Goal: Information Seeking & Learning: Learn about a topic

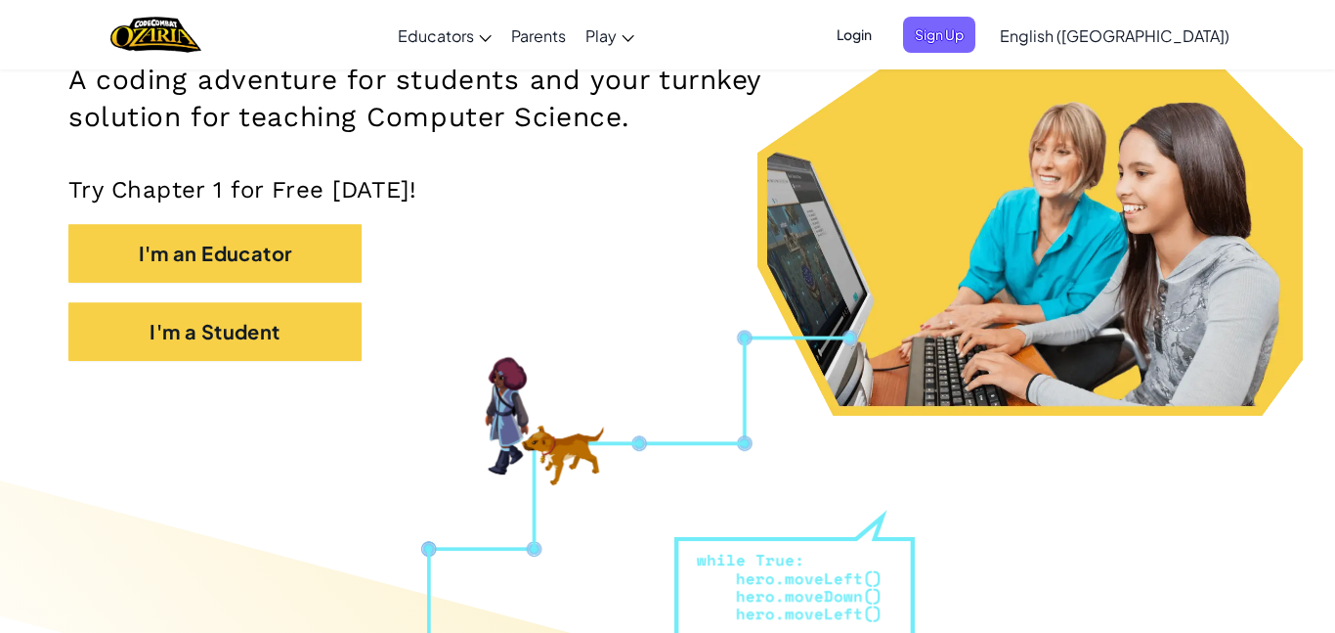
scroll to position [330, 0]
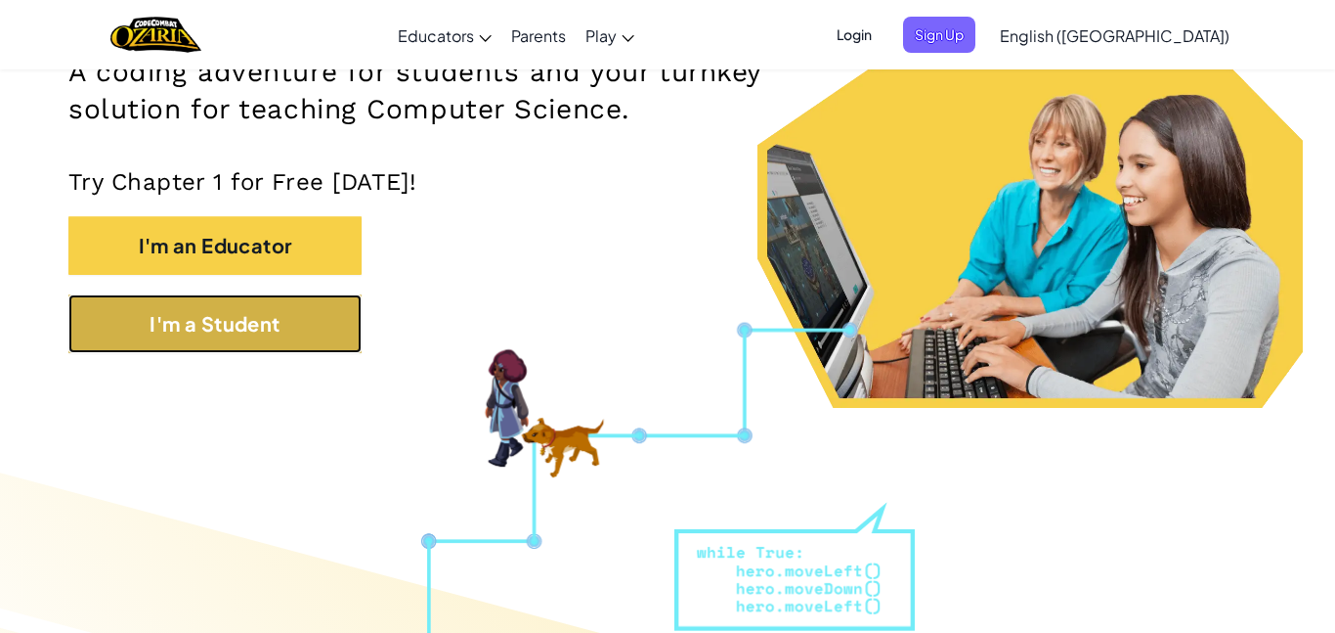
click at [258, 324] on button "I'm a Student" at bounding box center [214, 323] width 293 height 59
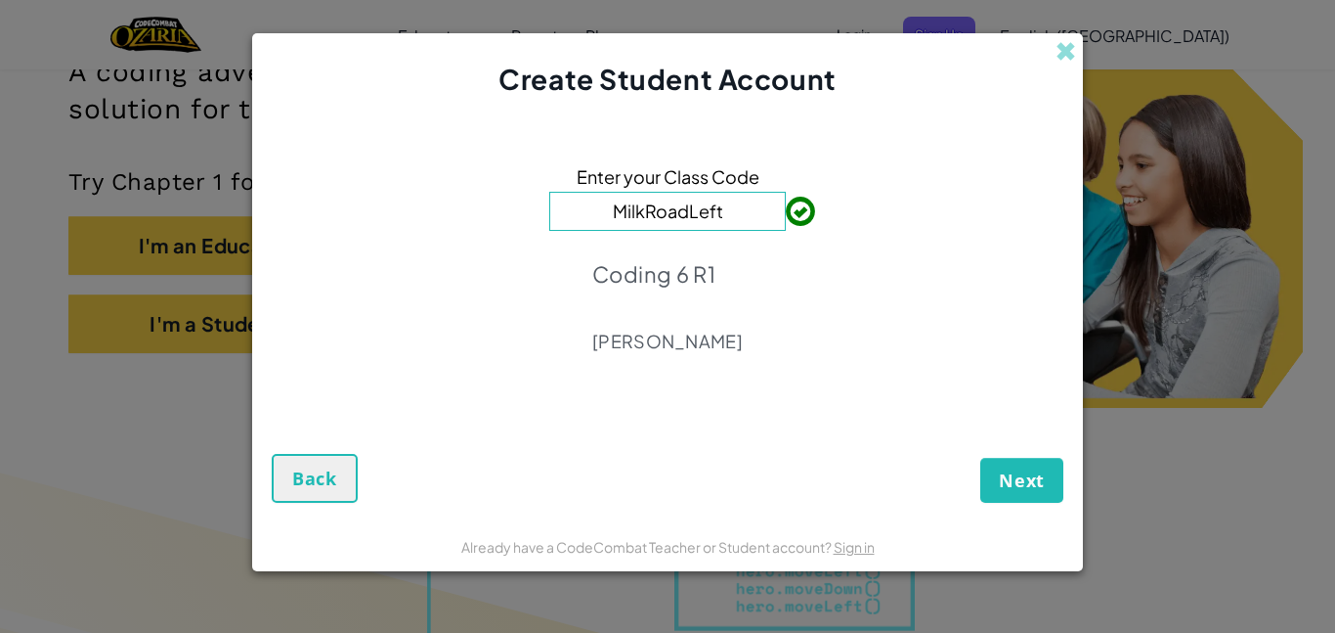
type input "MilkRoadLeft"
click at [1015, 465] on button "Next" at bounding box center [1022, 480] width 83 height 45
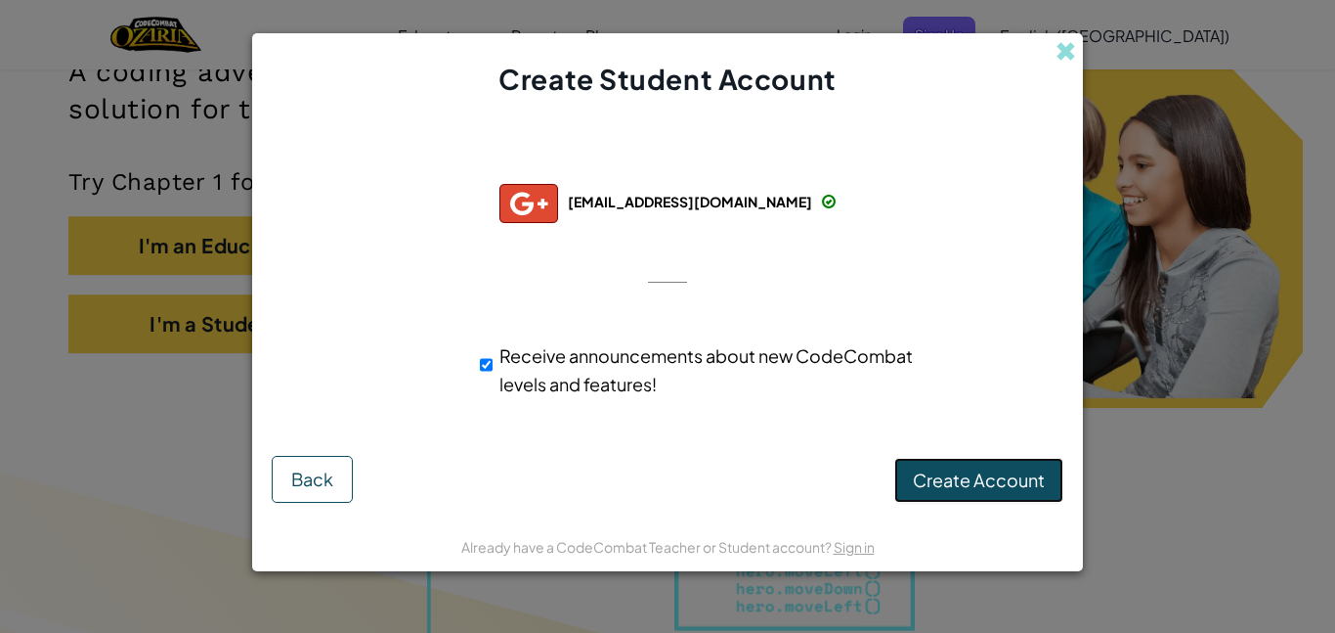
click at [998, 480] on span "Create Account" at bounding box center [979, 479] width 132 height 22
click at [969, 468] on button "Create Account" at bounding box center [979, 480] width 169 height 45
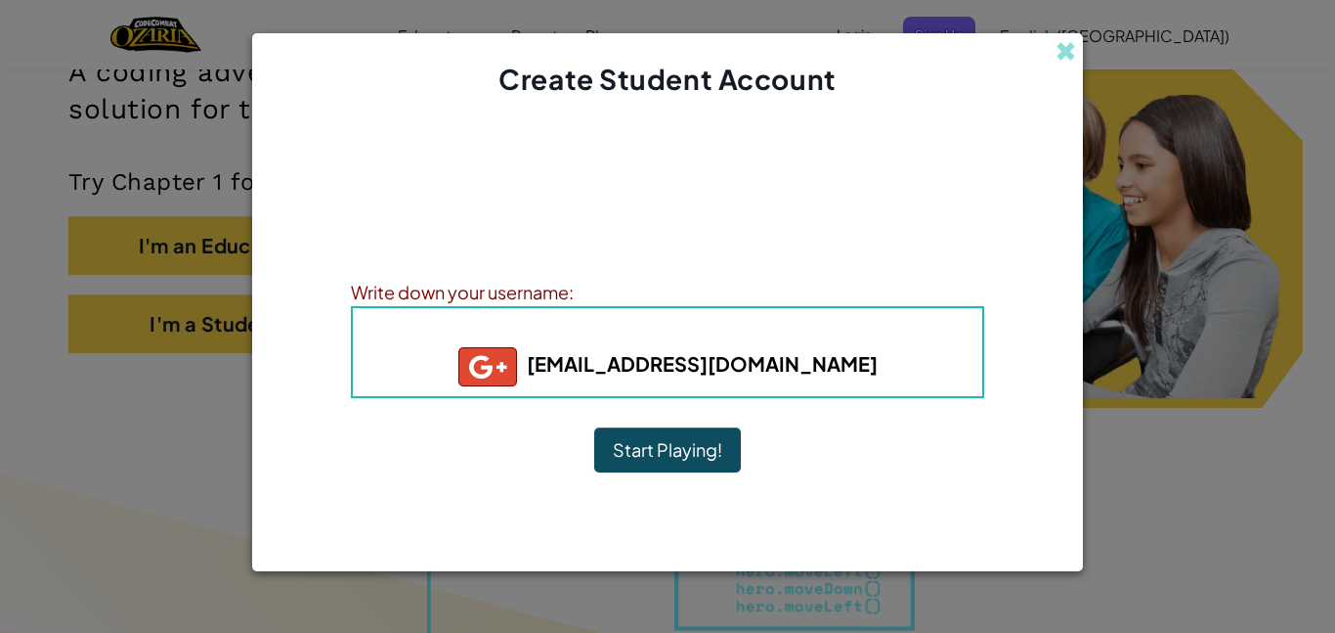
click at [738, 329] on b "Username : vpascuzzi+gplus" at bounding box center [667, 332] width 289 height 22
click at [637, 444] on button "Start Playing!" at bounding box center [667, 449] width 147 height 45
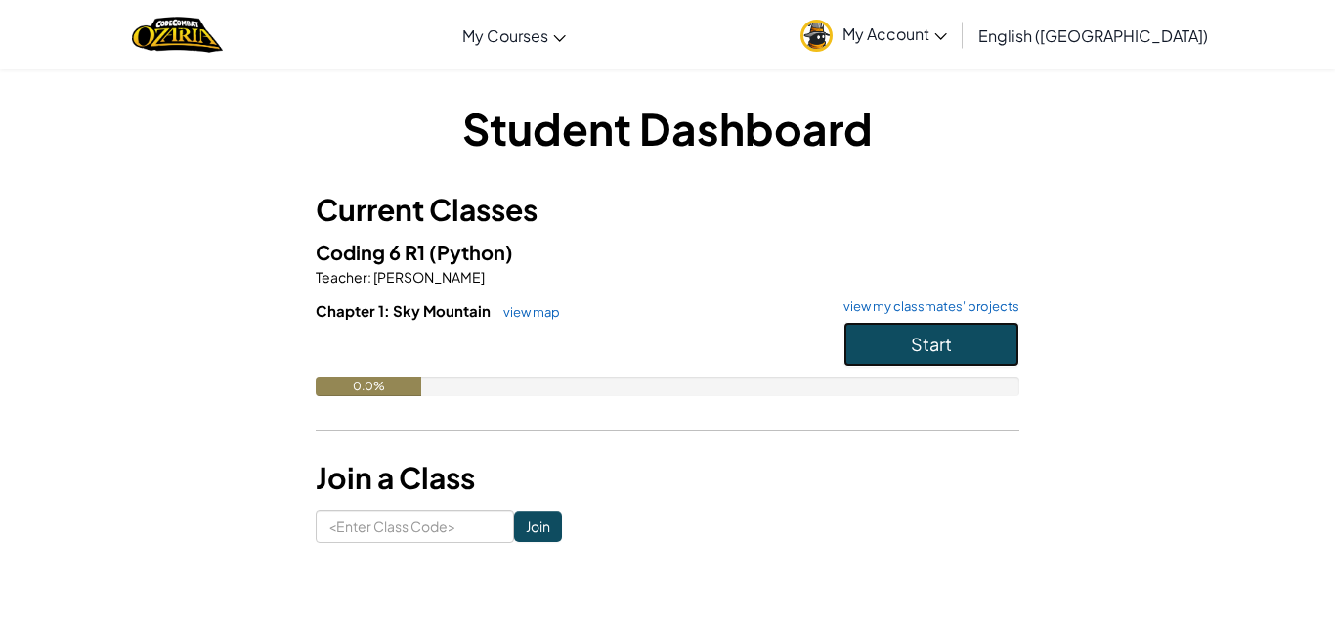
click at [890, 335] on button "Start" at bounding box center [932, 344] width 176 height 45
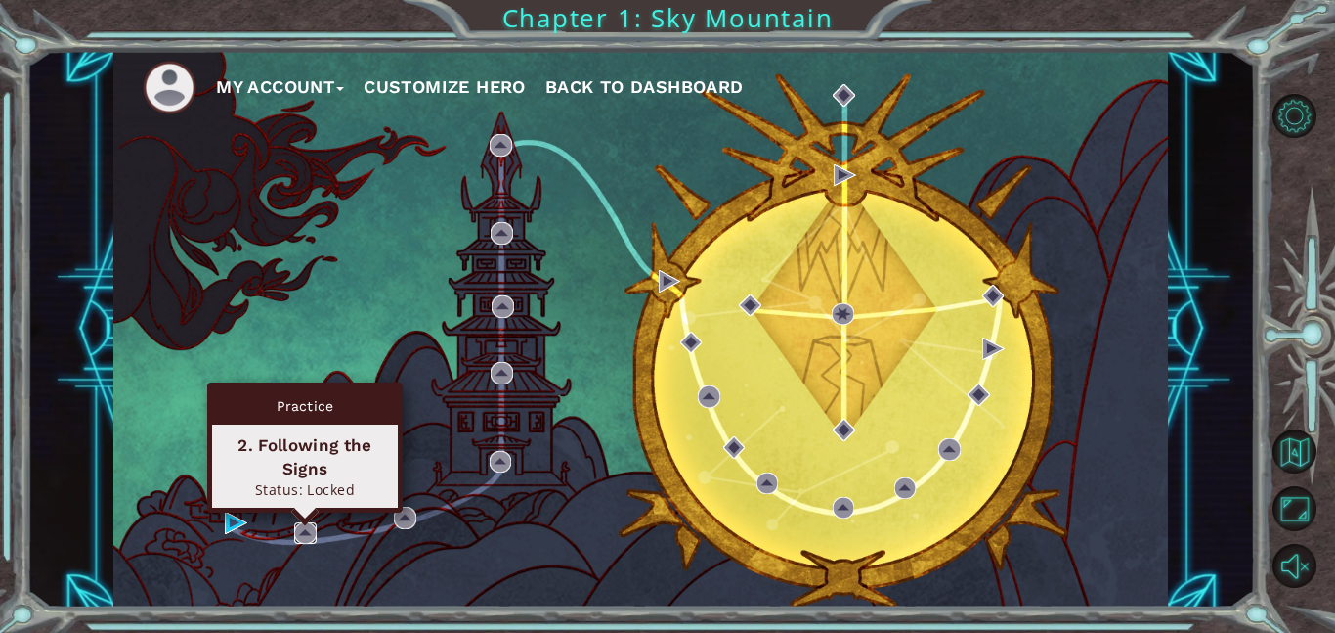
click at [304, 532] on img at bounding box center [305, 533] width 22 height 22
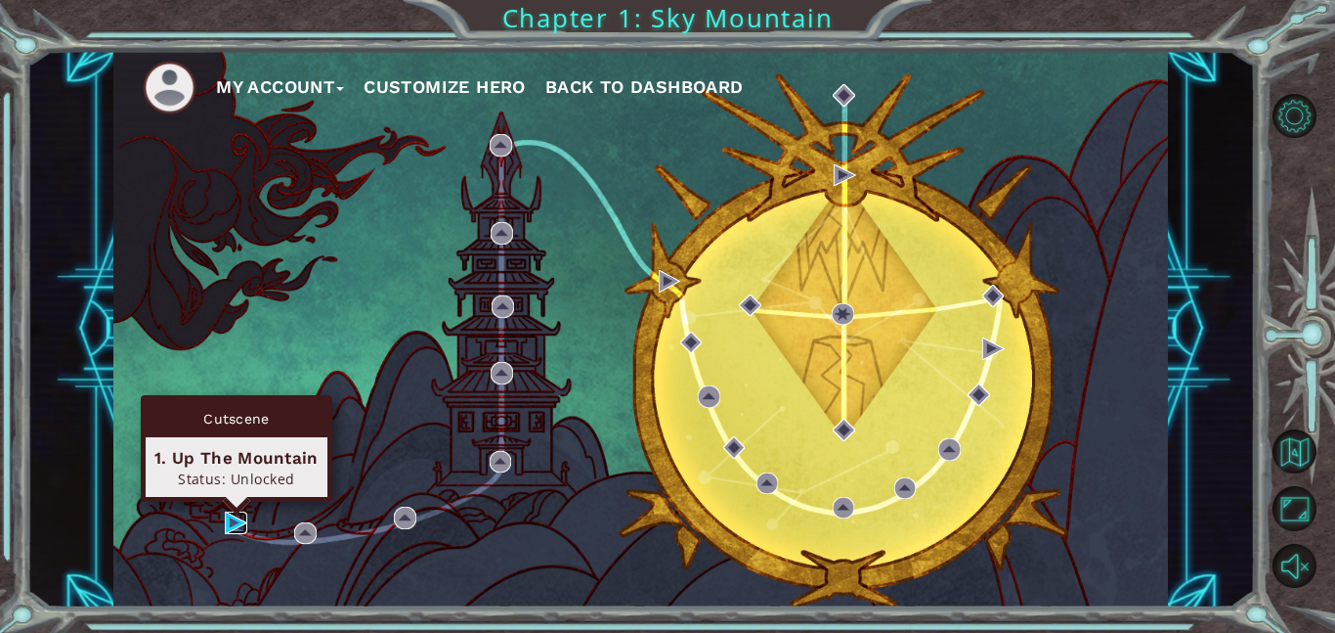
click at [241, 520] on img at bounding box center [236, 522] width 22 height 22
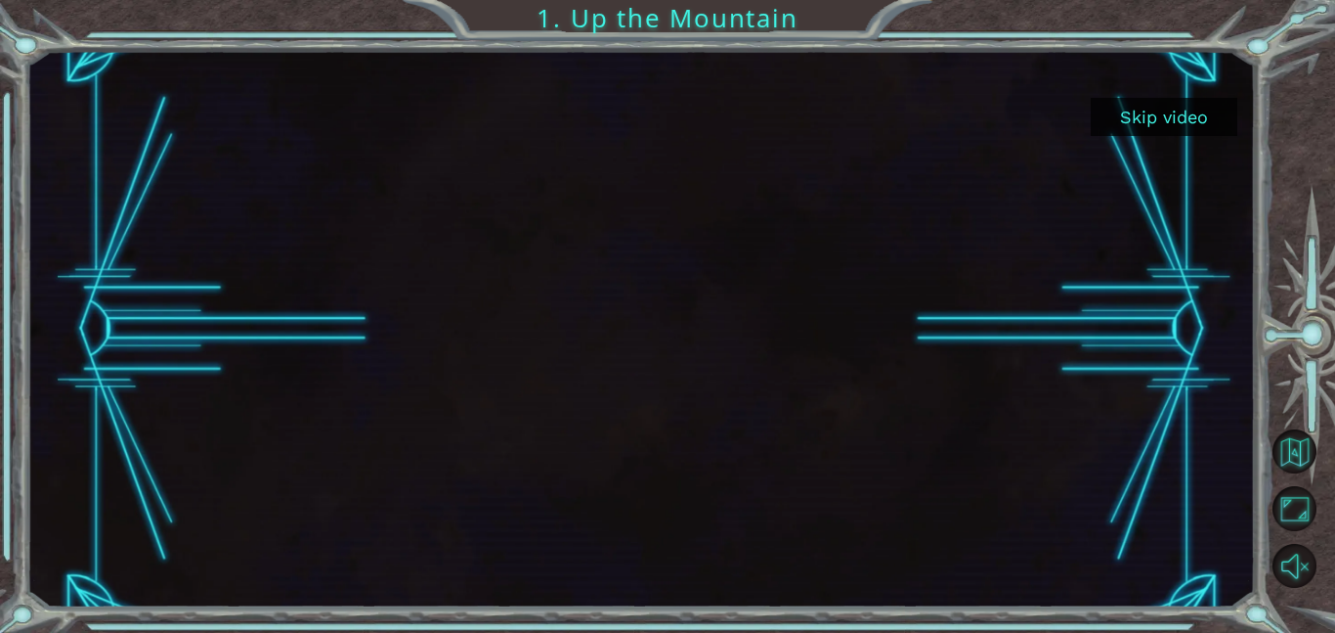
click at [1208, 434] on div at bounding box center [640, 329] width 1229 height 556
click at [1174, 125] on button "Skip video" at bounding box center [1164, 117] width 147 height 38
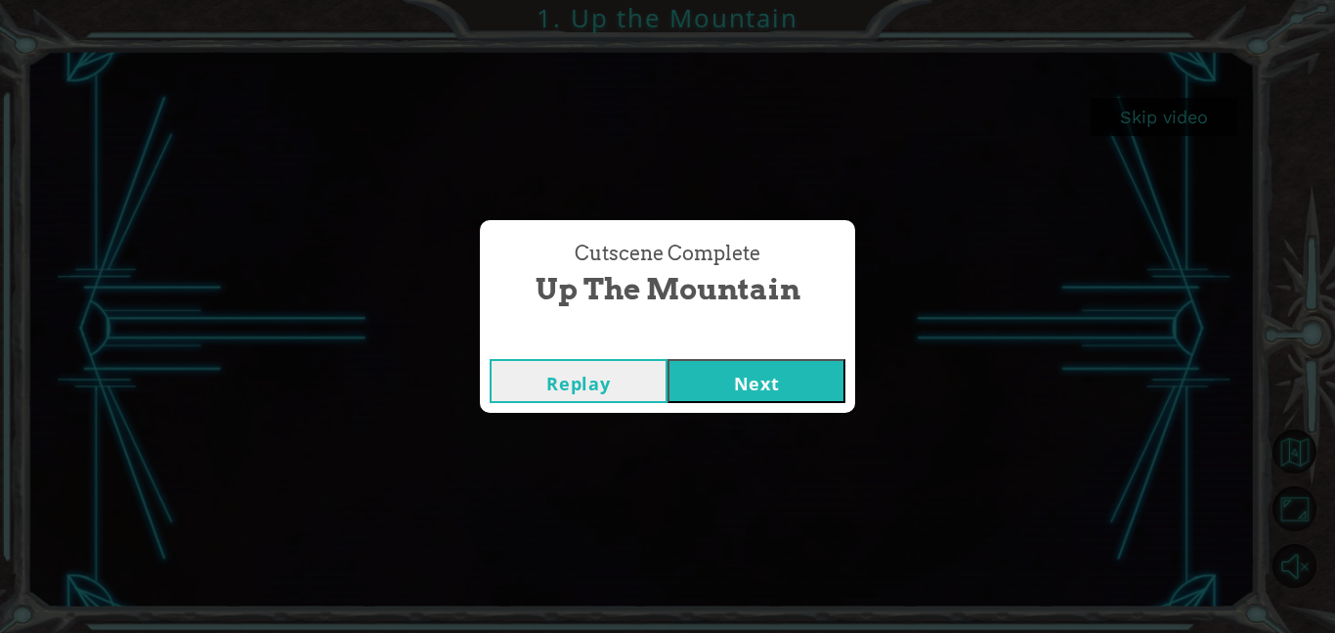
click at [825, 379] on button "Next" at bounding box center [757, 381] width 178 height 44
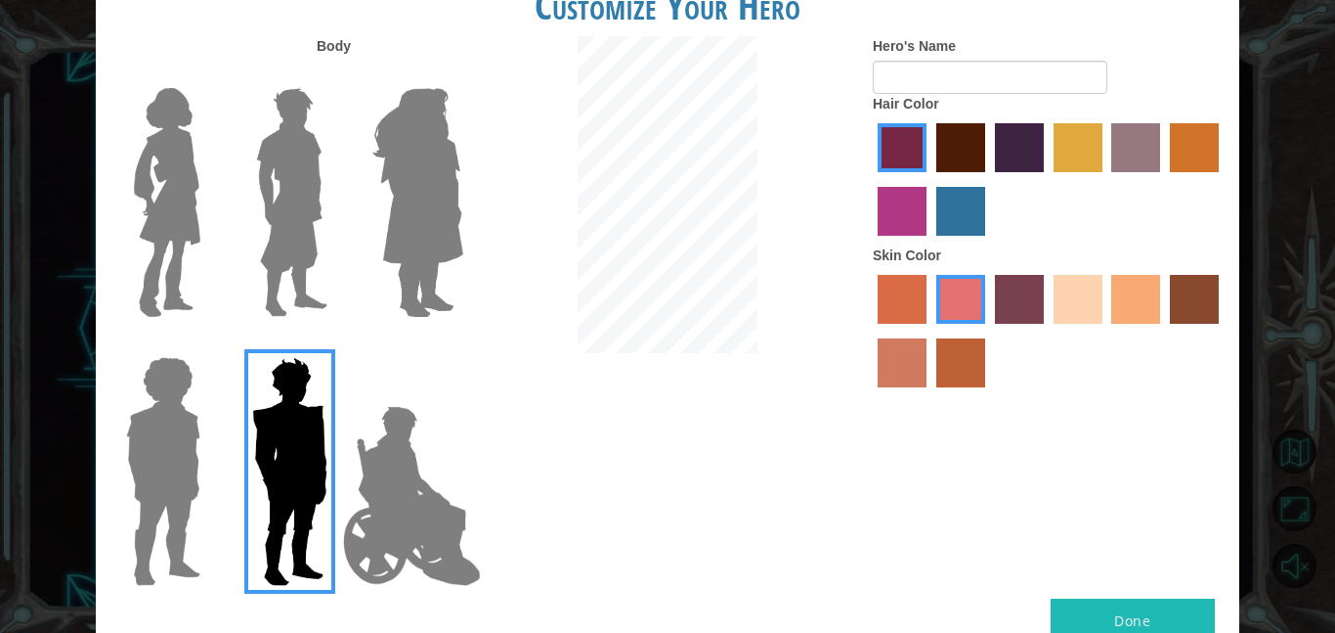
click at [389, 442] on img at bounding box center [411, 496] width 153 height 196
click at [462, 344] on input "Hero Jamie" at bounding box center [462, 344] width 0 height 0
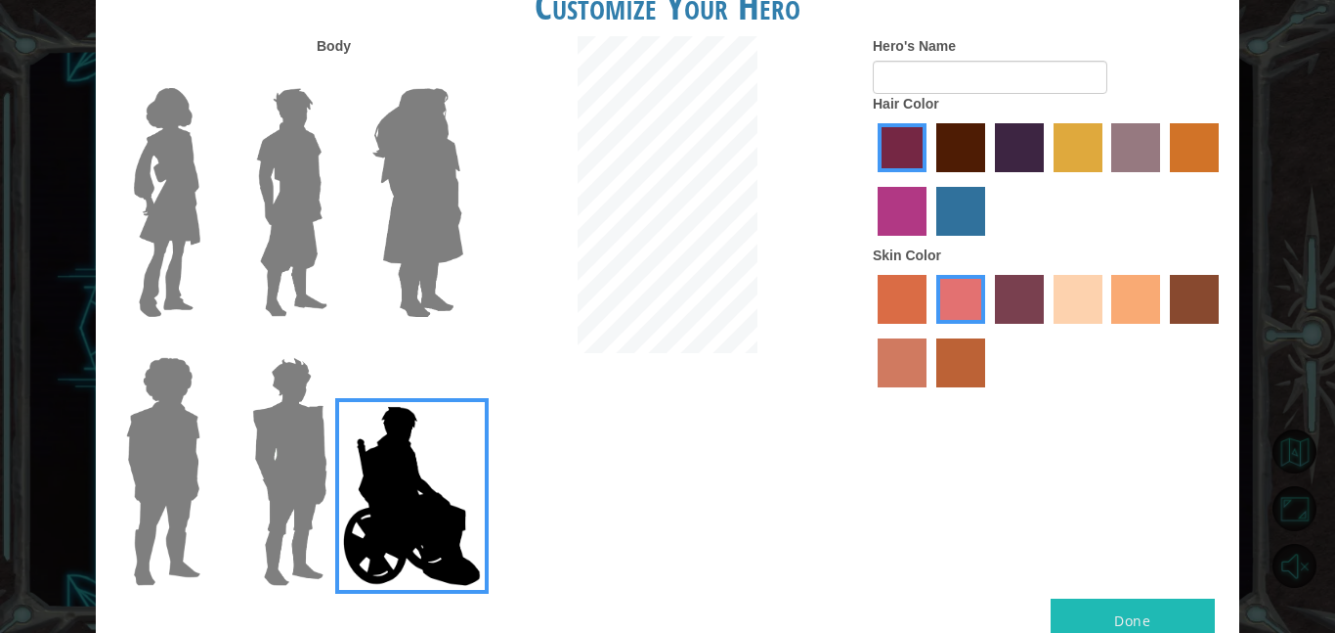
click at [180, 424] on img at bounding box center [163, 471] width 90 height 244
click at [208, 344] on input "Hero Steven" at bounding box center [208, 344] width 0 height 0
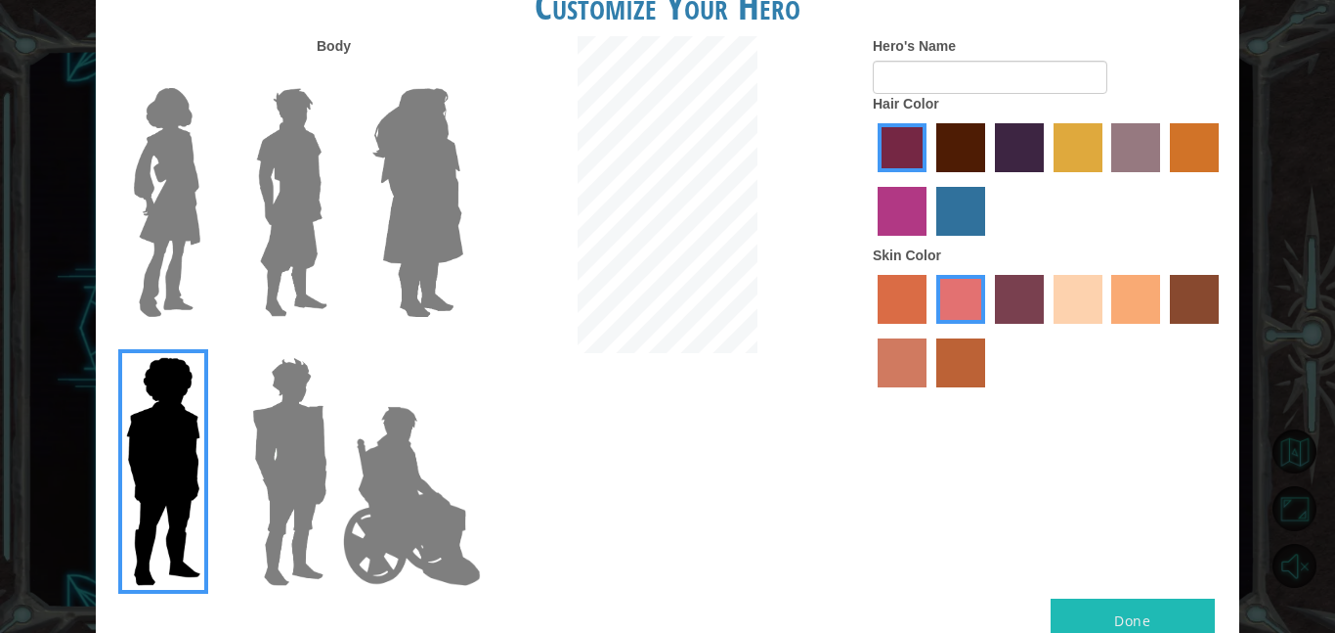
click at [153, 212] on img at bounding box center [167, 202] width 82 height 244
click at [208, 75] on input "Hero Connie" at bounding box center [208, 75] width 0 height 0
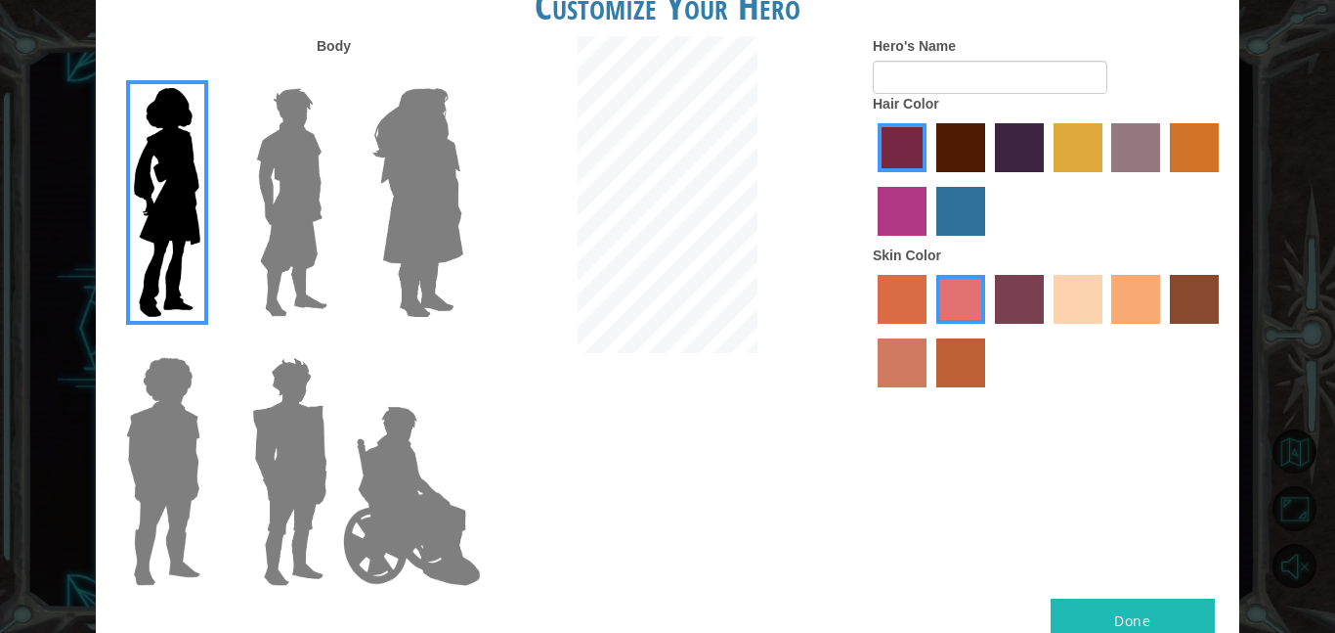
click at [268, 269] on img at bounding box center [291, 202] width 87 height 244
click at [335, 75] on input "Hero Lars" at bounding box center [335, 75] width 0 height 0
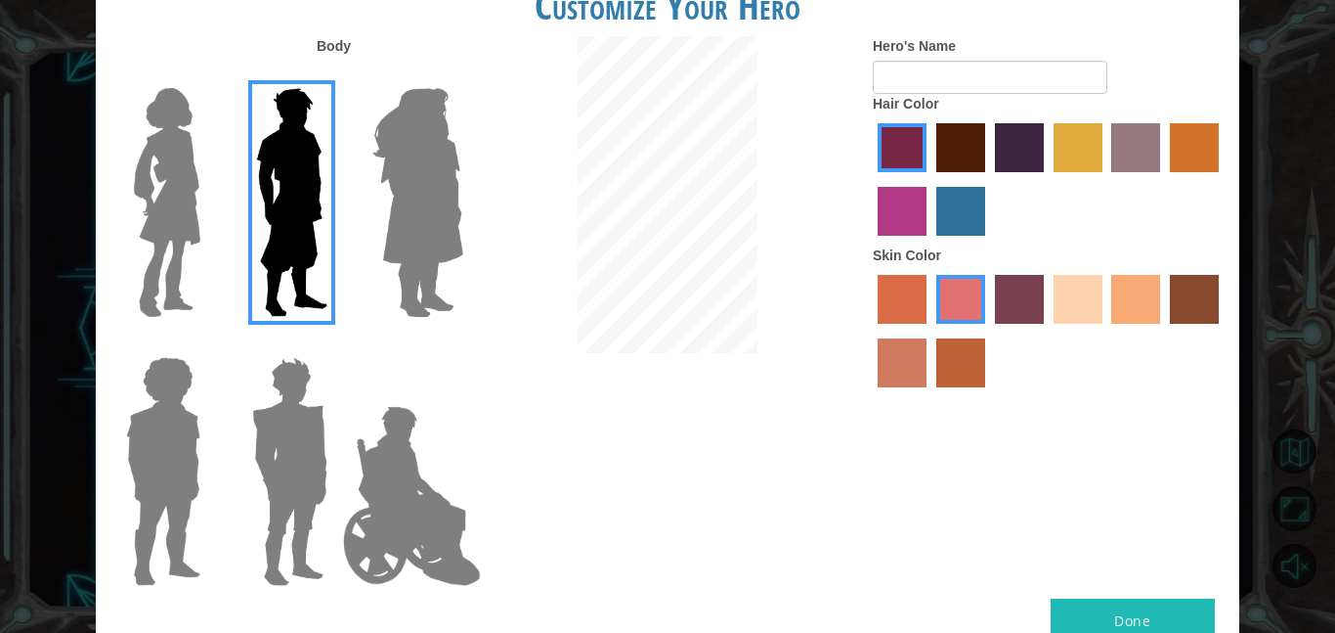
click at [460, 227] on img at bounding box center [418, 202] width 107 height 244
click at [462, 75] on input "Hero Amethyst" at bounding box center [462, 75] width 0 height 0
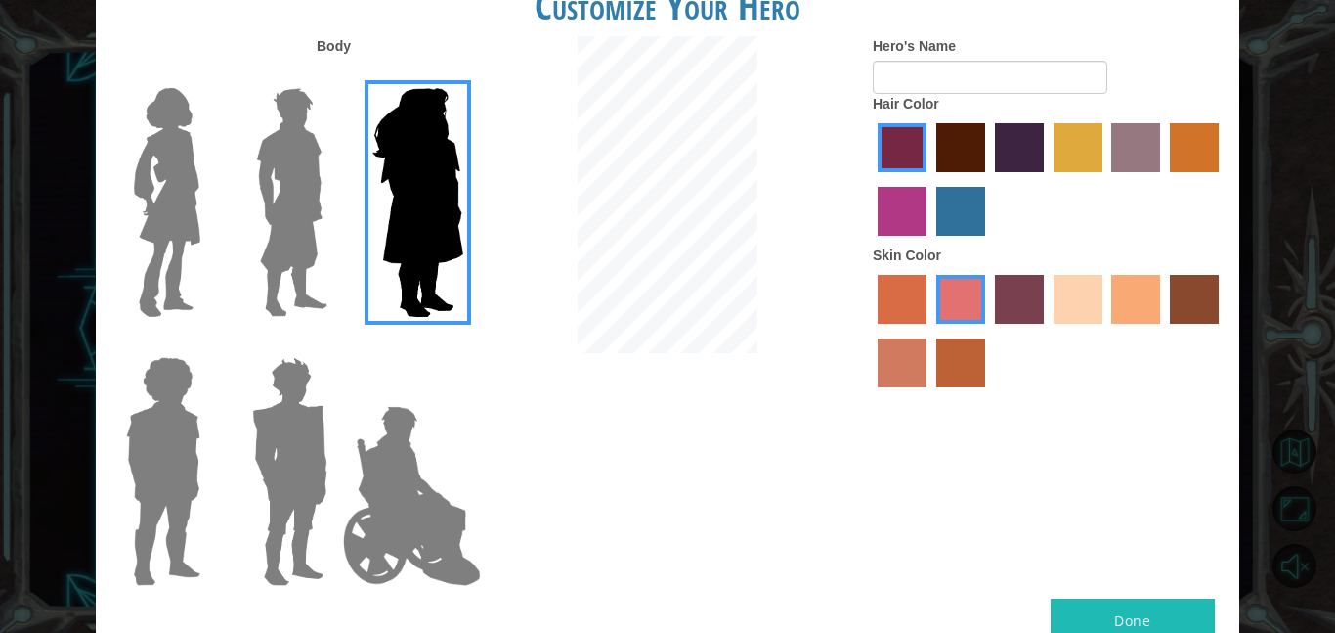
click at [146, 467] on img at bounding box center [163, 471] width 90 height 244
click at [208, 344] on input "Hero Steven" at bounding box center [208, 344] width 0 height 0
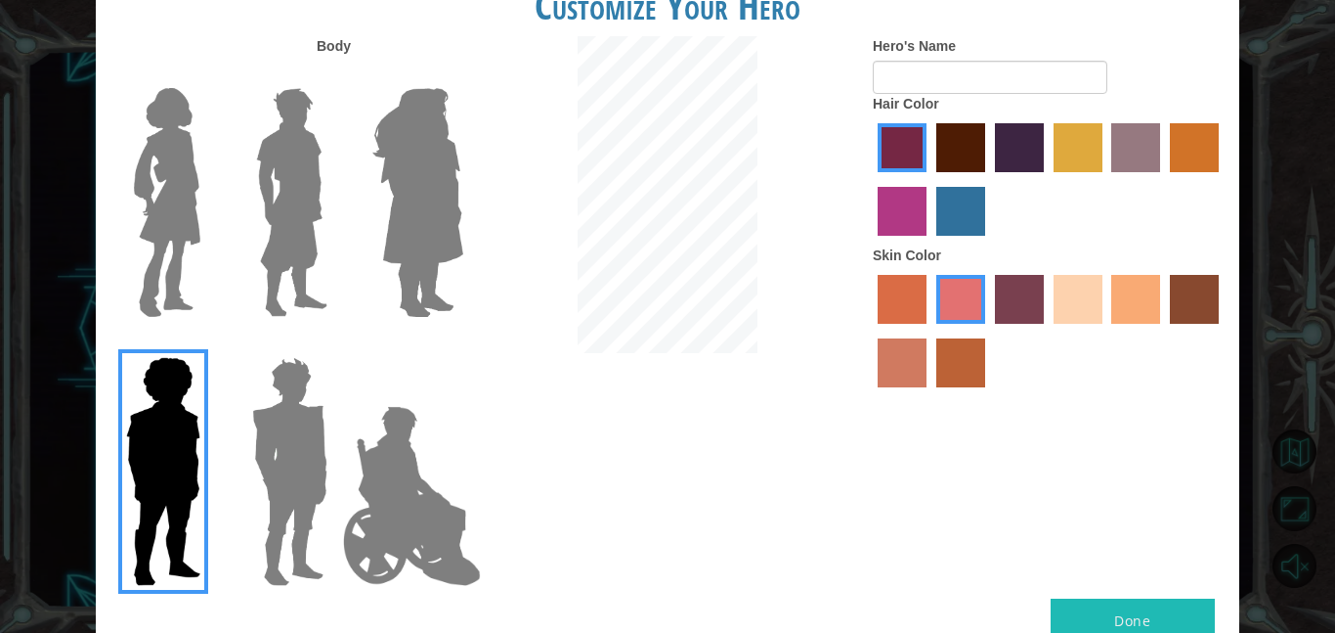
click at [270, 439] on img at bounding box center [289, 471] width 91 height 244
click at [335, 344] on input "Hero Garnet" at bounding box center [335, 344] width 0 height 0
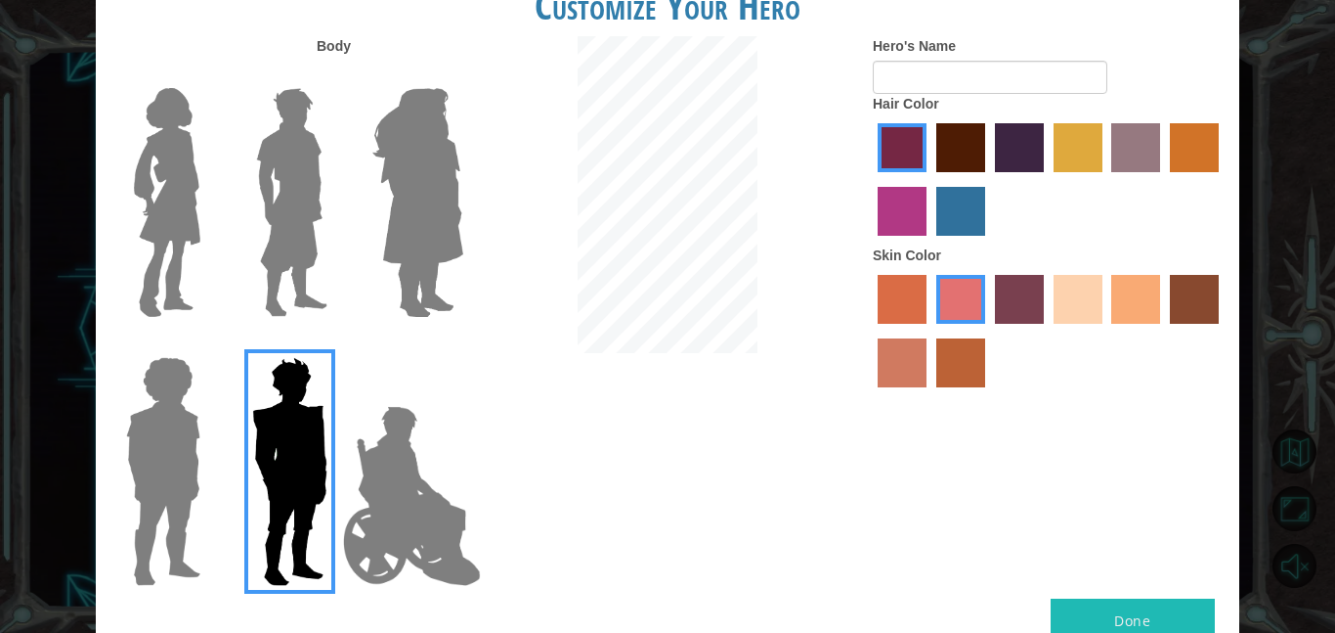
click at [399, 432] on img at bounding box center [411, 496] width 153 height 196
click at [462, 344] on input "Hero Jamie" at bounding box center [462, 344] width 0 height 0
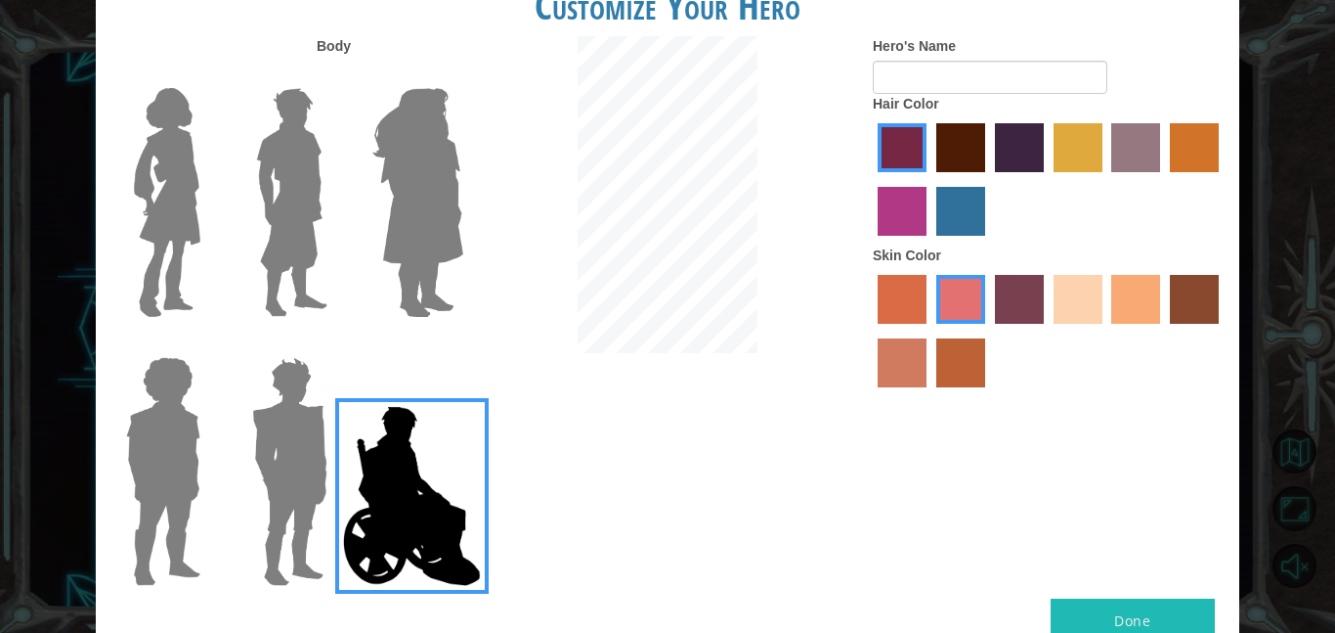
click at [423, 212] on img at bounding box center [418, 202] width 107 height 244
click at [462, 75] on input "Hero Amethyst" at bounding box center [462, 75] width 0 height 0
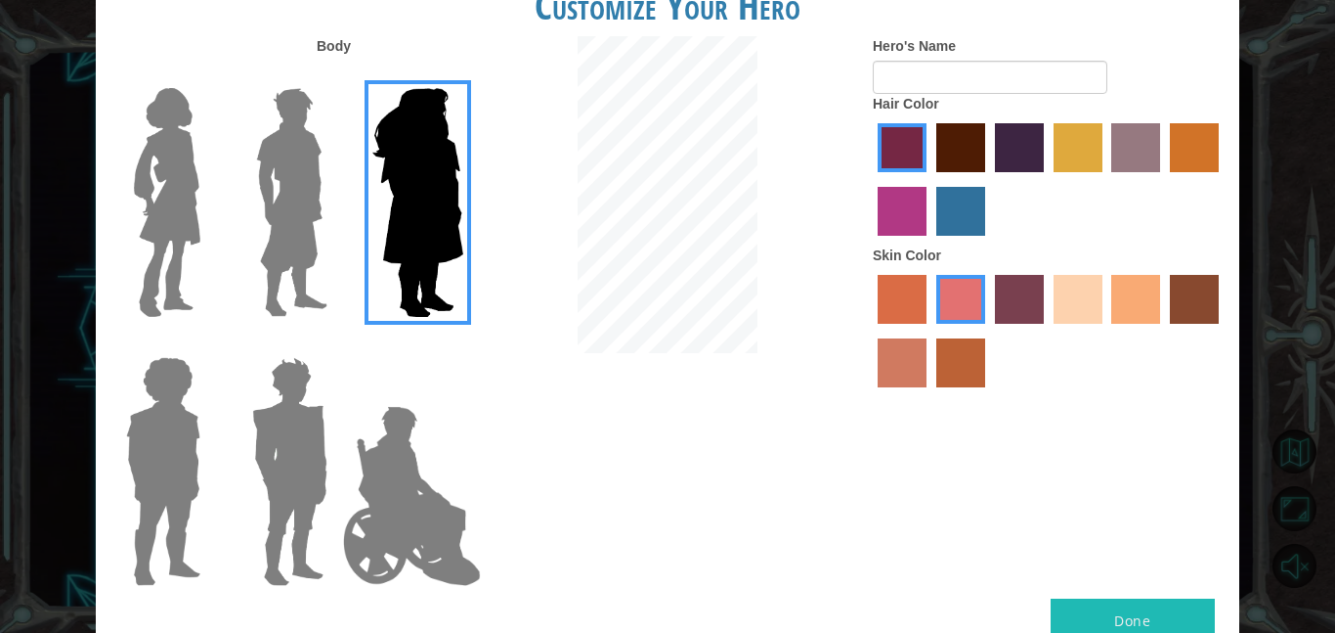
click at [327, 206] on img at bounding box center [291, 202] width 87 height 244
click at [335, 75] on input "Hero Lars" at bounding box center [335, 75] width 0 height 0
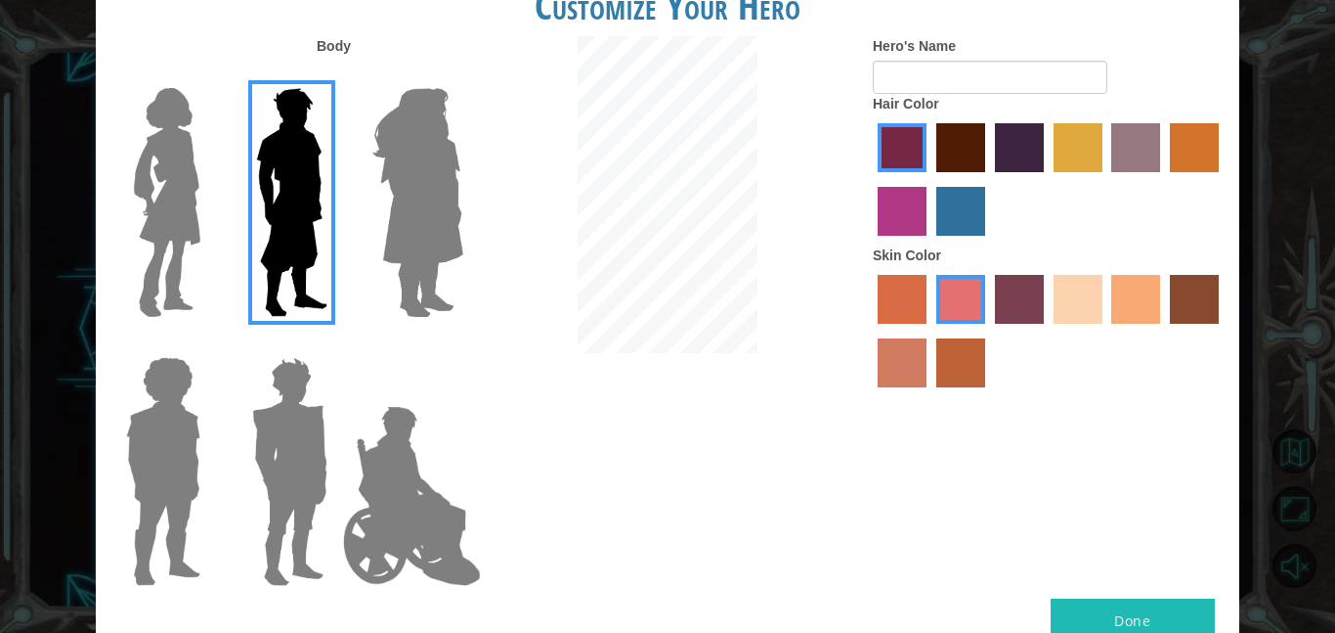
click at [1089, 298] on label "sandy beach skin color" at bounding box center [1078, 299] width 49 height 49
click at [1047, 330] on input "sandy beach skin color" at bounding box center [1047, 330] width 0 height 0
click at [1150, 304] on label "tacao skin color" at bounding box center [1136, 299] width 49 height 49
click at [1106, 330] on input "tacao skin color" at bounding box center [1106, 330] width 0 height 0
click at [969, 144] on label "maroon hair color" at bounding box center [961, 147] width 49 height 49
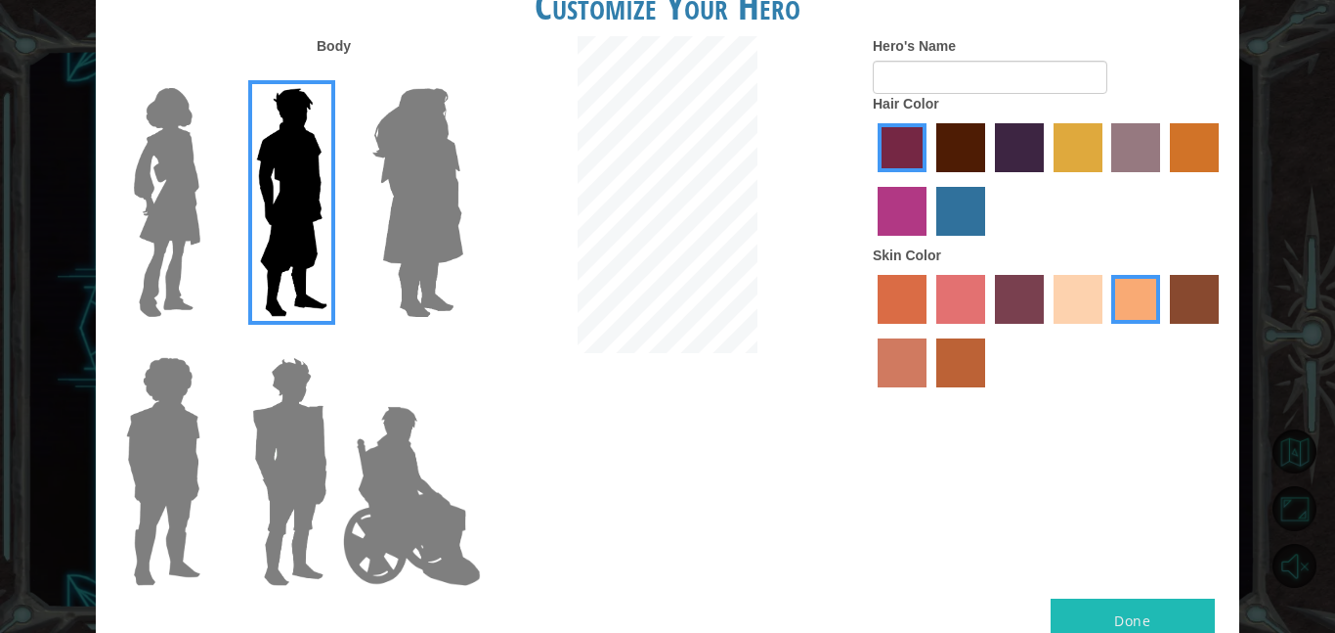
click at [930, 179] on input "maroon hair color" at bounding box center [930, 179] width 0 height 0
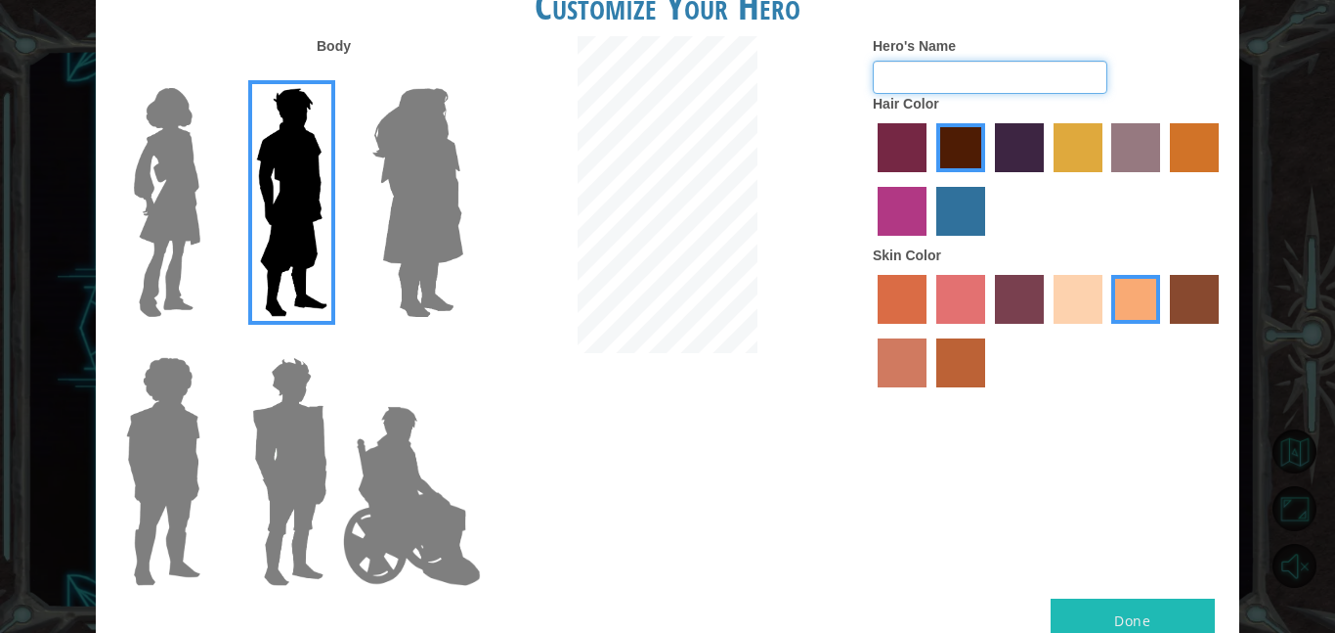
click at [953, 65] on input "Hero's Name" at bounding box center [990, 77] width 235 height 33
type input "Vinny"
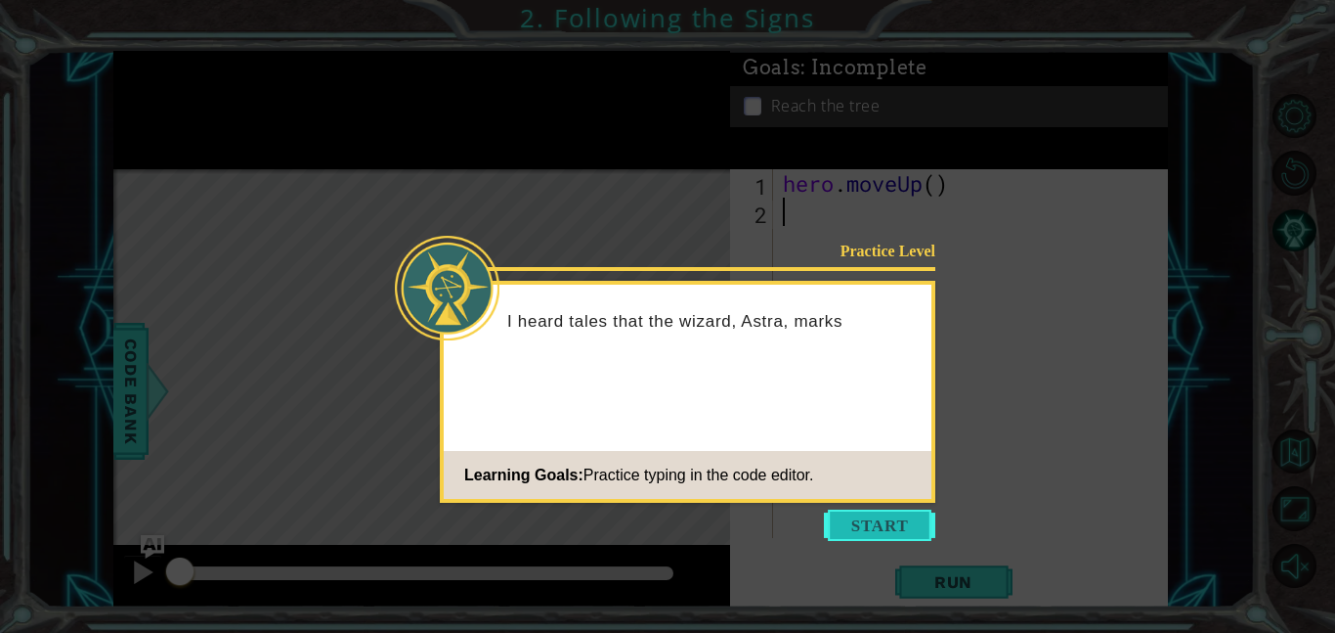
click at [888, 512] on button "Start" at bounding box center [879, 524] width 111 height 31
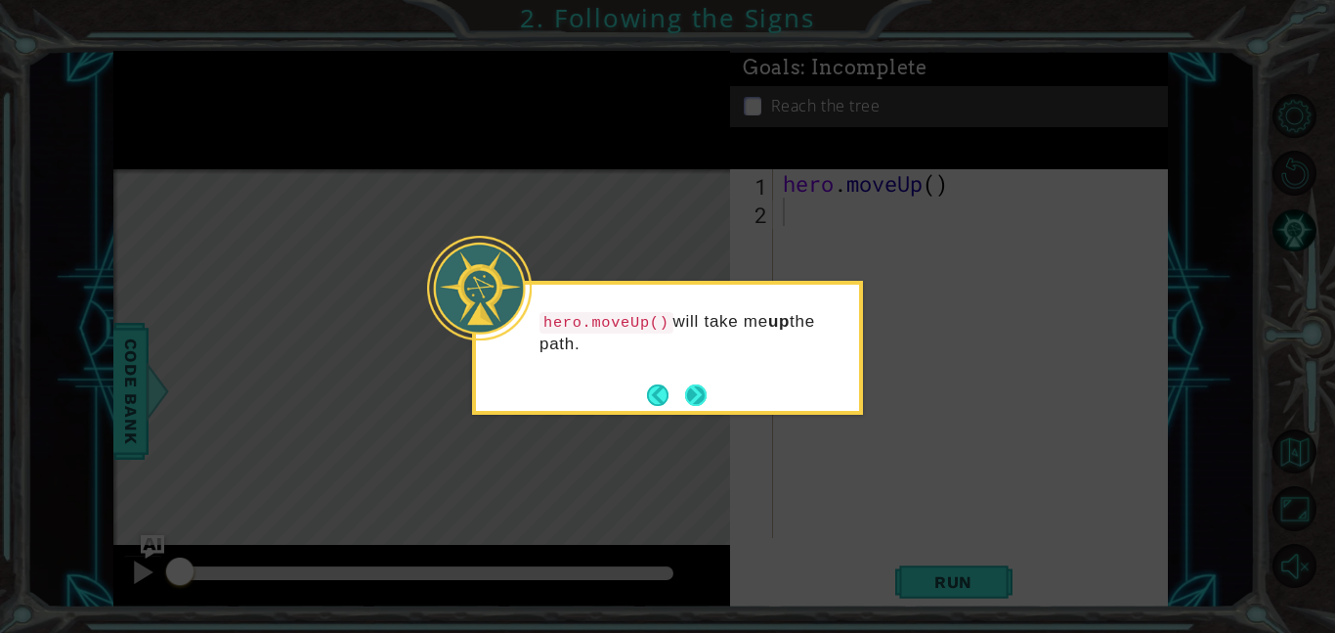
click at [690, 398] on button "Next" at bounding box center [696, 395] width 22 height 22
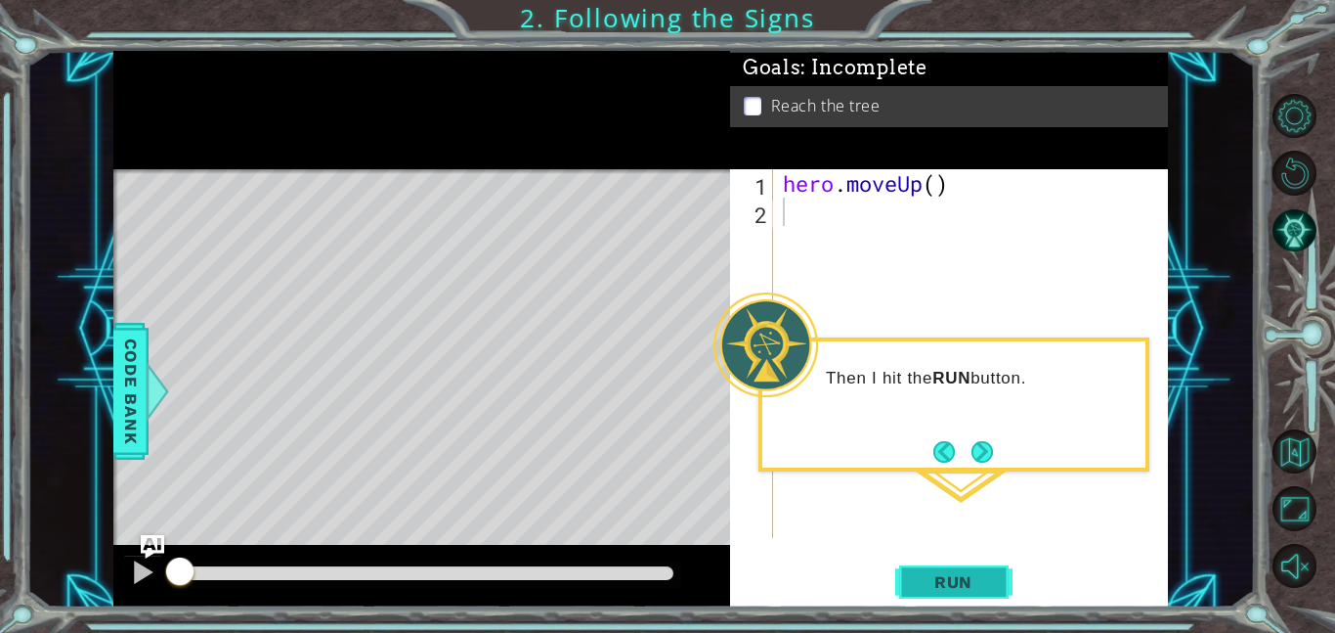
click at [964, 578] on span "Run" at bounding box center [953, 582] width 77 height 20
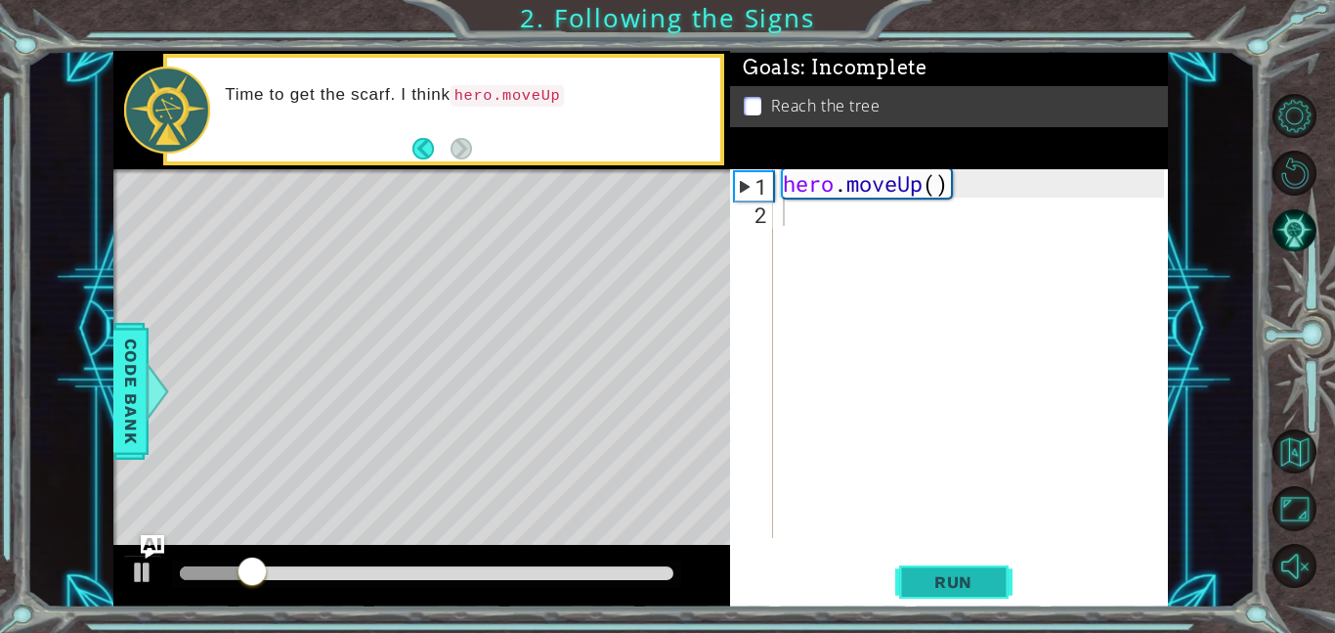
click at [964, 578] on span "Run" at bounding box center [953, 582] width 77 height 20
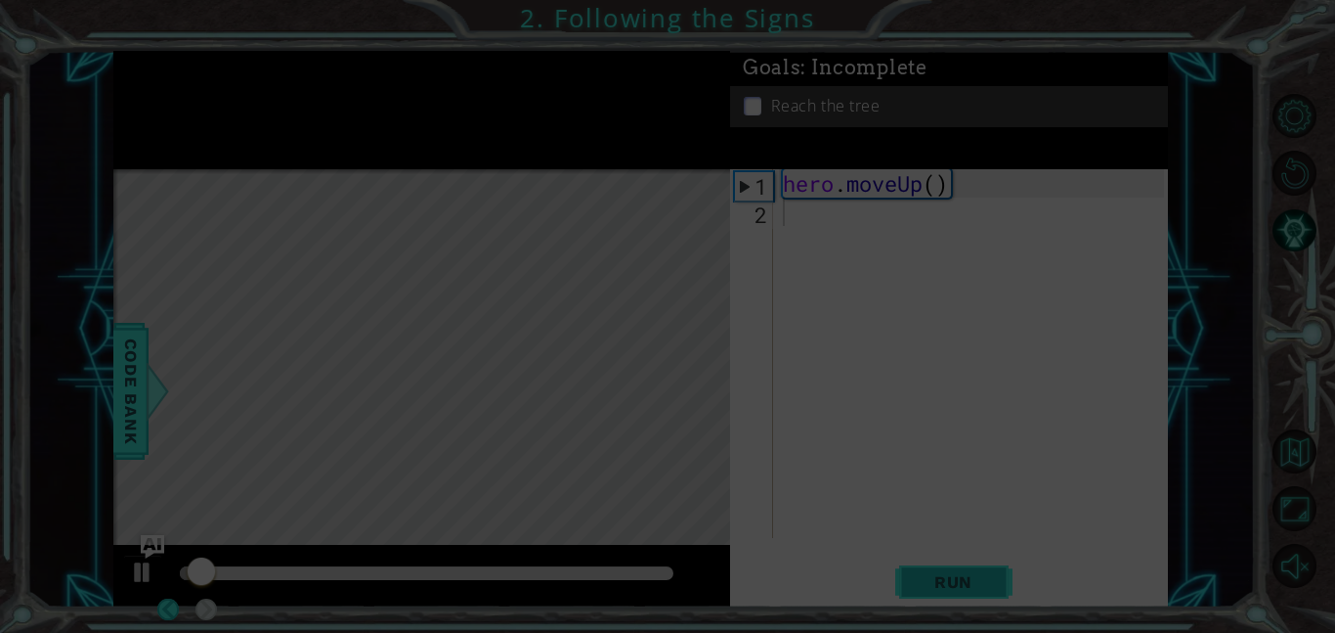
click at [964, 578] on icon at bounding box center [667, 316] width 1335 height 633
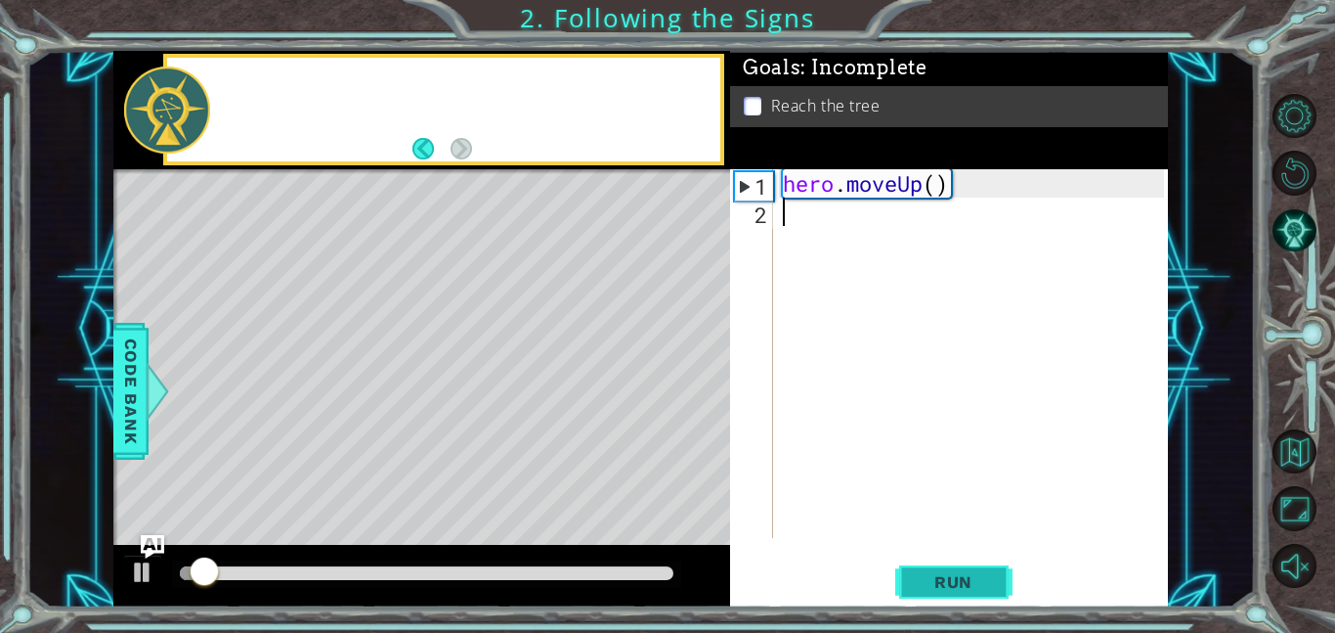
click at [964, 578] on span "Run" at bounding box center [953, 582] width 77 height 20
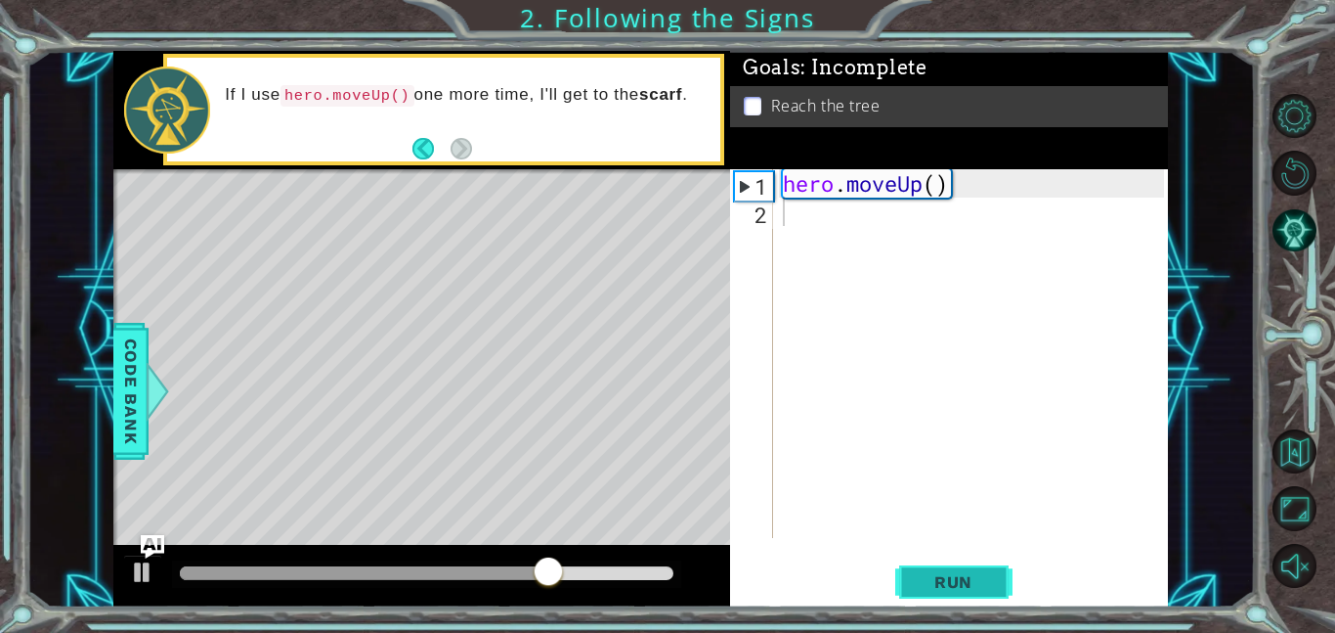
click at [959, 578] on span "Run" at bounding box center [953, 582] width 77 height 20
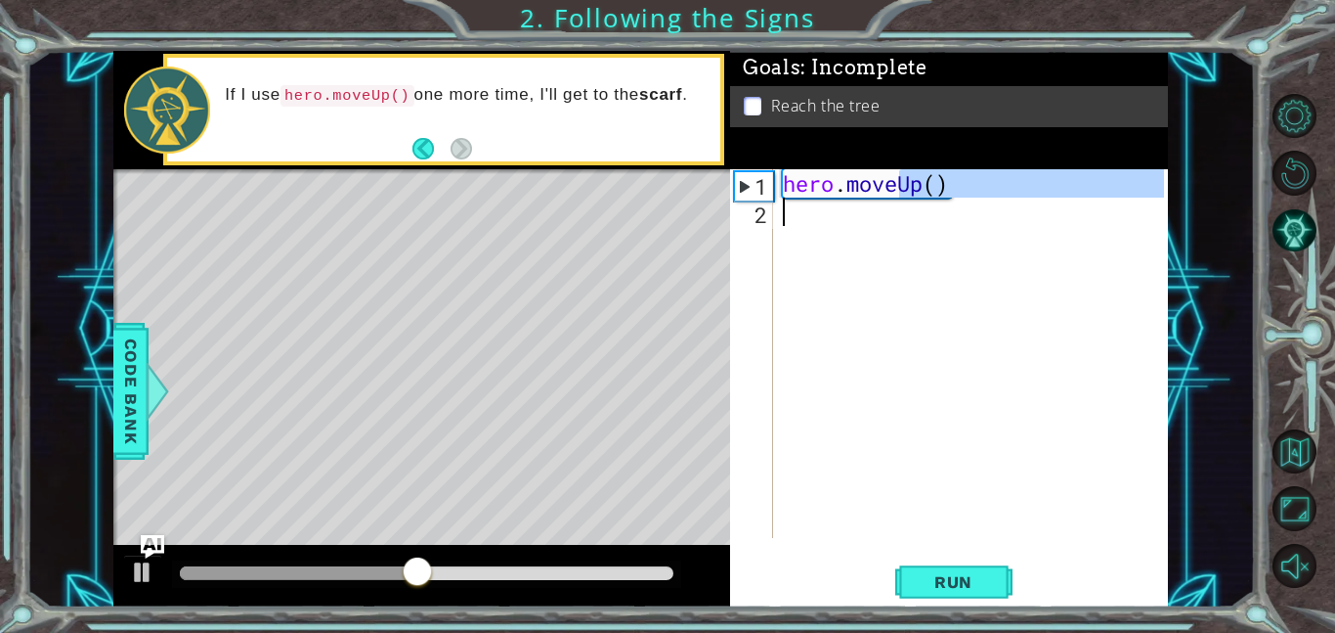
drag, startPoint x: 900, startPoint y: 183, endPoint x: 905, endPoint y: 206, distance: 24.0
click at [905, 206] on div "hero . moveUp ( )" at bounding box center [976, 381] width 395 height 425
type textarea "hero.moveUp()"
click at [834, 237] on div "hero . moveUp ( )" at bounding box center [971, 353] width 385 height 369
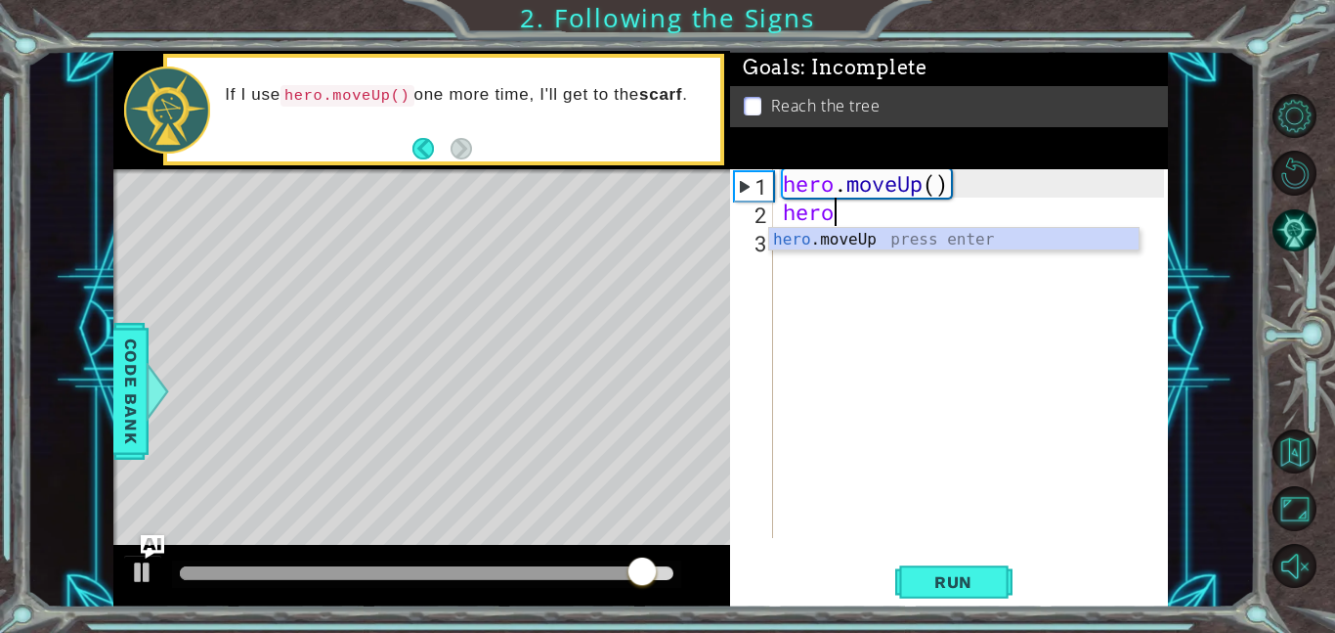
type textarea "hero"
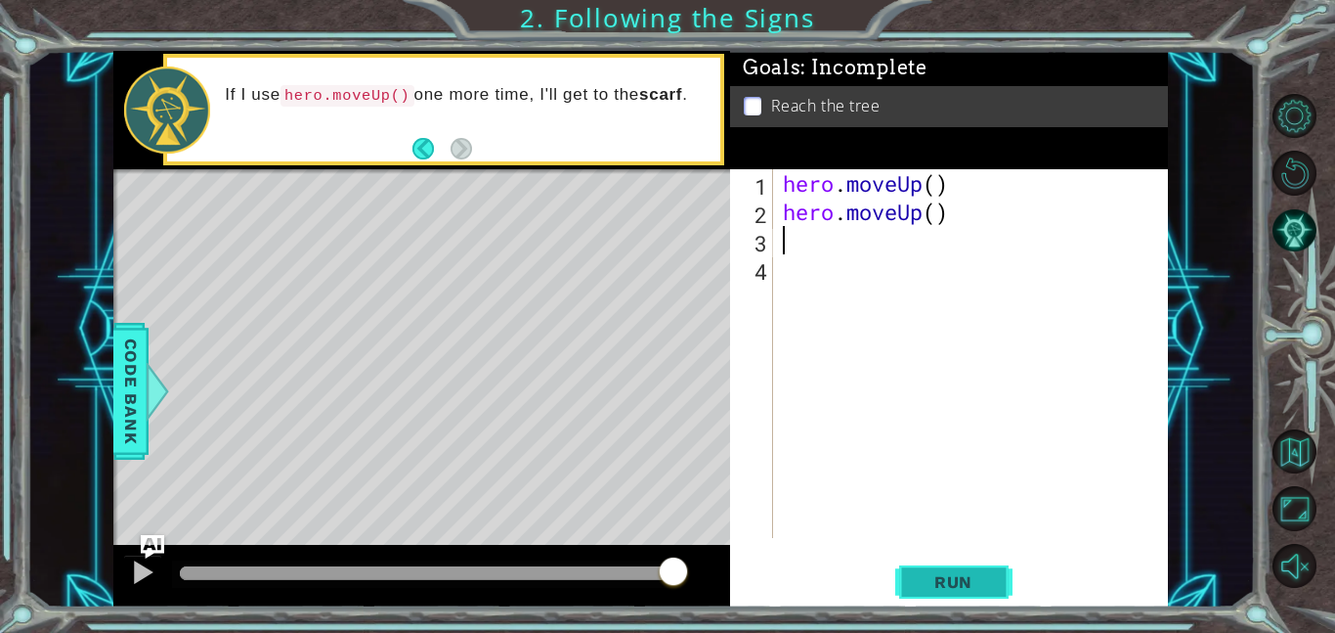
click at [944, 591] on button "Run" at bounding box center [954, 581] width 117 height 44
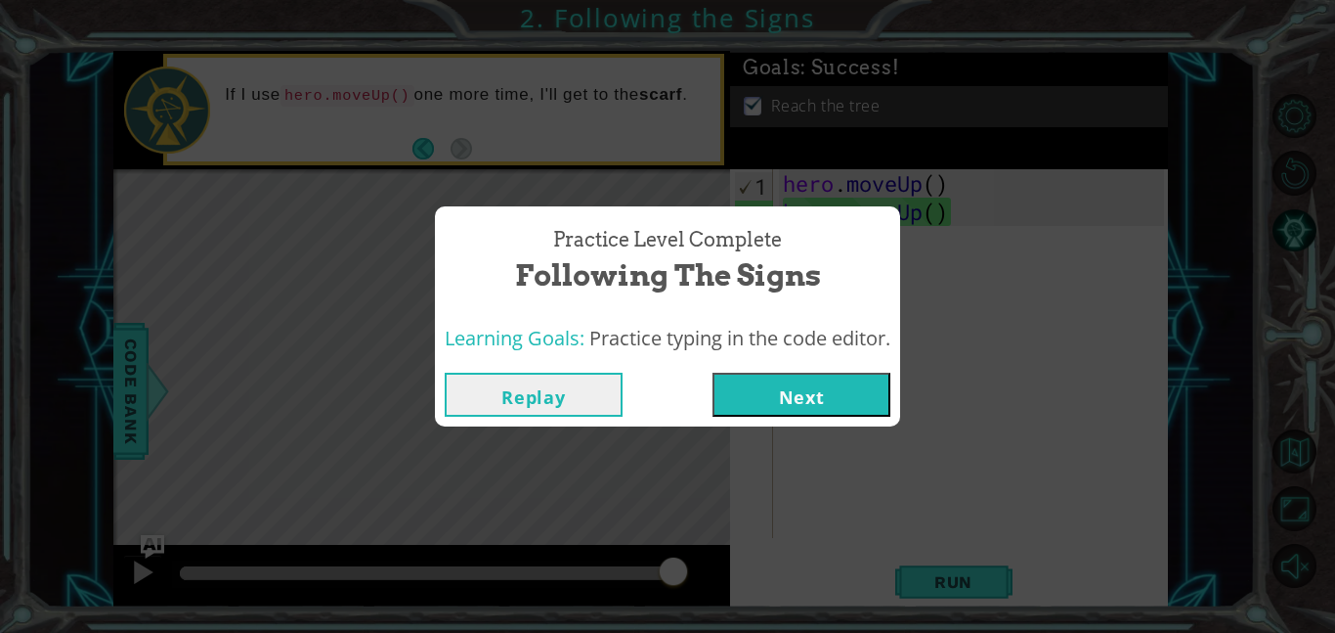
click at [773, 399] on button "Next" at bounding box center [802, 394] width 178 height 44
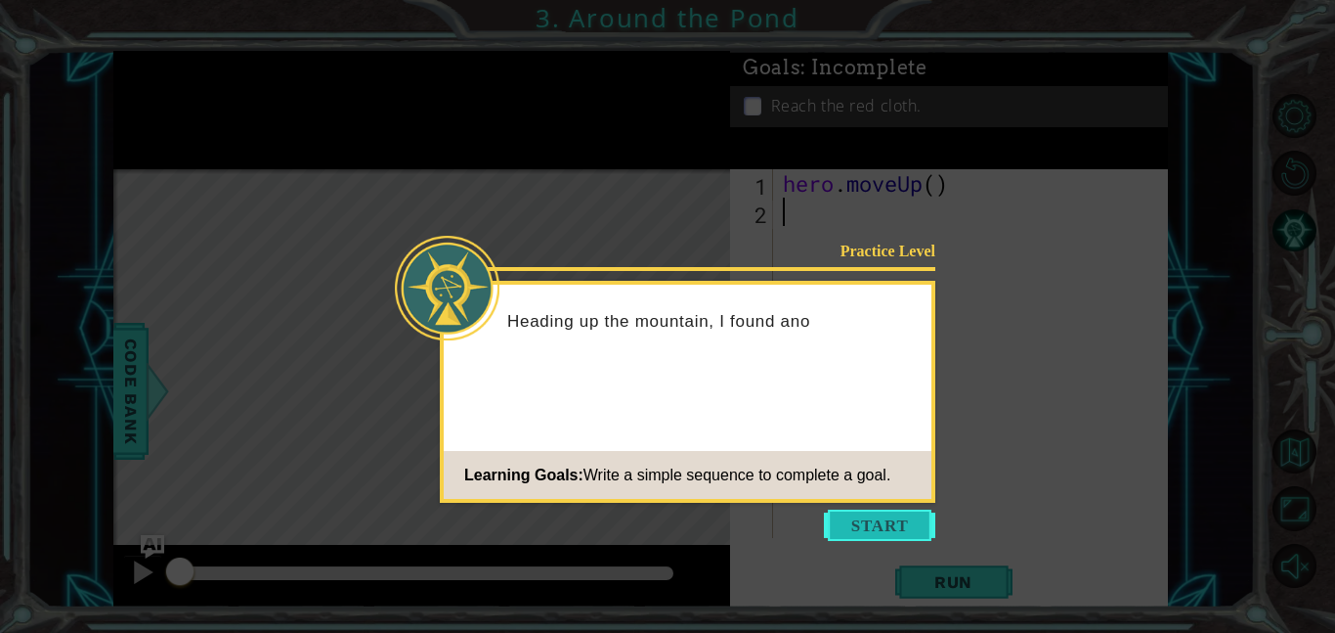
click at [883, 522] on button "Start" at bounding box center [879, 524] width 111 height 31
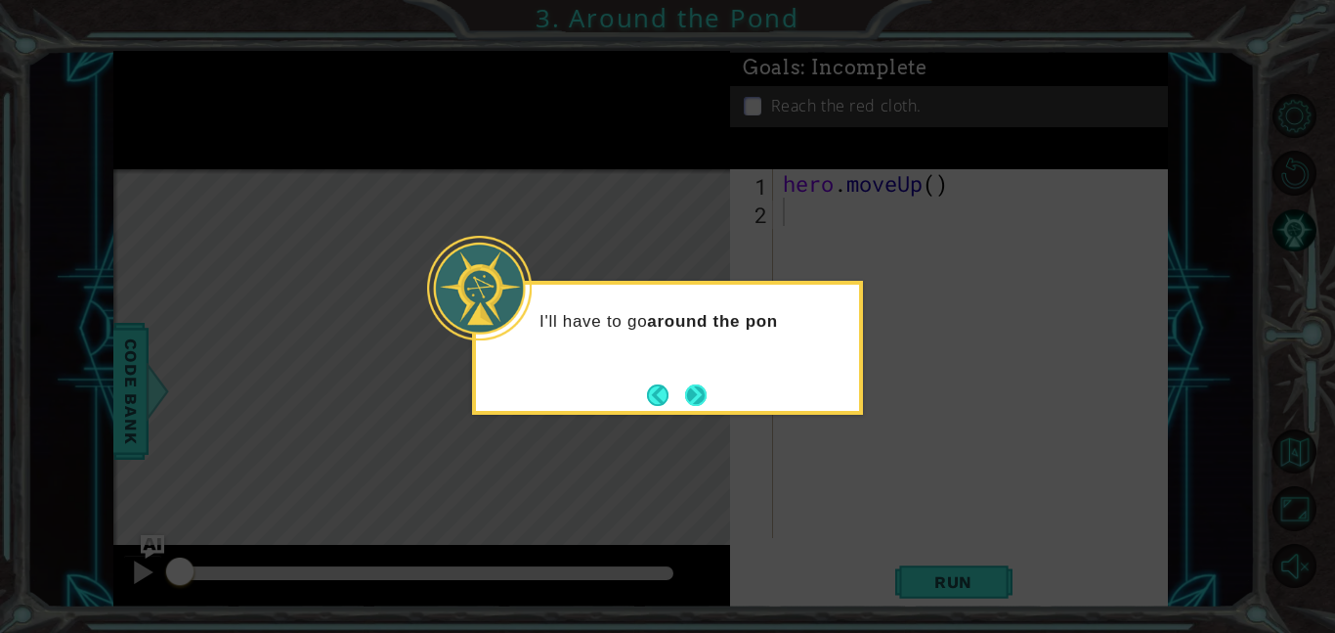
click at [692, 384] on button "Next" at bounding box center [696, 395] width 22 height 22
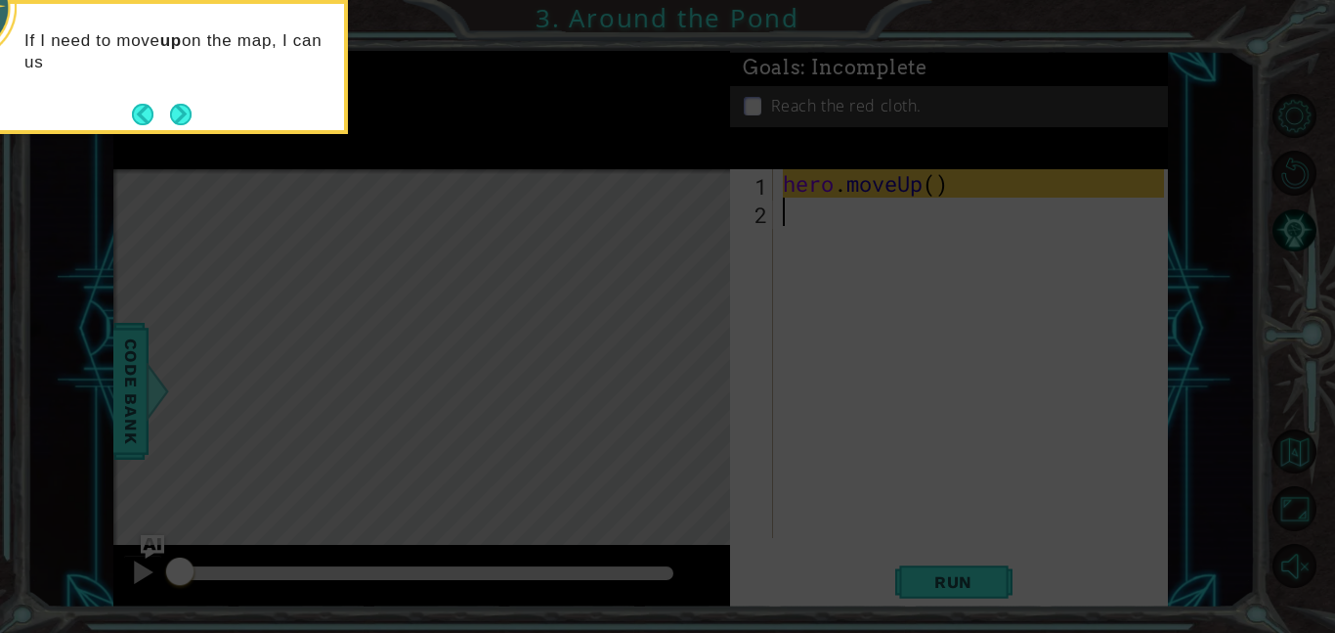
click at [153, 97] on div "If I need to move up on the map, I can us" at bounding box center [152, 61] width 383 height 99
click at [184, 114] on button "Next" at bounding box center [181, 115] width 22 height 22
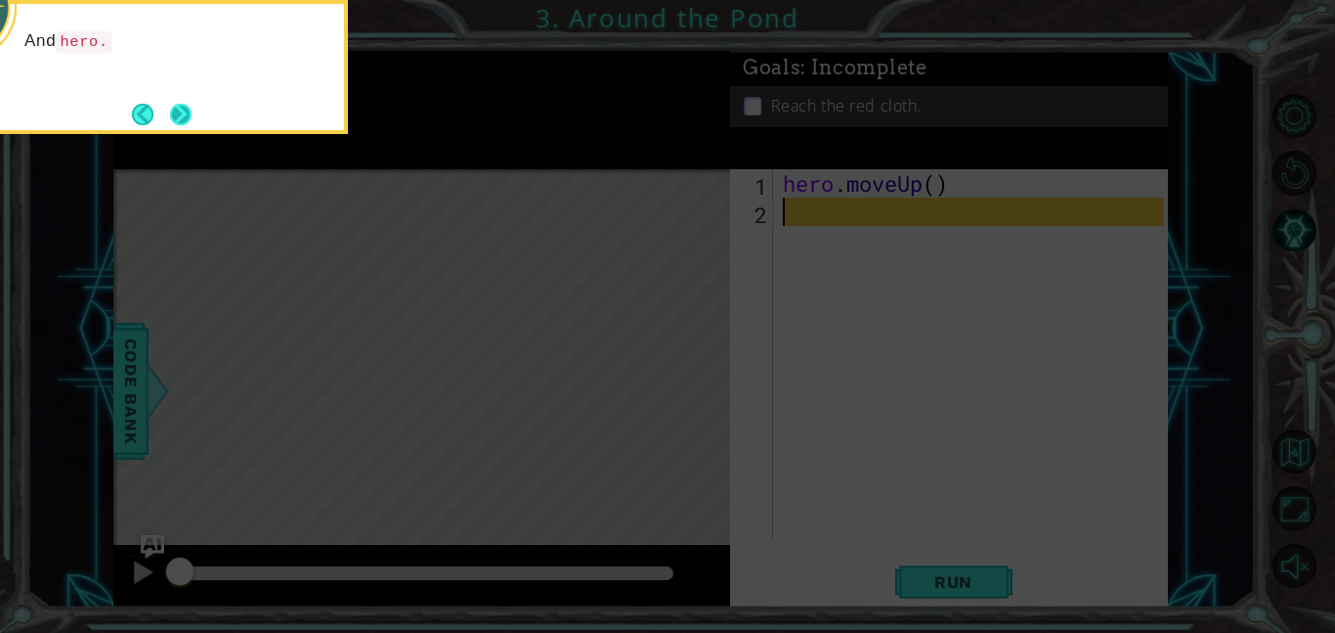
click at [189, 116] on button "Next" at bounding box center [181, 115] width 22 height 22
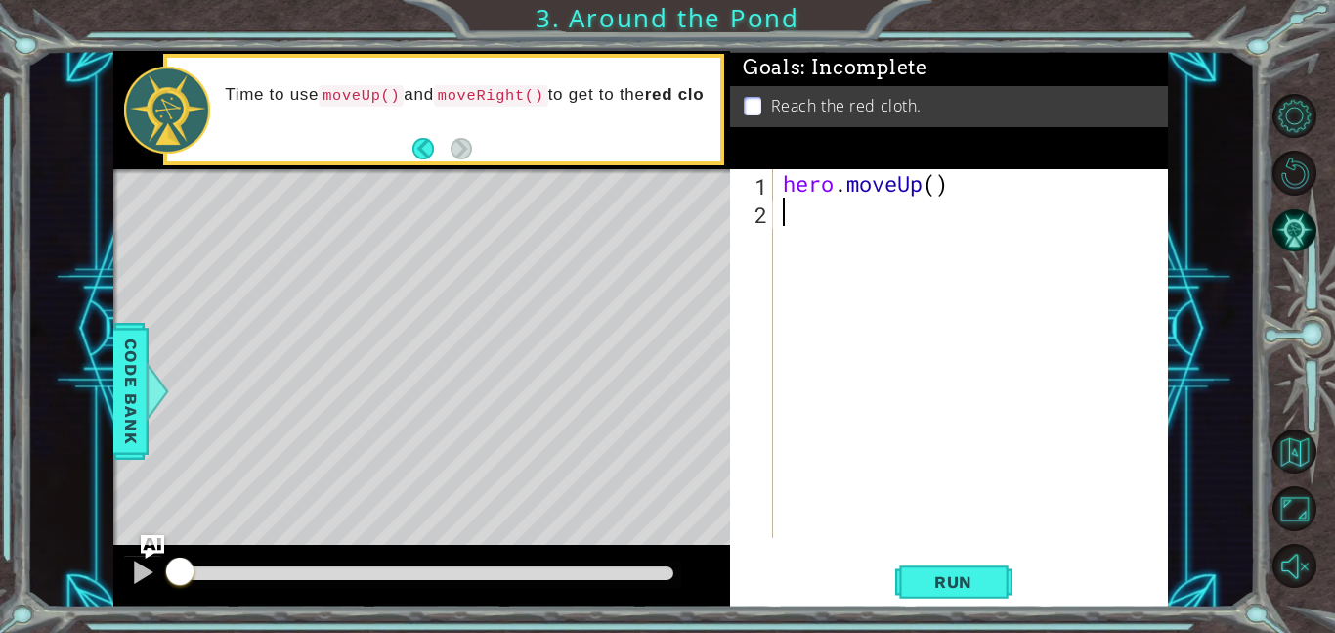
type textarea "h"
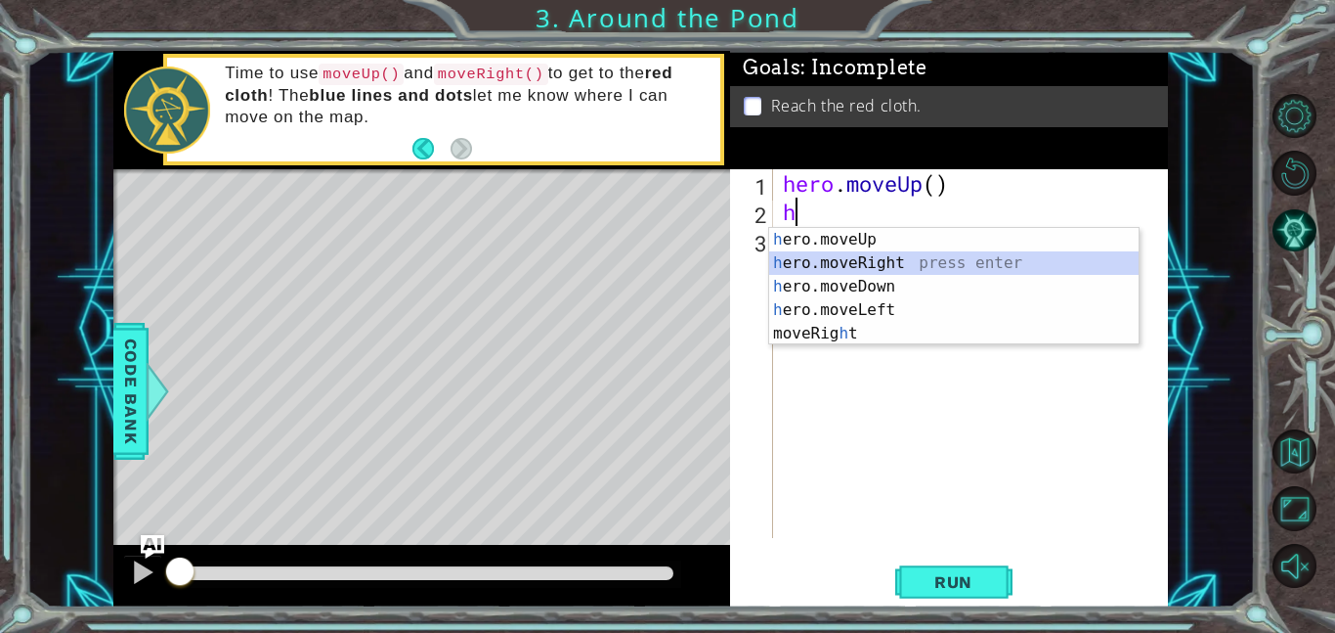
click at [863, 254] on div "h ero.moveUp press enter h ero.moveRight press enter h ero.moveDown press enter…" at bounding box center [954, 310] width 370 height 164
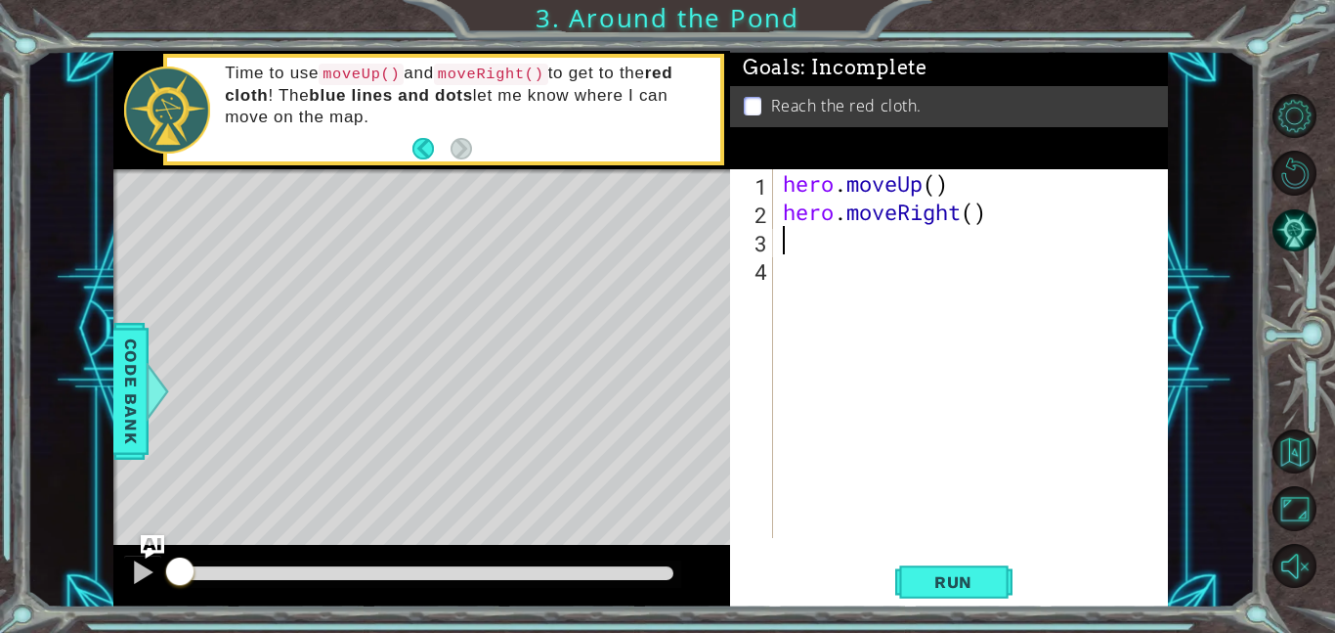
click at [855, 254] on div "hero . moveUp ( ) hero . moveRight ( )" at bounding box center [976, 381] width 395 height 425
type textarea "h"
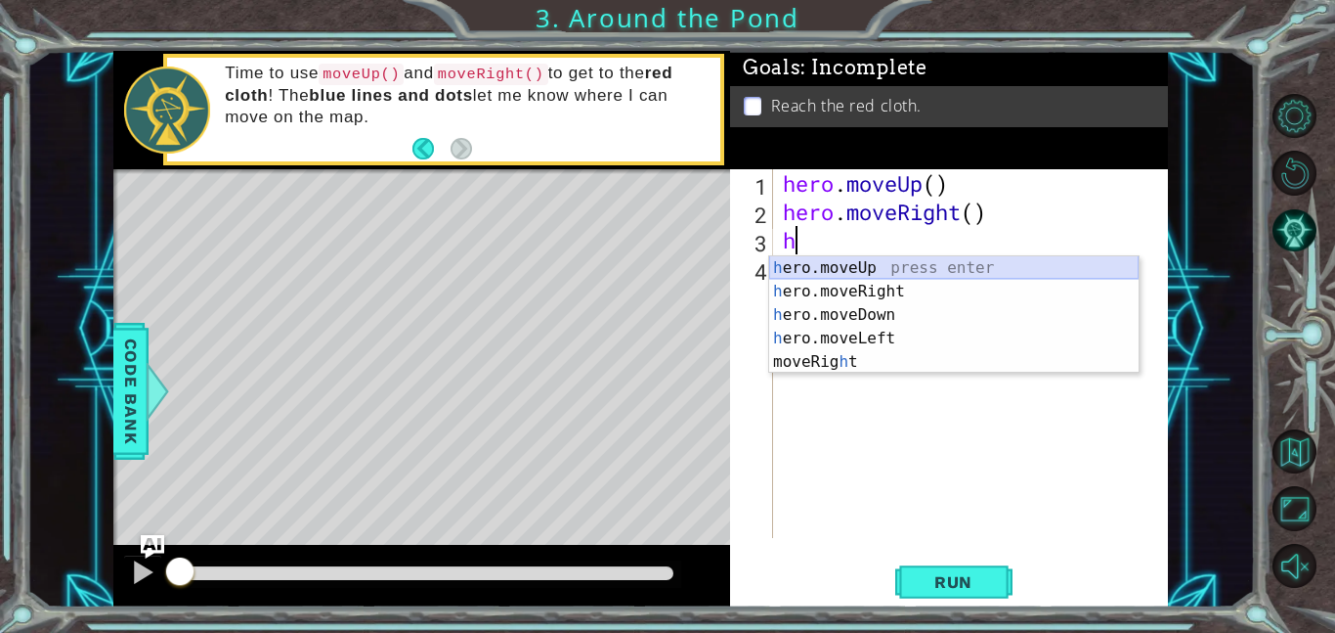
click at [869, 262] on div "h ero.moveUp press enter h ero.moveRight press enter h ero.moveDown press enter…" at bounding box center [954, 338] width 370 height 164
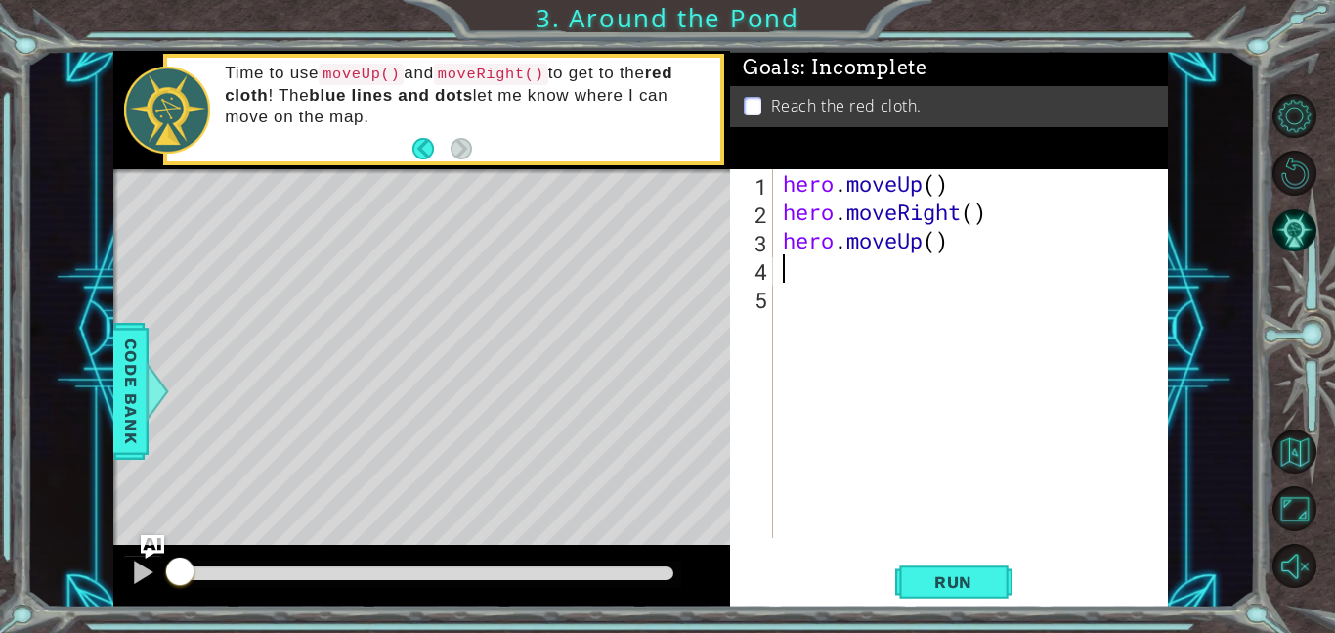
type textarea "h"
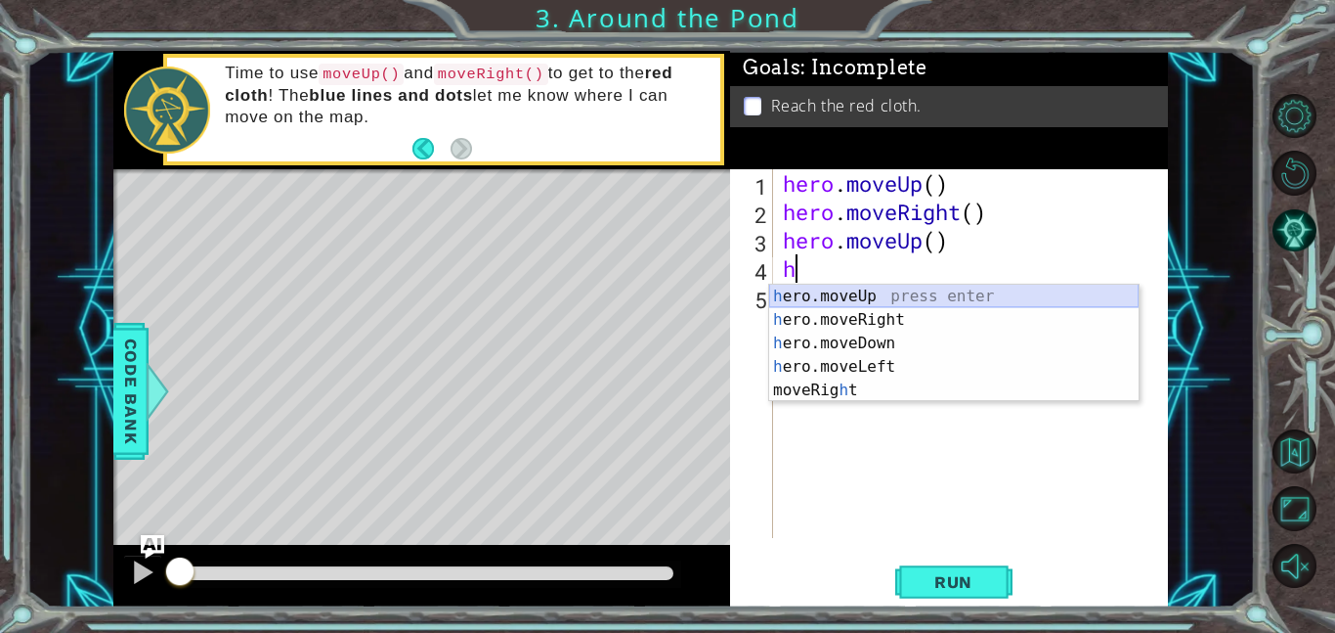
click at [834, 288] on div "h ero.moveUp press enter h ero.moveRight press enter h ero.moveDown press enter…" at bounding box center [954, 366] width 370 height 164
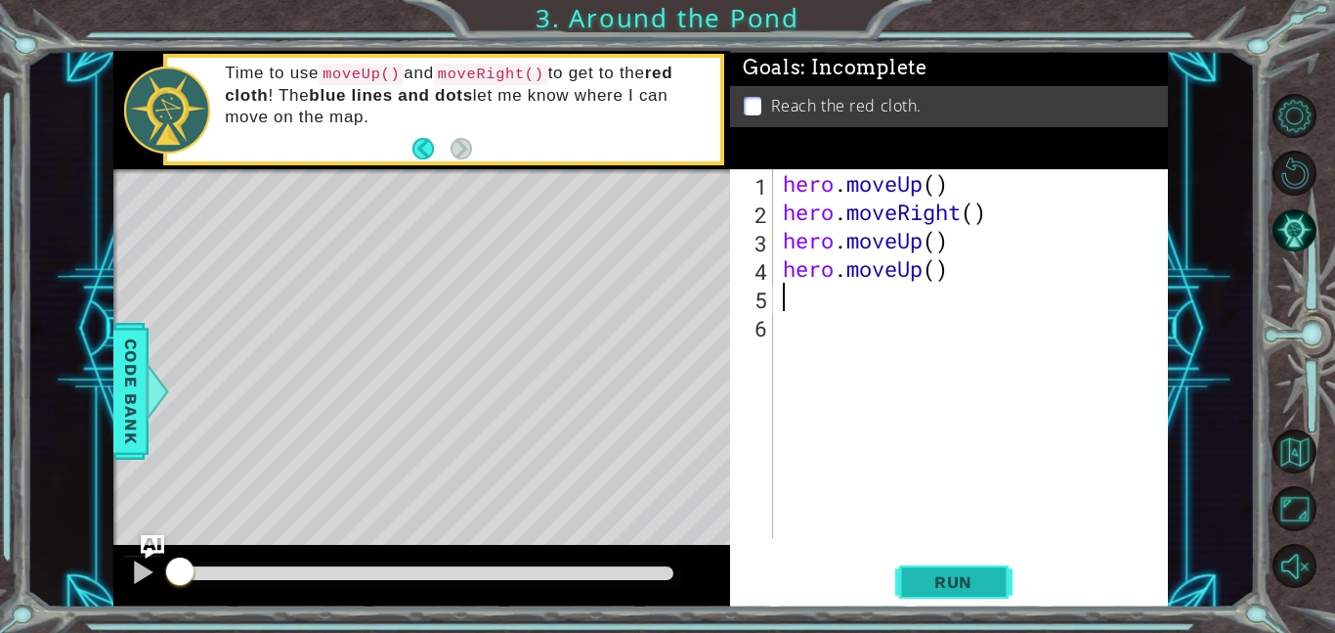
click at [944, 585] on span "Run" at bounding box center [953, 582] width 77 height 20
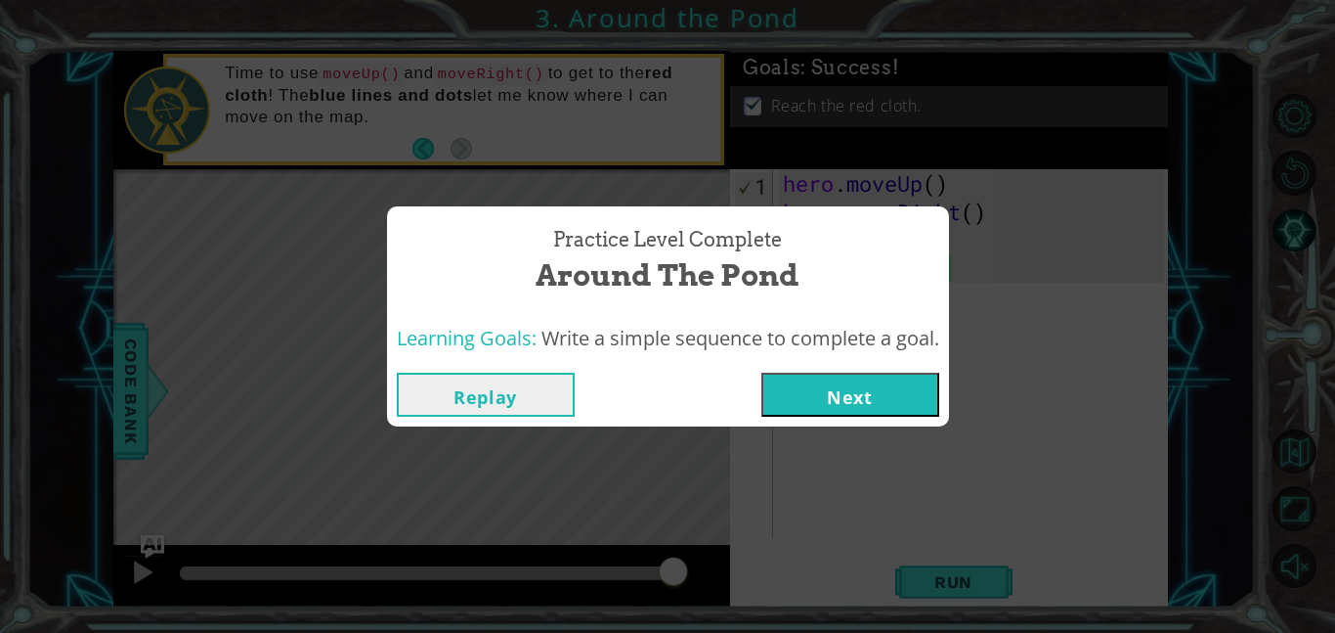
click at [864, 381] on button "Next" at bounding box center [851, 394] width 178 height 44
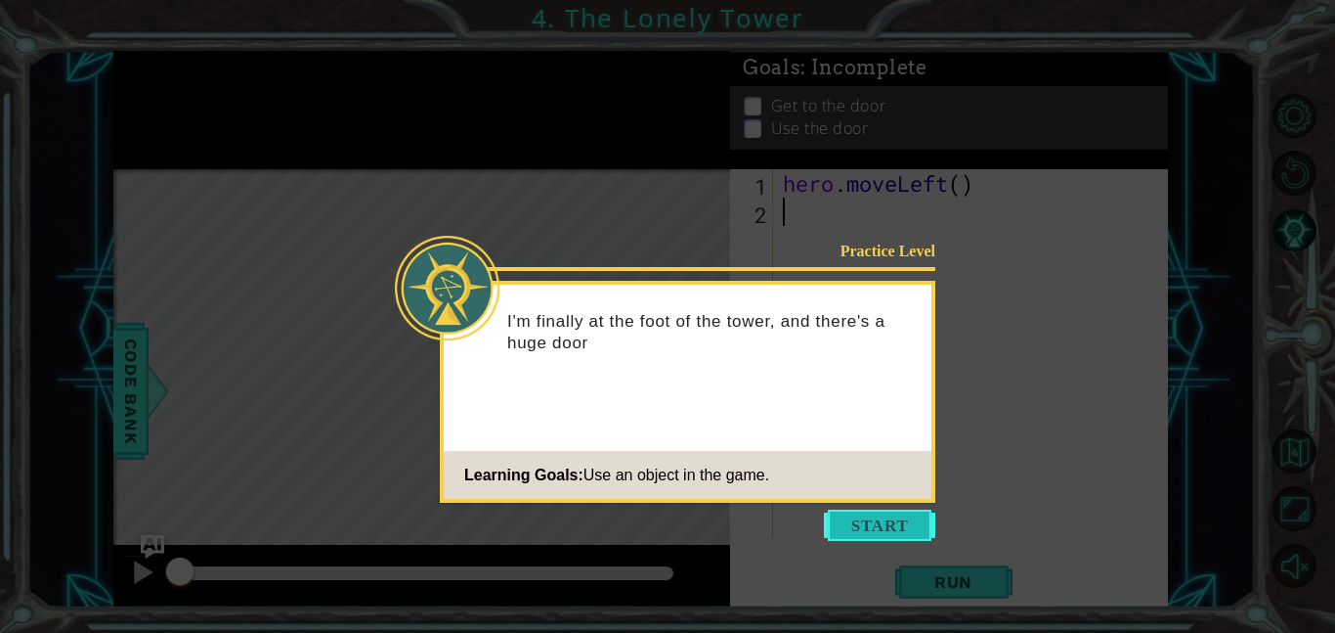
click at [870, 517] on button "Start" at bounding box center [879, 524] width 111 height 31
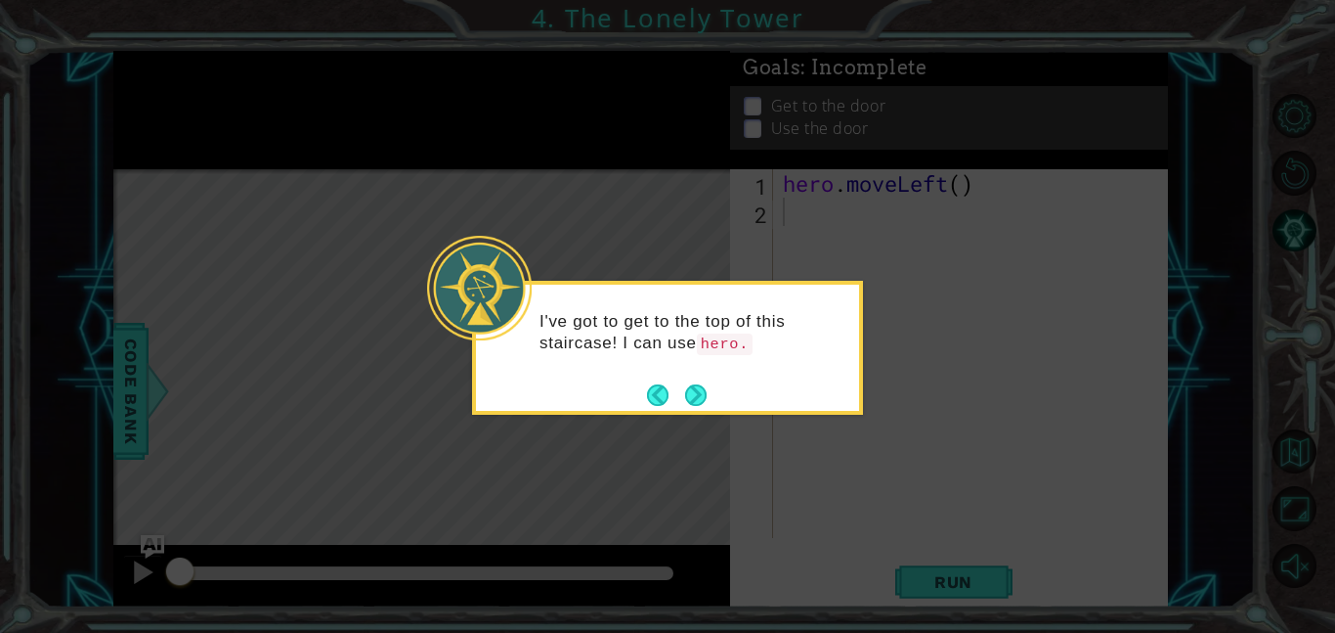
click at [691, 382] on footer at bounding box center [677, 394] width 60 height 29
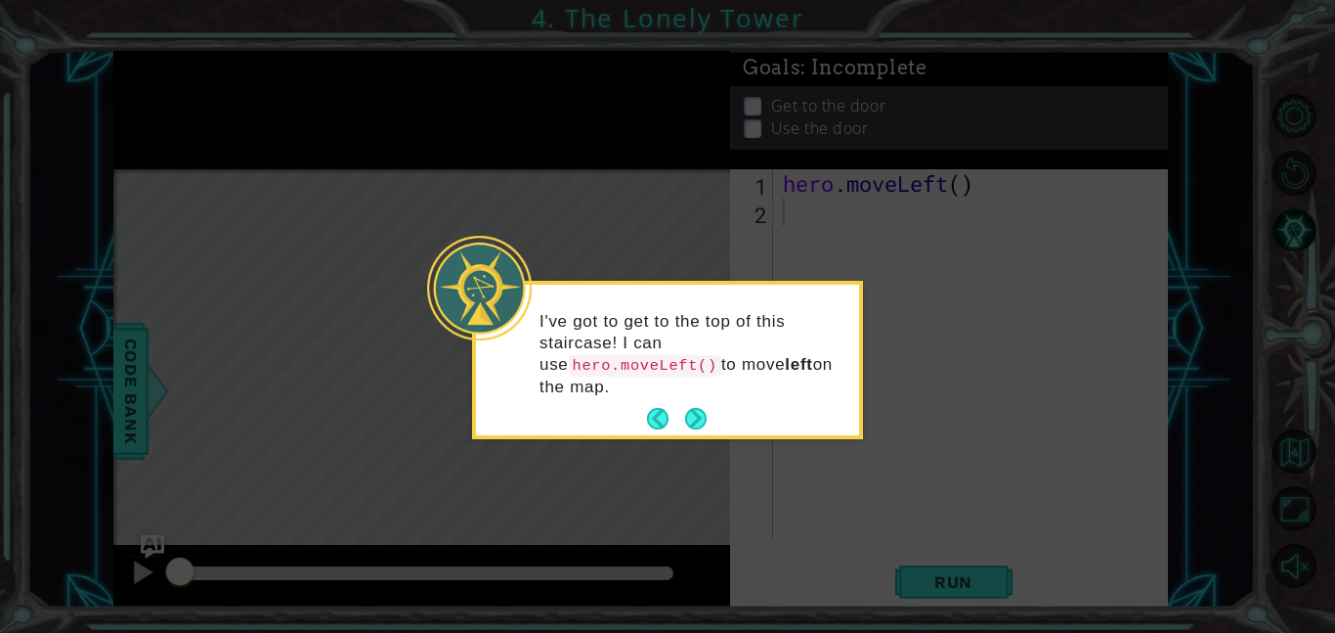
click at [692, 395] on p "I've got to get to the top of this staircase! I can use hero.moveLeft() to move…" at bounding box center [693, 354] width 306 height 87
click at [695, 419] on button "Next" at bounding box center [696, 419] width 22 height 22
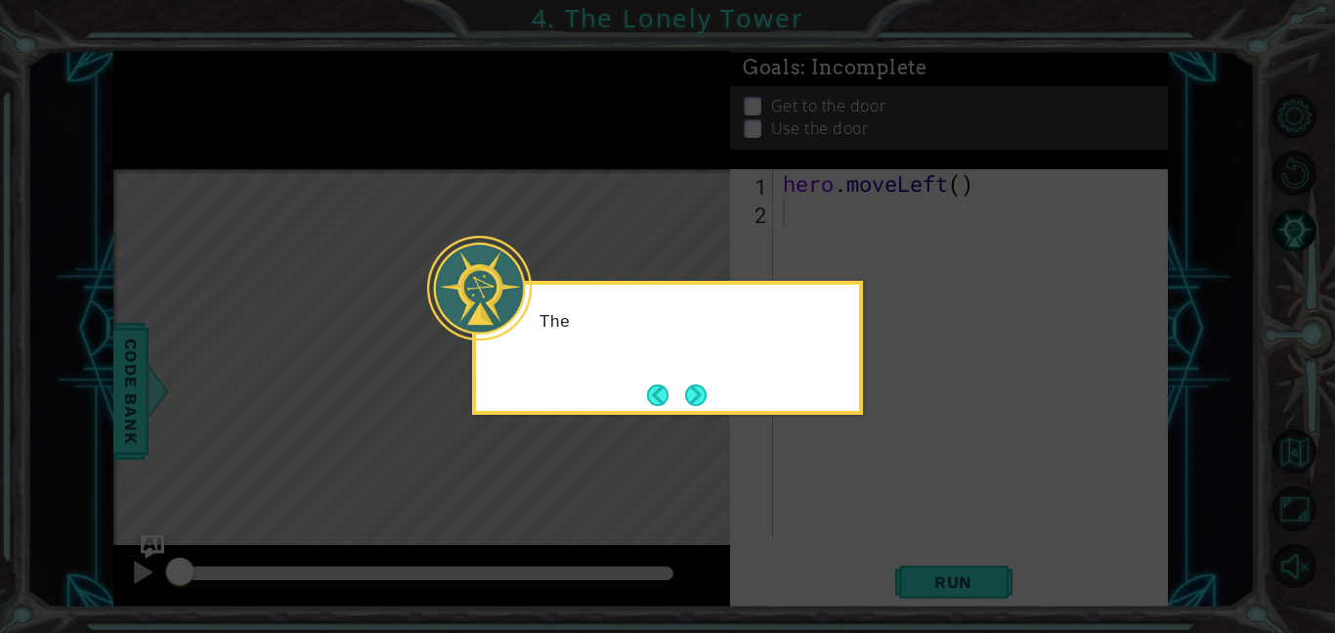
click at [695, 419] on icon at bounding box center [667, 316] width 1335 height 633
click at [691, 398] on button "Next" at bounding box center [696, 395] width 22 height 22
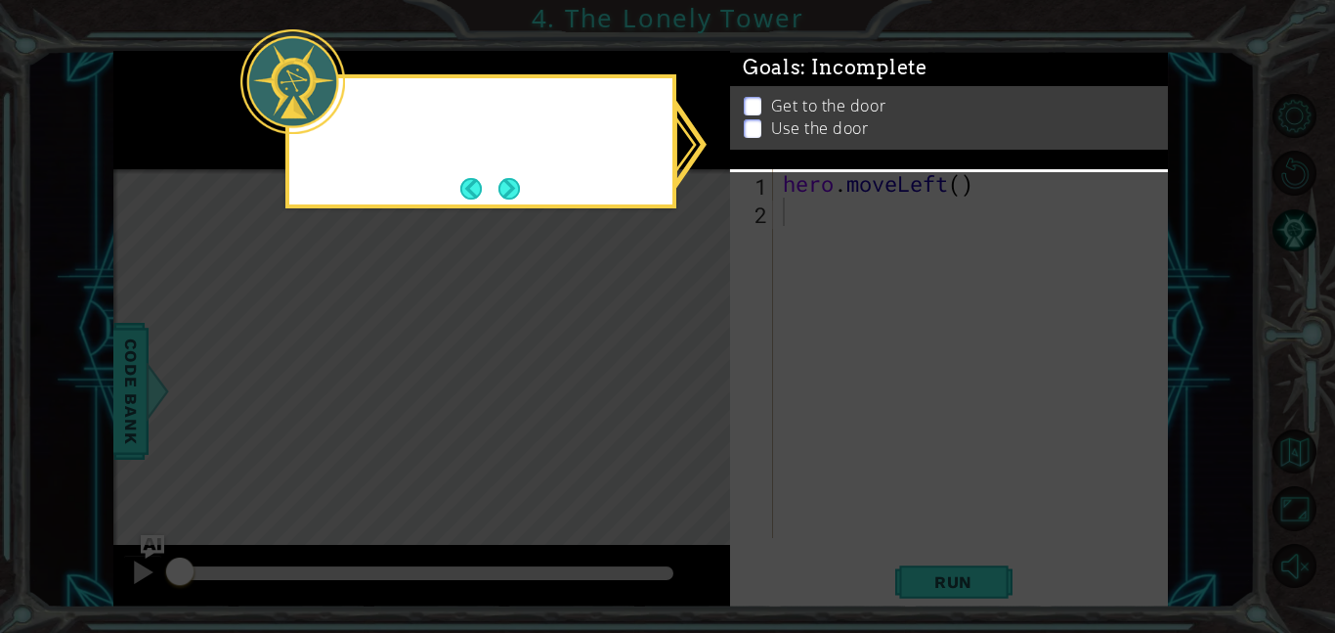
click at [691, 398] on icon at bounding box center [667, 316] width 1335 height 633
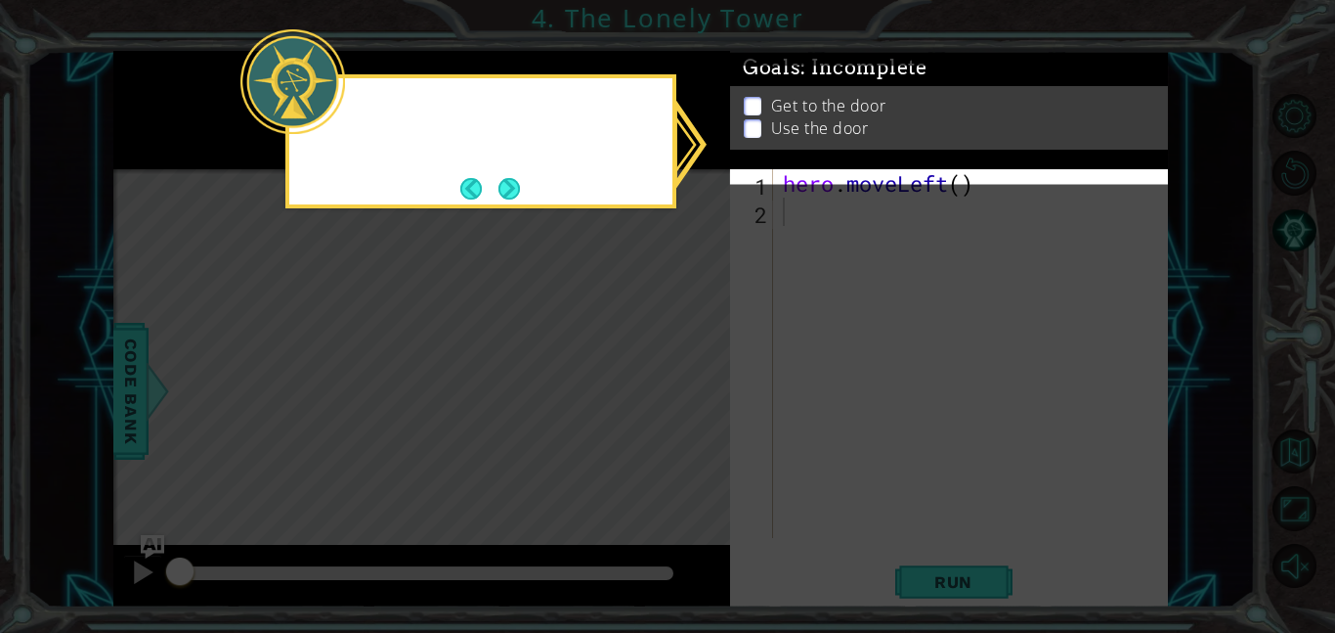
click at [691, 398] on icon at bounding box center [667, 316] width 1335 height 633
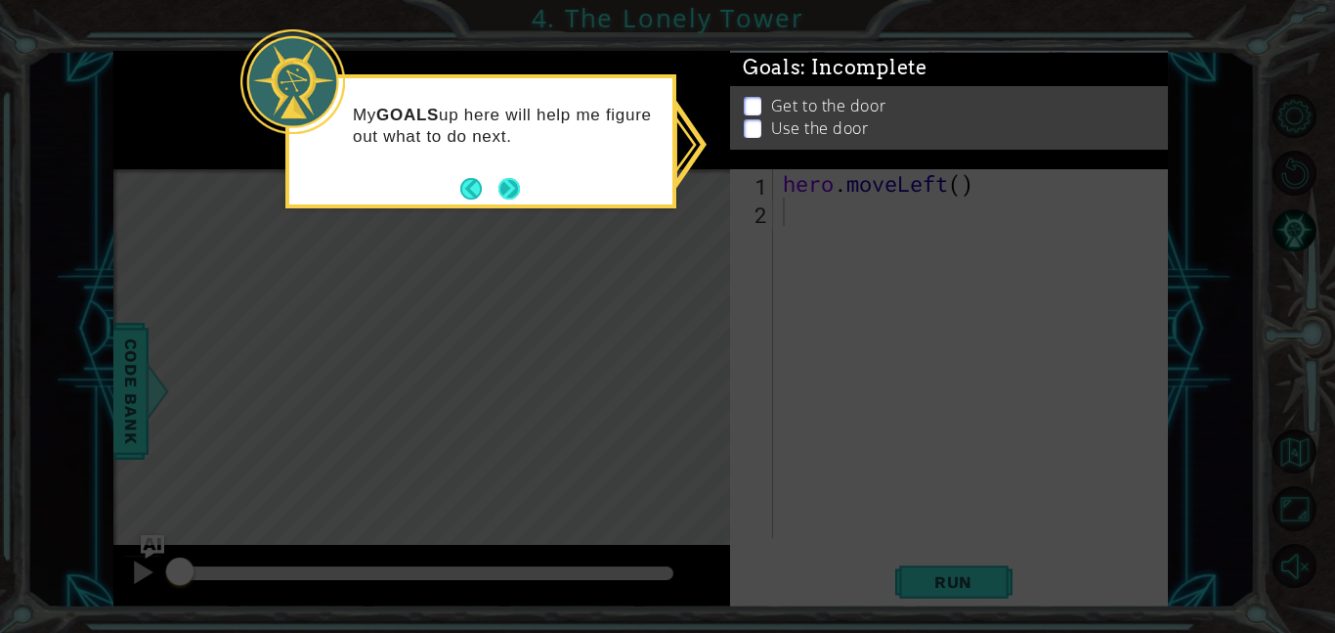
click at [511, 182] on button "Next" at bounding box center [510, 189] width 22 height 22
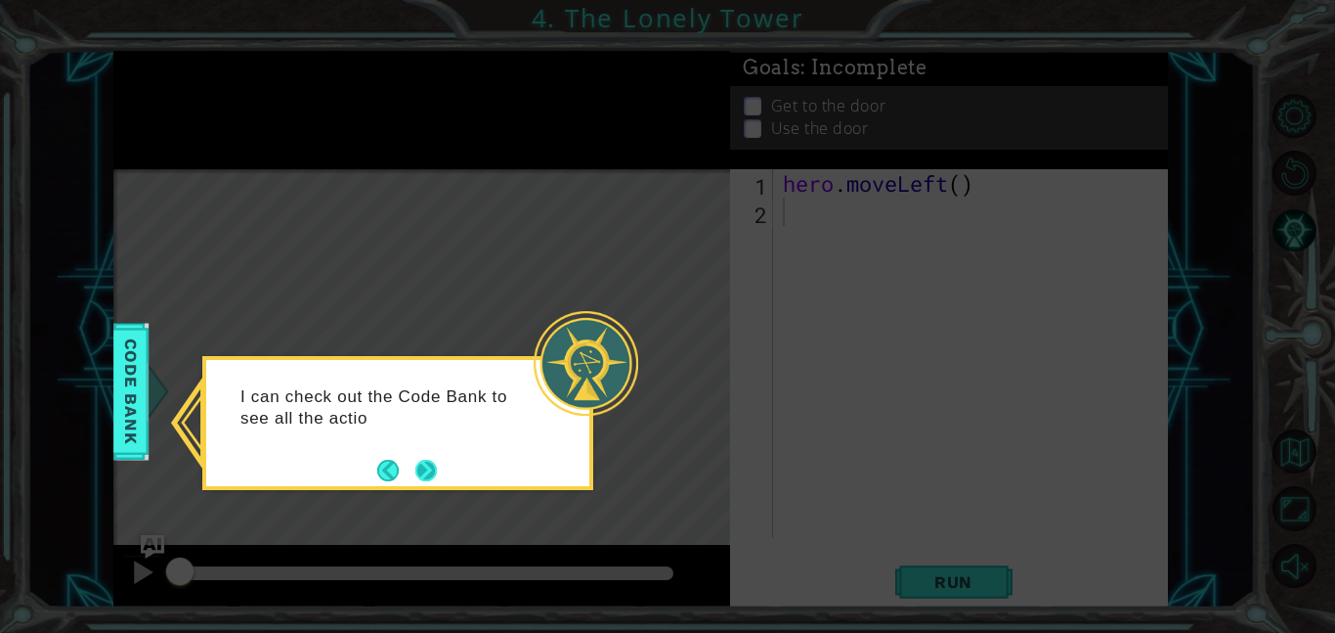
click at [434, 463] on button "Next" at bounding box center [427, 471] width 22 height 22
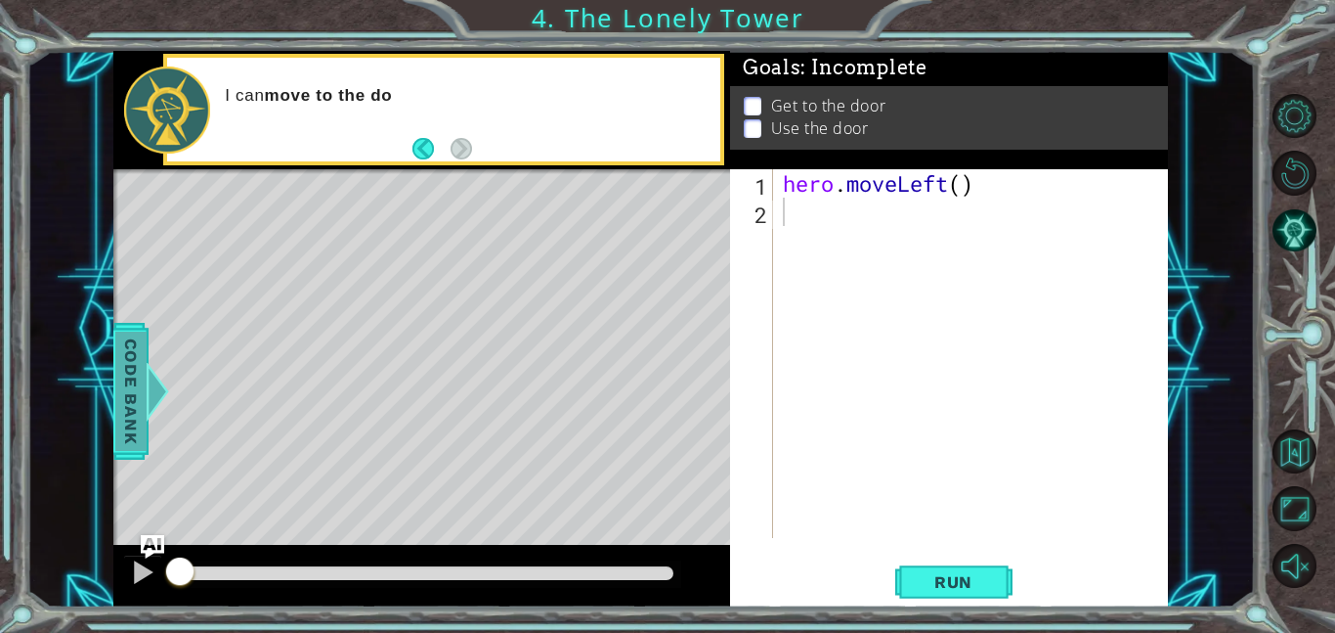
click at [124, 409] on span "Code Bank" at bounding box center [130, 390] width 31 height 119
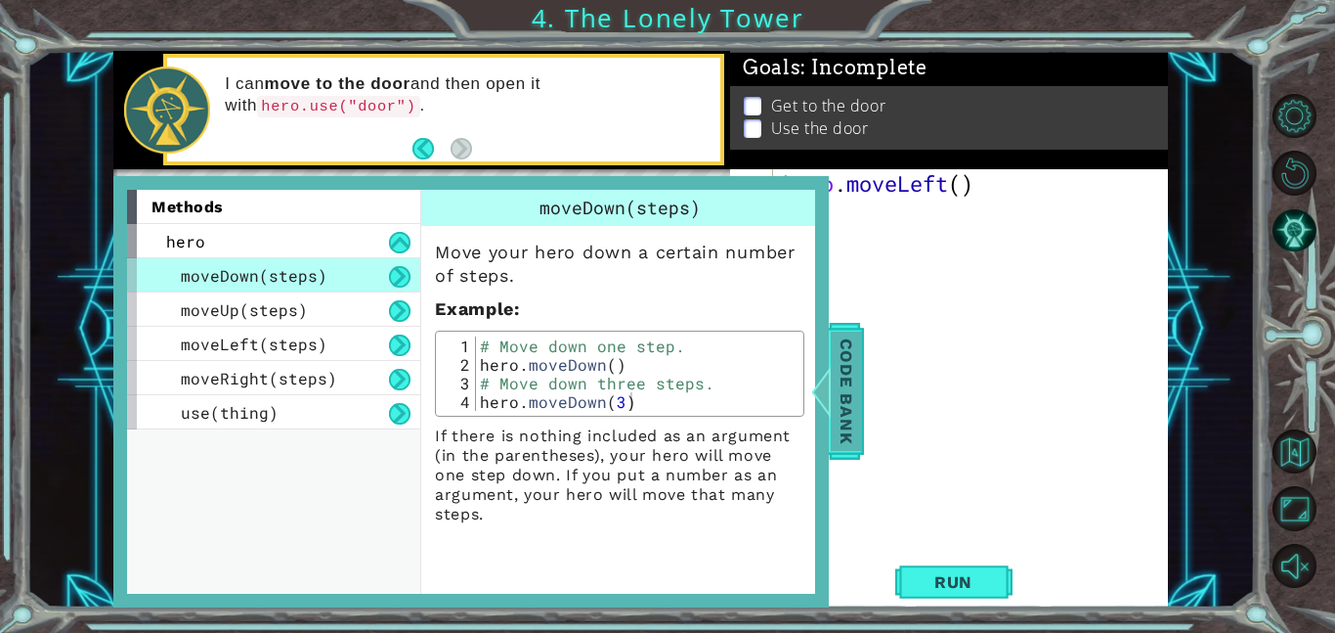
click at [842, 342] on span "Code Bank" at bounding box center [845, 390] width 31 height 119
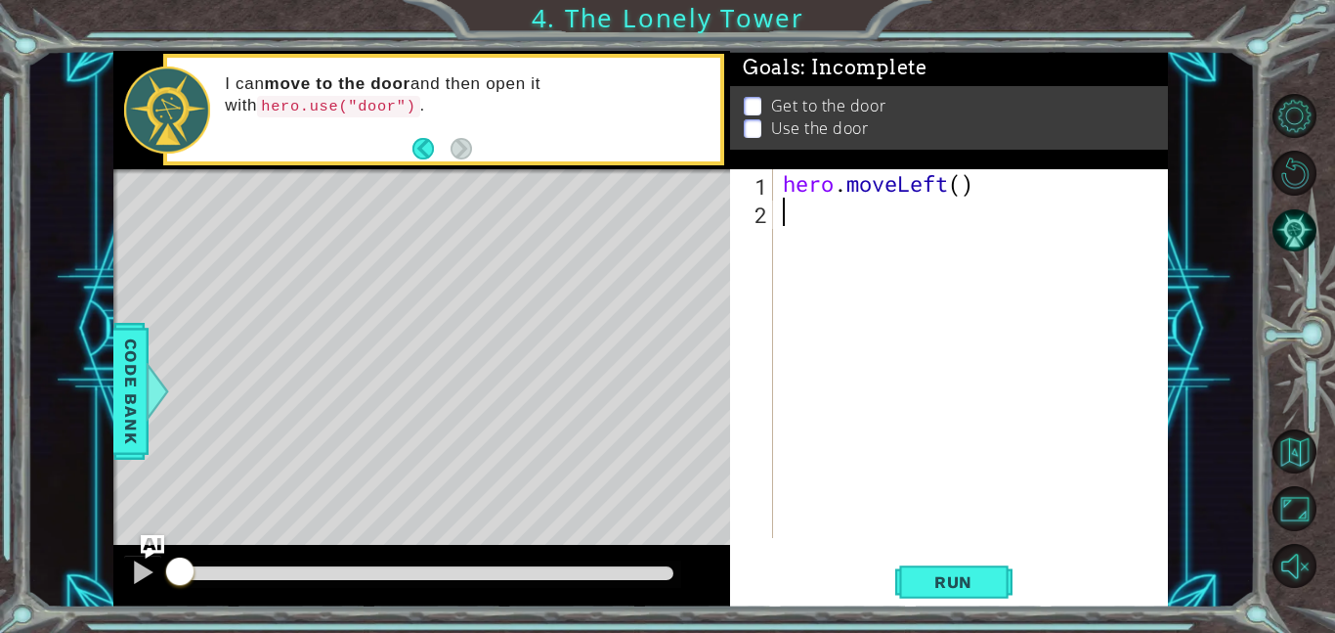
click at [812, 211] on div "hero . moveLeft ( )" at bounding box center [976, 381] width 395 height 425
type textarea "h"
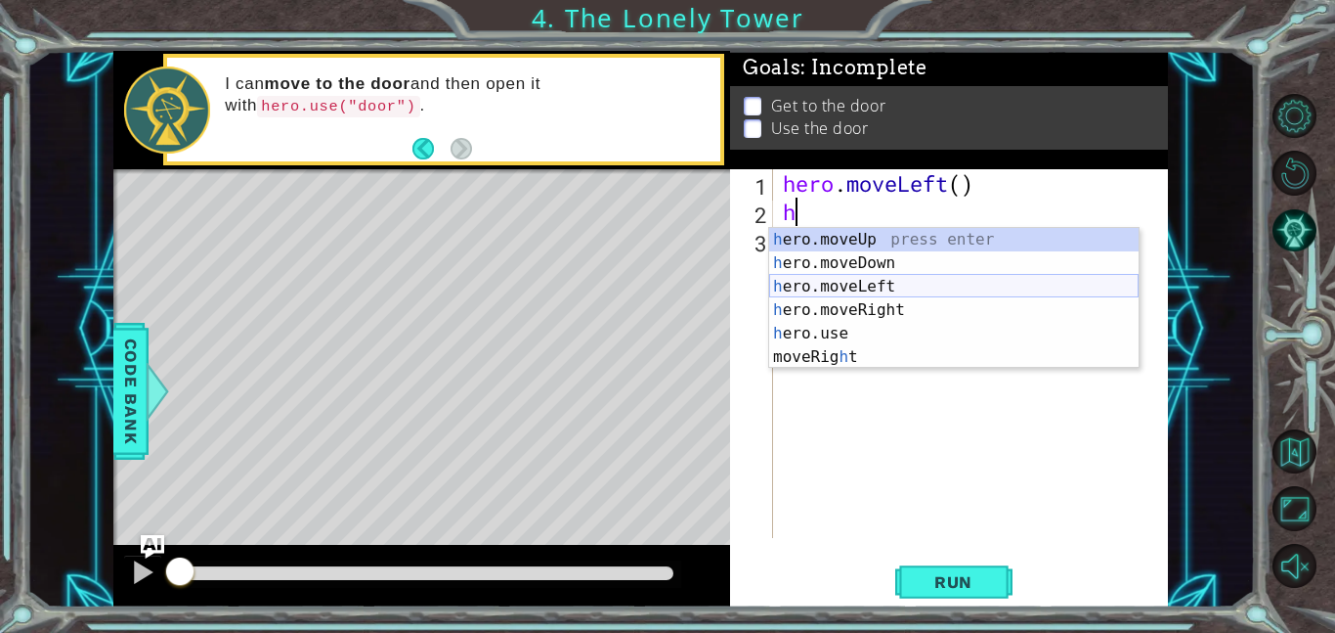
click at [884, 284] on div "h ero.moveUp press enter h ero.moveDown press enter h ero.moveLeft press enter …" at bounding box center [954, 322] width 370 height 188
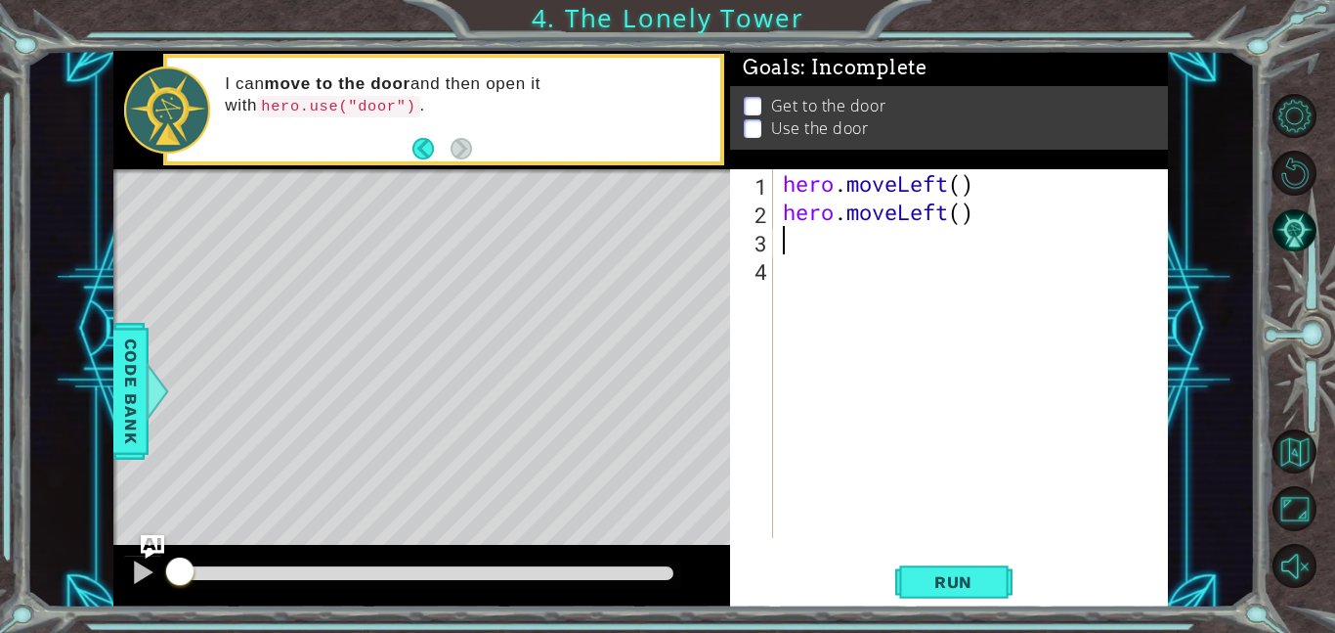
type textarea "h"
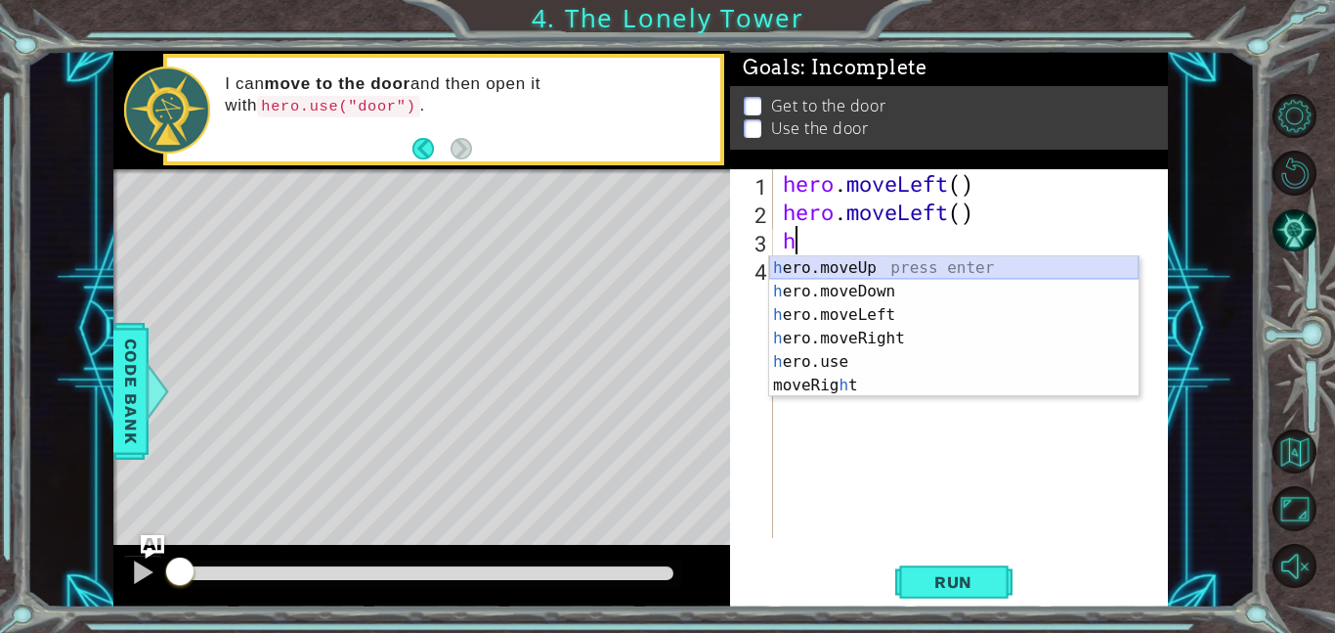
click at [796, 257] on div "h ero.moveUp press enter h ero.moveDown press enter h ero.moveLeft press enter …" at bounding box center [954, 350] width 370 height 188
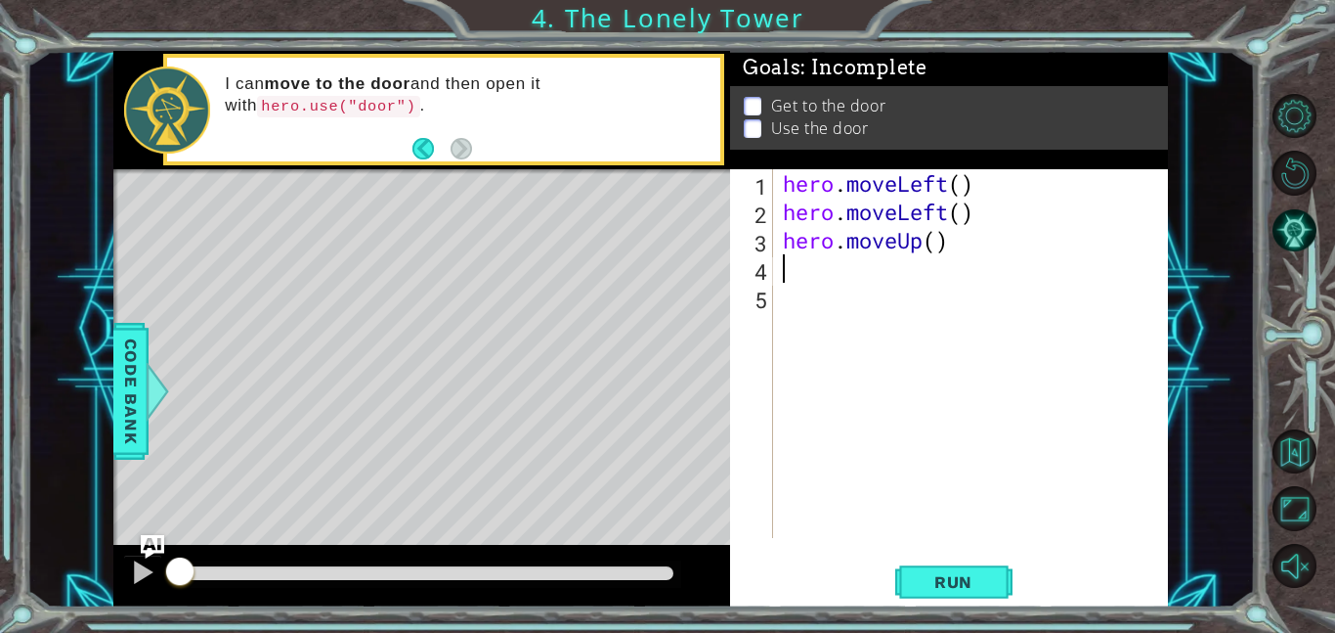
type textarea "h"
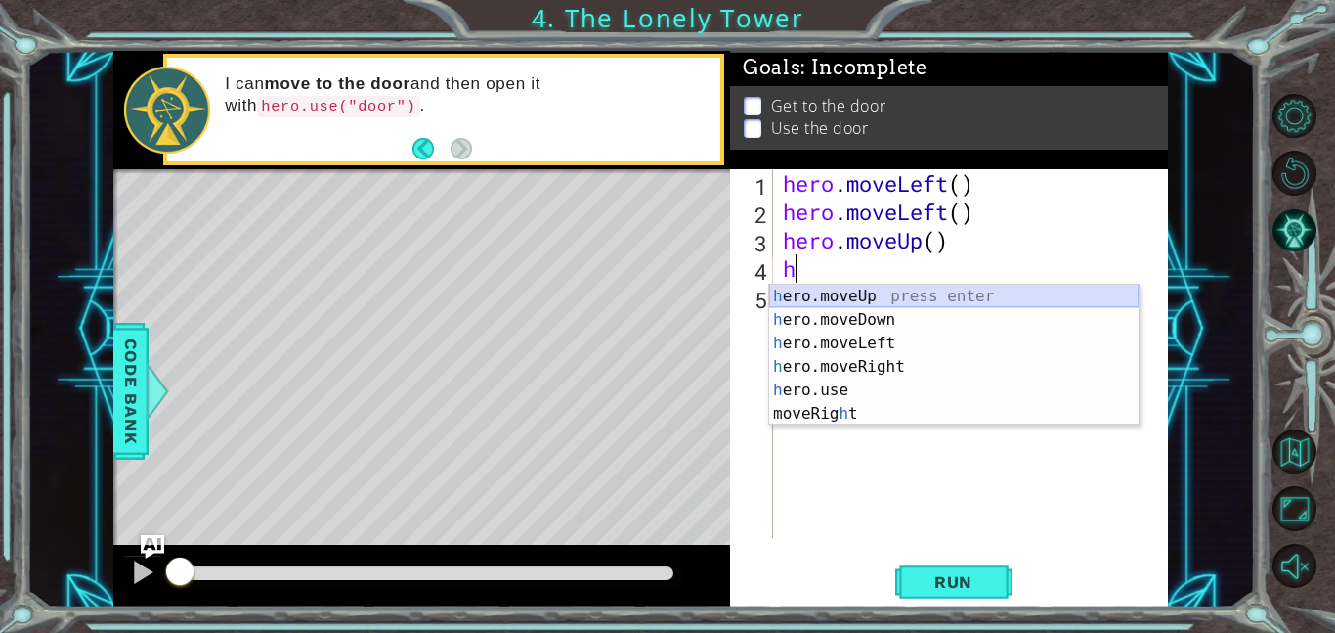
click at [803, 293] on div "h ero.moveUp press enter h ero.moveDown press enter h ero.moveLeft press enter …" at bounding box center [954, 378] width 370 height 188
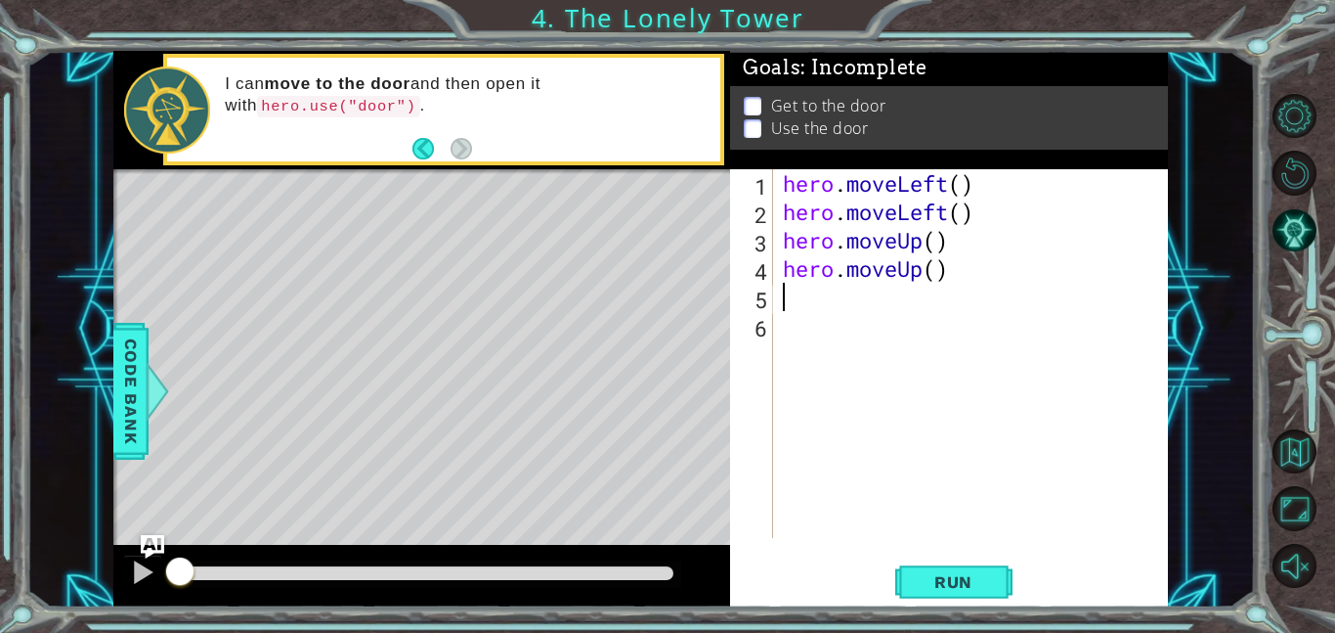
type textarea "h"
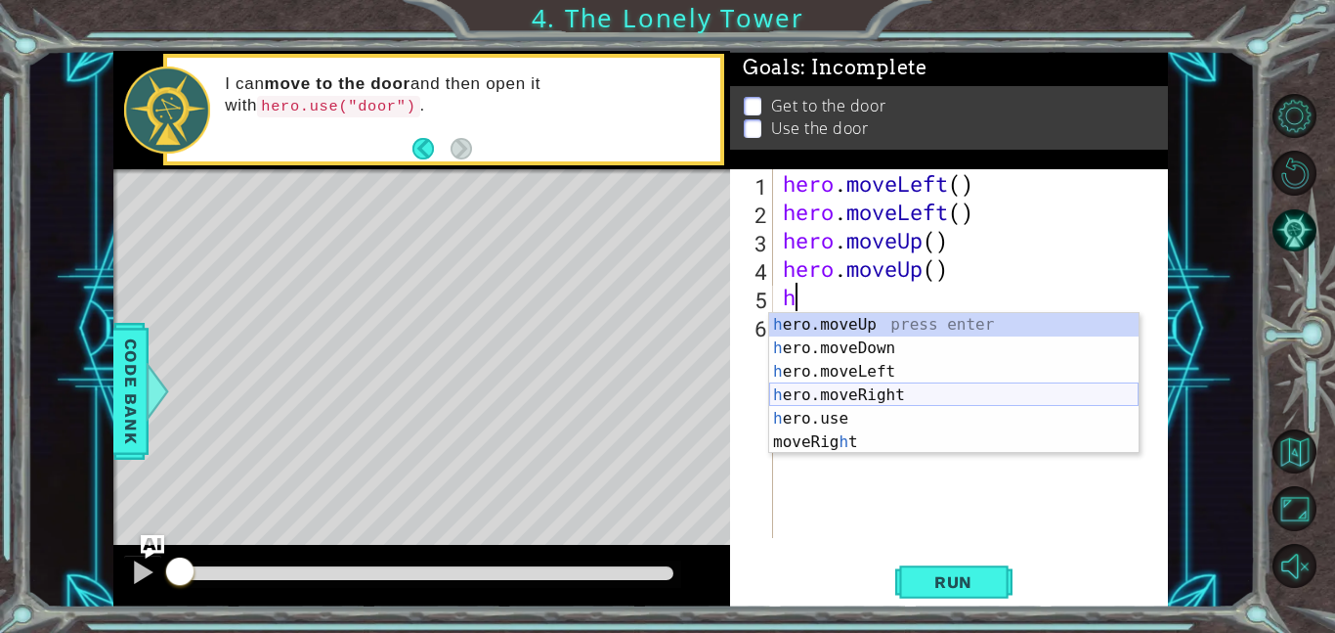
click at [853, 393] on div "h ero.moveUp press enter h ero.moveDown press enter h ero.moveLeft press enter …" at bounding box center [954, 407] width 370 height 188
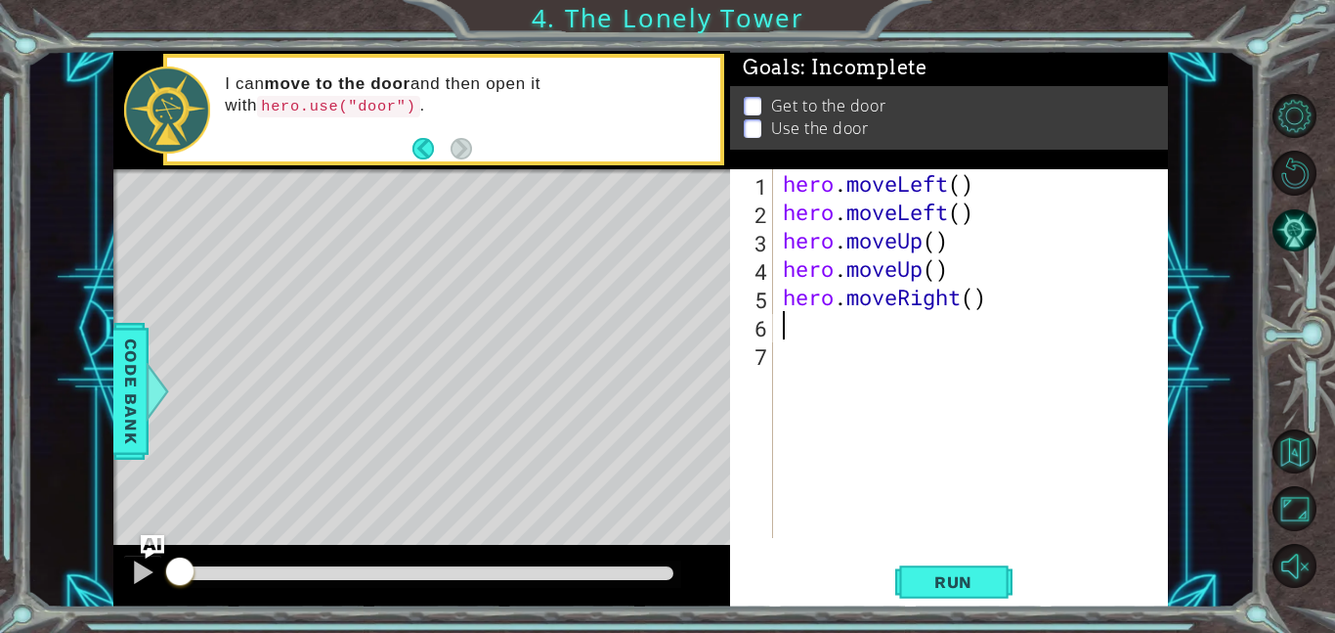
type textarea "h"
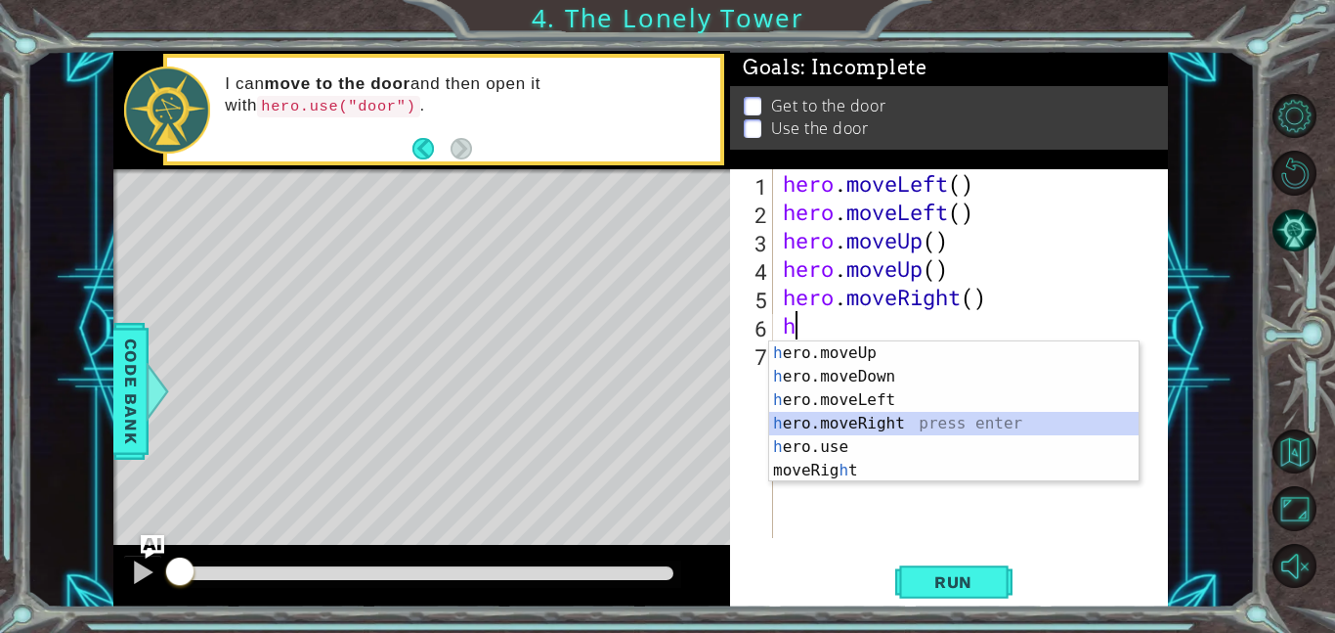
click at [847, 417] on div "h ero.moveUp press enter h ero.moveDown press enter h ero.moveLeft press enter …" at bounding box center [954, 435] width 370 height 188
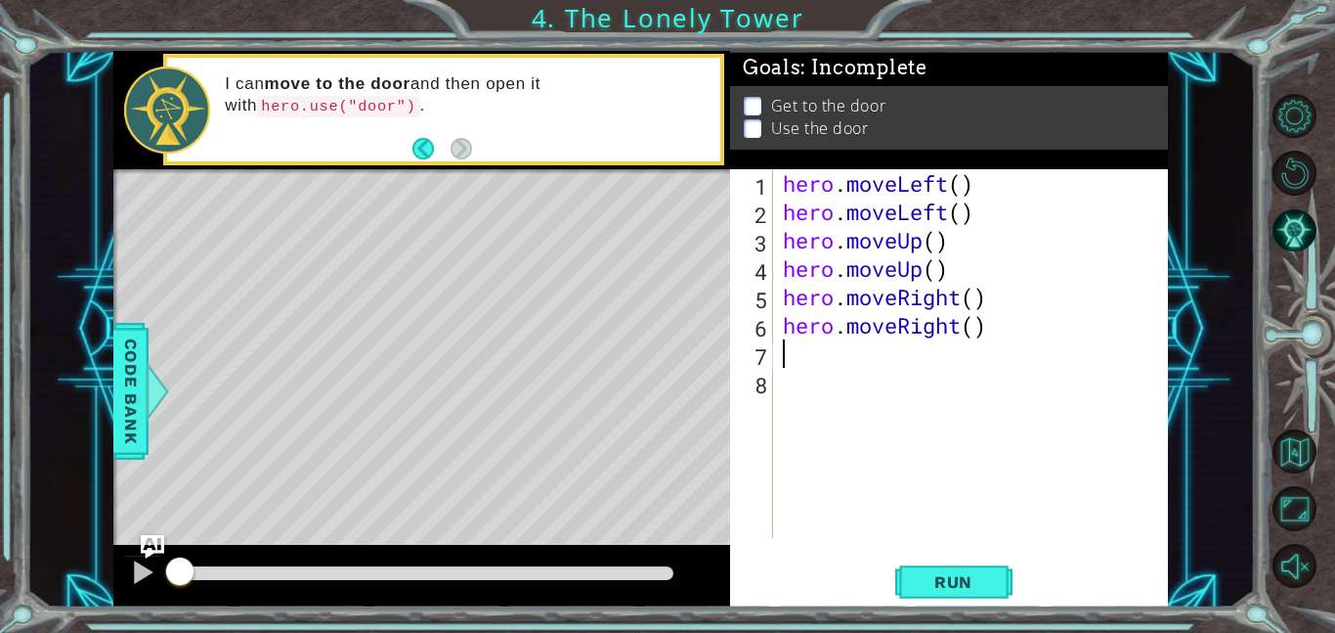
type textarea "h"
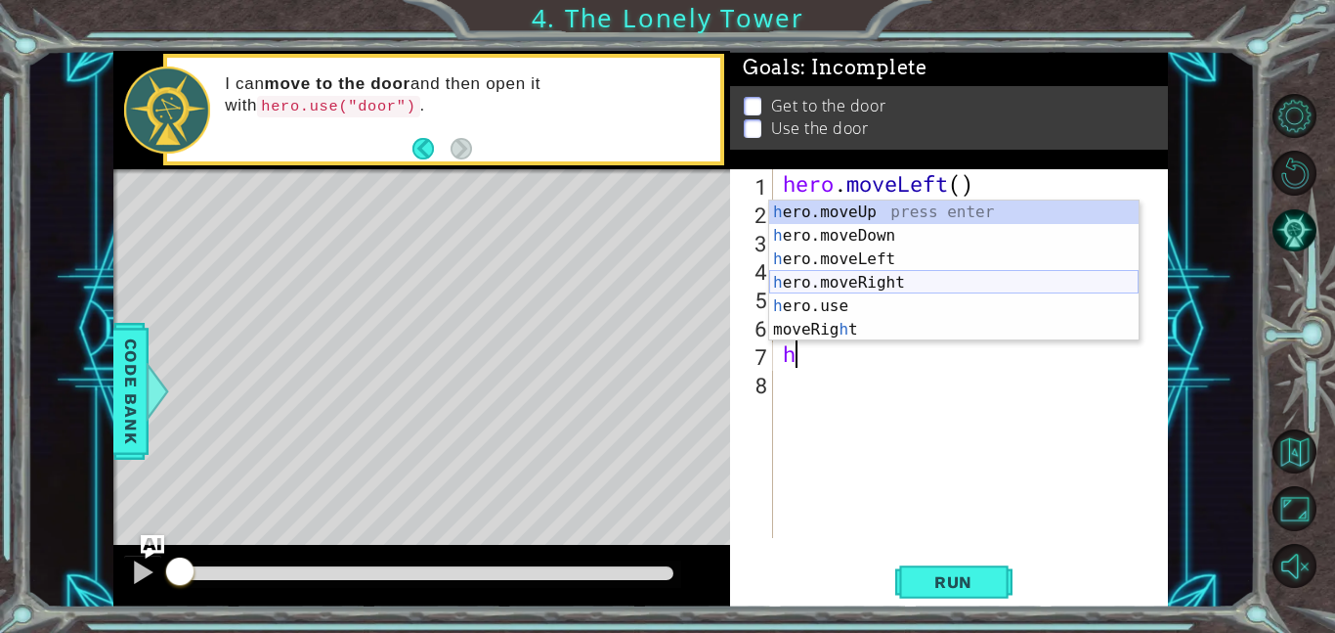
click at [852, 280] on div "h ero.moveUp press enter h ero.moveDown press enter h ero.moveLeft press enter …" at bounding box center [954, 294] width 370 height 188
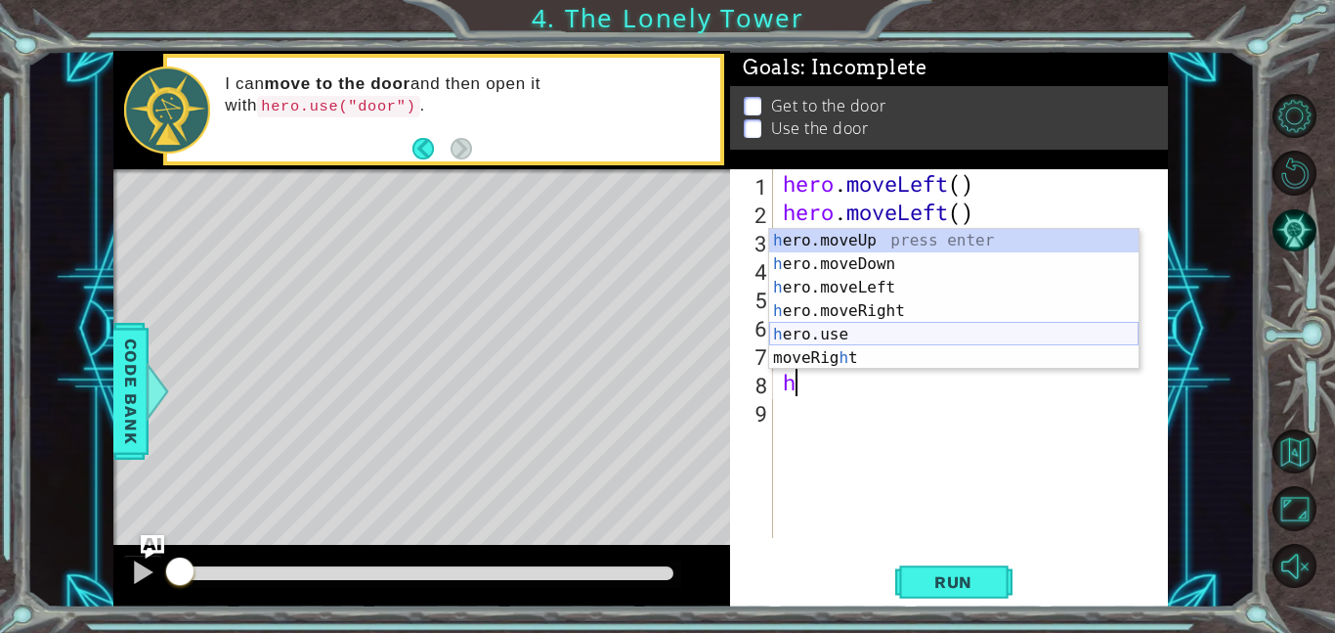
click at [833, 328] on div "h ero.moveUp press enter h ero.moveDown press enter h ero.moveLeft press enter …" at bounding box center [954, 323] width 370 height 188
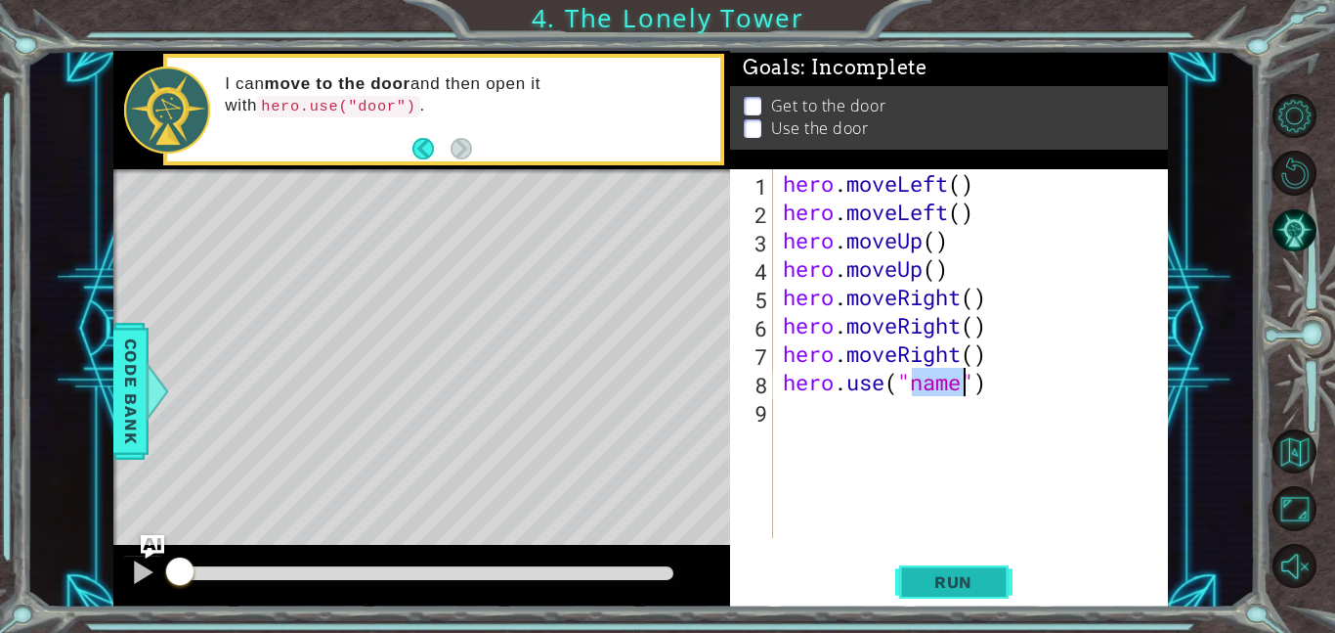
click at [967, 586] on span "Run" at bounding box center [953, 582] width 77 height 20
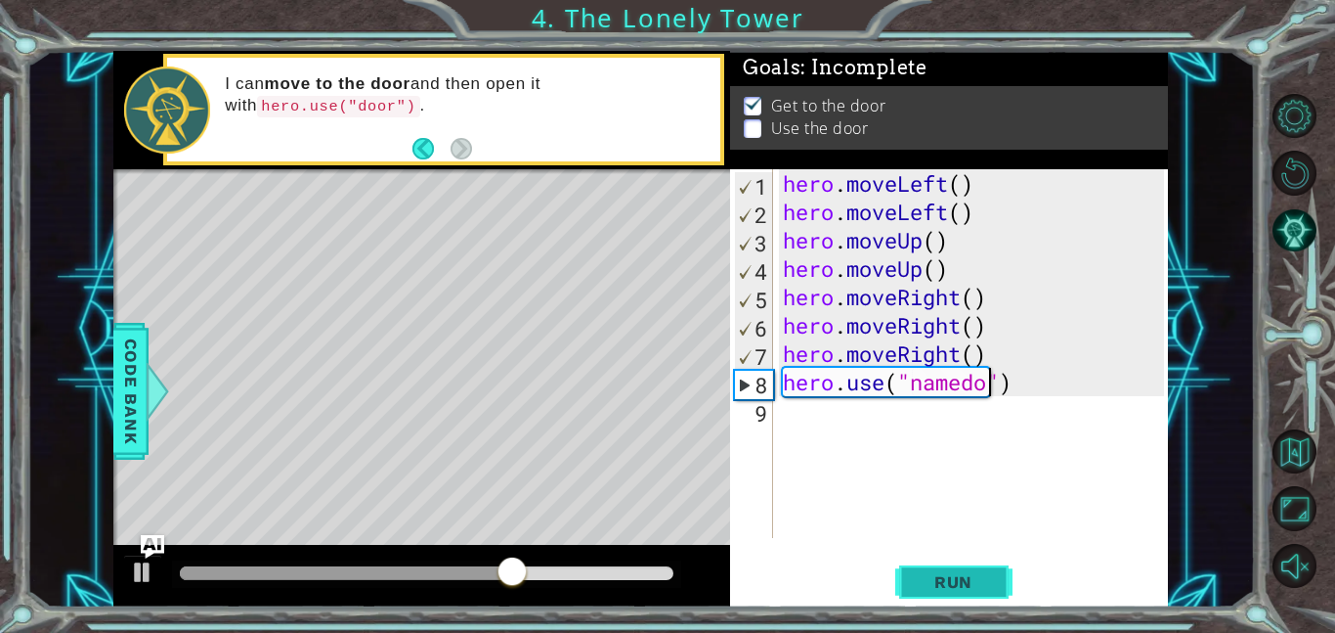
scroll to position [0, 10]
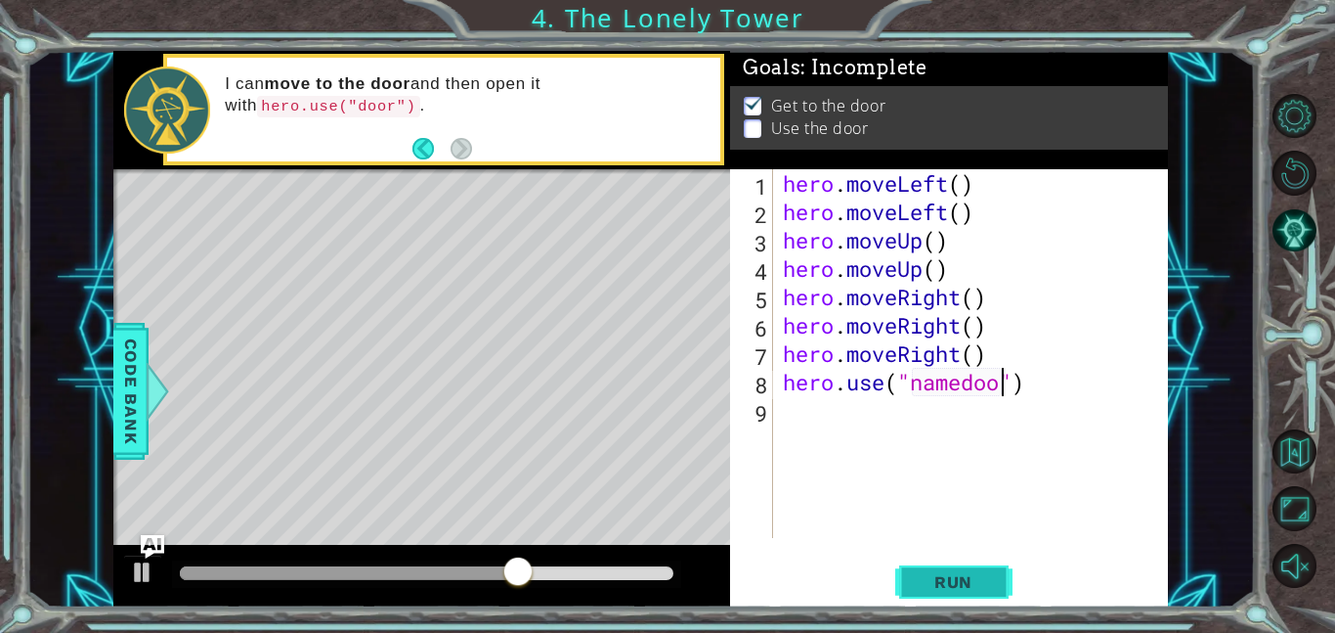
type textarea "hero.use("namedoor")"
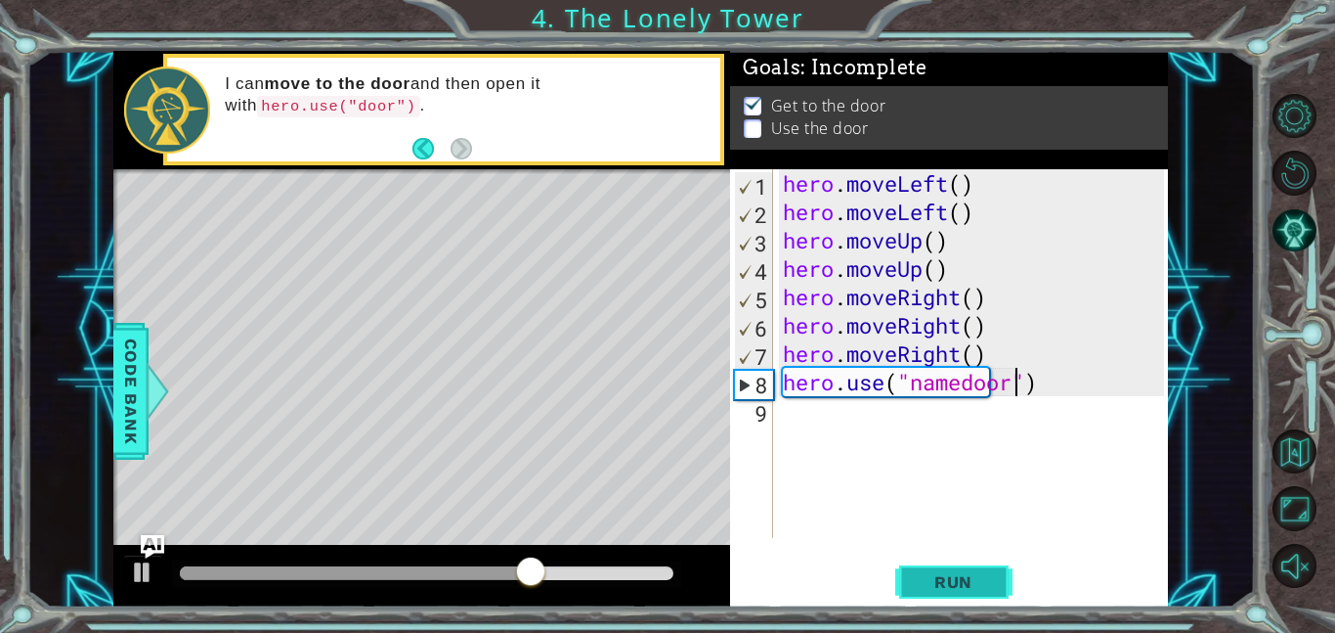
scroll to position [0, 0]
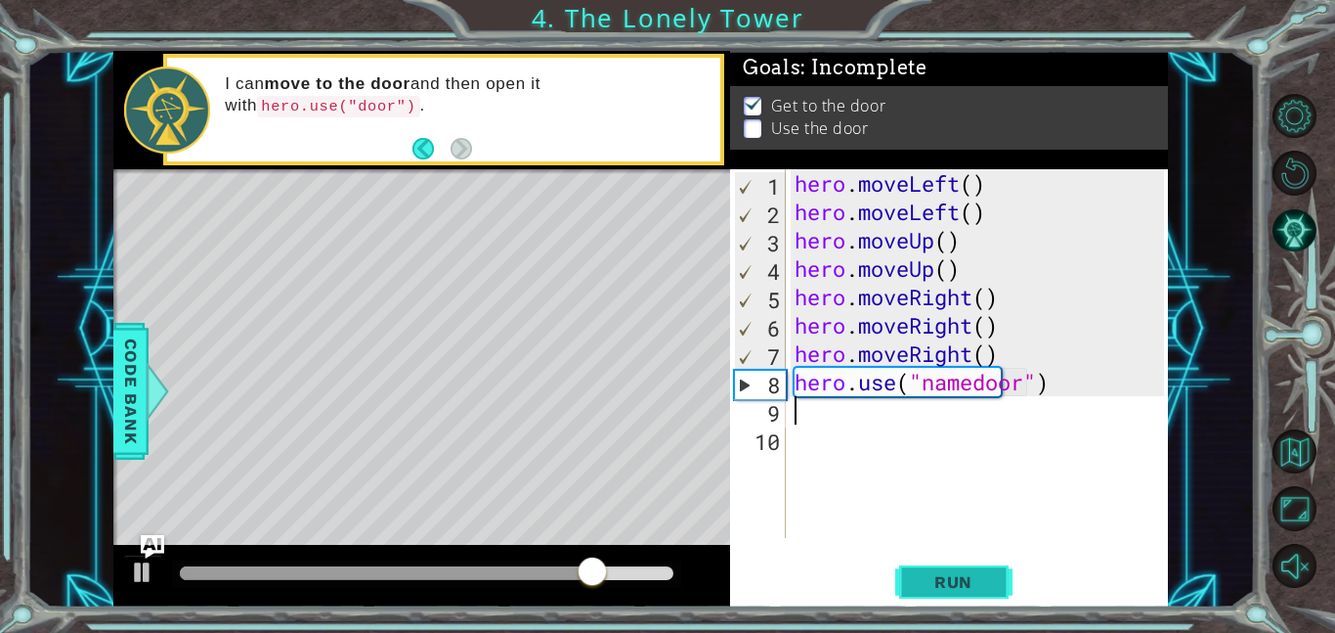
click at [969, 560] on button "Run" at bounding box center [954, 581] width 117 height 44
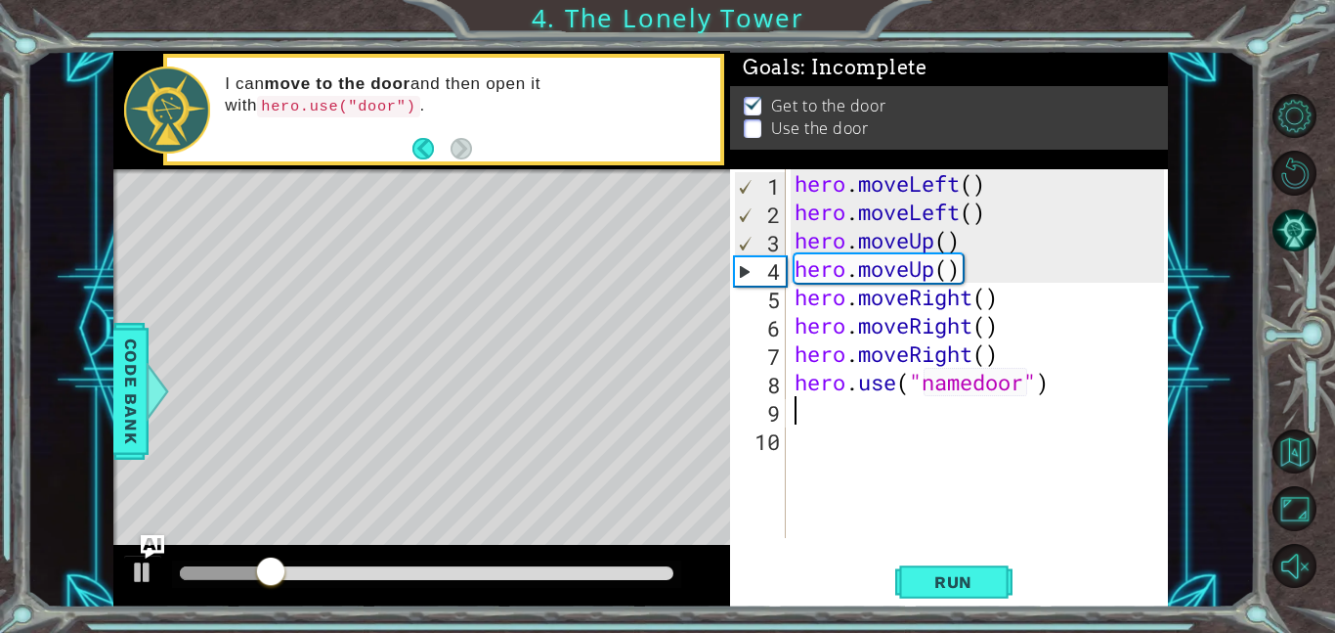
click at [978, 384] on div "hero . moveLeft ( ) hero . moveLeft ( ) hero . moveUp ( ) hero . moveUp ( ) her…" at bounding box center [982, 381] width 383 height 425
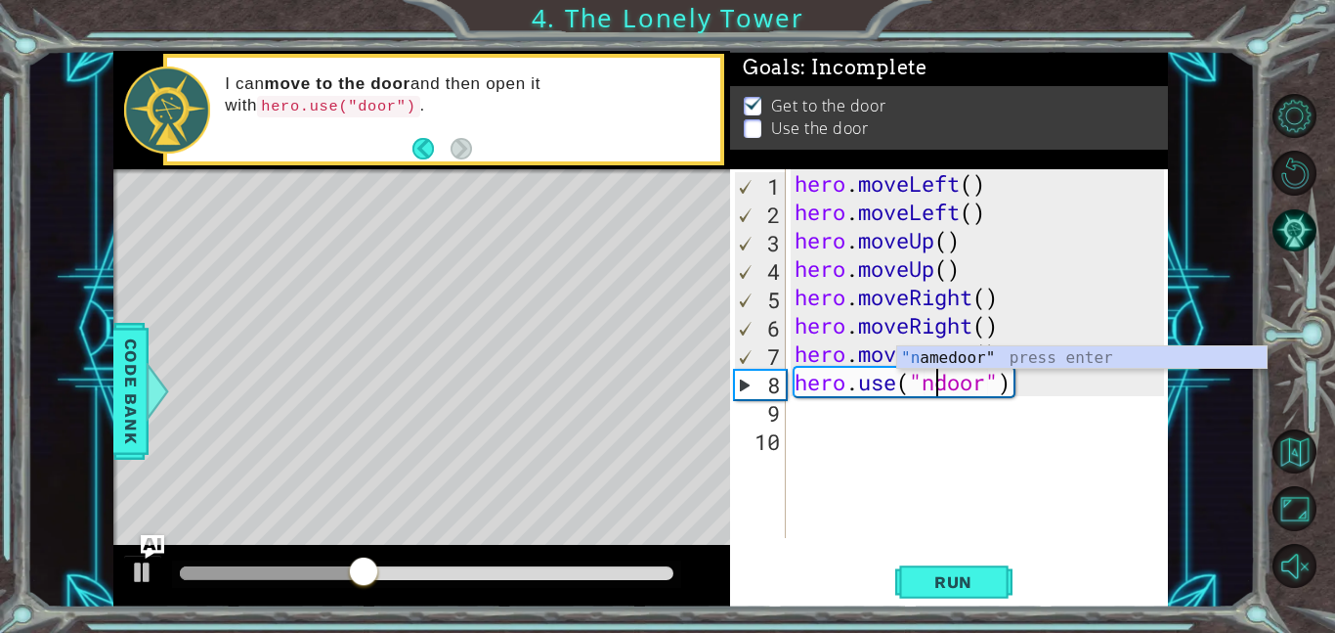
type textarea "hero.use("door")"
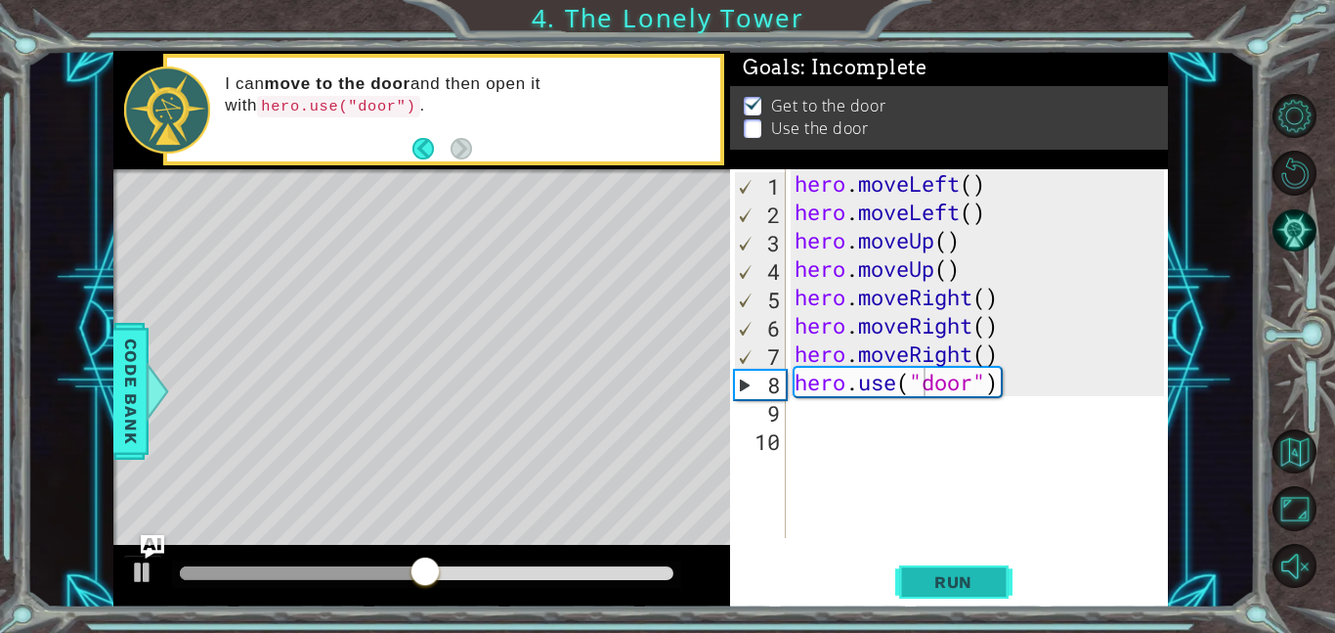
click at [962, 577] on span "Run" at bounding box center [953, 582] width 77 height 20
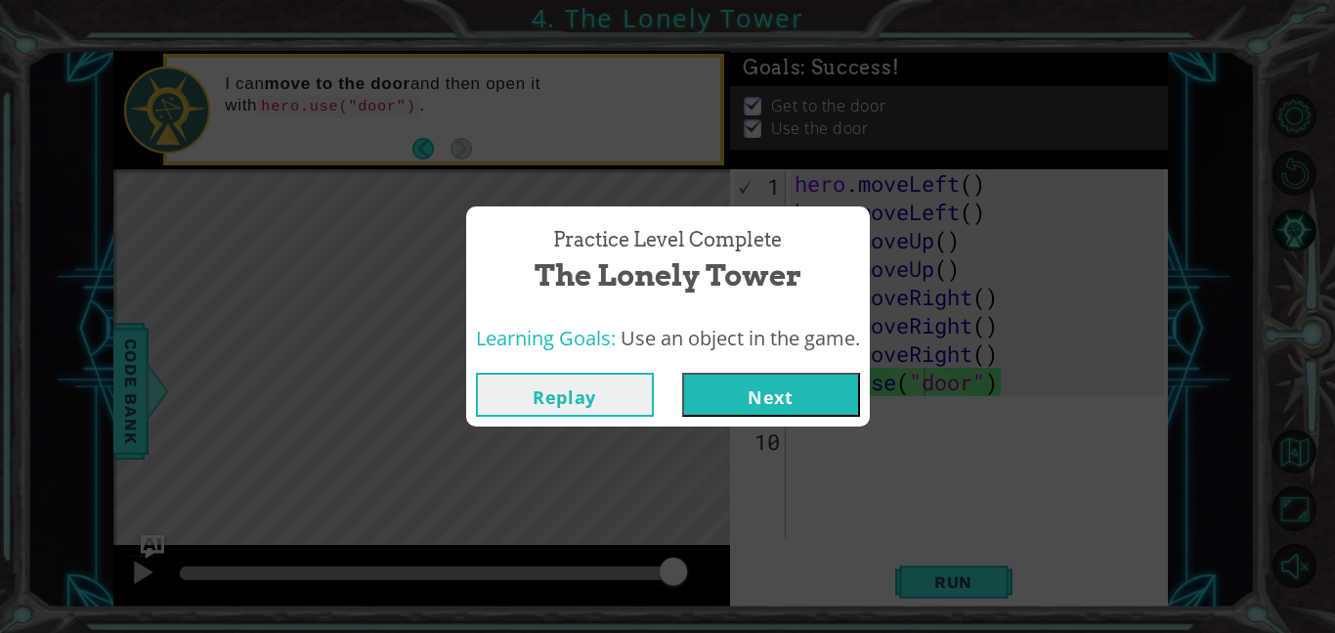
click at [781, 398] on button "Next" at bounding box center [771, 394] width 178 height 44
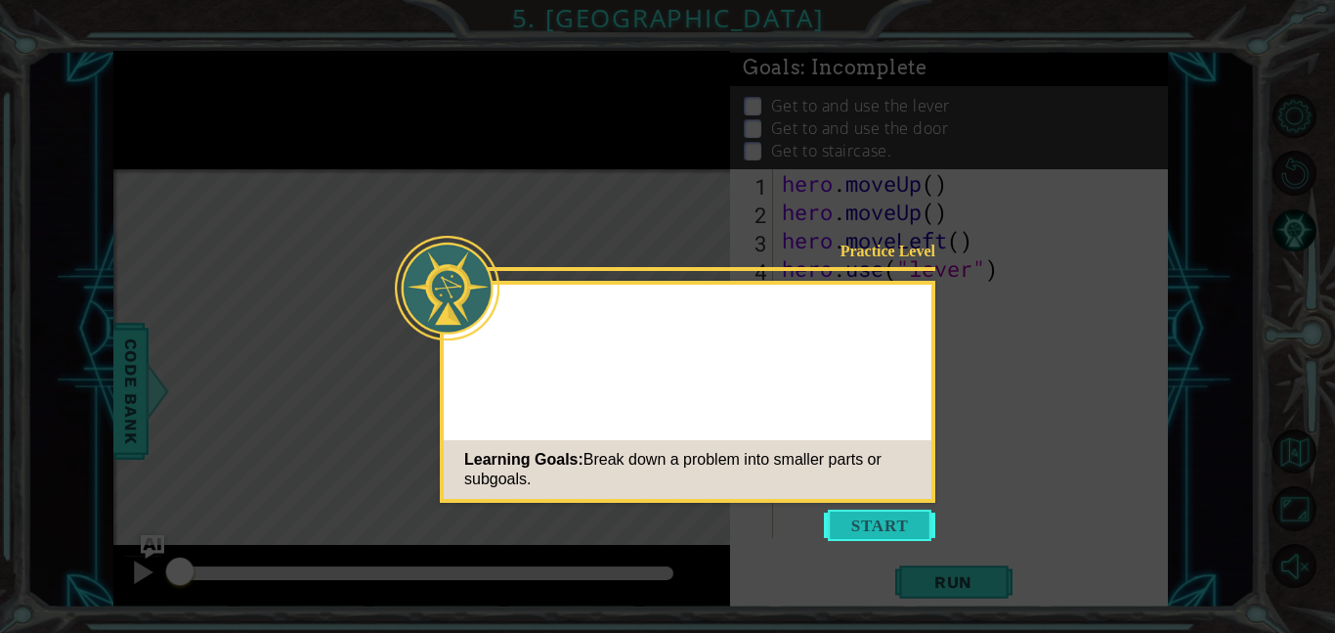
click at [829, 529] on button "Start" at bounding box center [879, 524] width 111 height 31
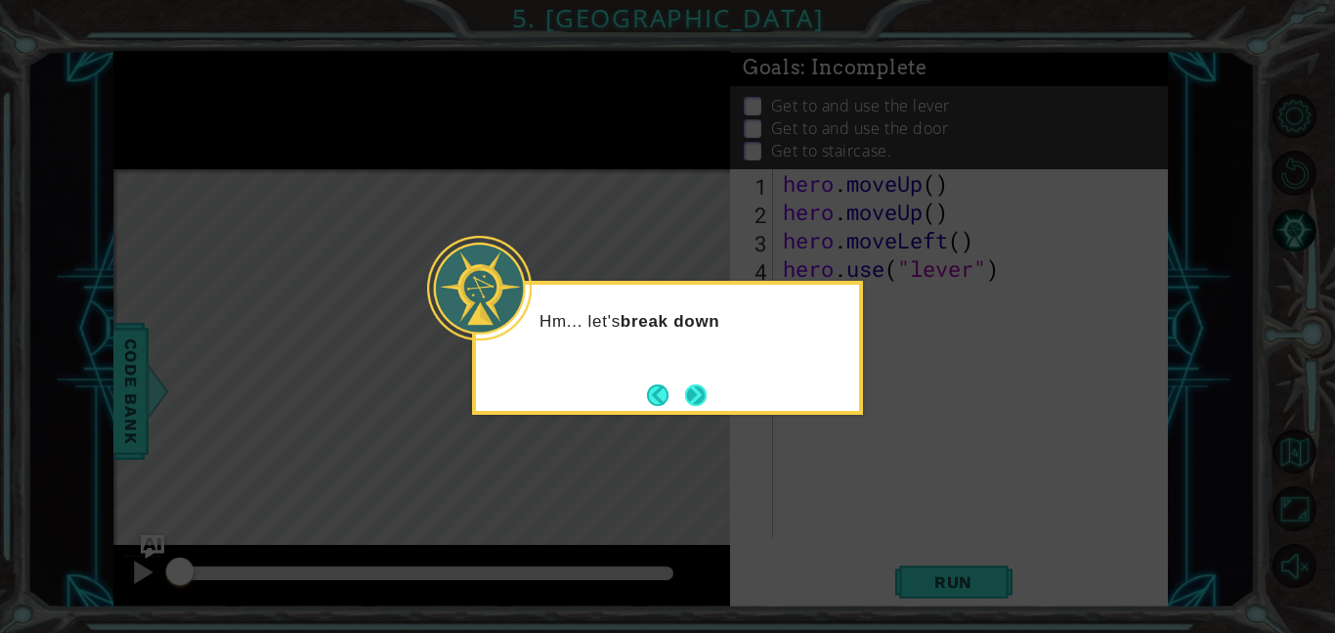
click at [689, 387] on button "Next" at bounding box center [696, 395] width 22 height 22
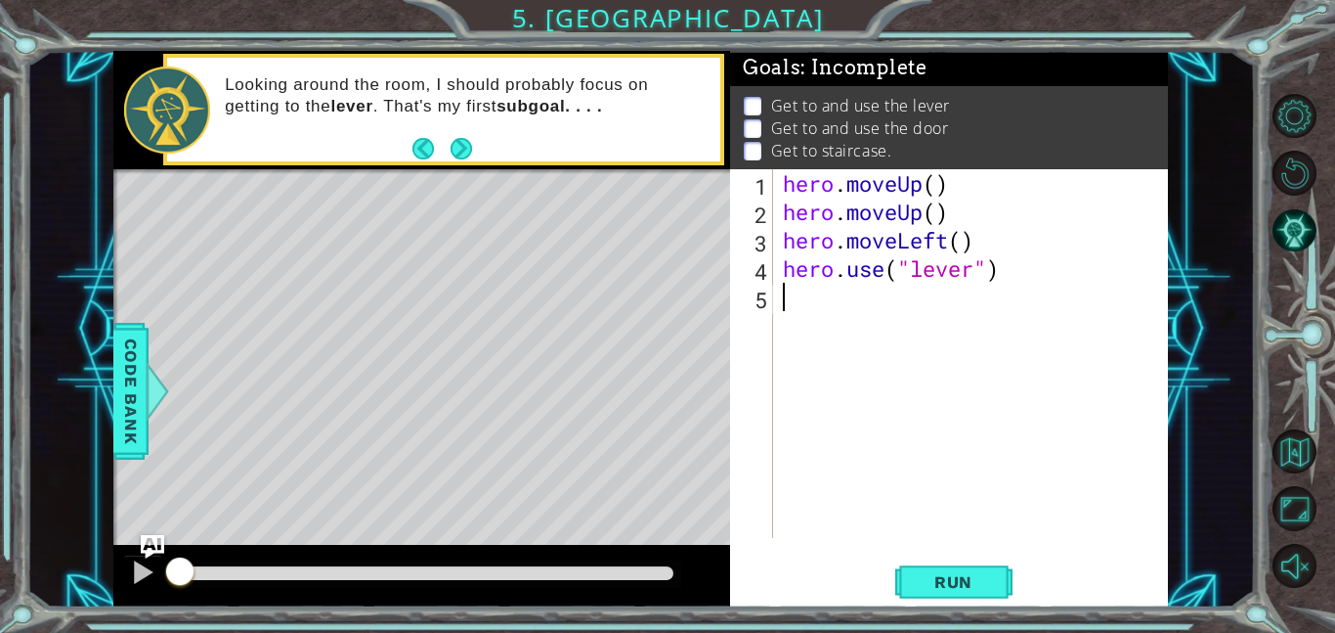
click at [802, 306] on div "hero . moveUp ( ) hero . moveUp ( ) hero . moveLeft ( ) hero . use ( "lever" )" at bounding box center [976, 381] width 395 height 425
click at [797, 299] on div "hero . moveUp ( ) hero . moveUp ( ) hero . moveLeft ( ) hero . use ( "lever" )" at bounding box center [976, 381] width 395 height 425
type textarea "h"
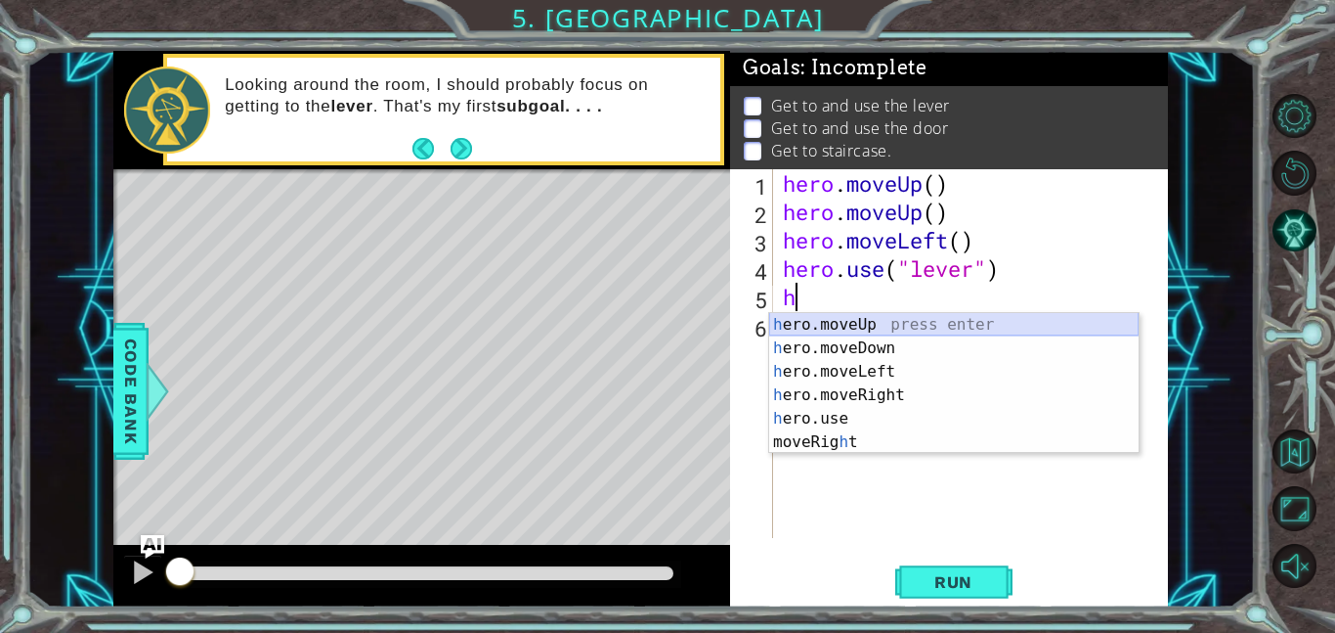
click at [820, 323] on div "h ero.moveUp press enter h ero.moveDown press enter h ero.moveLeft press enter …" at bounding box center [954, 407] width 370 height 188
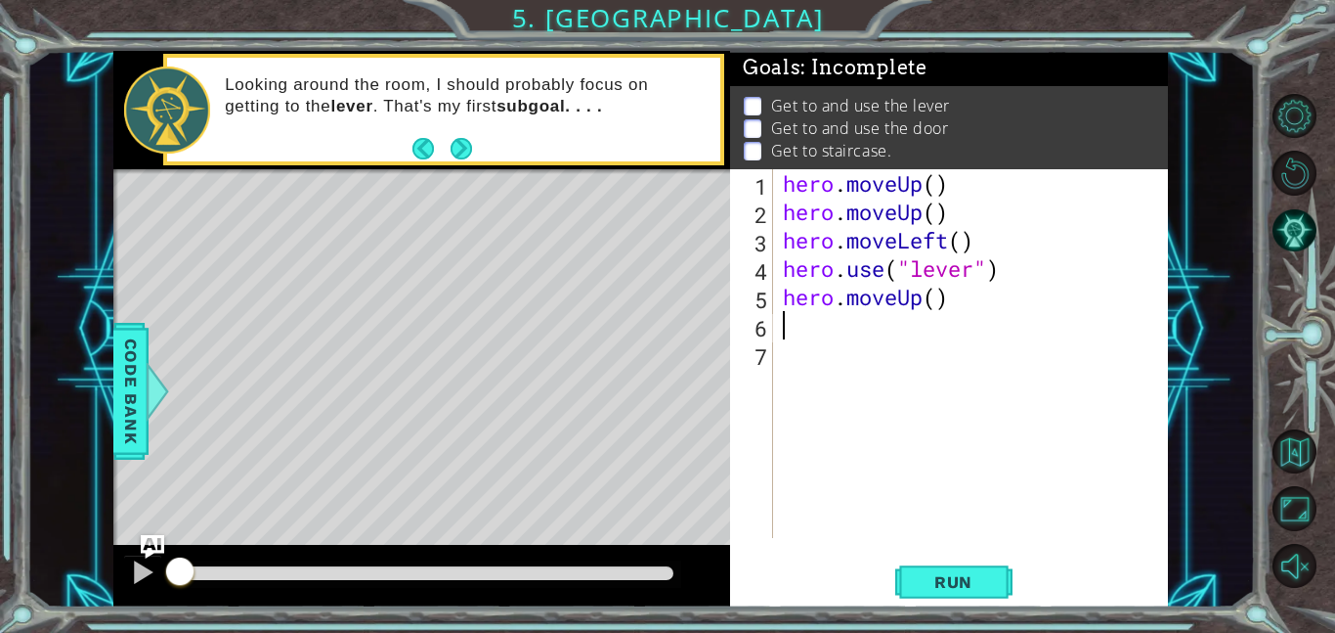
type textarea "h"
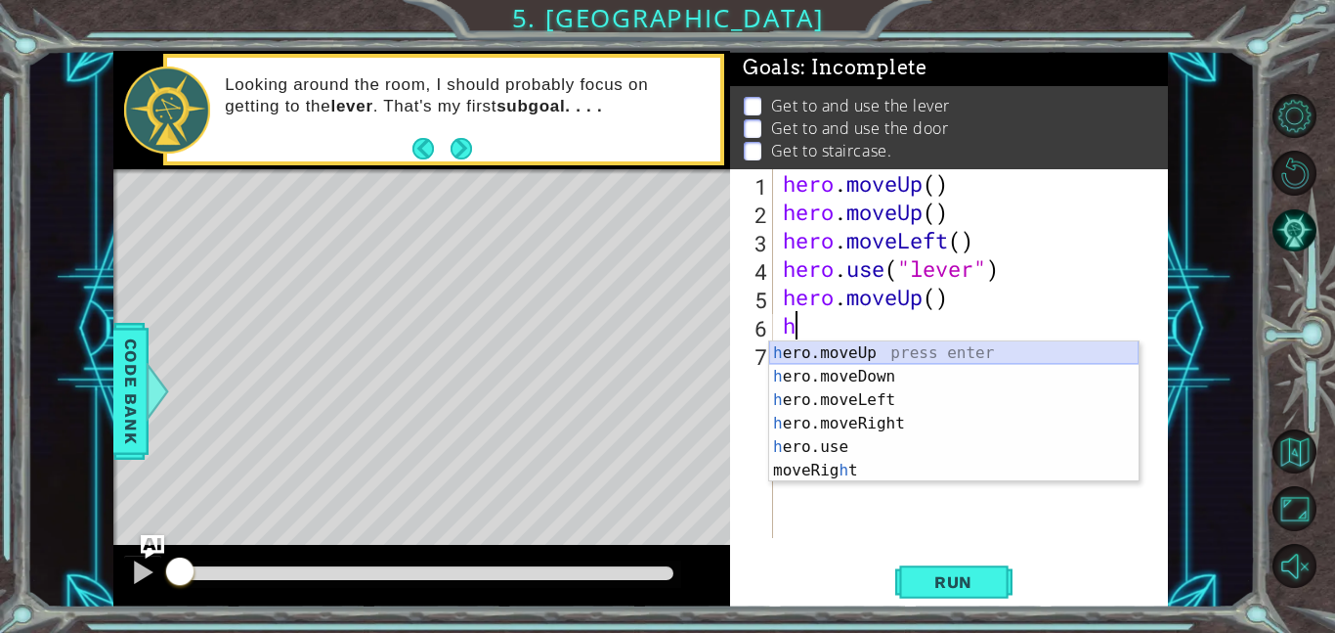
click at [842, 345] on div "h ero.moveUp press enter h ero.moveDown press enter h ero.moveLeft press enter …" at bounding box center [954, 435] width 370 height 188
type textarea "h"
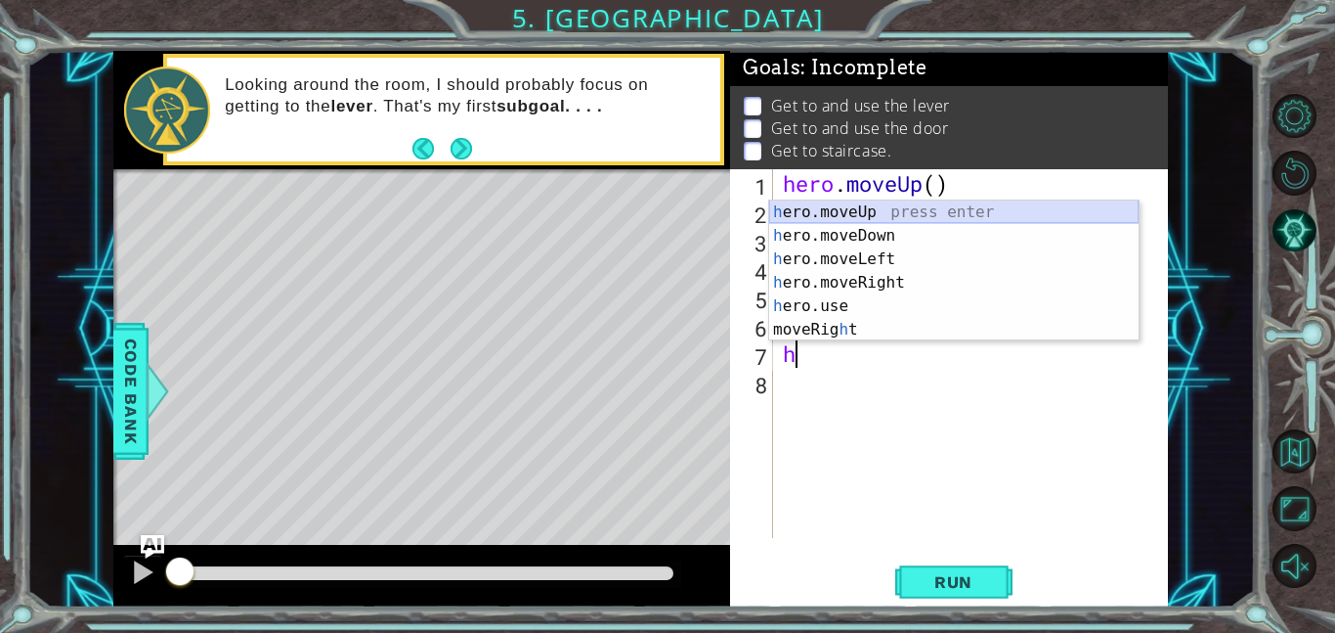
click at [807, 202] on div "h ero.moveUp press enter h ero.moveDown press enter h ero.moveLeft press enter …" at bounding box center [954, 294] width 370 height 188
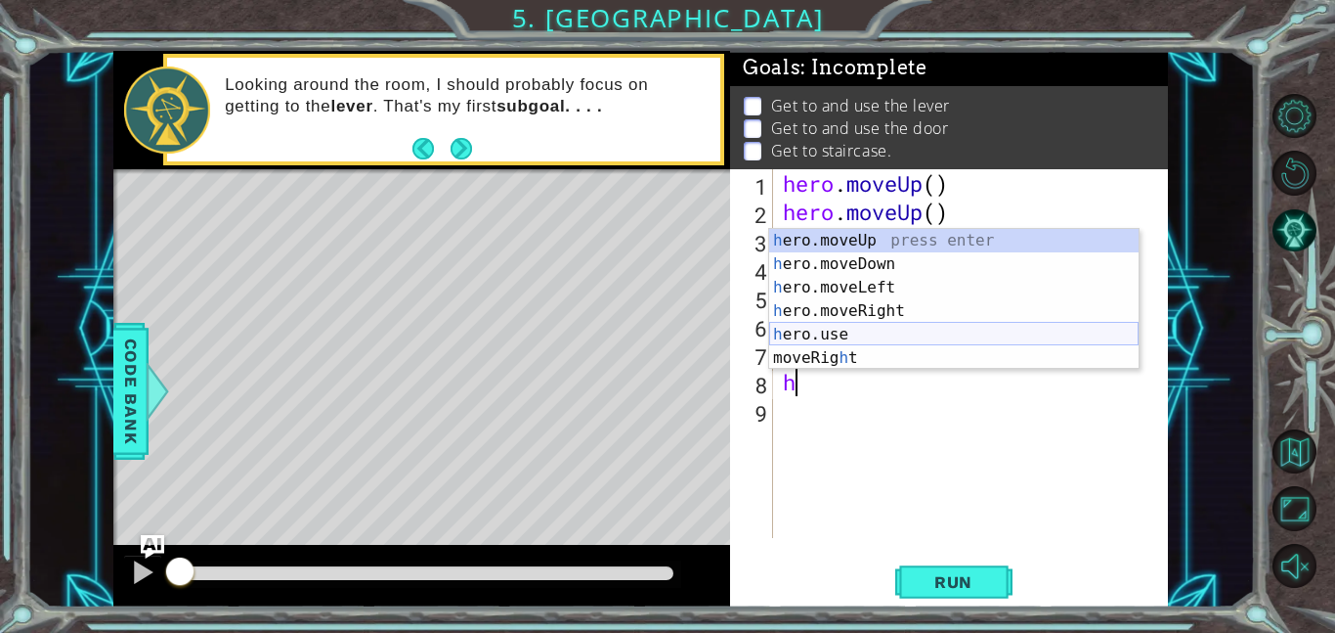
click at [845, 340] on div "h ero.moveUp press enter h ero.moveDown press enter h ero.moveLeft press enter …" at bounding box center [954, 323] width 370 height 188
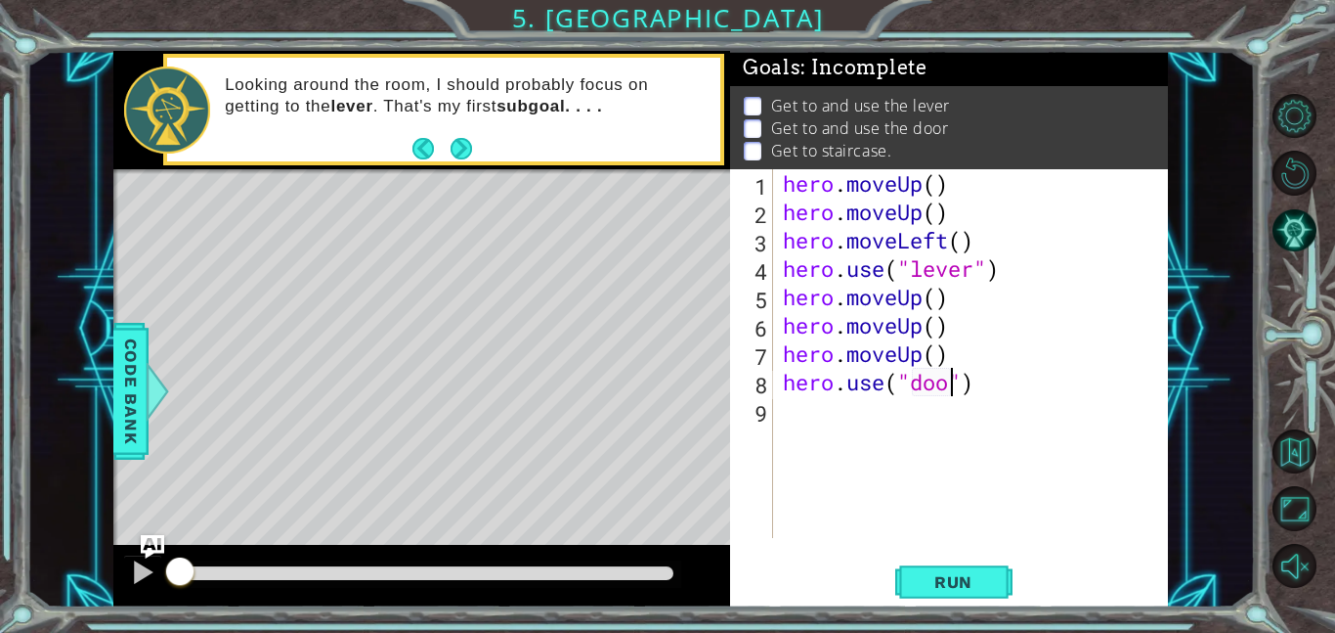
type textarea "hero.use("door")"
click at [881, 411] on div "hero . moveUp ( ) hero . moveUp ( ) hero . moveLeft ( ) hero . use ( "lever" ) …" at bounding box center [976, 381] width 395 height 425
type textarea "h"
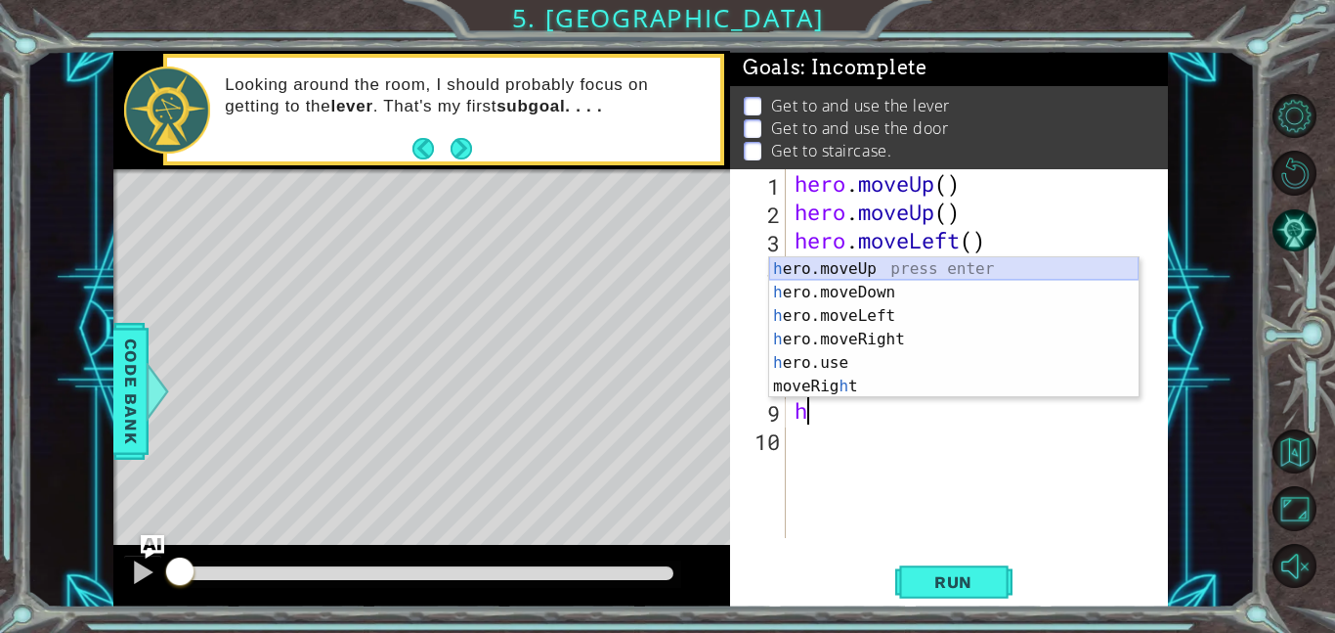
click at [896, 265] on div "h ero.moveUp press enter h ero.moveDown press enter h ero.moveLeft press enter …" at bounding box center [954, 351] width 370 height 188
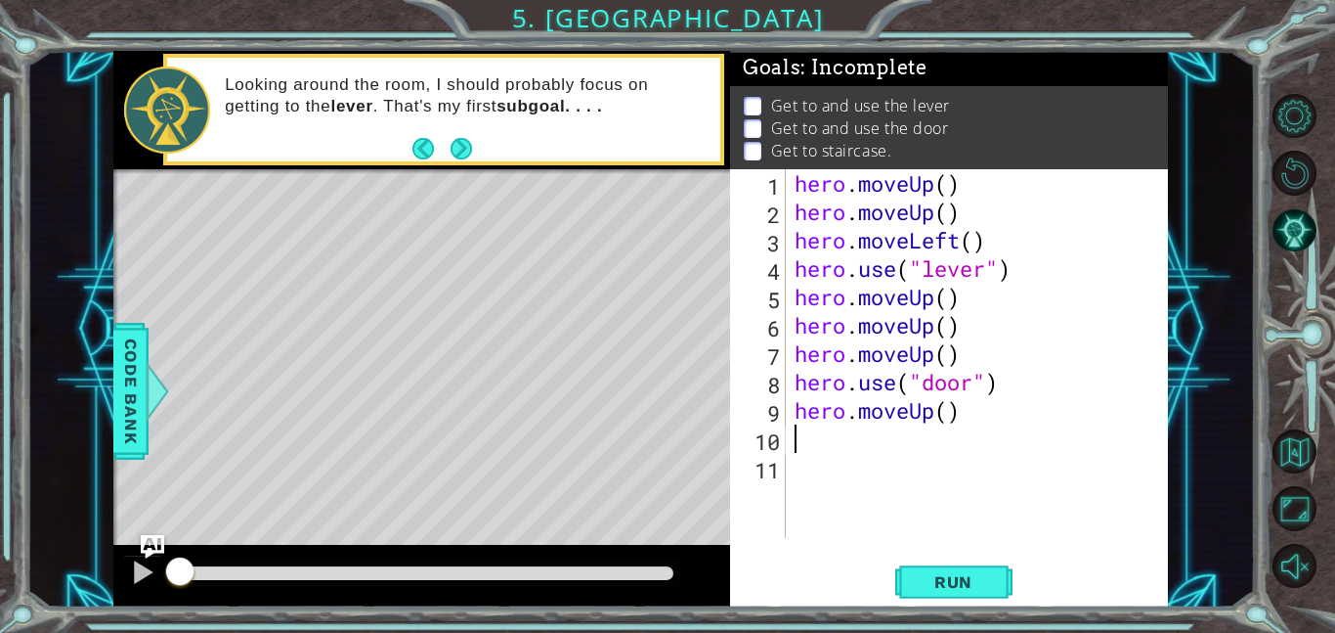
type textarea "h"
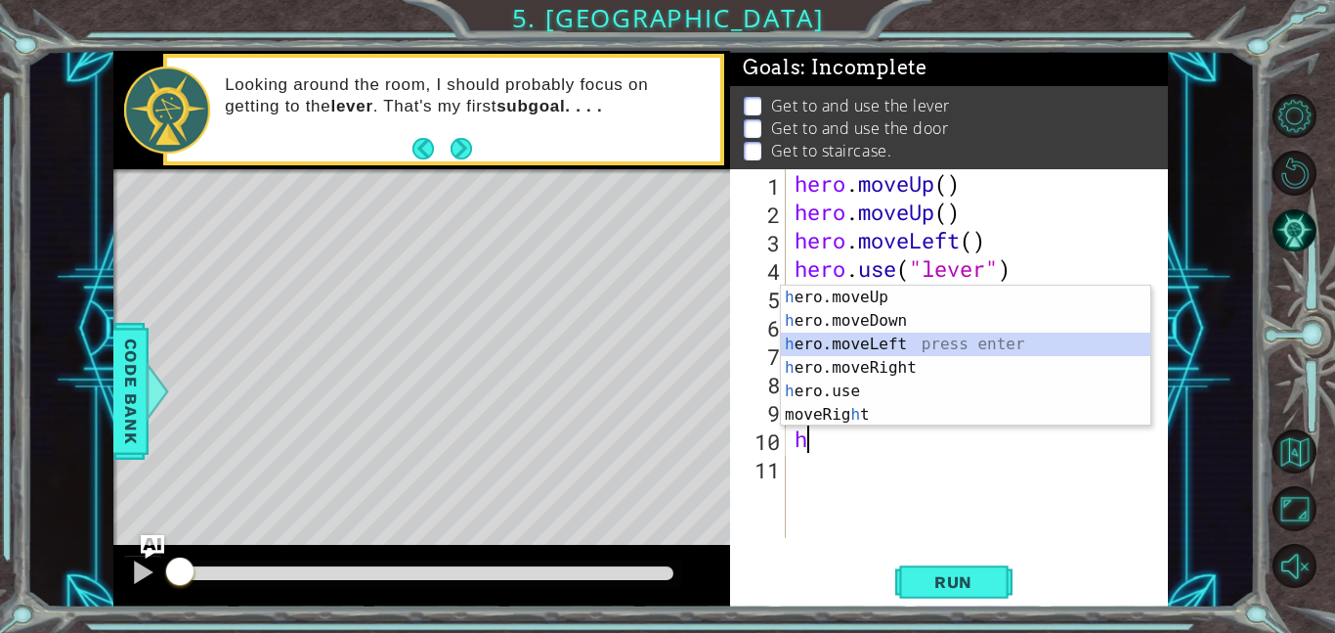
click at [961, 344] on div "h ero.moveUp press enter h ero.moveDown press enter h ero.moveLeft press enter …" at bounding box center [966, 379] width 370 height 188
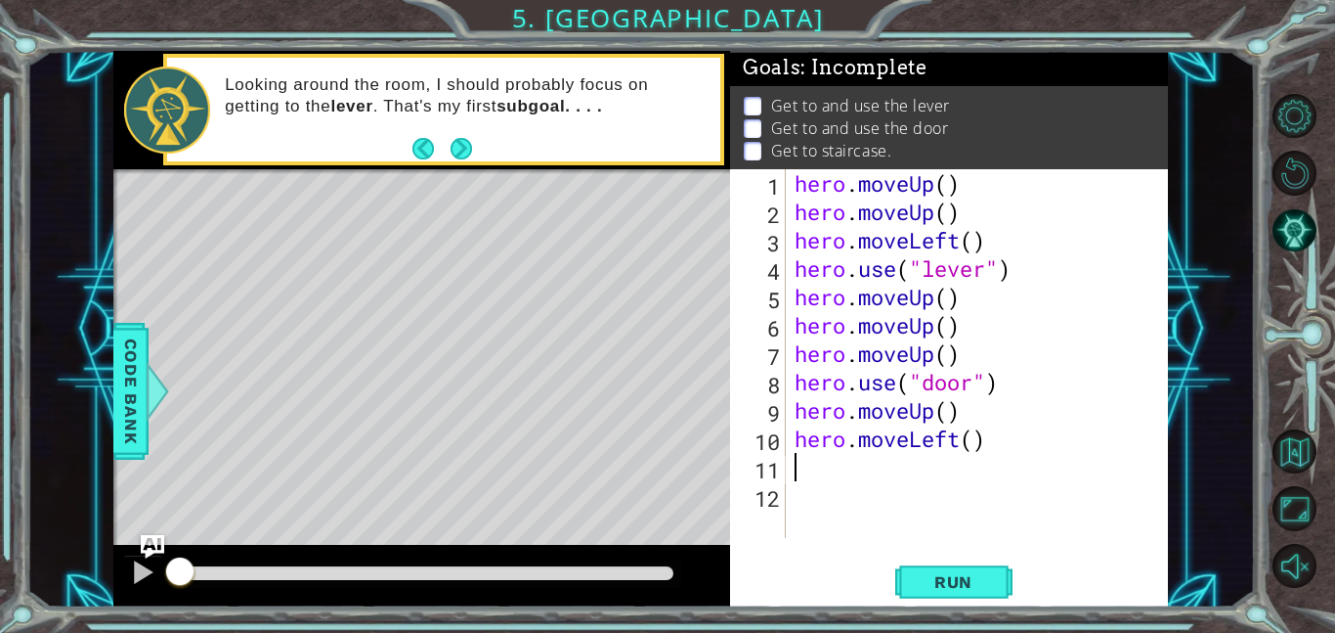
type textarea "h"
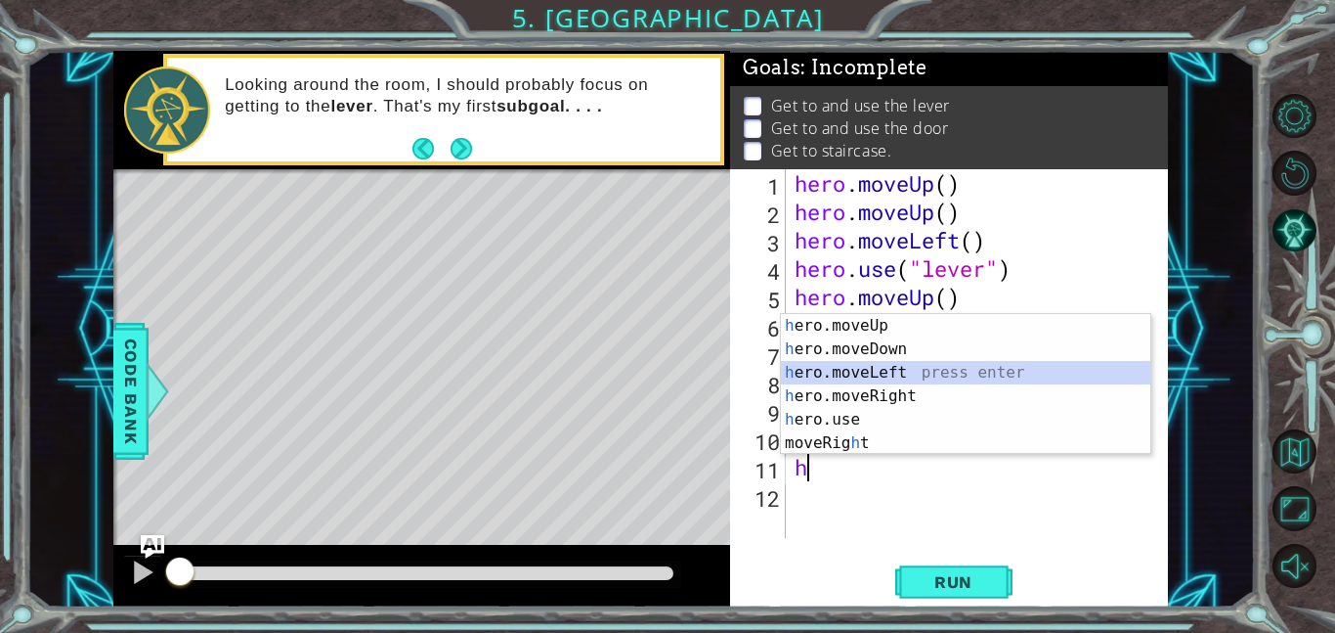
click at [952, 369] on div "h ero.moveUp press enter h ero.moveDown press enter h ero.moveLeft press enter …" at bounding box center [966, 408] width 370 height 188
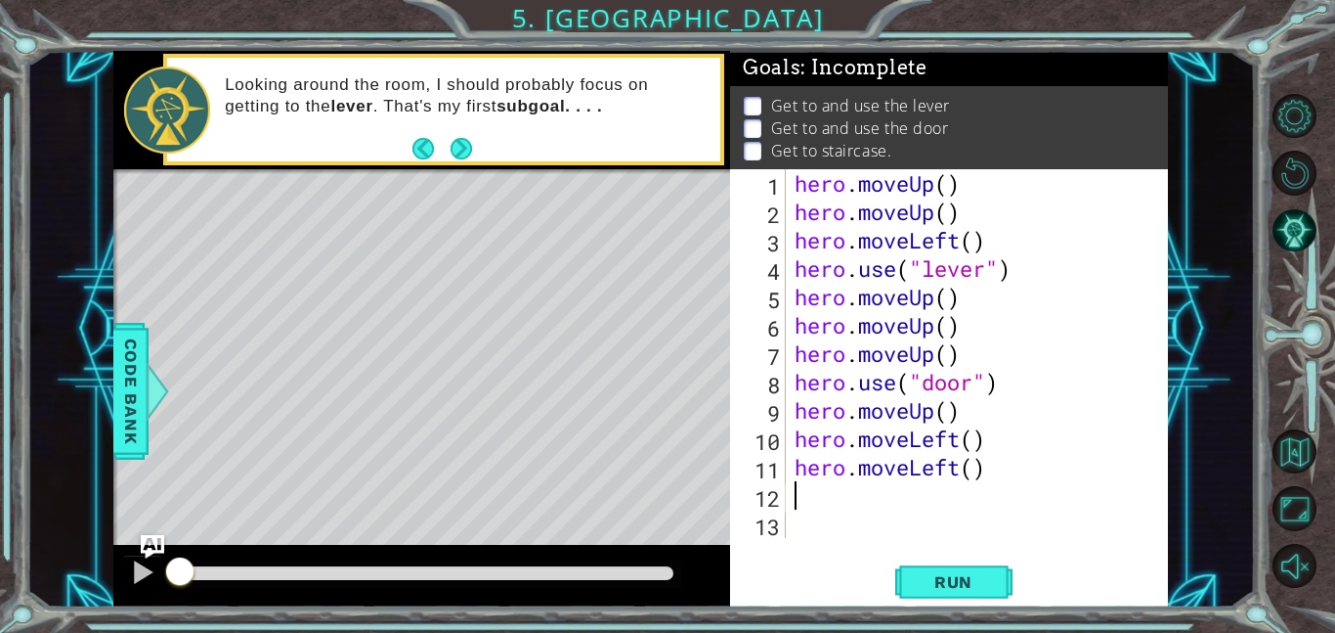
type textarea "h"
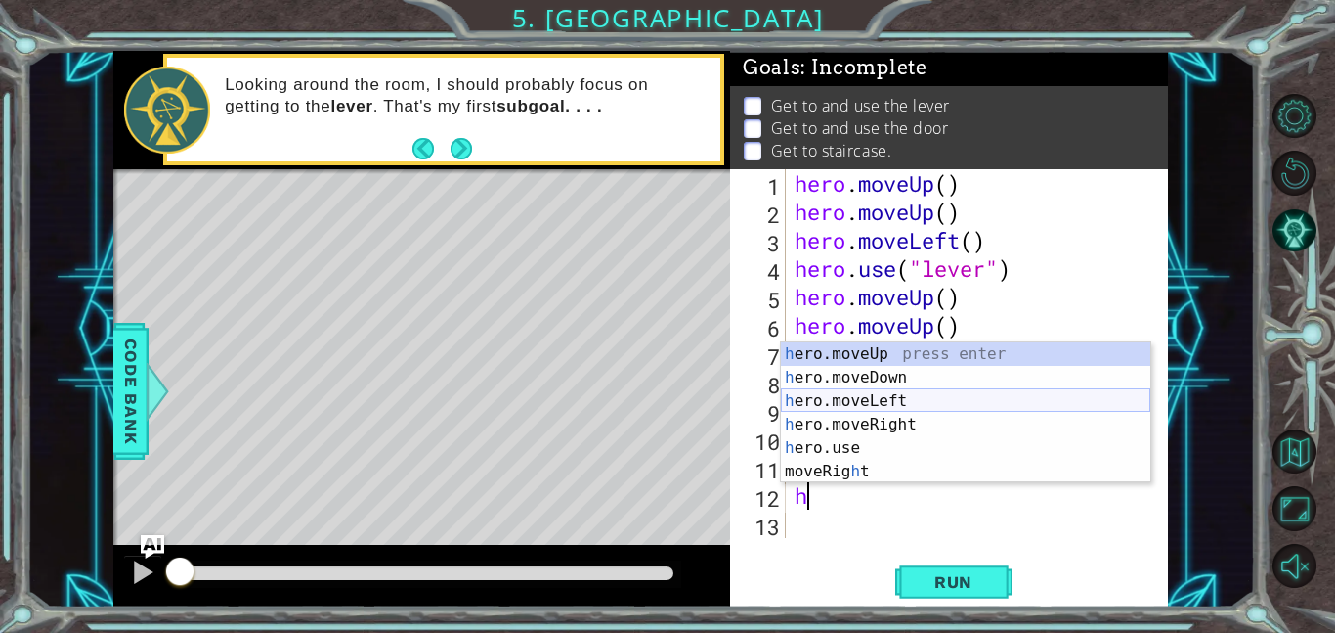
click at [860, 402] on div "h ero.moveUp press enter h ero.moveDown press enter h ero.moveLeft press enter …" at bounding box center [966, 436] width 370 height 188
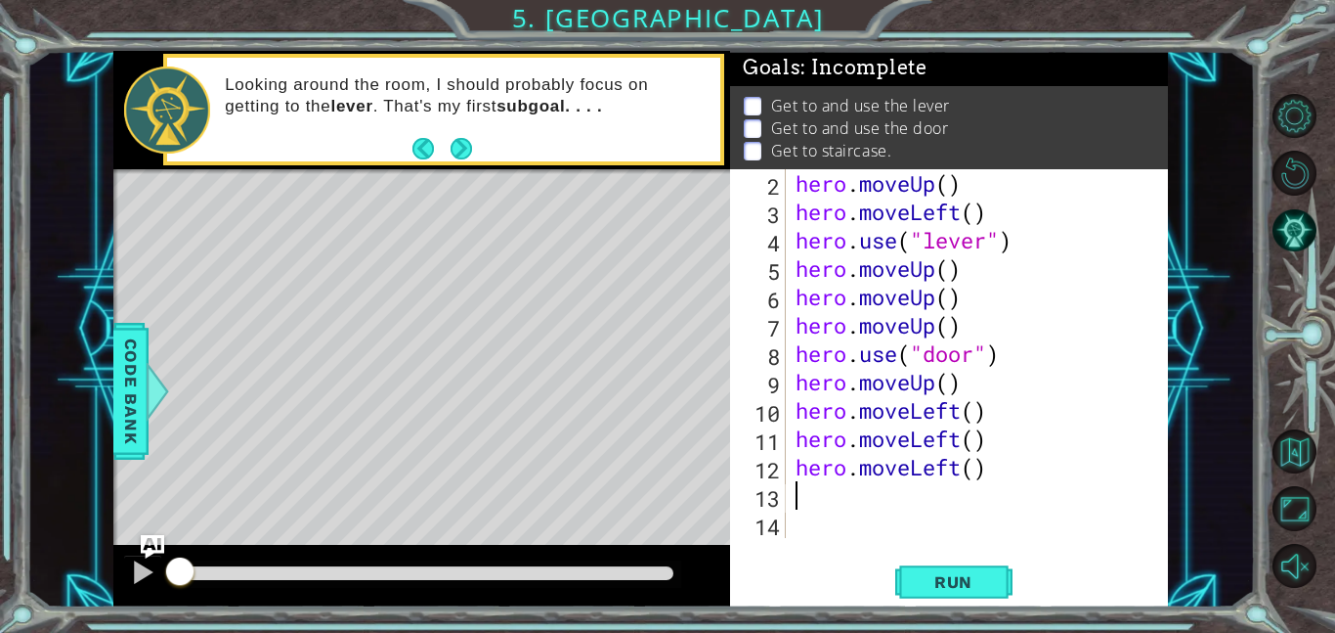
scroll to position [28, 0]
click at [933, 570] on button "Run" at bounding box center [954, 581] width 117 height 44
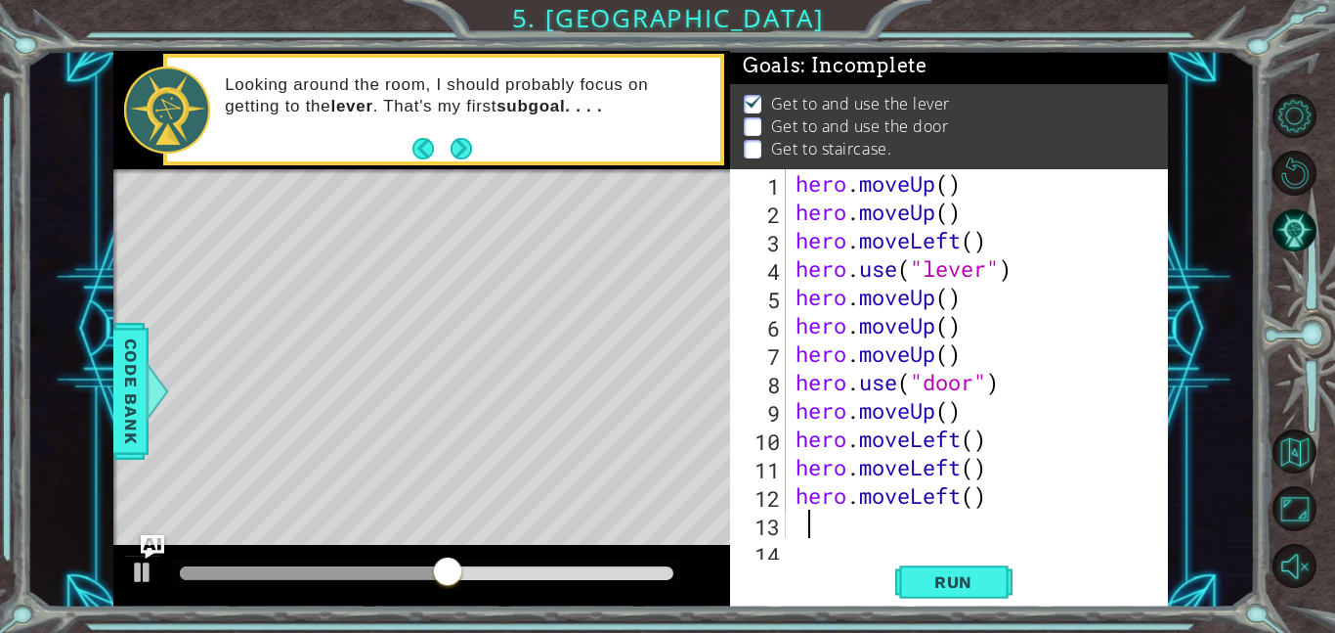
scroll to position [0, 0]
click at [967, 299] on div "hero . moveUp ( ) hero . moveUp ( ) hero . moveLeft ( ) hero . use ( "lever" ) …" at bounding box center [983, 381] width 382 height 425
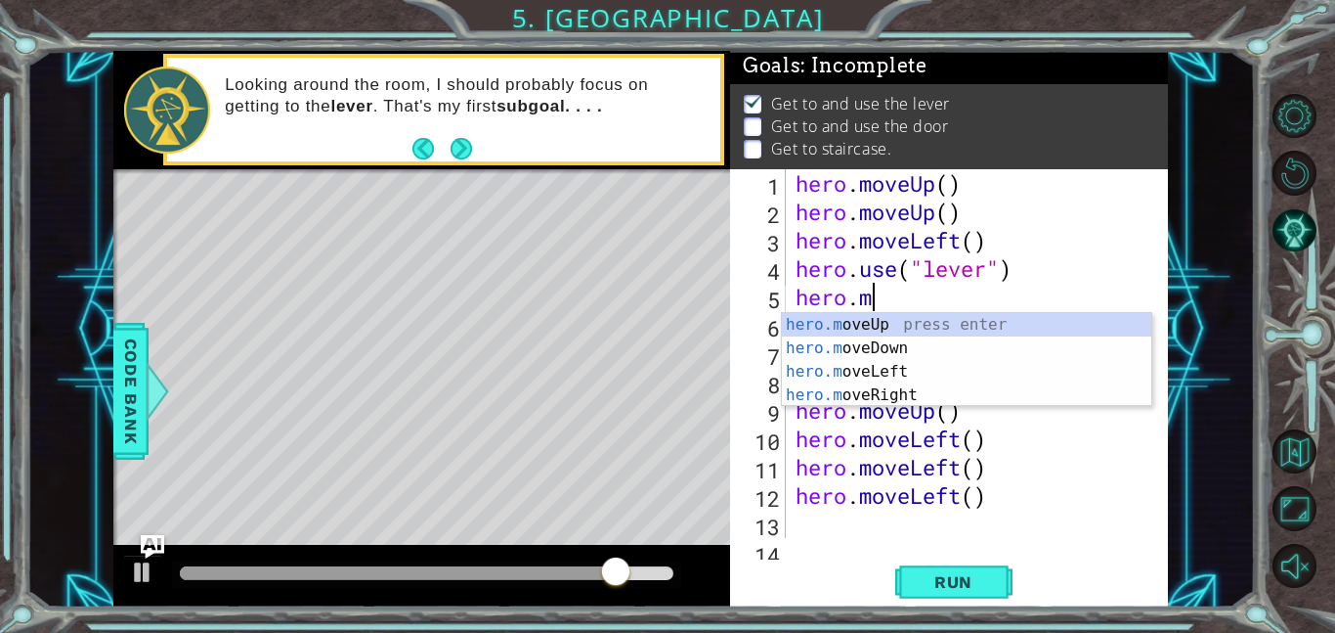
type textarea "hero."
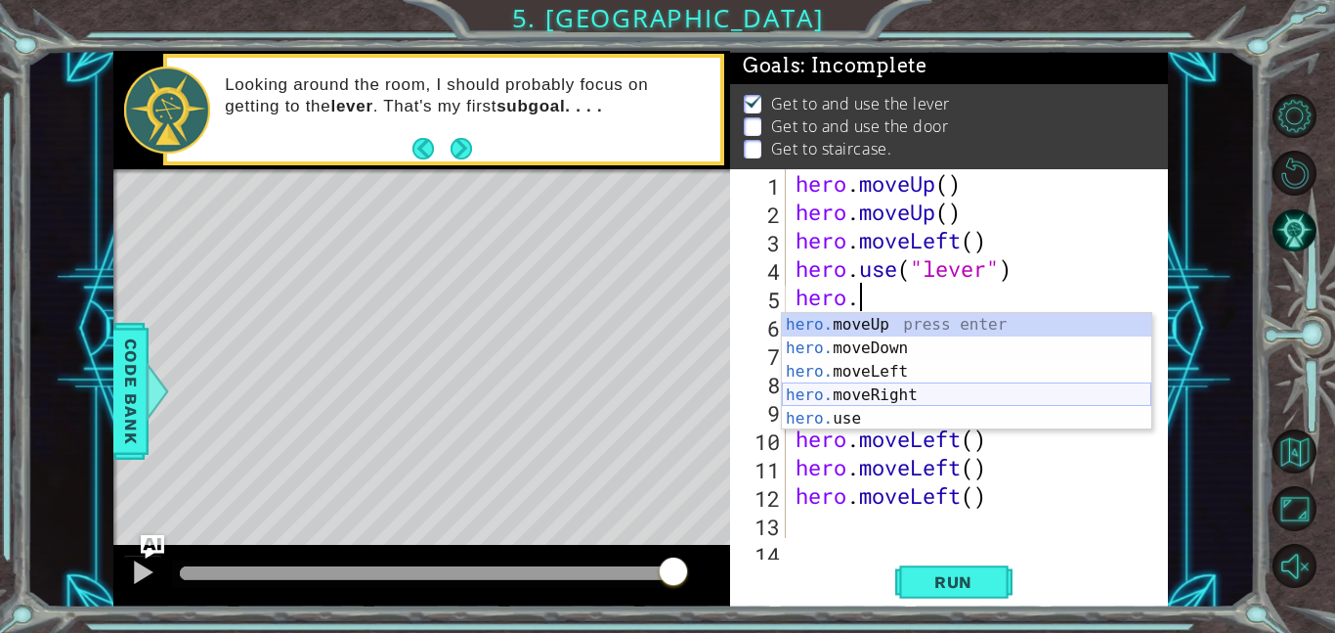
click at [939, 388] on div "hero. moveUp press enter hero. moveDown press enter hero. moveLeft press enter …" at bounding box center [967, 395] width 370 height 164
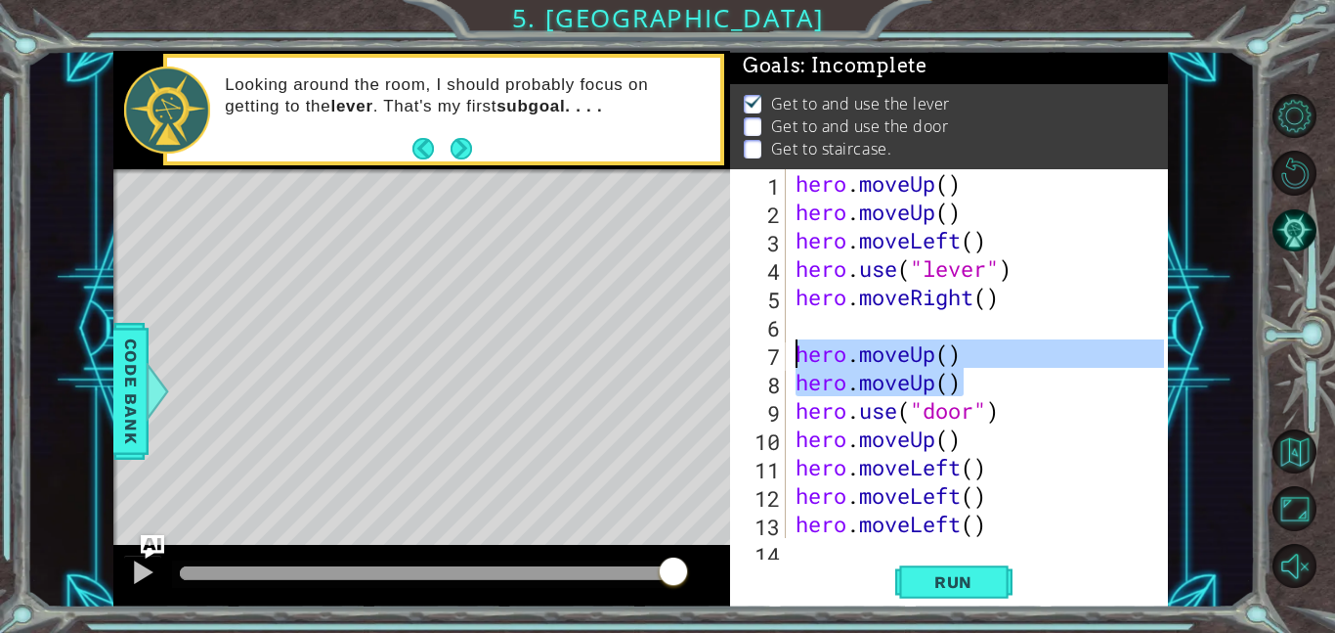
drag, startPoint x: 966, startPoint y: 372, endPoint x: 798, endPoint y: 346, distance: 170.1
click at [798, 346] on div "hero . moveUp ( ) hero . moveUp ( ) hero . moveLeft ( ) hero . use ( "lever" ) …" at bounding box center [983, 381] width 382 height 425
type textarea "hero.moveUp() hero.moveUp()"
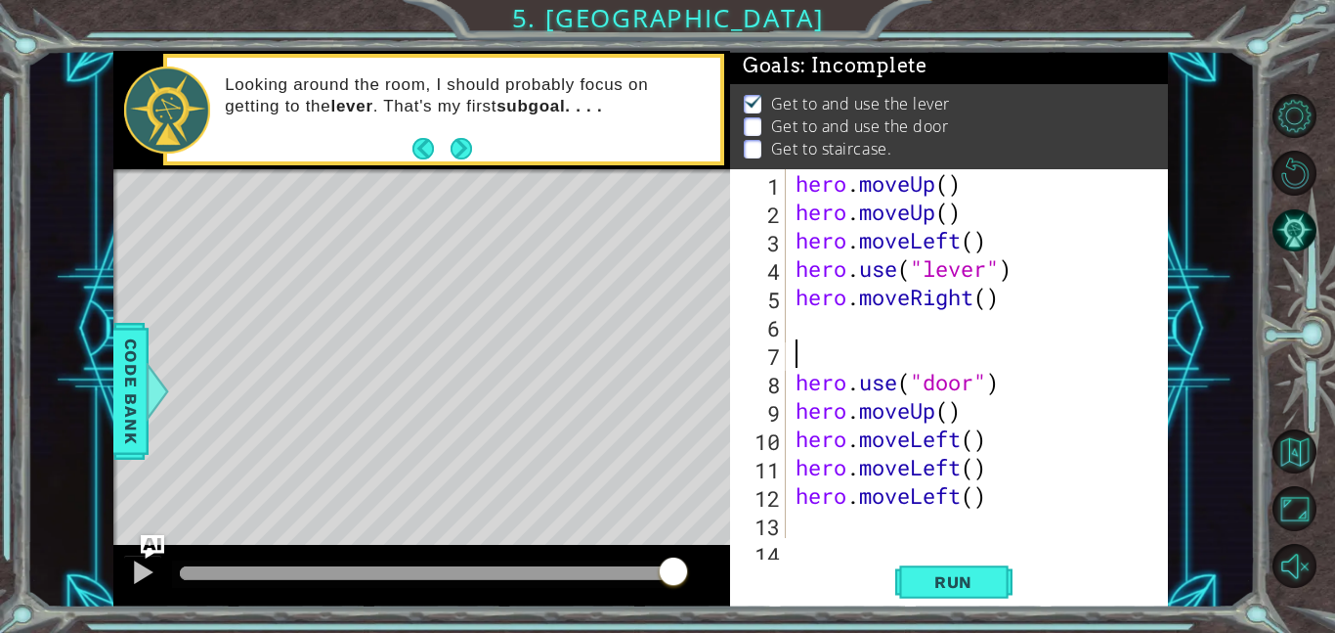
click at [854, 326] on div "hero . moveUp ( ) hero . moveUp ( ) hero . moveLeft ( ) hero . use ( "lever" ) …" at bounding box center [983, 381] width 382 height 425
drag, startPoint x: 792, startPoint y: 292, endPoint x: 1004, endPoint y: 295, distance: 212.2
click at [1004, 295] on div "hero . moveUp ( ) hero . moveUp ( ) hero . moveLeft ( ) hero . use ( "lever" ) …" at bounding box center [983, 381] width 382 height 425
type textarea "hero.moveRight()"
click at [1004, 295] on div "hero . moveUp ( ) hero . moveUp ( ) hero . moveLeft ( ) hero . use ( "lever" ) …" at bounding box center [978, 353] width 372 height 369
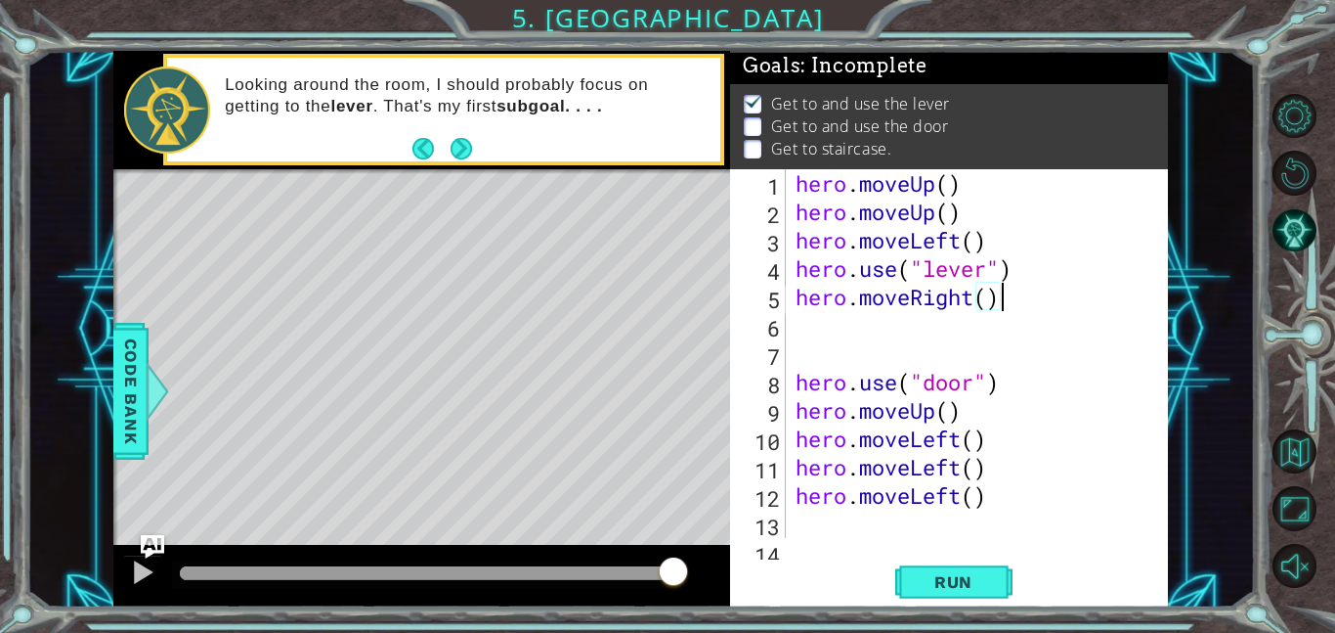
click at [995, 323] on div "hero . moveUp ( ) hero . moveUp ( ) hero . moveLeft ( ) hero . use ( "lever" ) …" at bounding box center [983, 381] width 382 height 425
paste textarea "hero.moveRight()"
type textarea "hero.moveRight()"
click at [901, 352] on div "hero . moveUp ( ) hero . moveUp ( ) hero . moveLeft ( ) hero . use ( "lever" ) …" at bounding box center [983, 381] width 382 height 425
paste textarea "hero.moveRight()"
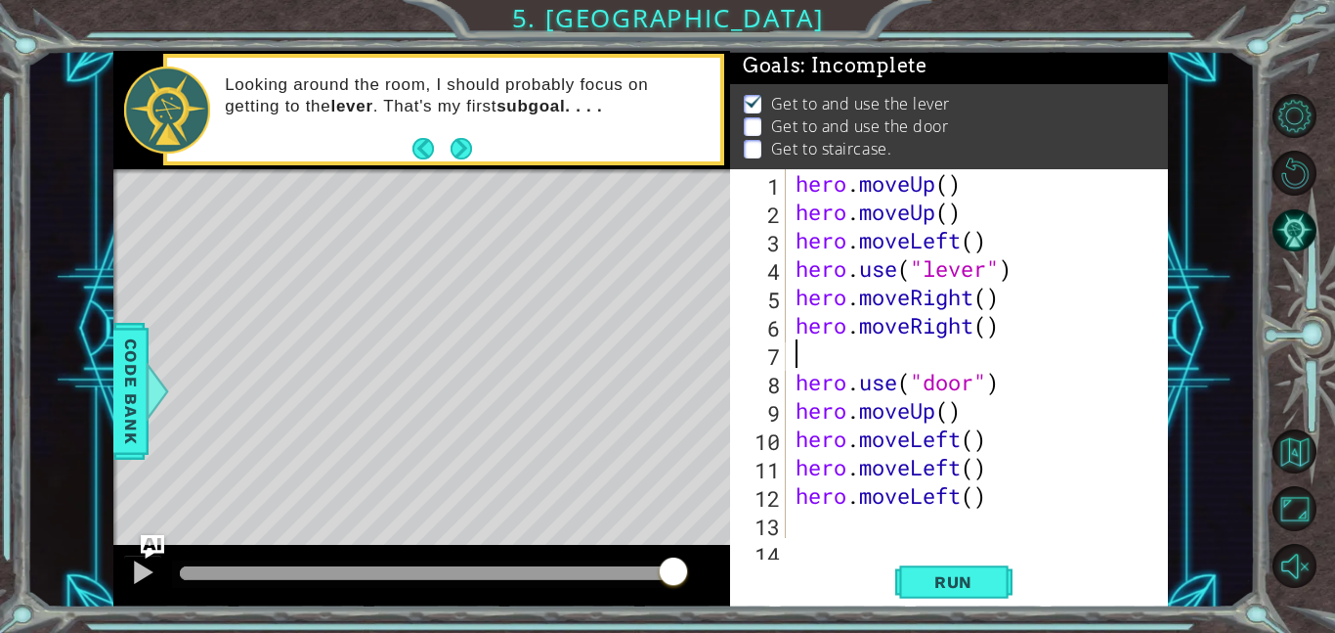
type textarea "hero.moveRight()"
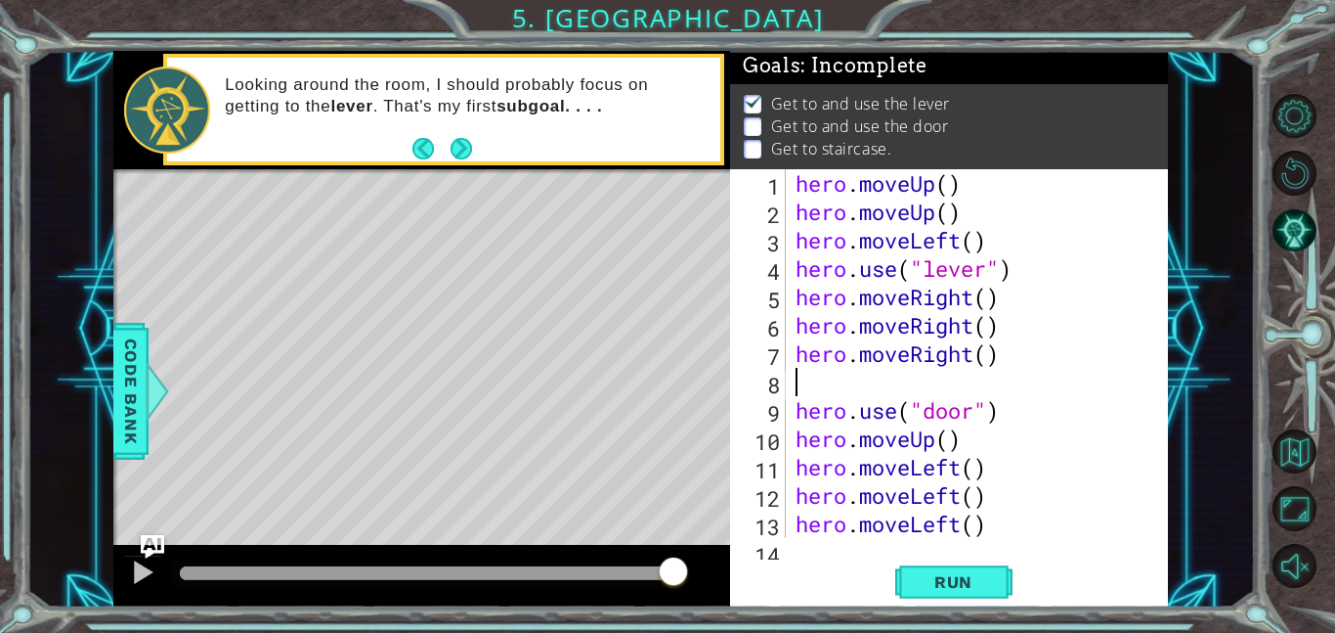
type textarea "hero.moveRight()"
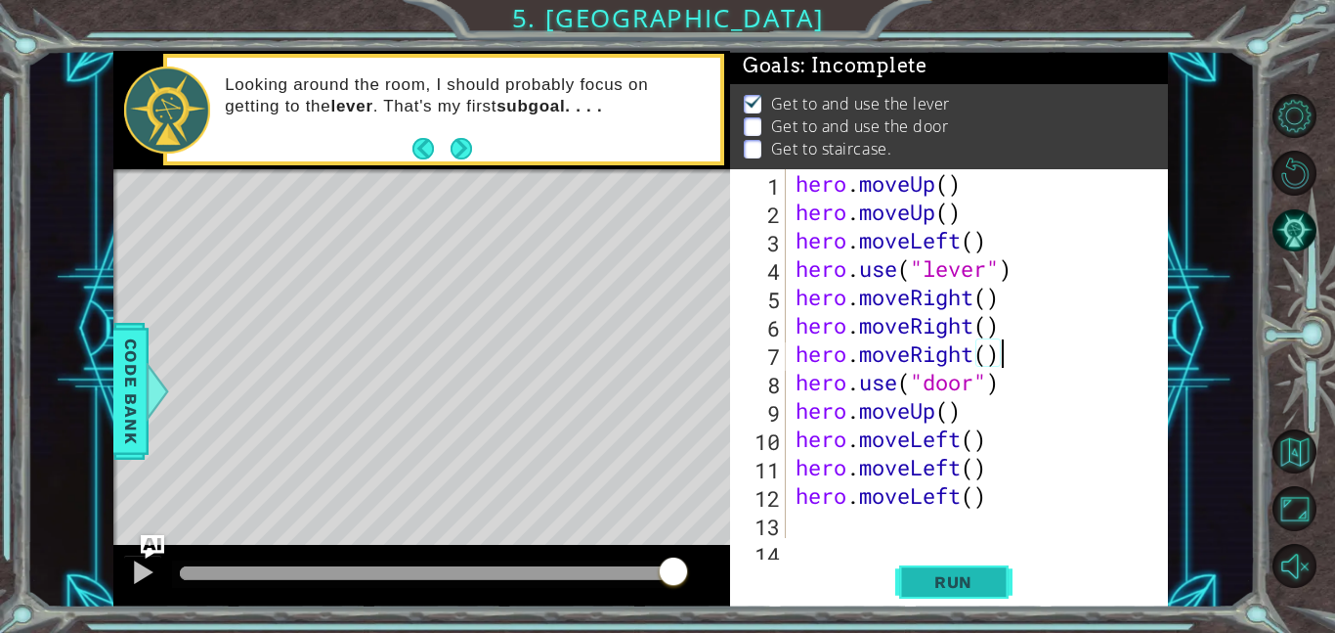
click at [940, 564] on button "Run" at bounding box center [954, 581] width 117 height 44
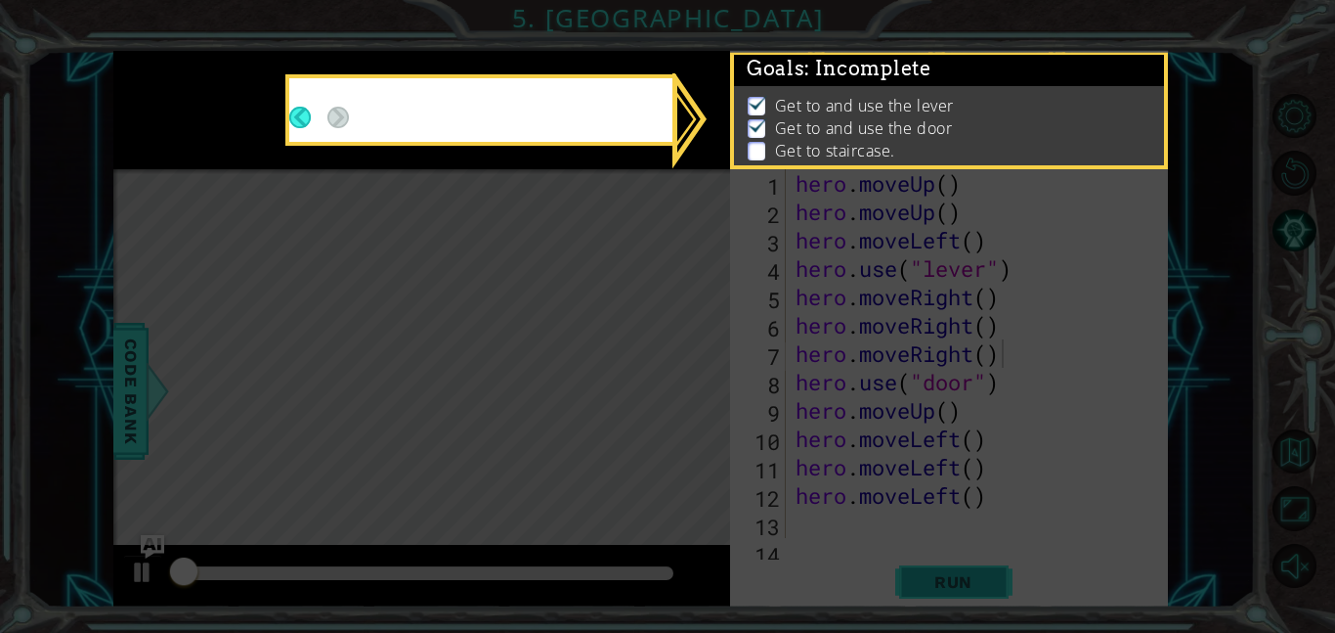
scroll to position [2, 0]
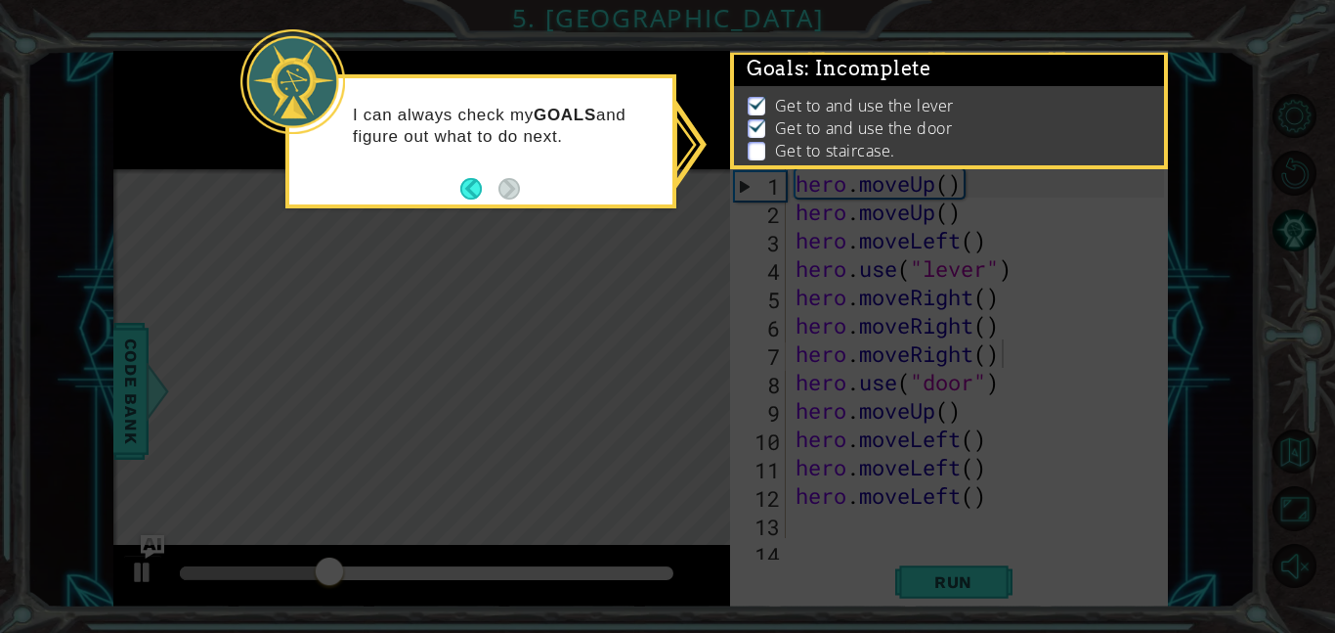
click at [701, 359] on icon at bounding box center [667, 316] width 1335 height 633
click at [760, 148] on p at bounding box center [757, 151] width 18 height 19
click at [448, 138] on p "I can always check my GOALS and figure out what to do next." at bounding box center [506, 126] width 306 height 43
click at [474, 193] on button "Back" at bounding box center [479, 189] width 38 height 22
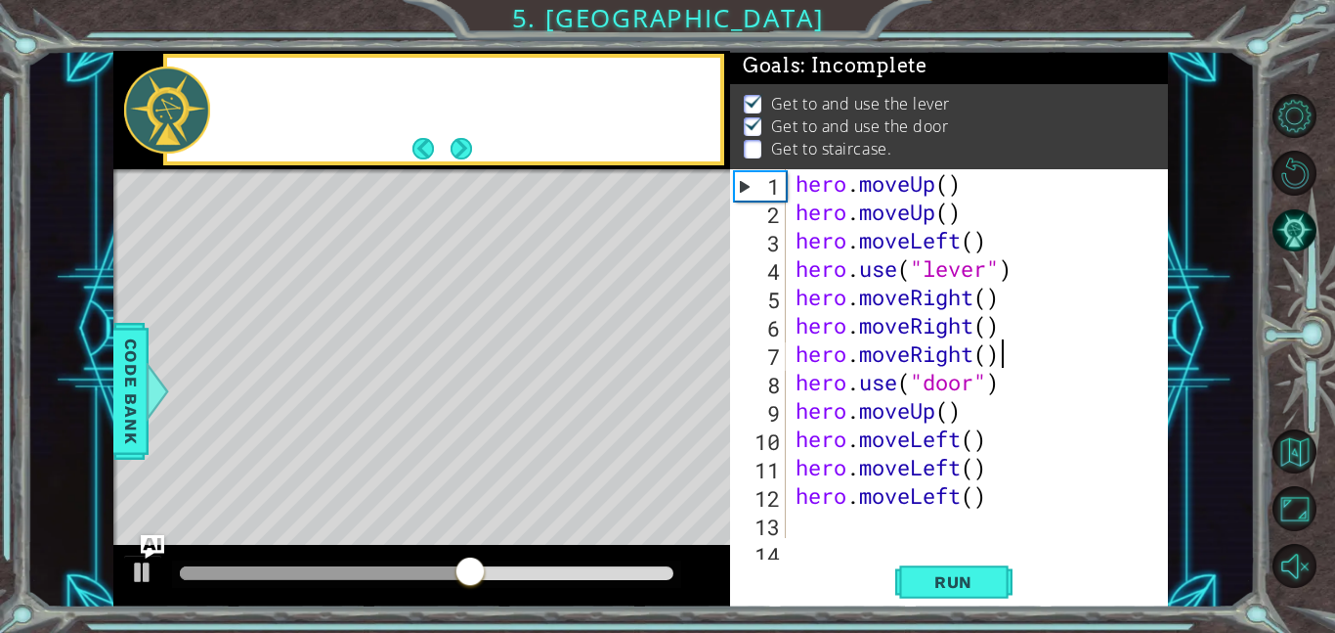
scroll to position [0, 0]
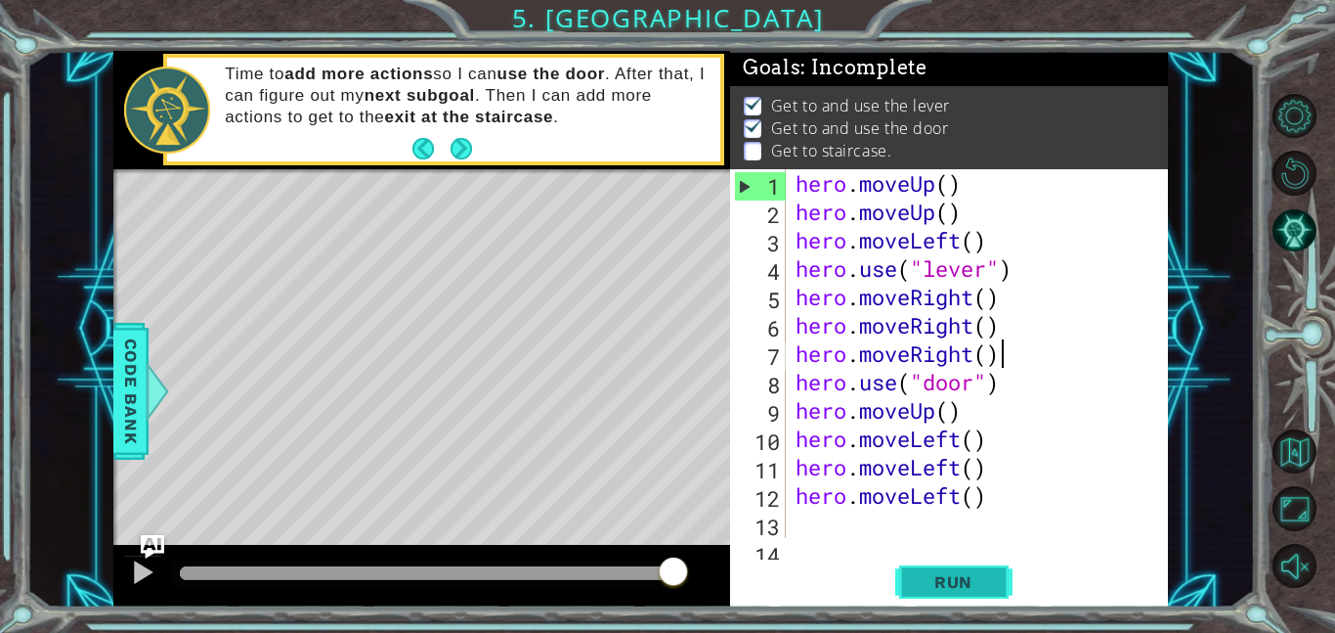
click at [934, 562] on button "Run" at bounding box center [954, 581] width 117 height 44
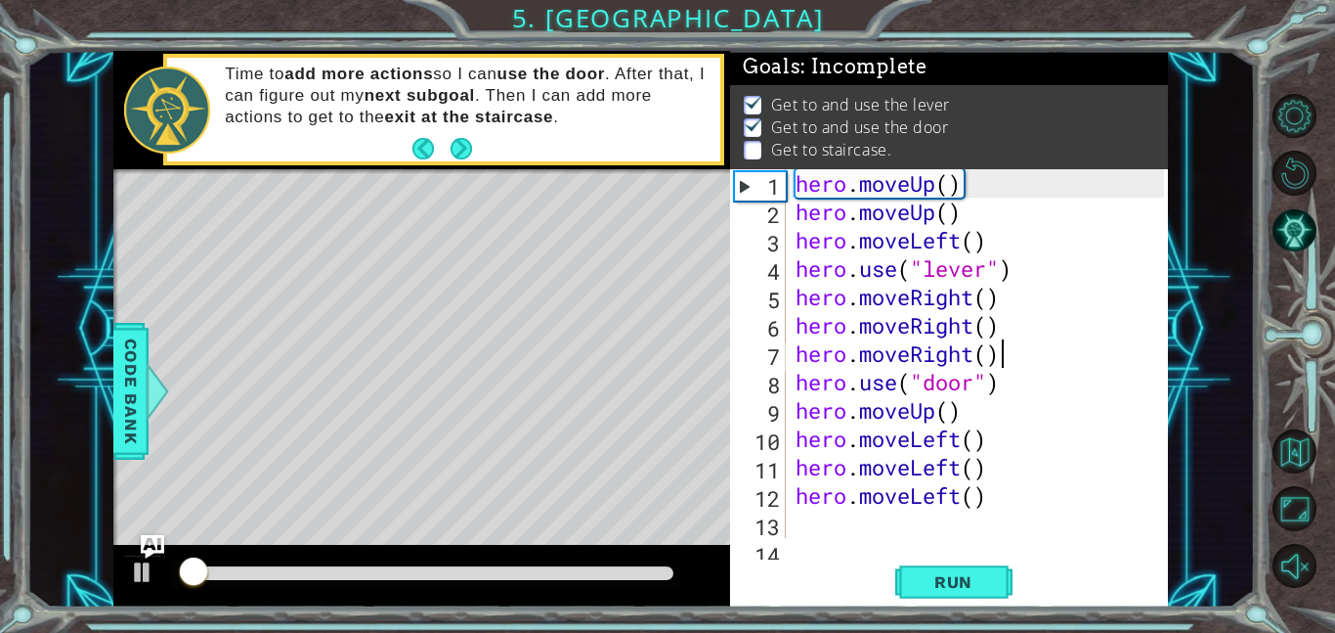
scroll to position [2, 0]
click at [792, 535] on div "hero . moveUp ( ) hero . moveUp ( ) hero . moveLeft ( ) hero . use ( "lever" ) …" at bounding box center [983, 381] width 382 height 425
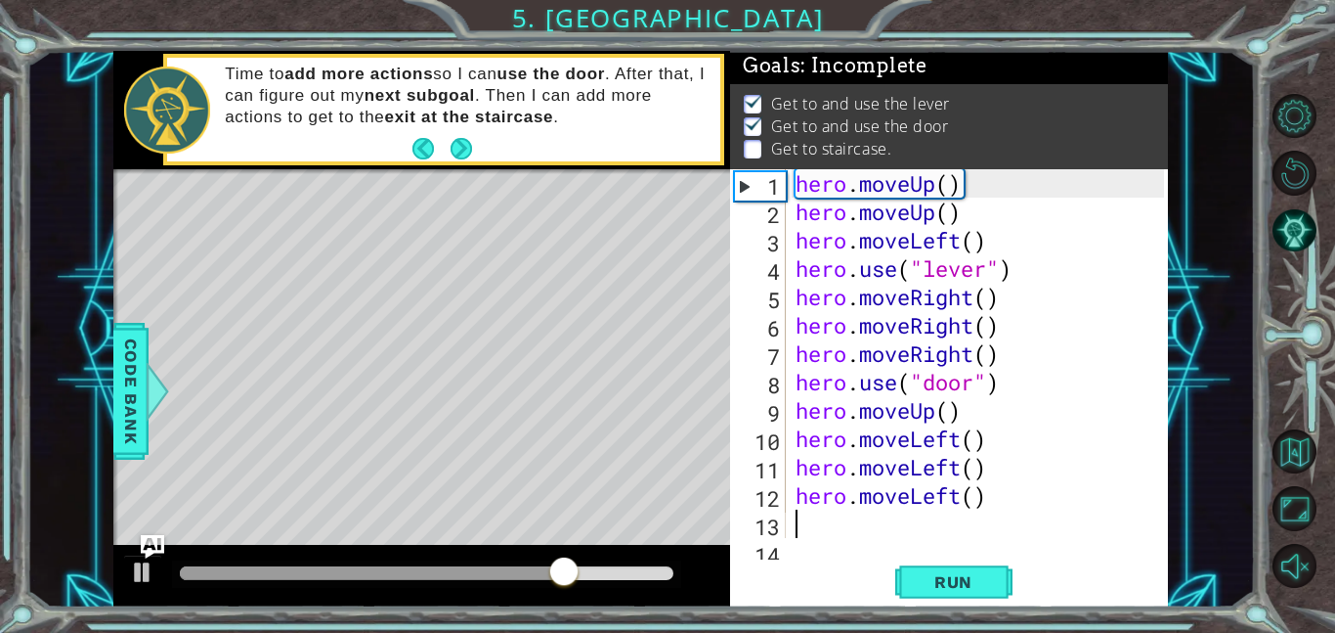
click at [974, 414] on div "hero . moveUp ( ) hero . moveUp ( ) hero . moveLeft ( ) hero . use ( "lever" ) …" at bounding box center [983, 381] width 382 height 425
type textarea "hero.moveUp()"
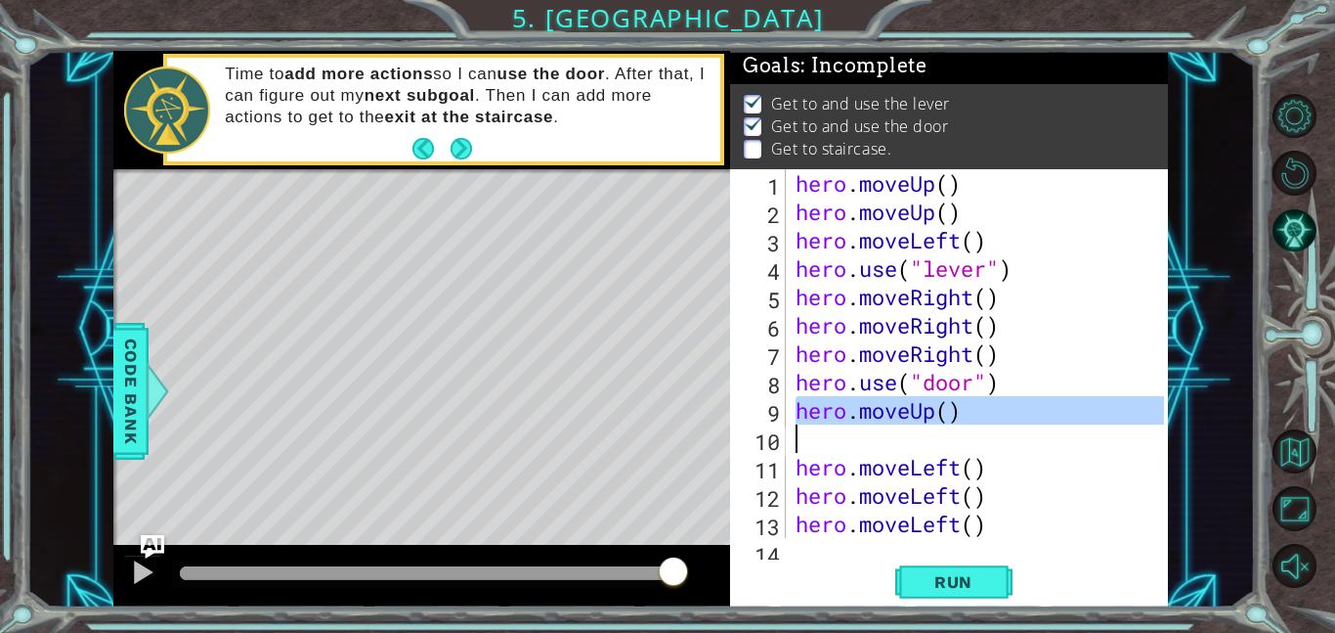
drag, startPoint x: 797, startPoint y: 412, endPoint x: 973, endPoint y: 426, distance: 176.6
click at [973, 426] on div "hero . moveUp ( ) hero . moveUp ( ) hero . moveLeft ( ) hero . use ( "lever" ) …" at bounding box center [983, 381] width 382 height 425
type textarea "hero.moveUp()"
paste textarea "Code Area"
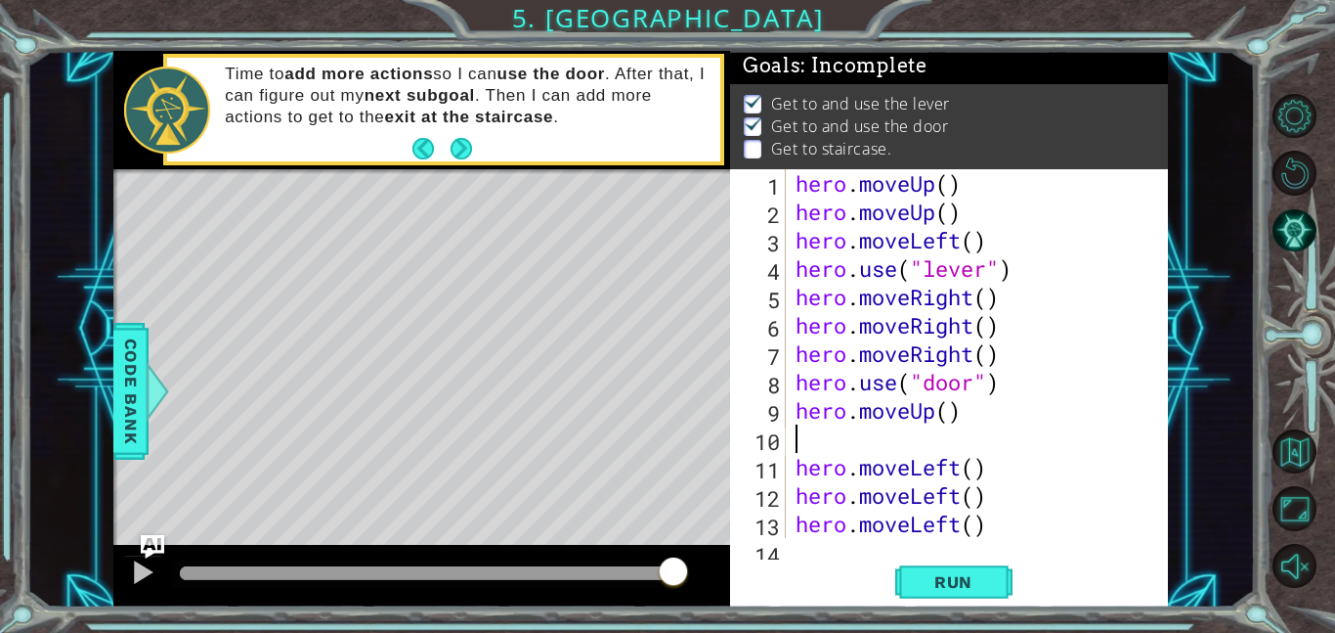
paste textarea "hero.moveUp()"
type textarea "hero.moveUp()"
click at [964, 567] on button "Run" at bounding box center [954, 581] width 117 height 44
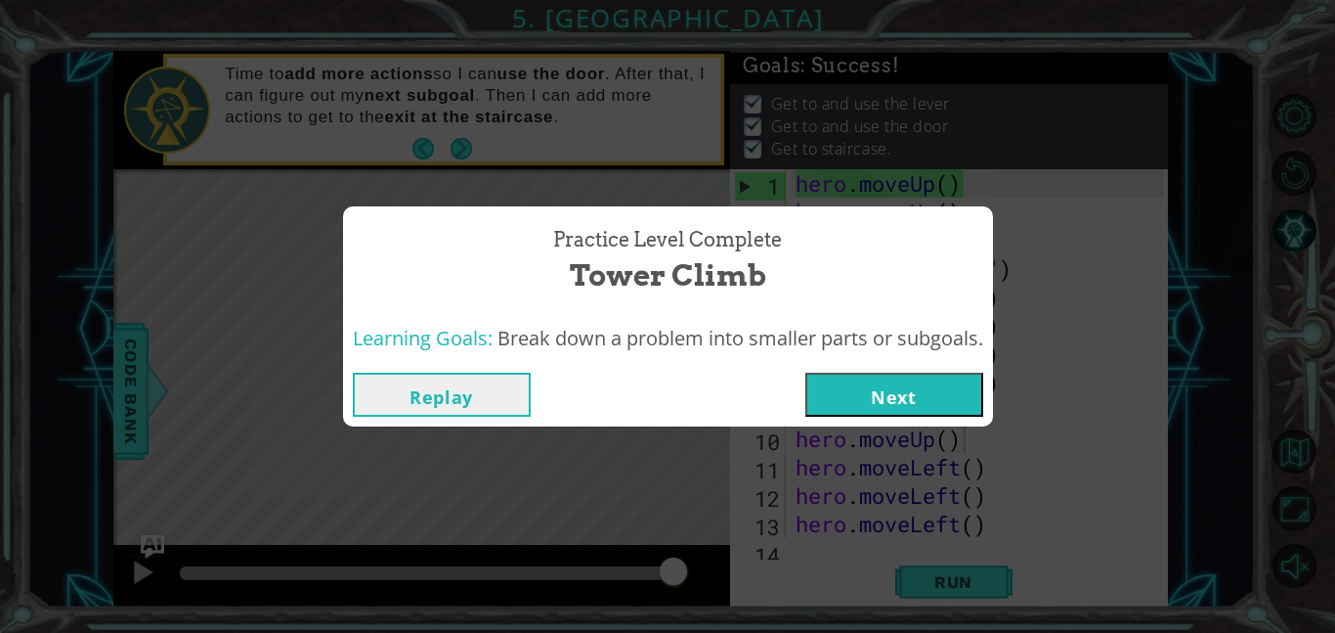
click at [871, 404] on button "Next" at bounding box center [895, 394] width 178 height 44
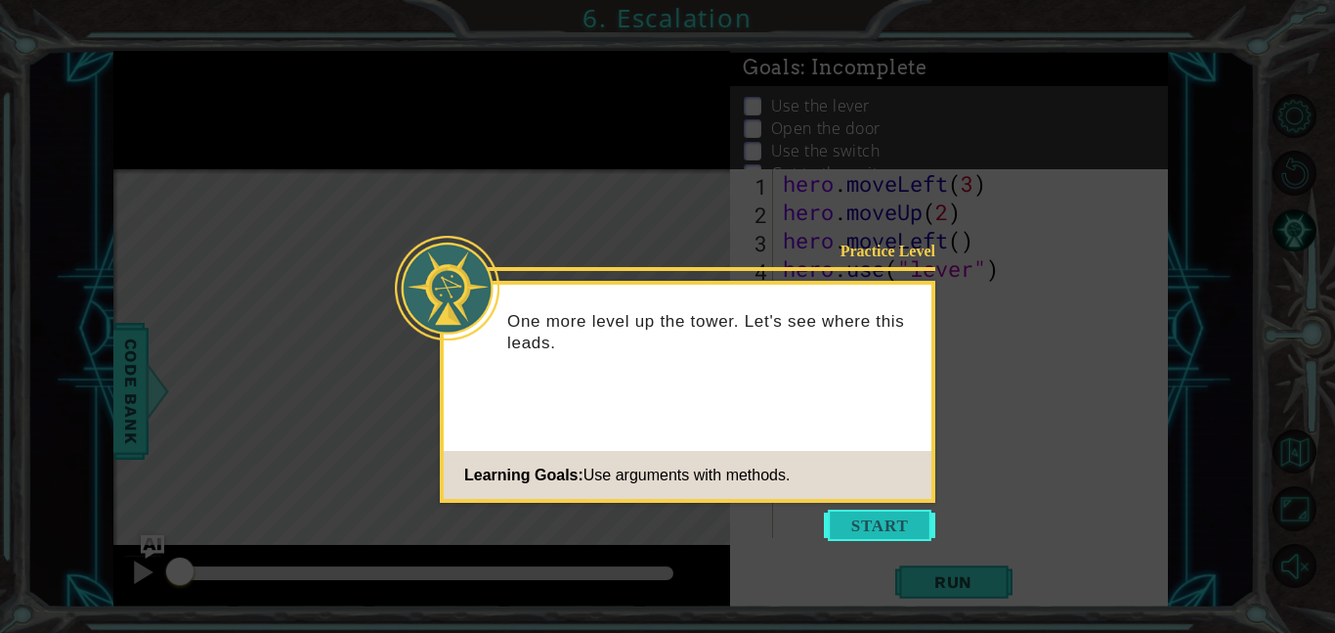
click at [833, 519] on button "Start" at bounding box center [879, 524] width 111 height 31
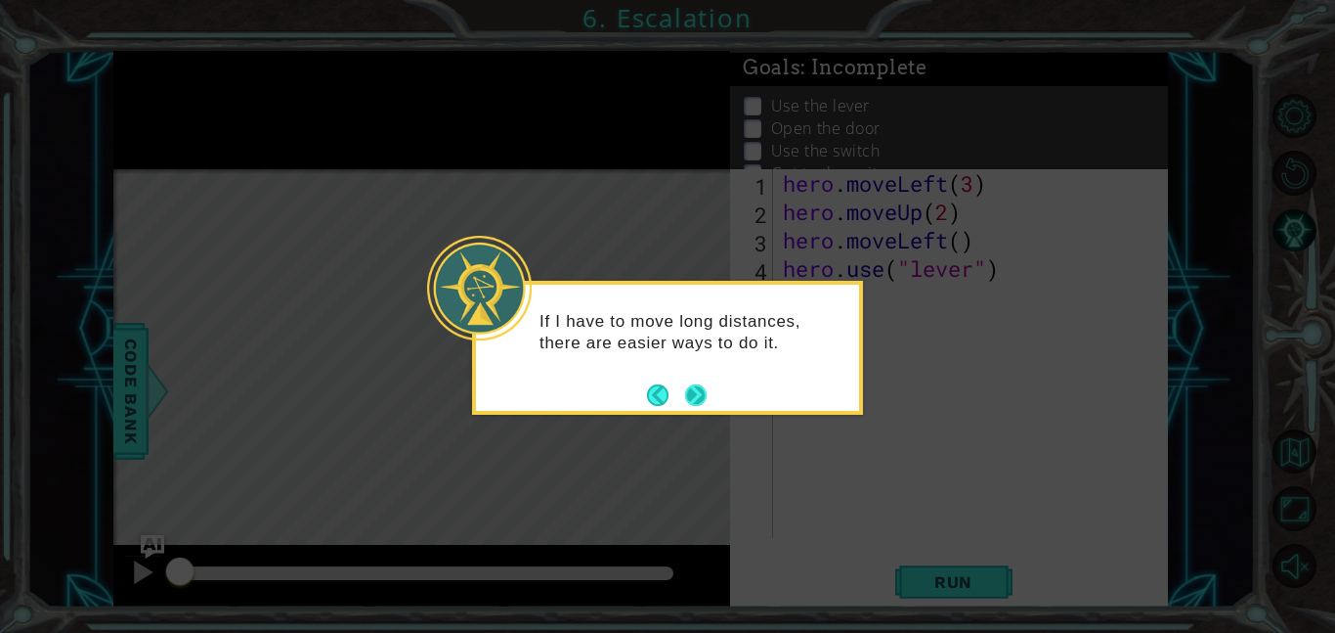
click at [695, 395] on button "Next" at bounding box center [696, 395] width 22 height 22
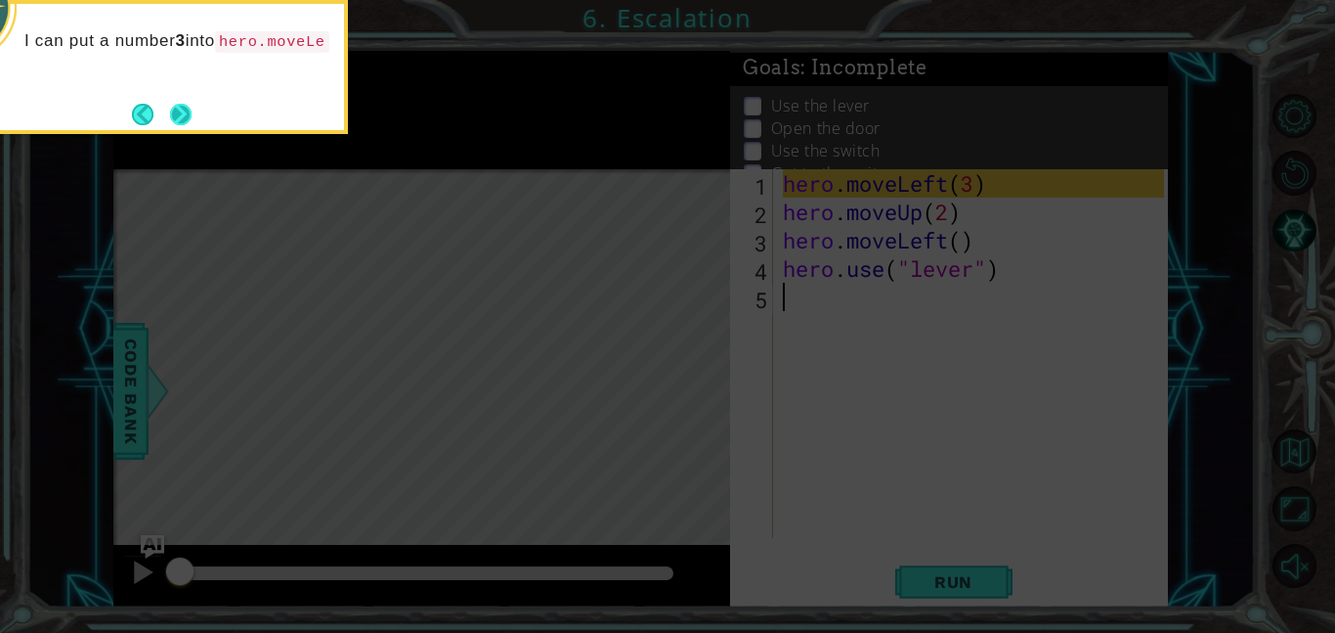
click at [179, 104] on button "Next" at bounding box center [181, 115] width 22 height 22
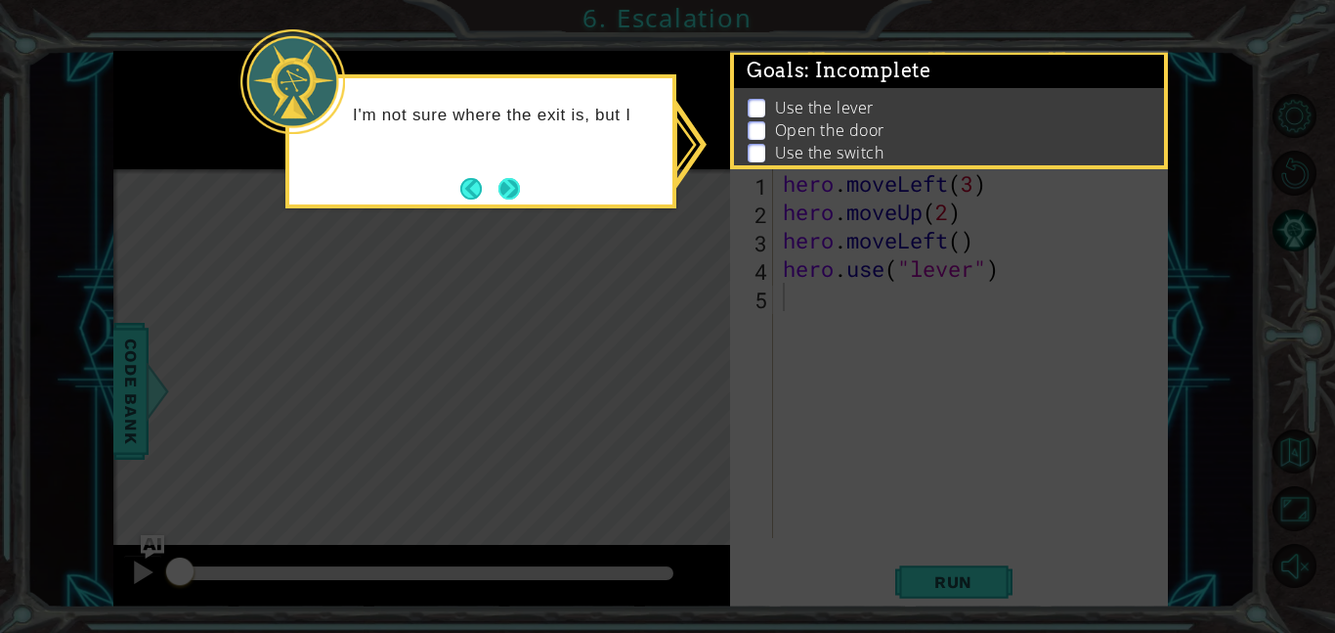
click at [517, 184] on button "Next" at bounding box center [510, 189] width 22 height 22
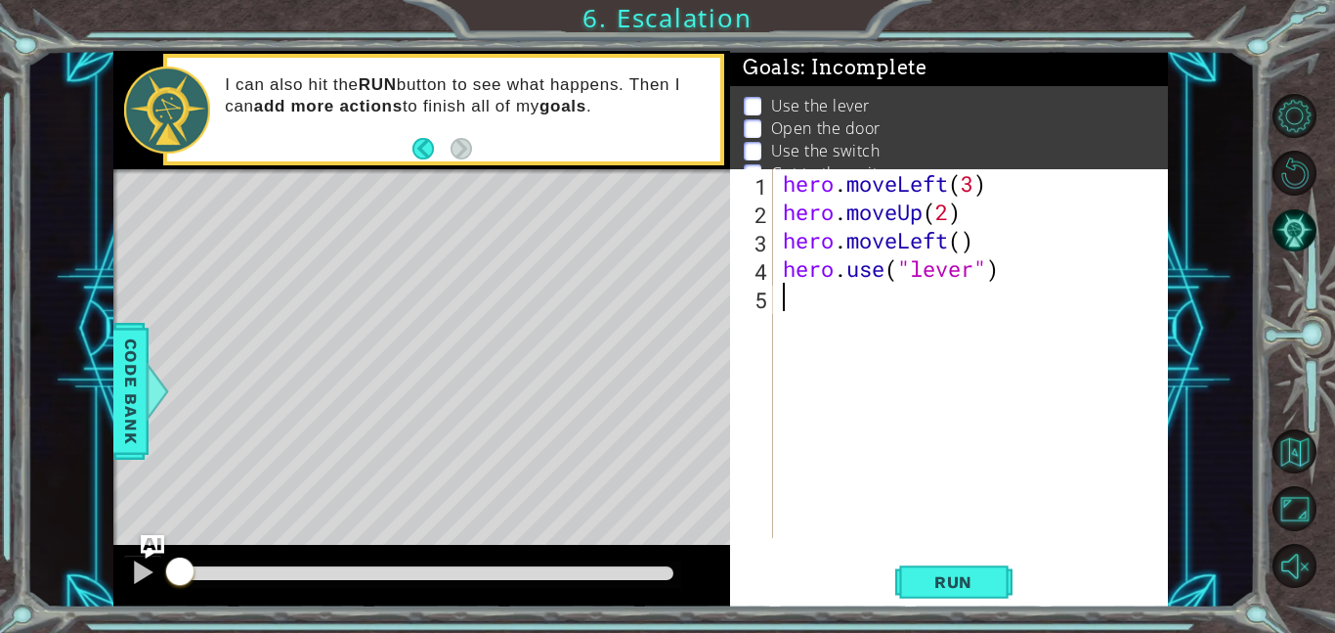
click at [459, 535] on div "Level Map" at bounding box center [564, 457] width 903 height 576
type textarea "hero.moveLeft()"
drag, startPoint x: 782, startPoint y: 240, endPoint x: 1011, endPoint y: 239, distance: 228.8
click at [1011, 239] on div "hero . moveLeft ( 3 ) hero . moveUp ( 2 ) hero . moveLeft ( ) hero . use ( "lev…" at bounding box center [976, 381] width 395 height 425
click at [803, 300] on div "hero . moveLeft ( 3 ) hero . moveUp ( 2 ) hero . moveLeft ( ) hero . use ( "lev…" at bounding box center [976, 381] width 395 height 425
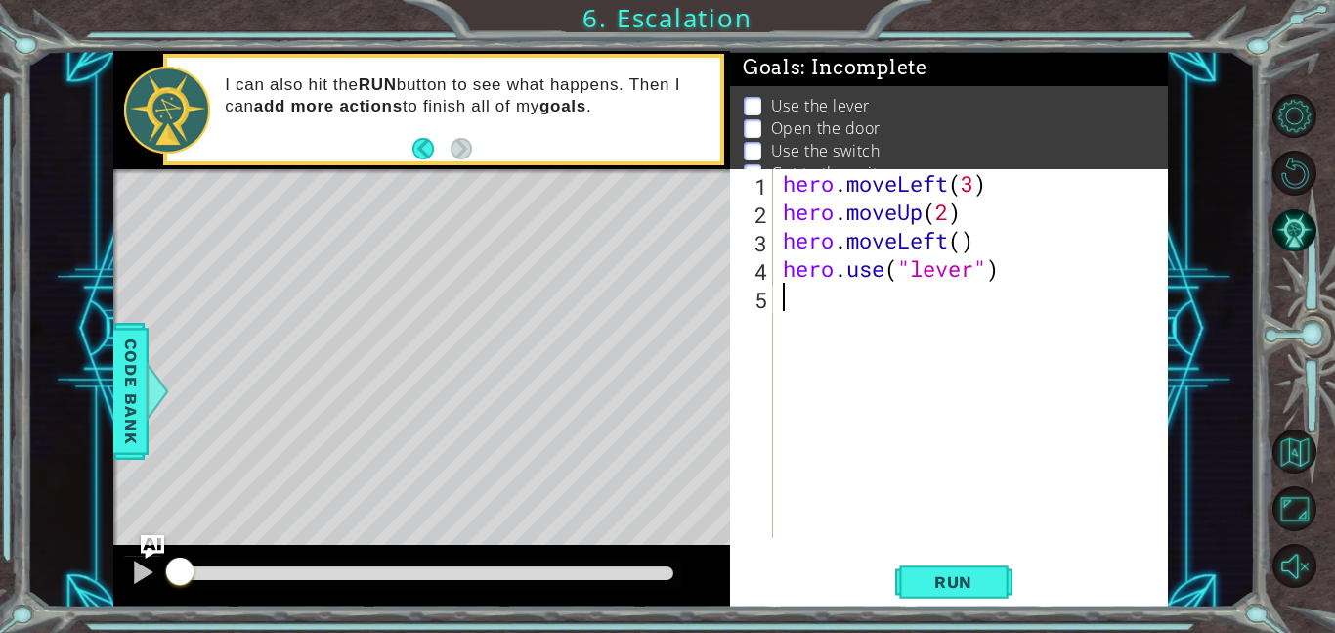
paste textarea "hero.moveLeft()"
type textarea "hero.moveLeft()"
click at [786, 336] on div "hero . moveLeft ( 3 ) hero . moveUp ( 2 ) hero . moveLeft ( ) hero . use ( "lev…" at bounding box center [976, 381] width 395 height 425
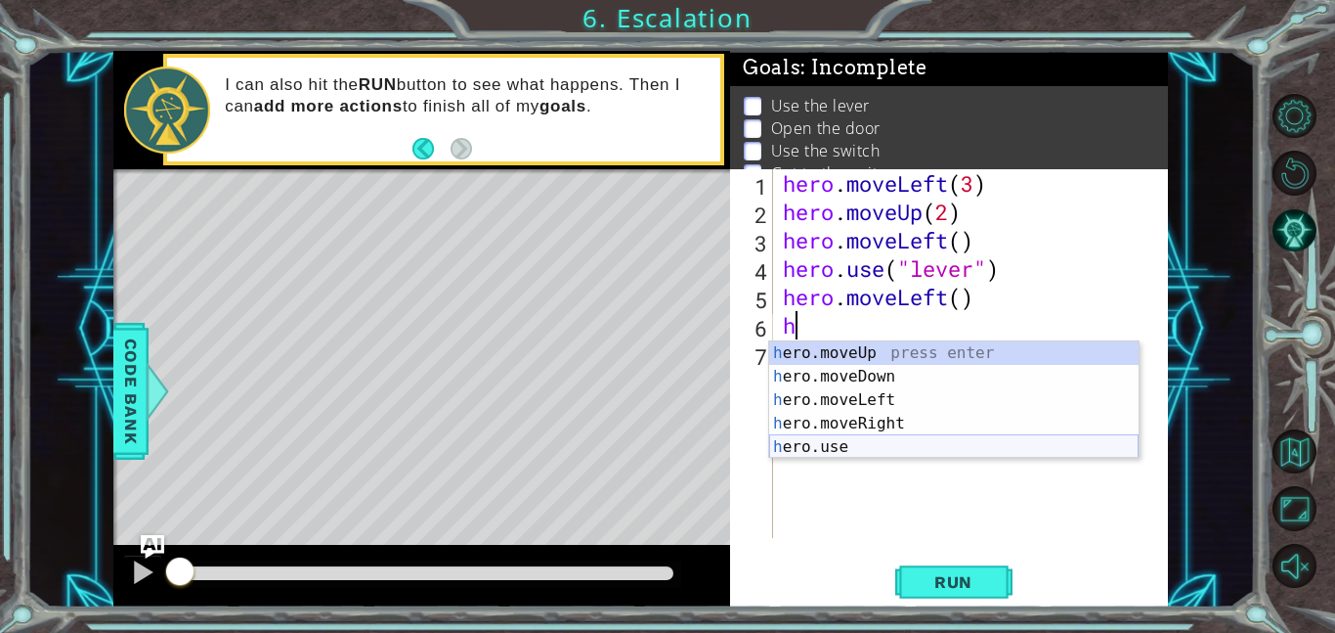
click at [878, 450] on div "h ero.moveUp press enter h ero.moveDown press enter h ero.moveLeft press enter …" at bounding box center [954, 423] width 370 height 164
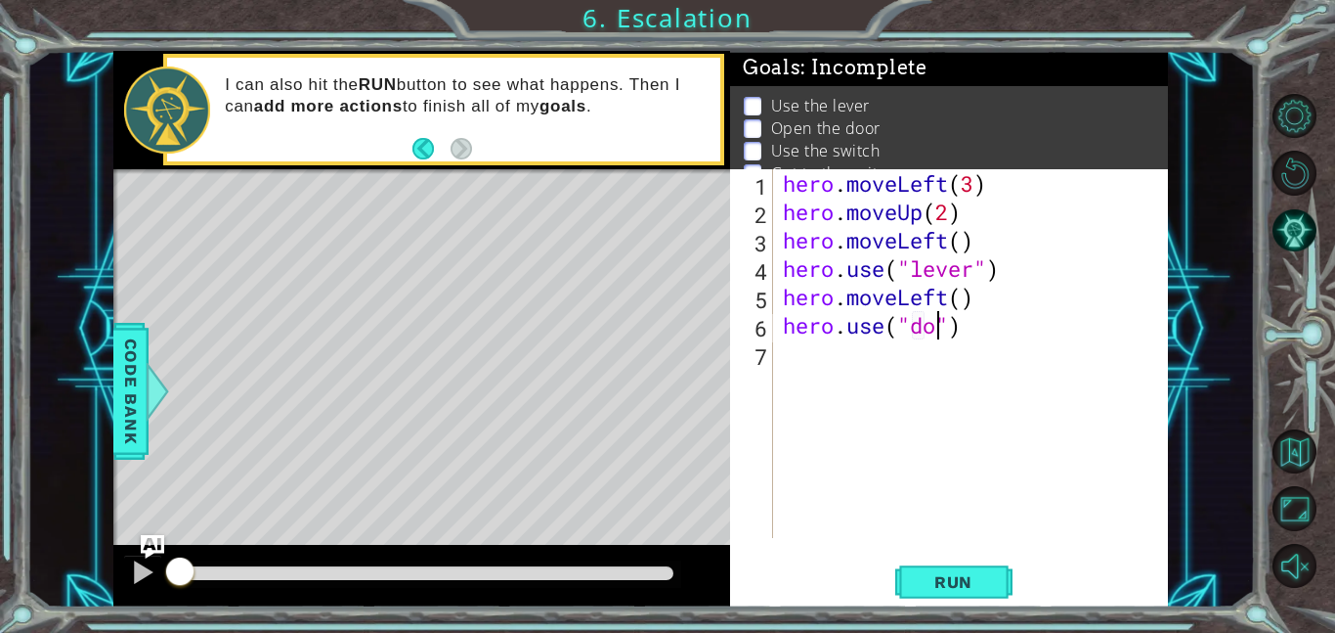
type textarea "hero.use("door")"
click at [836, 352] on div "hero . moveLeft ( 3 ) hero . moveUp ( 2 ) hero . moveLeft ( ) hero . use ( "lev…" at bounding box center [976, 381] width 395 height 425
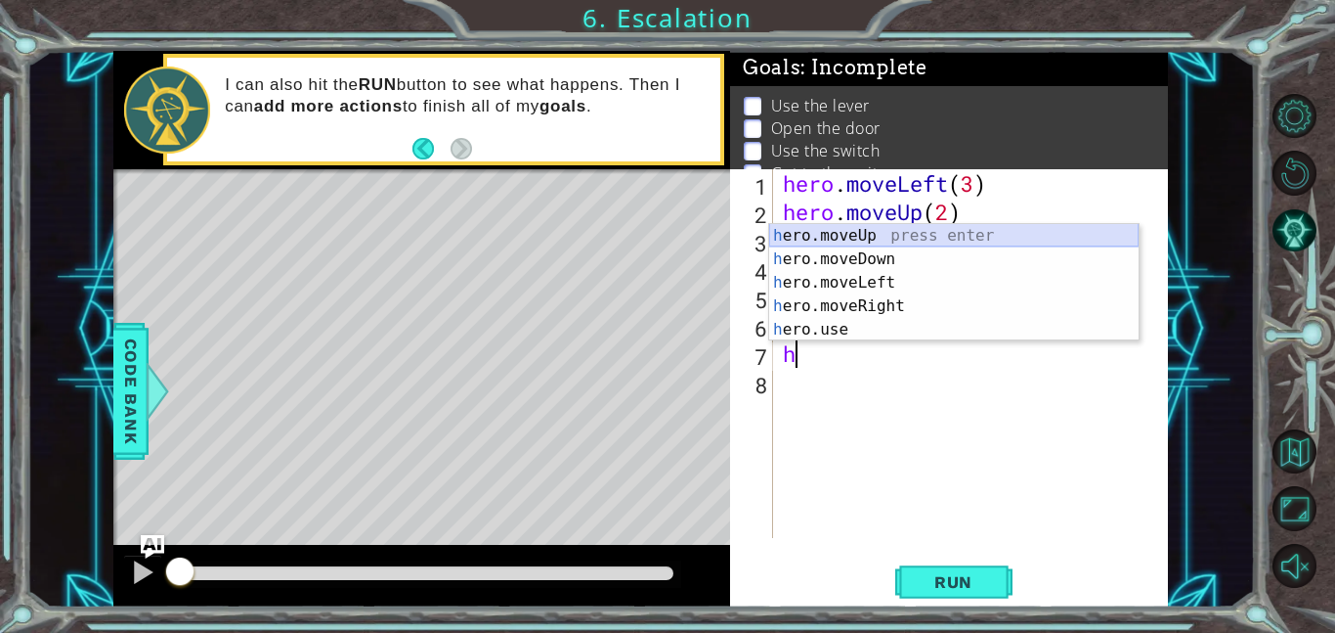
type textarea "hero.moveUp(1)"
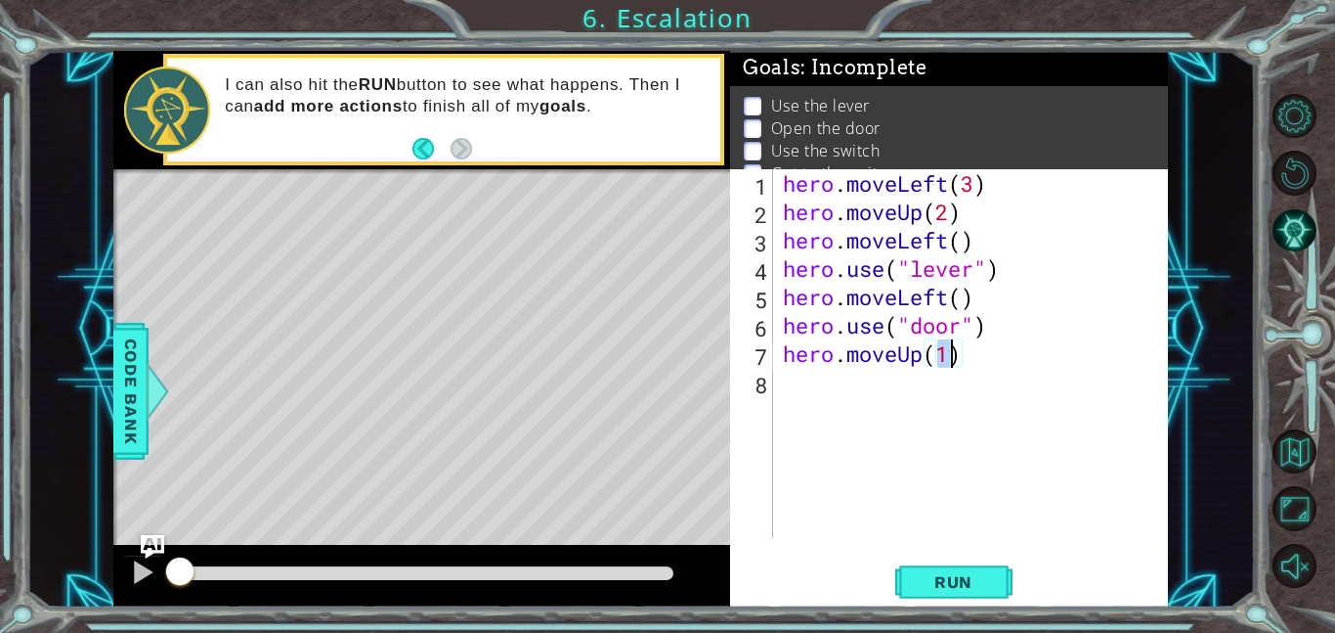
click at [841, 395] on div "hero . moveLeft ( 3 ) hero . moveUp ( 2 ) hero . moveLeft ( ) hero . use ( "lev…" at bounding box center [976, 381] width 395 height 425
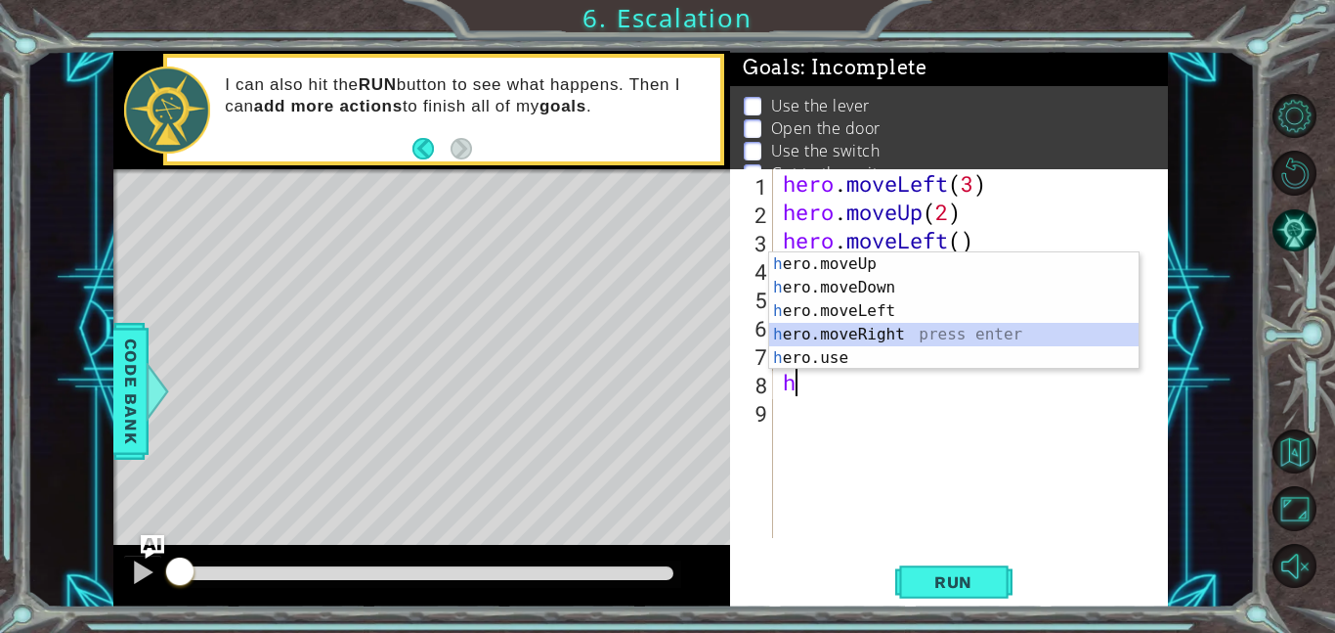
click at [926, 333] on div "h ero.moveUp press enter h ero.moveDown press enter h ero.moveLeft press enter …" at bounding box center [954, 334] width 370 height 164
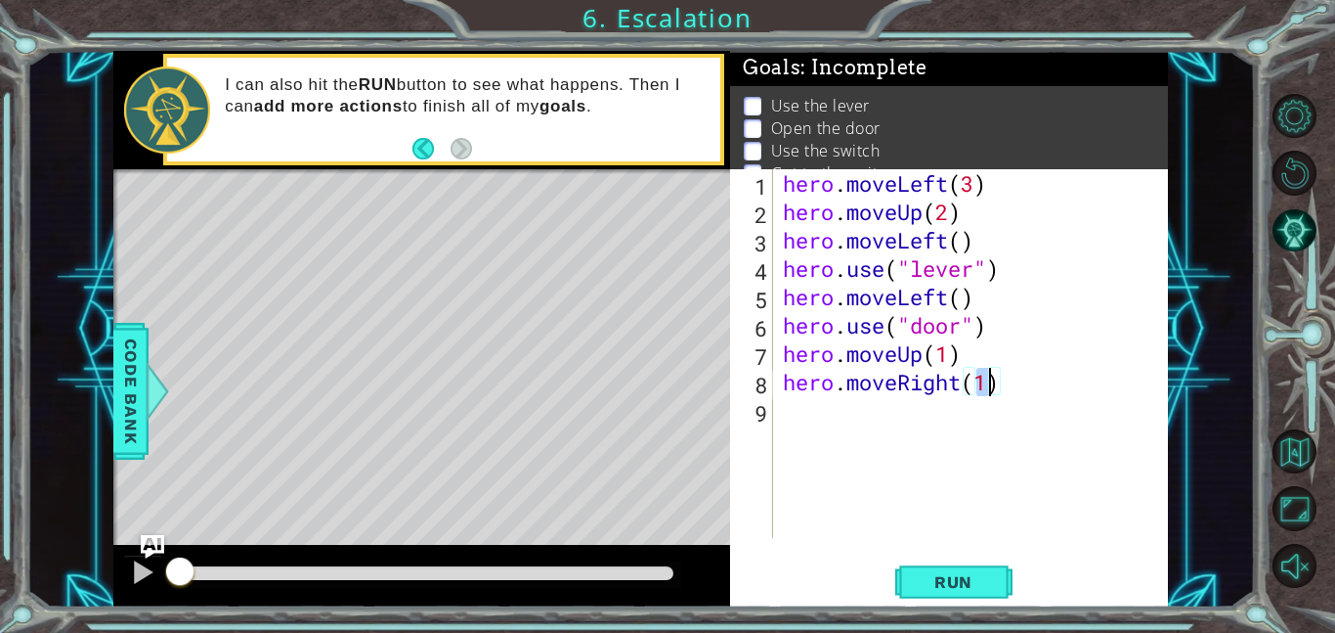
type textarea "hero.moveRight(2)"
click at [800, 415] on div "hero . moveLeft ( 3 ) hero . moveUp ( 2 ) hero . moveLeft ( ) hero . use ( "lev…" at bounding box center [976, 381] width 395 height 425
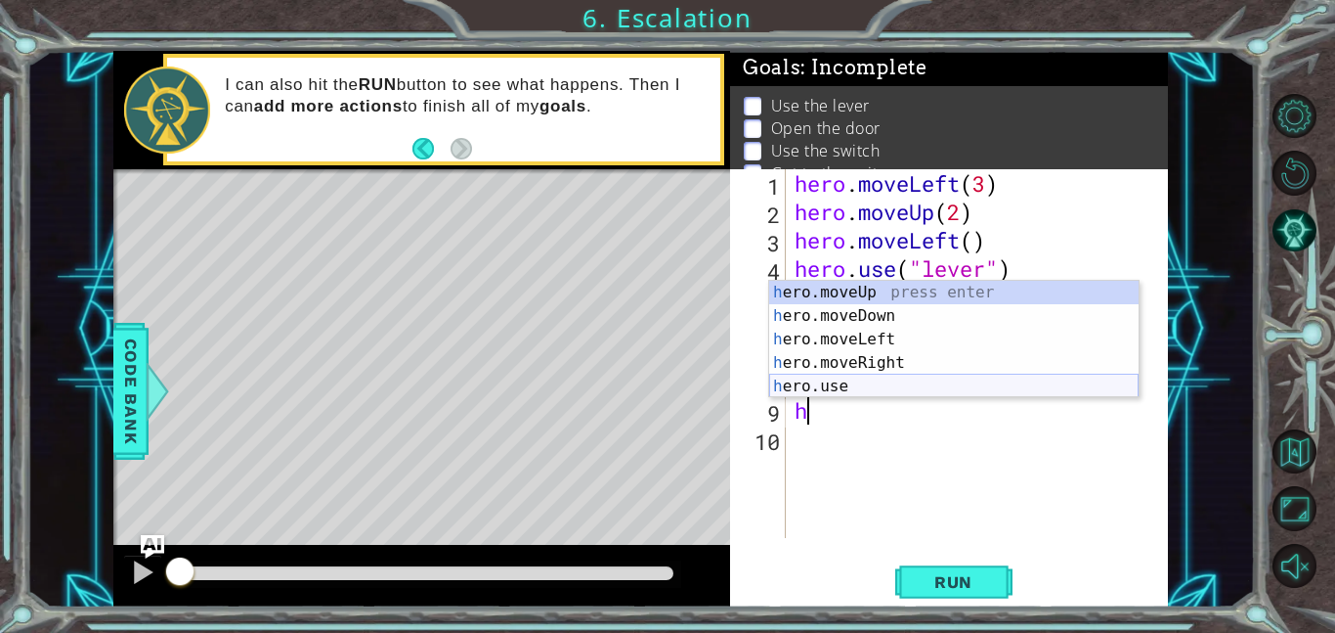
click at [853, 389] on div "h ero.moveUp press enter h ero.moveDown press enter h ero.moveLeft press enter …" at bounding box center [954, 363] width 370 height 164
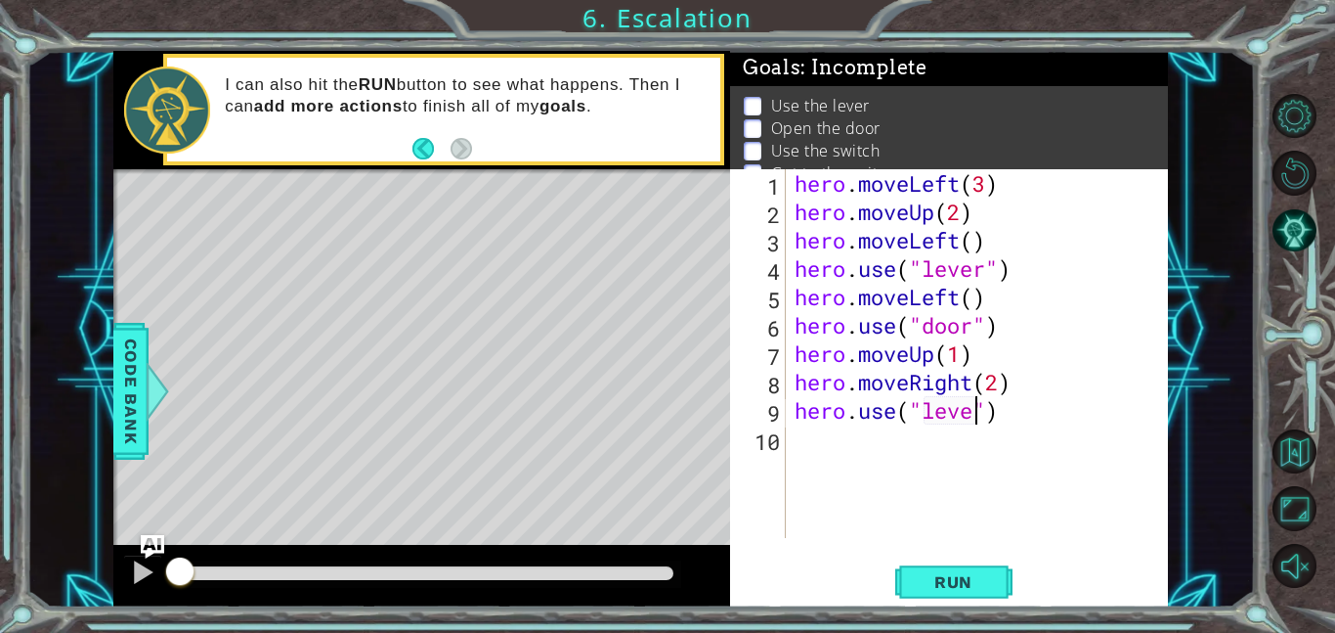
type textarea "hero.use("lever")"
click at [798, 435] on div "hero . moveLeft ( 3 ) hero . moveUp ( 2 ) hero . moveLeft ( ) hero . use ( "lev…" at bounding box center [982, 381] width 383 height 425
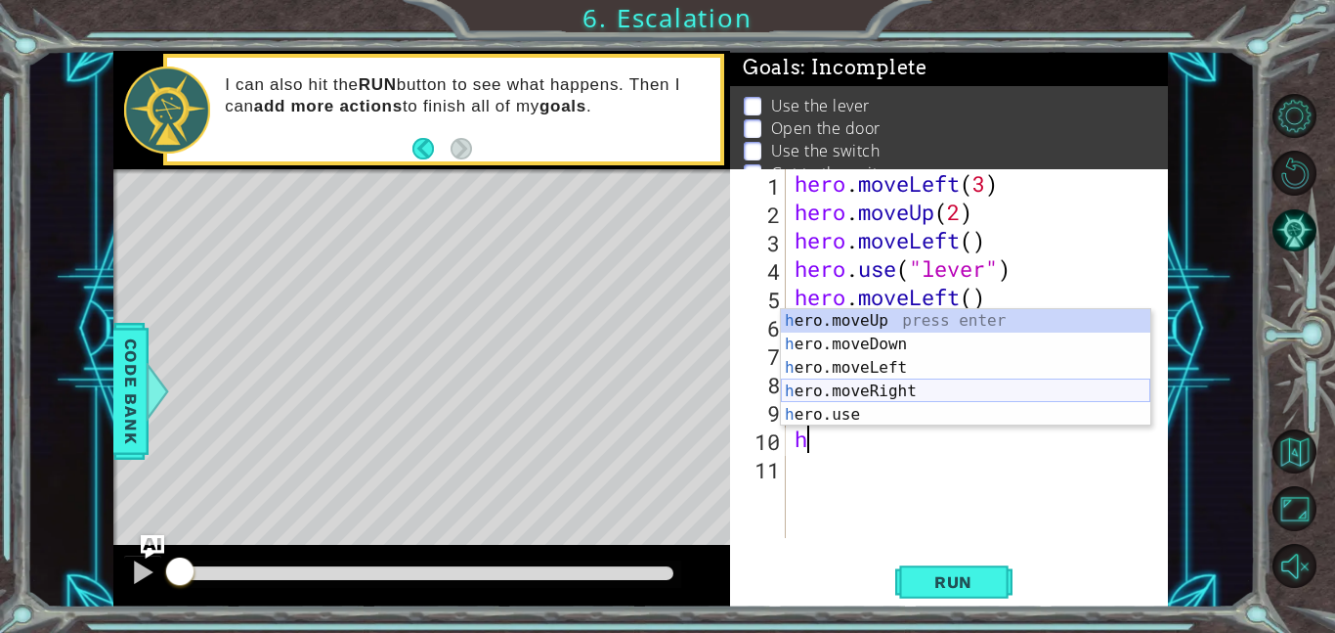
click at [925, 390] on div "h ero.moveUp press enter h ero.moveDown press enter h ero.moveLeft press enter …" at bounding box center [966, 391] width 370 height 164
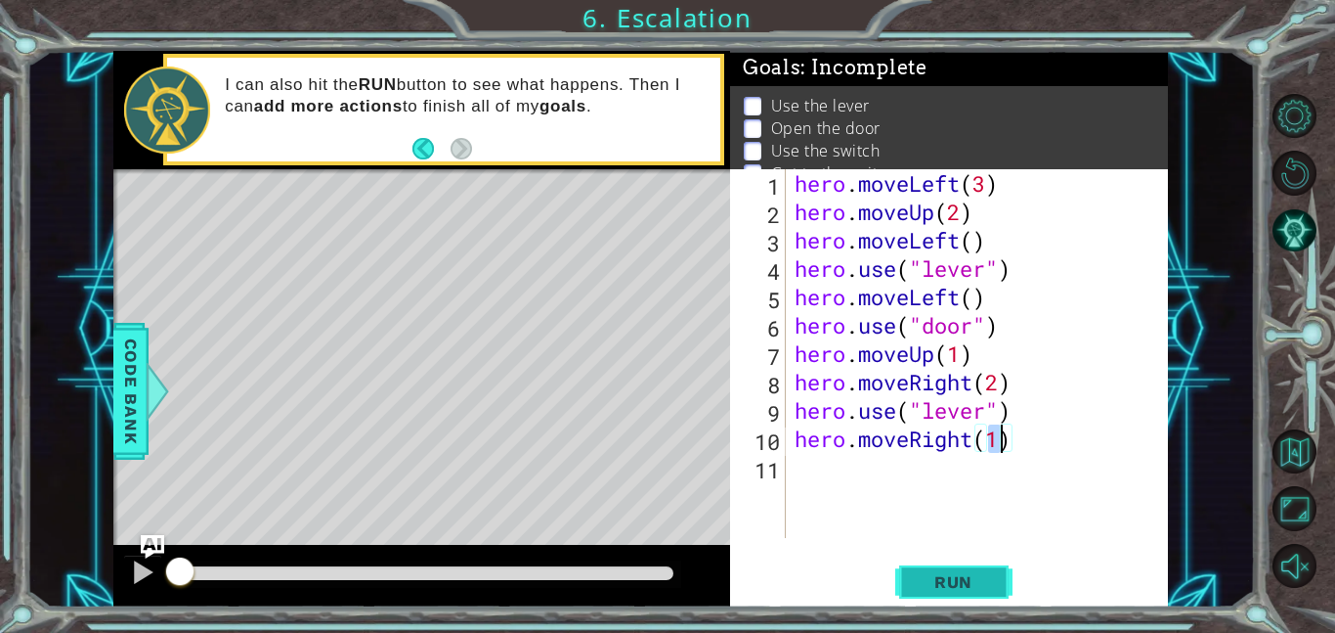
click at [912, 564] on button "Run" at bounding box center [954, 581] width 117 height 44
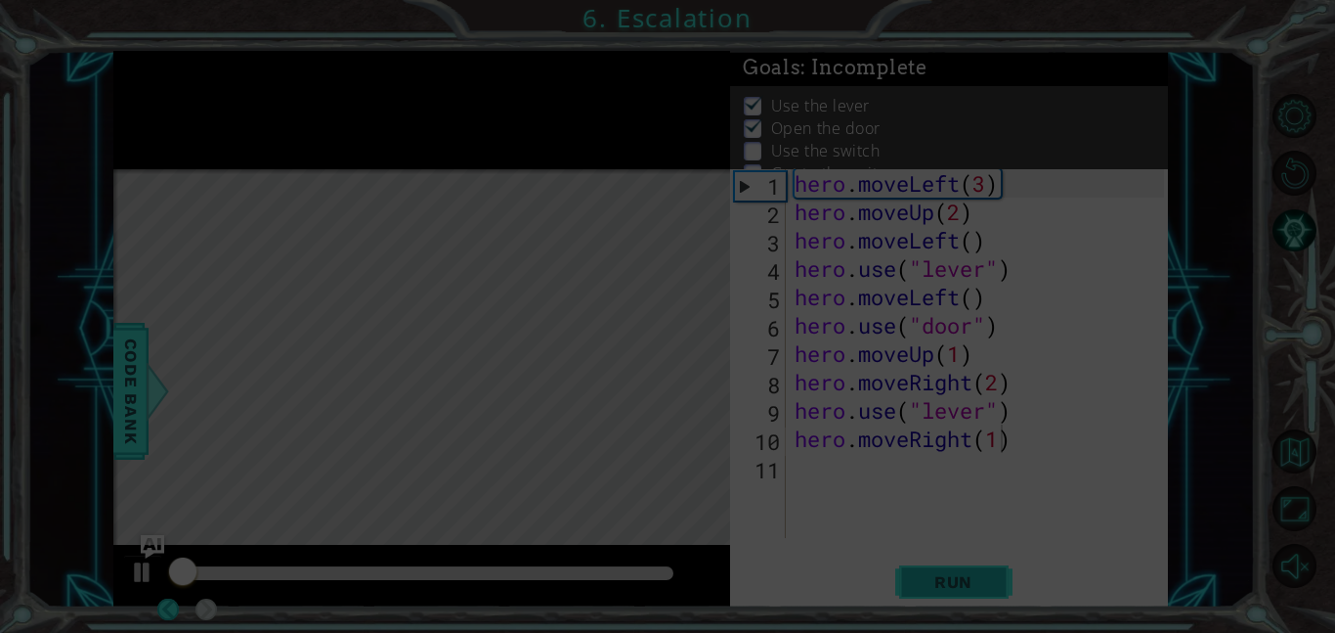
scroll to position [13, 0]
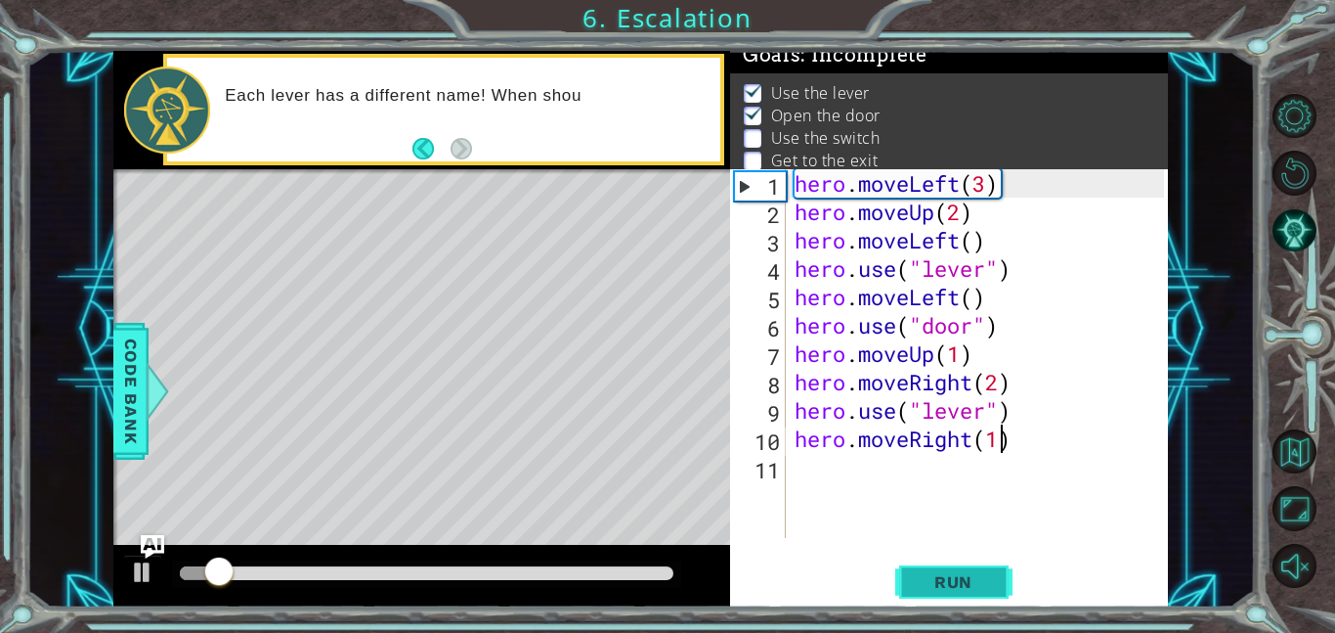
click at [923, 577] on span "Run" at bounding box center [953, 582] width 77 height 20
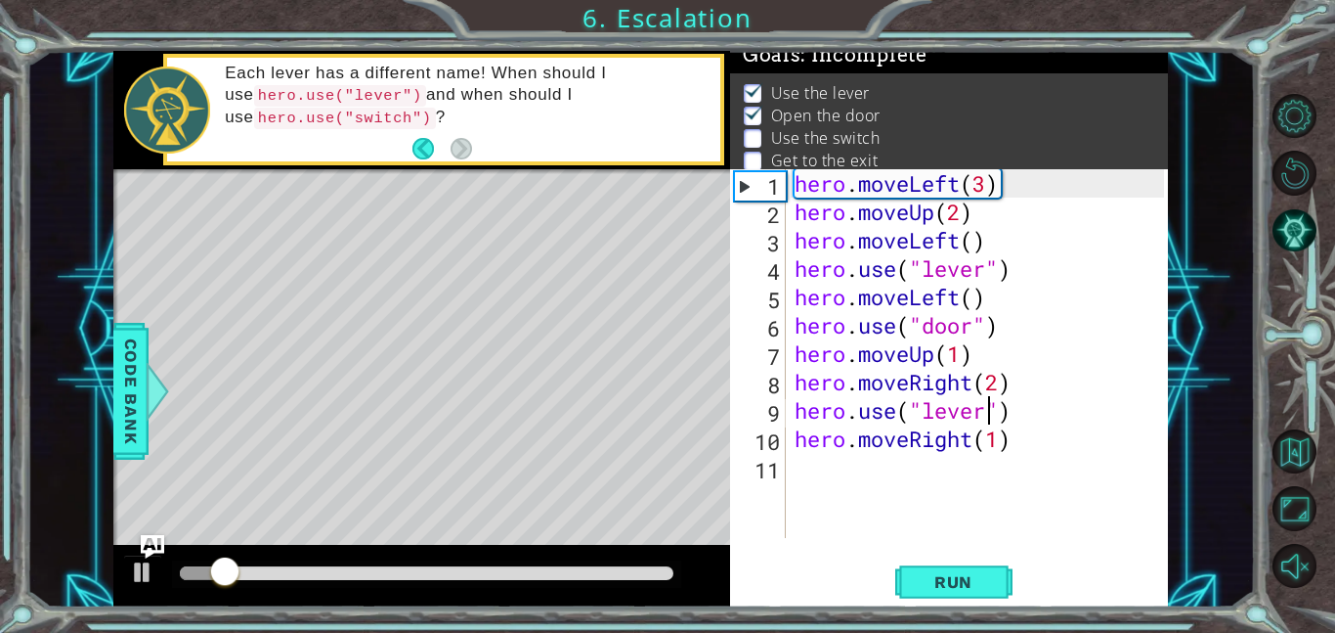
click at [986, 412] on div "hero . moveLeft ( 3 ) hero . moveUp ( 2 ) hero . moveLeft ( ) hero . use ( "lev…" at bounding box center [982, 381] width 383 height 425
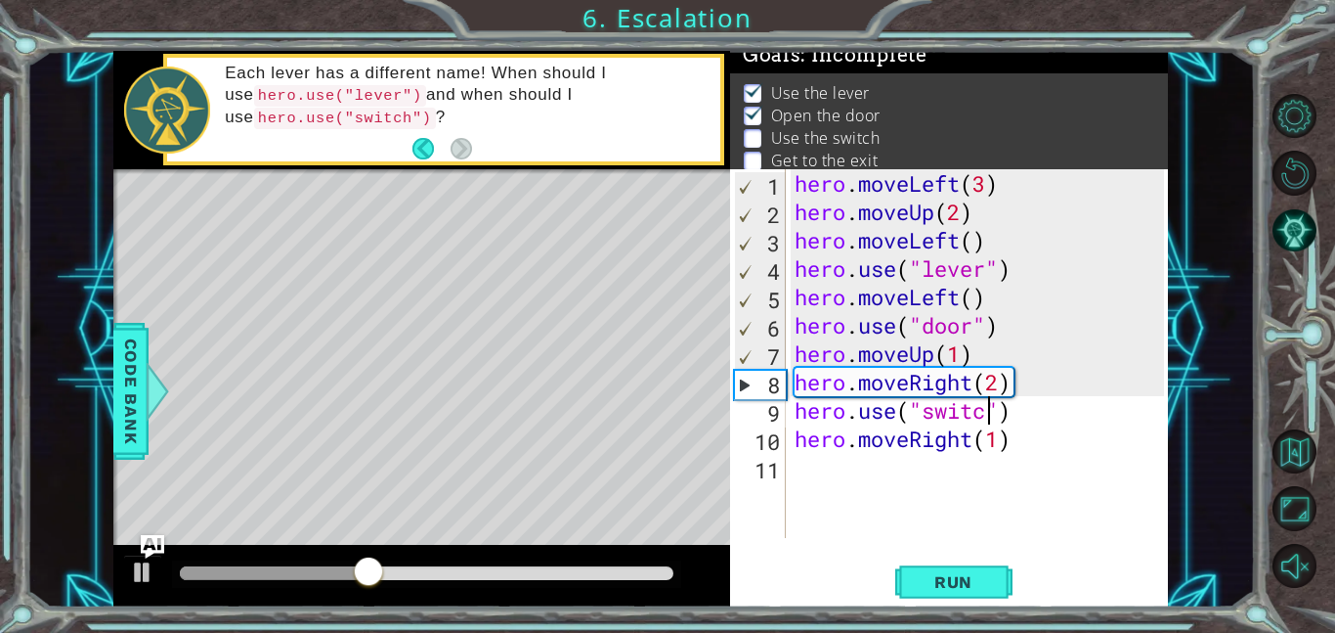
scroll to position [0, 9]
type textarea "hero.use("switch")"
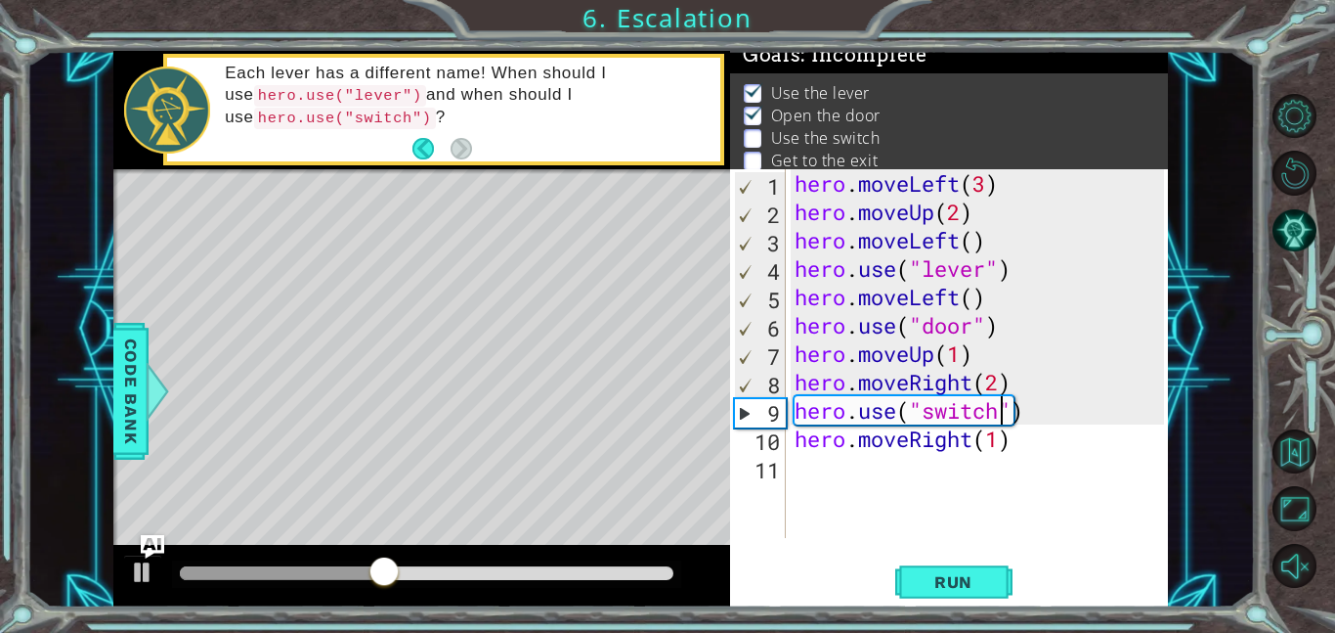
scroll to position [0, 0]
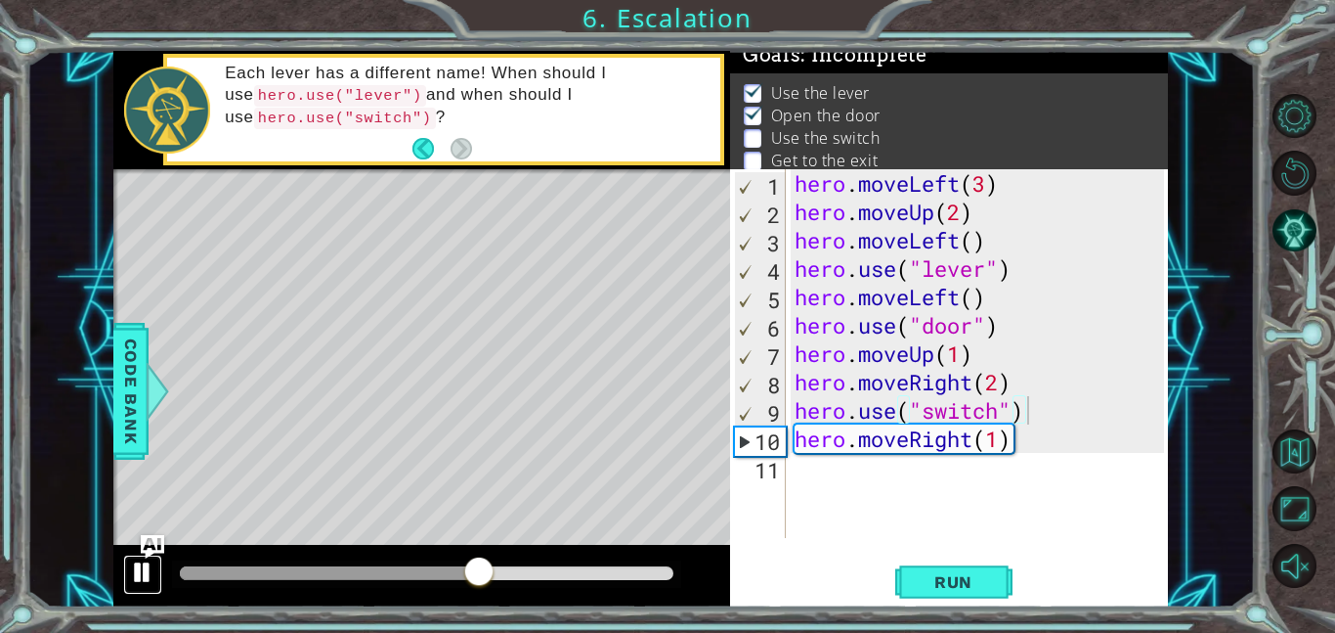
click at [151, 579] on div at bounding box center [142, 571] width 25 height 25
click at [963, 356] on div "hero . moveLeft ( 3 ) hero . moveUp ( 2 ) hero . moveLeft ( ) hero . use ( "lev…" at bounding box center [982, 381] width 383 height 425
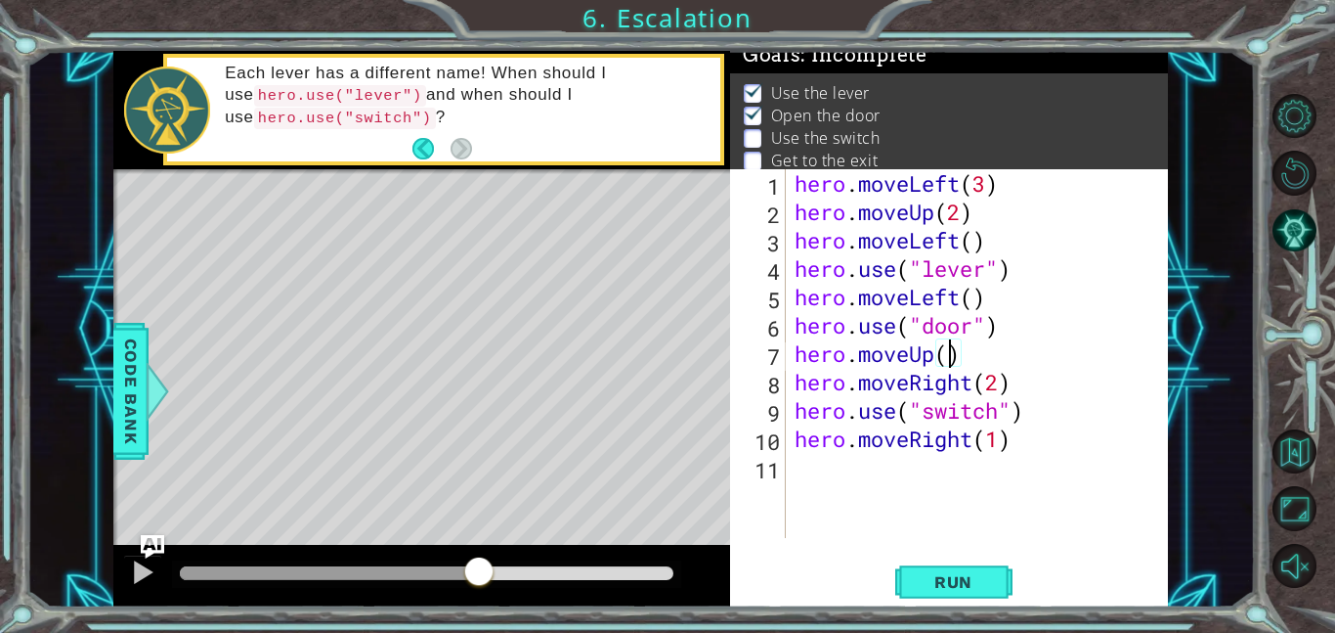
type textarea "hero.moveUp(2)"
click at [974, 580] on span "Run" at bounding box center [953, 582] width 77 height 20
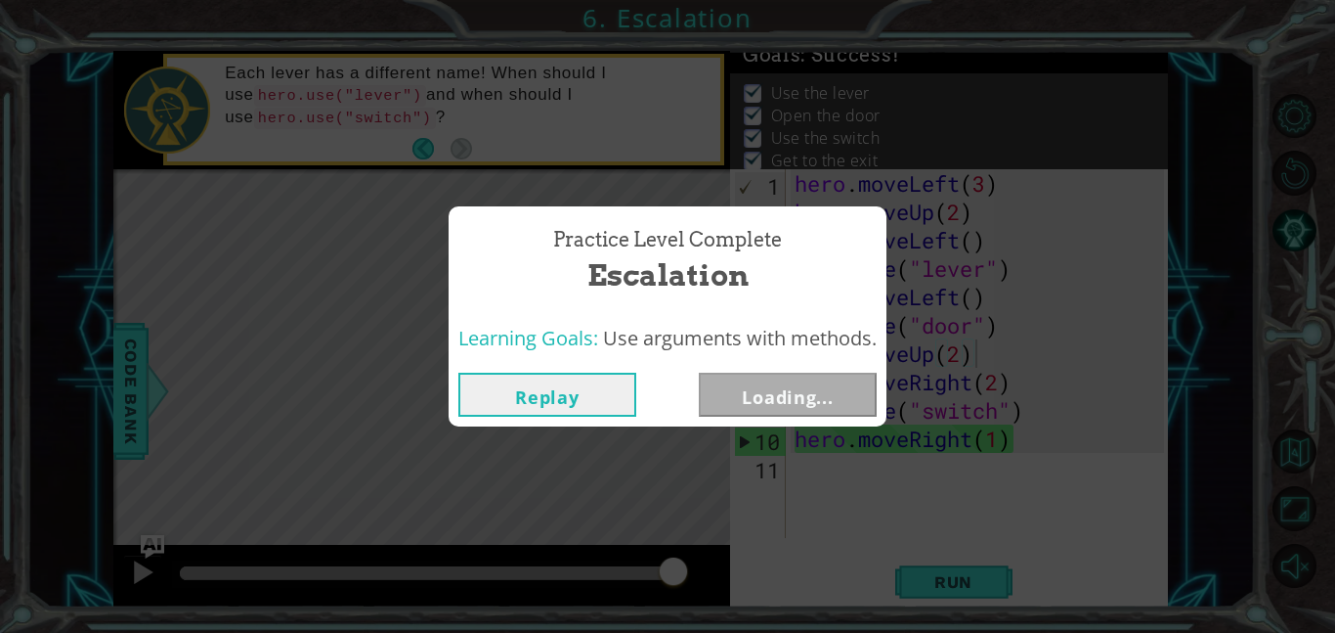
drag, startPoint x: 295, startPoint y: 565, endPoint x: 753, endPoint y: 611, distance: 459.8
click at [753, 611] on body "1 ההההההההההההההההההההההההההההההההההההההההההההההההההההההההההההההההההההההההההההה…" at bounding box center [667, 316] width 1335 height 633
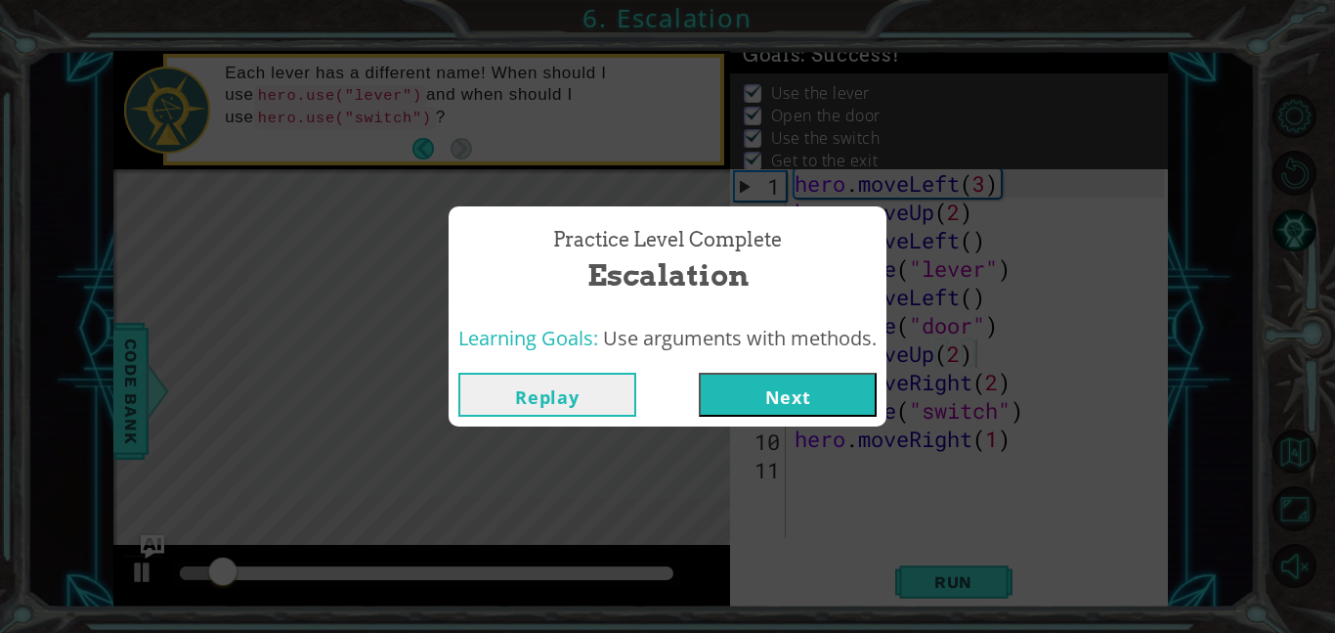
click at [779, 416] on button "Next" at bounding box center [788, 394] width 178 height 44
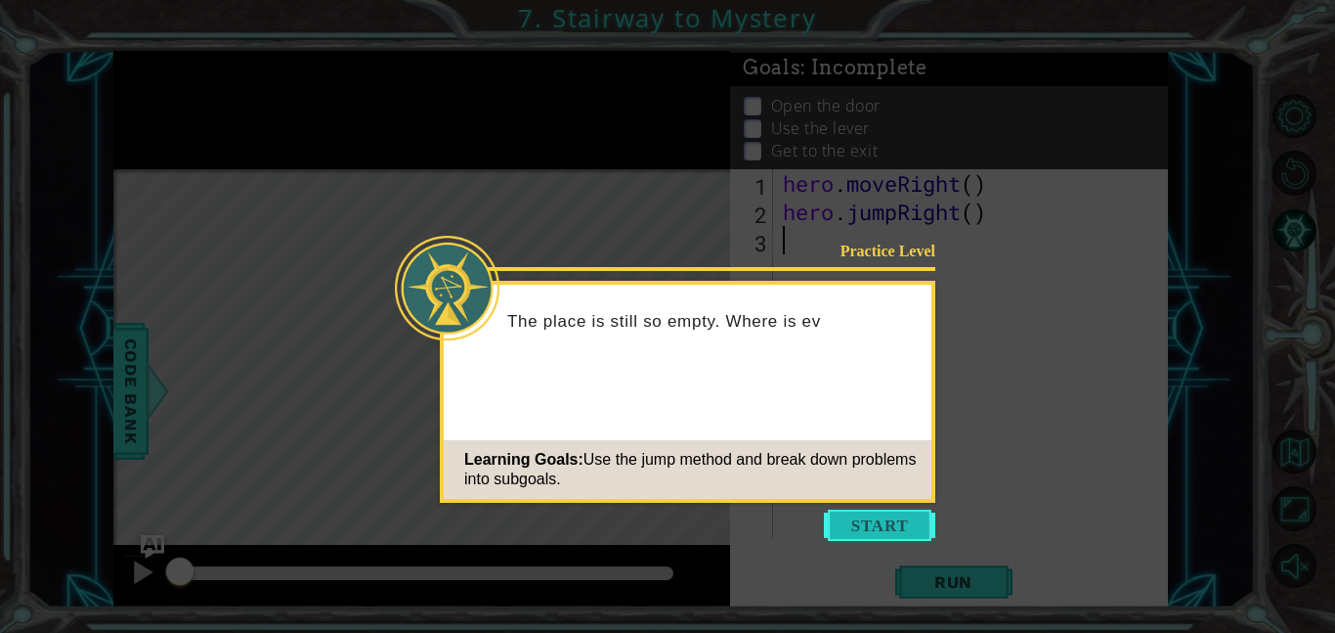
click at [870, 518] on button "Start" at bounding box center [879, 524] width 111 height 31
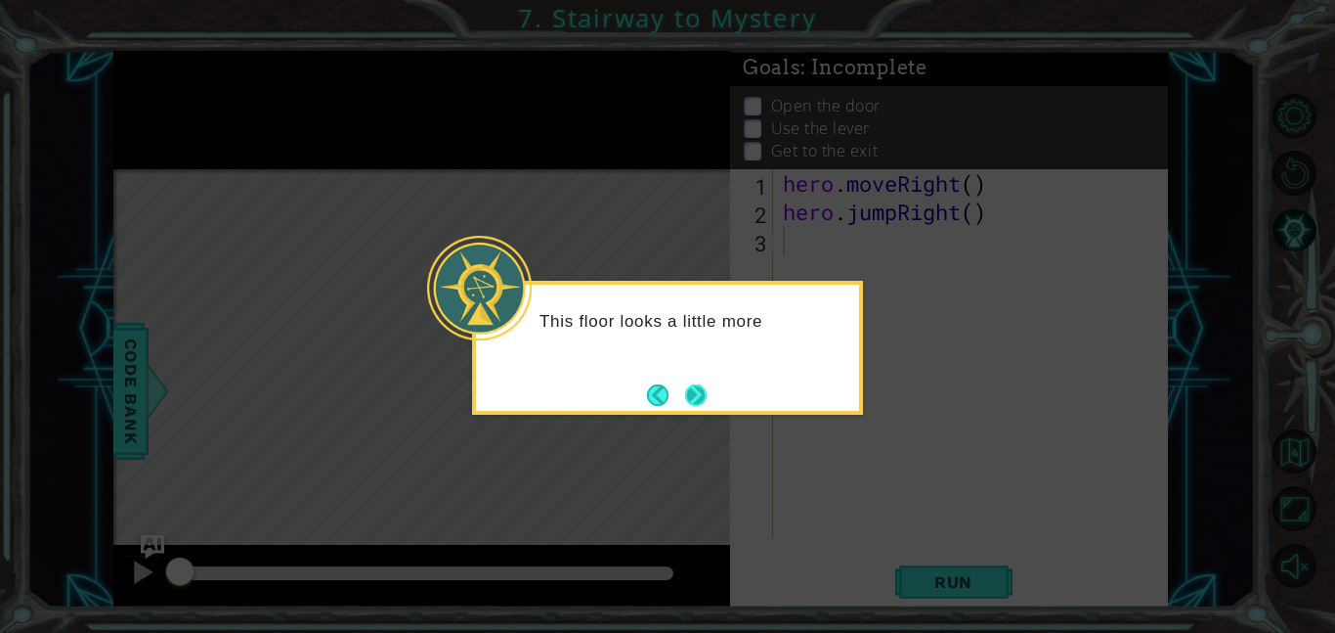
click at [705, 385] on button "Next" at bounding box center [696, 395] width 22 height 22
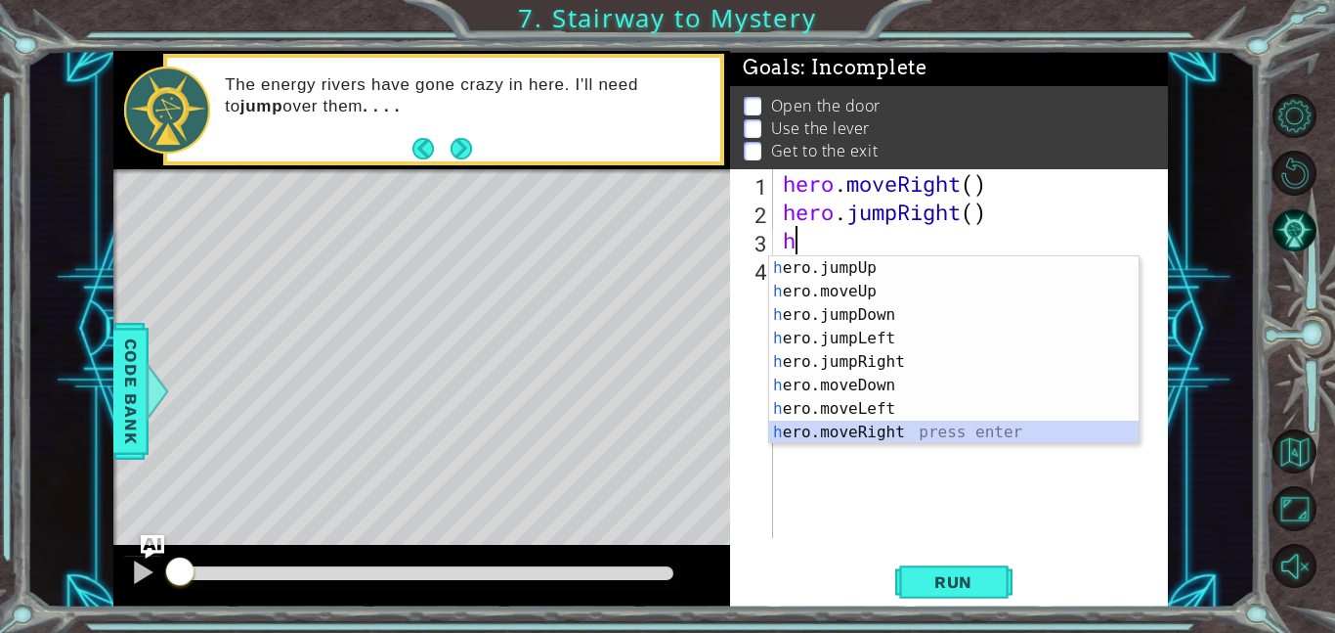
click at [968, 431] on div "h ero.jumpUp press enter h ero.moveUp press enter h ero.jumpDown press enter h …" at bounding box center [954, 373] width 370 height 235
type textarea "hero.moveRight(1)"
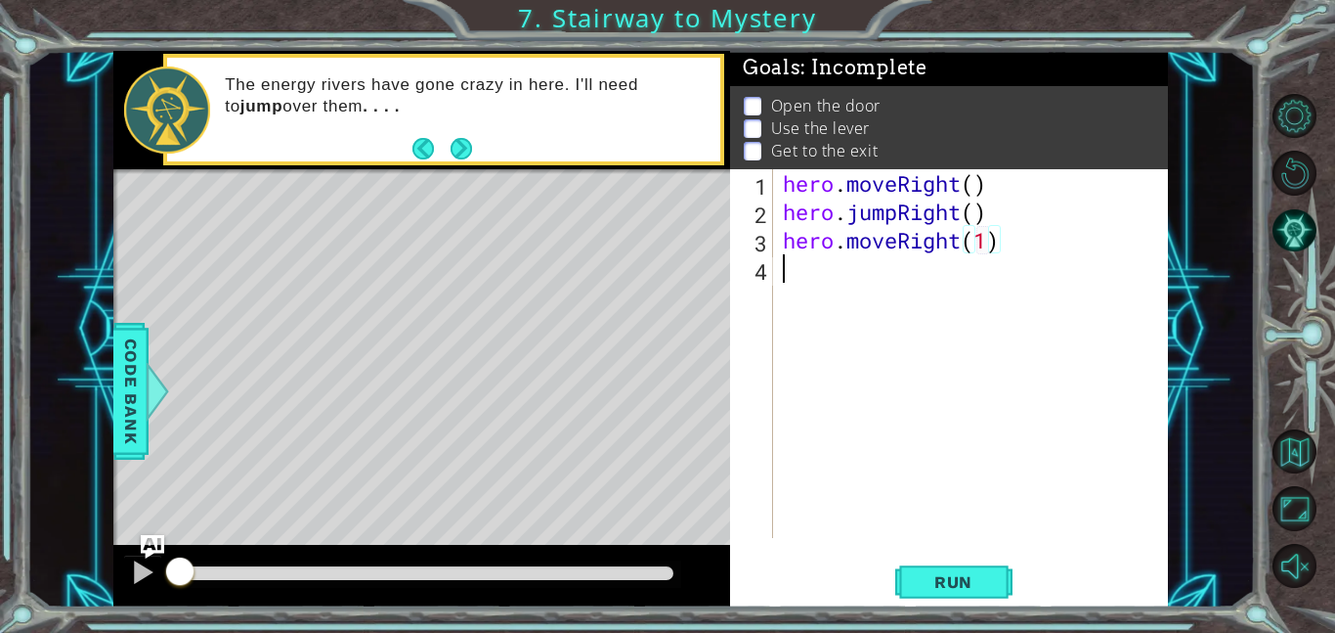
click at [787, 274] on div "hero . moveRight ( ) hero . jumpRight ( ) hero . moveRight ( 1 )" at bounding box center [976, 381] width 395 height 425
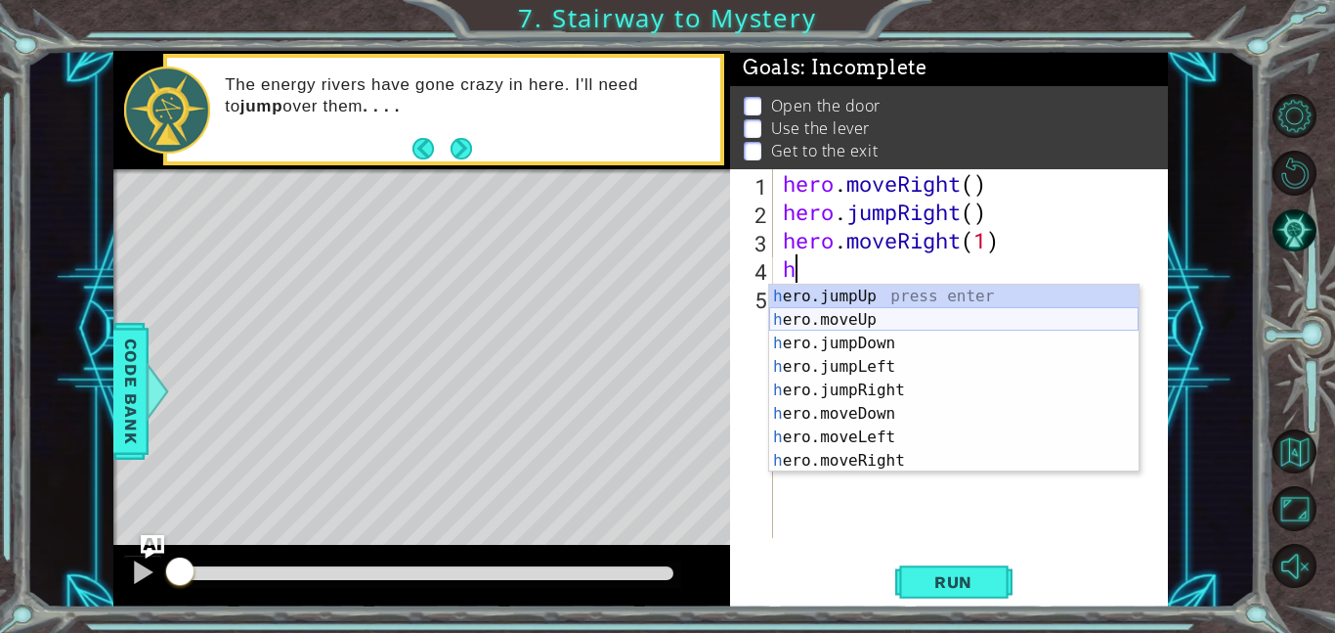
click at [812, 321] on div "h ero.jumpUp press enter h ero.moveUp press enter h ero.jumpDown press enter h …" at bounding box center [954, 401] width 370 height 235
type textarea "hero.moveUp(1)"
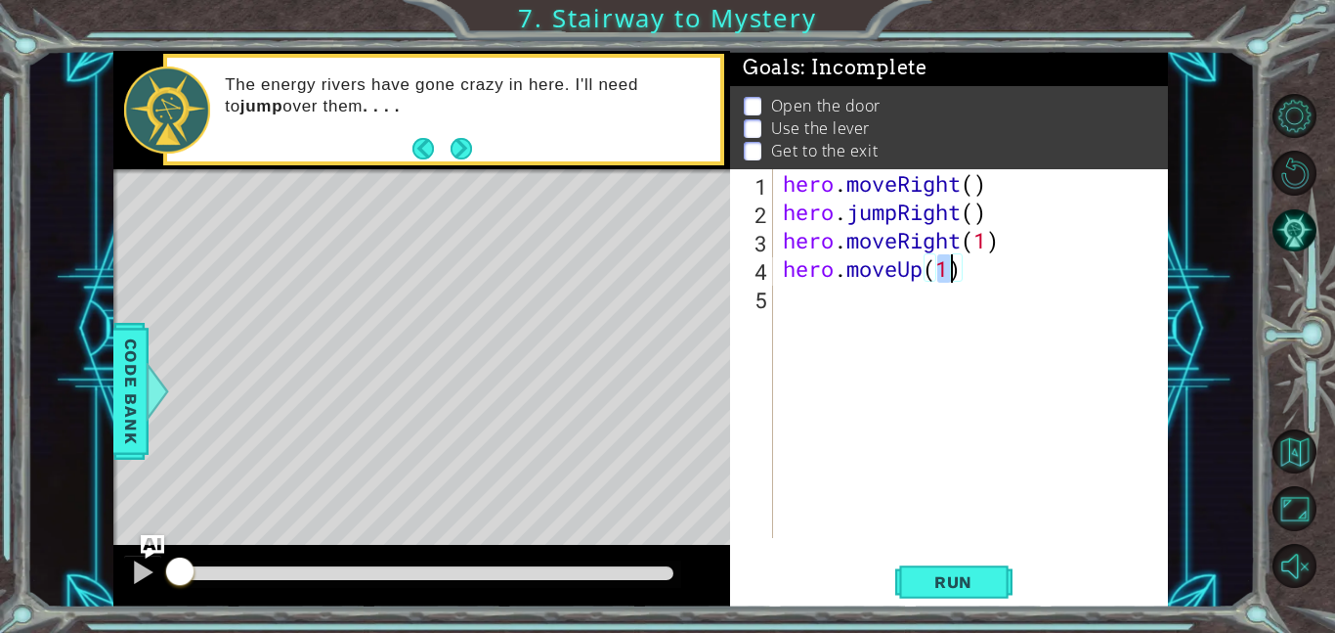
click at [945, 320] on div "hero . moveRight ( ) hero . jumpRight ( ) hero . moveRight ( 1 ) hero . moveUp …" at bounding box center [976, 381] width 395 height 425
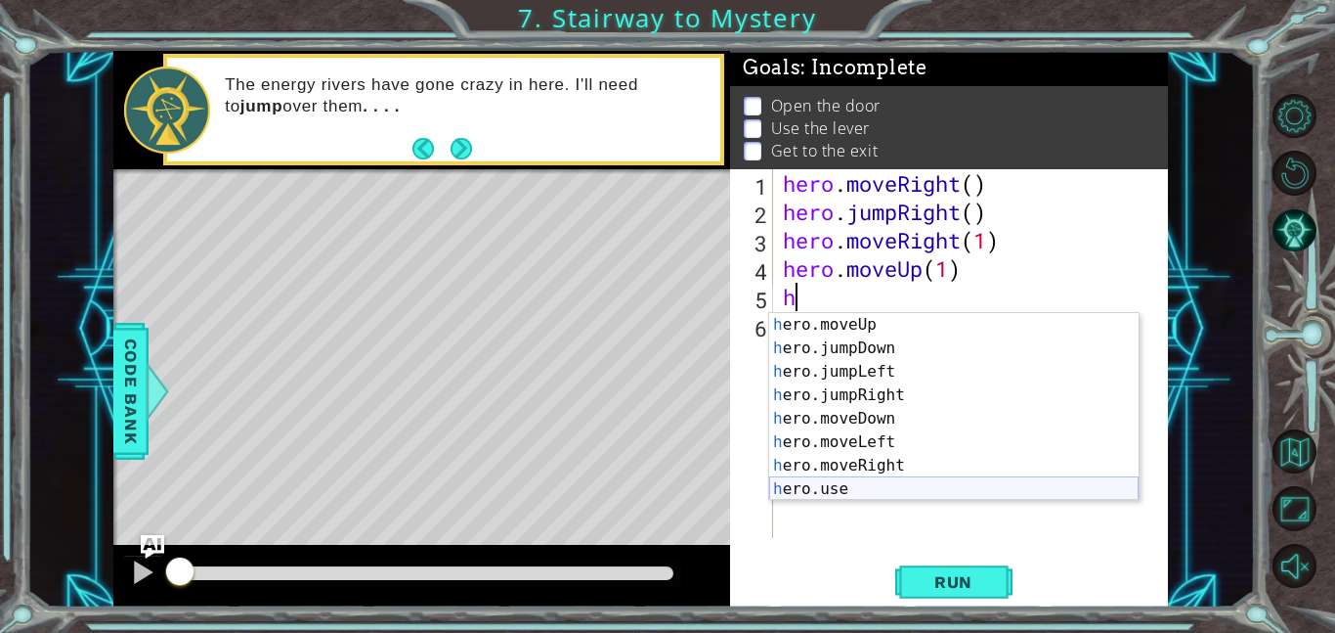
scroll to position [23, 0]
click at [922, 489] on div "h ero.moveUp press enter h ero.jumpDown press enter h ero.jumpLeft press enter …" at bounding box center [954, 430] width 370 height 235
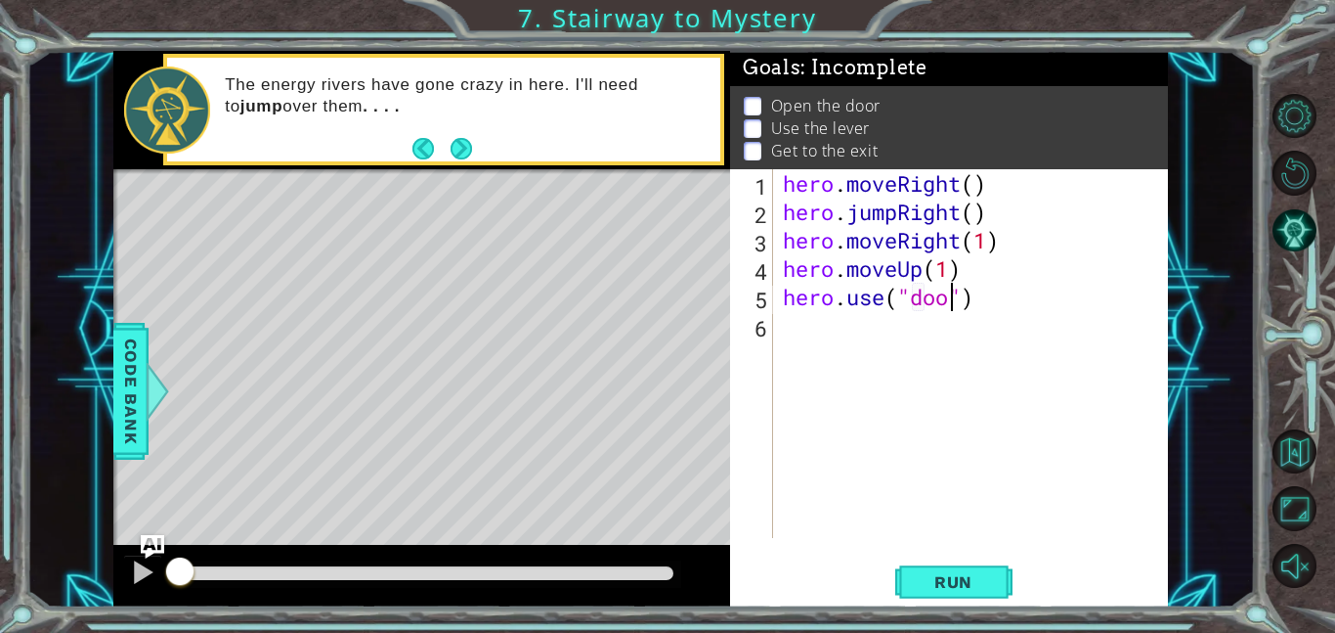
type textarea "hero.use("door")"
click at [896, 338] on div "hero . moveRight ( ) hero . jumpRight ( ) hero . moveRight ( 1 ) hero . moveUp …" at bounding box center [976, 381] width 395 height 425
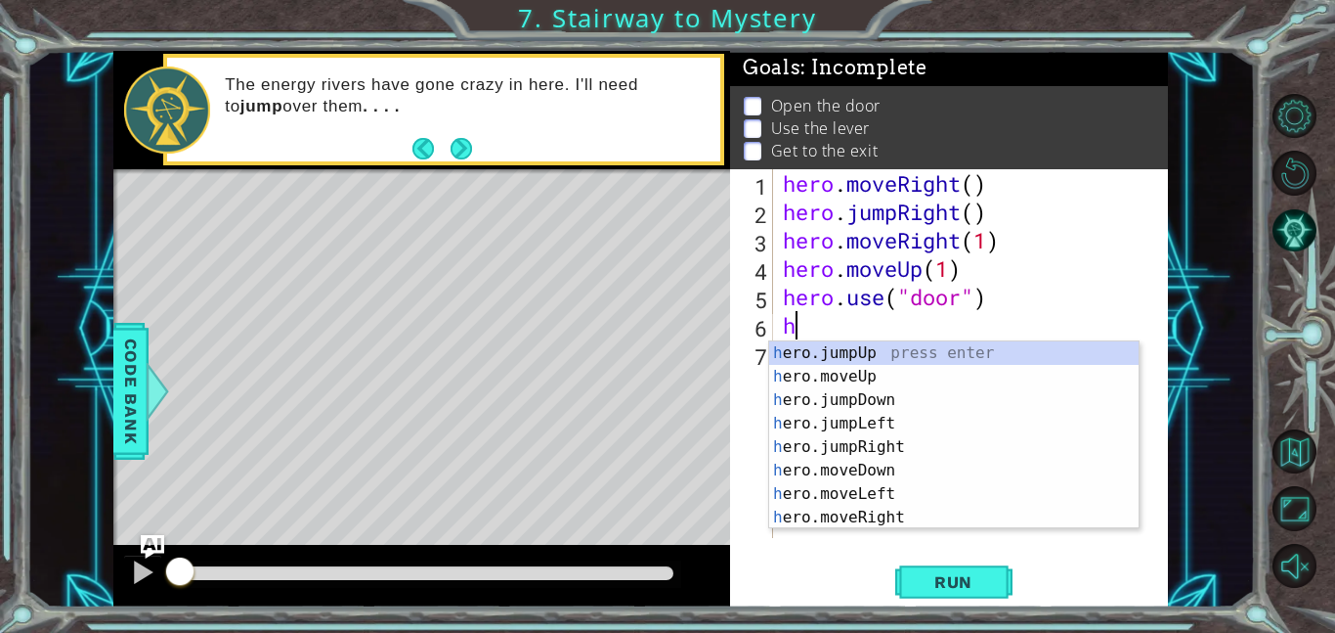
scroll to position [0, 0]
click at [937, 374] on div "h ero.jumpUp press enter h ero.moveUp press enter h ero.jumpDown press enter h …" at bounding box center [954, 458] width 370 height 235
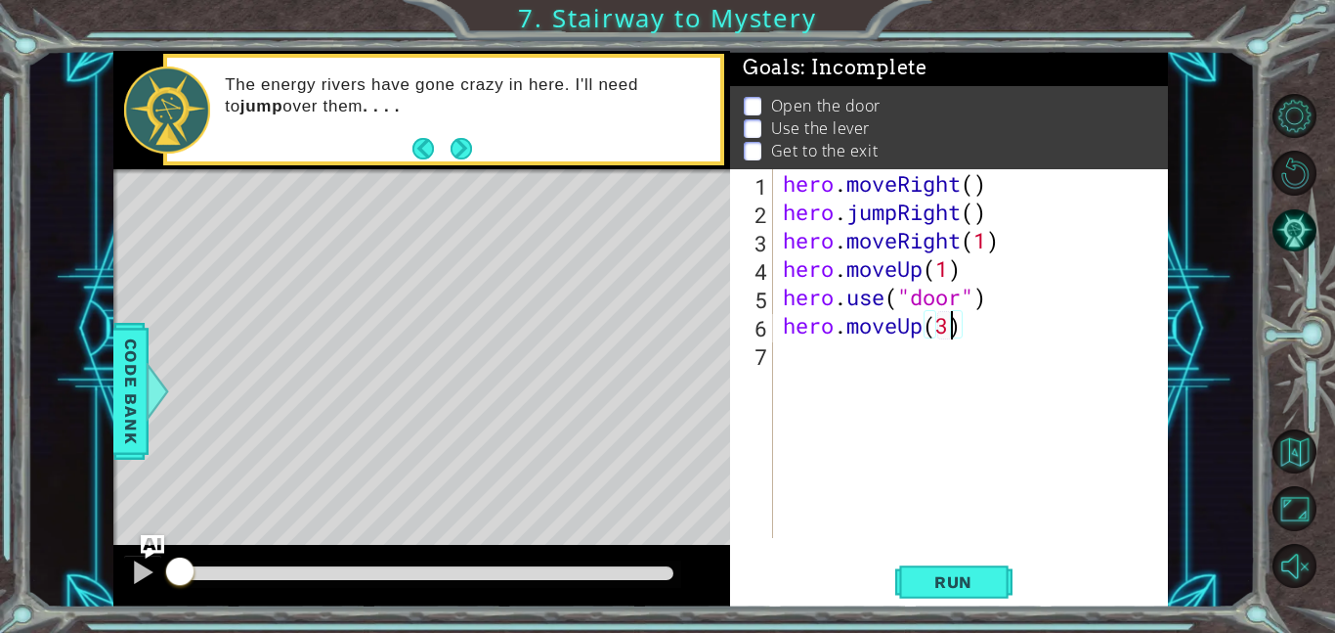
scroll to position [0, 7]
type textarea "hero.moveUp(2)"
click at [811, 359] on div "hero . moveRight ( ) hero . jumpRight ( ) hero . moveRight ( 1 ) hero . moveUp …" at bounding box center [976, 381] width 395 height 425
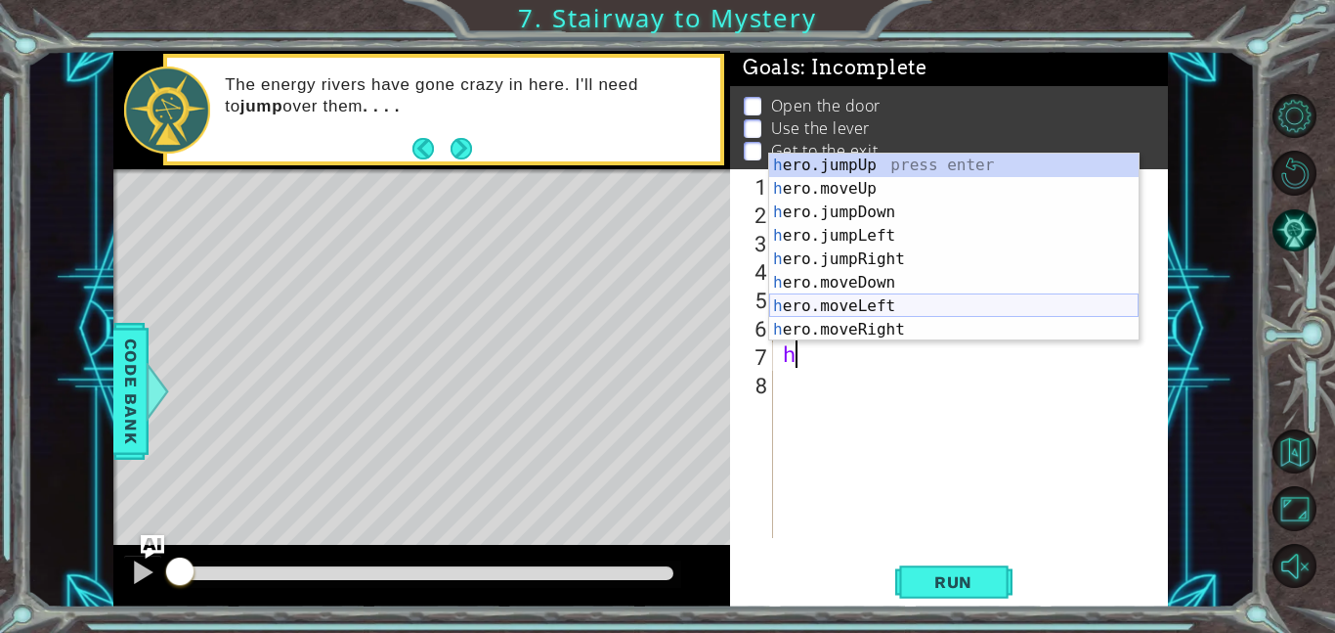
click at [880, 300] on div "h ero.jumpUp press enter h ero.moveUp press enter h ero.jumpDown press enter h …" at bounding box center [954, 270] width 370 height 235
type textarea "hero.moveLeft(1)"
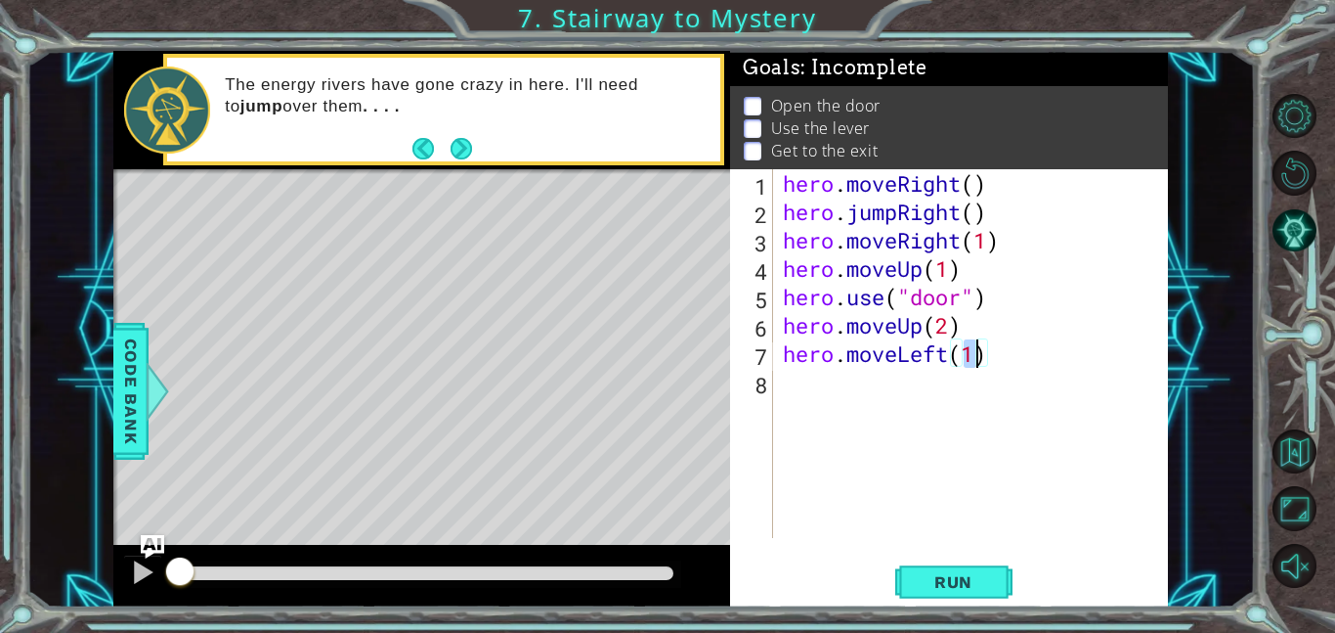
click at [791, 389] on div "hero . moveRight ( ) hero . jumpRight ( ) hero . moveRight ( 1 ) hero . moveUp …" at bounding box center [976, 381] width 395 height 425
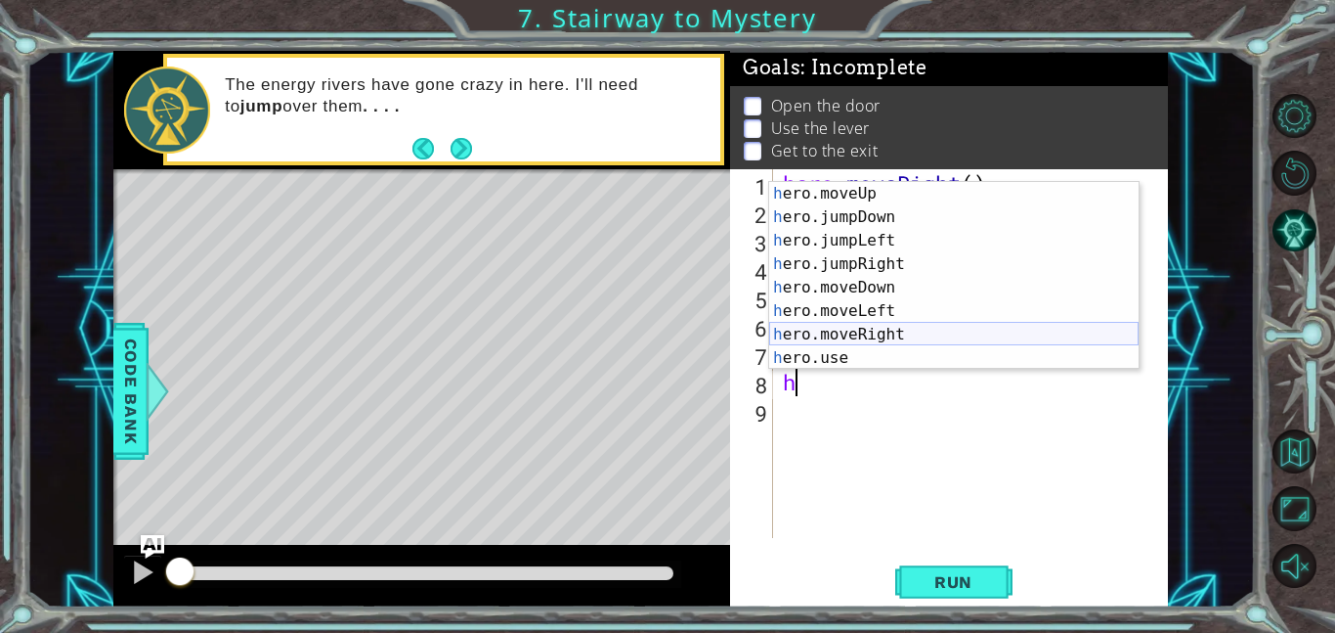
scroll to position [23, 0]
click at [940, 347] on div "h ero.moveUp press enter h ero.jumpDown press enter h ero.jumpLeft press enter …" at bounding box center [954, 299] width 370 height 235
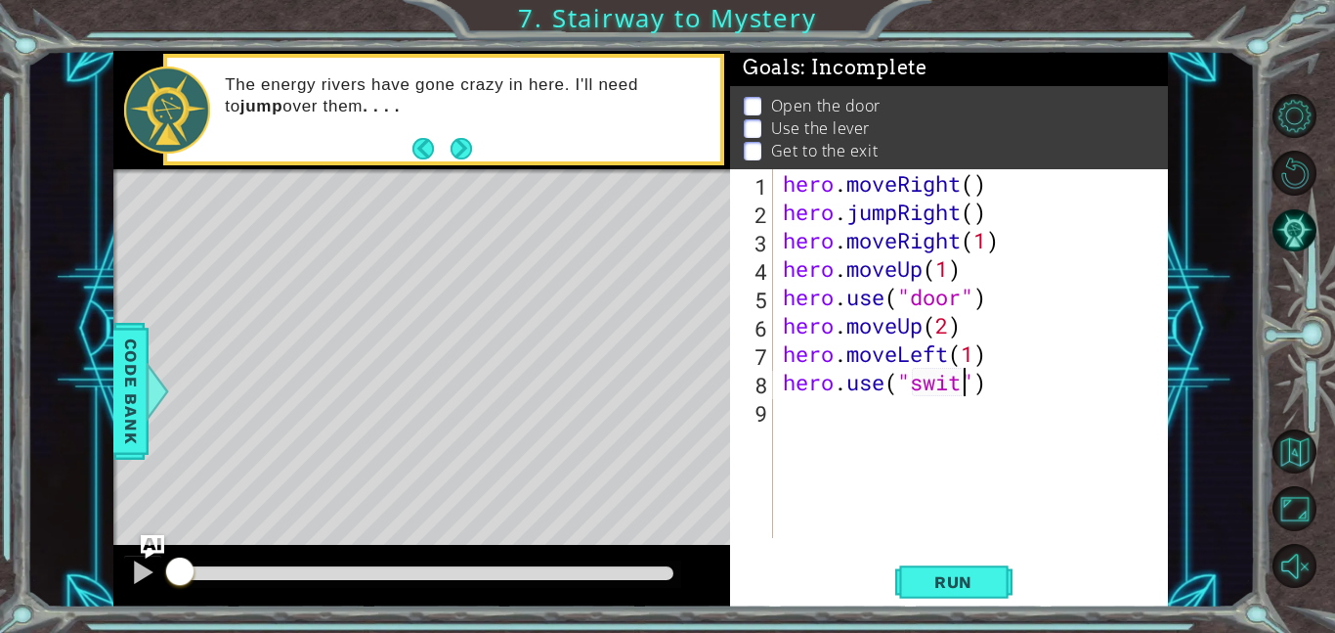
scroll to position [0, 9]
type textarea "hero.use("switch")"
click at [828, 417] on div "hero . moveRight ( ) hero . jumpRight ( ) hero . moveRight ( 1 ) hero . moveUp …" at bounding box center [976, 381] width 395 height 425
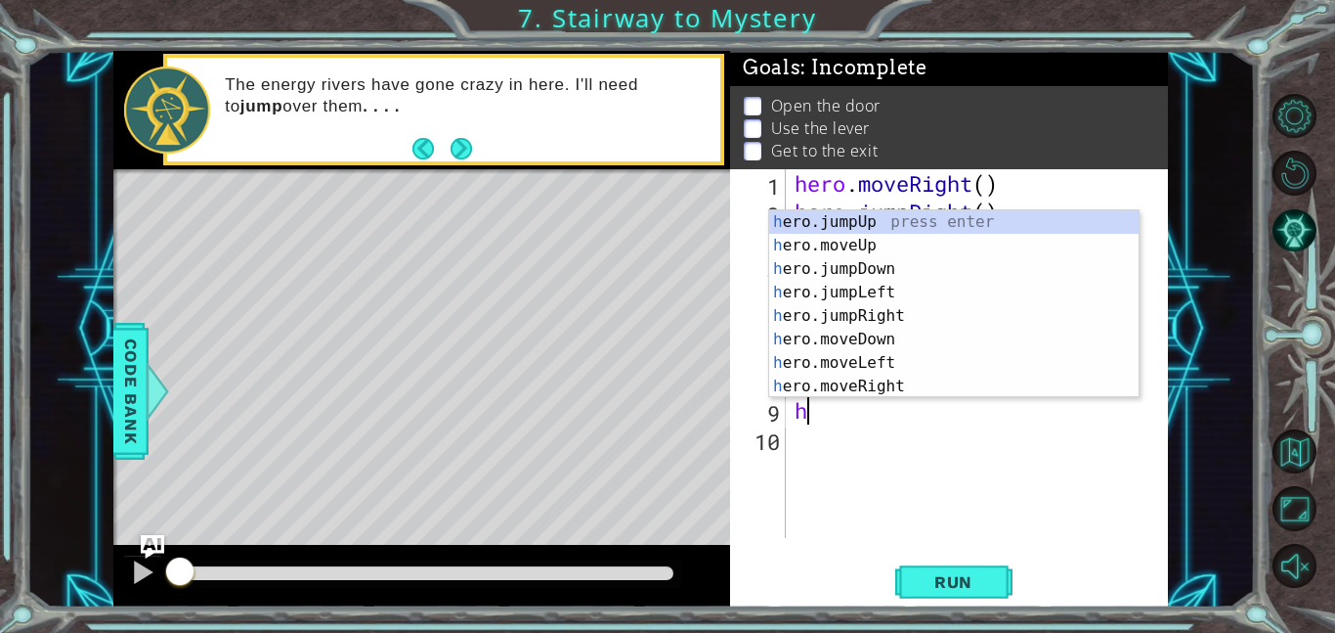
scroll to position [0, 0]
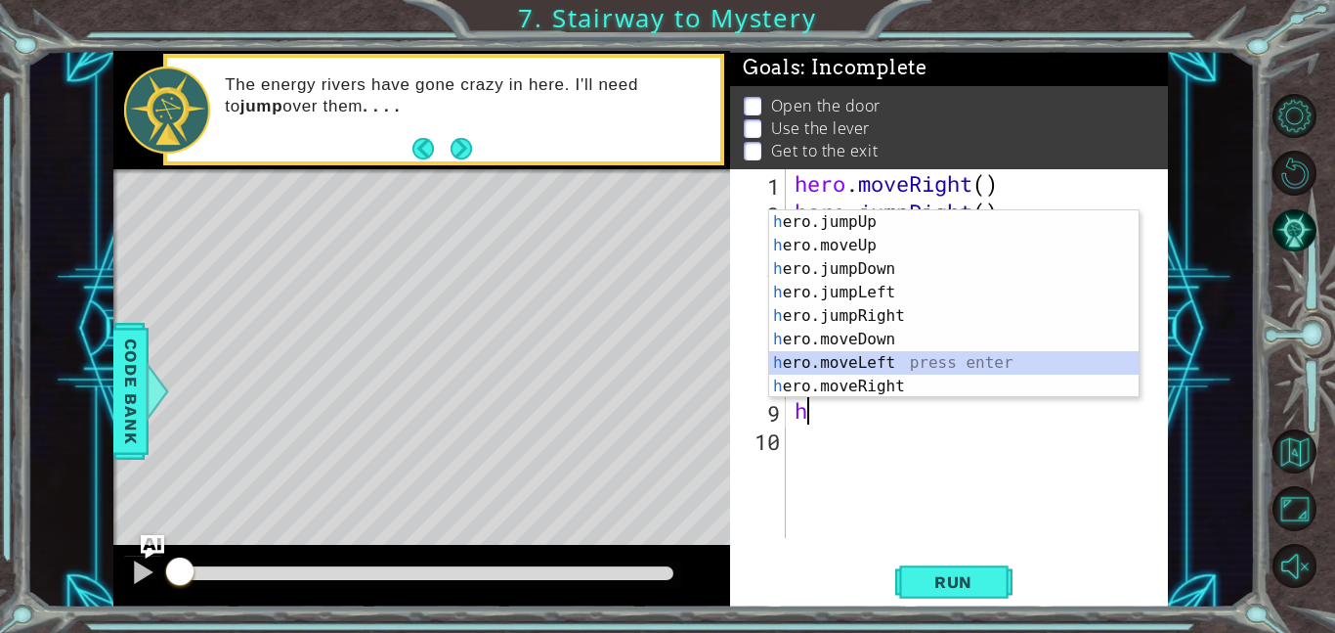
click at [886, 362] on div "h ero.jumpUp press enter h ero.moveUp press enter h ero.jumpDown press enter h …" at bounding box center [954, 327] width 370 height 235
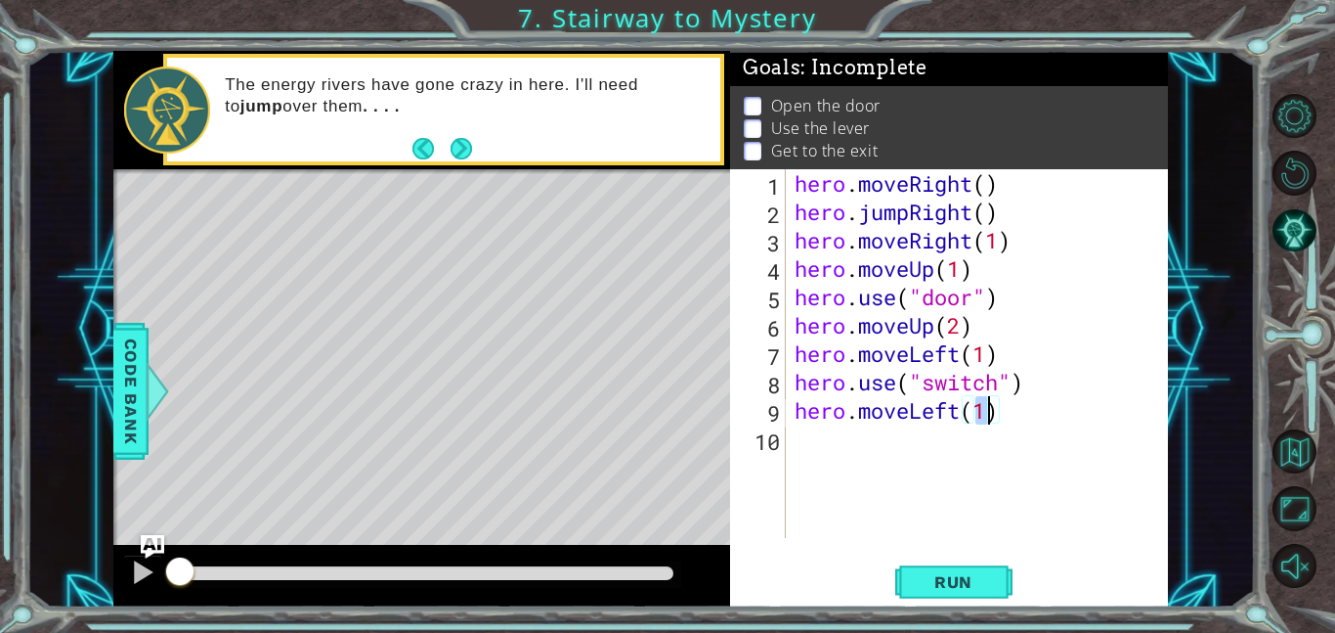
type textarea "hero.moveLeft(2)"
click at [875, 451] on div "hero . moveRight ( ) hero . jumpRight ( ) hero . moveRight ( 1 ) hero . moveUp …" at bounding box center [982, 381] width 383 height 425
type textarea "h"
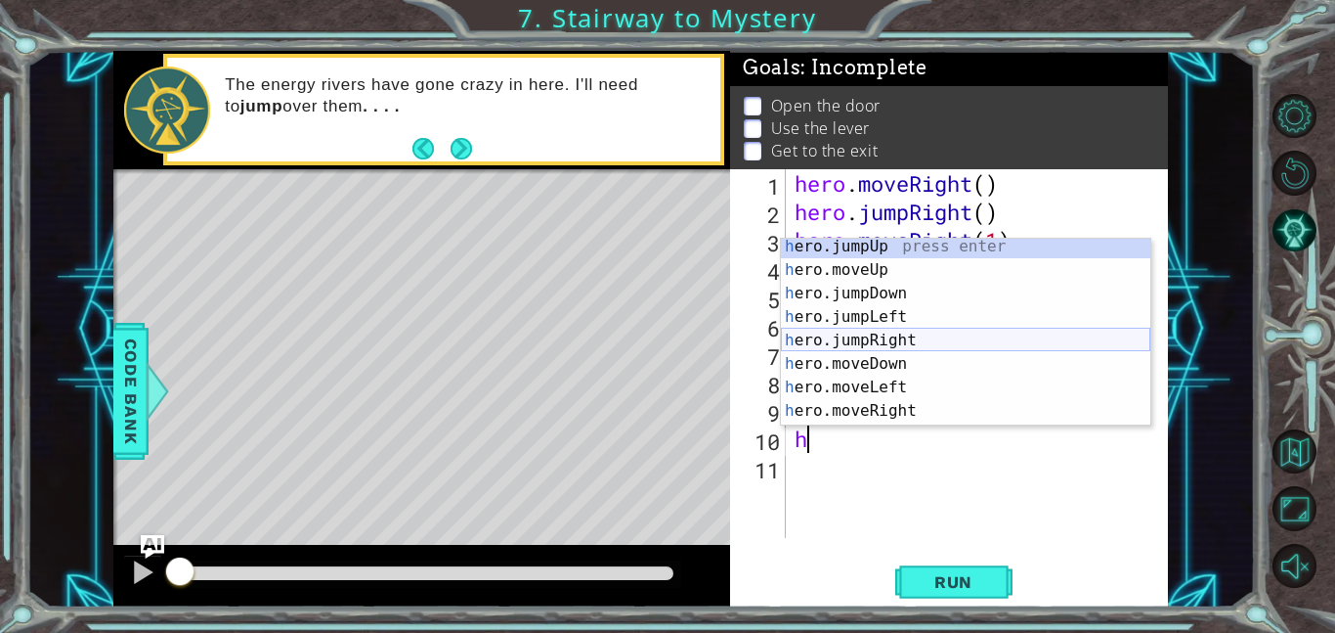
scroll to position [1, 0]
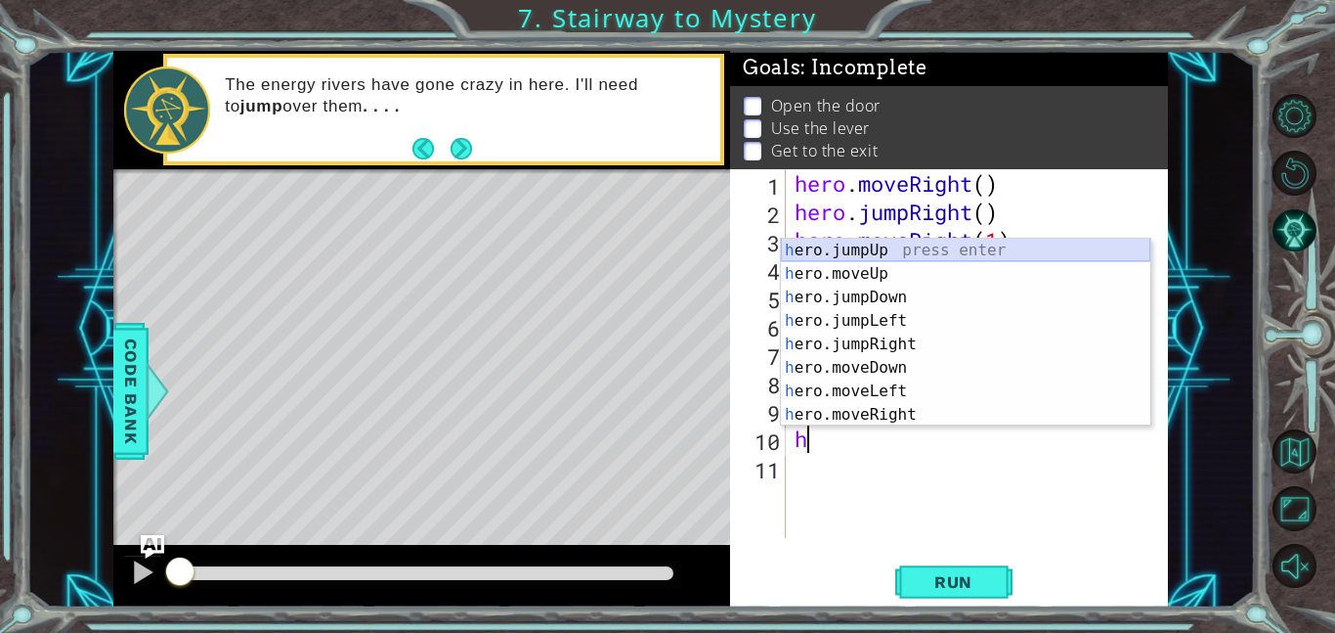
click at [1019, 245] on div "h ero.jumpUp press enter h ero.moveUp press enter h ero.jumpDown press enter h …" at bounding box center [966, 356] width 370 height 235
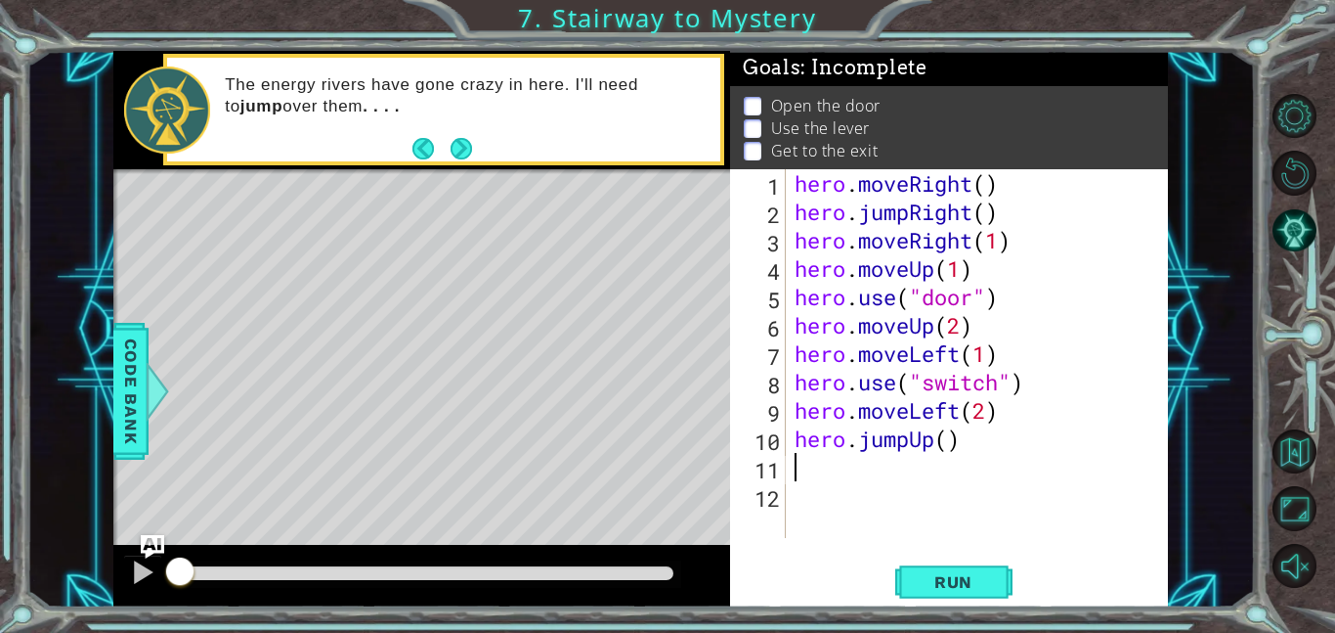
click at [1019, 245] on div "hero . moveRight ( ) hero . jumpRight ( ) hero . moveRight ( 1 ) hero . moveUp …" at bounding box center [982, 381] width 383 height 425
type textarea "hero.moveRight(1)"
click at [812, 478] on div "hero . moveRight ( ) hero . jumpRight ( ) hero . moveRight ( 1 ) hero . moveUp …" at bounding box center [982, 381] width 383 height 425
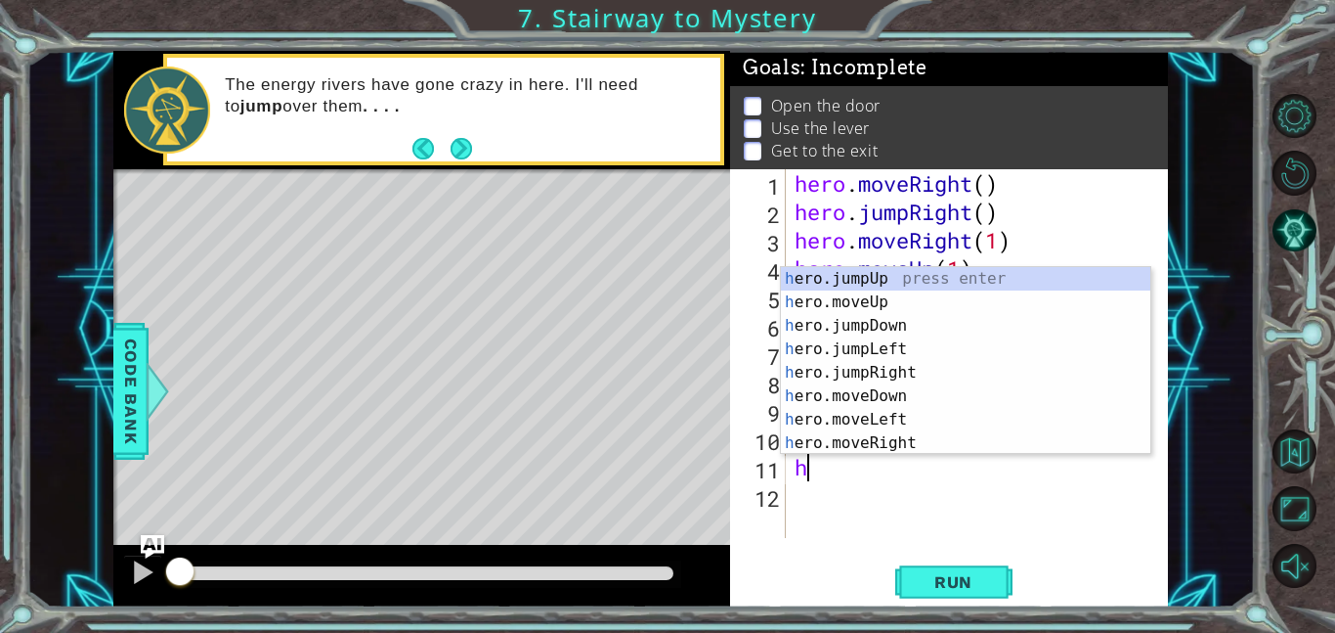
scroll to position [0, 0]
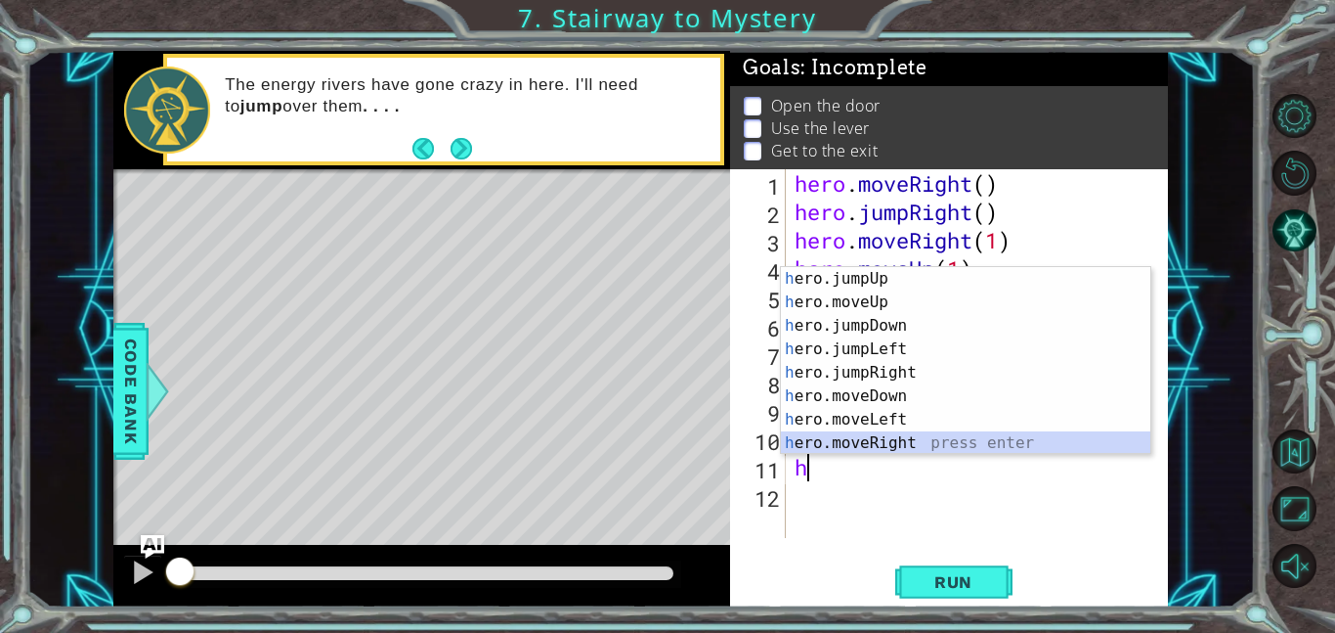
click at [926, 436] on div "h ero.jumpUp press enter h ero.moveUp press enter h ero.jumpDown press enter h …" at bounding box center [966, 384] width 370 height 235
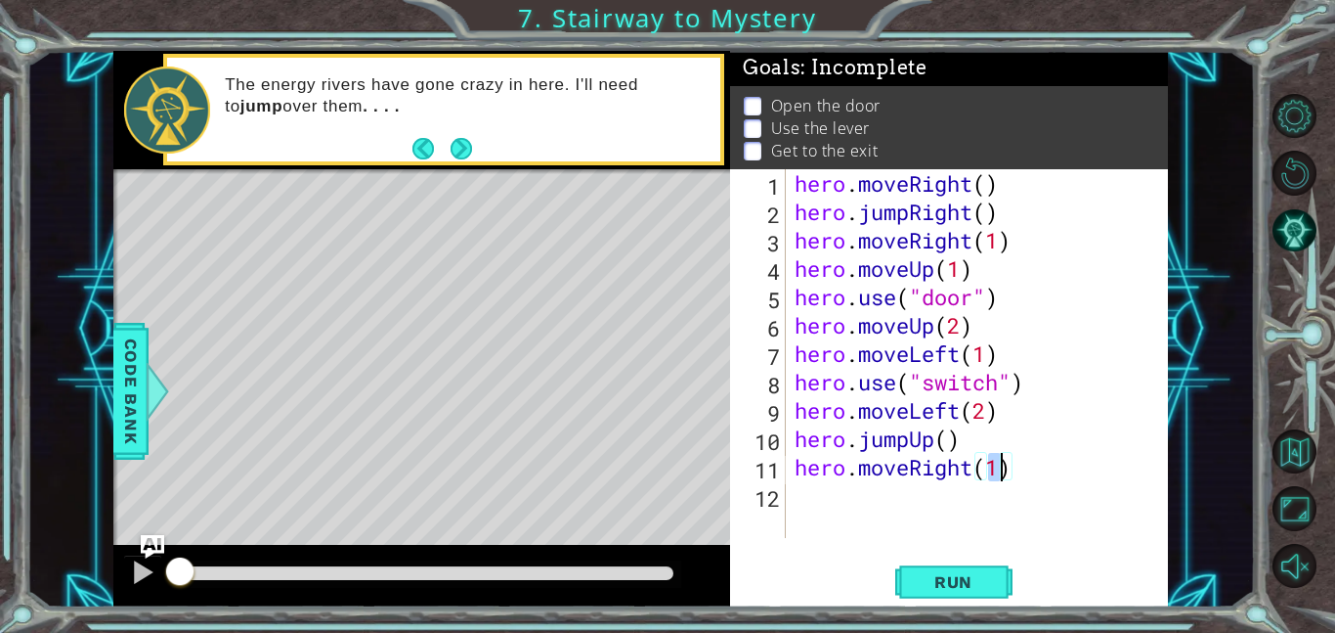
type textarea "hero.moveRight(2)"
click at [986, 576] on span "Run" at bounding box center [953, 582] width 77 height 20
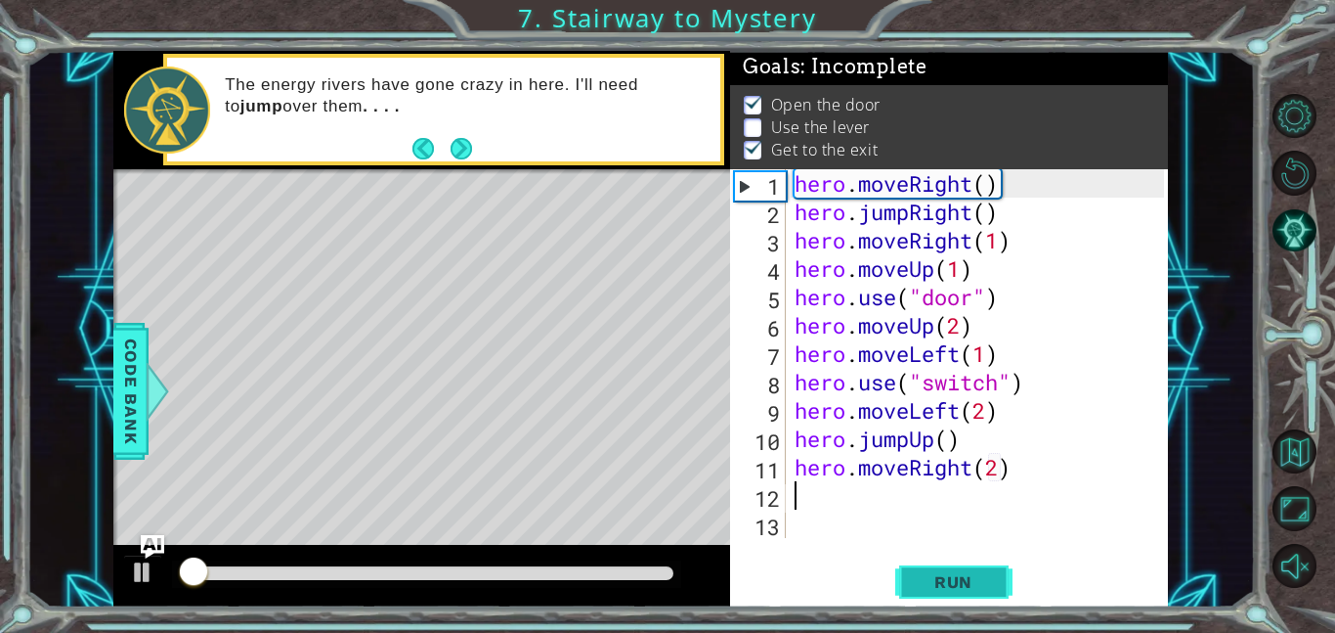
scroll to position [2, 0]
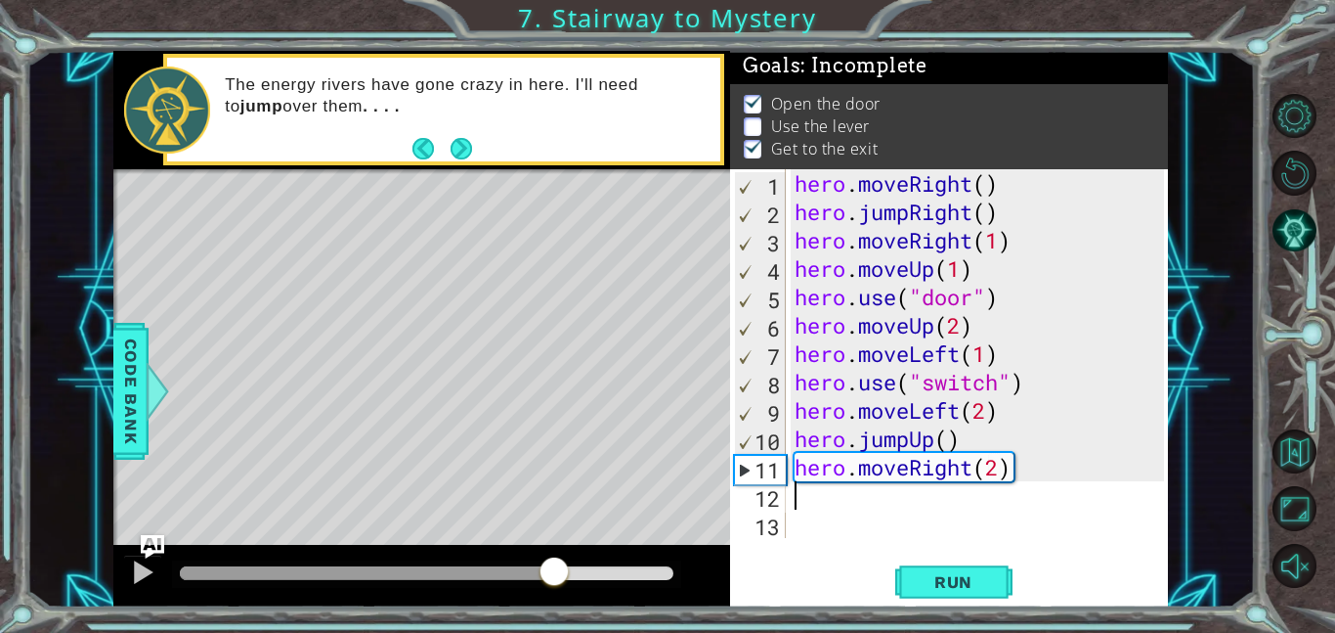
drag, startPoint x: 223, startPoint y: 571, endPoint x: 554, endPoint y: 632, distance: 336.9
click at [554, 632] on div "1 ההההההההההההההההההההההההההההההההההההההההההההההההההההההההההההההההההההההההההההה…" at bounding box center [667, 316] width 1335 height 633
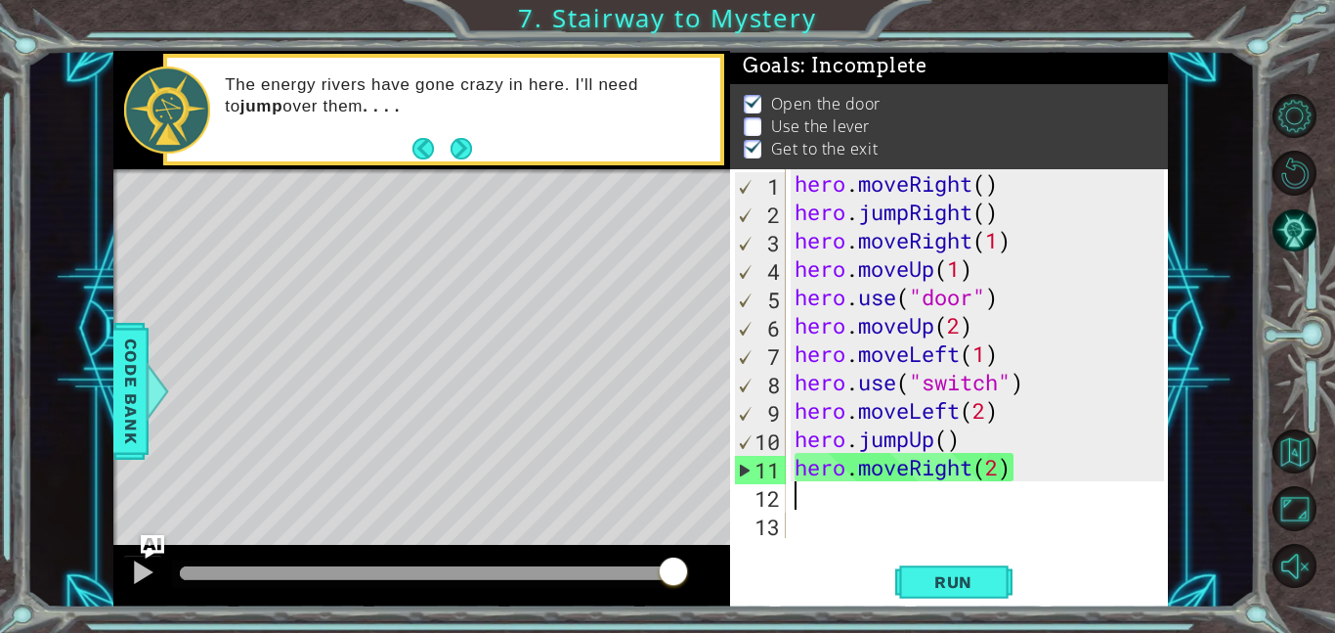
click at [1002, 388] on div "hero . moveRight ( ) hero . jumpRight ( ) hero . moveRight ( 1 ) hero . moveUp …" at bounding box center [982, 381] width 383 height 425
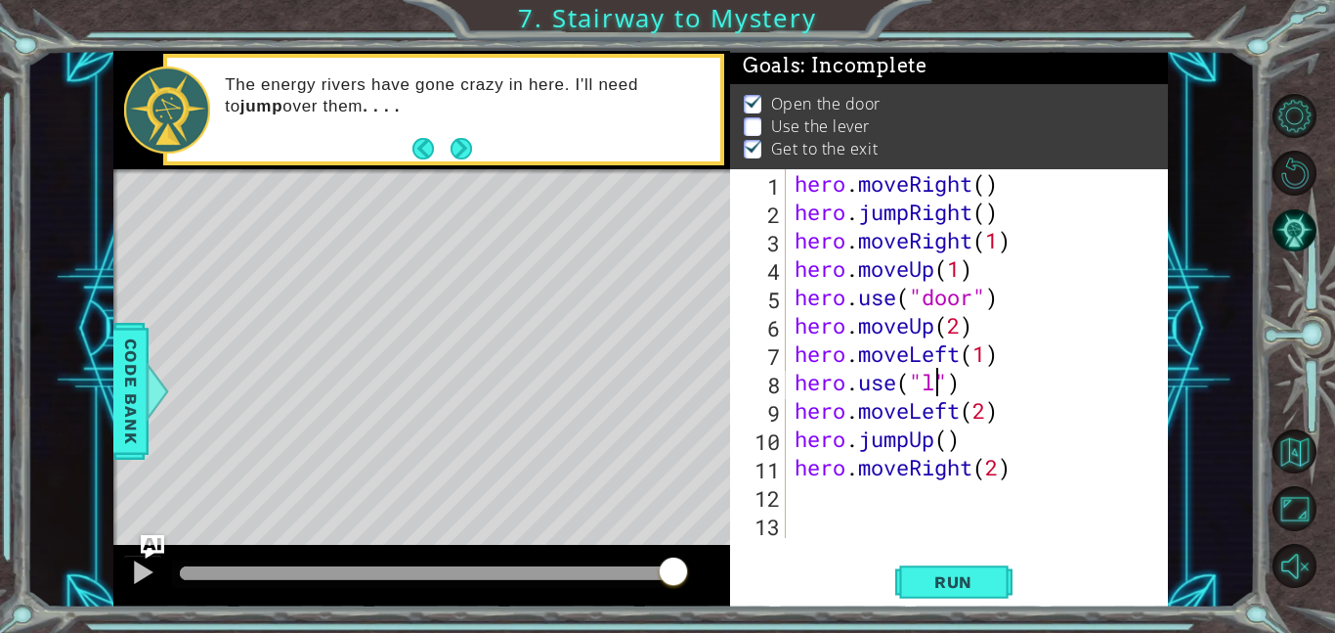
scroll to position [0, 7]
type textarea "hero.use("lever")"
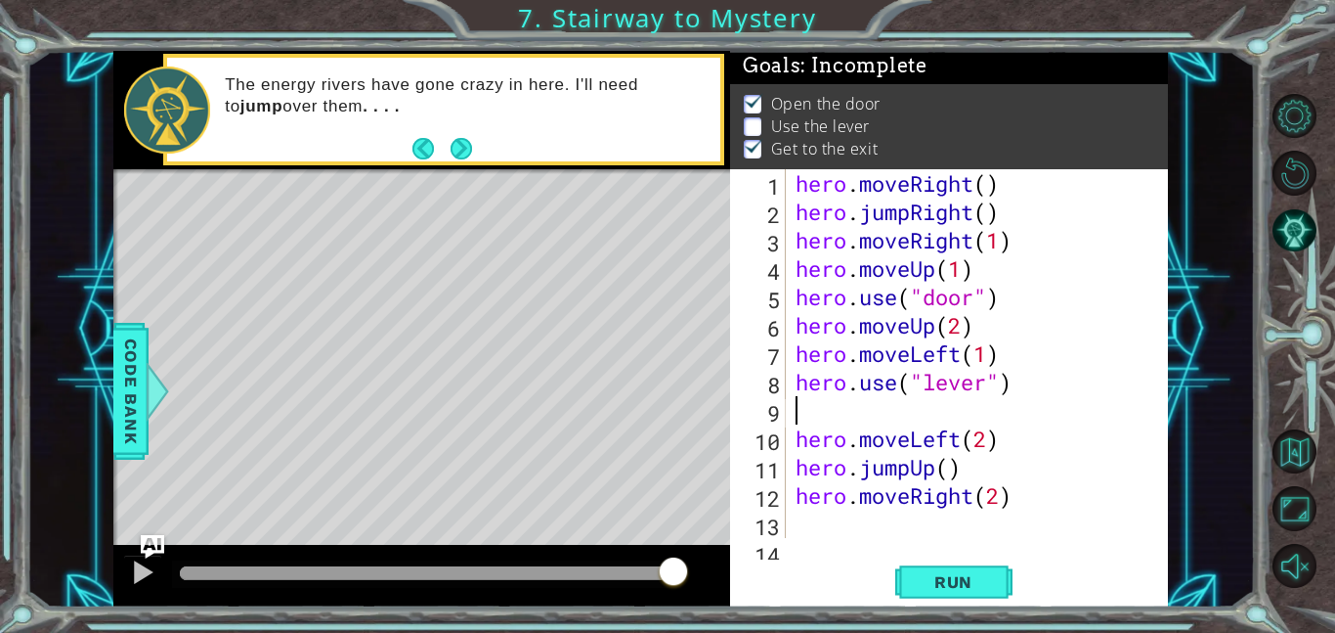
scroll to position [0, 0]
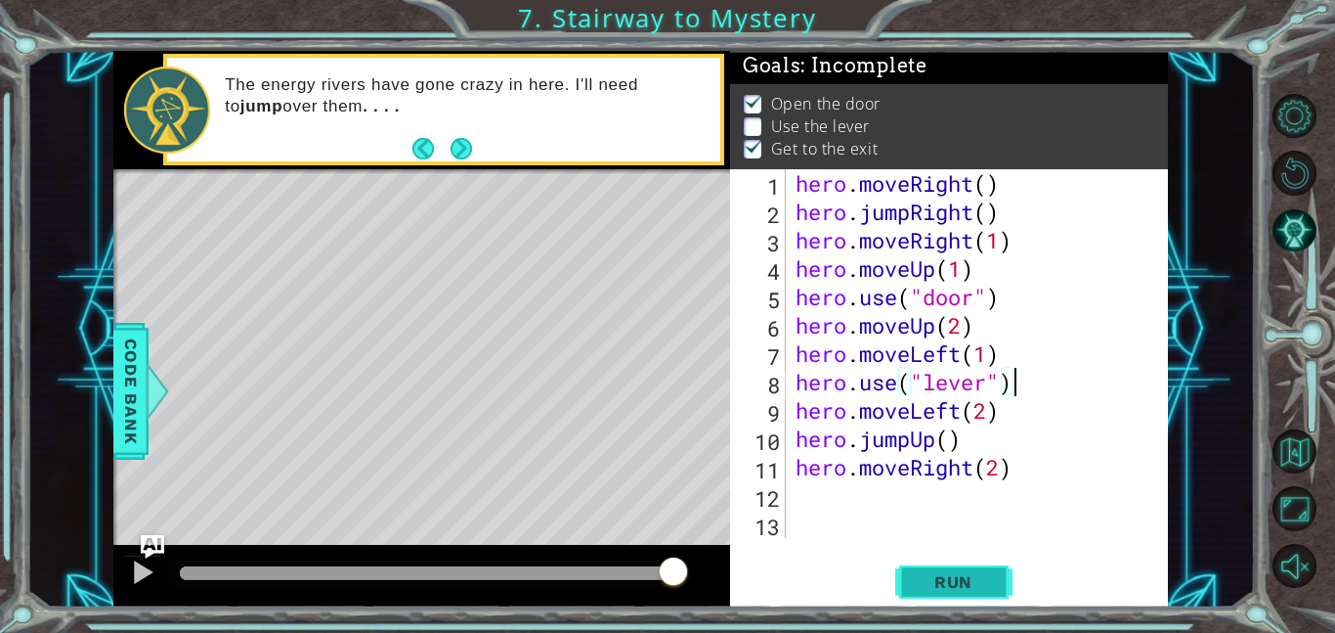
type textarea "hero.use("lever")"
click at [985, 570] on button "Run" at bounding box center [954, 581] width 117 height 44
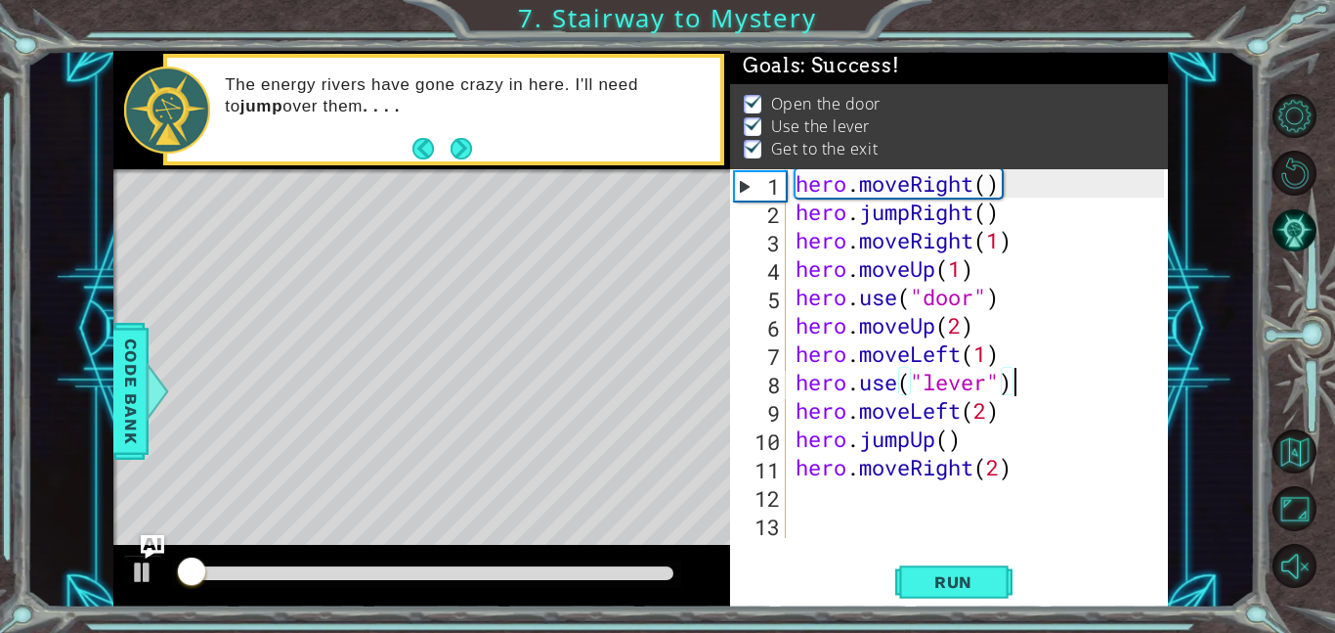
click at [611, 573] on div at bounding box center [427, 573] width 494 height 14
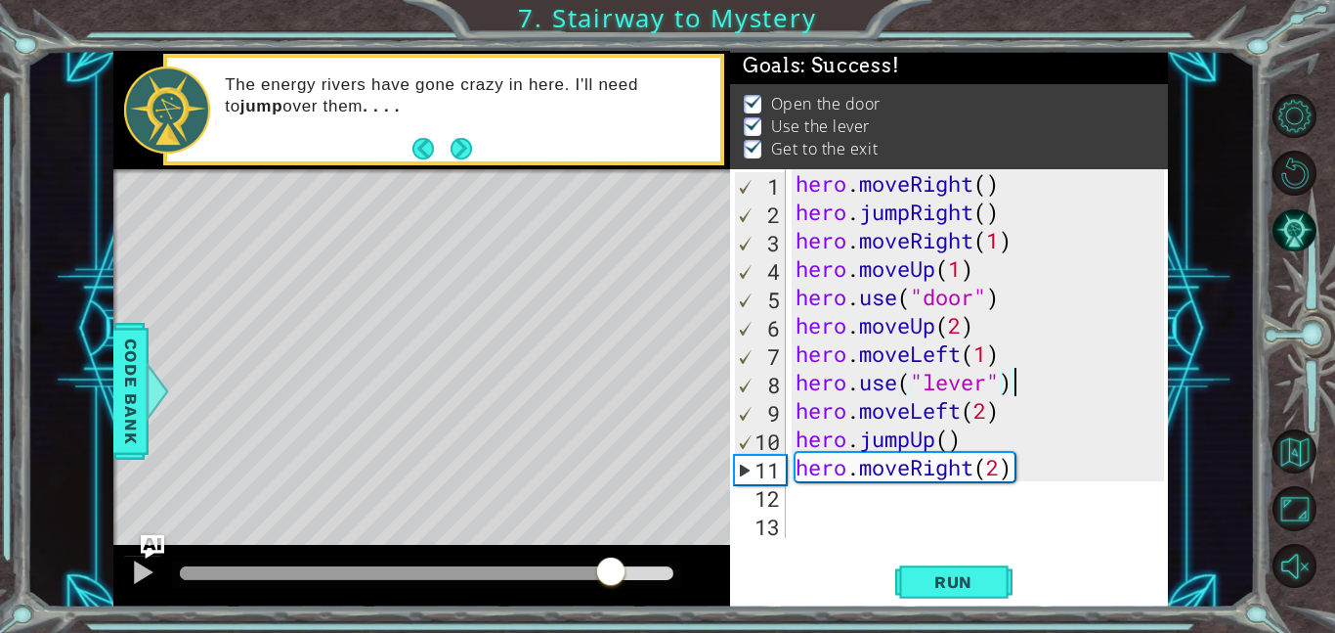
click at [644, 567] on div at bounding box center [427, 573] width 494 height 14
click at [664, 567] on div at bounding box center [427, 573] width 494 height 14
click at [936, 591] on span "Run" at bounding box center [953, 582] width 77 height 20
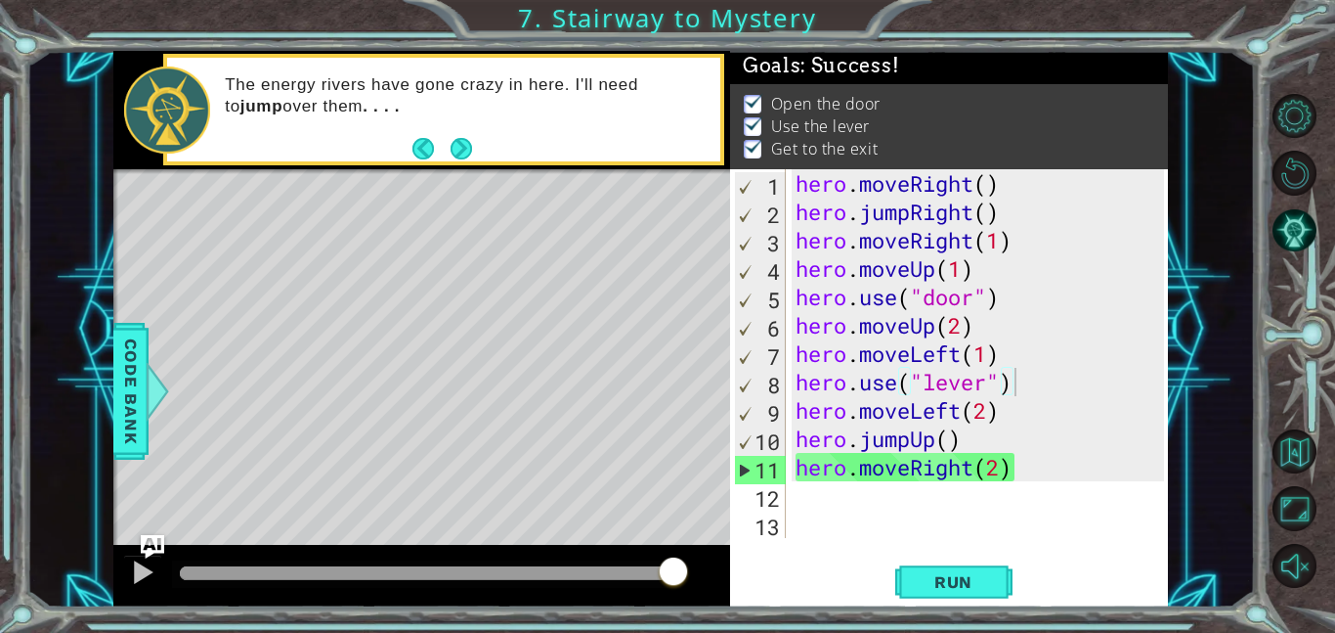
drag, startPoint x: 295, startPoint y: 573, endPoint x: 990, endPoint y: 600, distance: 695.7
click at [990, 600] on body "1 ההההההההההההההההההההההההההההההההההההההההההההההההההההההההההההההההההההההההההההה…" at bounding box center [667, 316] width 1335 height 633
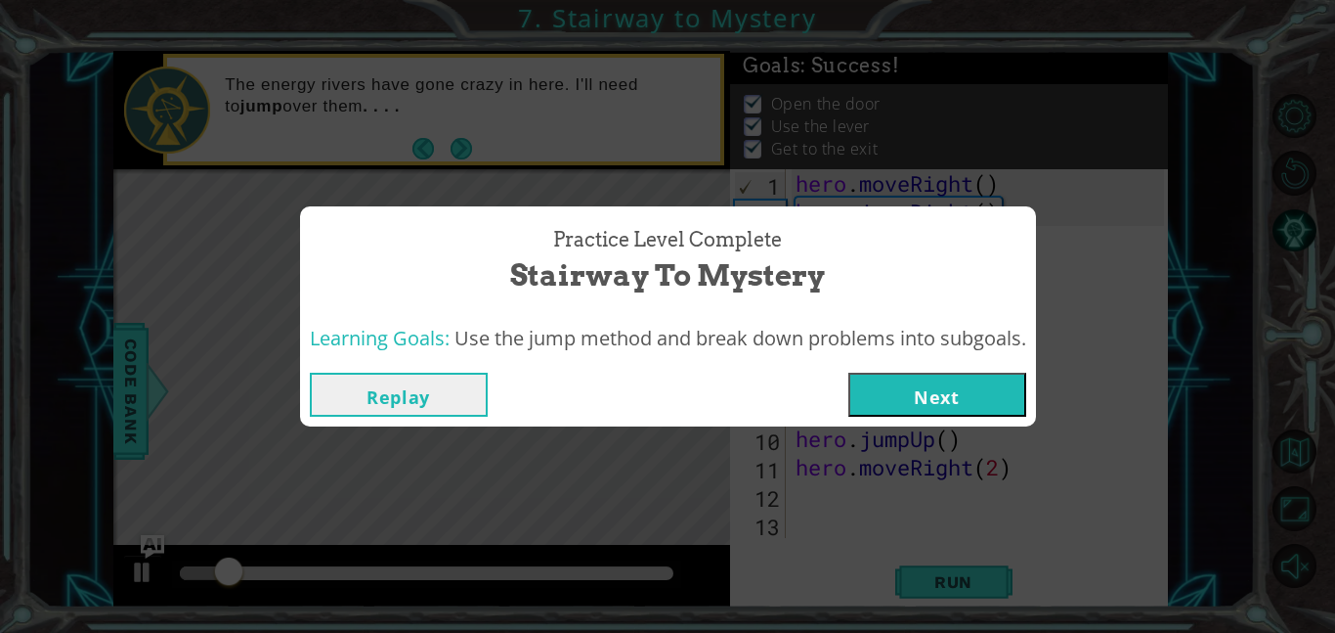
click at [934, 388] on button "Next" at bounding box center [938, 394] width 178 height 44
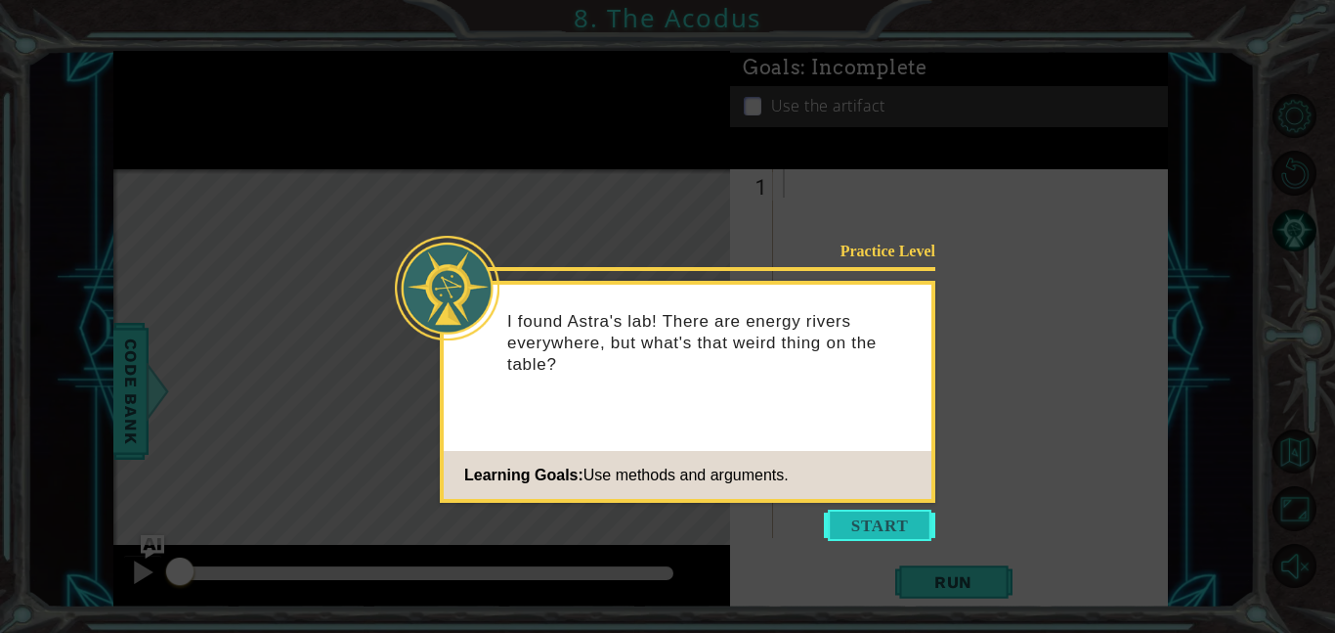
click at [890, 510] on button "Start" at bounding box center [879, 524] width 111 height 31
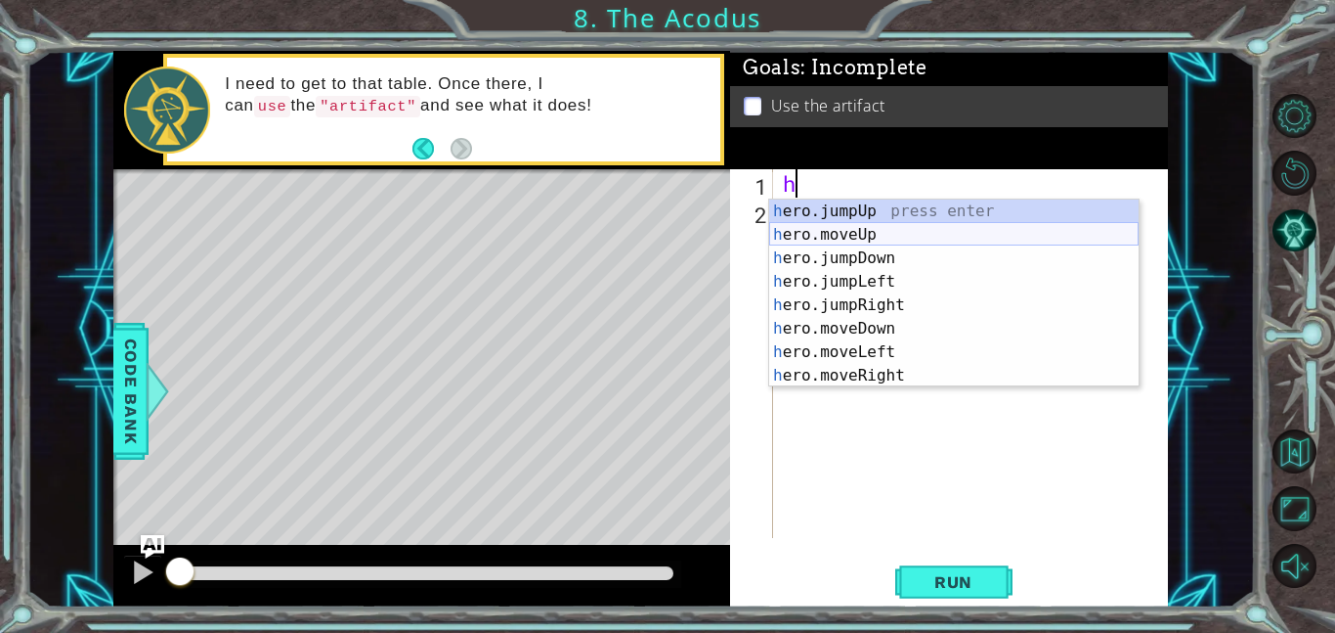
click at [876, 224] on div "h ero.jumpUp press enter h ero.moveUp press enter h ero.jumpDown press enter h …" at bounding box center [954, 316] width 370 height 235
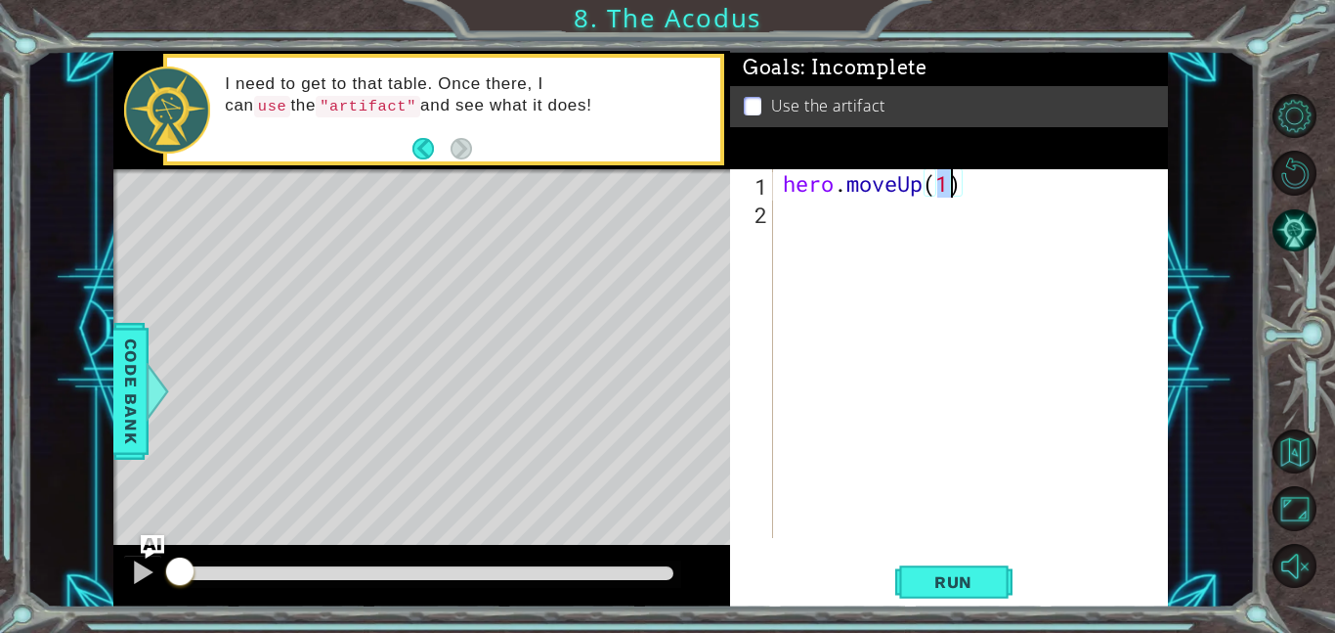
type textarea "hero.moveUp(2)"
click at [789, 216] on div "hero . moveUp ( 2 )" at bounding box center [976, 381] width 395 height 425
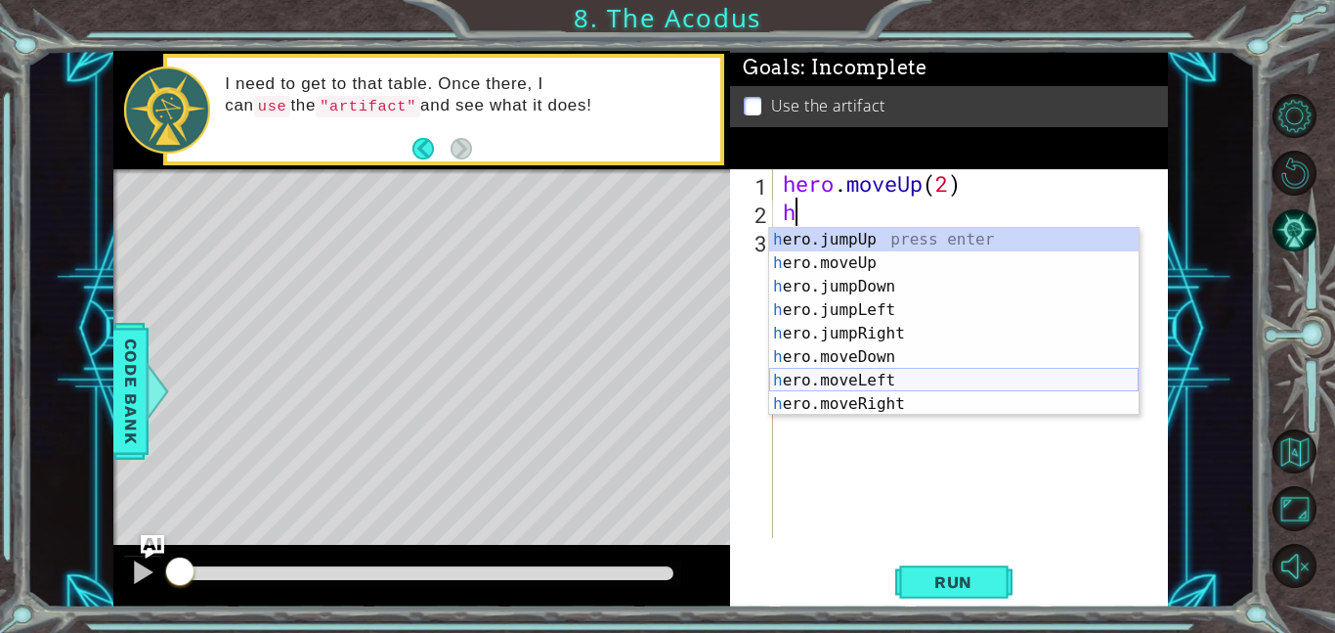
click at [784, 374] on div "h ero.jumpUp press enter h ero.moveUp press enter h ero.jumpDown press enter h …" at bounding box center [954, 345] width 370 height 235
type textarea "hero.moveLeft(1)"
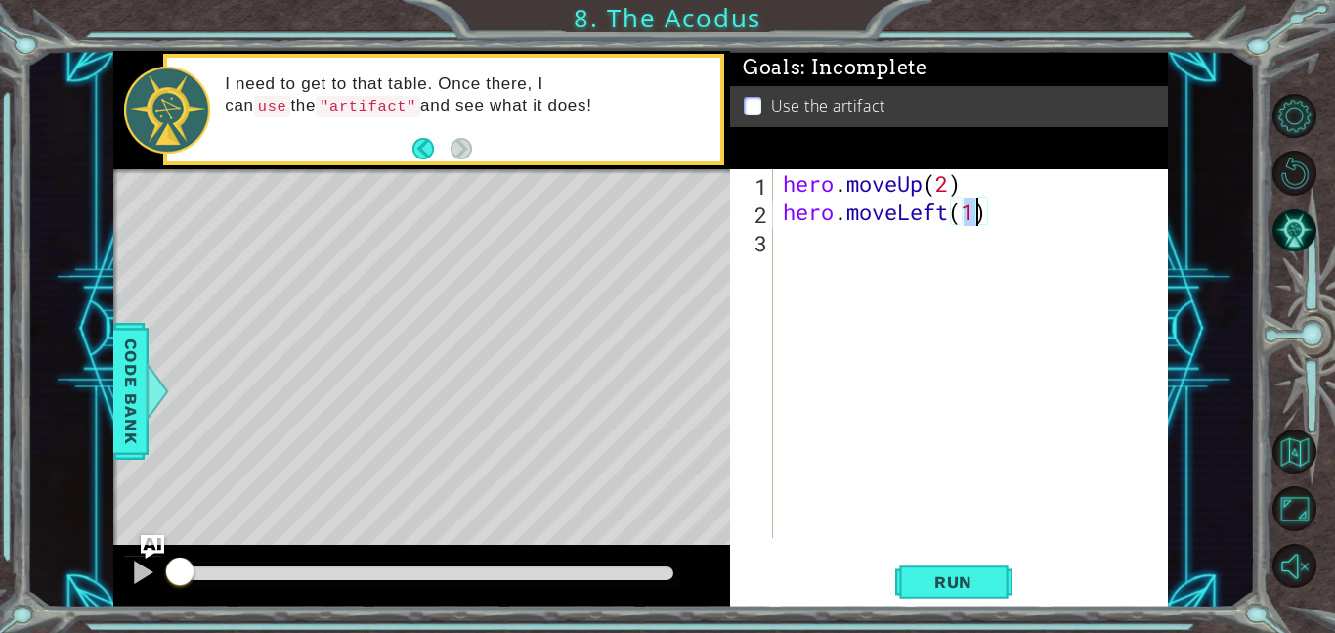
click at [807, 247] on div "hero . moveUp ( 2 ) hero . moveLeft ( 1 )" at bounding box center [976, 381] width 395 height 425
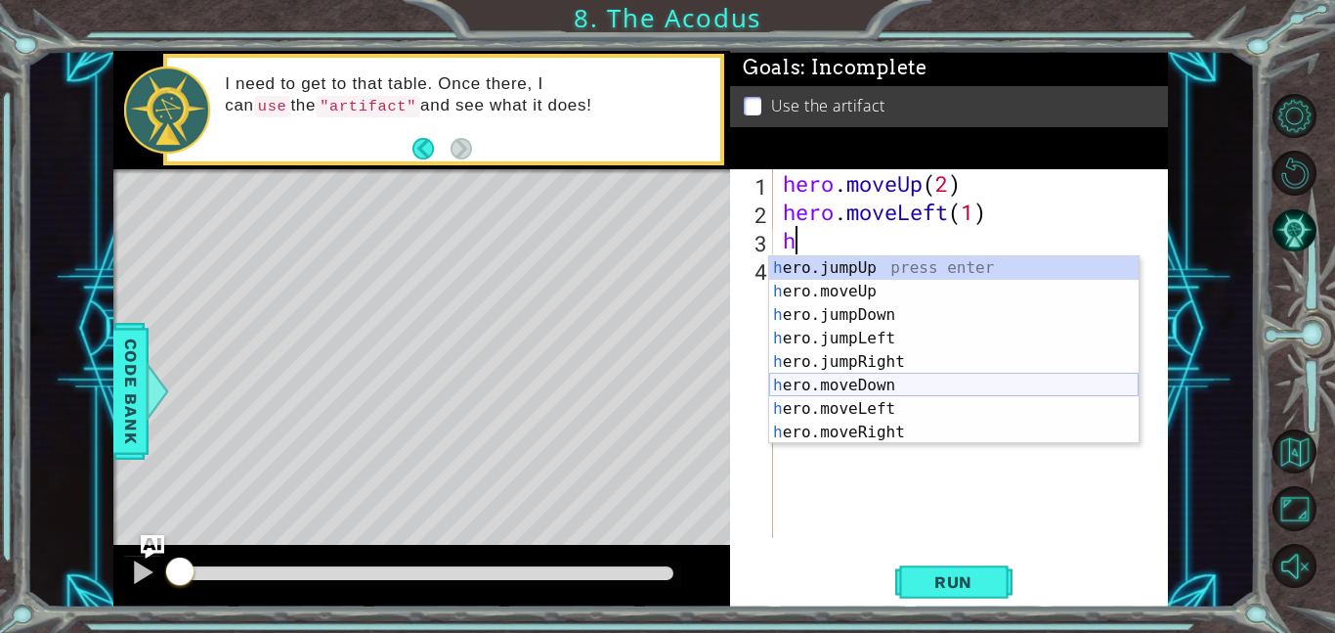
click at [897, 384] on div "h ero.jumpUp press enter h ero.moveUp press enter h ero.jumpDown press enter h …" at bounding box center [954, 373] width 370 height 235
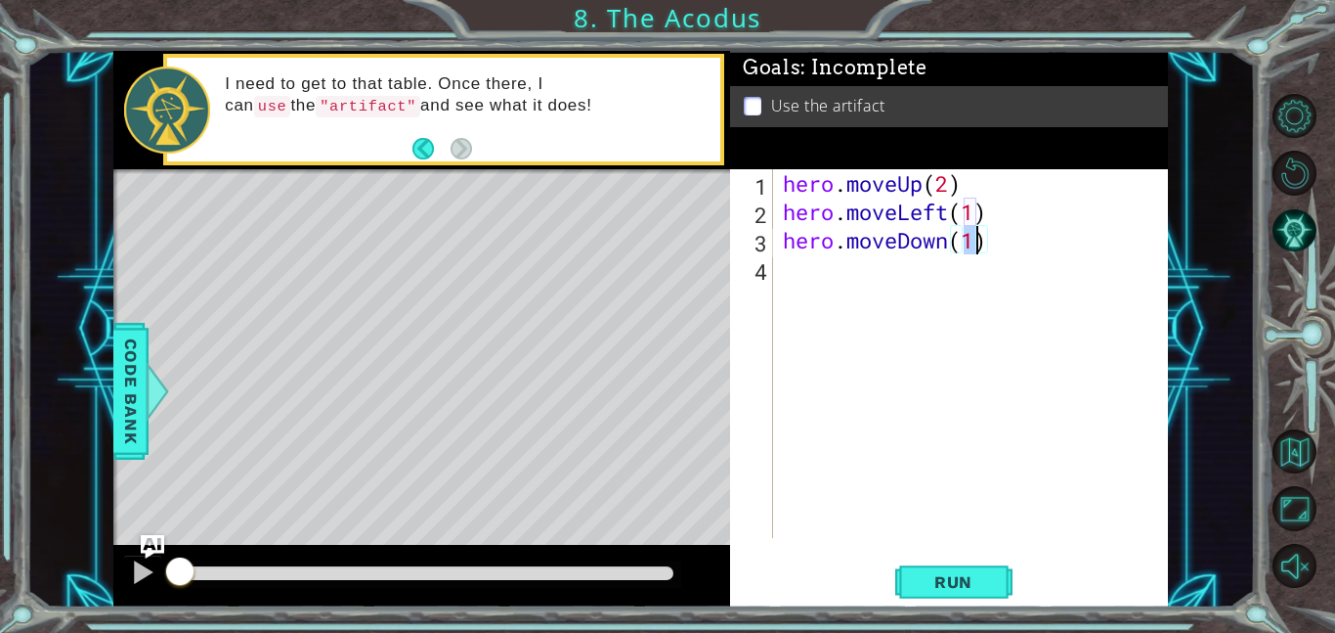
type textarea "hero.moveDown(2)"
click at [802, 266] on div "hero . moveUp ( 2 ) hero . moveLeft ( 1 ) hero . moveDown ( 2 )" at bounding box center [976, 381] width 395 height 425
type textarea "h"
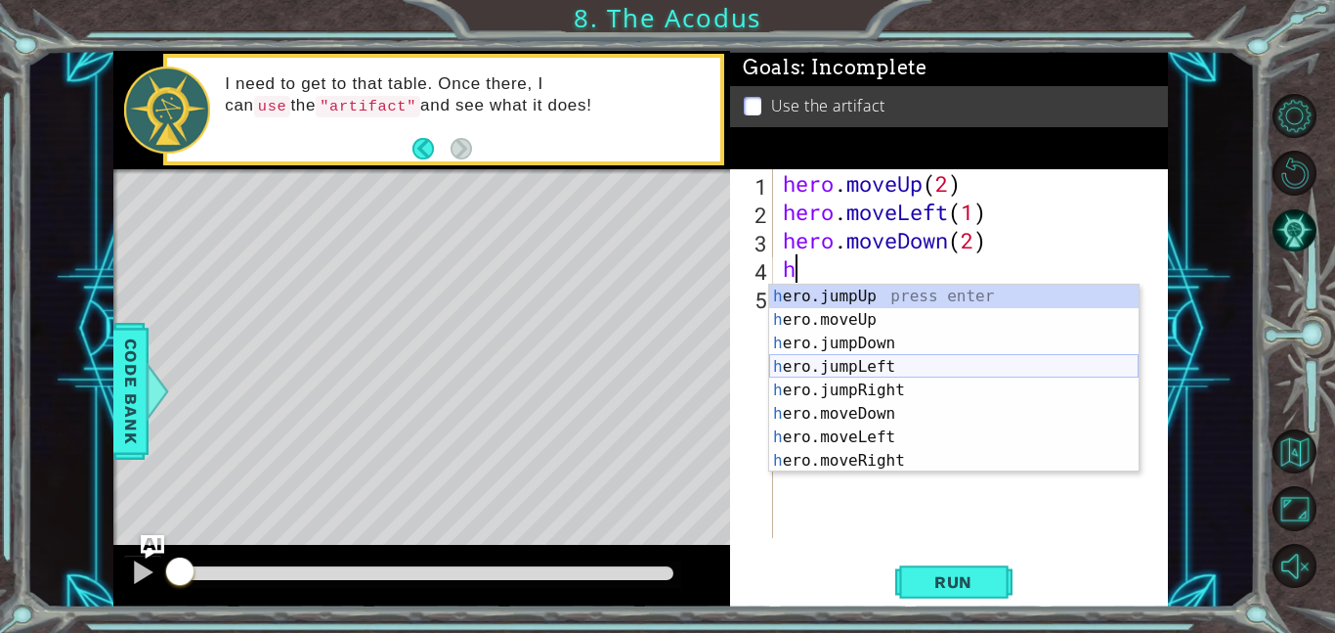
click at [958, 372] on div "h ero.jumpUp press enter h ero.moveUp press enter h ero.jumpDown press enter h …" at bounding box center [954, 401] width 370 height 235
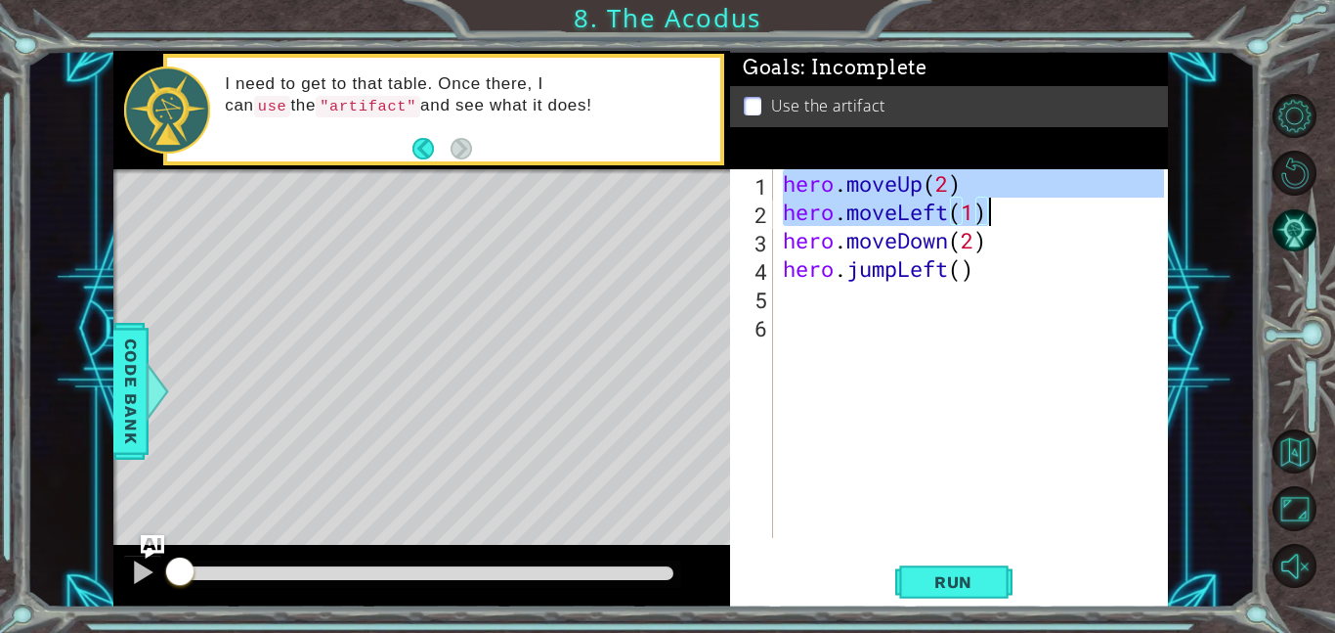
drag, startPoint x: 783, startPoint y: 180, endPoint x: 1027, endPoint y: 199, distance: 244.2
click at [1027, 199] on div "hero . moveUp ( 2 ) hero . moveLeft ( 1 ) hero . moveDown ( 2 ) hero . jumpLeft…" at bounding box center [976, 381] width 395 height 425
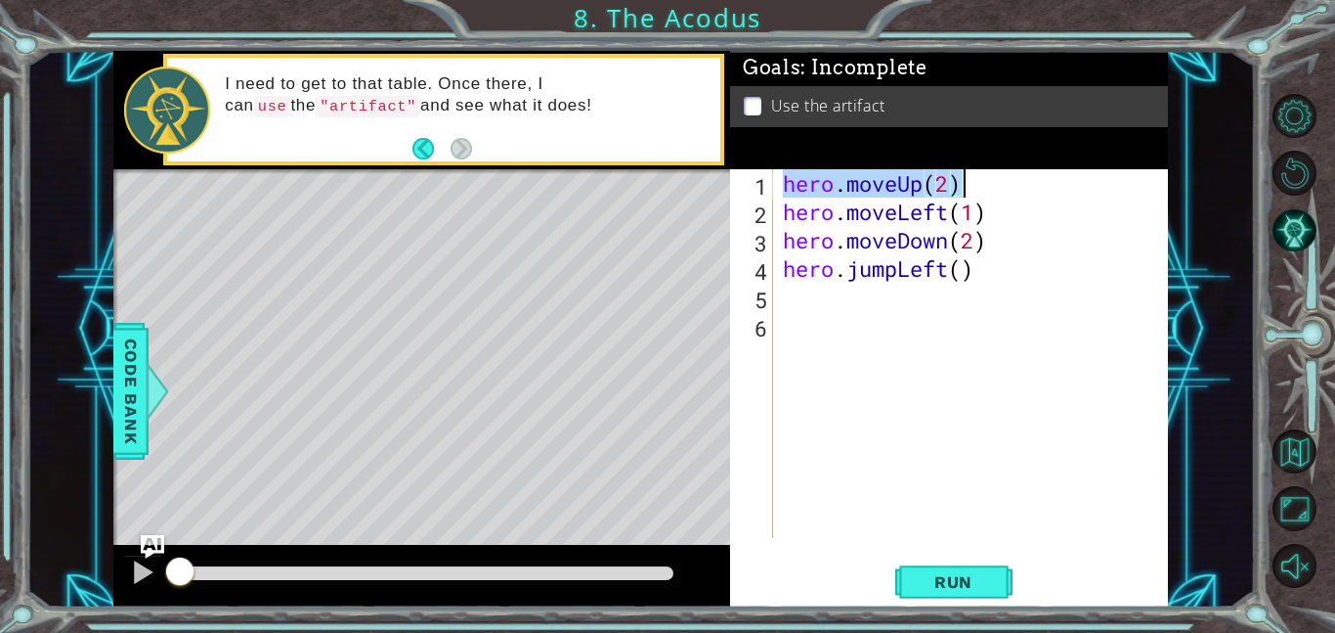
drag, startPoint x: 781, startPoint y: 179, endPoint x: 972, endPoint y: 182, distance: 190.7
click at [972, 182] on div "hero . moveUp ( 2 ) hero . moveLeft ( 1 ) hero . moveDown ( 2 ) hero . jumpLeft…" at bounding box center [976, 381] width 395 height 425
type textarea "hero.moveUp(2)"
click at [873, 300] on div "hero . moveUp ( 2 ) hero . moveLeft ( 1 ) hero . moveDown ( 2 ) hero . jumpLeft…" at bounding box center [976, 381] width 395 height 425
paste textarea "hero.moveUp(2)"
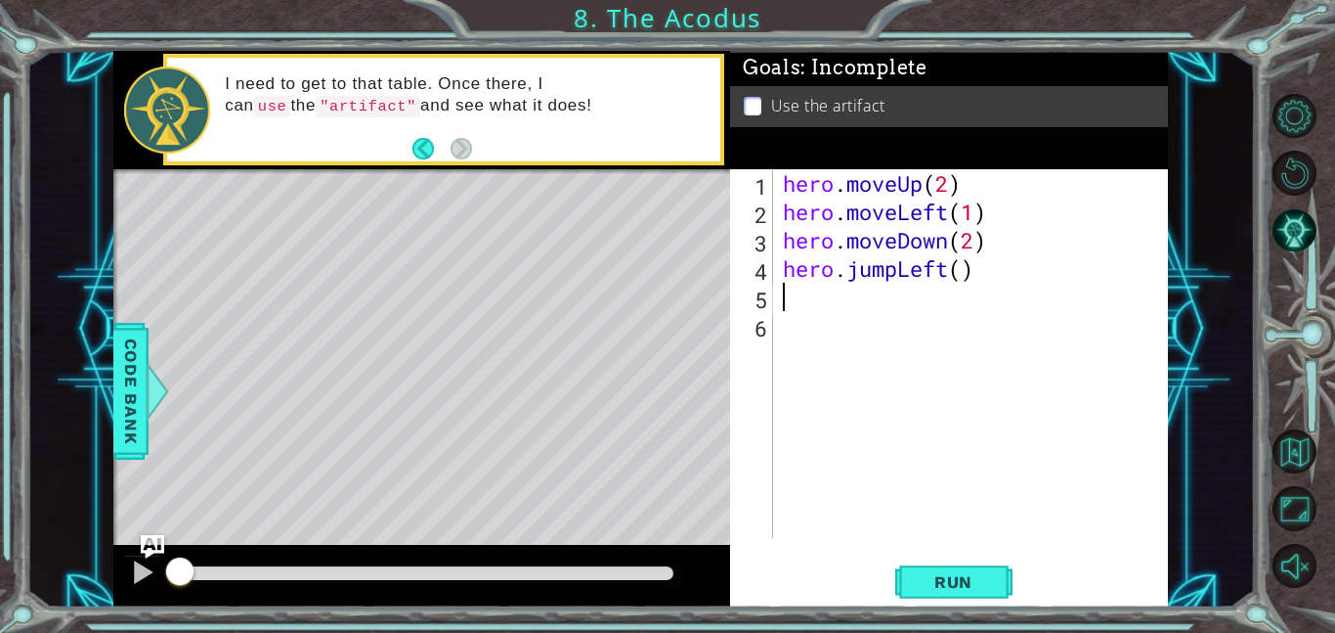
type textarea "hero.moveUp(2)"
click at [880, 329] on div "hero . moveUp ( 2 ) hero . moveLeft ( 1 ) hero . moveDown ( 2 ) hero . jumpLeft…" at bounding box center [976, 381] width 395 height 425
type textarea "h"
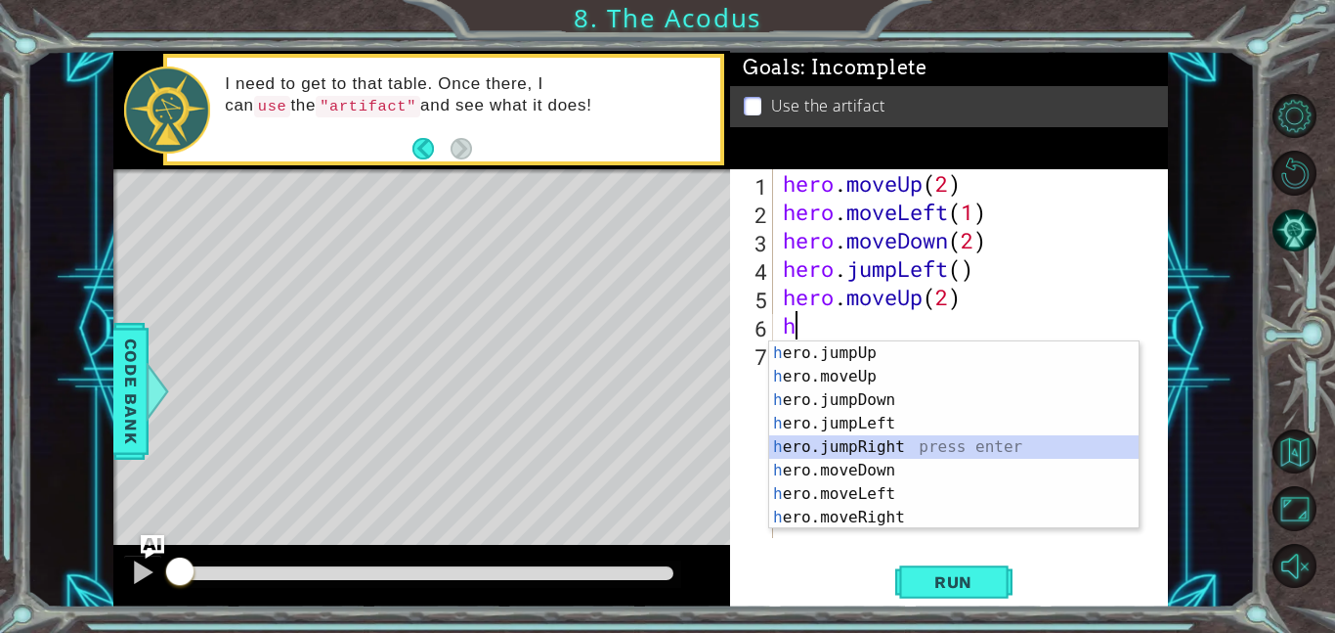
click at [897, 447] on div "h ero.jumpUp press enter h ero.moveUp press enter h ero.jumpDown press enter h …" at bounding box center [954, 458] width 370 height 235
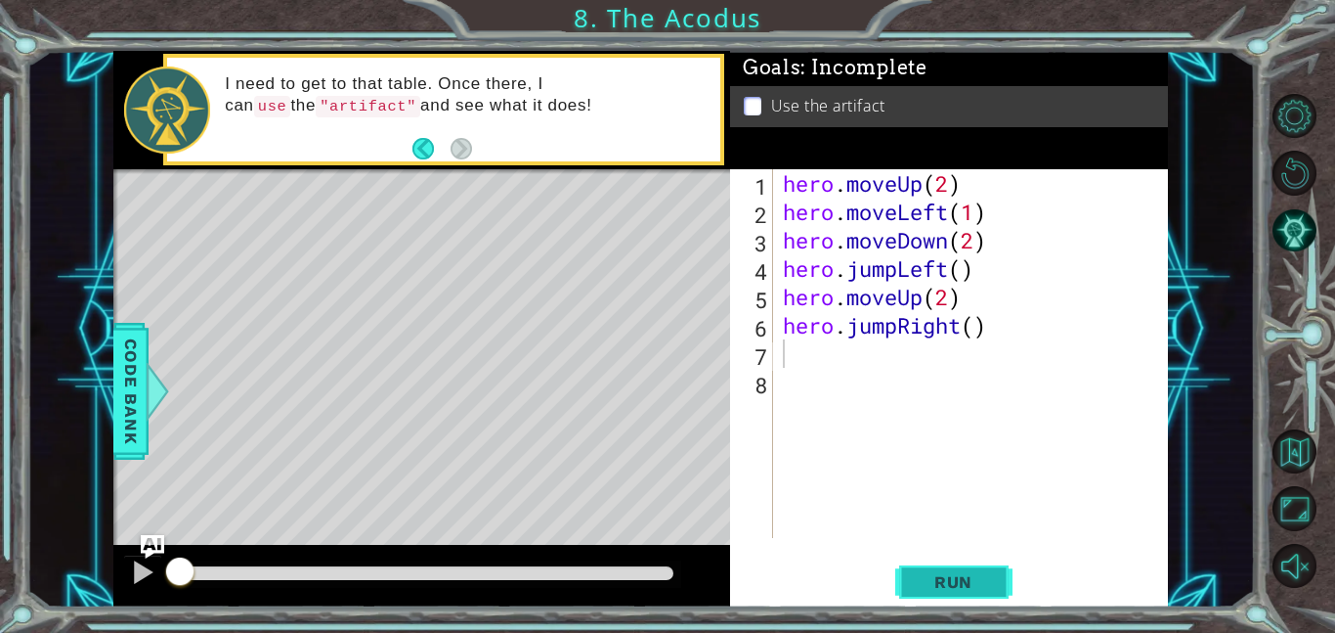
click at [941, 577] on span "Run" at bounding box center [953, 582] width 77 height 20
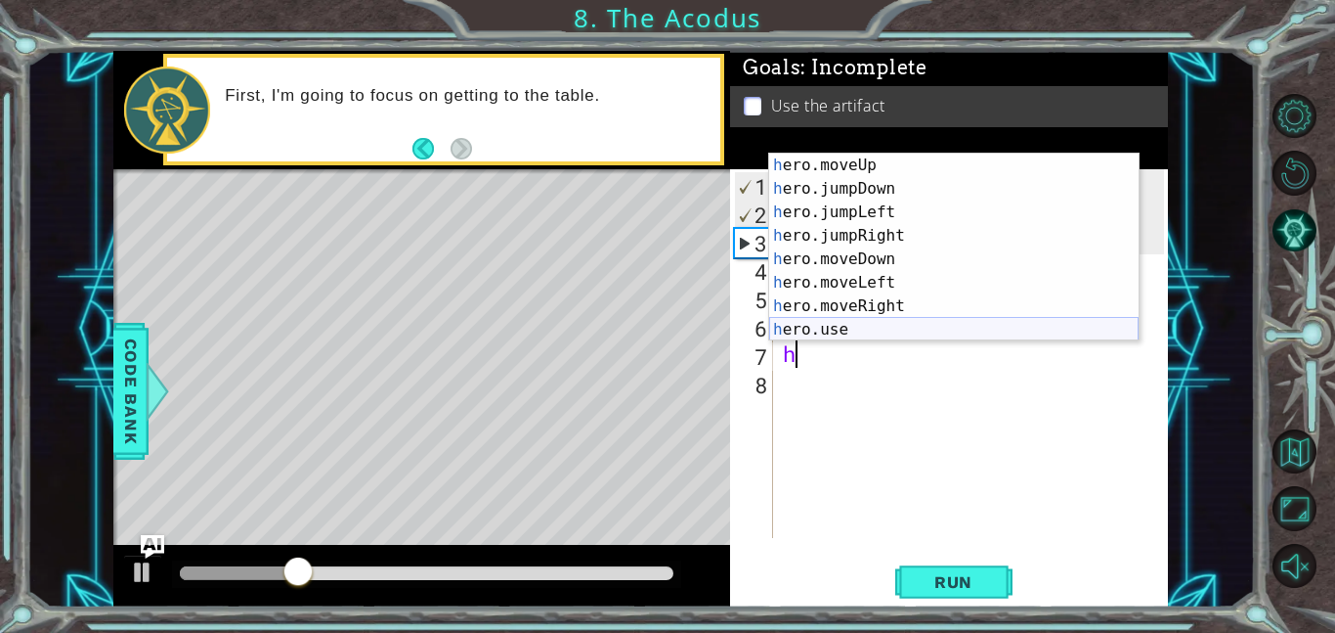
scroll to position [23, 0]
click at [879, 335] on div "h ero.moveUp press enter h ero.jumpDown press enter h ero.jumpLeft press enter …" at bounding box center [954, 270] width 370 height 235
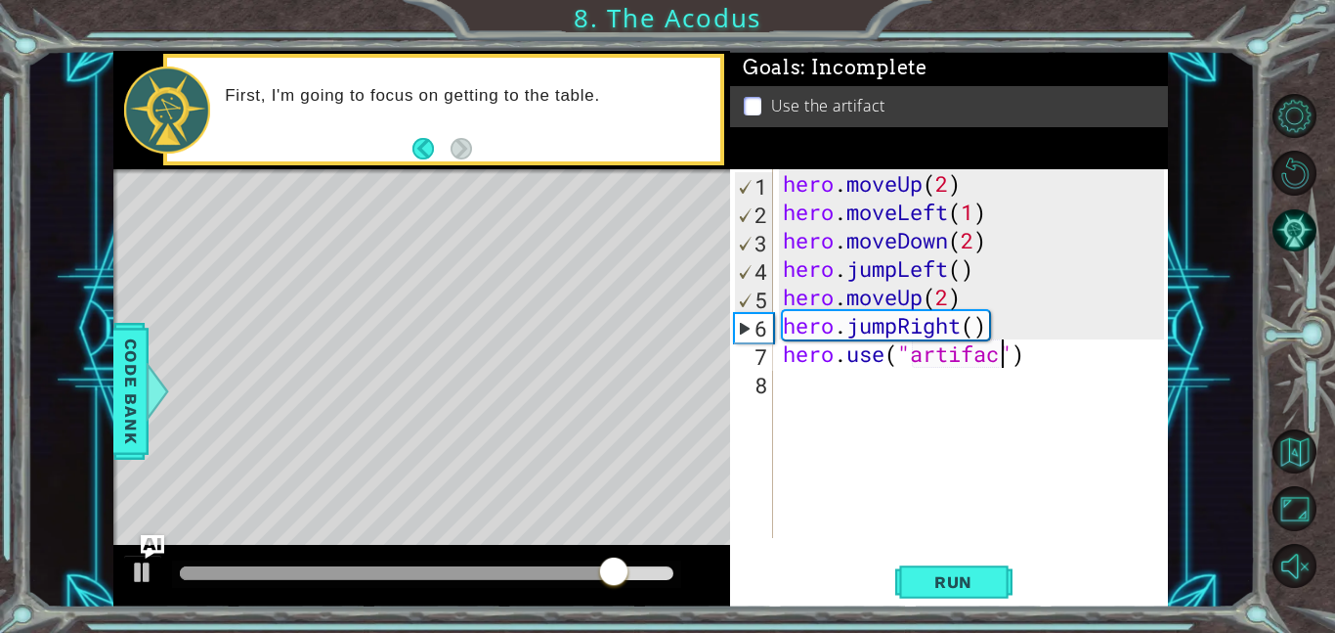
scroll to position [0, 10]
type textarea "hero.use("artifact")"
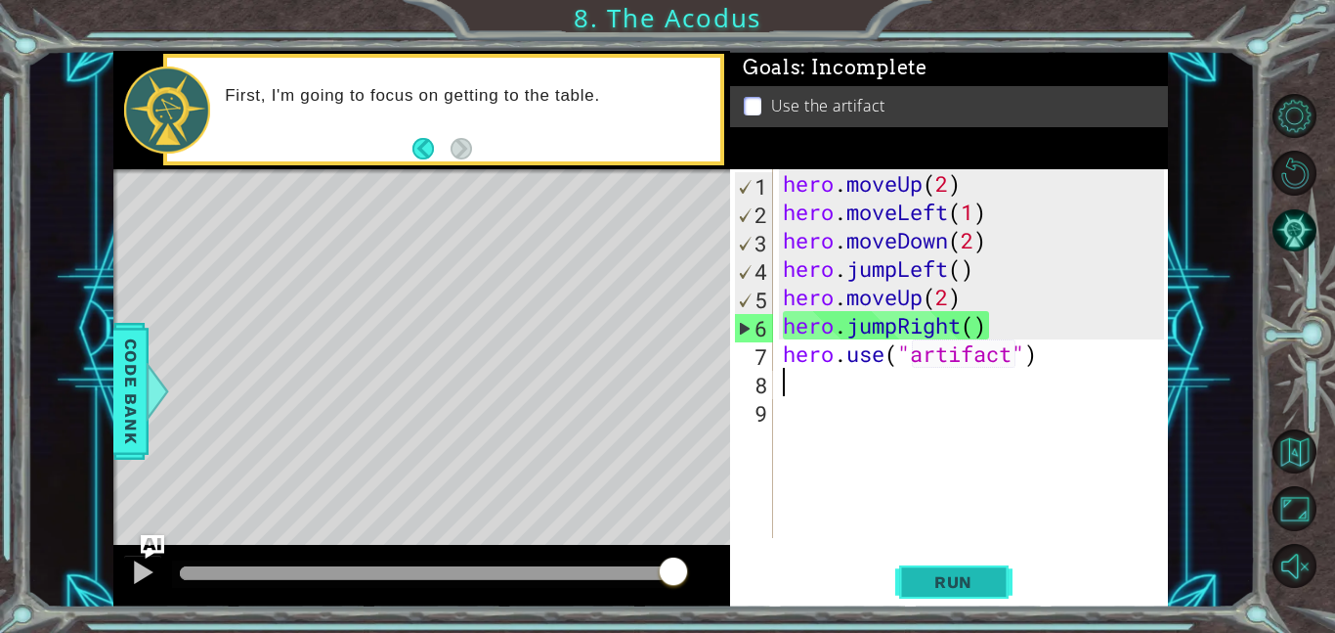
click at [961, 572] on span "Run" at bounding box center [953, 582] width 77 height 20
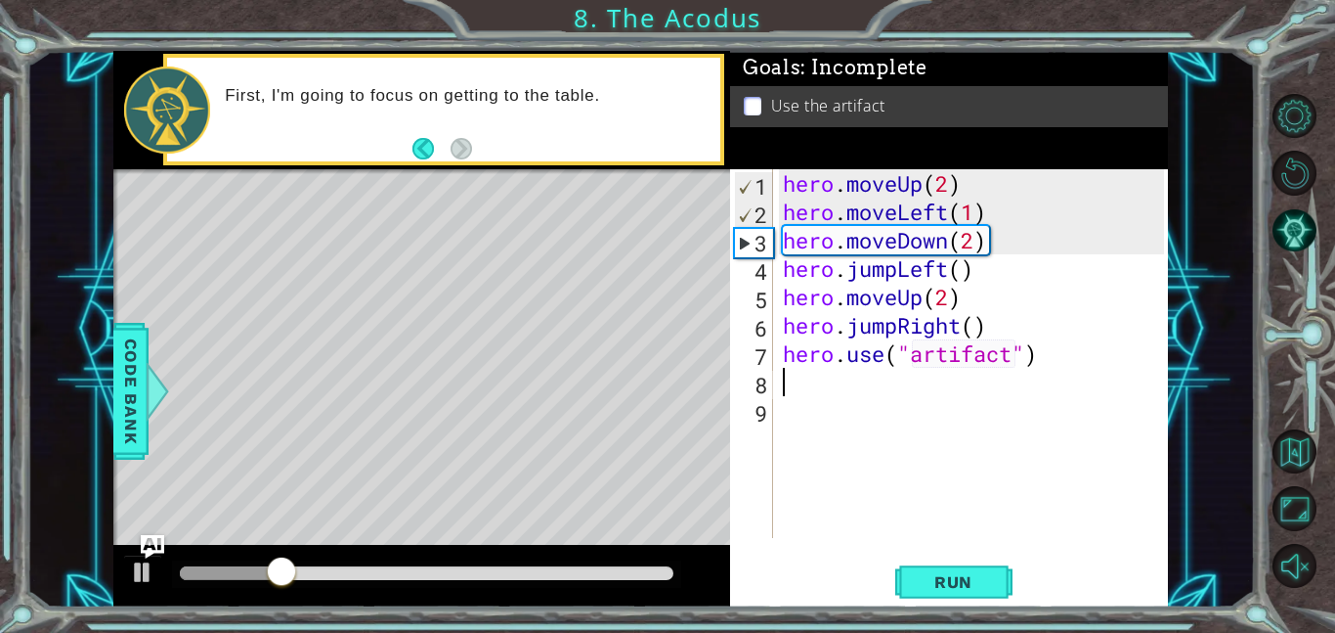
click at [996, 325] on div "hero . moveUp ( 2 ) hero . moveLeft ( 1 ) hero . moveDown ( 2 ) hero . jumpLeft…" at bounding box center [976, 381] width 395 height 425
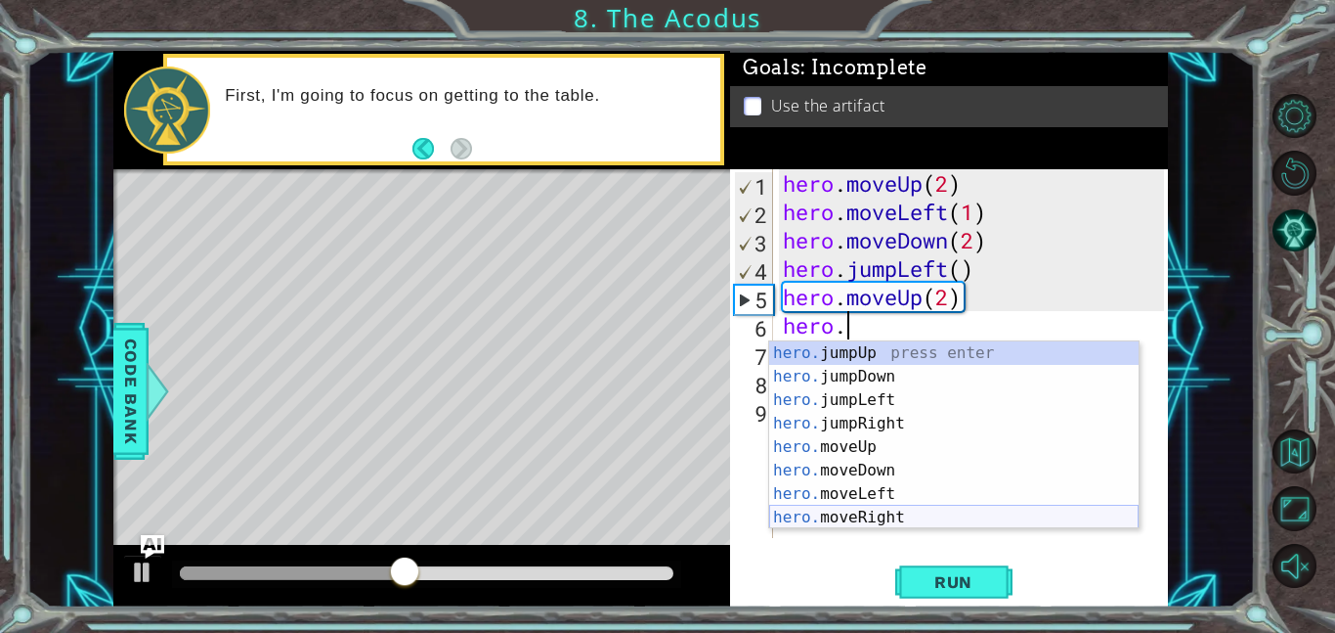
click at [928, 515] on div "hero. jumpUp press enter hero. jumpDown press enter hero. jumpLeft press enter …" at bounding box center [954, 458] width 370 height 235
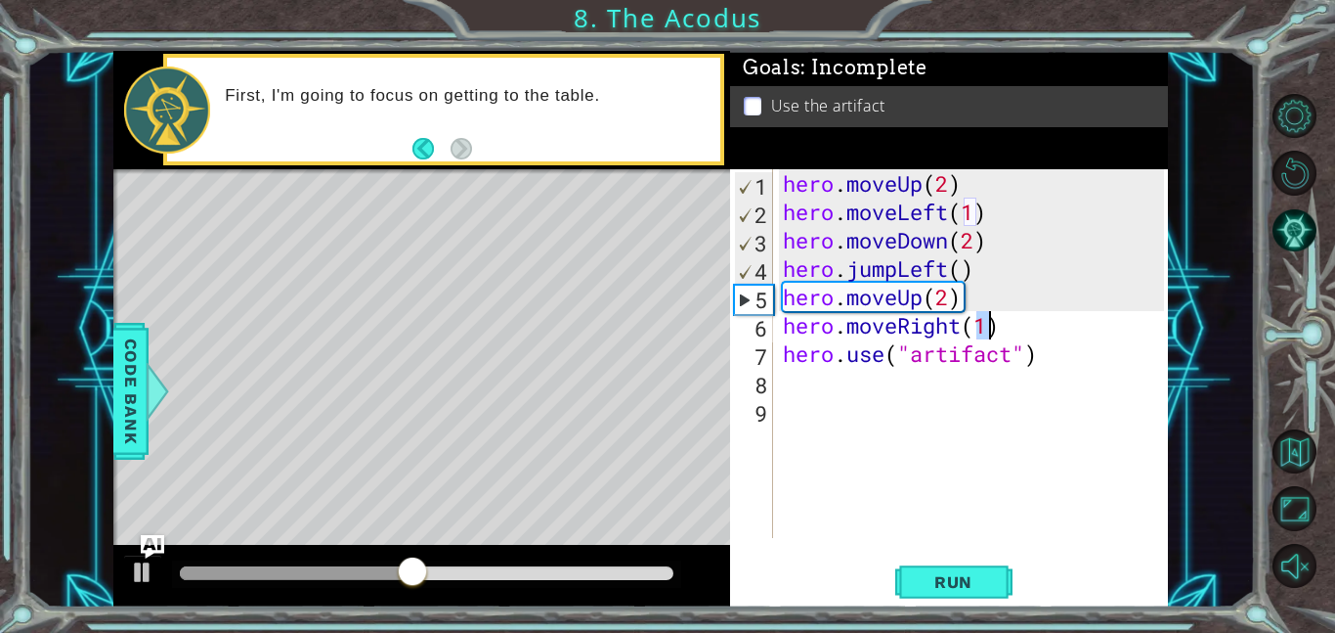
type textarea "hero.moveRight(1)"
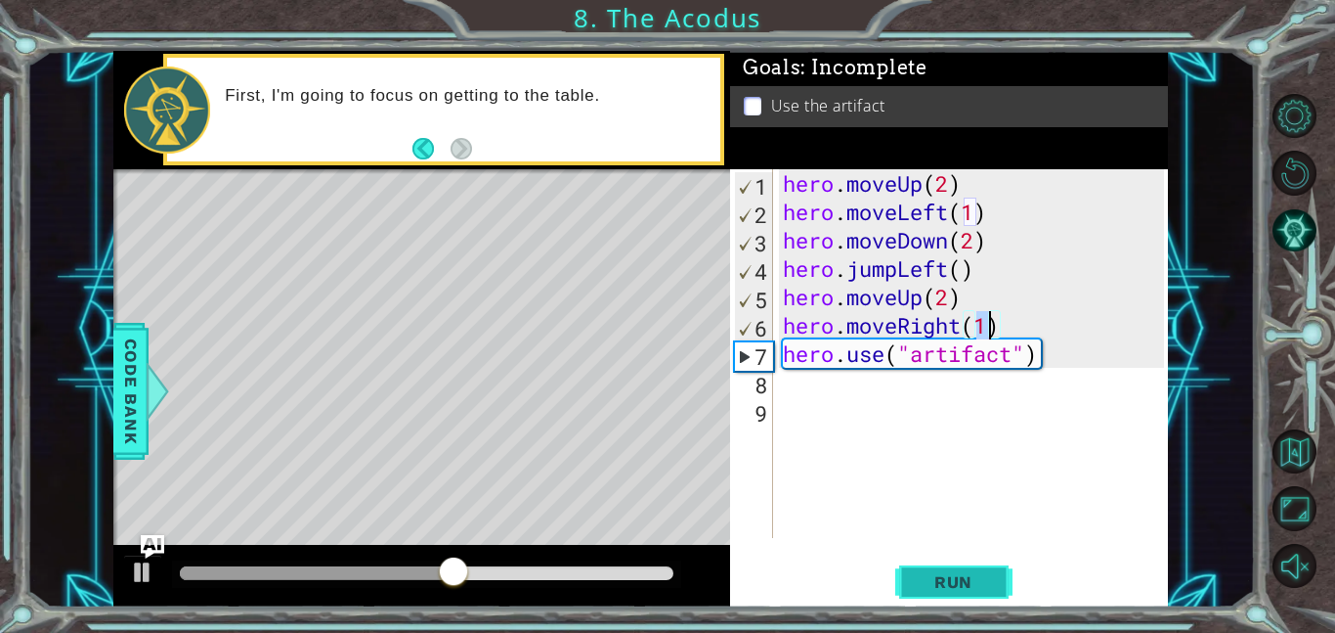
click at [946, 572] on span "Run" at bounding box center [953, 582] width 77 height 20
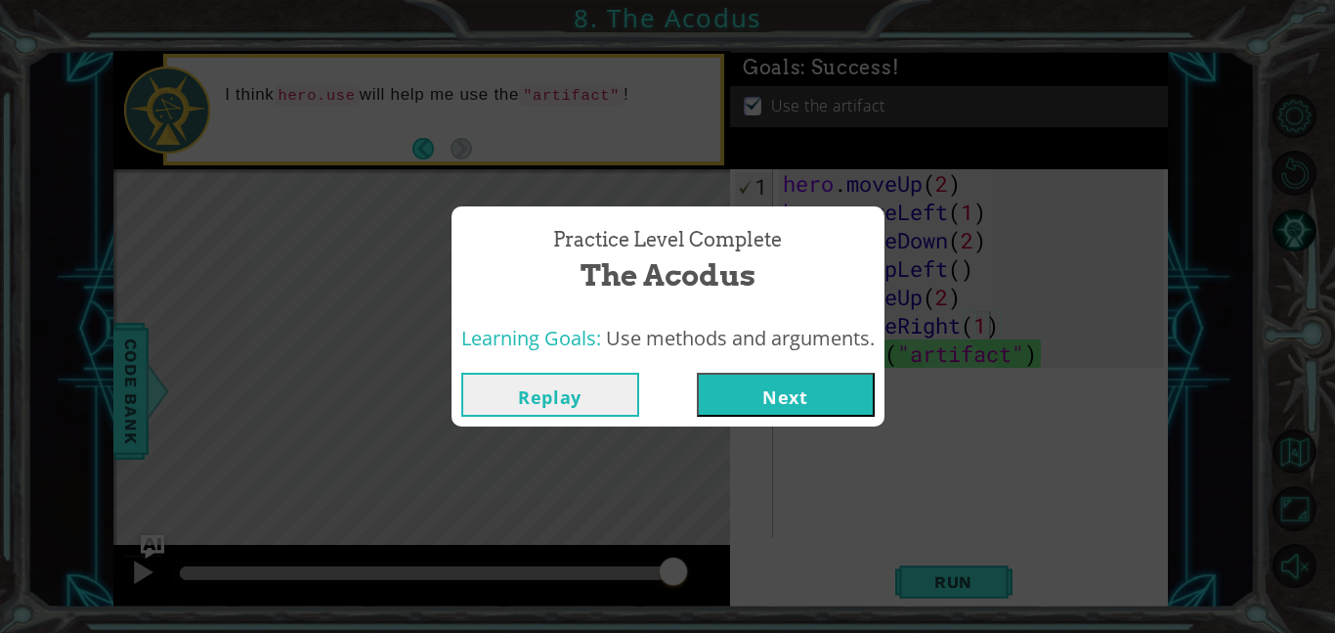
click at [832, 399] on button "Next" at bounding box center [786, 394] width 178 height 44
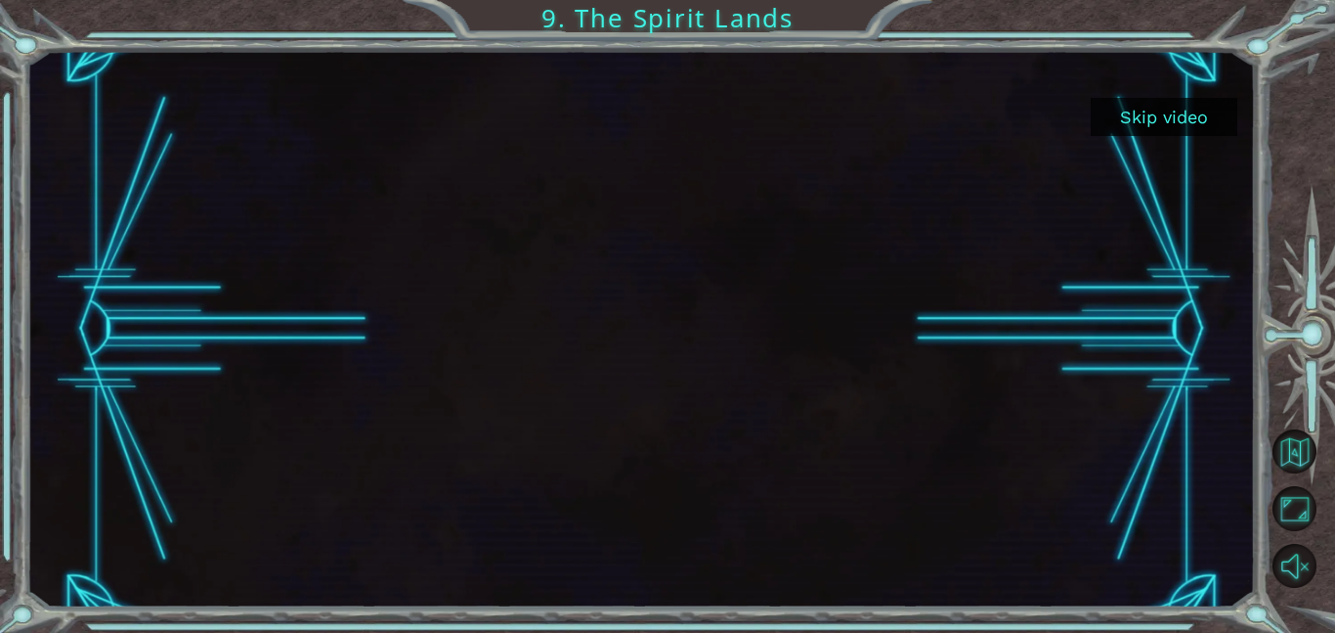
click at [1199, 120] on button "Skip video" at bounding box center [1164, 117] width 147 height 38
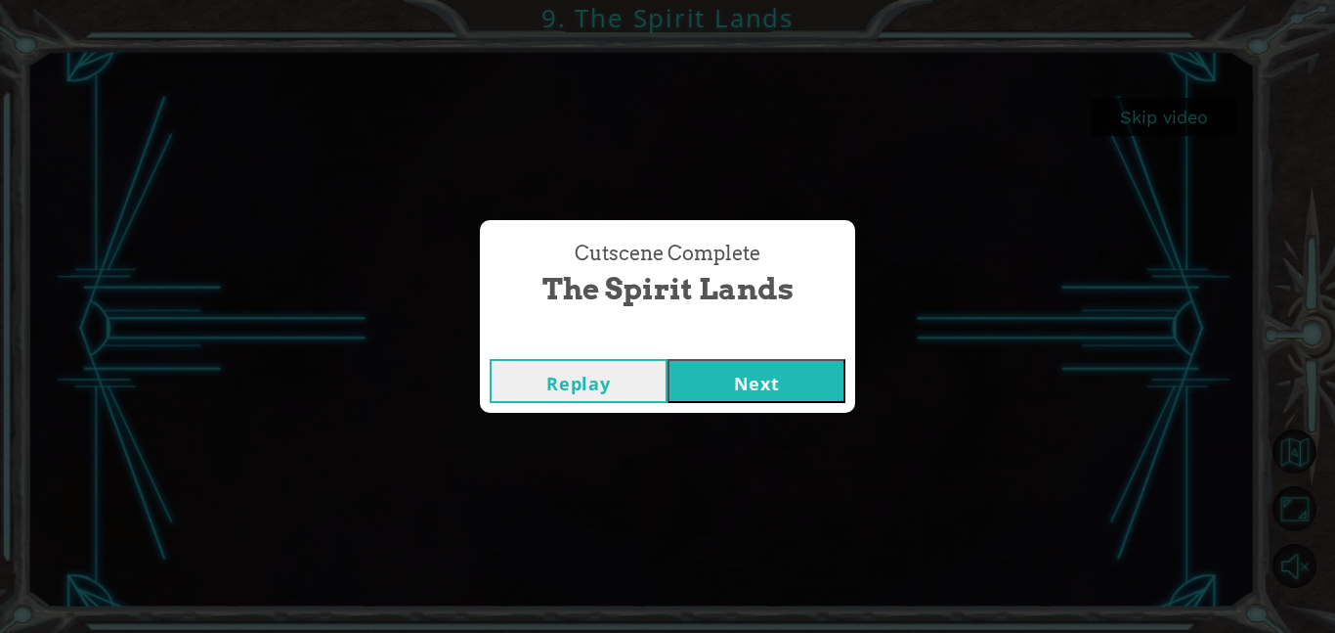
click at [803, 370] on button "Next" at bounding box center [757, 381] width 178 height 44
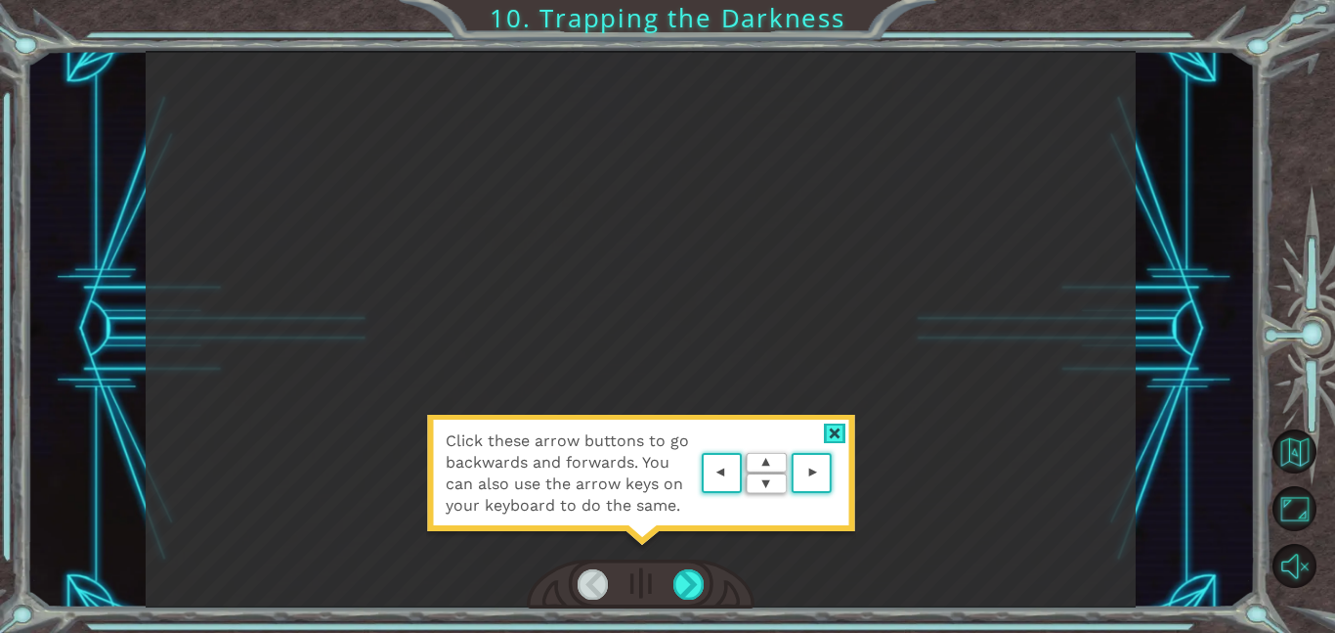
click at [837, 473] on area at bounding box center [837, 473] width 0 height 0
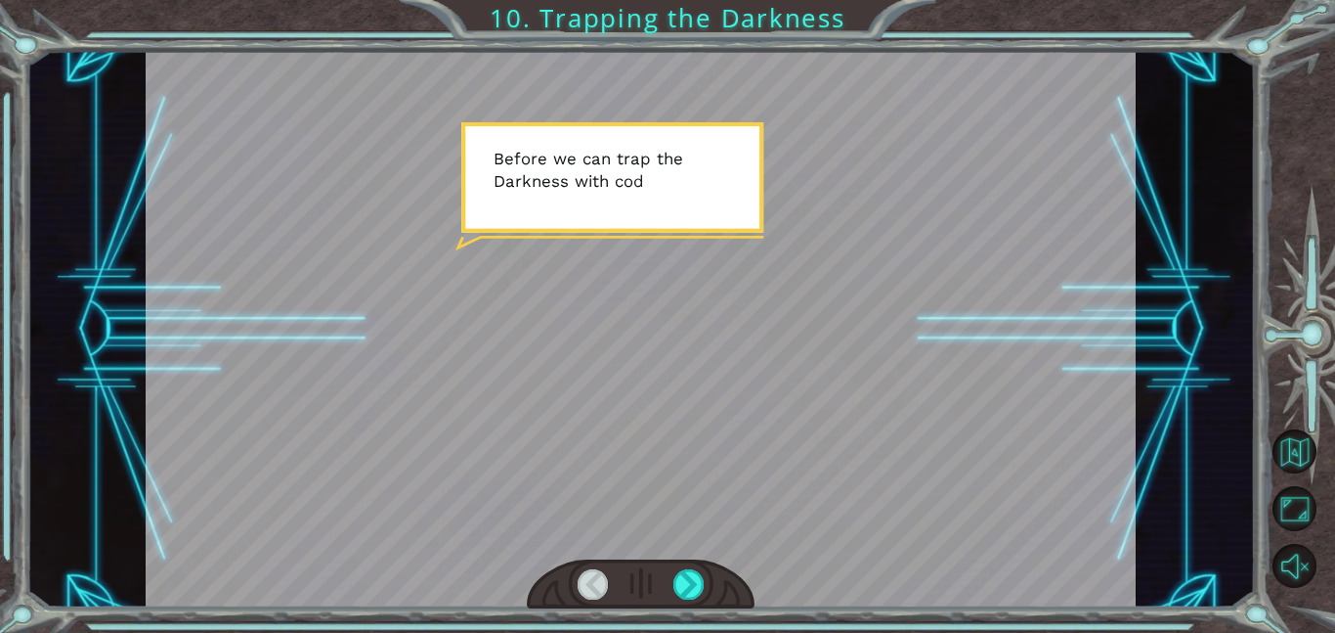
click at [819, 463] on div at bounding box center [641, 329] width 990 height 556
click at [693, 582] on div at bounding box center [689, 584] width 31 height 30
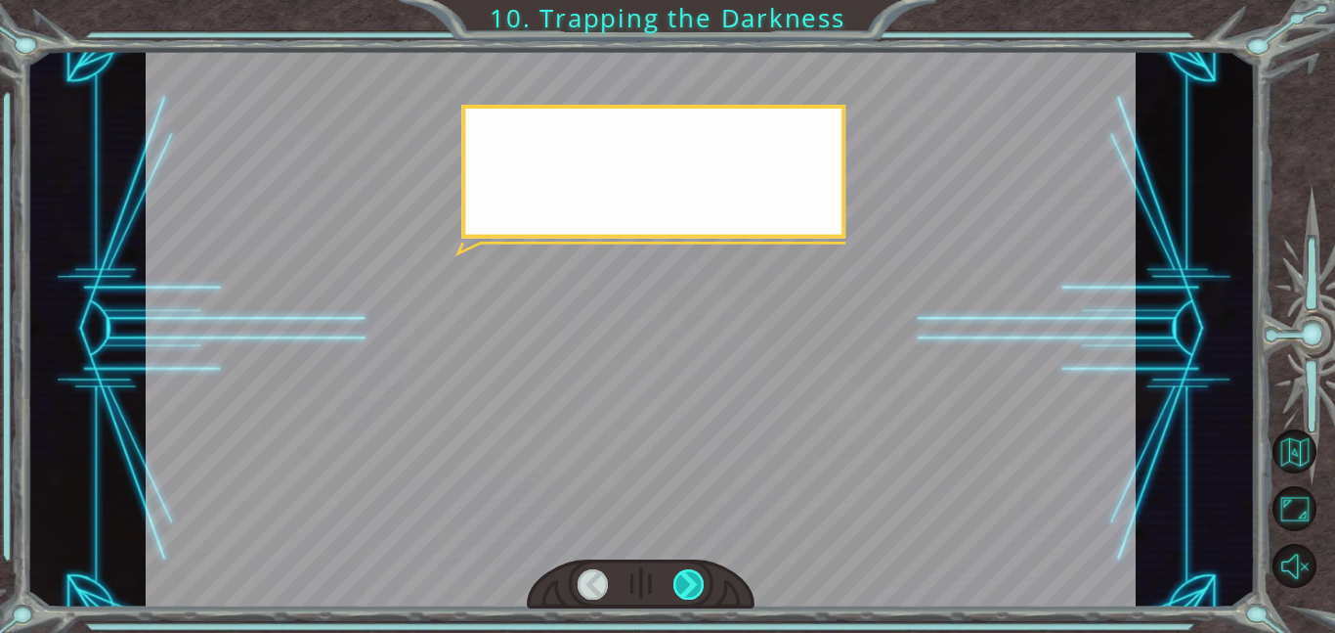
click at [693, 582] on div at bounding box center [689, 584] width 31 height 30
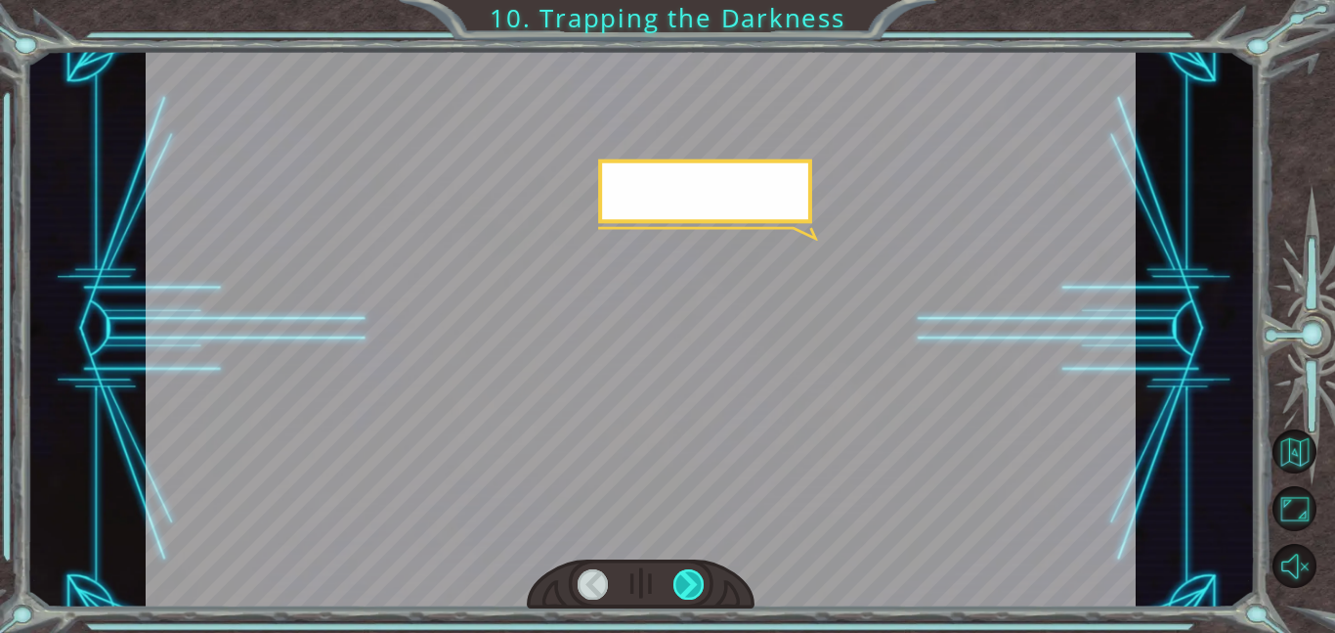
click at [693, 582] on div at bounding box center [689, 584] width 31 height 30
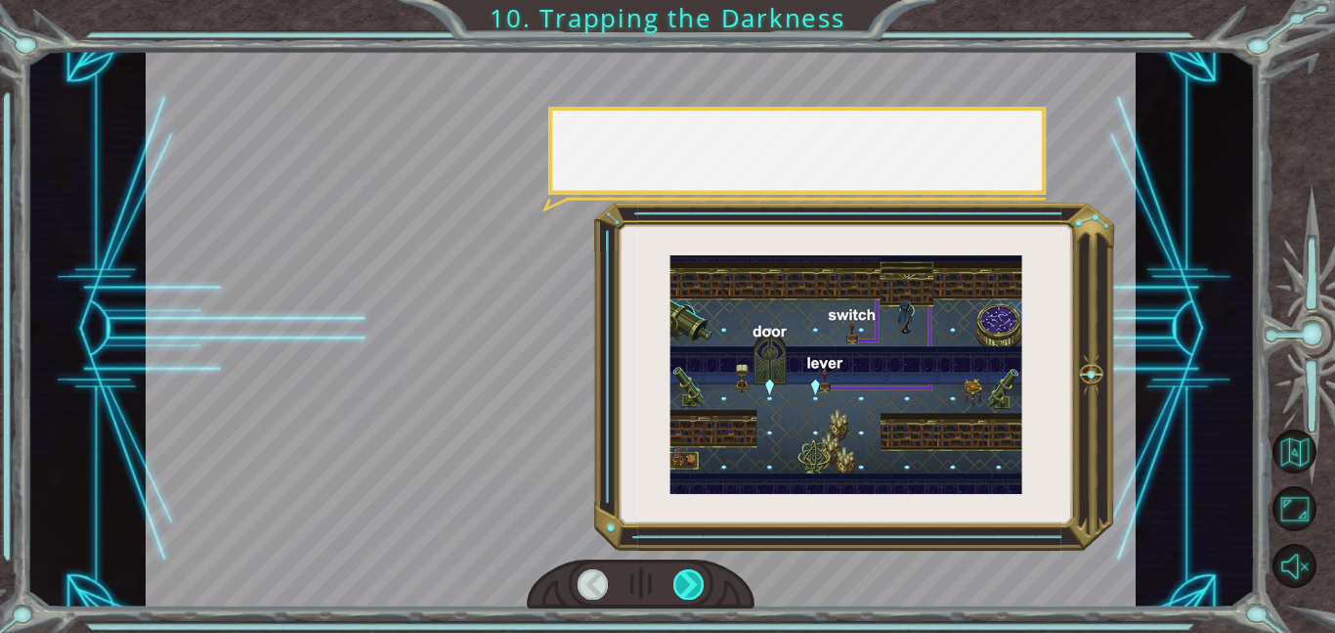
click at [693, 582] on div at bounding box center [689, 584] width 31 height 30
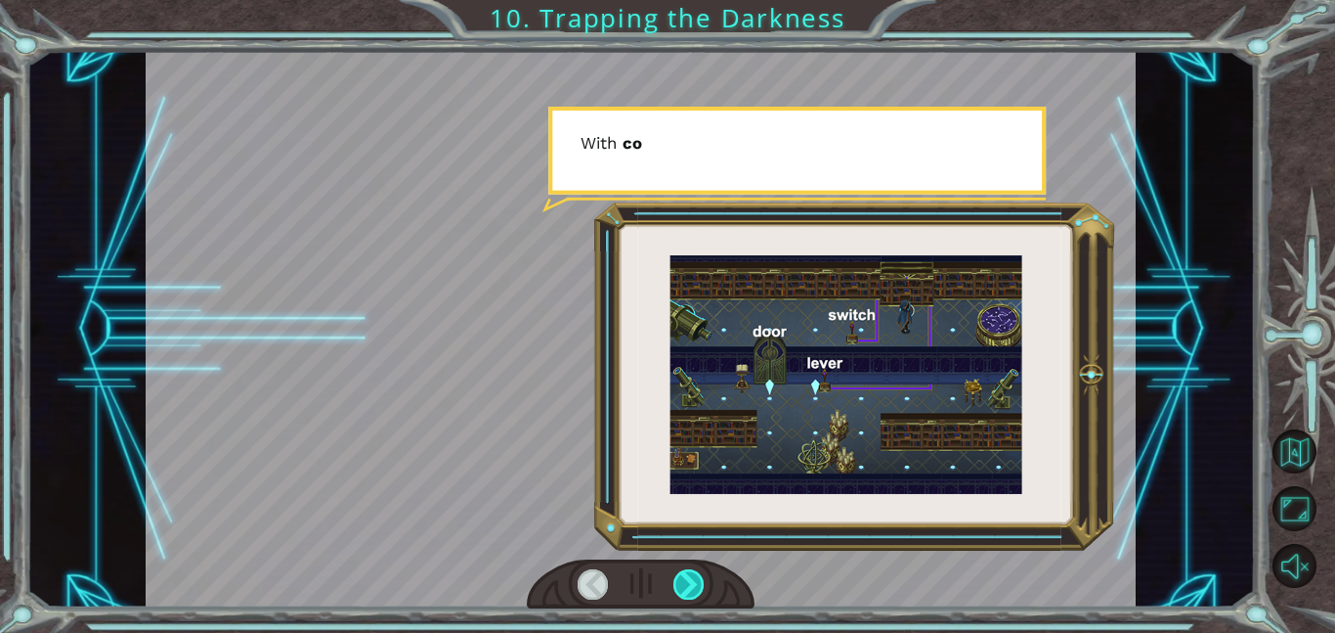
click at [693, 582] on div at bounding box center [689, 584] width 31 height 30
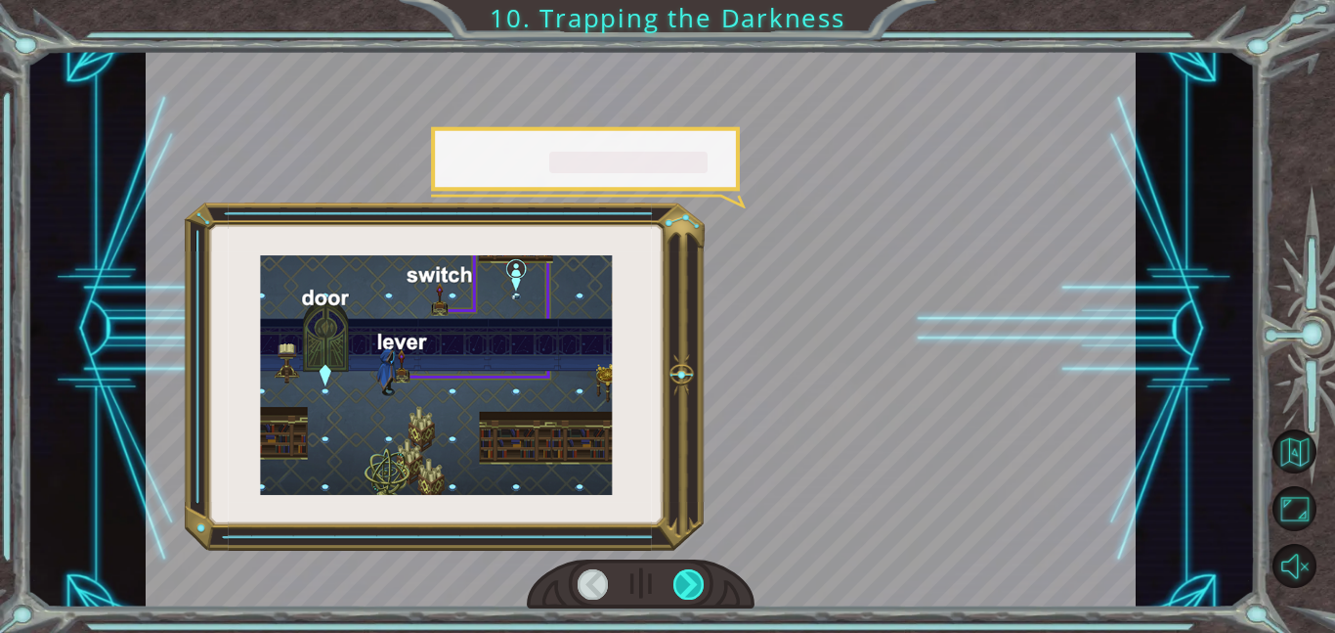
click at [693, 582] on div at bounding box center [689, 584] width 31 height 30
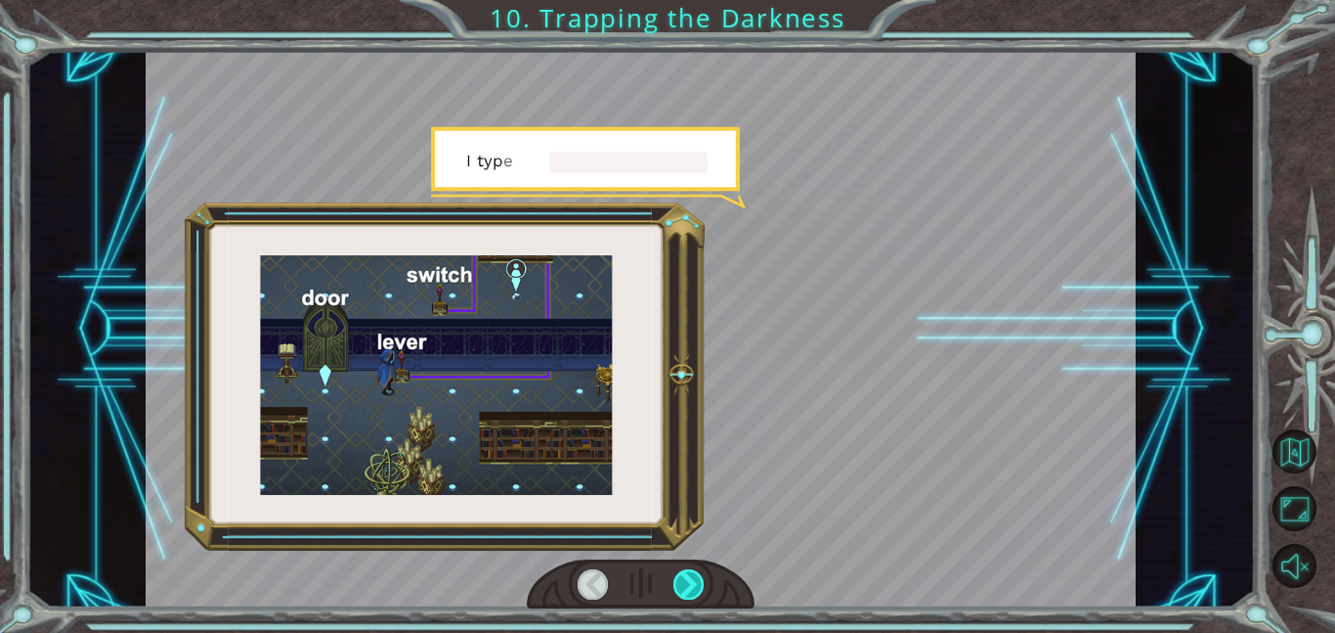
click at [693, 582] on div at bounding box center [689, 584] width 31 height 30
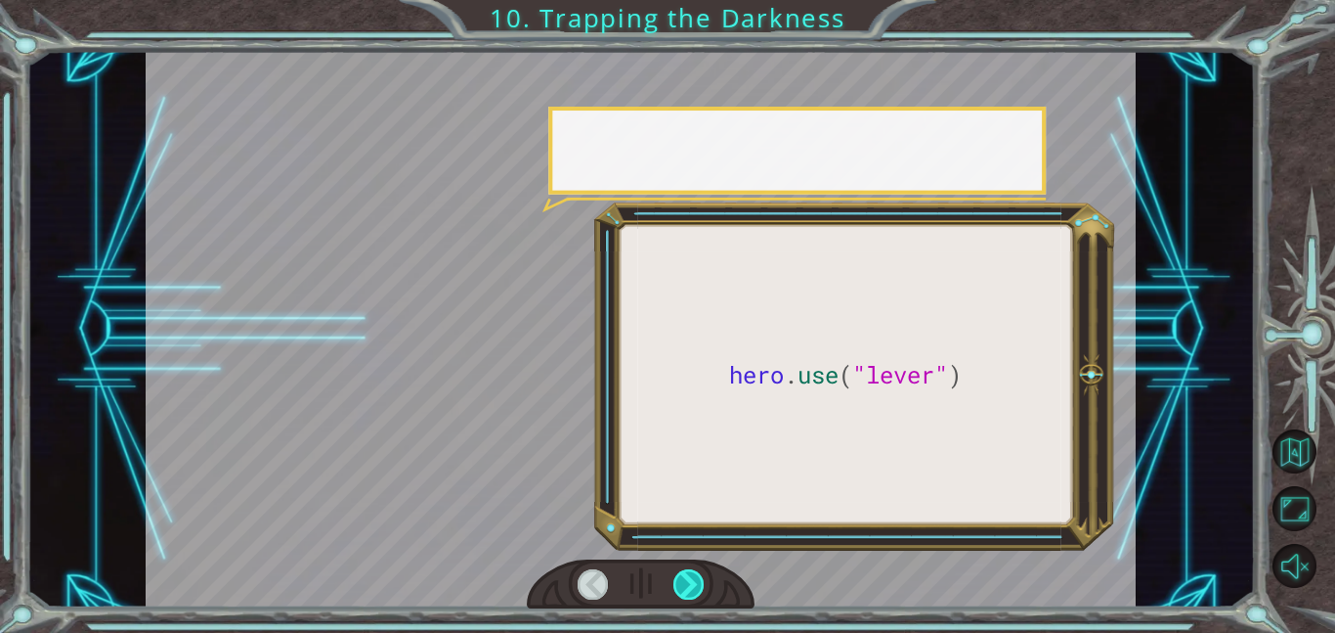
click at [693, 582] on div at bounding box center [689, 584] width 31 height 30
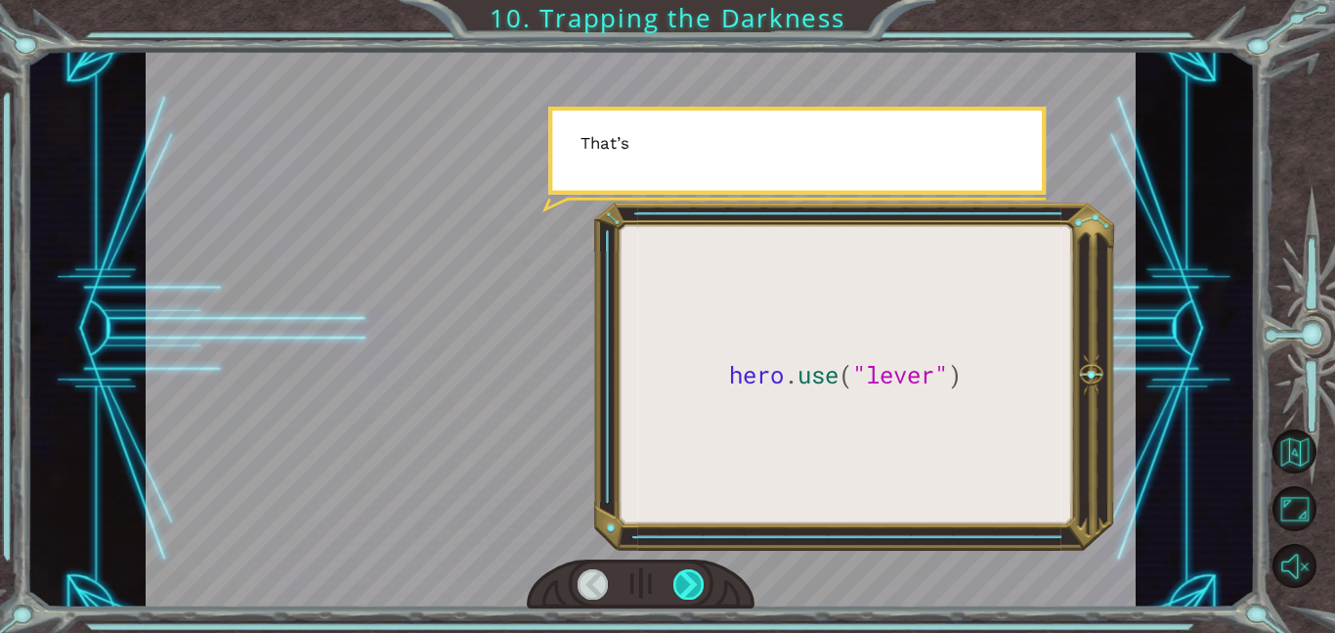
click at [693, 582] on div at bounding box center [689, 584] width 31 height 30
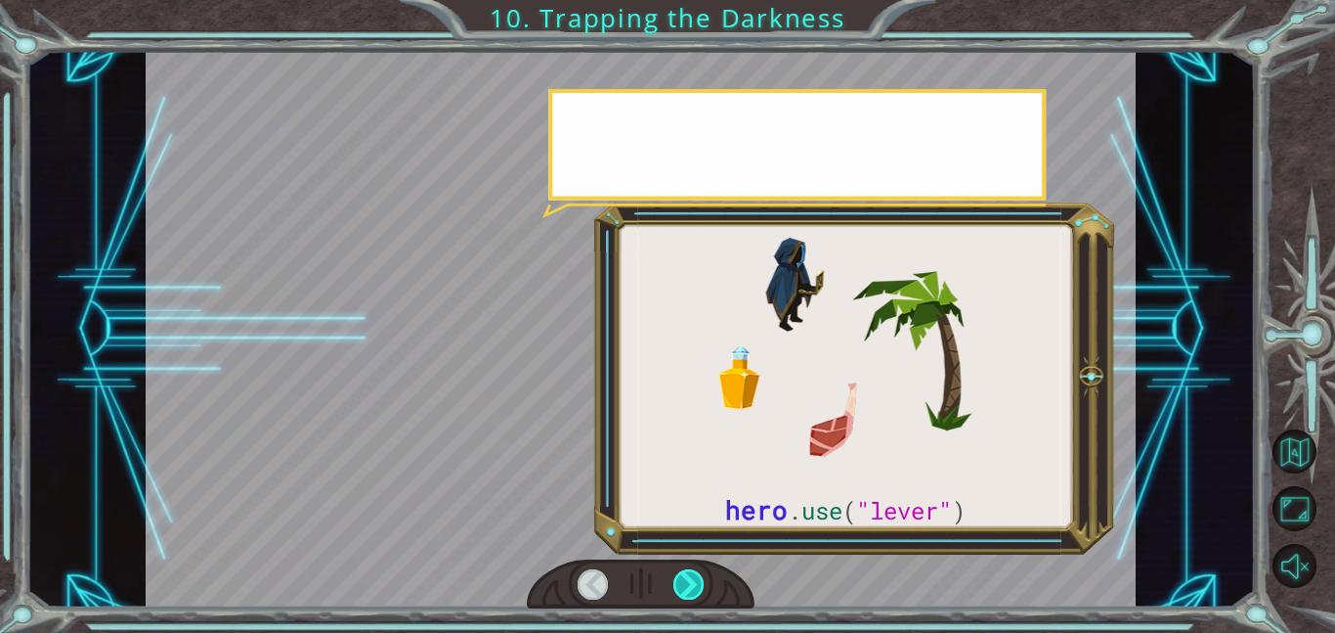
click at [693, 582] on div at bounding box center [689, 584] width 31 height 30
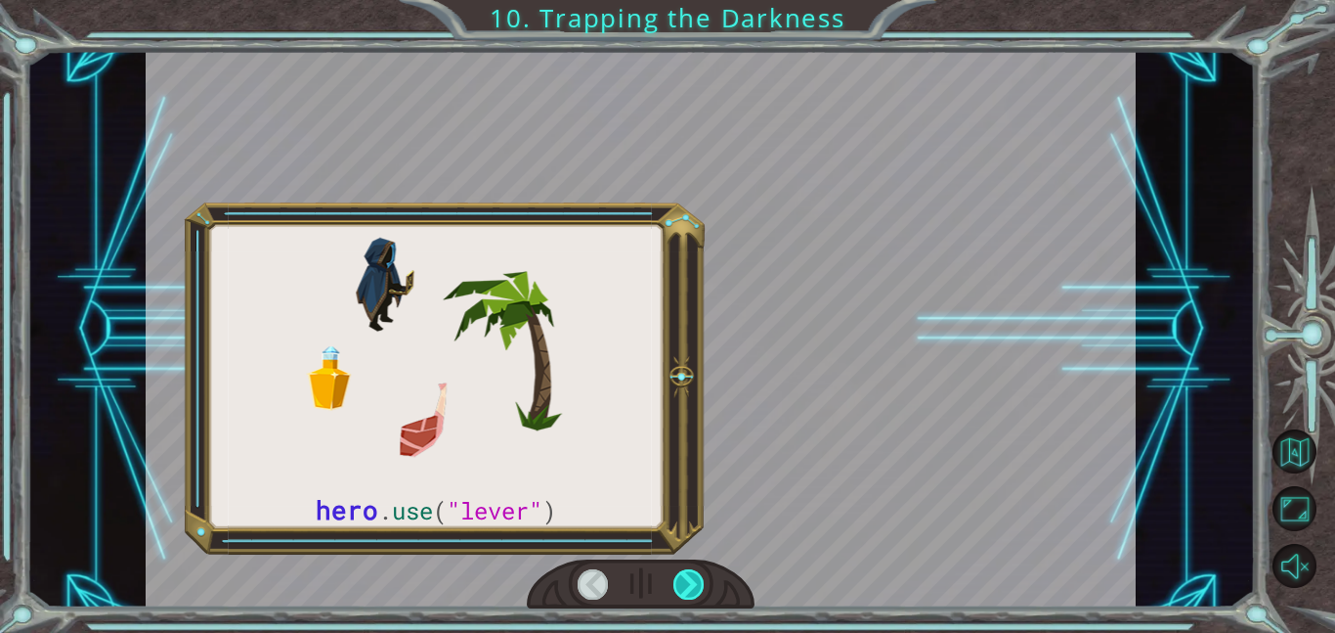
click at [693, 582] on div at bounding box center [689, 584] width 31 height 30
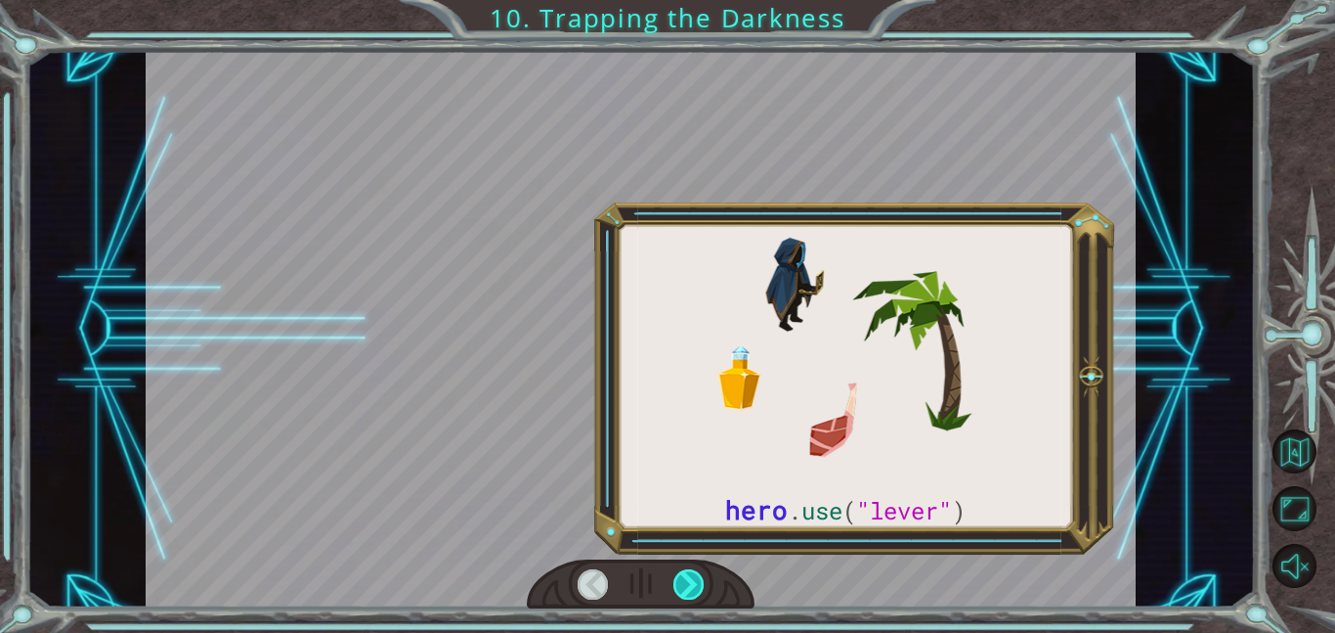
click at [693, 582] on div at bounding box center [689, 584] width 31 height 30
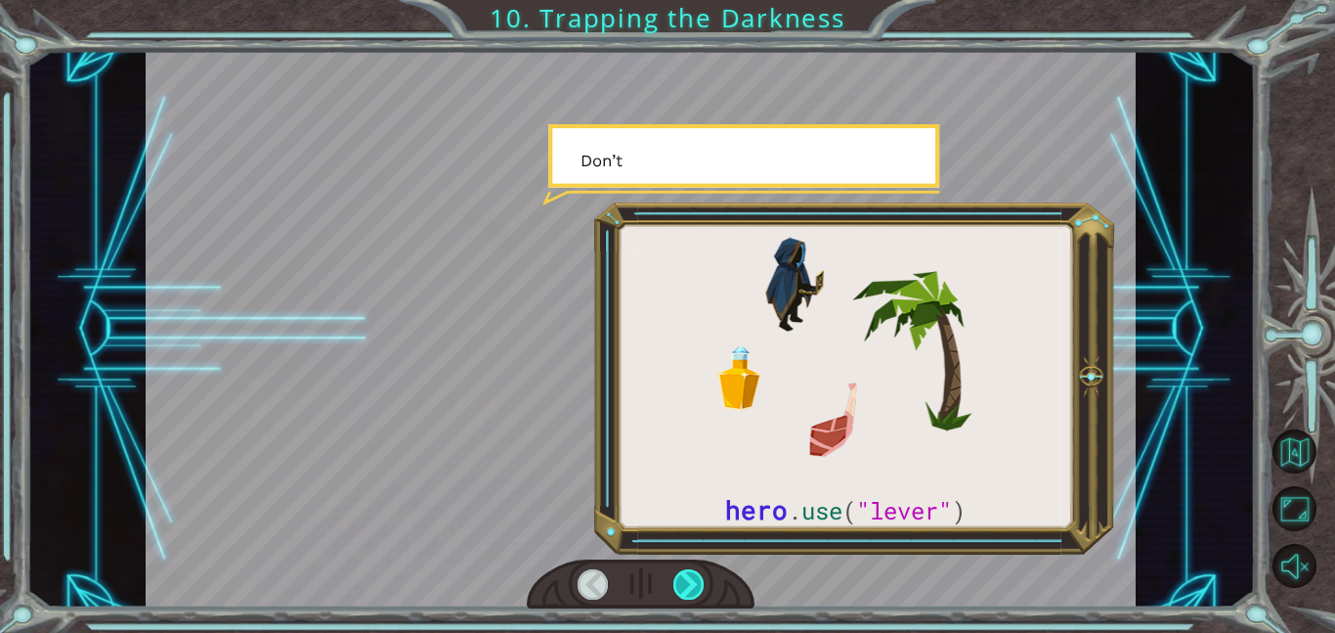
click at [693, 582] on div at bounding box center [689, 584] width 31 height 30
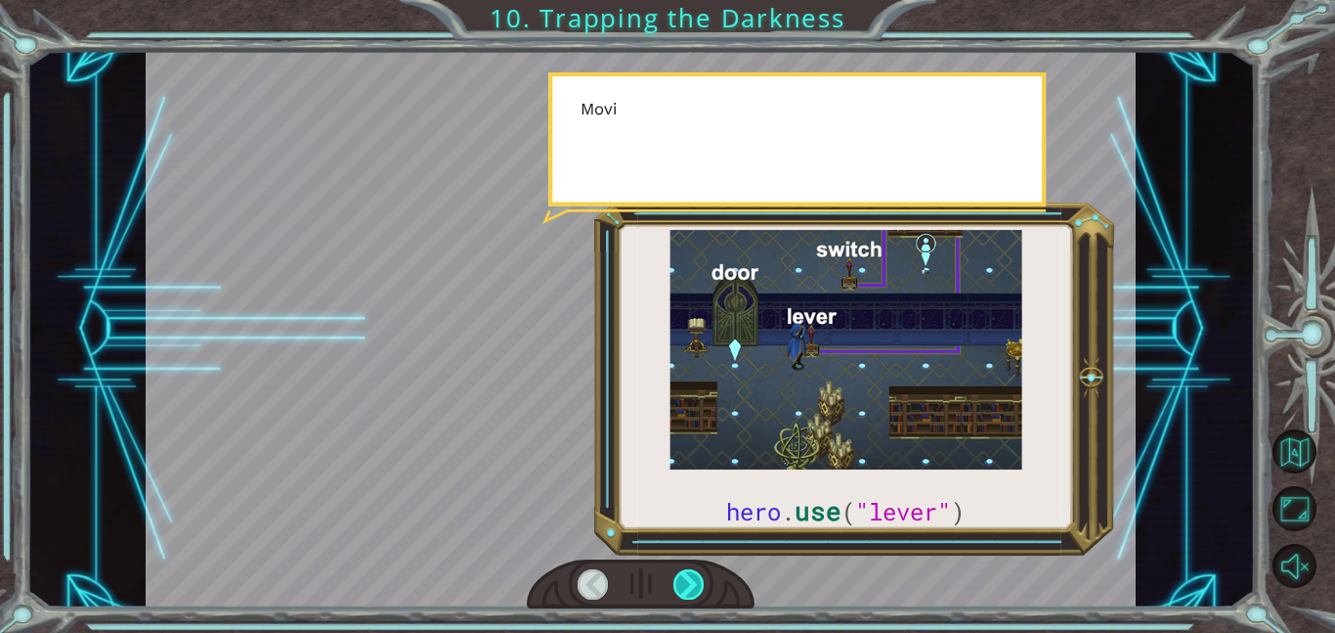
click at [693, 582] on div at bounding box center [689, 584] width 31 height 30
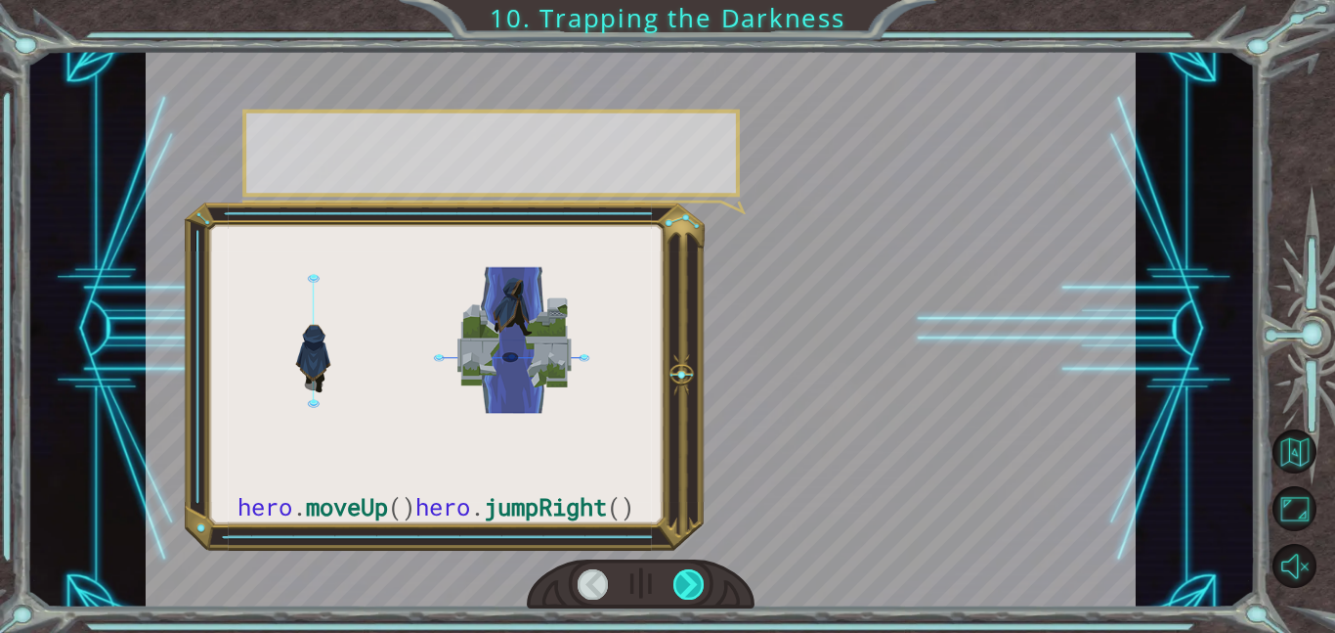
click at [693, 582] on div at bounding box center [689, 584] width 31 height 30
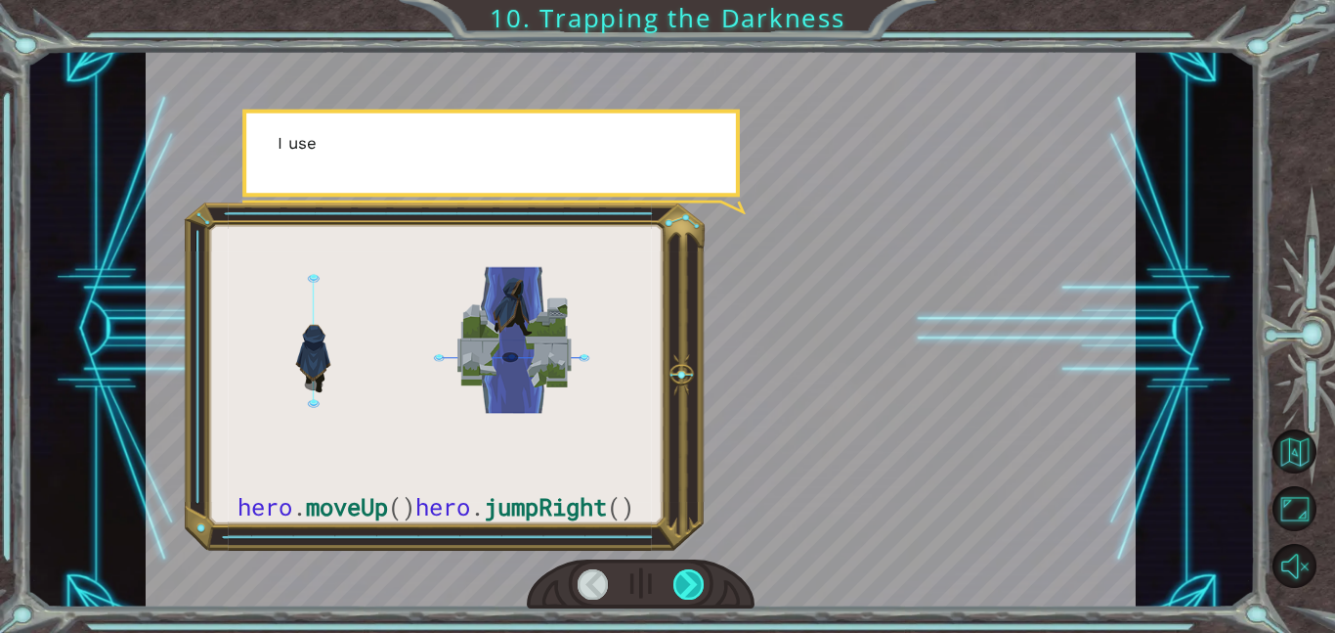
click at [693, 582] on div at bounding box center [689, 584] width 31 height 30
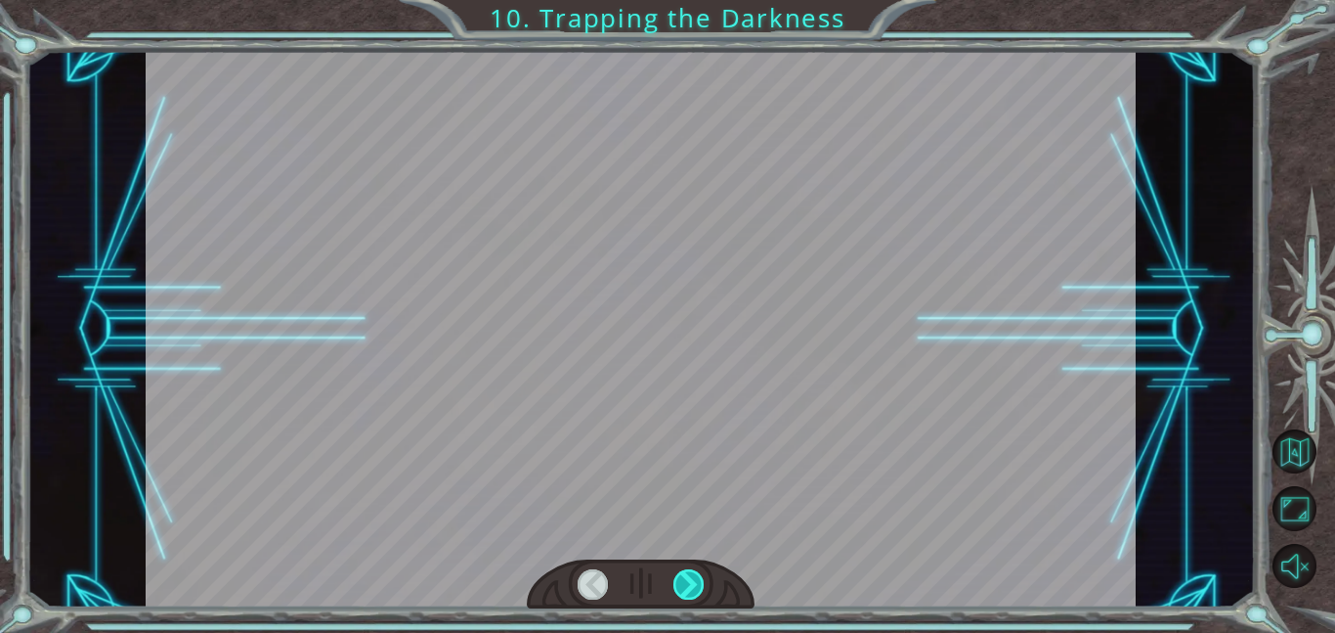
click at [693, 582] on div at bounding box center [689, 584] width 31 height 30
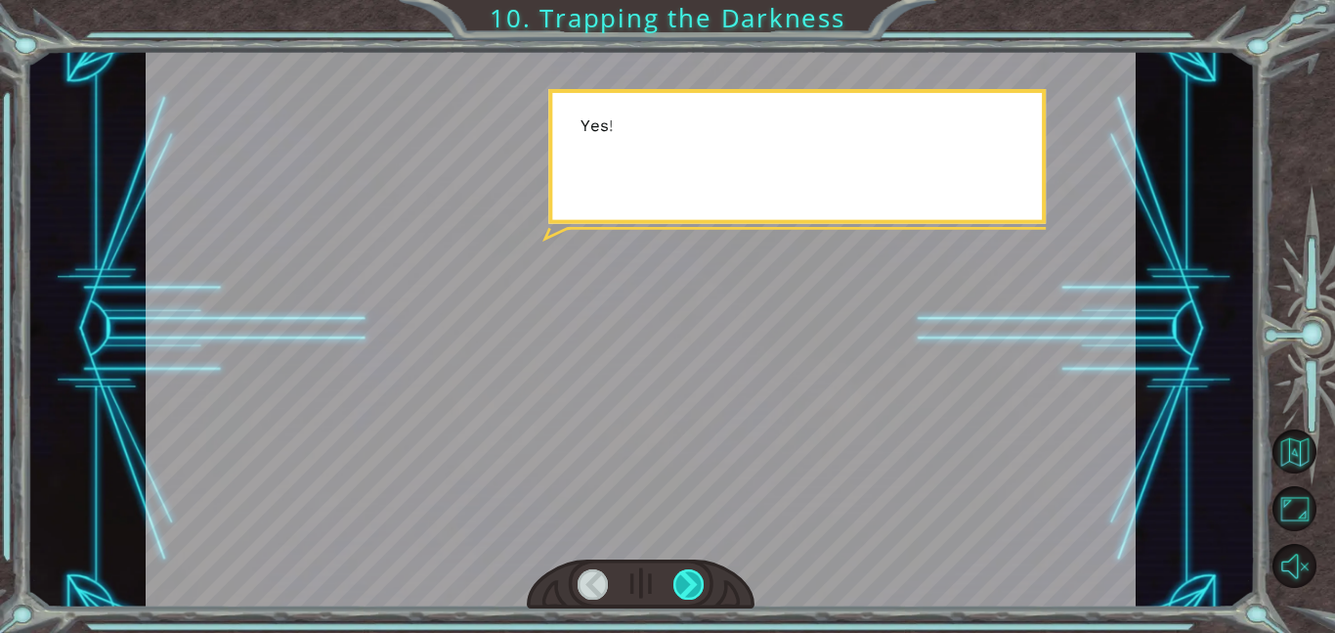
click at [693, 582] on div at bounding box center [689, 584] width 31 height 30
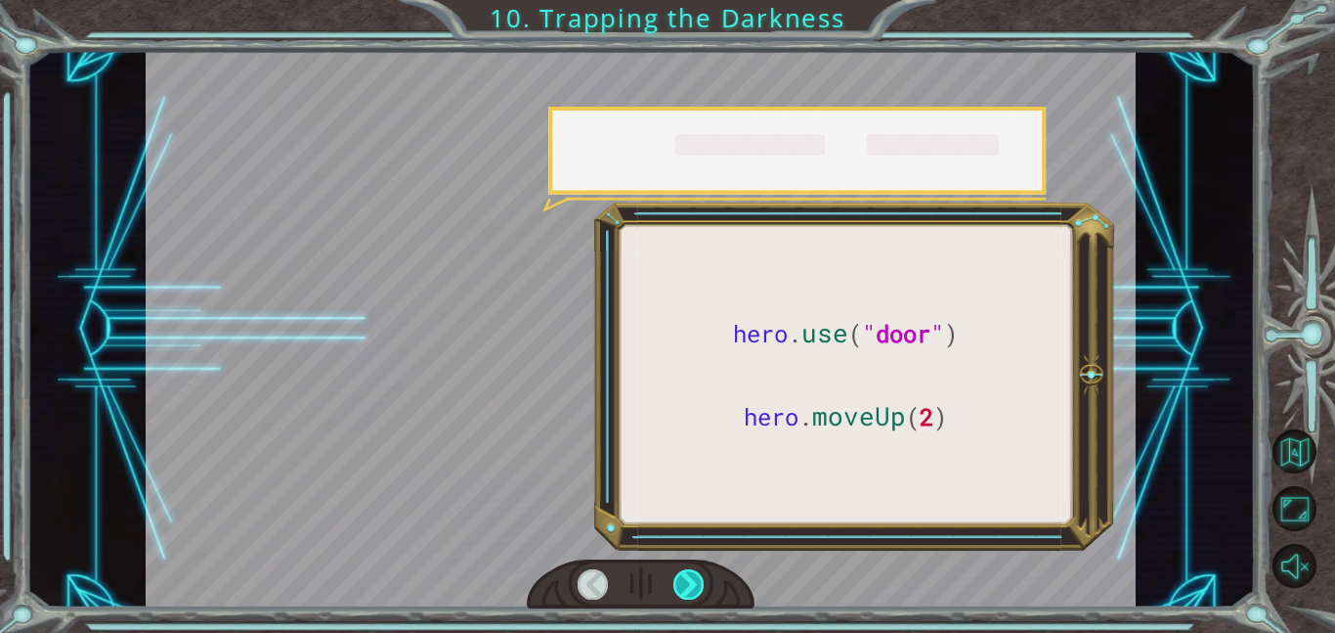
click at [693, 582] on div at bounding box center [689, 584] width 31 height 30
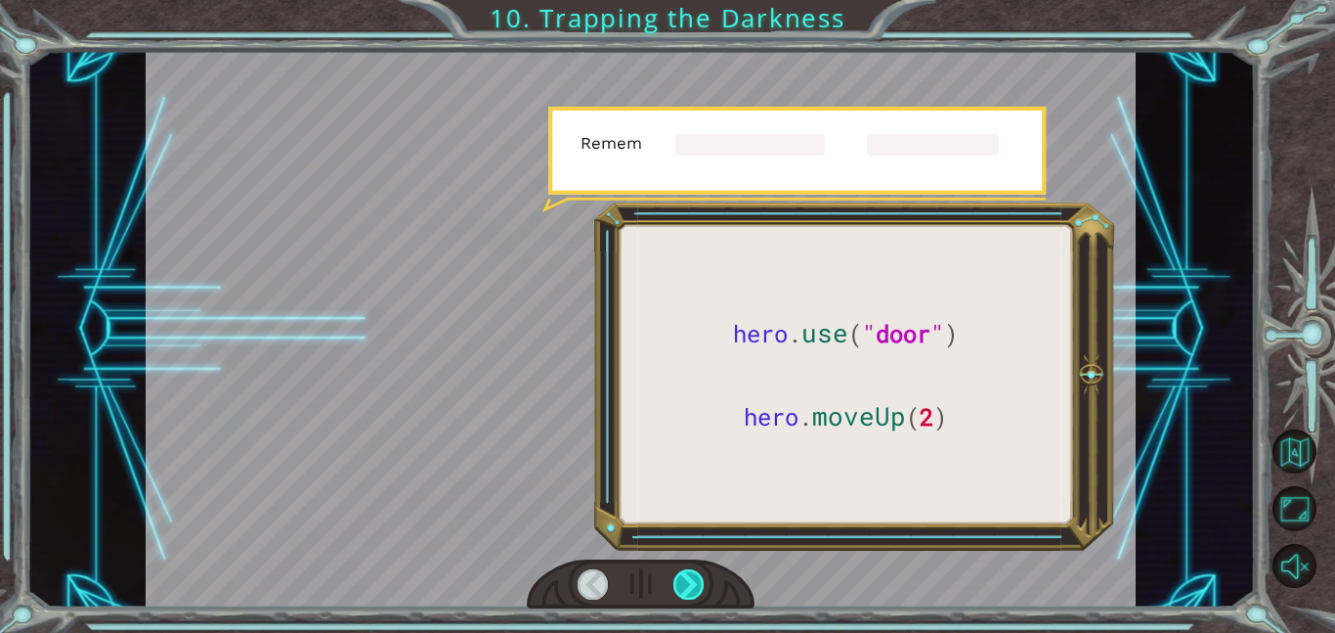
click at [693, 582] on div at bounding box center [689, 584] width 31 height 30
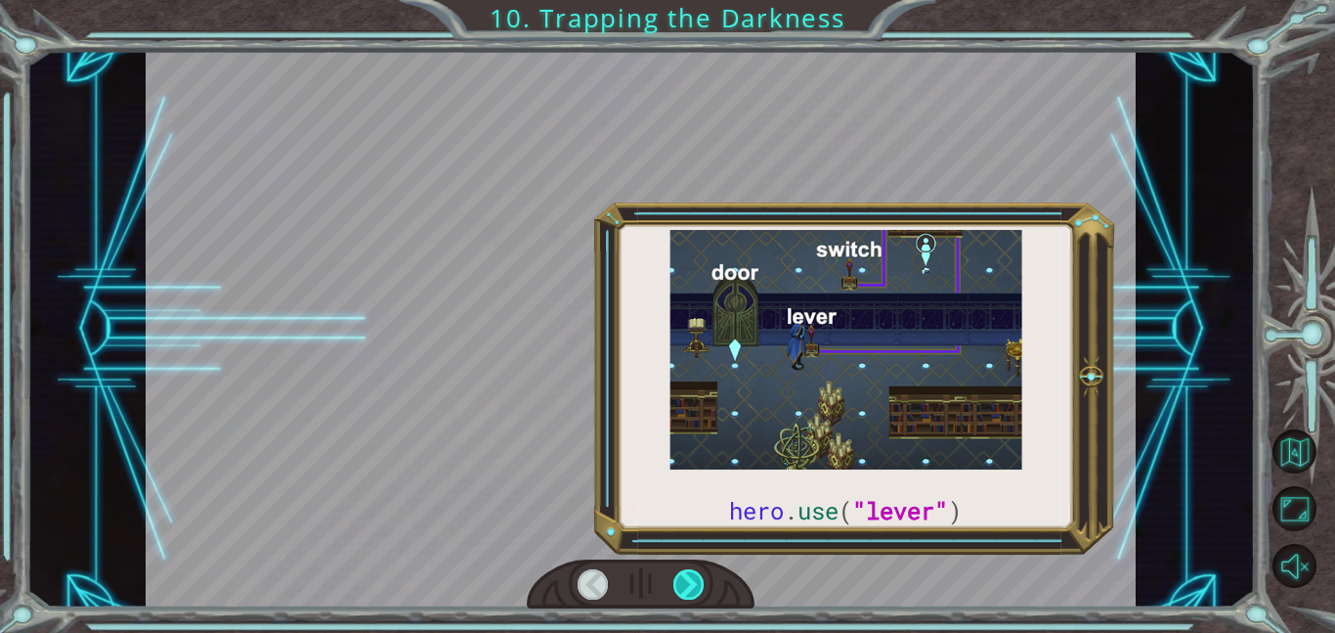
click at [693, 582] on div at bounding box center [689, 584] width 31 height 30
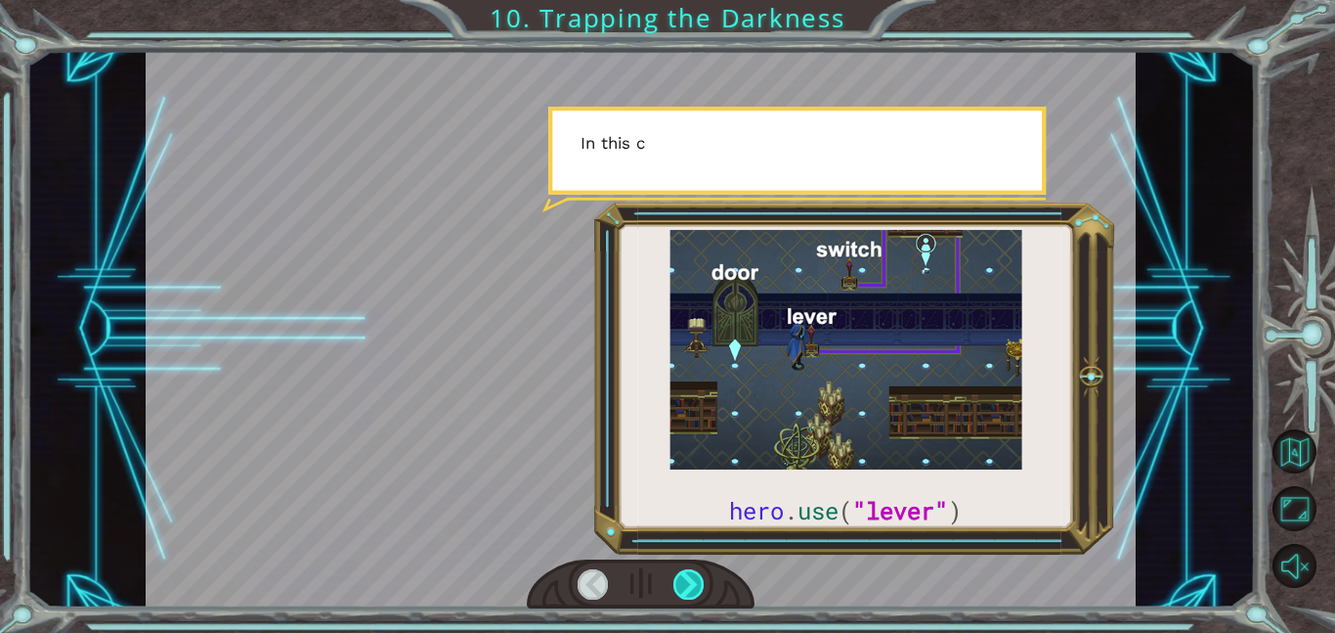
click at [693, 582] on div at bounding box center [689, 584] width 31 height 30
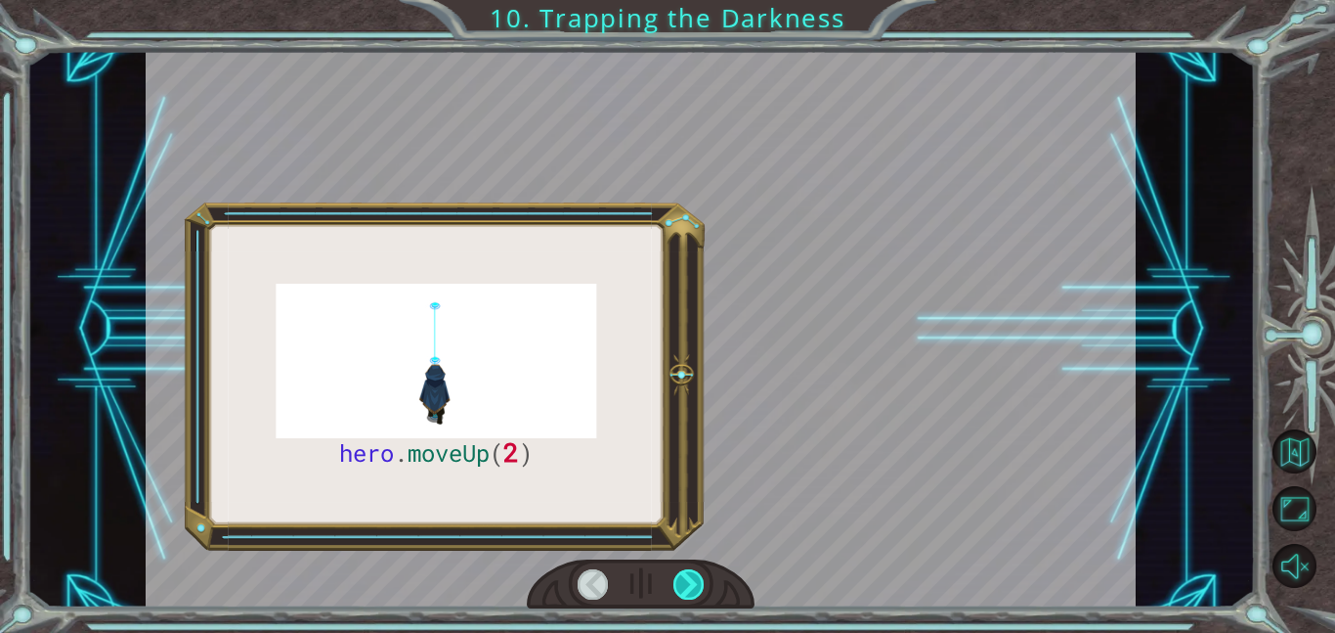
click at [693, 582] on div at bounding box center [689, 584] width 31 height 30
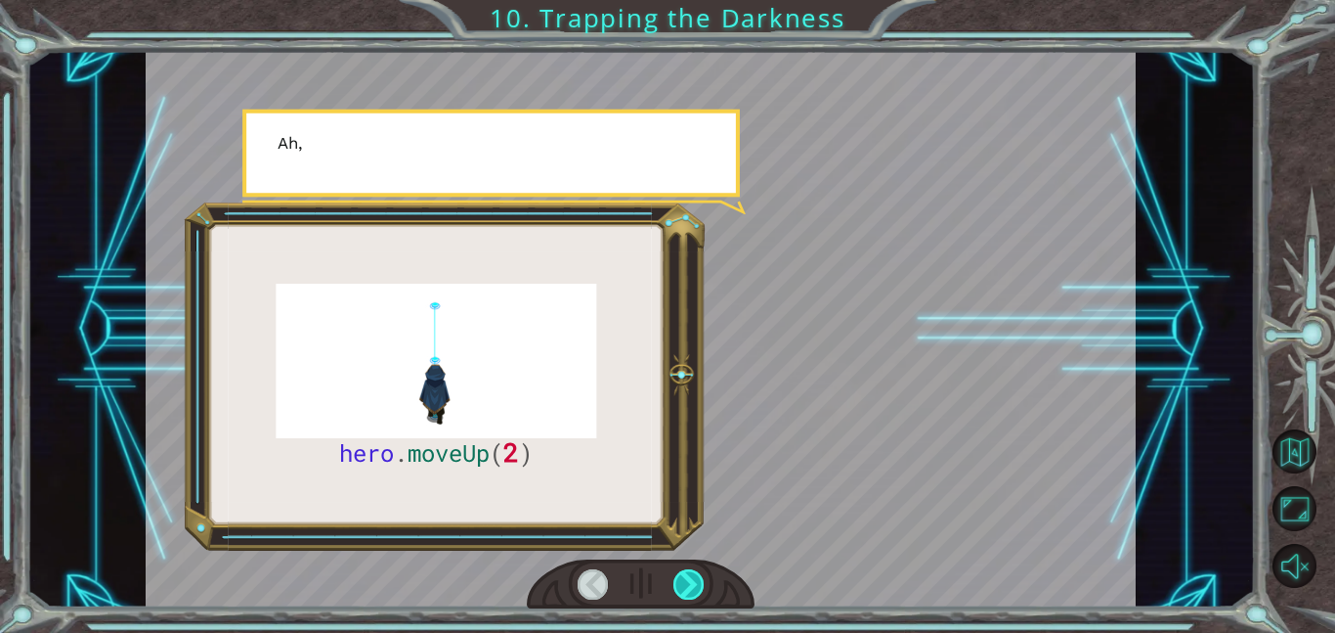
click at [693, 582] on div at bounding box center [689, 584] width 31 height 30
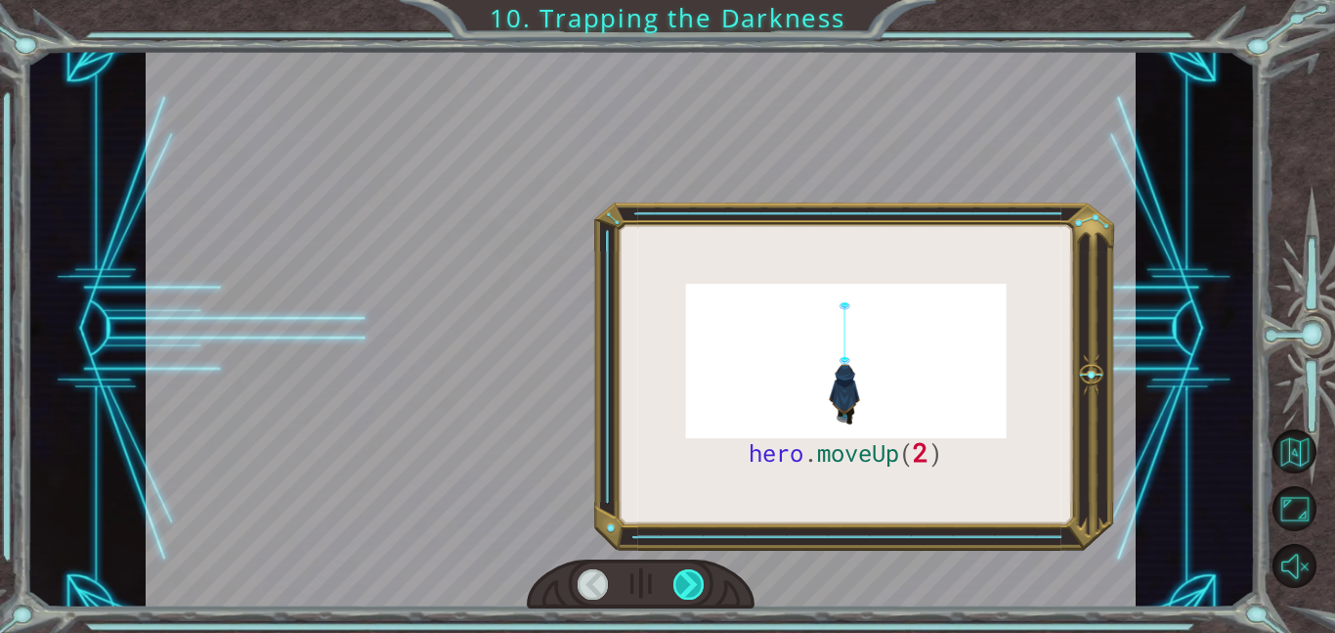
click at [693, 582] on div at bounding box center [689, 584] width 31 height 30
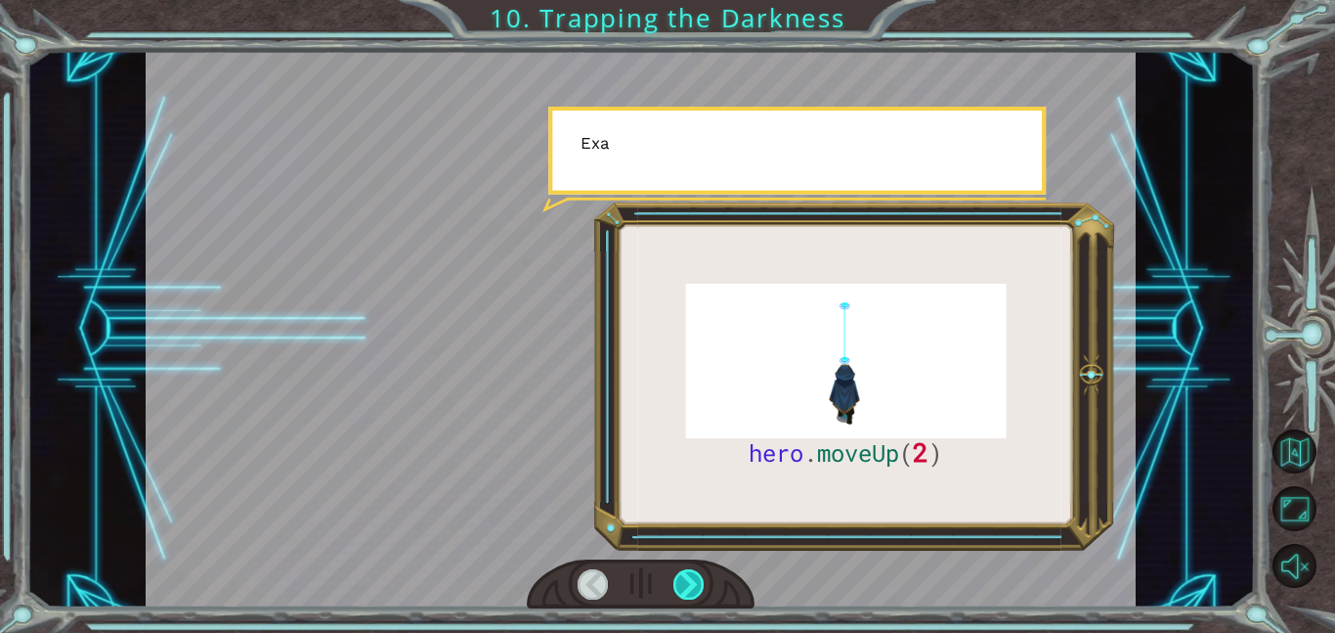
click at [693, 582] on div at bounding box center [689, 584] width 31 height 30
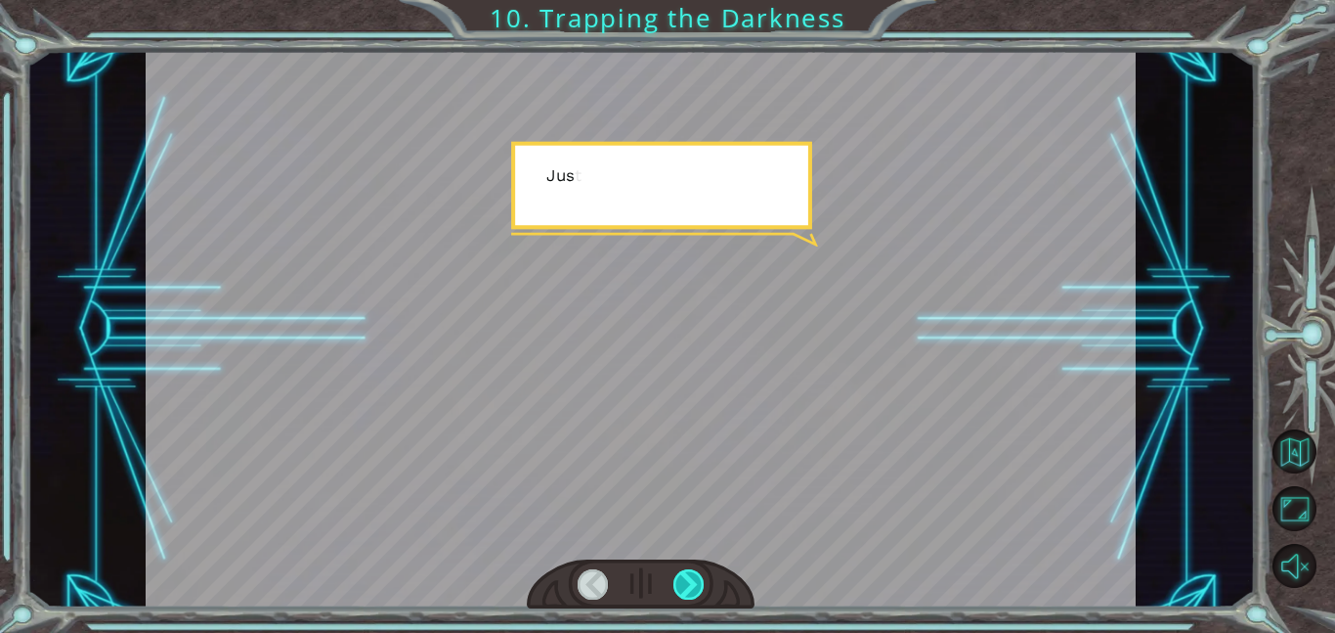
click at [693, 582] on div at bounding box center [689, 584] width 31 height 30
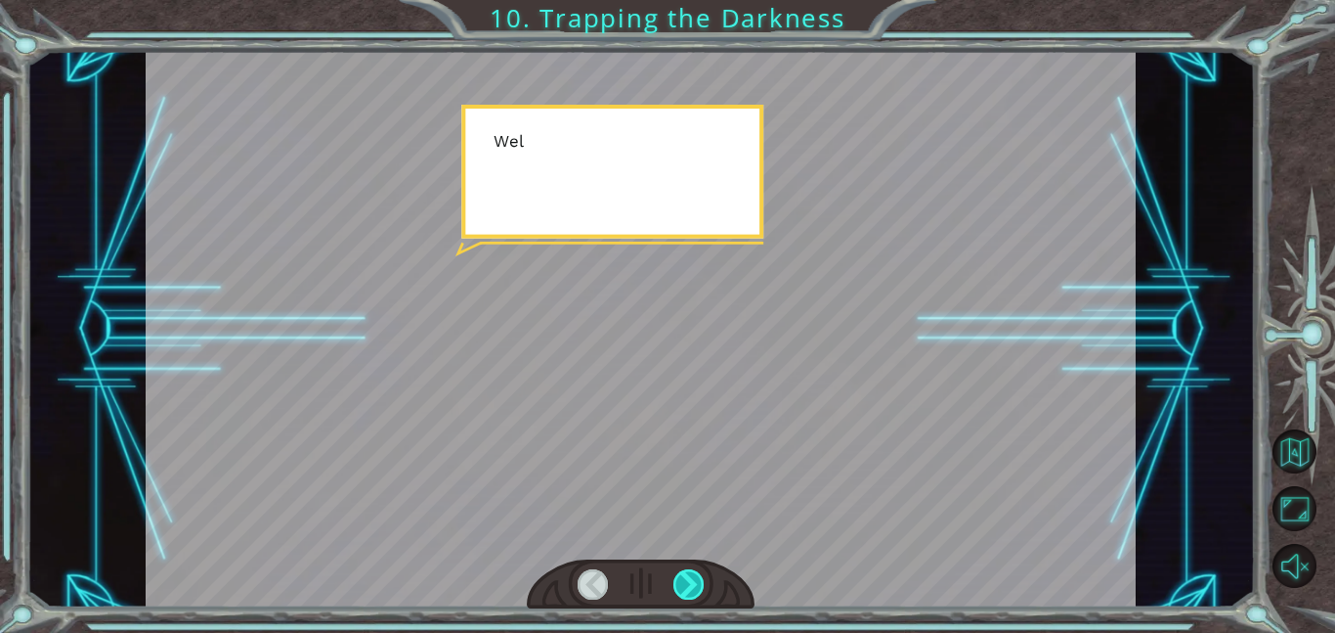
click at [693, 582] on div at bounding box center [689, 584] width 31 height 30
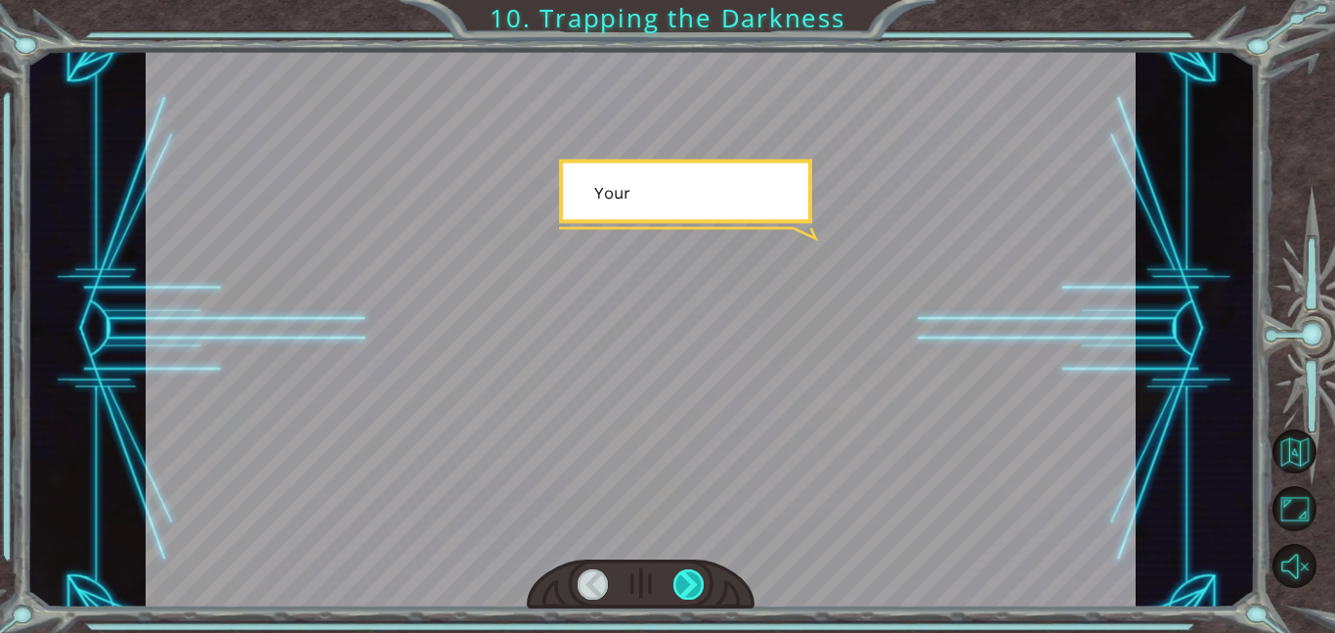
click at [693, 582] on div at bounding box center [689, 584] width 31 height 30
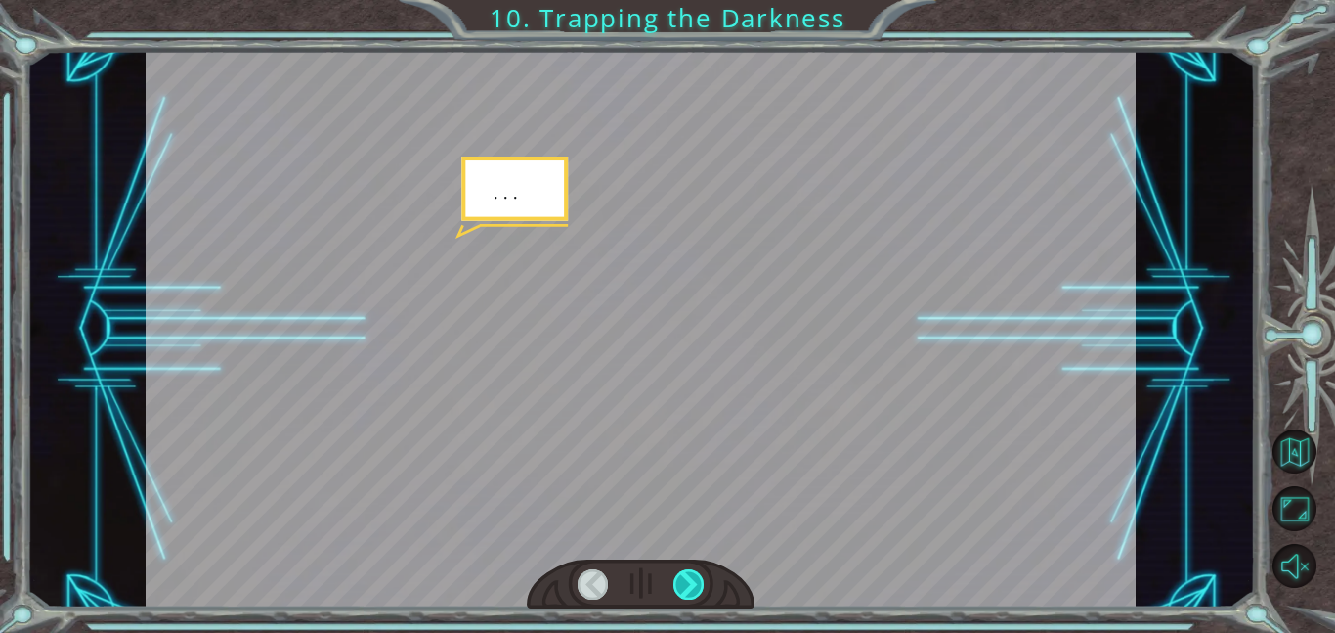
click at [693, 582] on div at bounding box center [689, 584] width 31 height 30
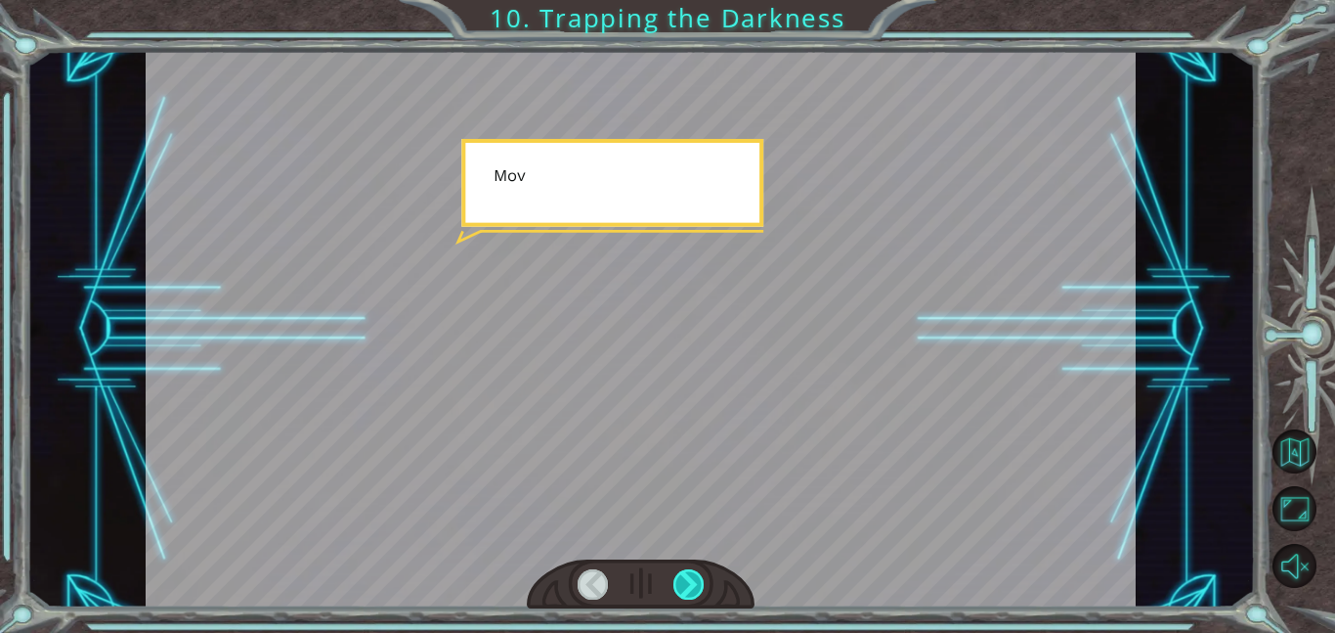
click at [693, 582] on div at bounding box center [689, 584] width 31 height 30
click at [693, 0] on div "hero . moveUp ( 2 ) B e f o r e w e c a n t r a p t h e D a r k n e s s w i t h…" at bounding box center [667, 0] width 1335 height 0
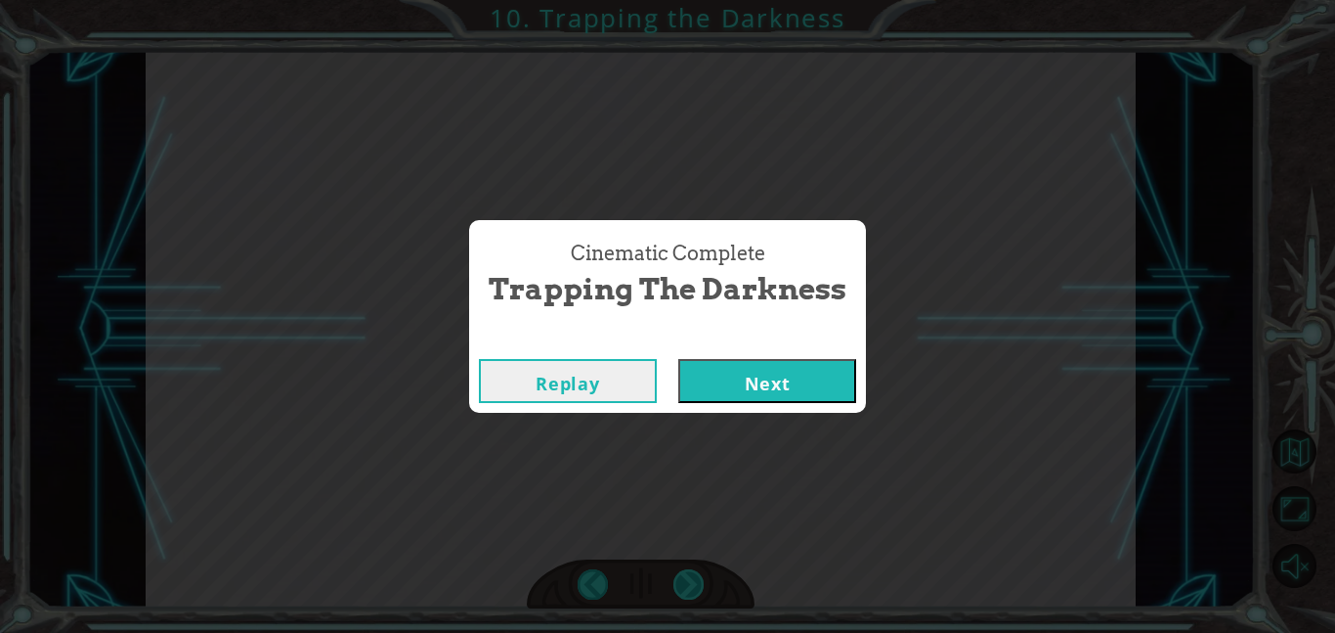
click at [693, 582] on div "Cinematic Complete Trapping the Darkness Replay Next" at bounding box center [667, 316] width 1335 height 633
click at [560, 386] on button "Replay" at bounding box center [568, 381] width 178 height 44
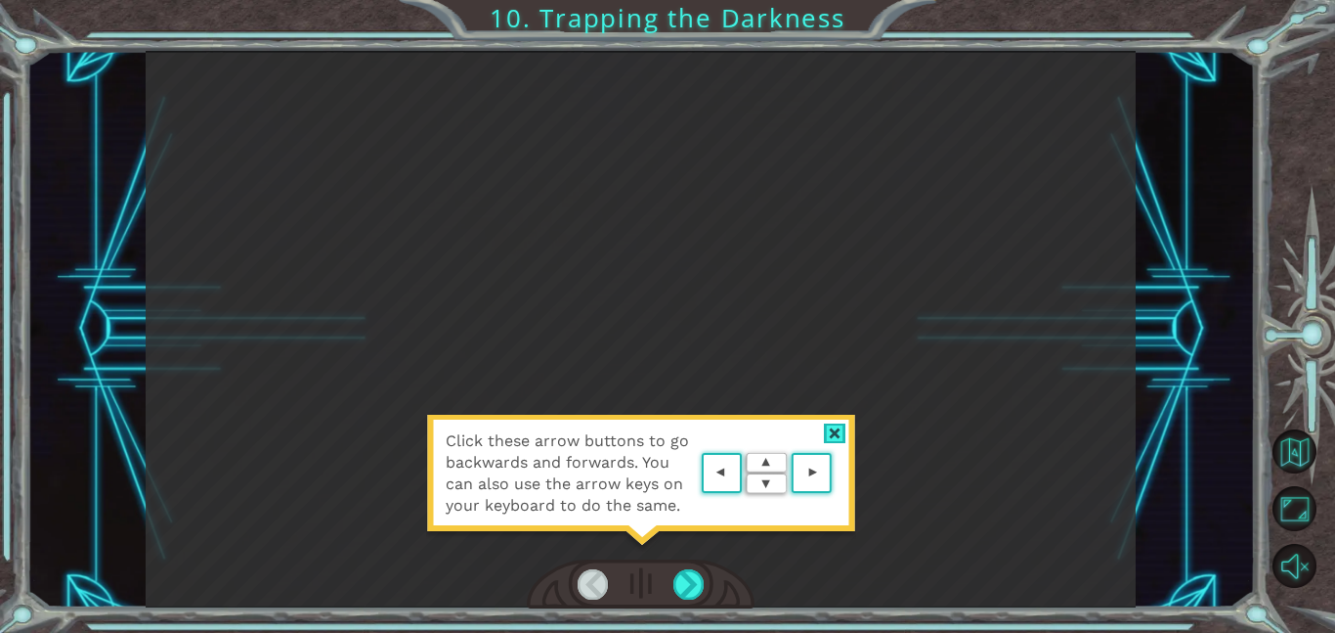
click at [683, 526] on div "Click these arrow buttons to go backwards and forwards. You can also use the ar…" at bounding box center [641, 483] width 430 height 137
click at [686, 569] on div at bounding box center [689, 584] width 31 height 30
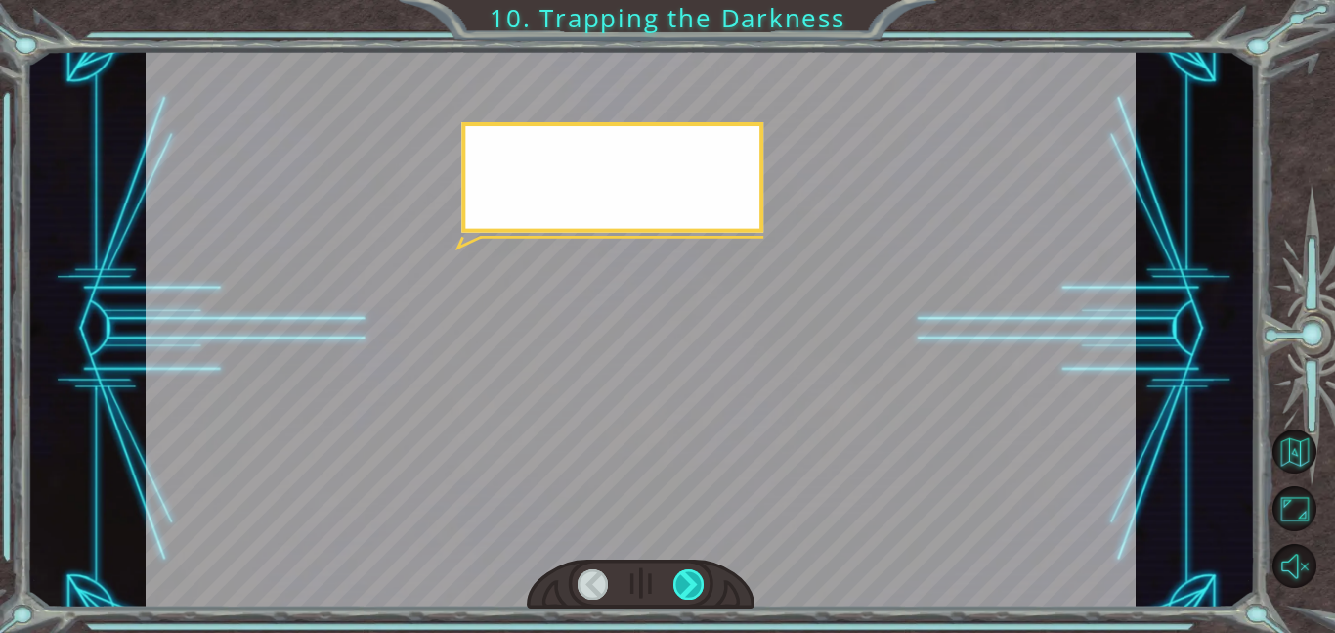
click at [686, 569] on div at bounding box center [689, 584] width 31 height 30
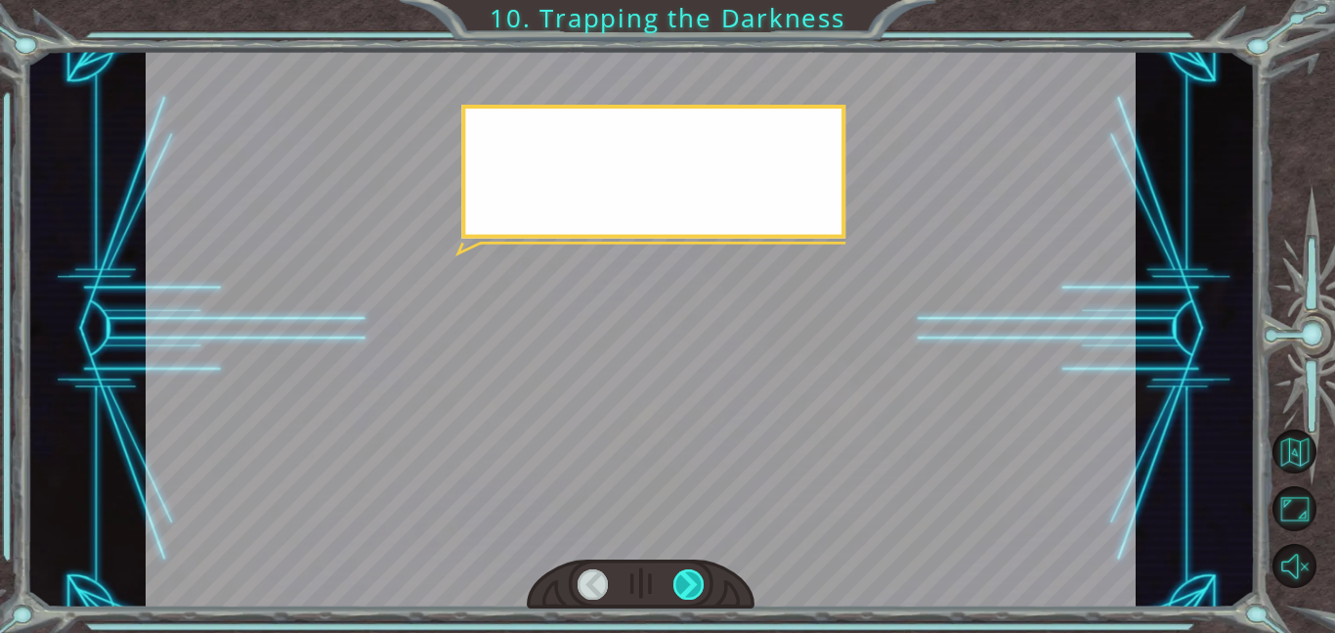
click at [686, 569] on div at bounding box center [689, 584] width 31 height 30
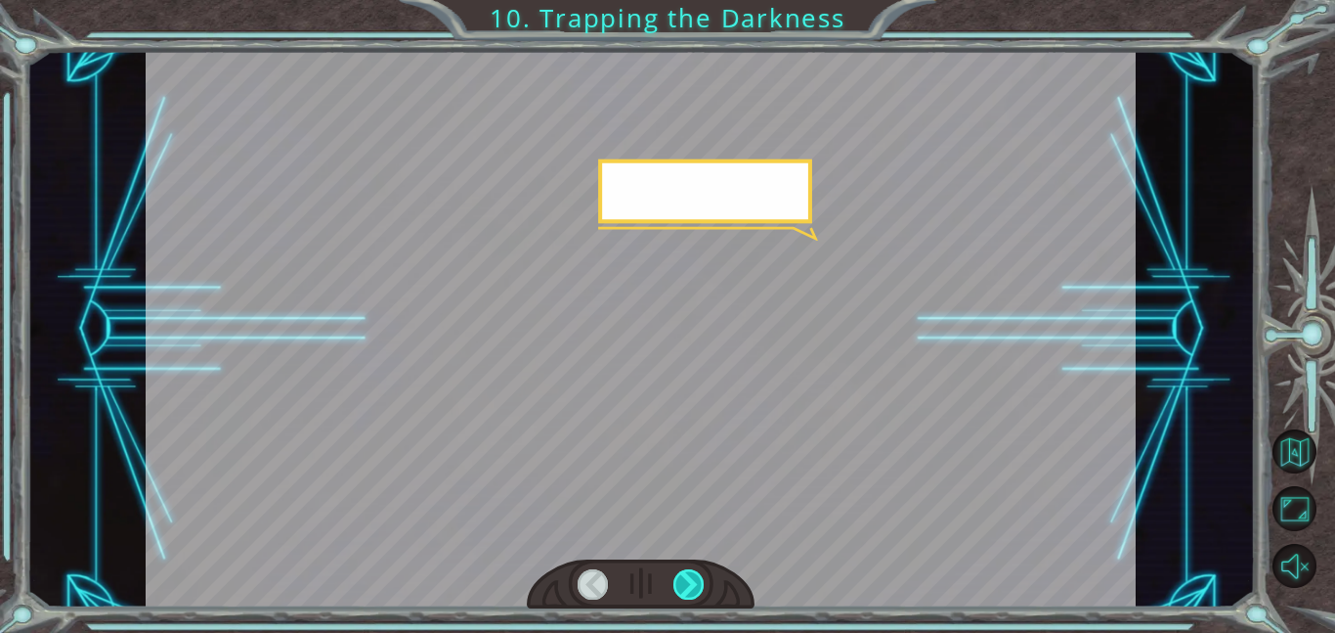
click at [686, 569] on div at bounding box center [689, 584] width 31 height 30
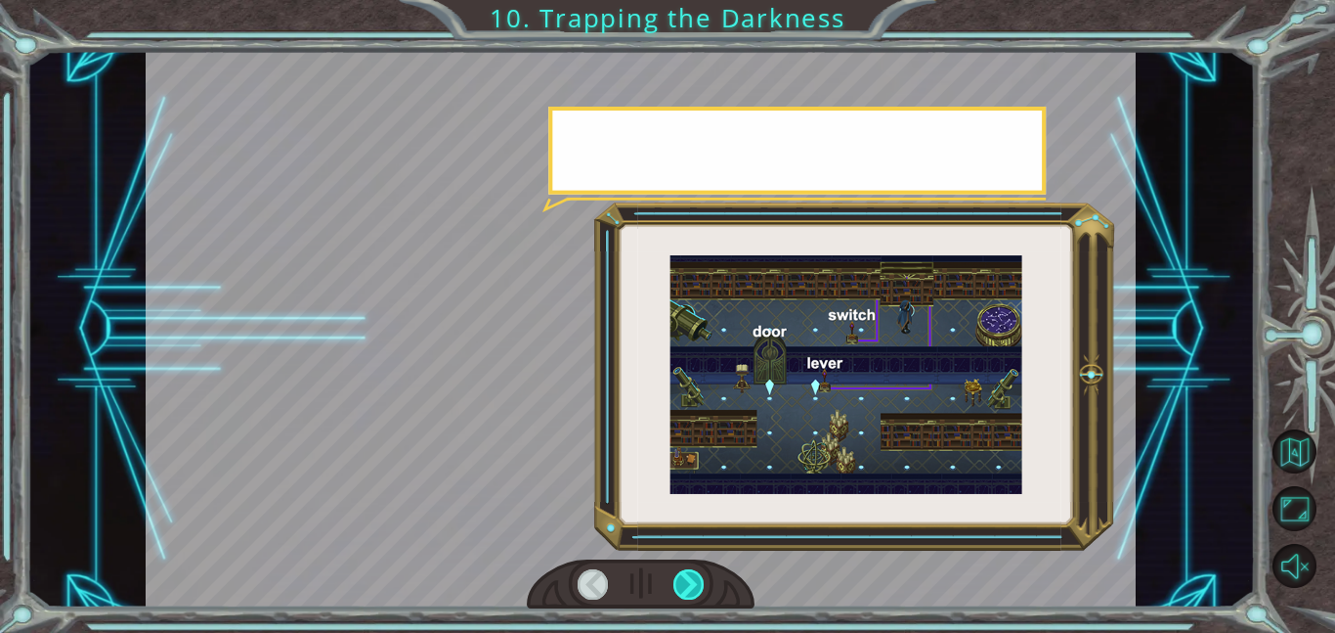
click at [686, 569] on div at bounding box center [689, 584] width 31 height 30
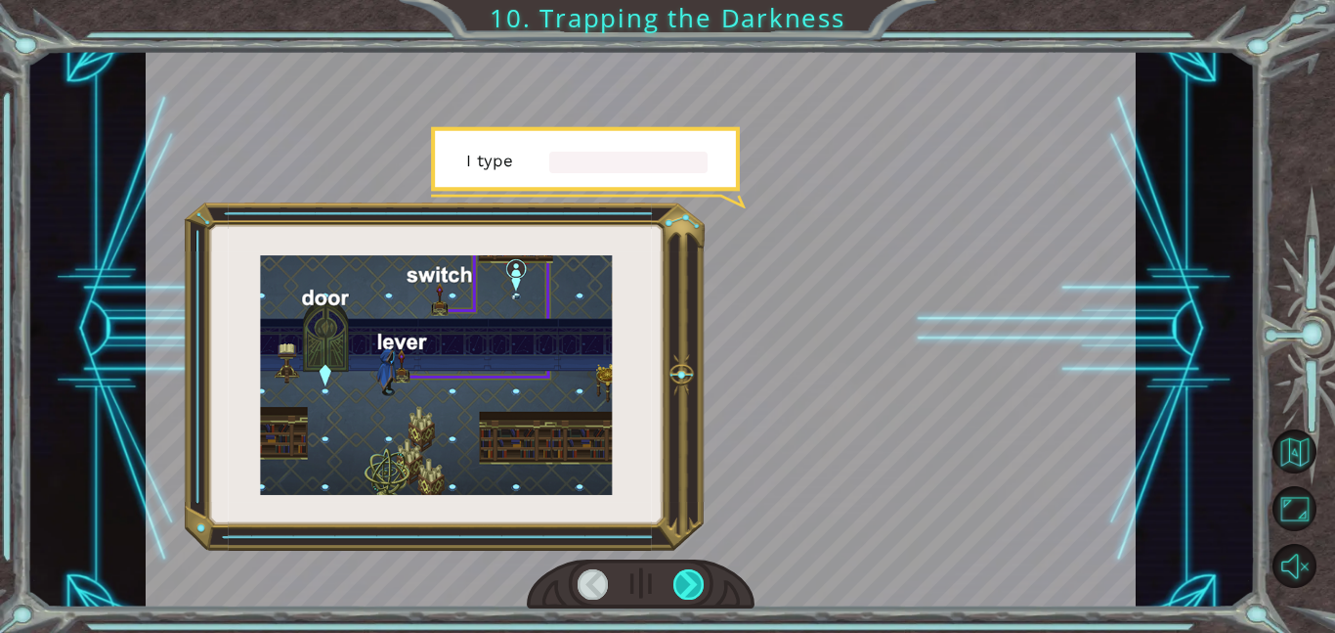
click at [686, 569] on div at bounding box center [689, 584] width 31 height 30
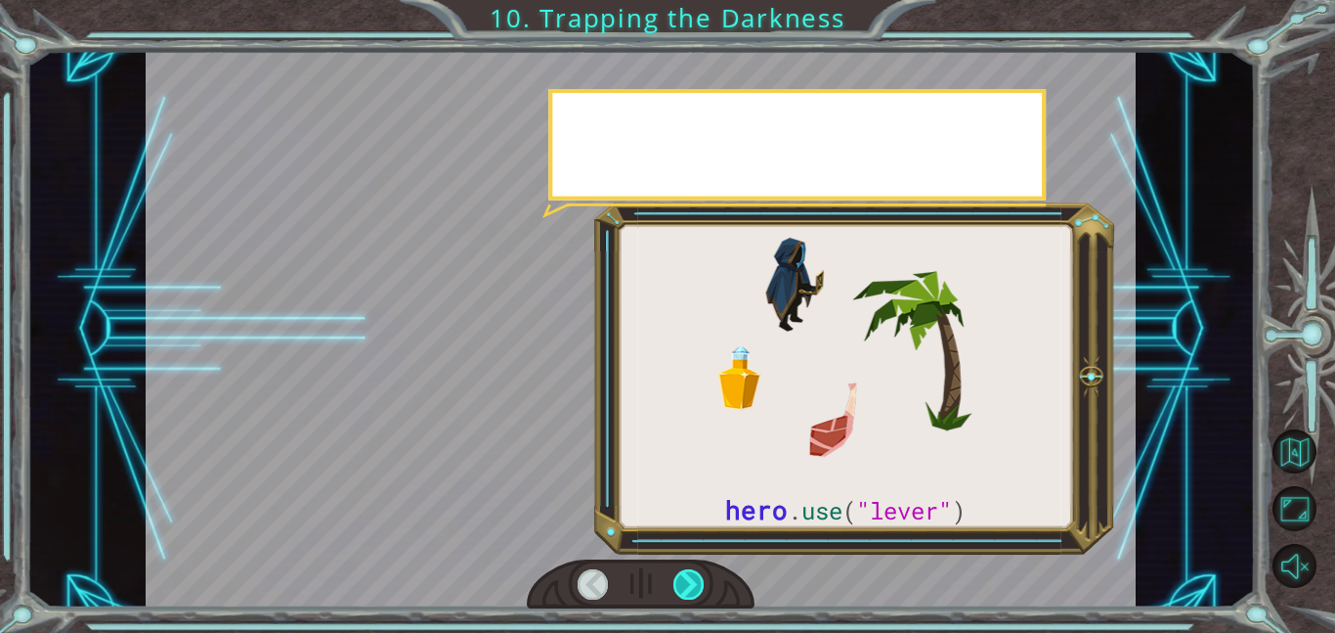
click at [686, 569] on div at bounding box center [689, 584] width 31 height 30
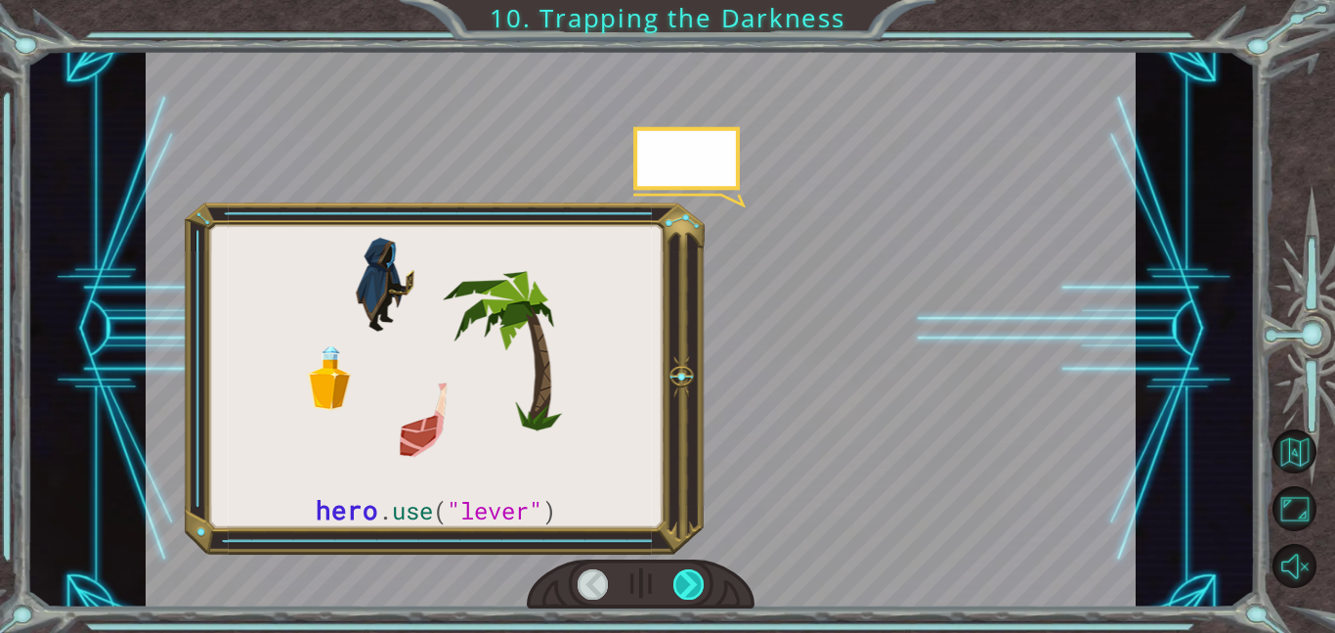
click at [686, 569] on div at bounding box center [689, 584] width 31 height 30
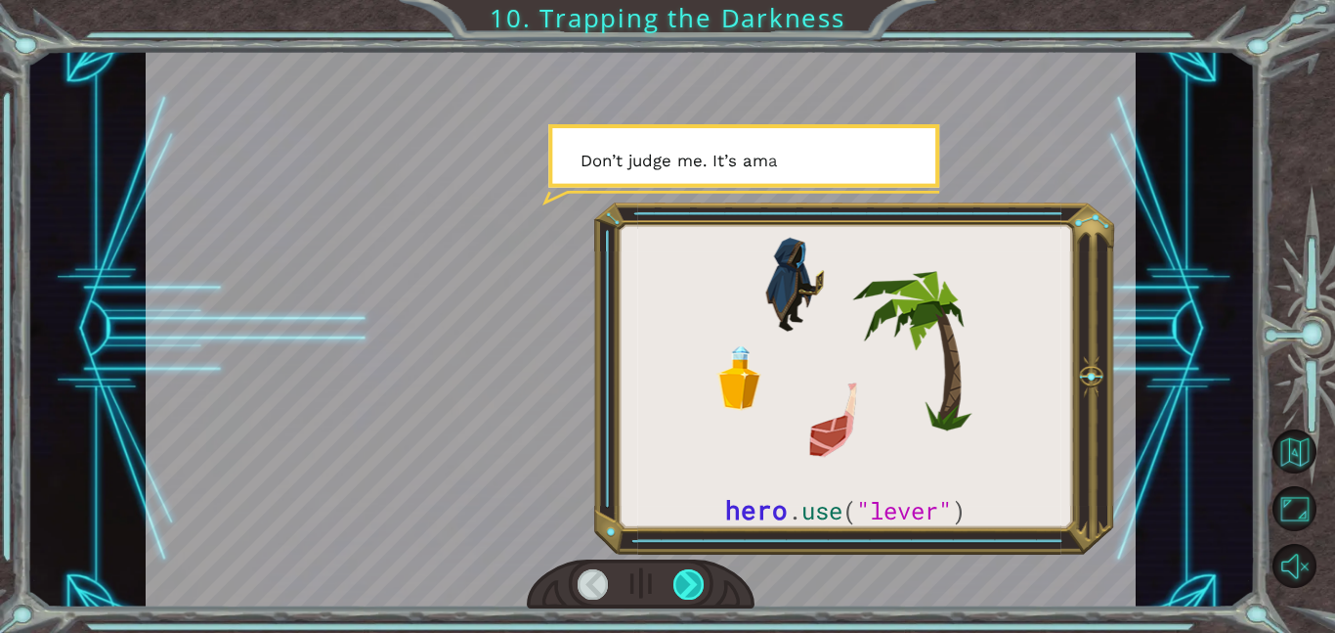
click at [686, 569] on div at bounding box center [689, 584] width 31 height 30
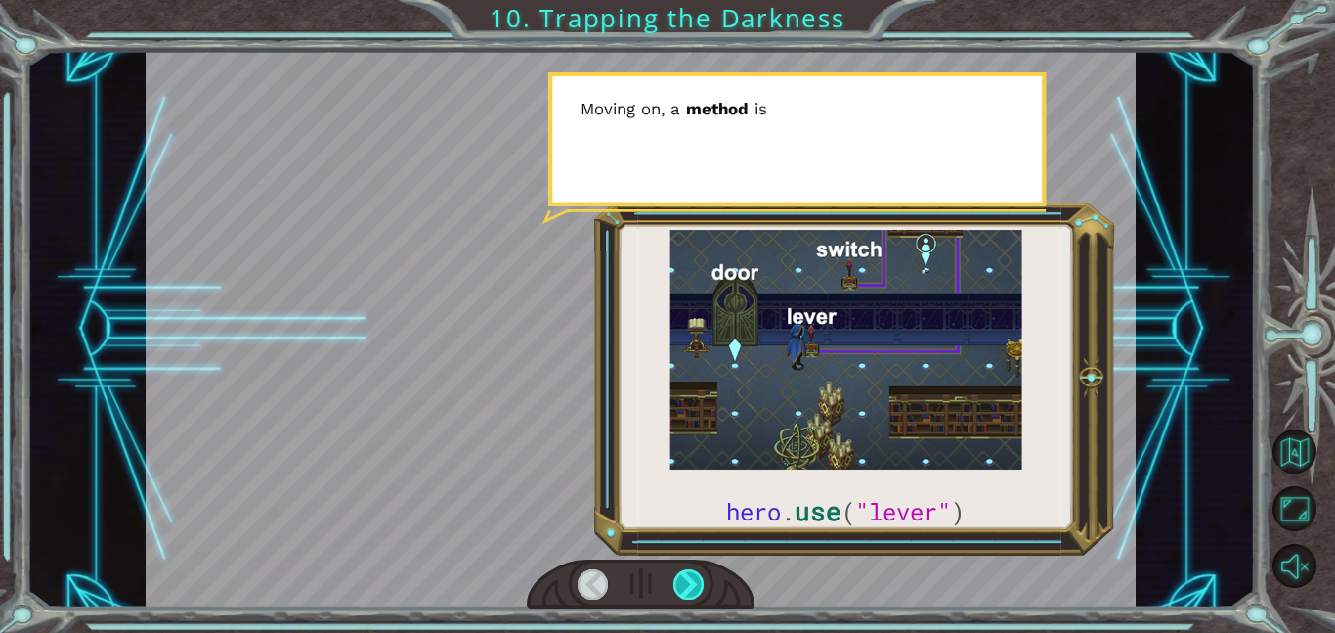
click at [686, 569] on div at bounding box center [689, 584] width 31 height 30
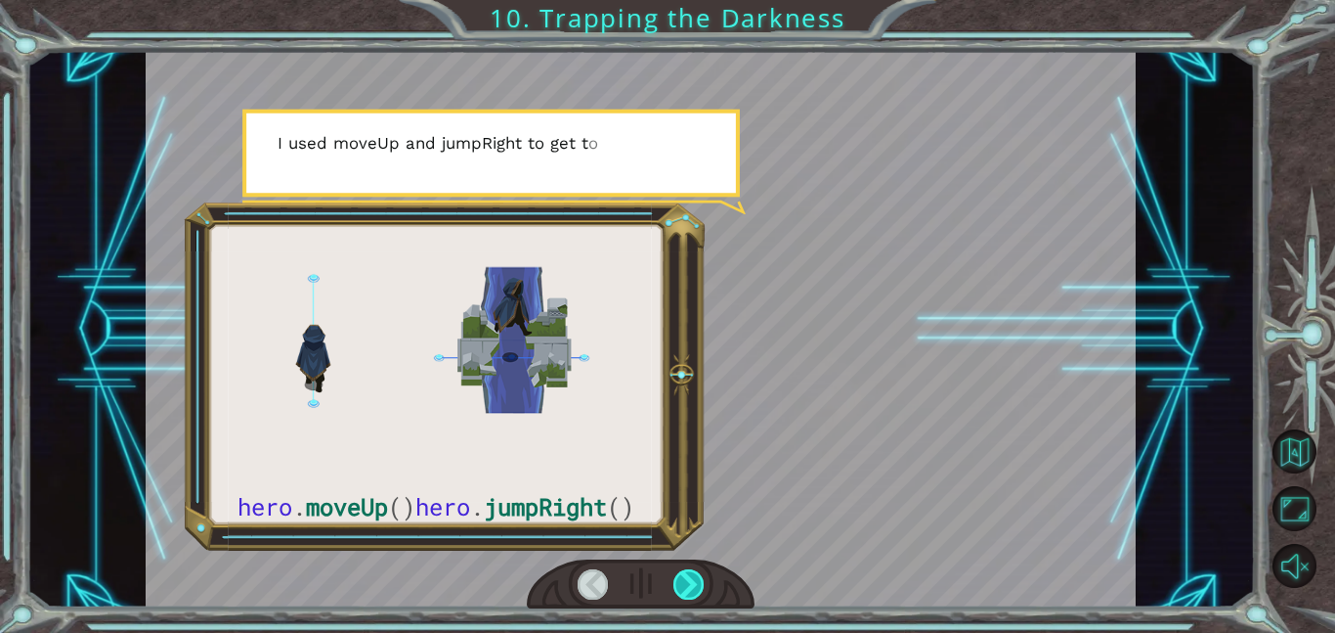
click at [686, 571] on div at bounding box center [689, 584] width 31 height 30
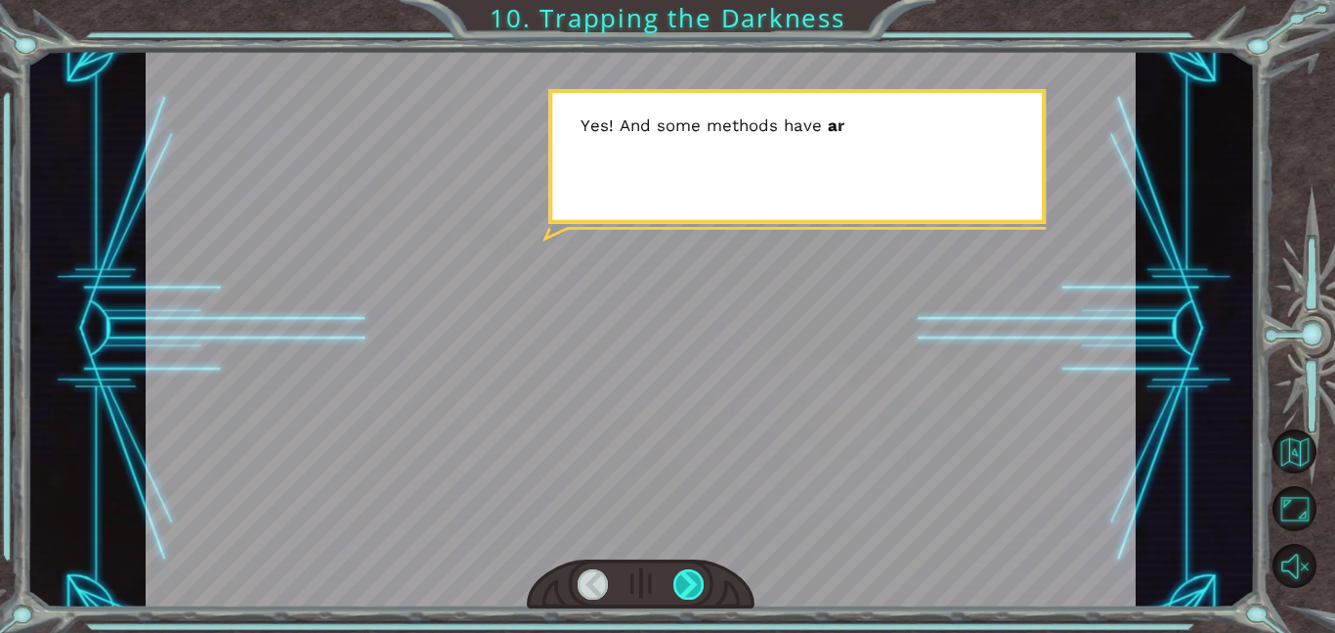
click at [686, 571] on div at bounding box center [689, 584] width 31 height 30
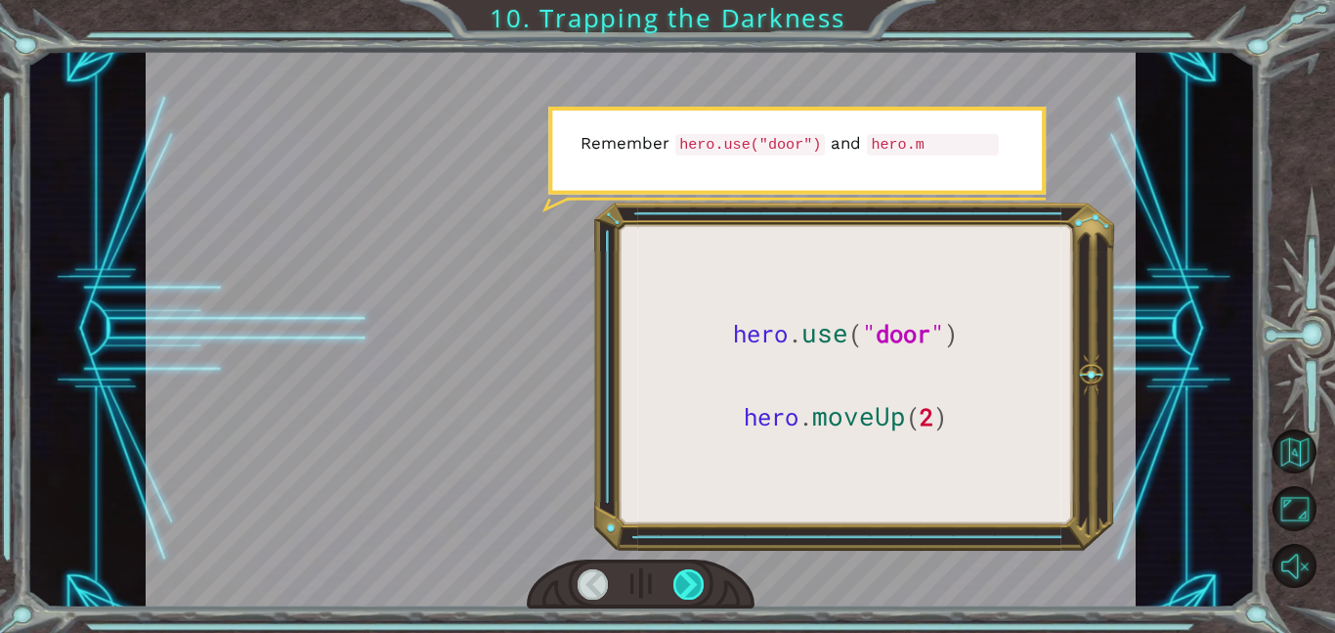
click at [686, 571] on div at bounding box center [689, 584] width 31 height 30
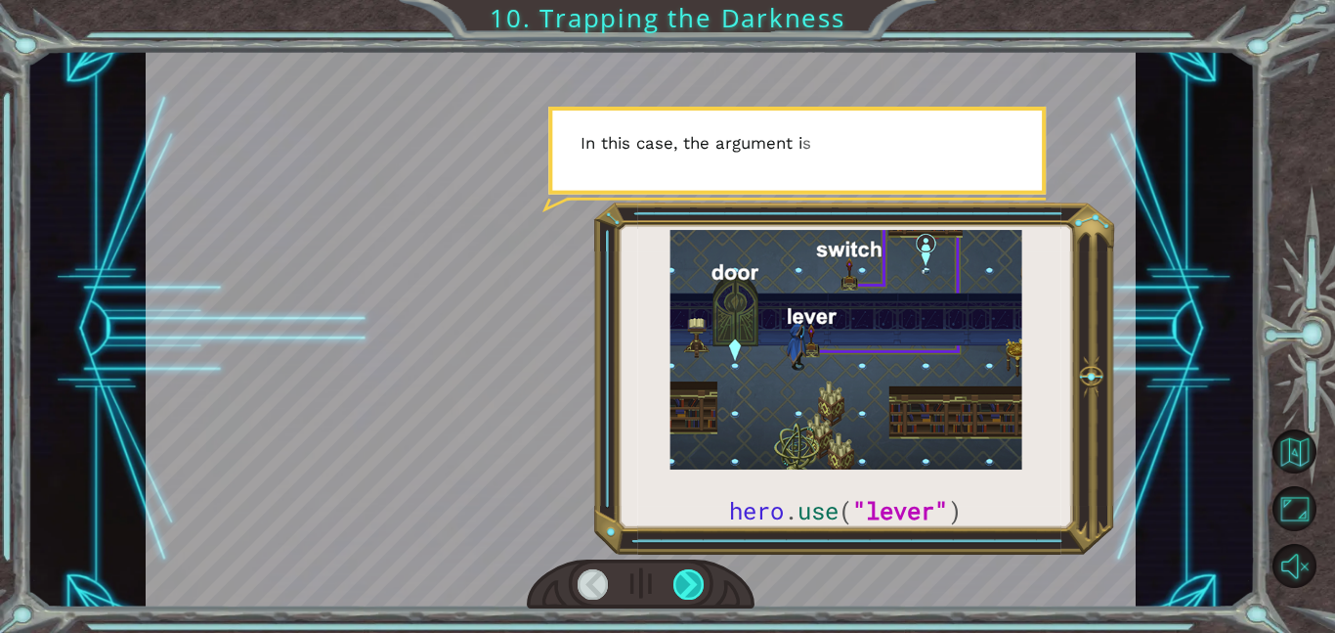
click at [686, 571] on div at bounding box center [689, 584] width 31 height 30
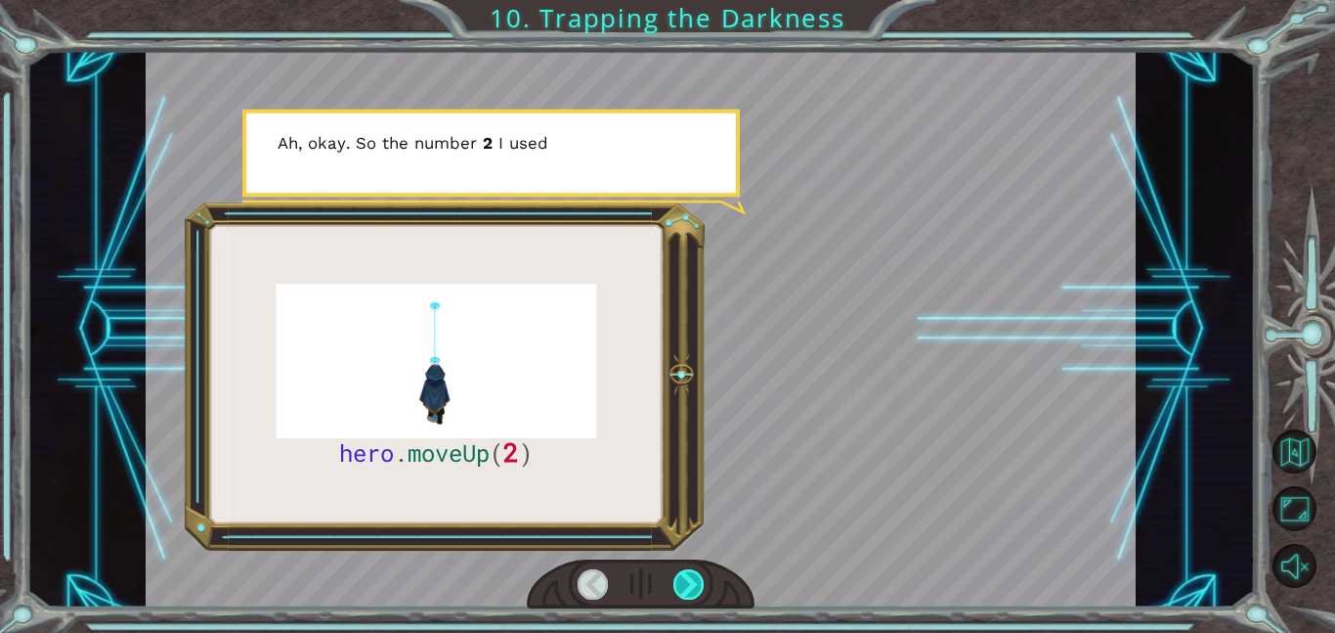
click at [686, 571] on div at bounding box center [689, 584] width 31 height 30
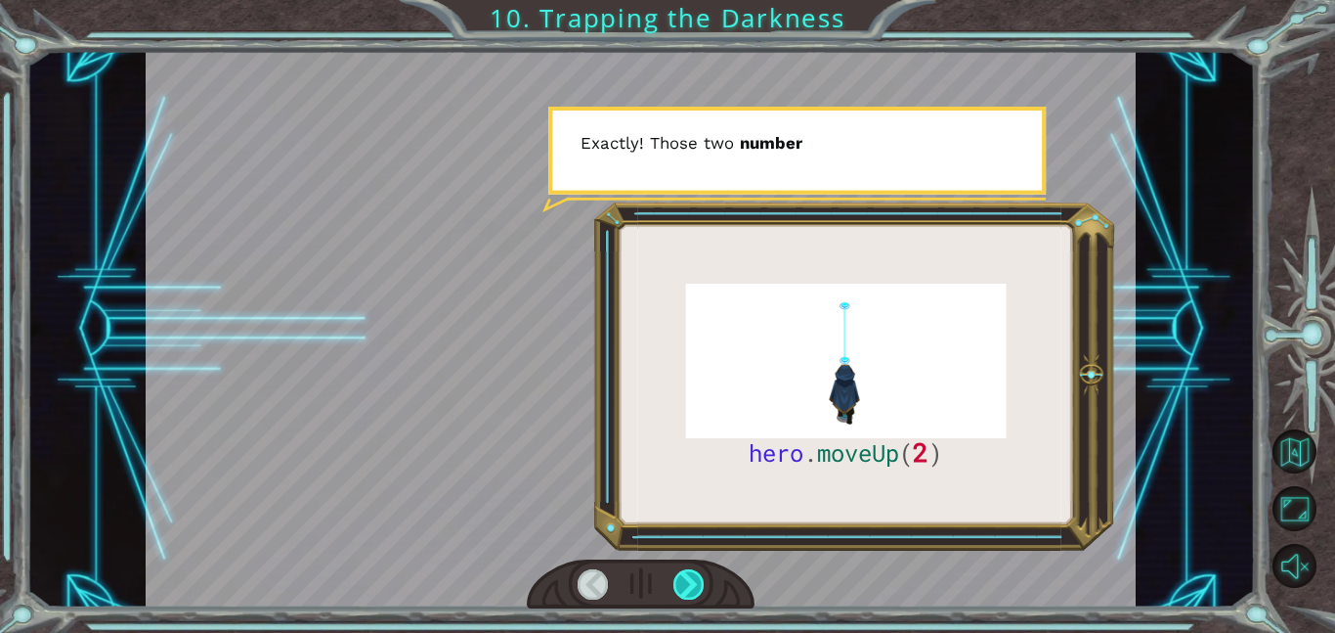
click at [686, 571] on div at bounding box center [689, 584] width 31 height 30
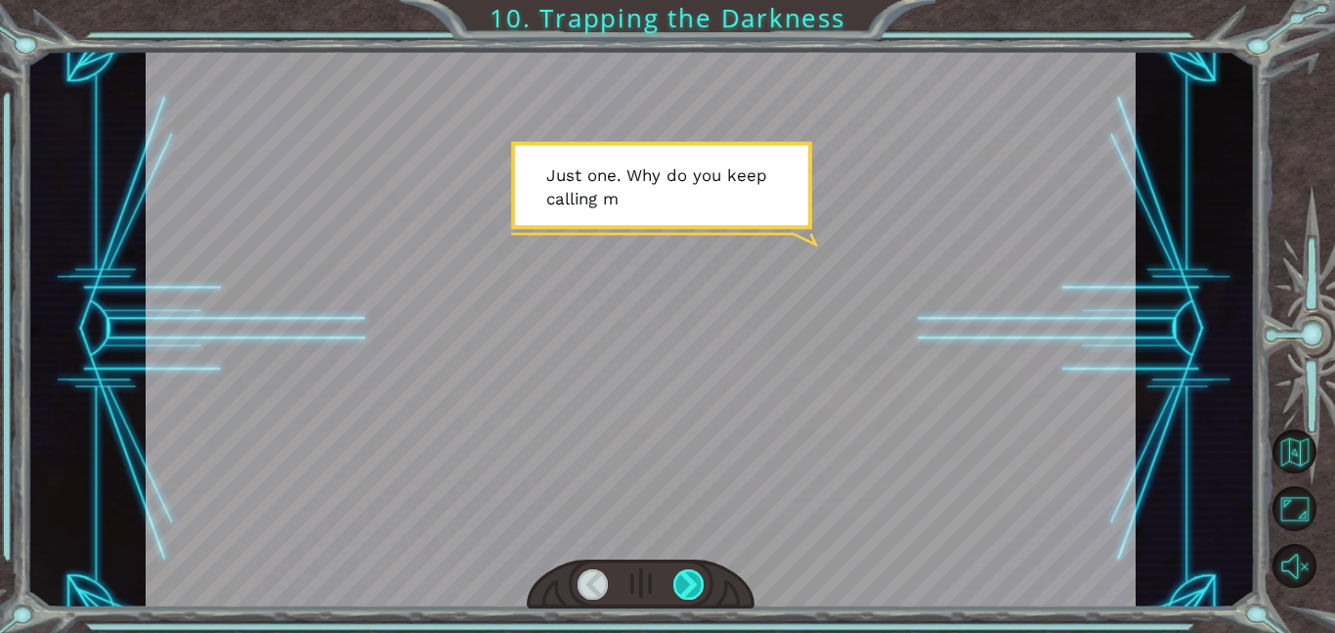
click at [686, 571] on div at bounding box center [689, 584] width 31 height 30
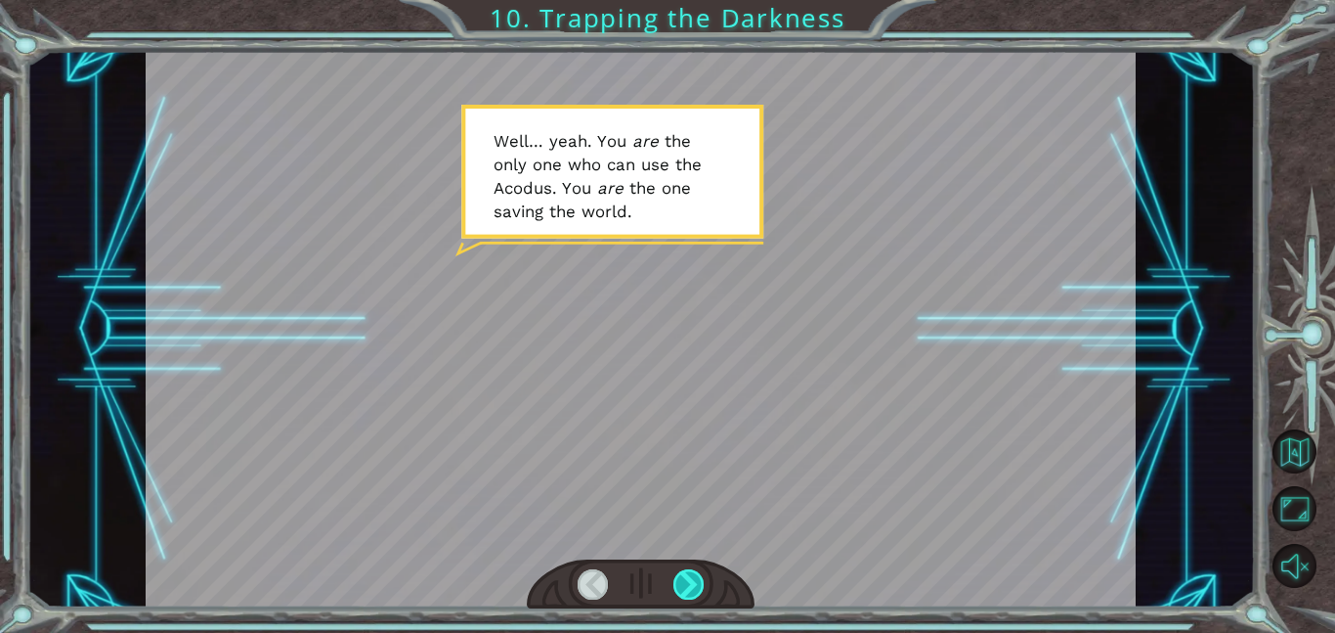
click at [686, 571] on div at bounding box center [689, 584] width 31 height 30
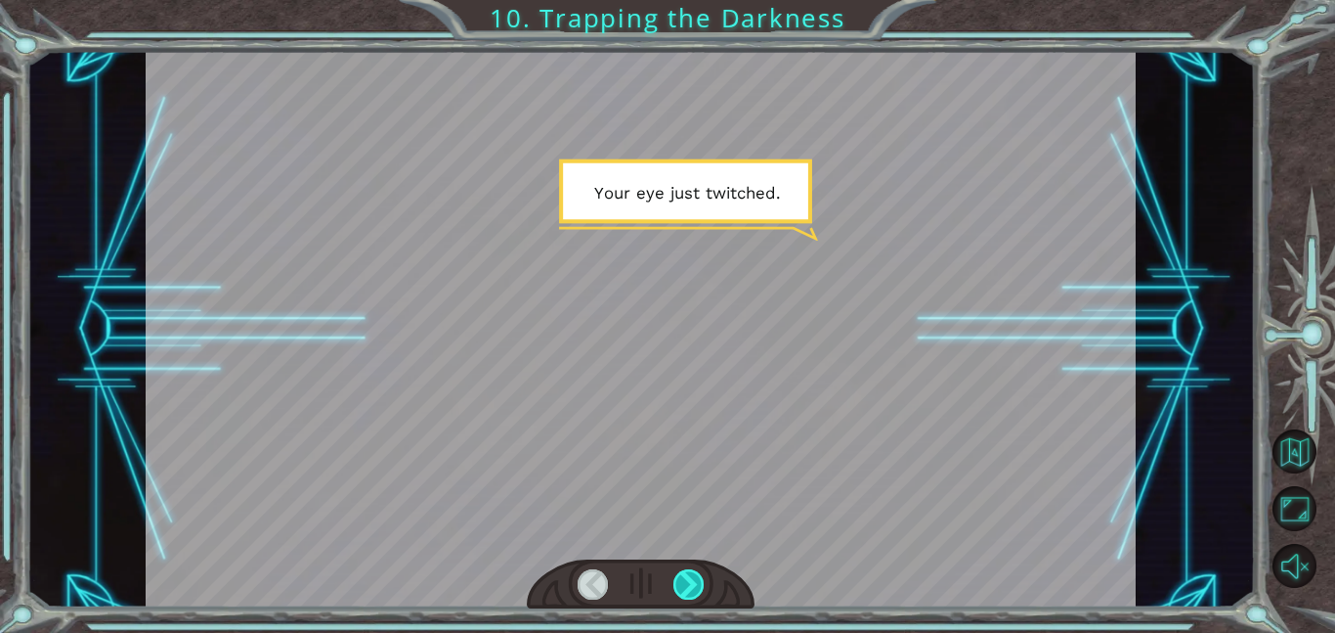
click at [686, 571] on div at bounding box center [689, 584] width 31 height 30
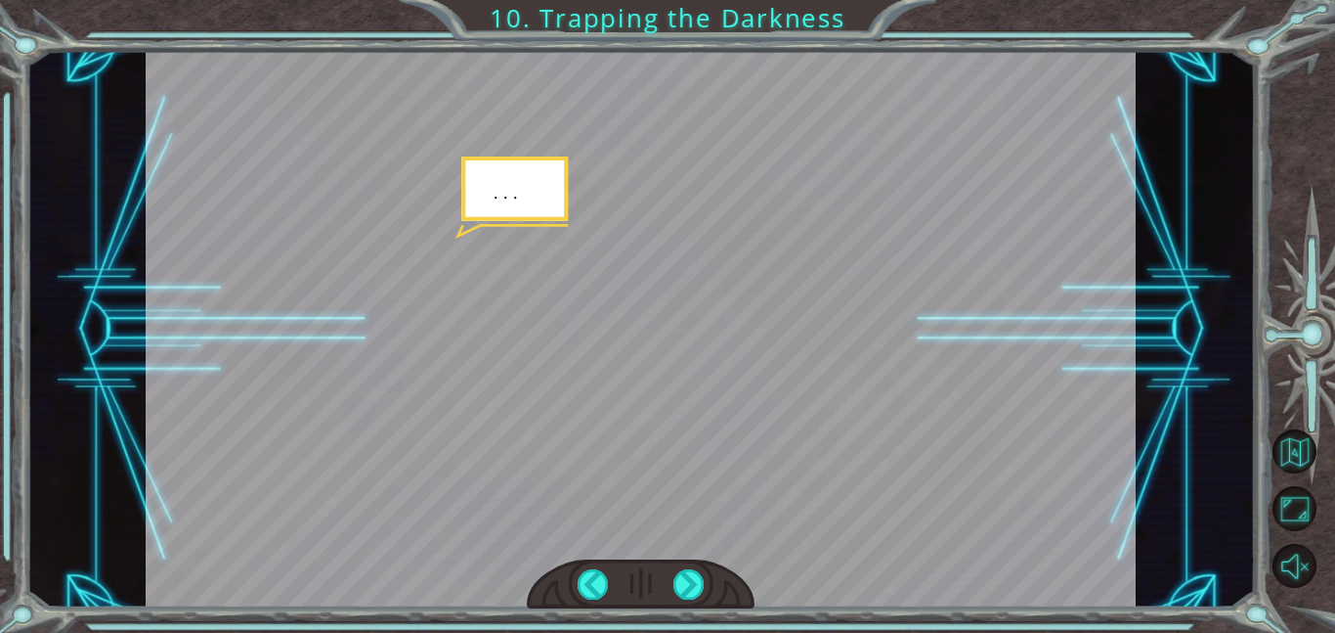
click at [574, 582] on div at bounding box center [641, 584] width 228 height 50
click at [583, 582] on div at bounding box center [593, 584] width 31 height 30
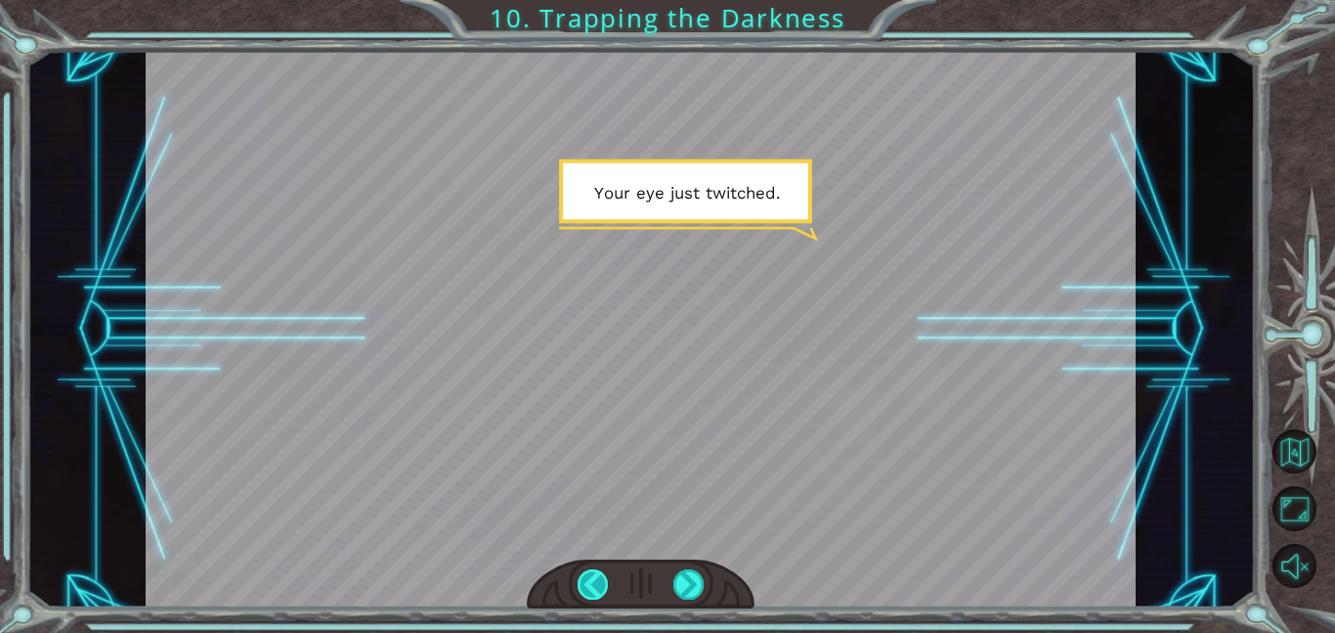
click at [583, 582] on div at bounding box center [593, 584] width 31 height 30
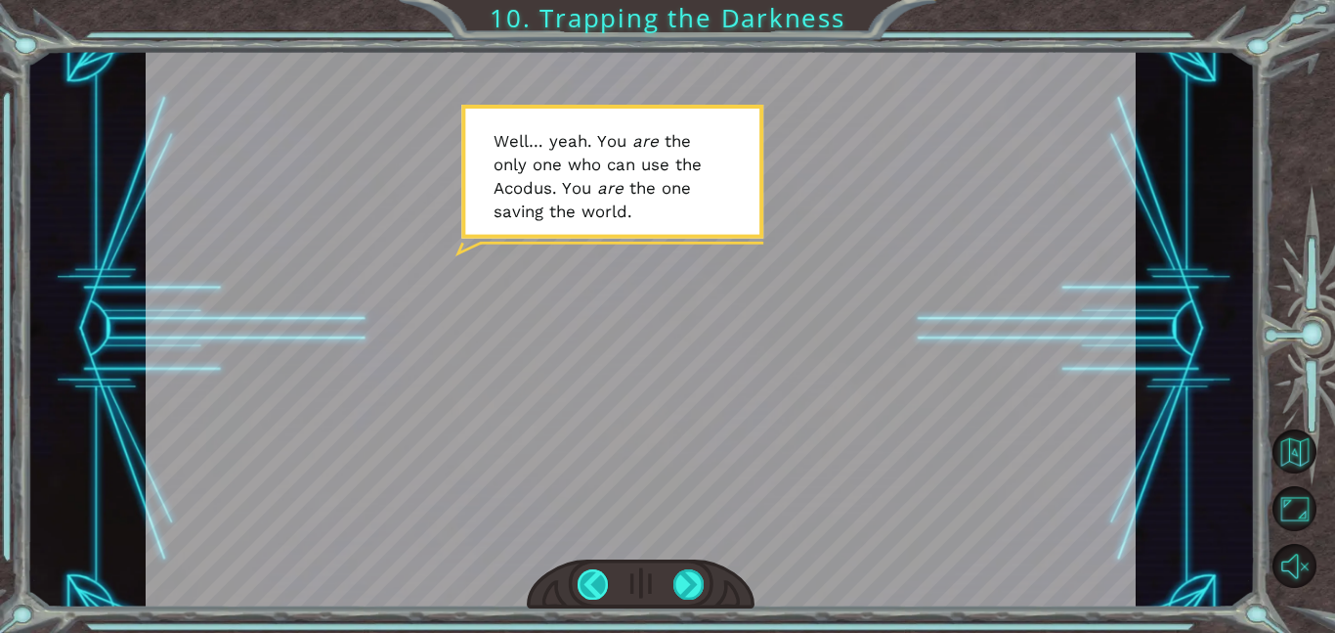
click at [583, 582] on div at bounding box center [593, 584] width 31 height 30
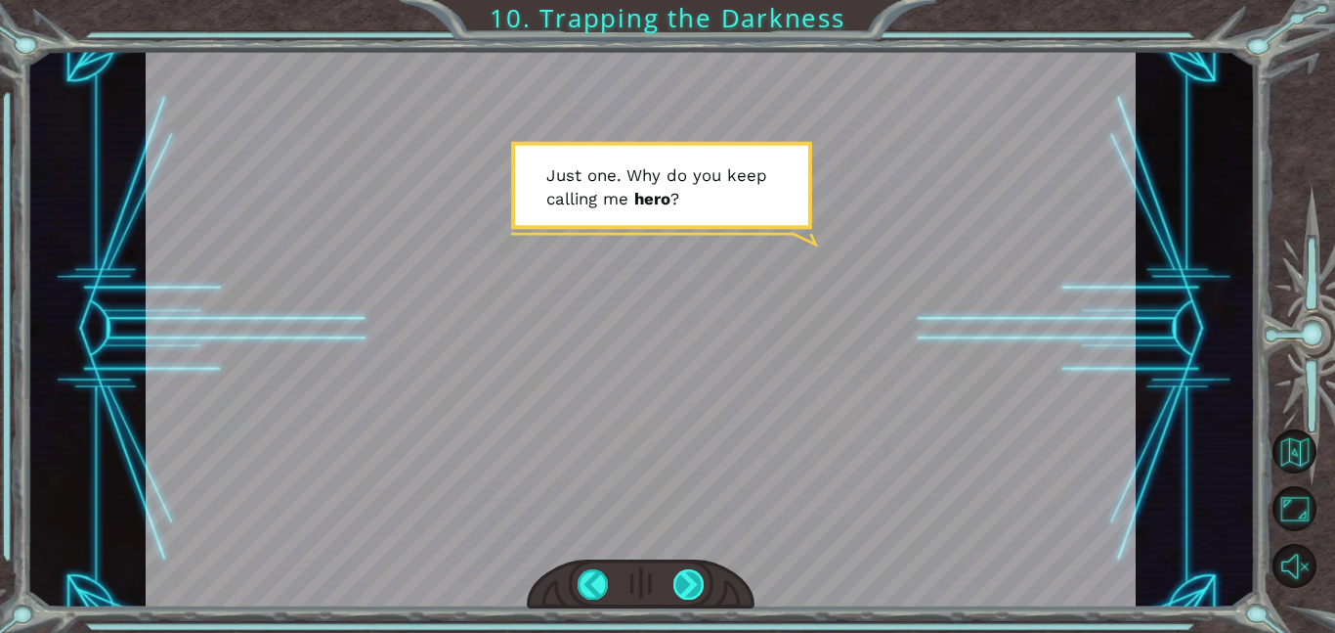
click at [681, 580] on div at bounding box center [689, 584] width 31 height 30
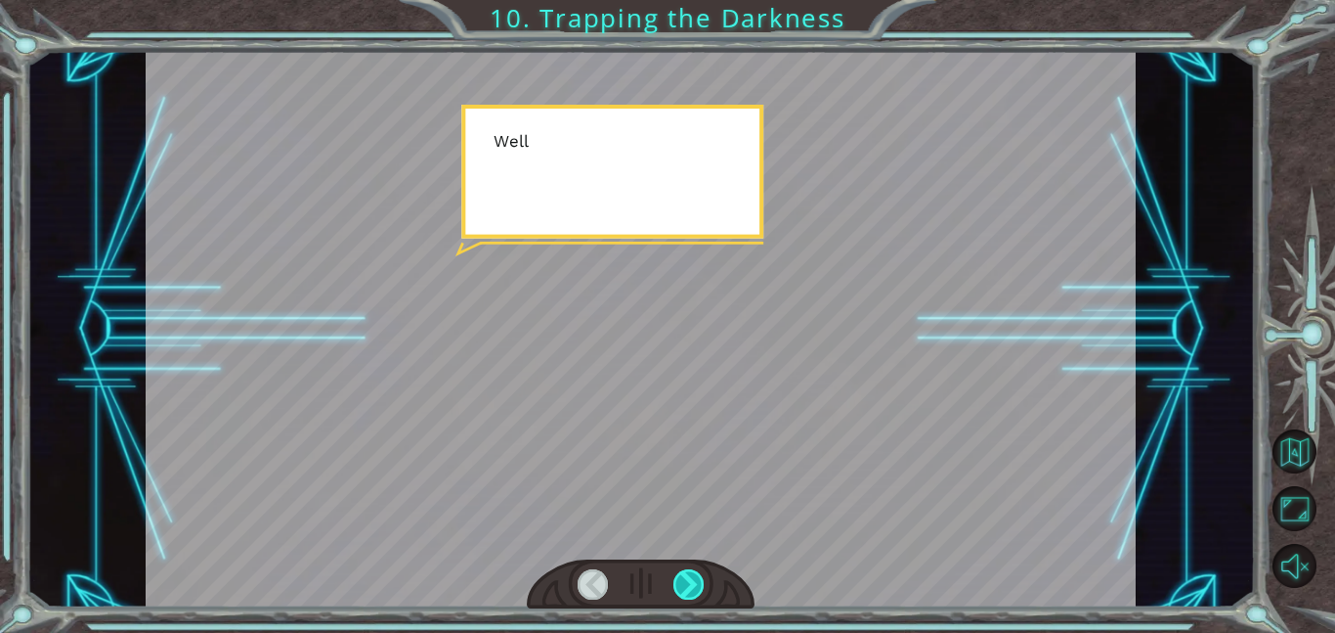
click at [681, 580] on div at bounding box center [689, 584] width 31 height 30
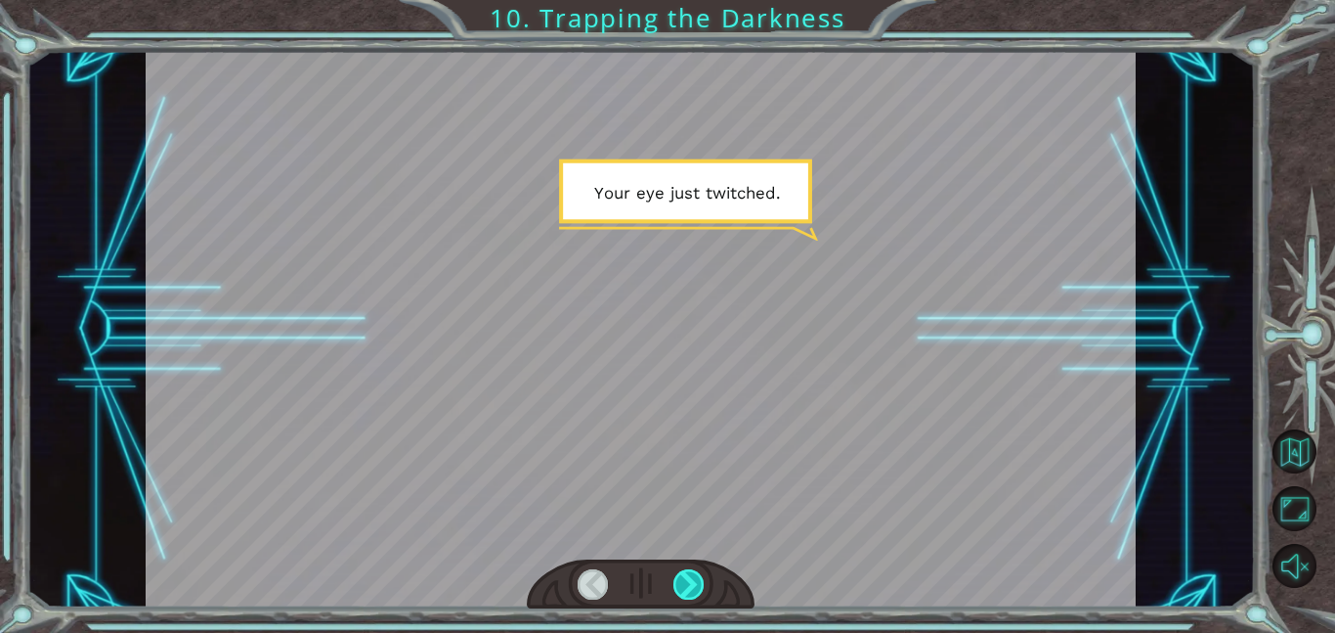
click at [681, 581] on div at bounding box center [689, 584] width 31 height 30
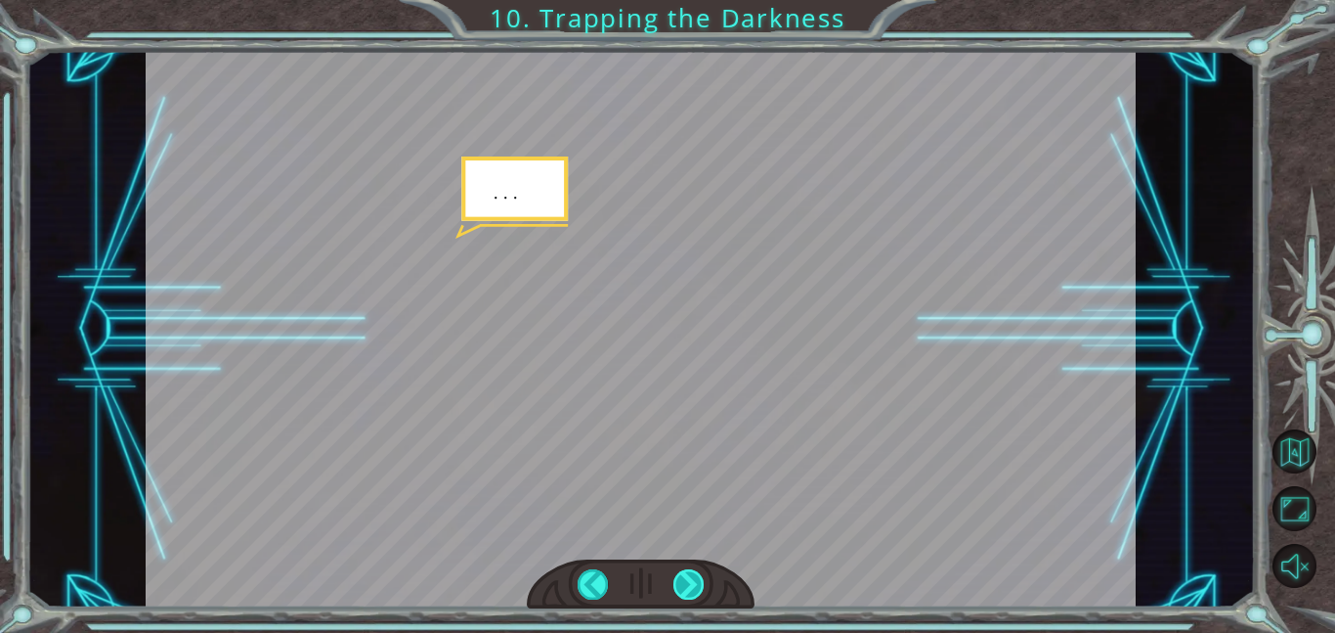
click at [681, 581] on div at bounding box center [689, 584] width 31 height 30
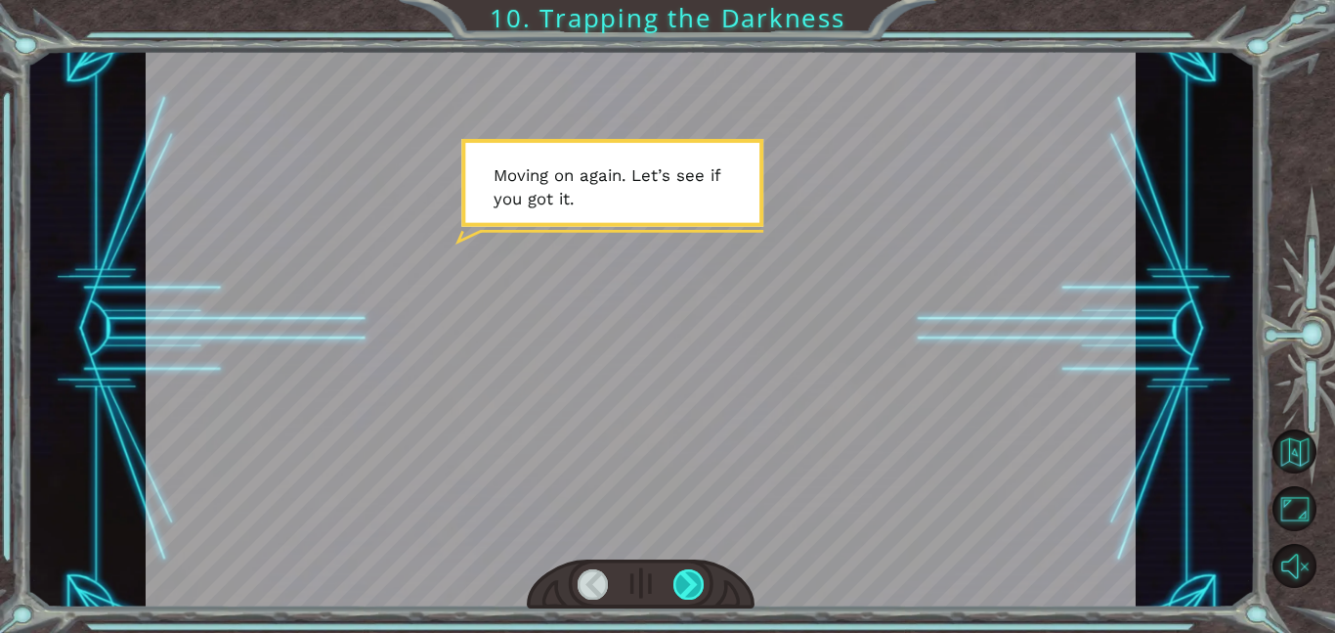
click at [681, 581] on div at bounding box center [689, 584] width 31 height 30
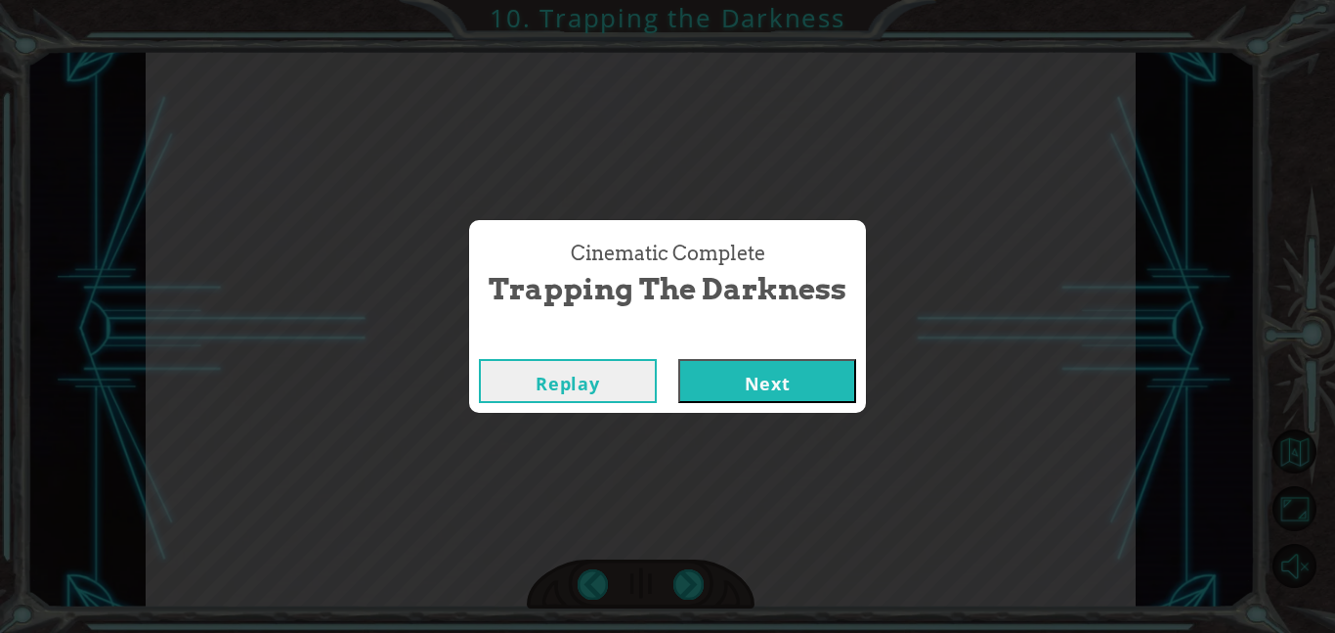
click at [730, 392] on button "Next" at bounding box center [767, 381] width 178 height 44
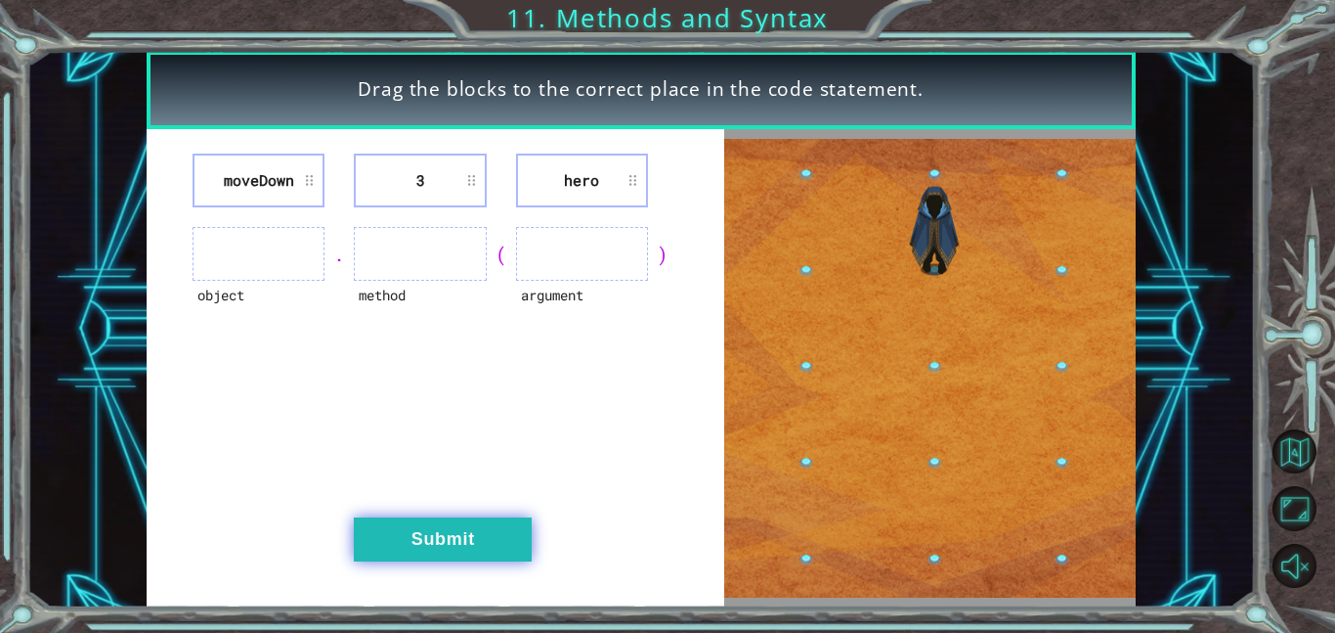
click at [436, 526] on button "Submit" at bounding box center [443, 539] width 178 height 44
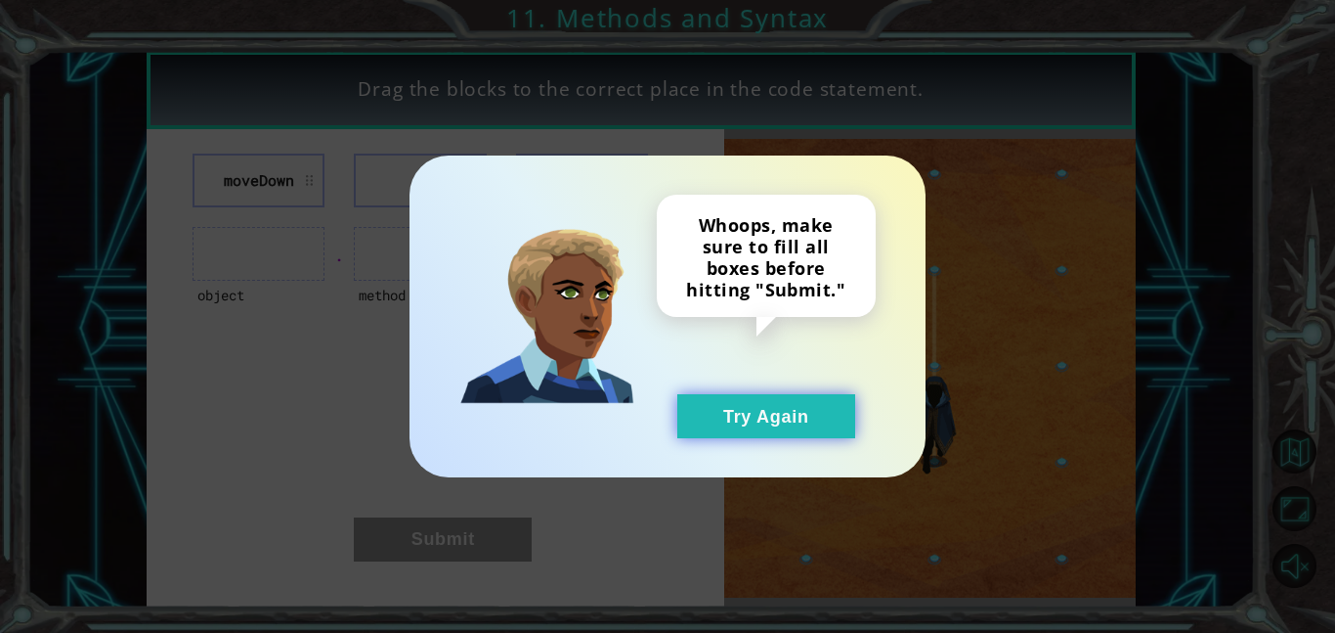
click at [774, 414] on button "Try Again" at bounding box center [767, 416] width 178 height 44
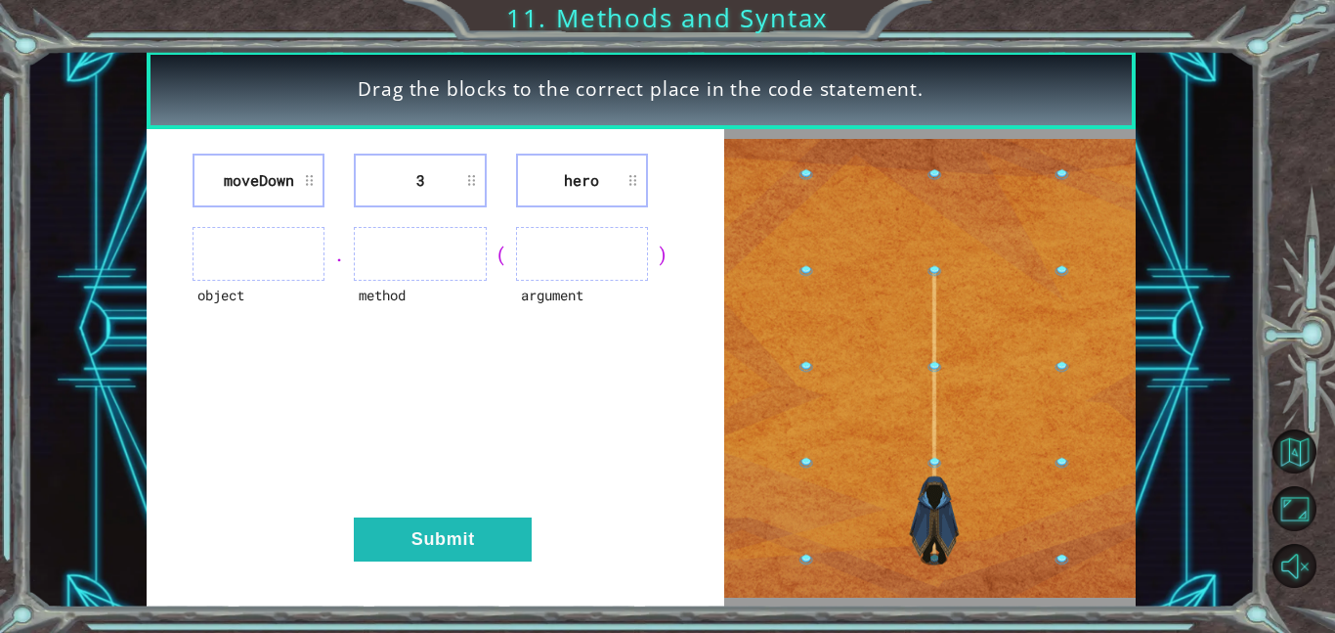
click at [234, 260] on ul at bounding box center [259, 254] width 132 height 54
click at [295, 175] on li "moveDown" at bounding box center [259, 180] width 132 height 54
click at [315, 180] on li "moveDown" at bounding box center [259, 180] width 132 height 54
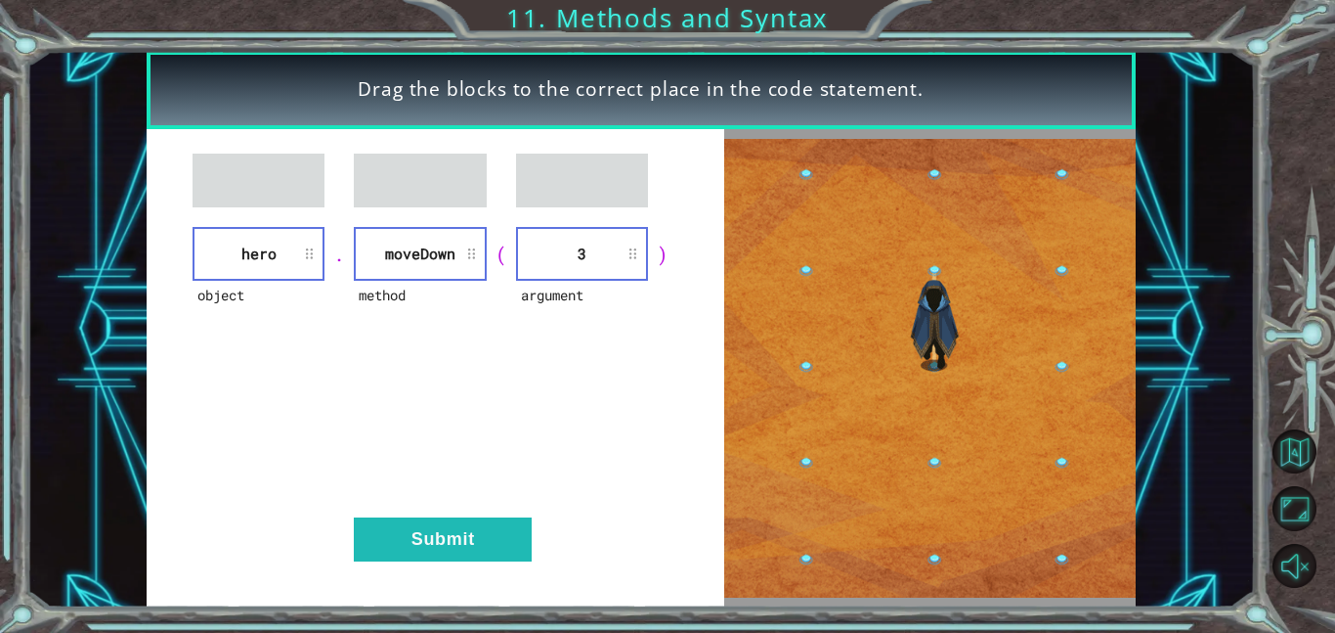
click at [413, 506] on div "object hero . method [GEOGRAPHIC_DATA] ( argument 3 ) Submit" at bounding box center [436, 368] width 578 height 478
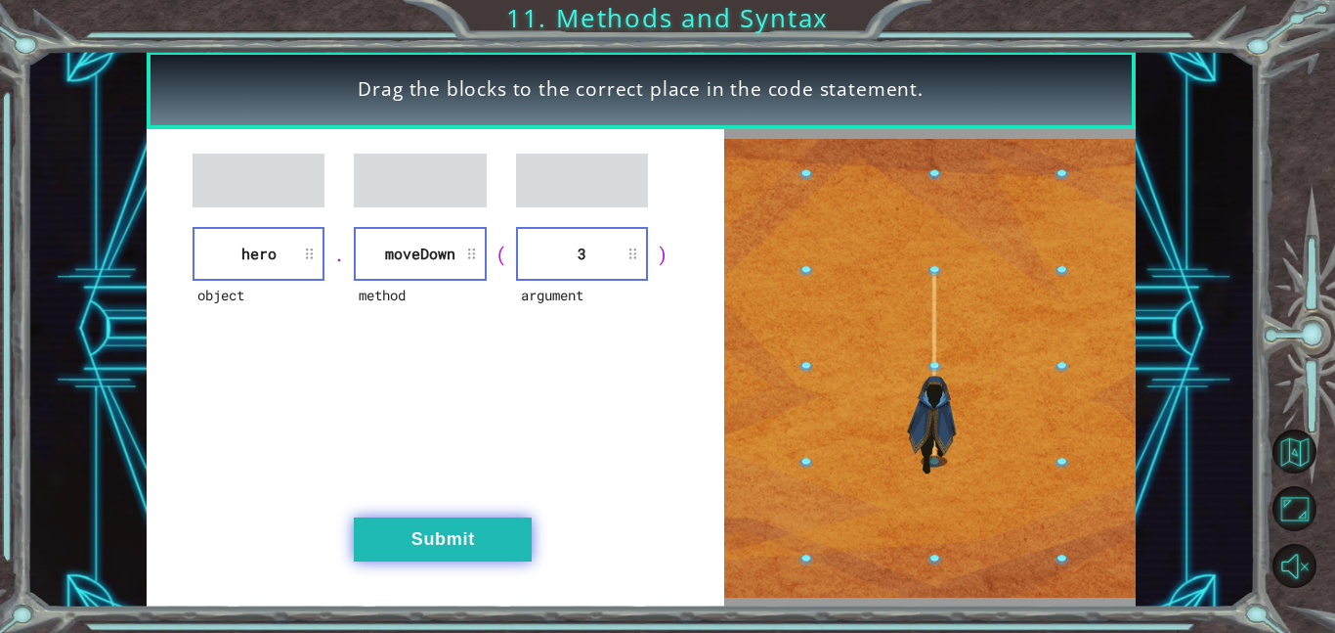
click at [422, 526] on button "Submit" at bounding box center [443, 539] width 178 height 44
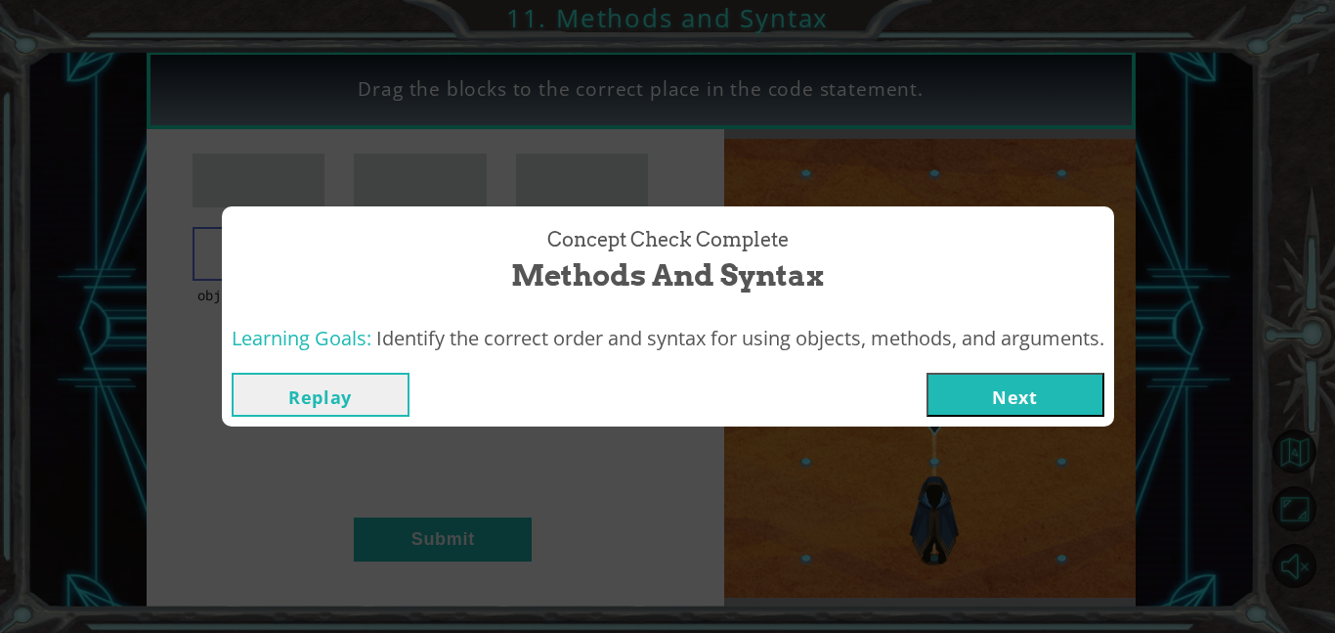
click at [1039, 403] on button "Next" at bounding box center [1016, 394] width 178 height 44
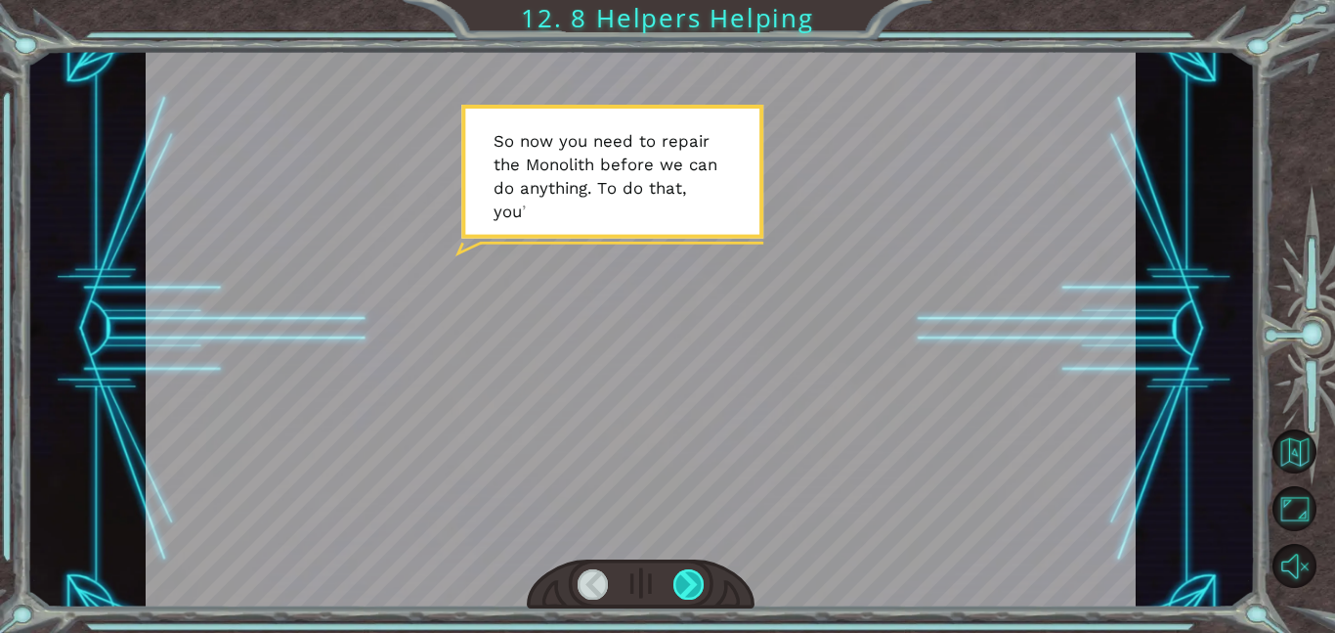
click at [699, 596] on div at bounding box center [689, 584] width 31 height 30
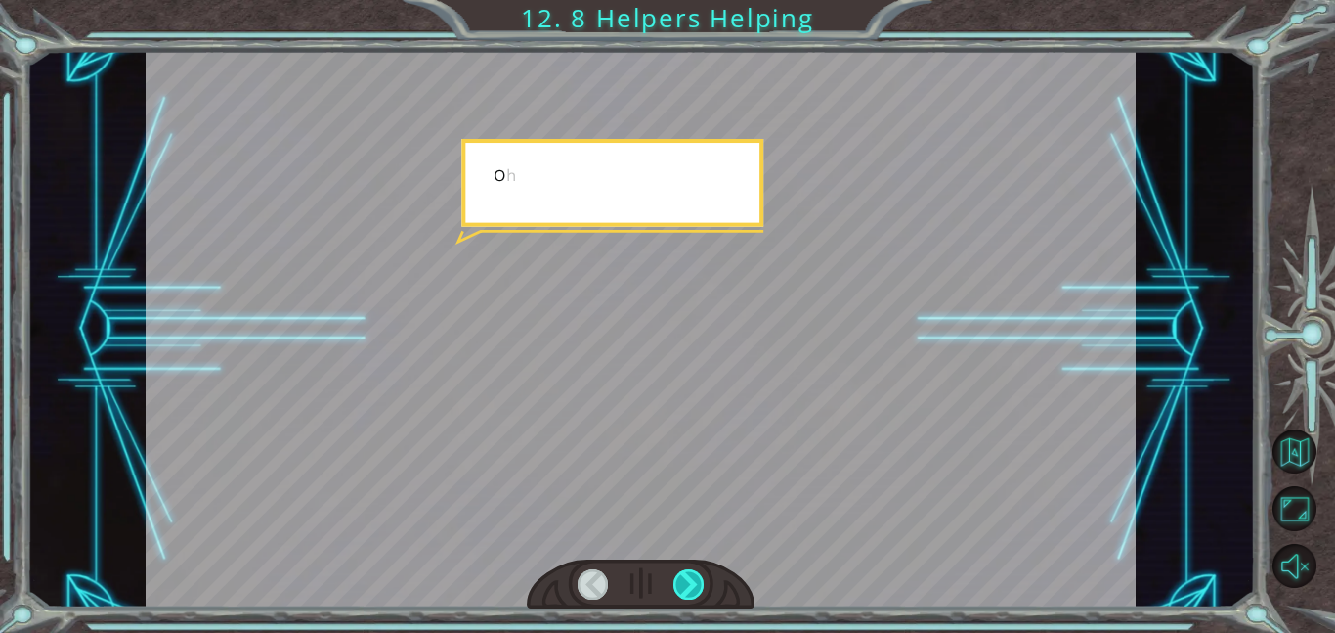
click at [699, 596] on div at bounding box center [689, 584] width 31 height 30
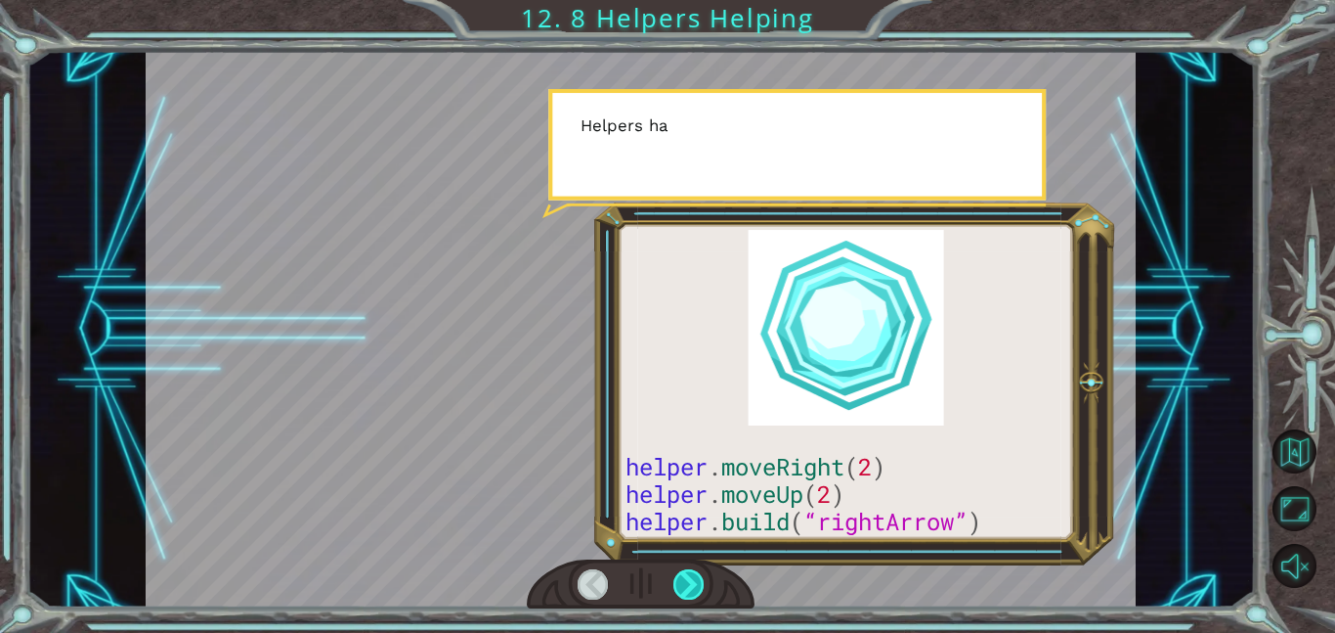
click at [699, 596] on div at bounding box center [689, 584] width 31 height 30
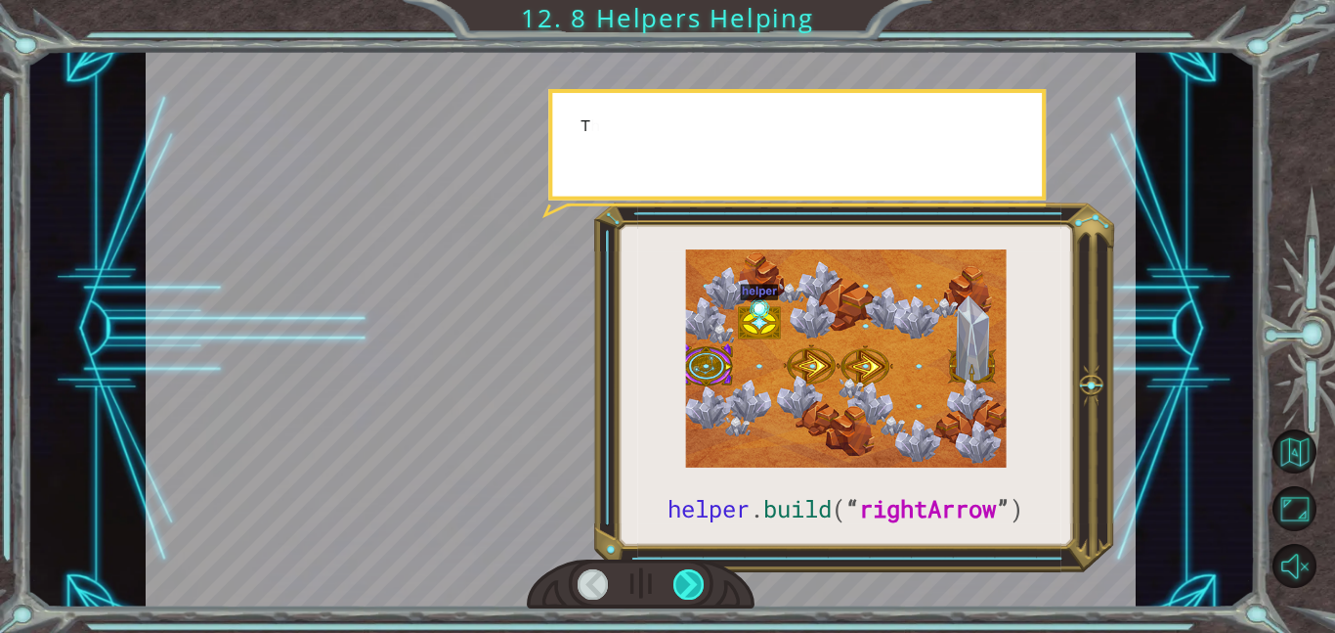
click at [699, 596] on div at bounding box center [689, 584] width 31 height 30
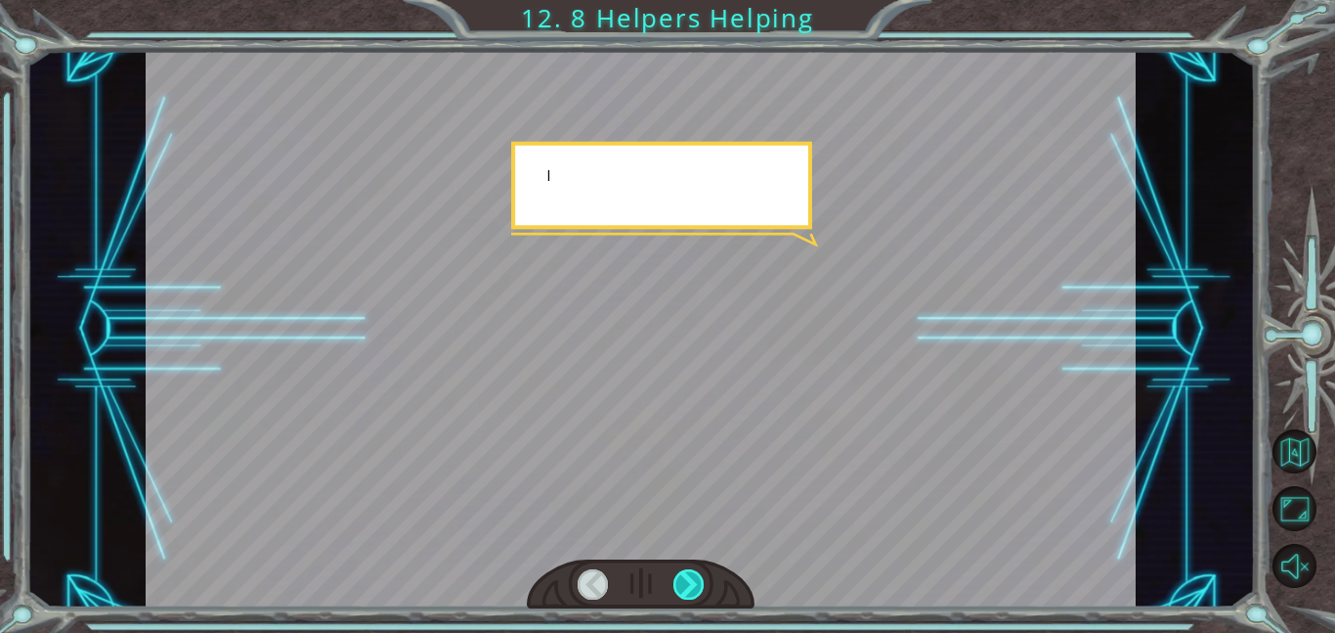
click at [699, 596] on div at bounding box center [689, 584] width 31 height 30
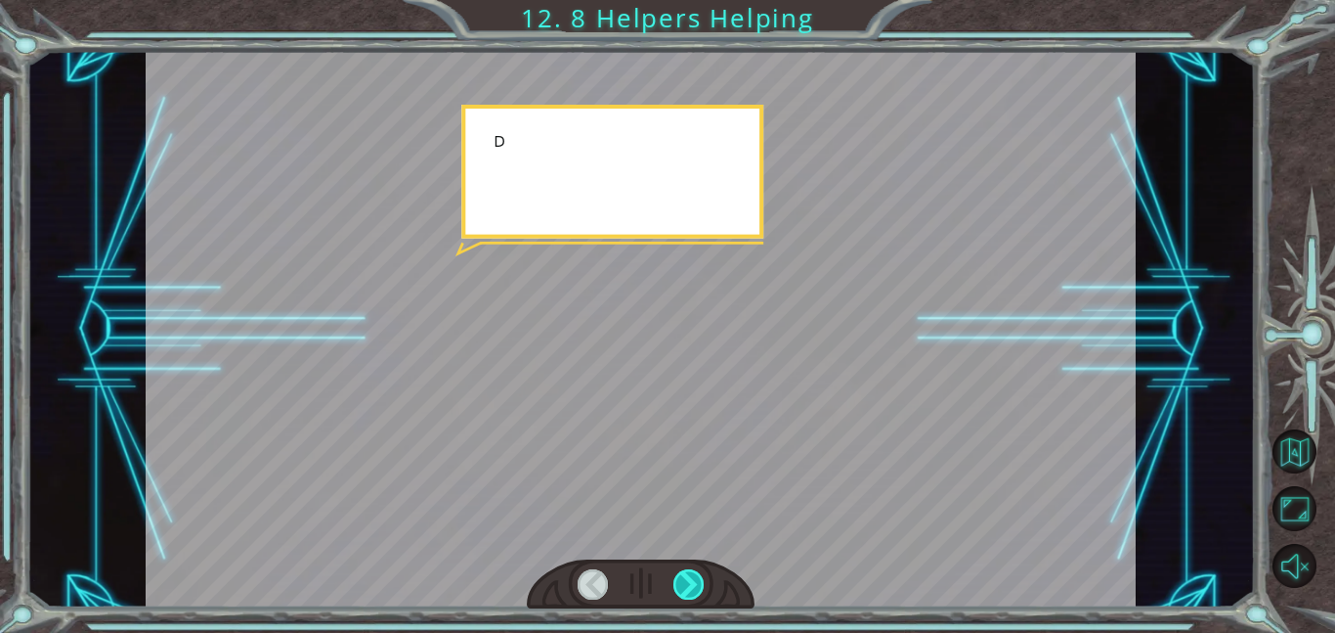
click at [699, 596] on div at bounding box center [689, 584] width 31 height 30
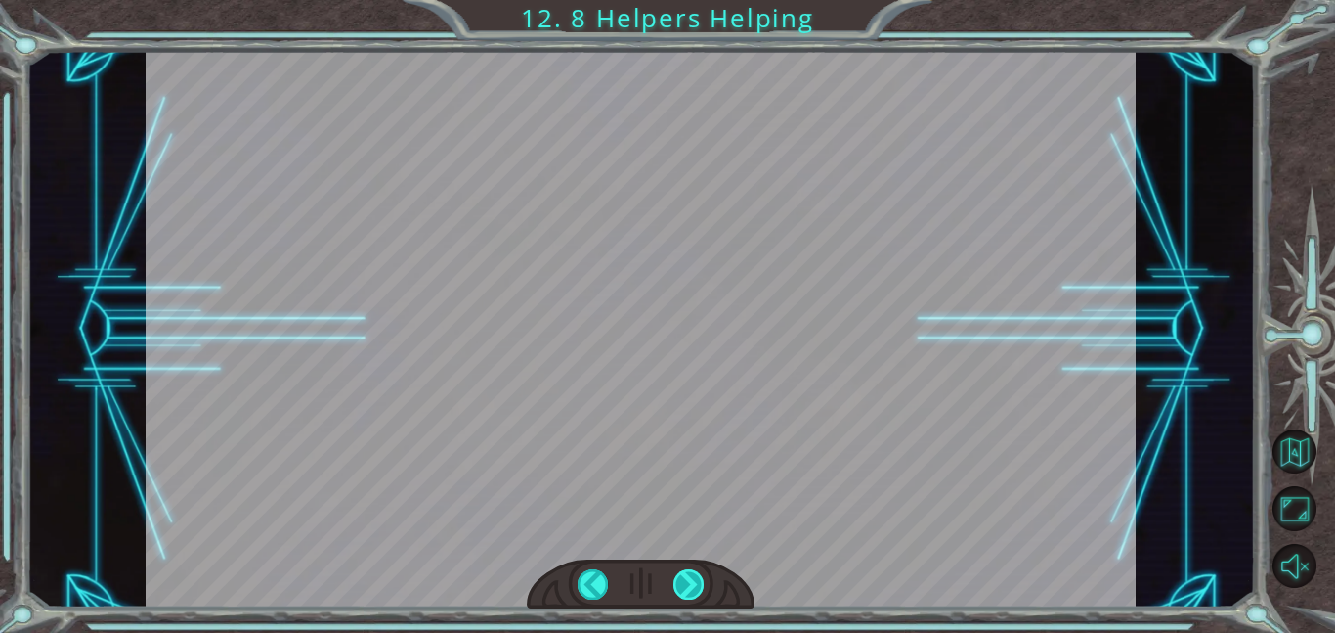
click at [699, 596] on div at bounding box center [689, 584] width 31 height 30
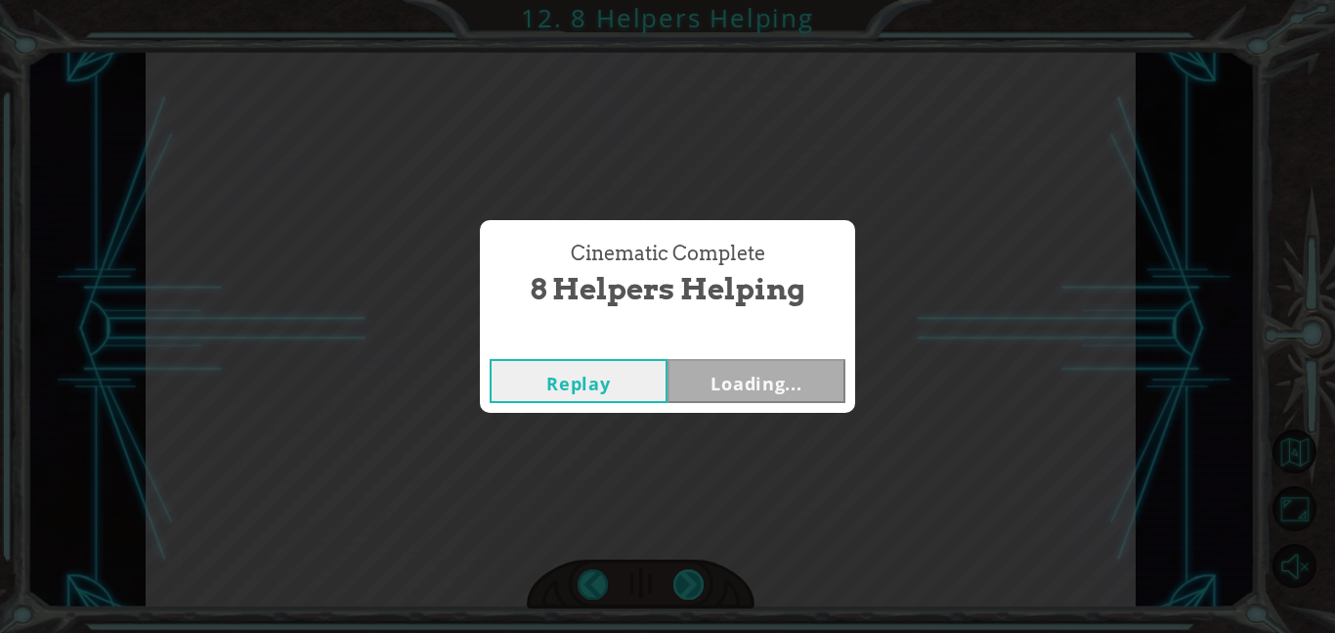
click at [699, 596] on div "Cinematic Complete 8 Helpers Helping Replay Loading..." at bounding box center [667, 316] width 1335 height 633
click at [766, 379] on button "Next" at bounding box center [757, 381] width 178 height 44
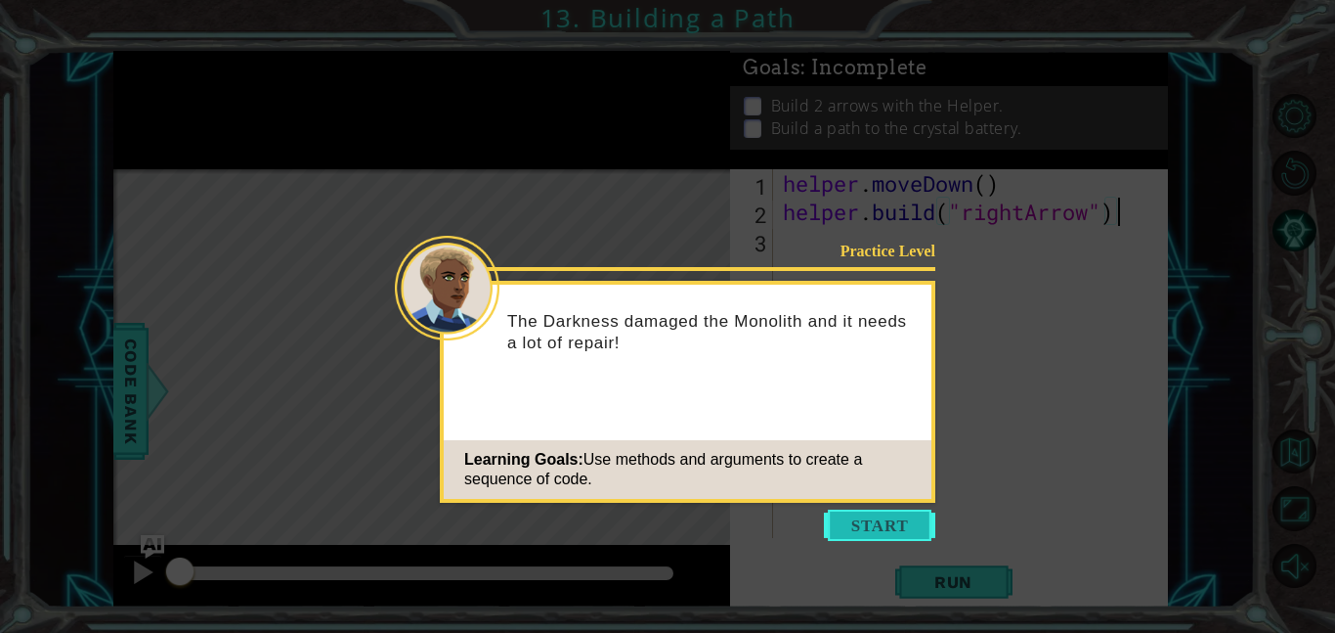
click at [869, 509] on button "Start" at bounding box center [879, 524] width 111 height 31
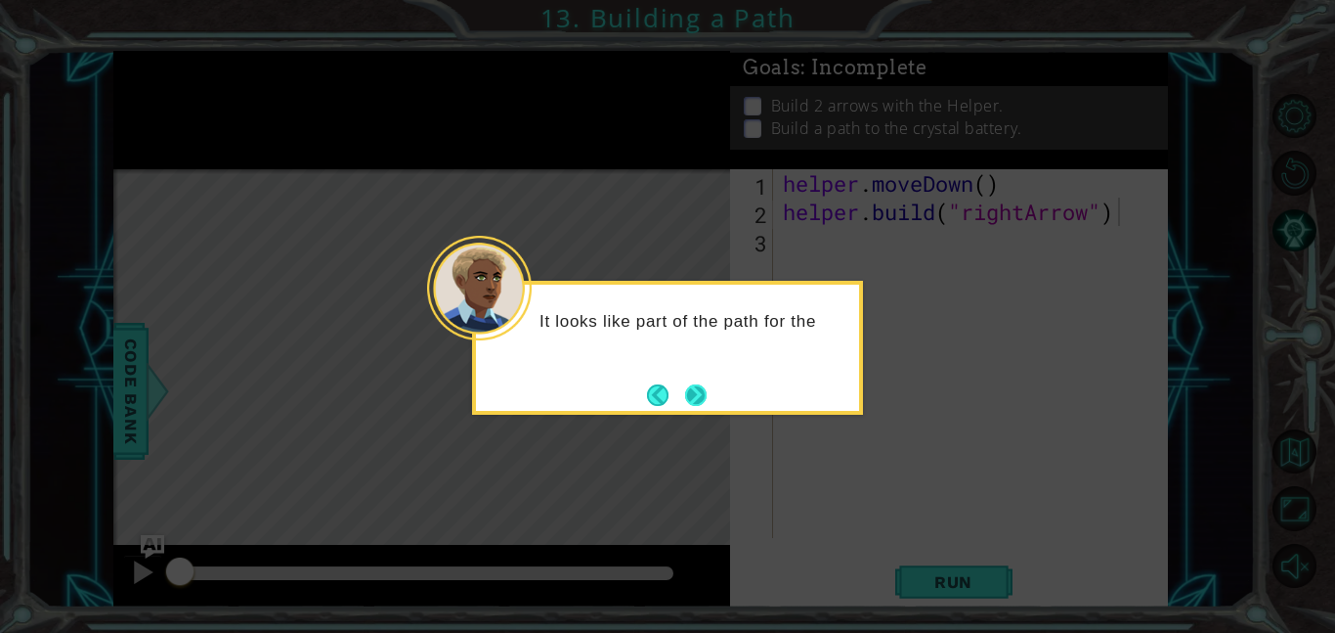
click at [696, 390] on button "Next" at bounding box center [696, 395] width 22 height 22
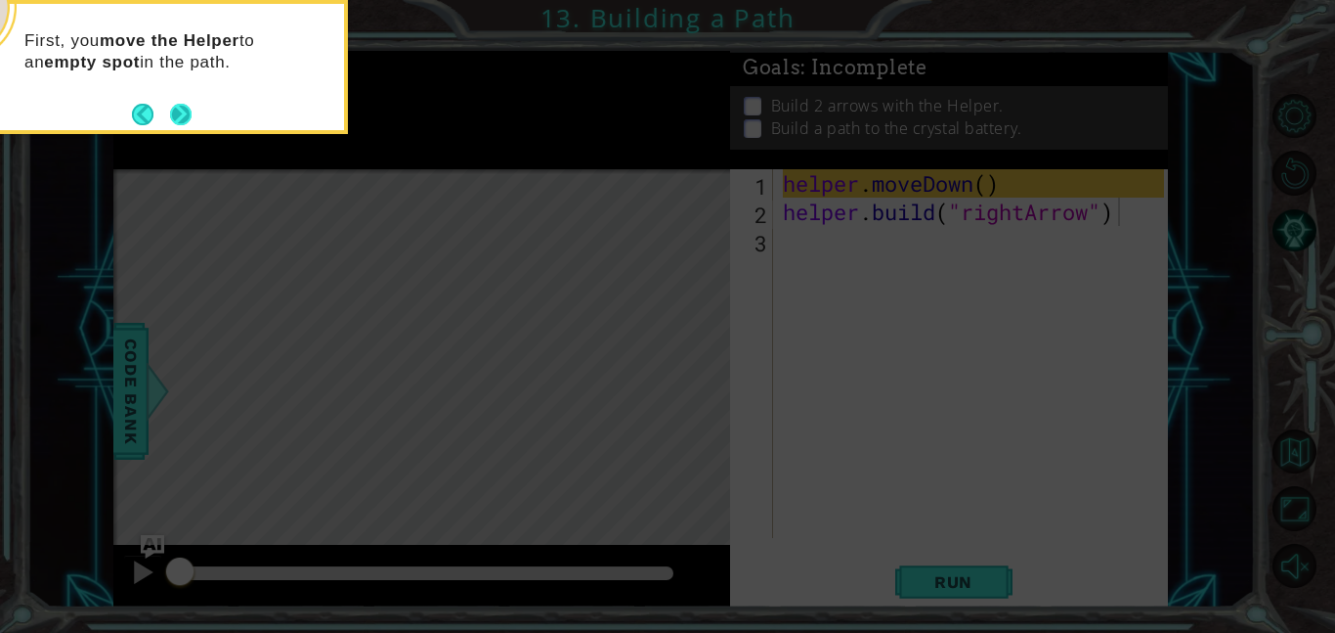
click at [186, 109] on button "Next" at bounding box center [181, 115] width 22 height 22
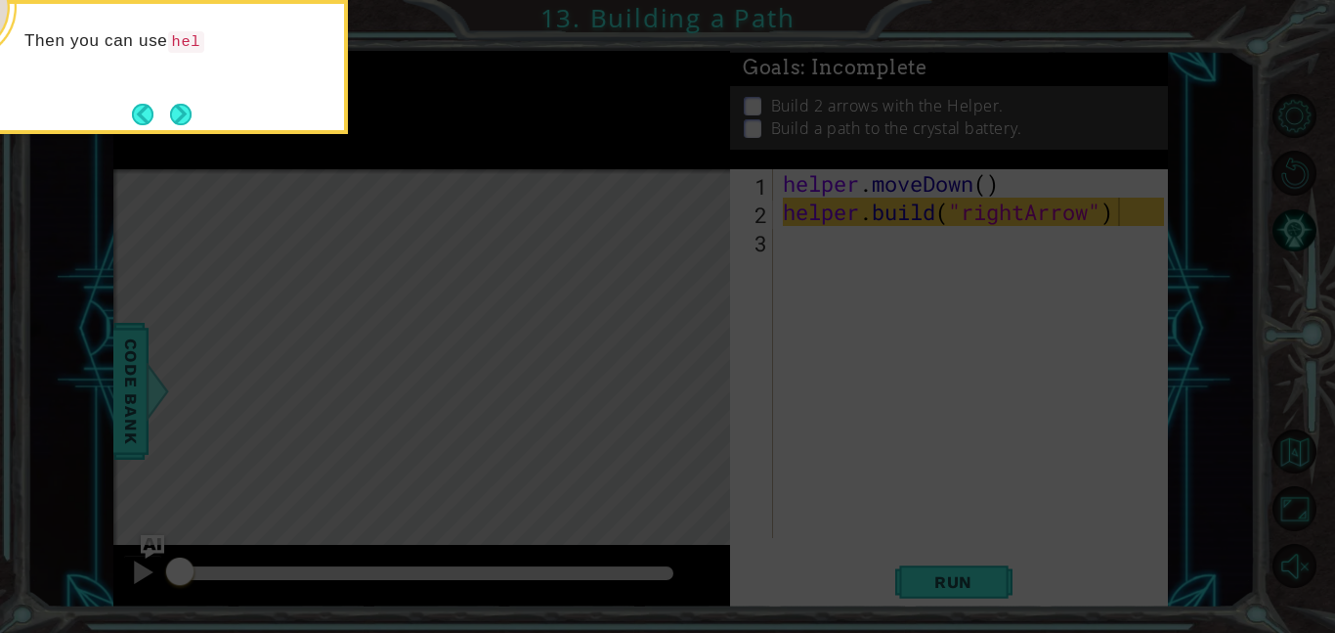
click at [186, 109] on button "Next" at bounding box center [181, 115] width 22 height 22
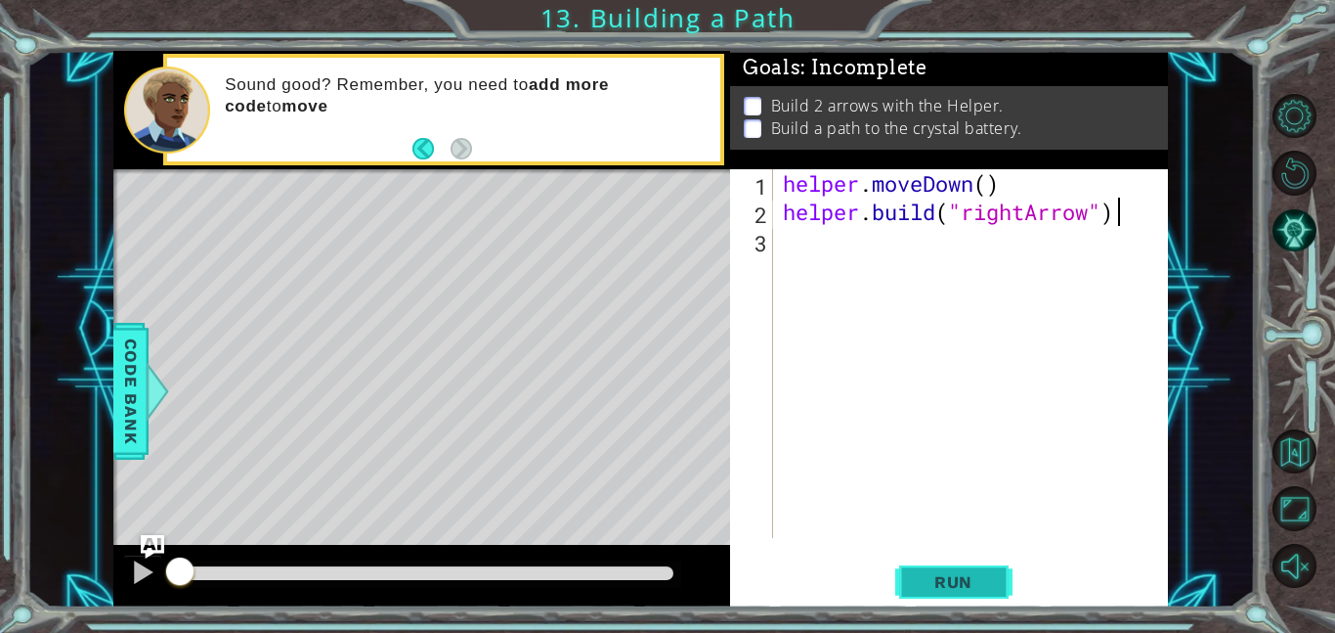
click at [929, 574] on span "Run" at bounding box center [953, 582] width 77 height 20
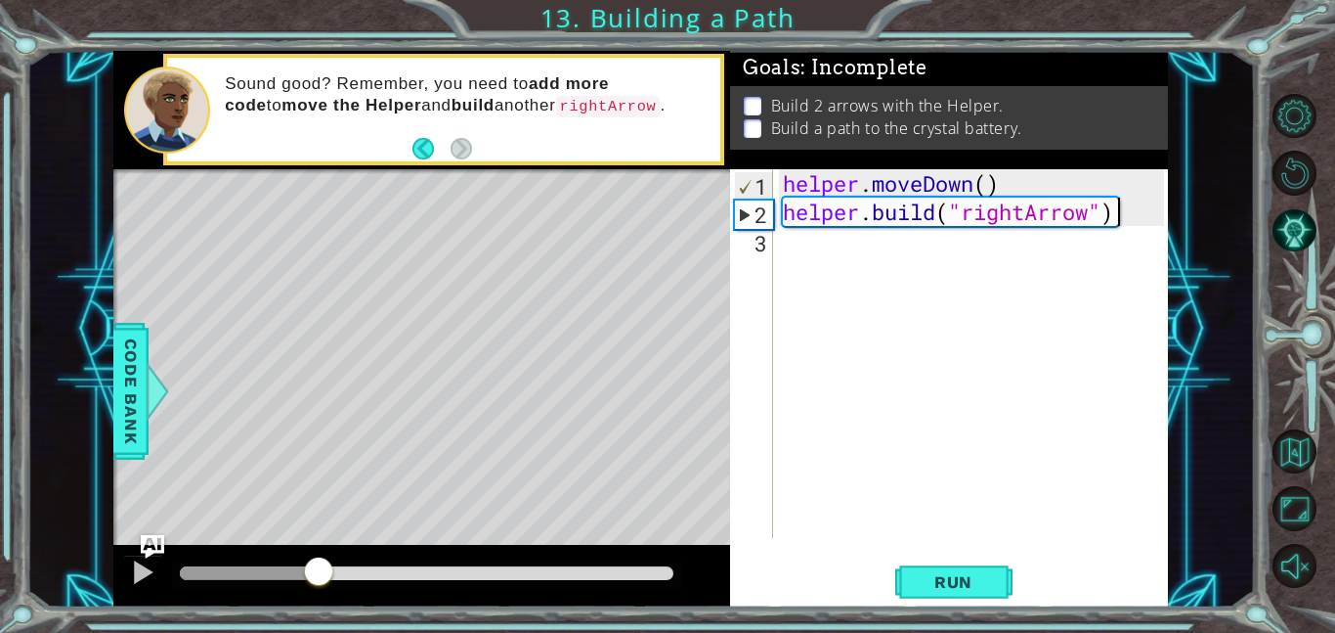
drag, startPoint x: 464, startPoint y: 575, endPoint x: 319, endPoint y: 582, distance: 145.8
click at [319, 582] on div at bounding box center [318, 572] width 35 height 35
click at [134, 588] on button at bounding box center [142, 574] width 39 height 40
click at [799, 250] on div "helper . moveDown ( ) helper . build ( "rightArrow" )" at bounding box center [976, 381] width 395 height 425
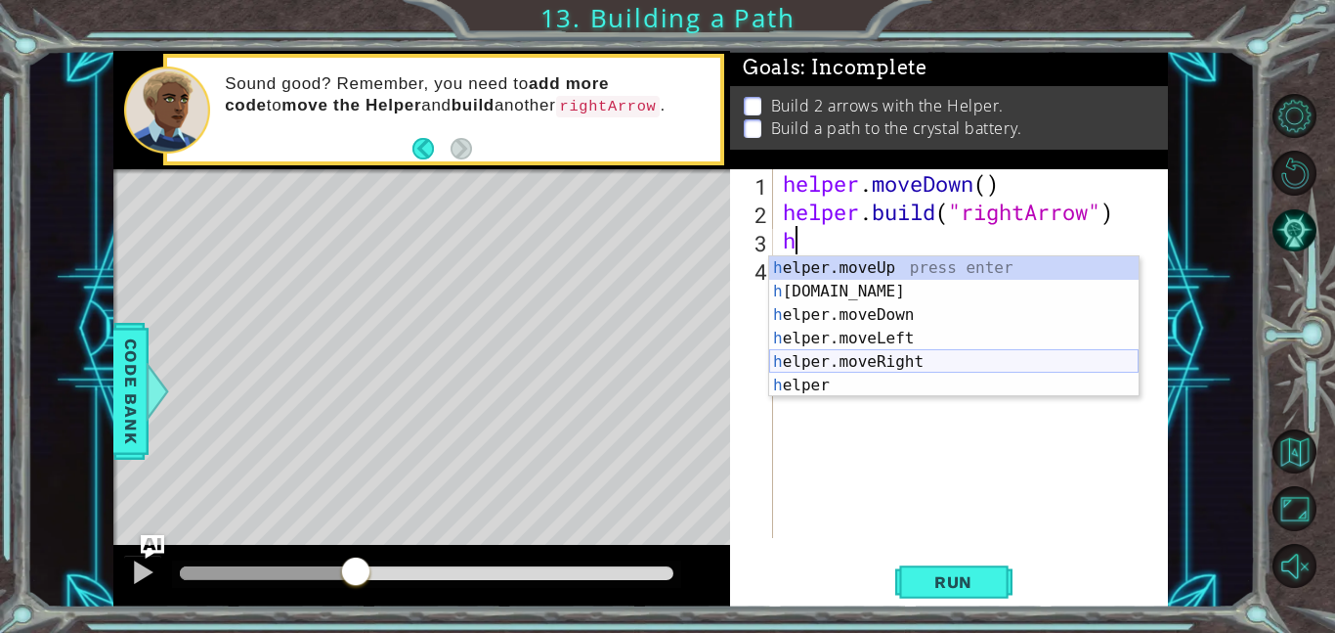
click at [905, 356] on div "h elper.moveUp press enter h [DOMAIN_NAME] press enter h elper.moveDown press e…" at bounding box center [954, 350] width 370 height 188
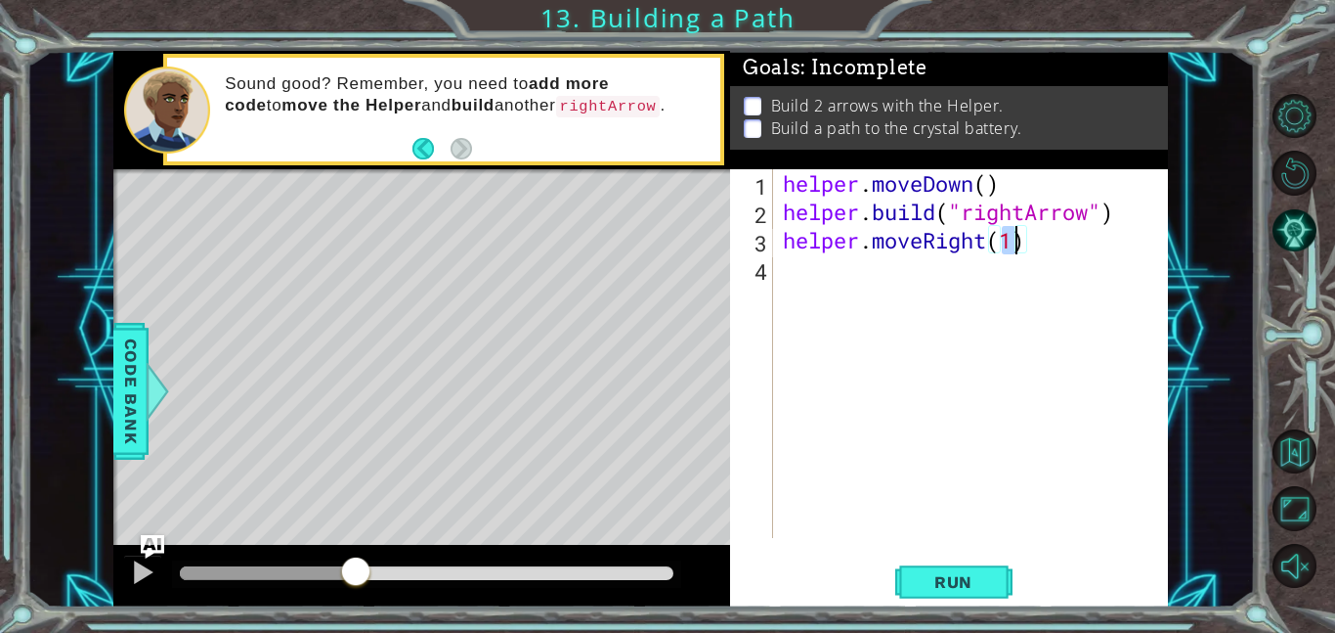
type textarea "helper.moveRight(3)"
click at [801, 272] on div "helper . moveDown ( ) helper . build ( "rightArrow" ) helper . moveRight ( 3 )" at bounding box center [976, 381] width 395 height 425
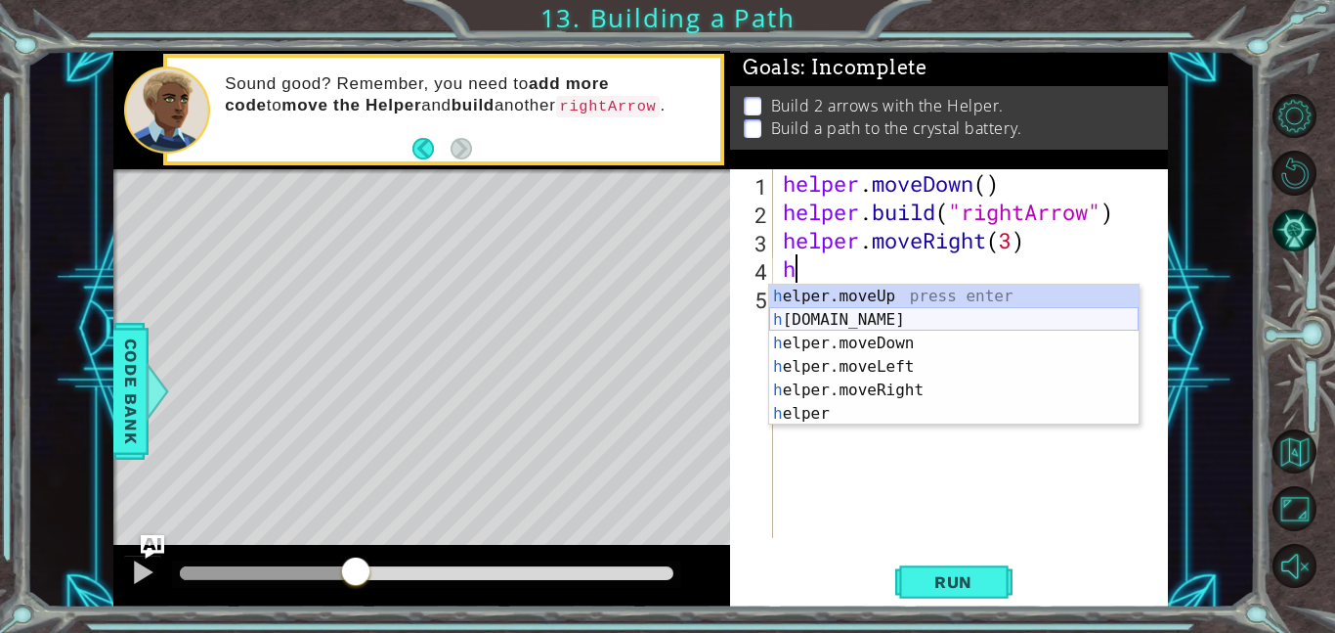
click at [916, 322] on div "h elper.moveUp press enter h [DOMAIN_NAME] press enter h elper.moveDown press e…" at bounding box center [954, 378] width 370 height 188
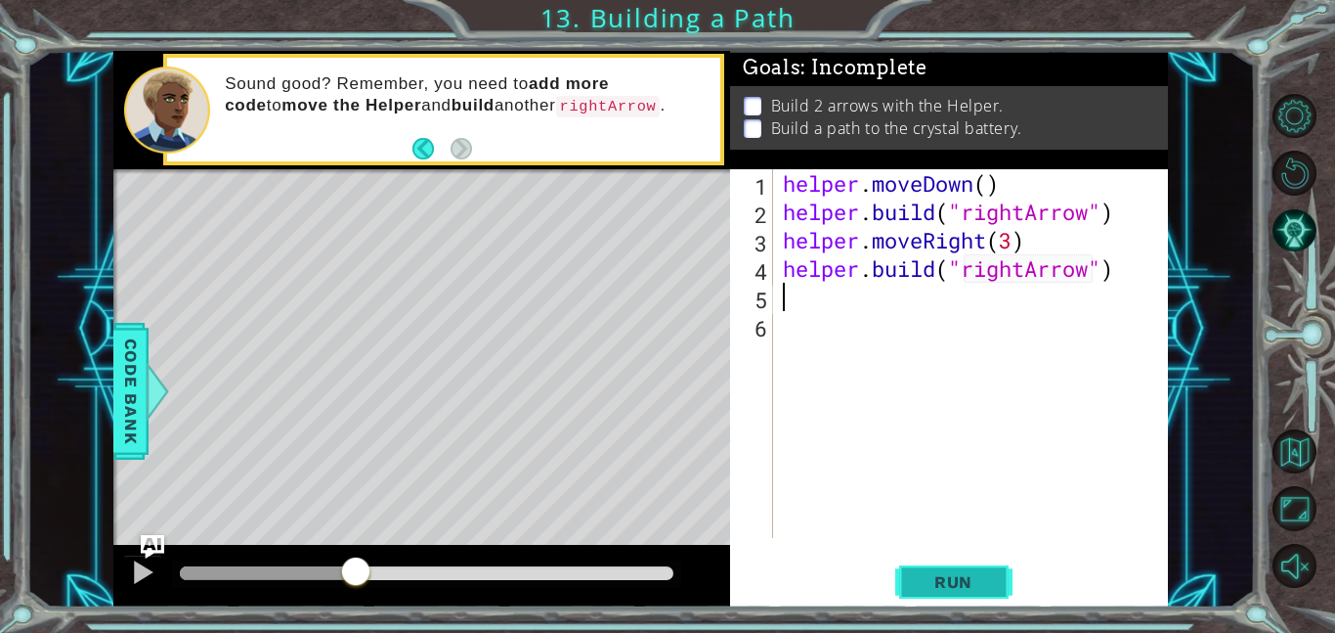
type textarea "[DOMAIN_NAME]("rightArrow")"
click at [911, 581] on button "Run" at bounding box center [954, 581] width 117 height 44
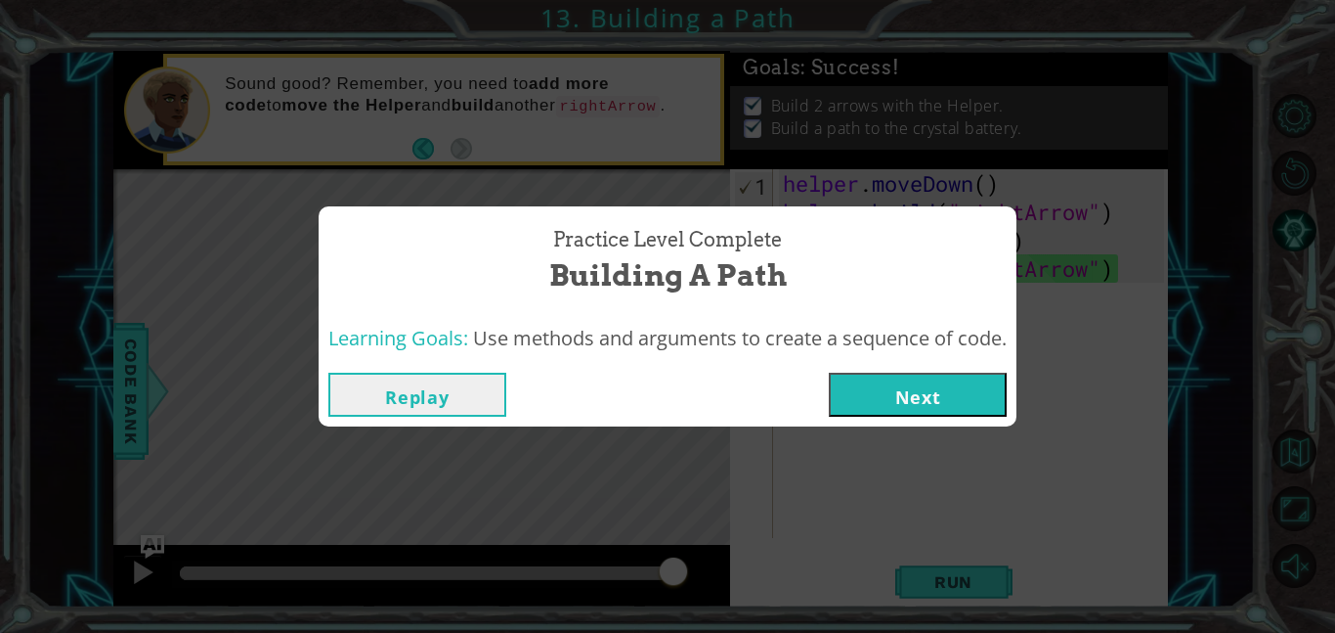
click at [901, 401] on button "Next" at bounding box center [918, 394] width 178 height 44
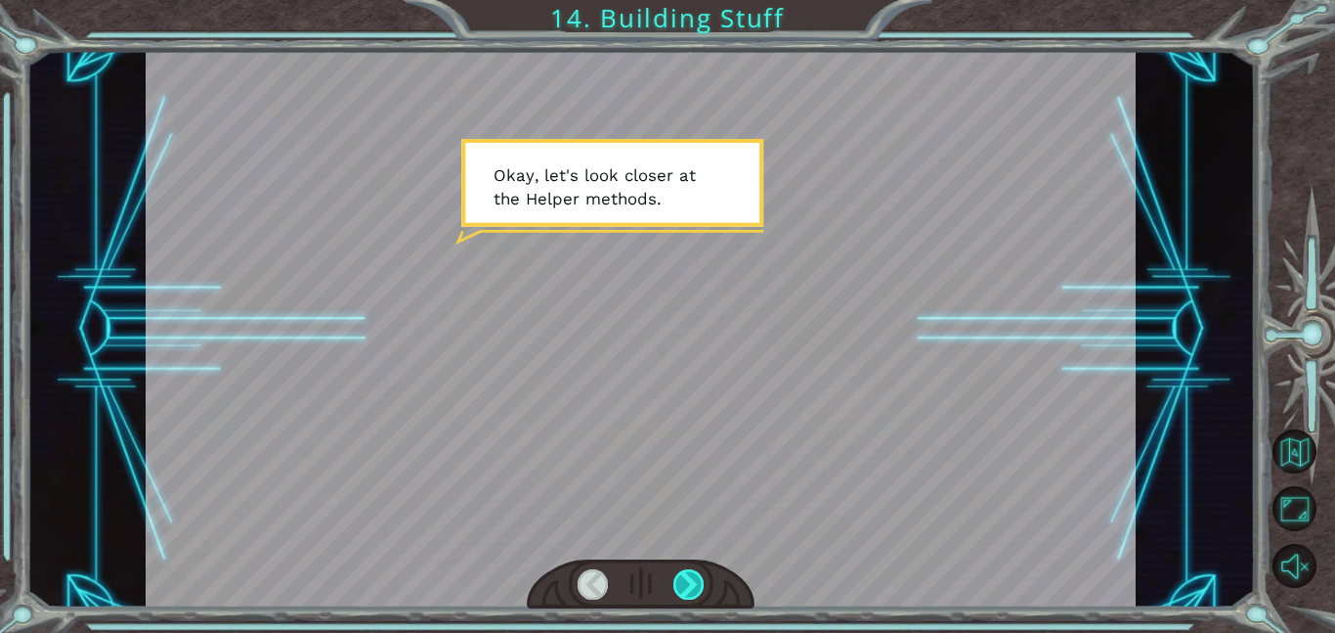
click at [686, 575] on div at bounding box center [689, 584] width 31 height 30
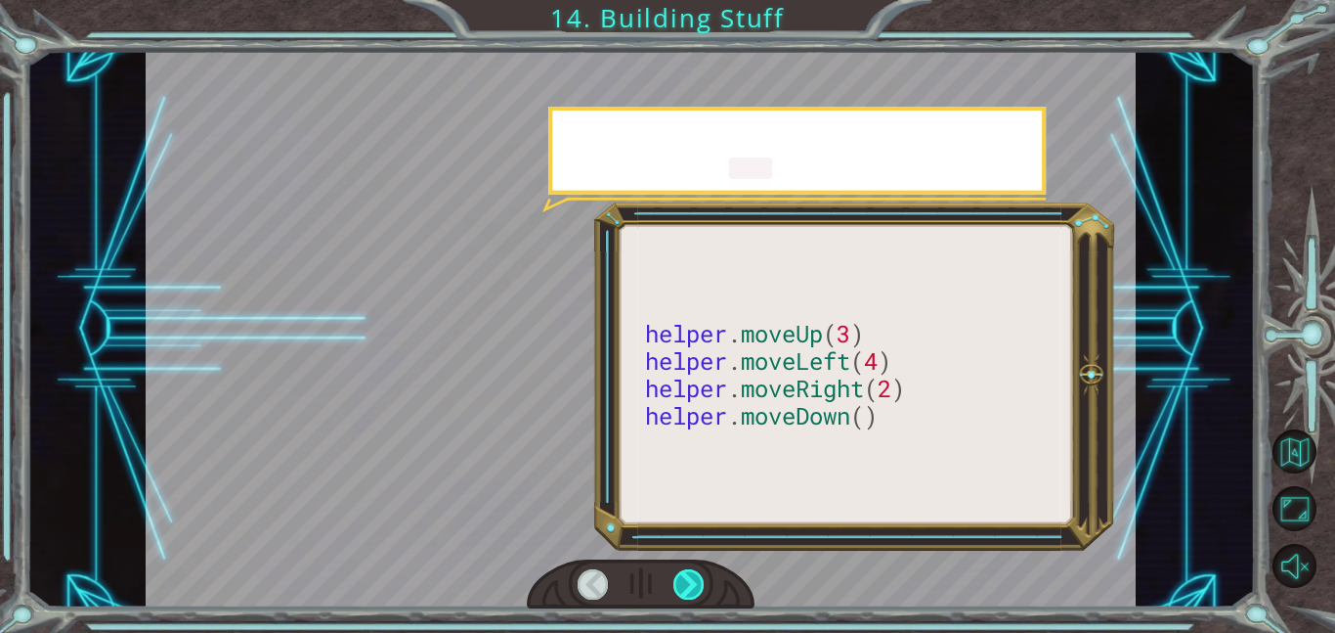
click at [686, 575] on div at bounding box center [689, 584] width 31 height 30
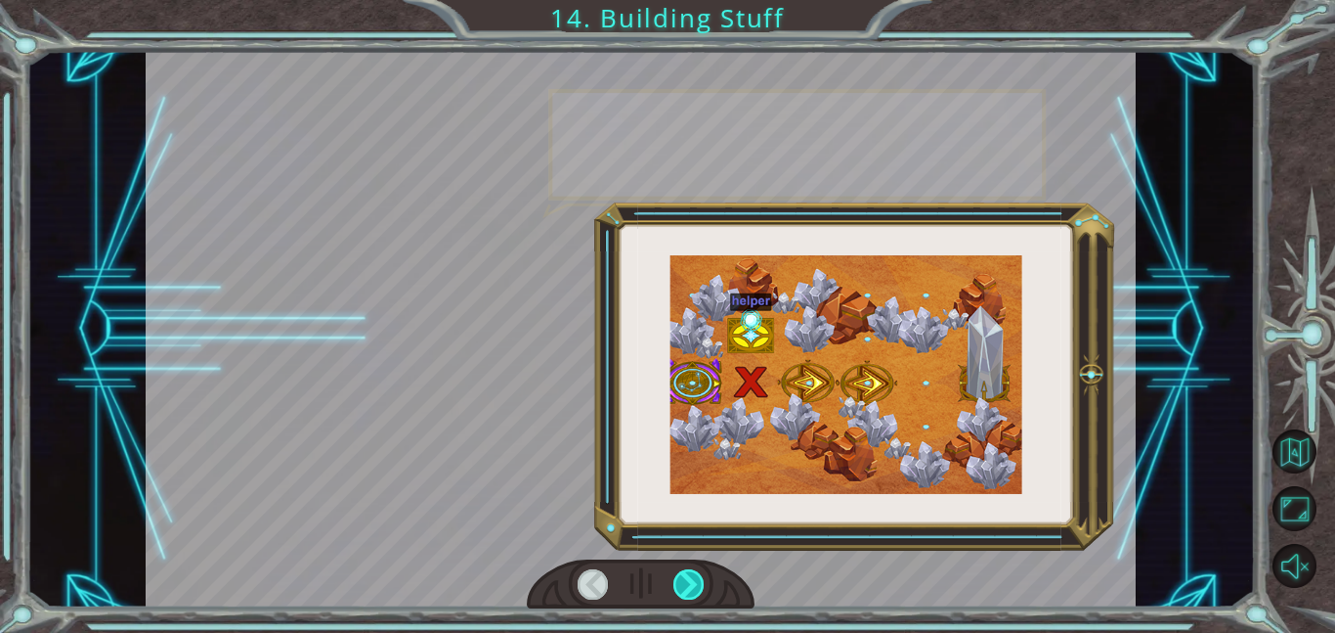
click at [686, 575] on div at bounding box center [689, 584] width 31 height 30
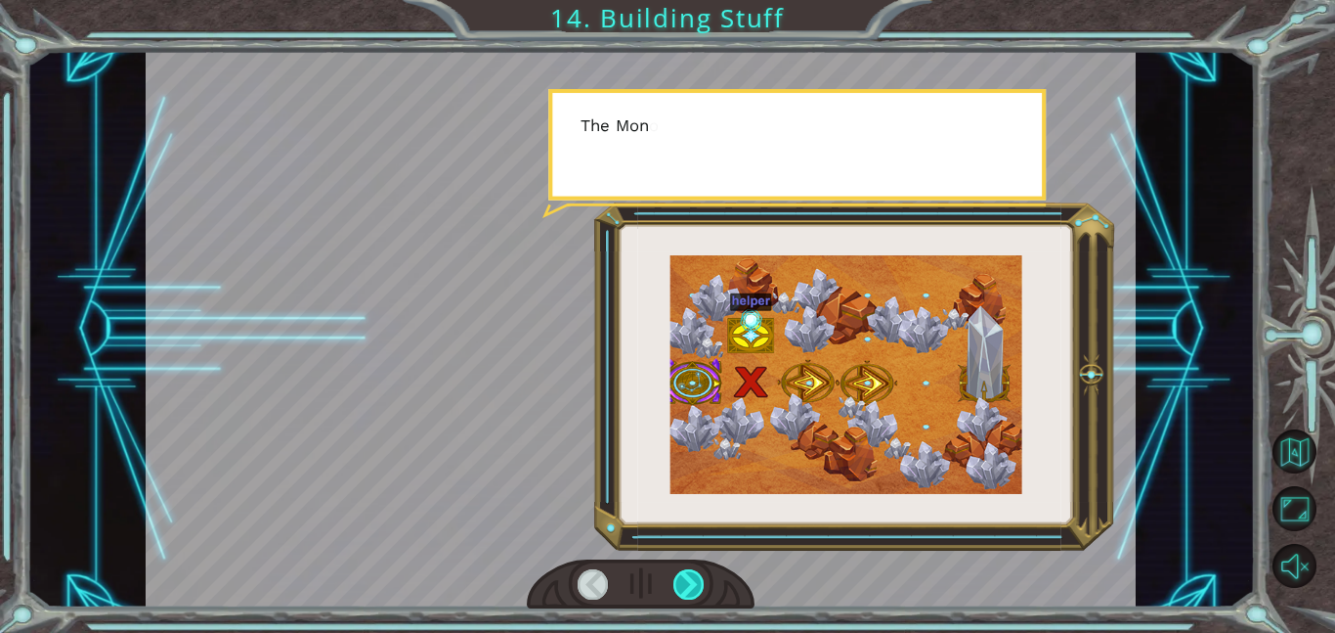
click at [686, 575] on div at bounding box center [689, 584] width 31 height 30
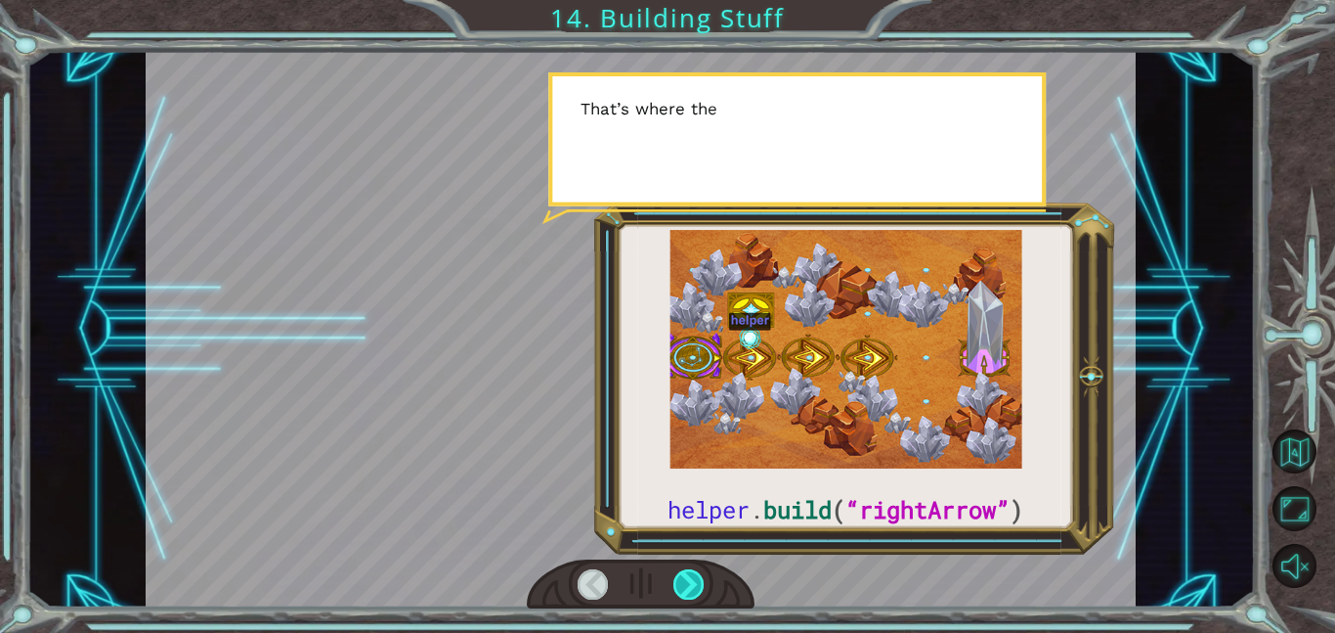
click at [686, 575] on div at bounding box center [689, 584] width 31 height 30
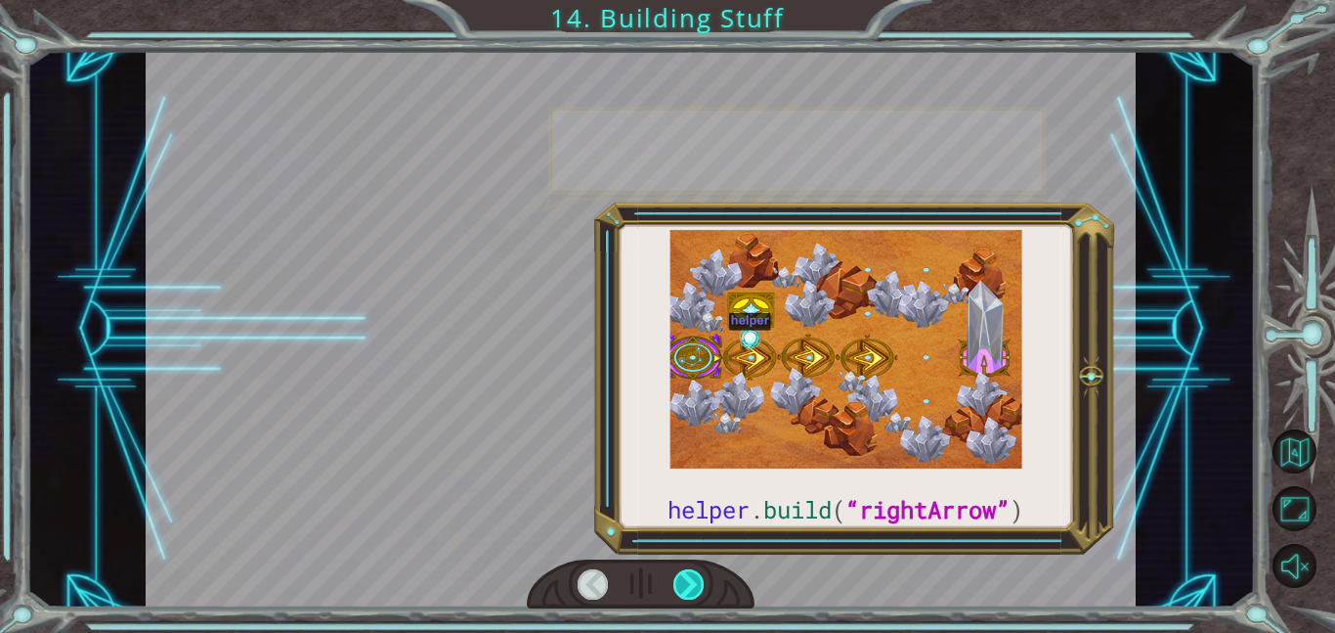
click at [686, 575] on div at bounding box center [689, 584] width 31 height 30
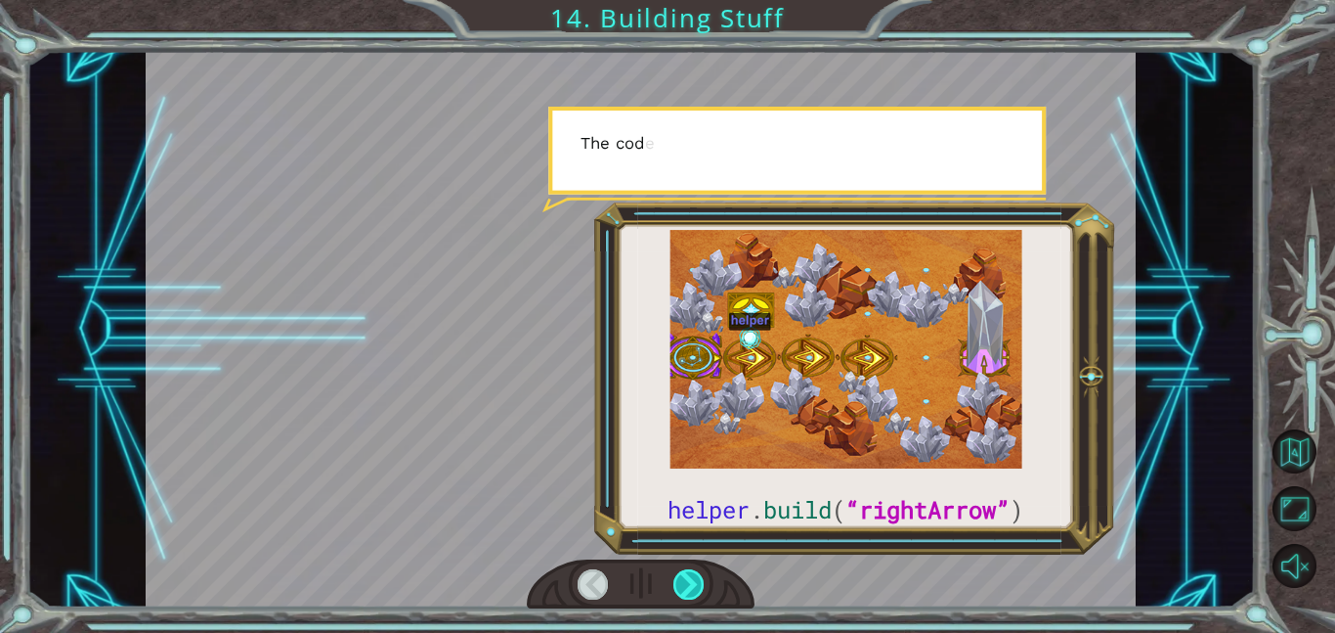
click at [686, 575] on div at bounding box center [689, 584] width 31 height 30
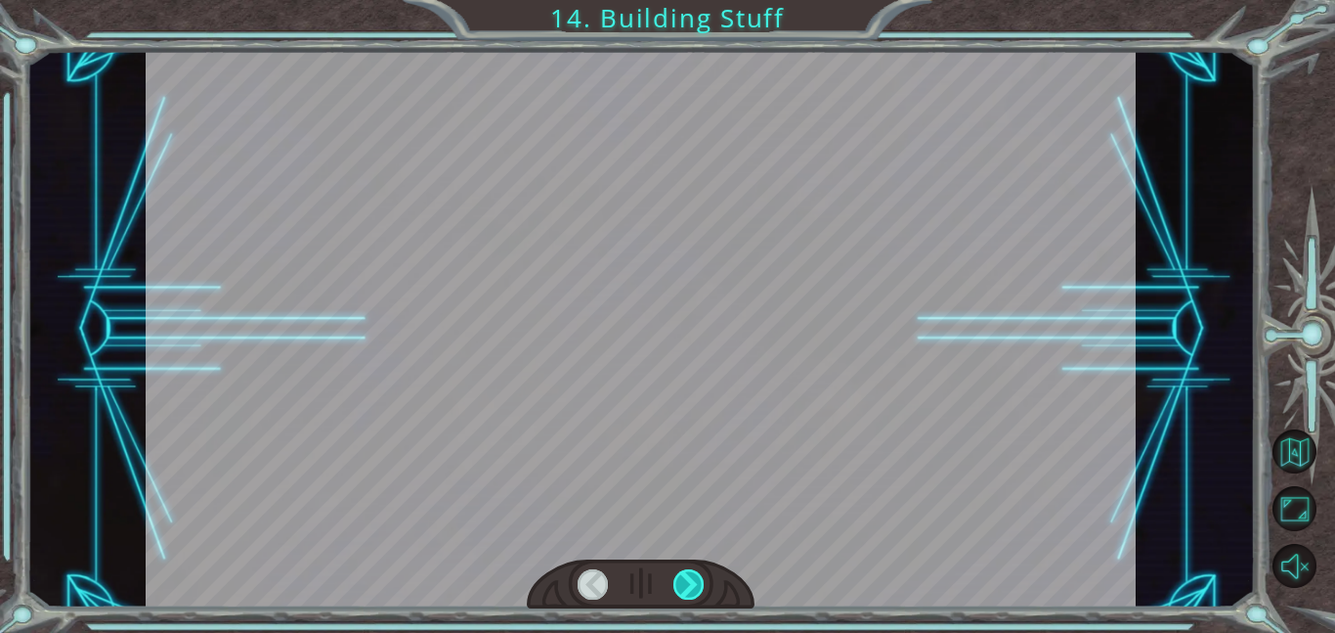
click at [686, 575] on div at bounding box center [689, 584] width 31 height 30
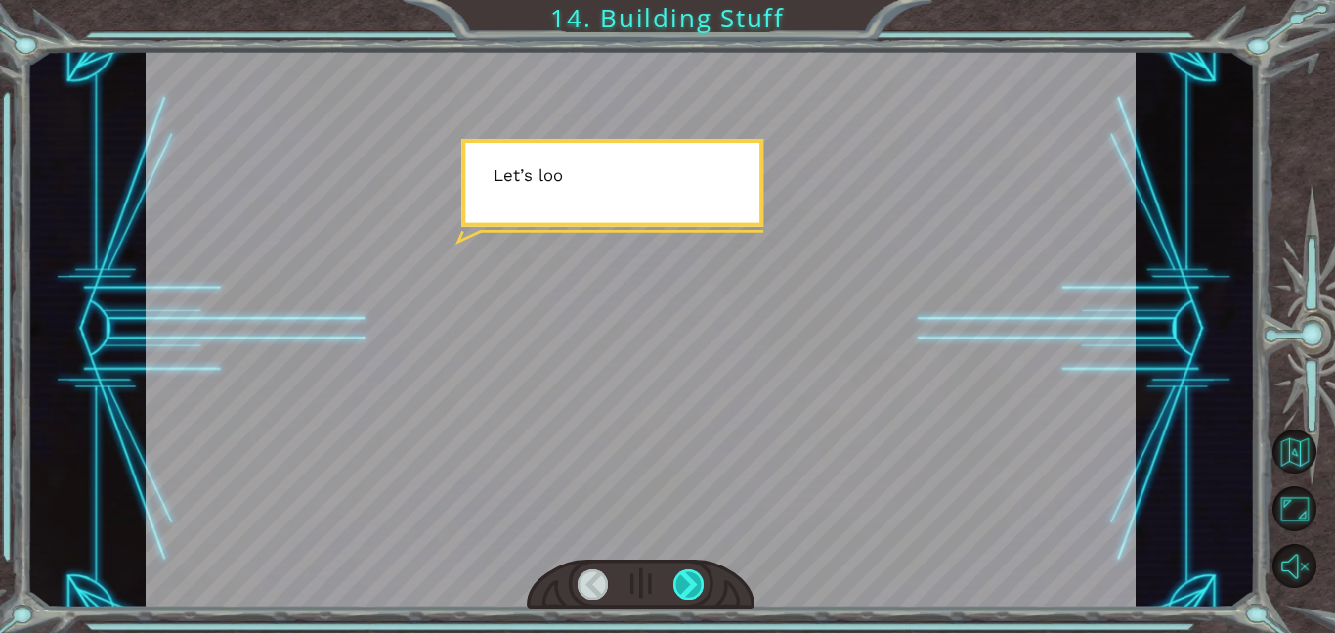
click at [686, 575] on div at bounding box center [689, 584] width 31 height 30
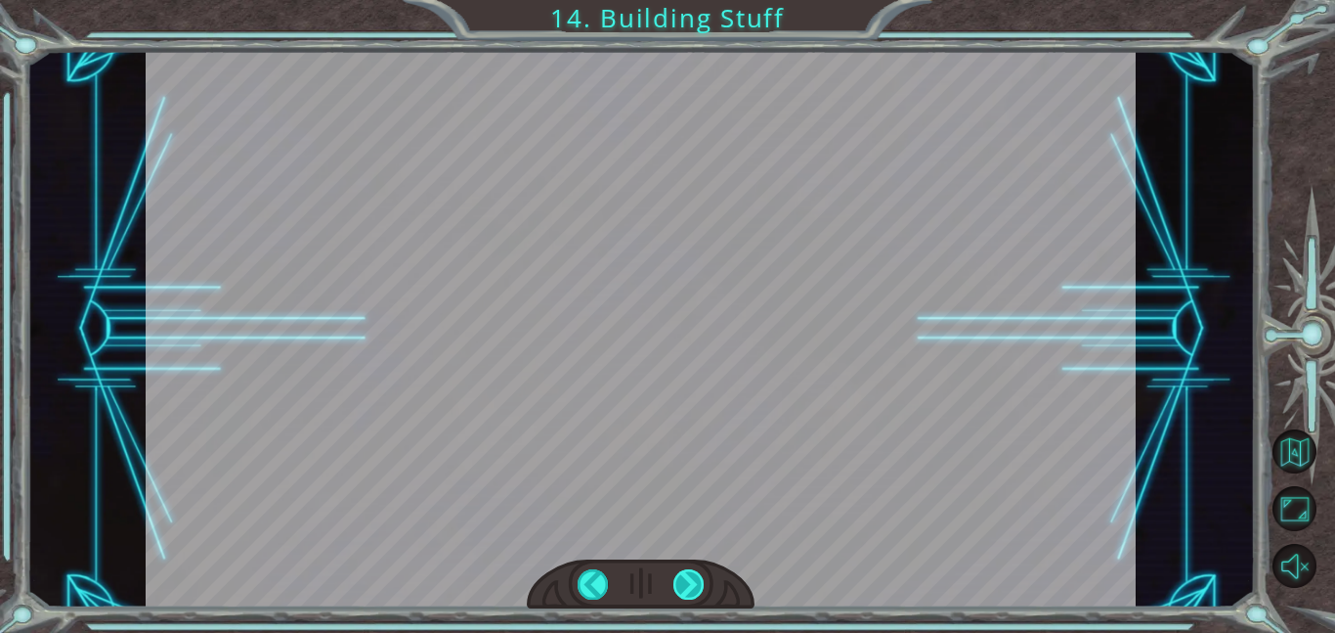
click at [686, 575] on div at bounding box center [689, 584] width 31 height 30
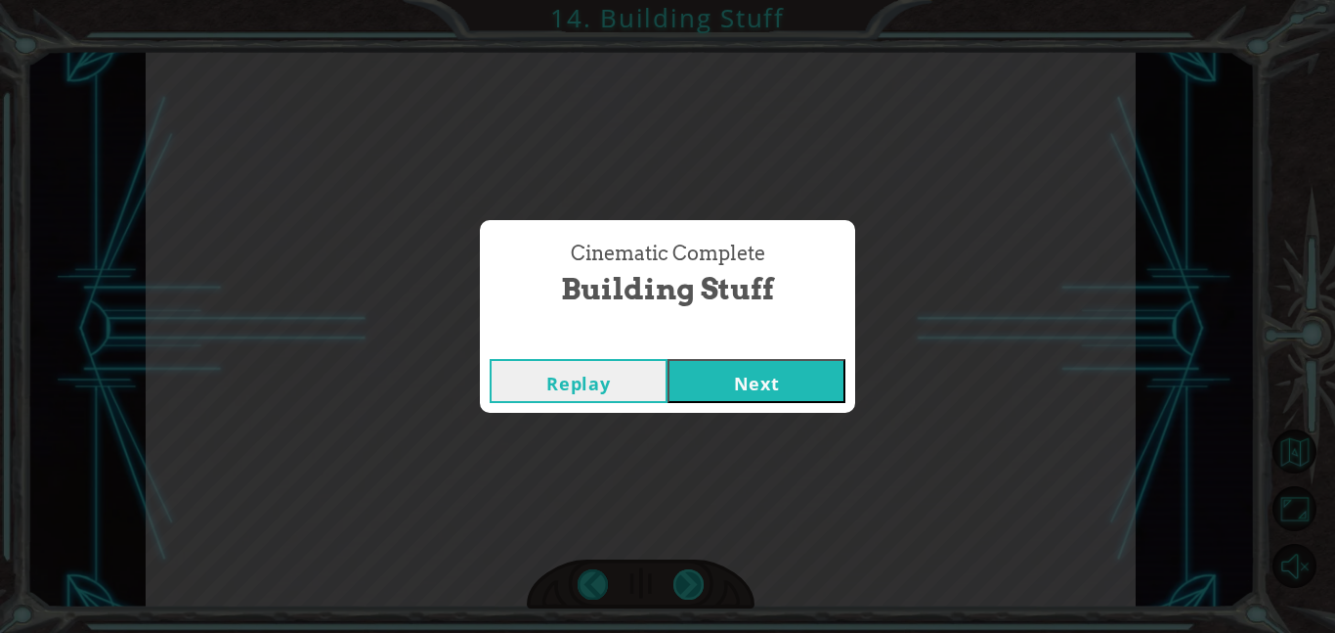
click at [686, 575] on div "Cinematic Complete Building Stuff Replay Next" at bounding box center [667, 316] width 1335 height 633
click at [787, 389] on button "Next" at bounding box center [757, 381] width 178 height 44
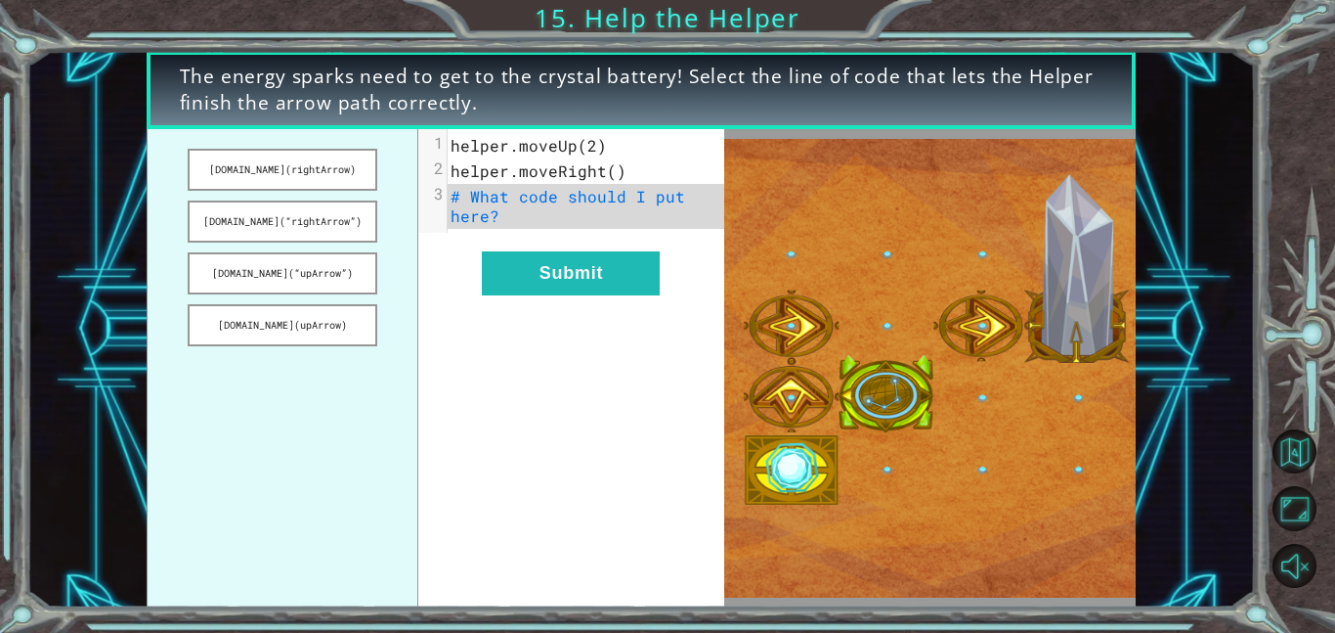
drag, startPoint x: 335, startPoint y: 171, endPoint x: 405, endPoint y: 240, distance: 97.5
click at [405, 240] on ul "[DOMAIN_NAME](rightArrow) [DOMAIN_NAME](“rightArrow”) [DOMAIN_NAME](“upArrow”) …" at bounding box center [283, 368] width 273 height 478
click at [573, 291] on button "Submit" at bounding box center [571, 273] width 178 height 44
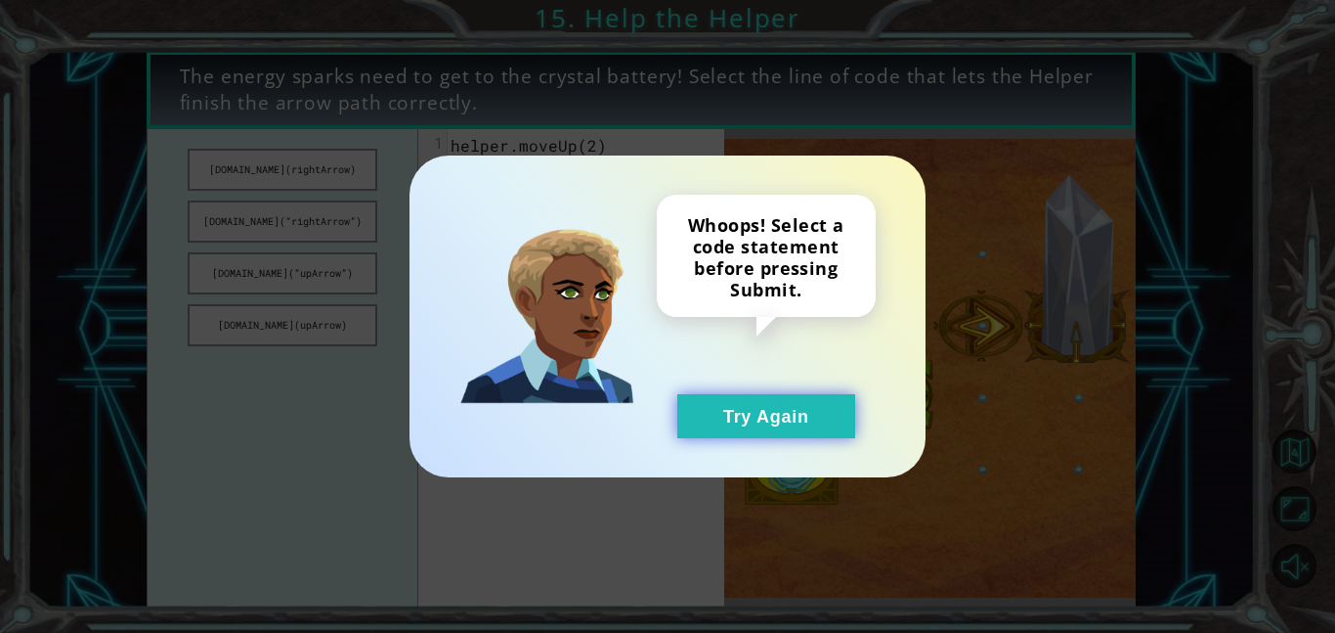
click at [784, 432] on button "Try Again" at bounding box center [767, 416] width 178 height 44
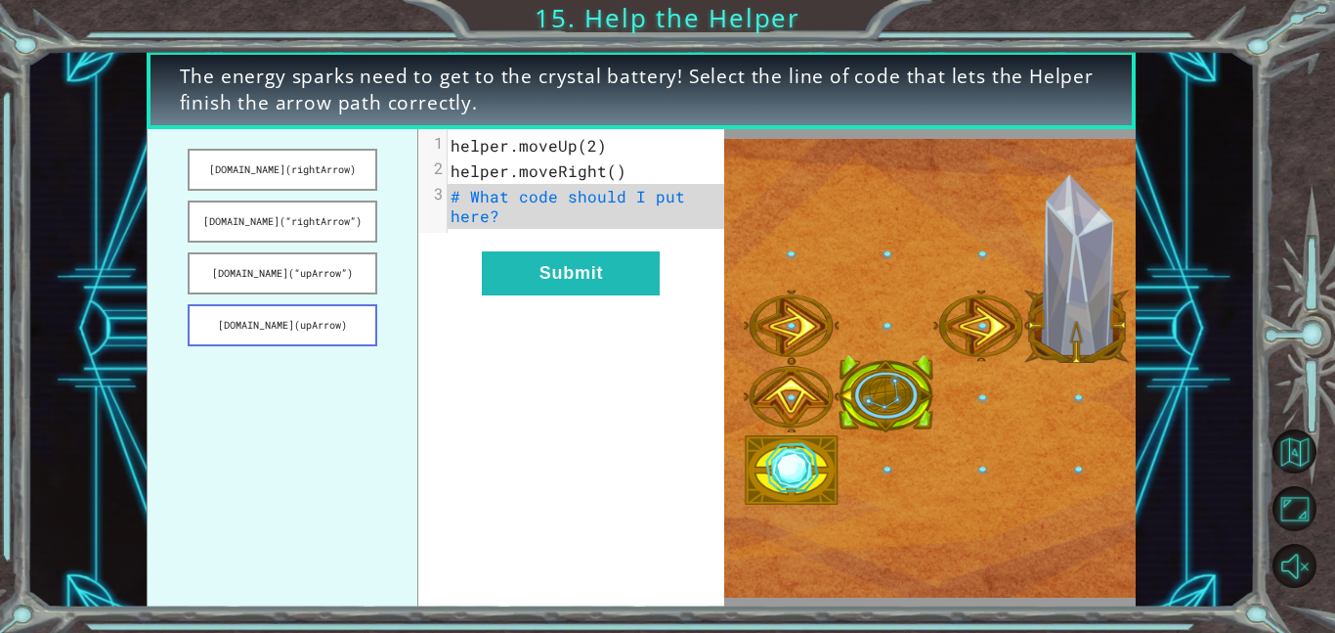
click at [327, 324] on button "[DOMAIN_NAME](upArrow)" at bounding box center [283, 325] width 190 height 42
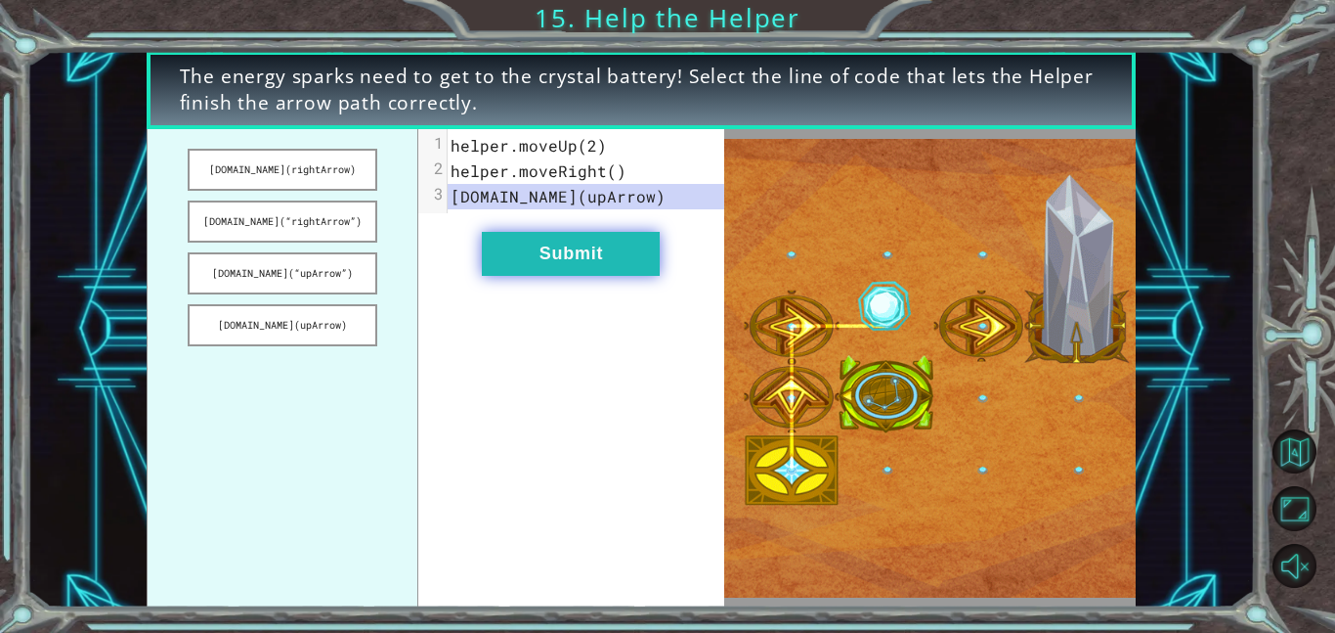
click at [580, 251] on button "Submit" at bounding box center [571, 254] width 178 height 44
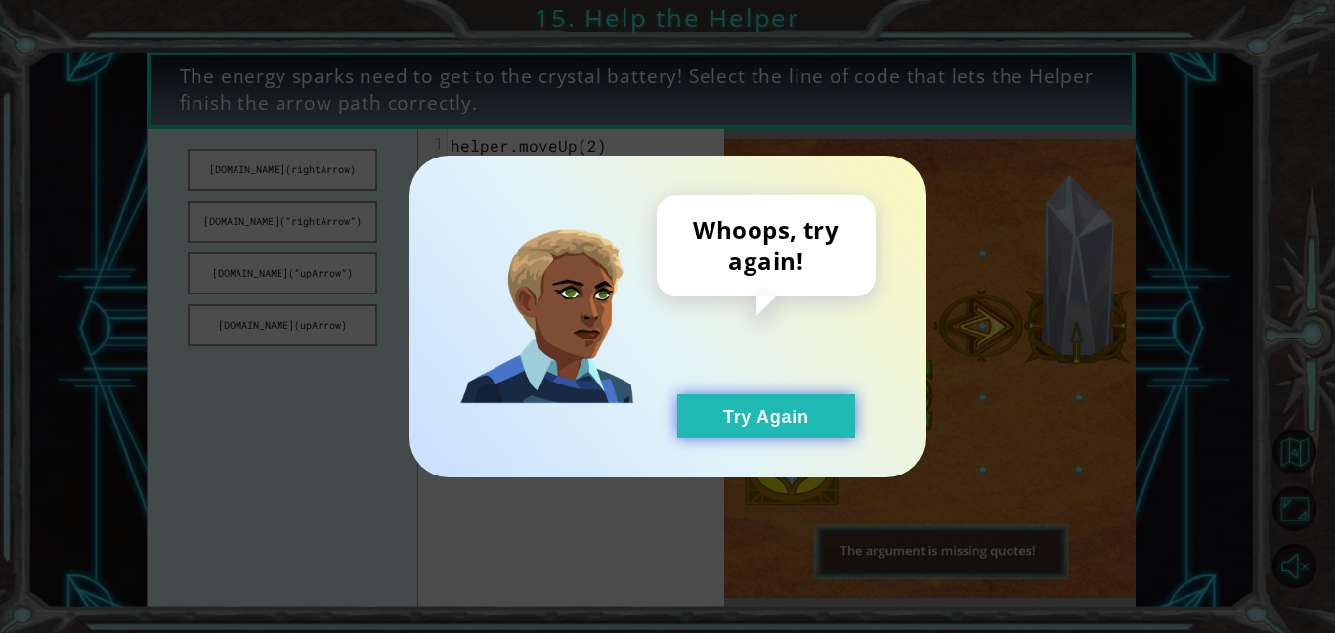
click at [764, 420] on button "Try Again" at bounding box center [767, 416] width 178 height 44
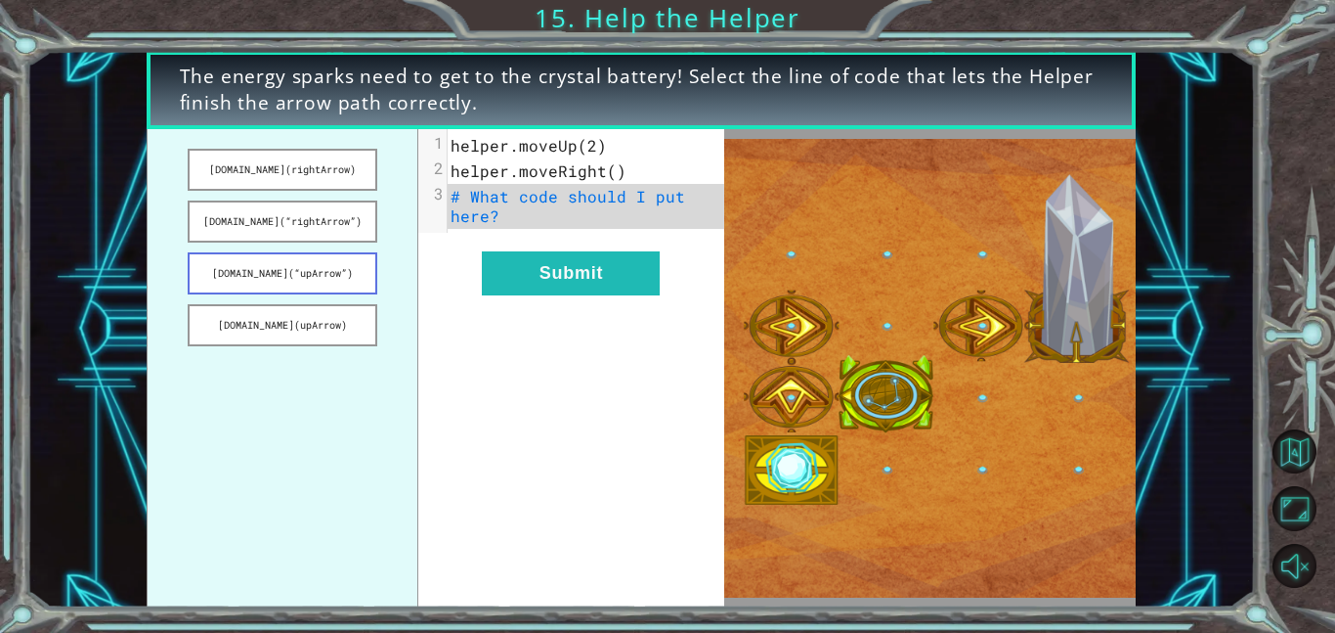
click at [230, 270] on button "[DOMAIN_NAME](“upArrow”)" at bounding box center [283, 273] width 190 height 42
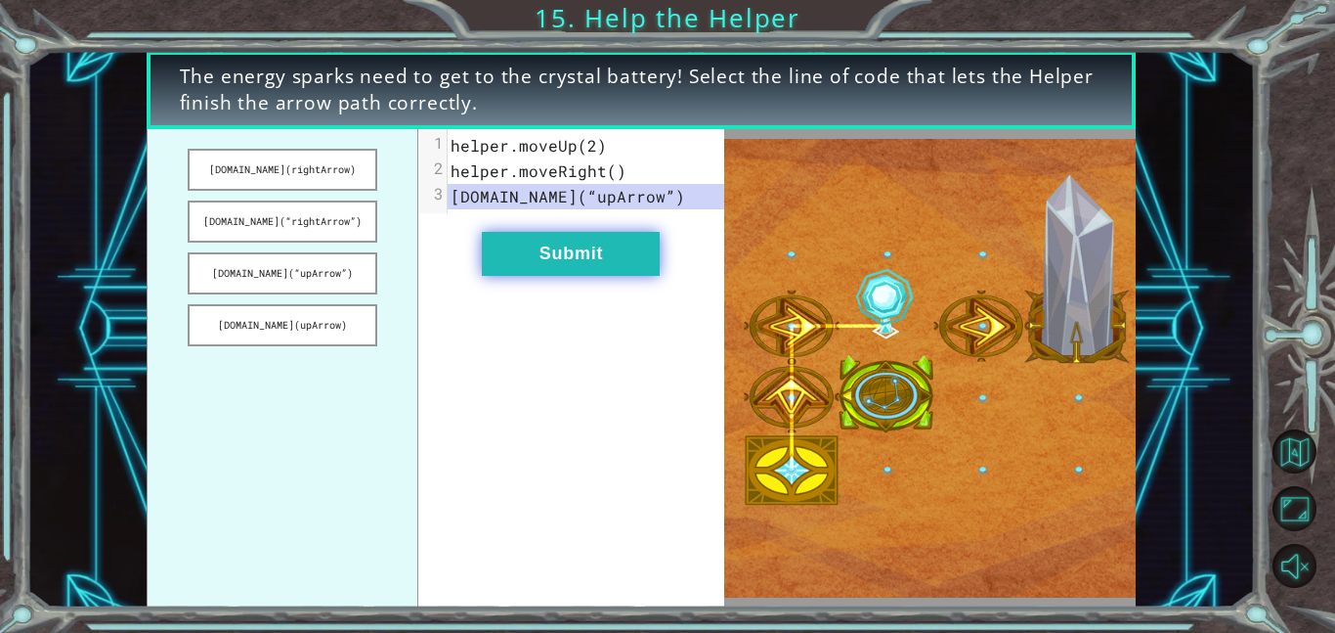
click at [591, 267] on button "Submit" at bounding box center [571, 254] width 178 height 44
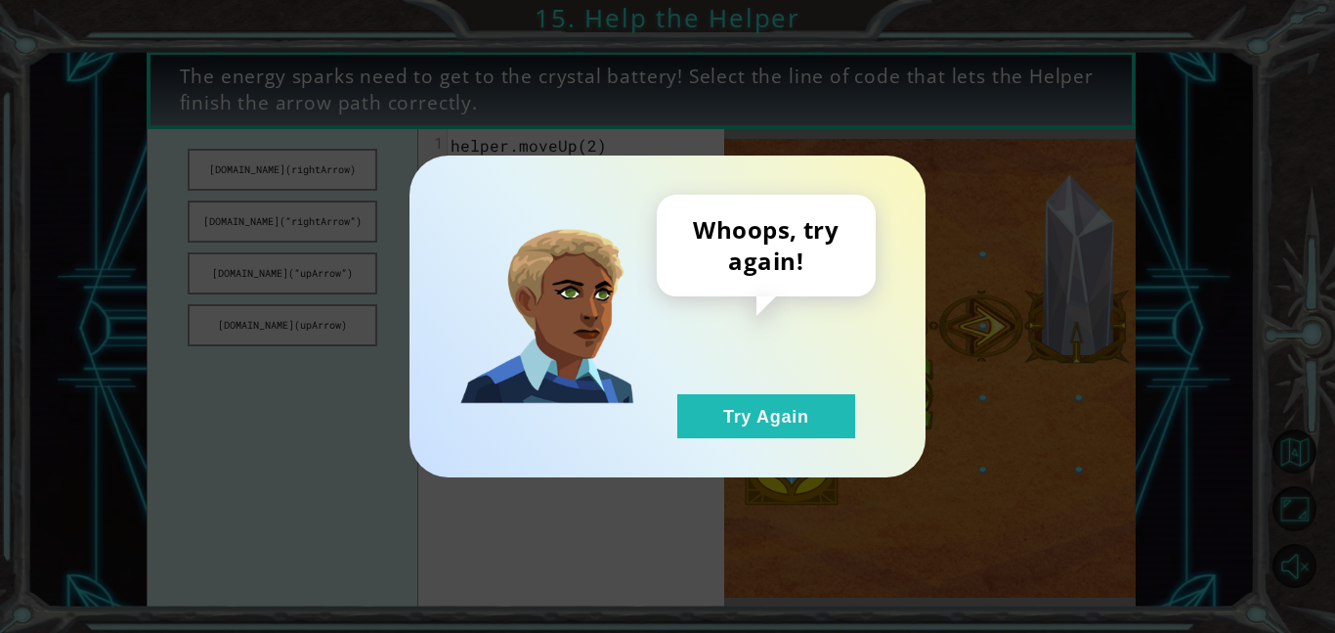
click at [702, 392] on div "Whoops, try again! Try Again" at bounding box center [766, 316] width 219 height 243
click at [706, 401] on button "Try Again" at bounding box center [767, 416] width 178 height 44
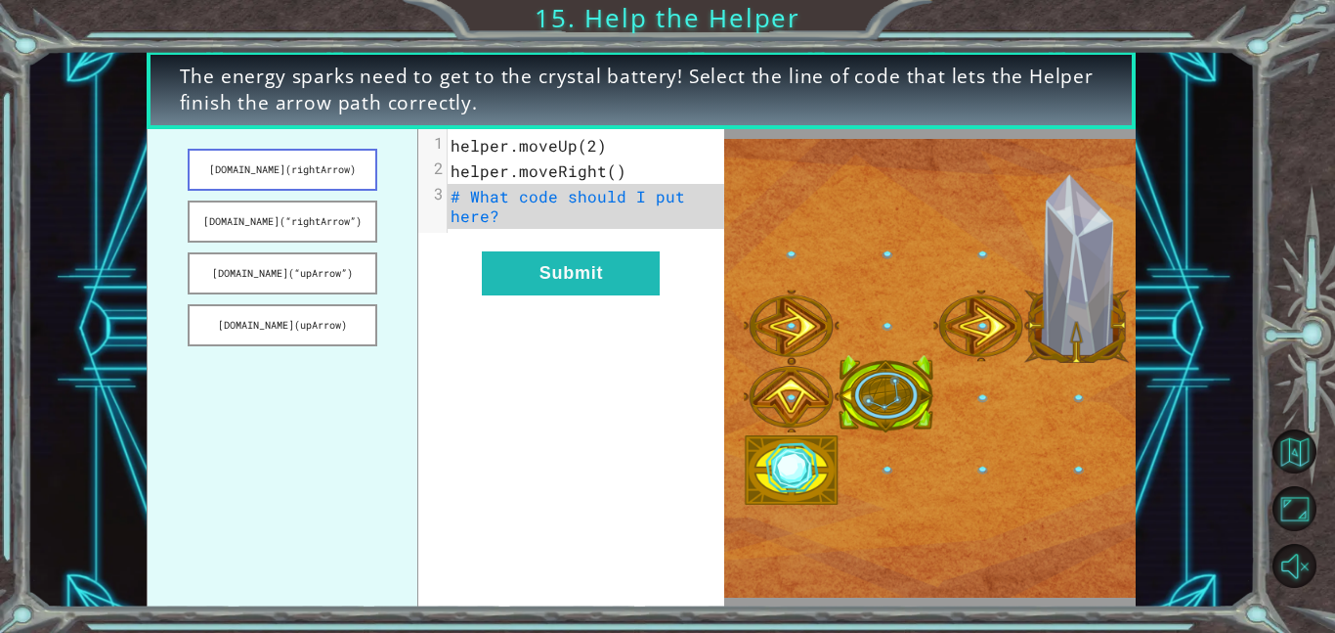
click at [316, 152] on button "[DOMAIN_NAME](rightArrow)" at bounding box center [283, 170] width 190 height 42
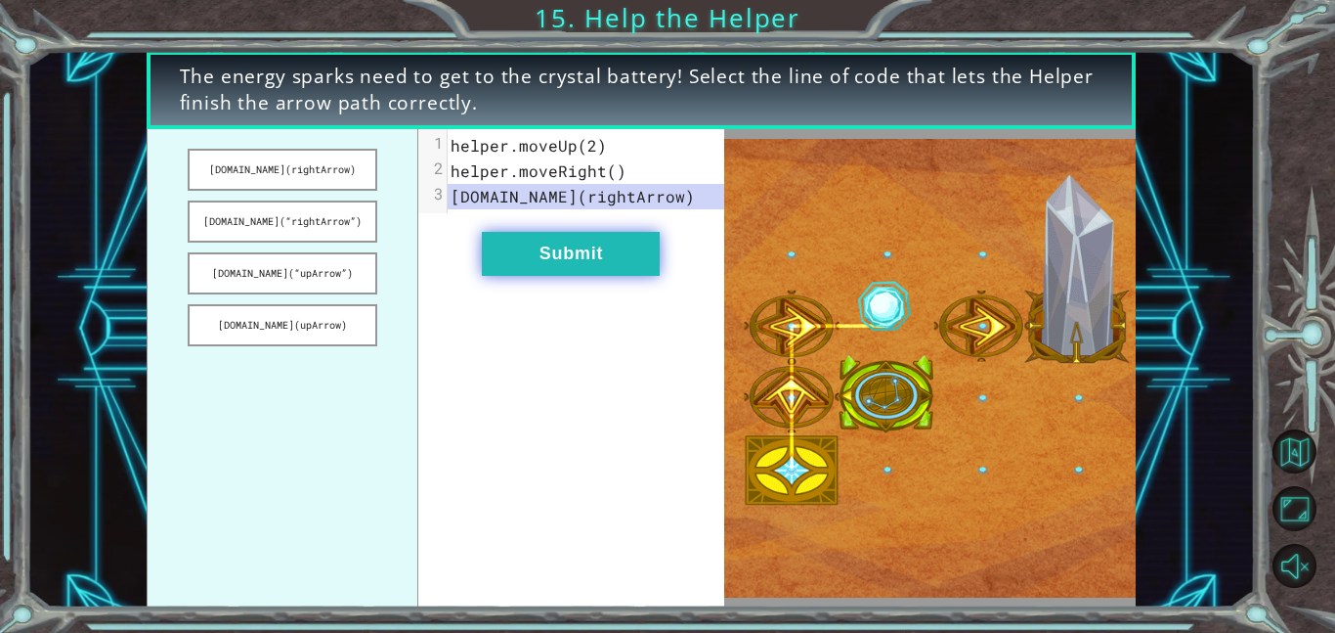
click at [500, 254] on button "Submit" at bounding box center [571, 254] width 178 height 44
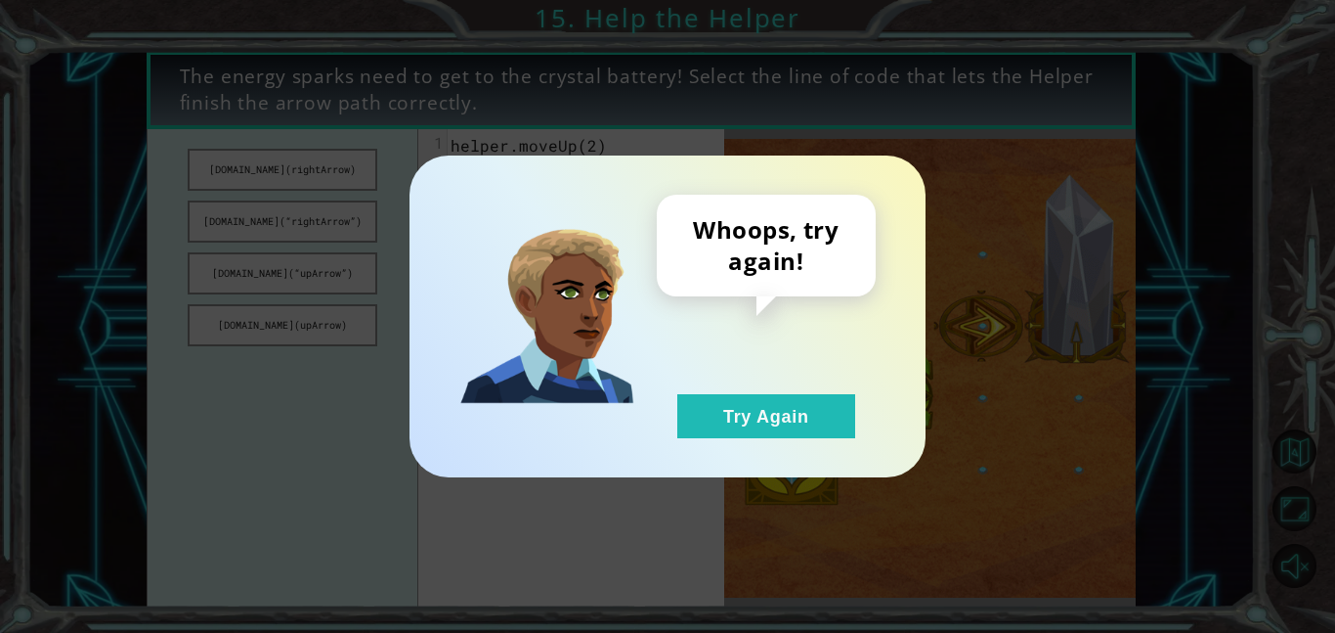
click at [705, 390] on div "Whoops, try again! Try Again" at bounding box center [766, 316] width 219 height 243
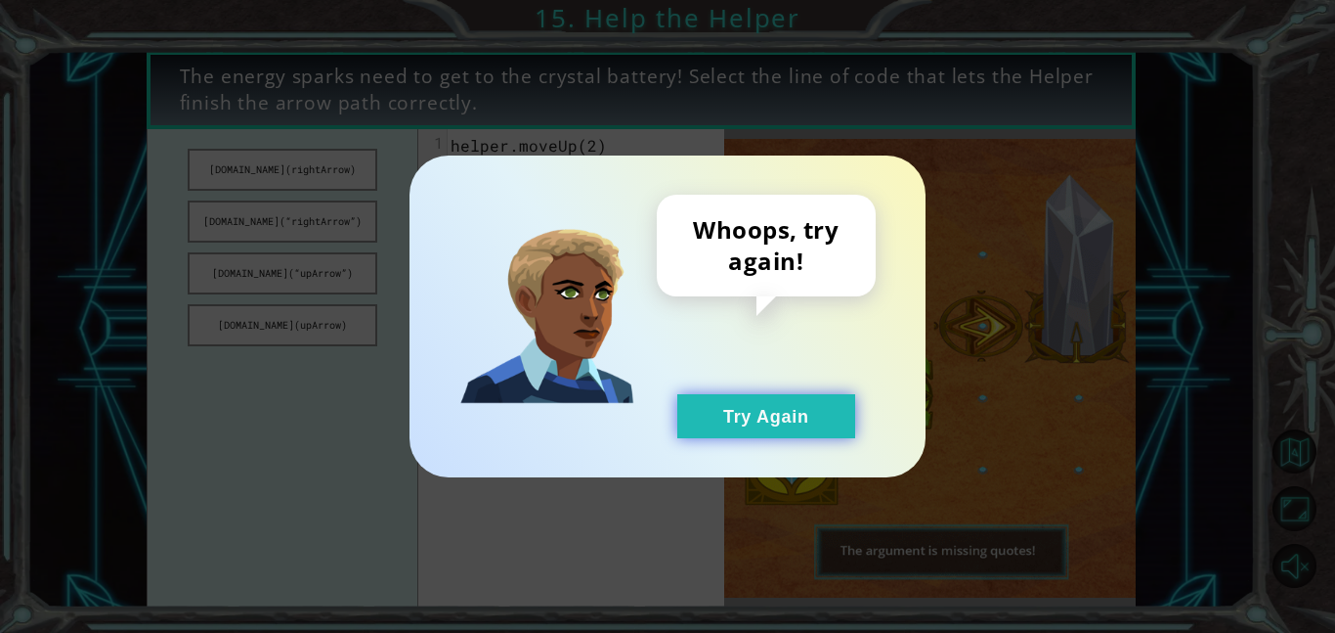
click at [726, 423] on button "Try Again" at bounding box center [767, 416] width 178 height 44
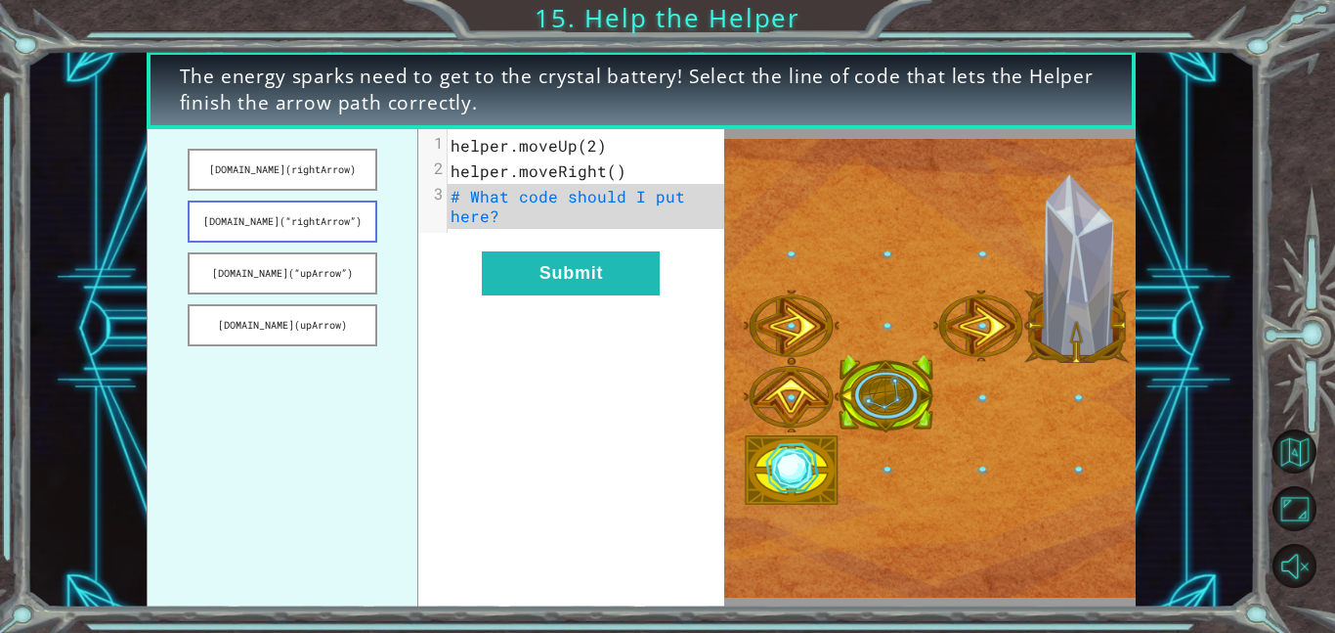
click at [258, 210] on button "[DOMAIN_NAME](“rightArrow”)" at bounding box center [283, 221] width 190 height 42
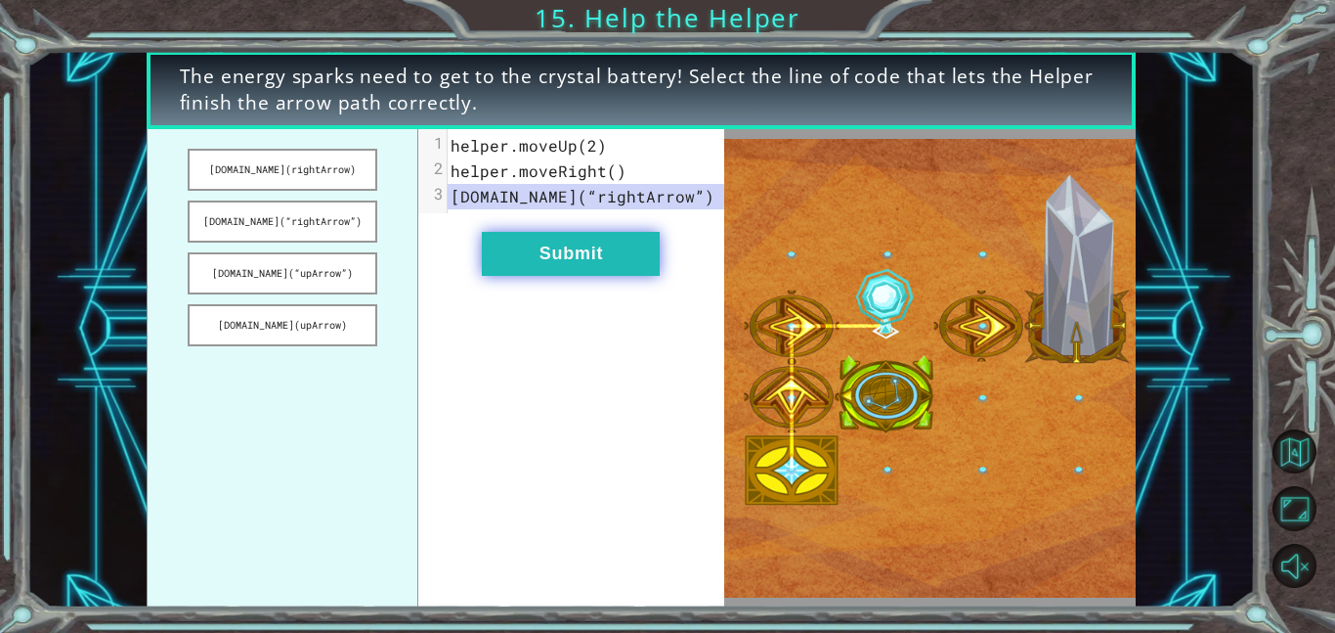
click at [522, 239] on button "Submit" at bounding box center [571, 254] width 178 height 44
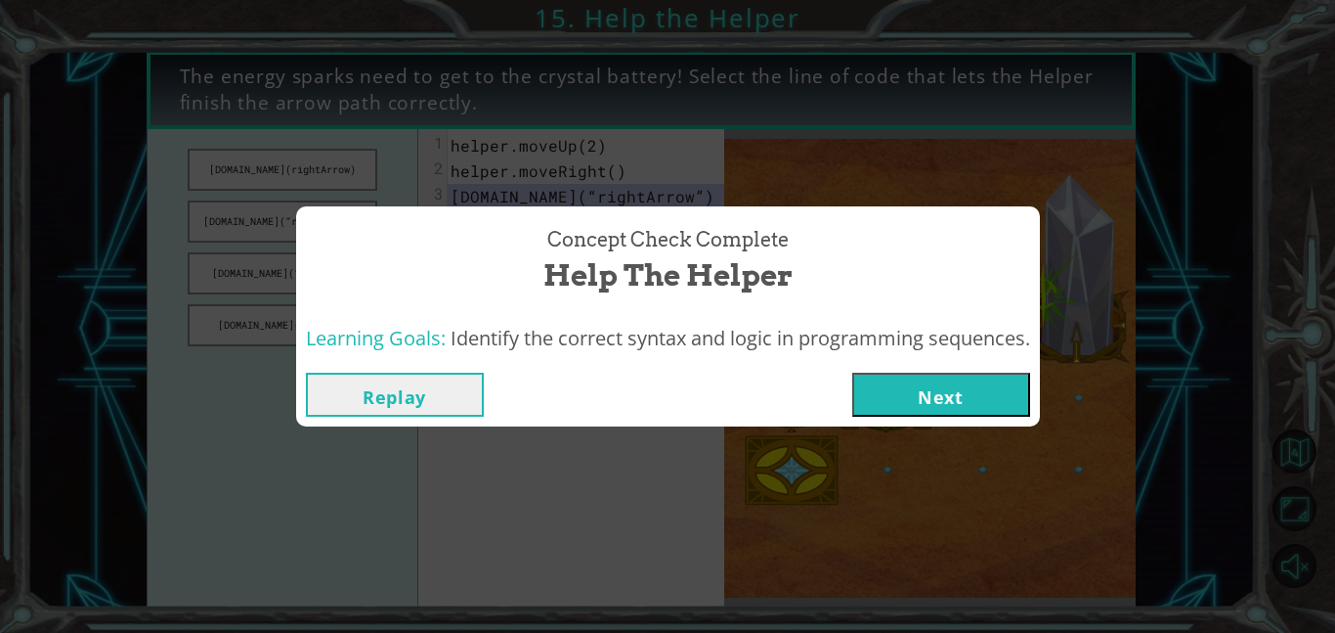
click at [905, 374] on button "Next" at bounding box center [942, 394] width 178 height 44
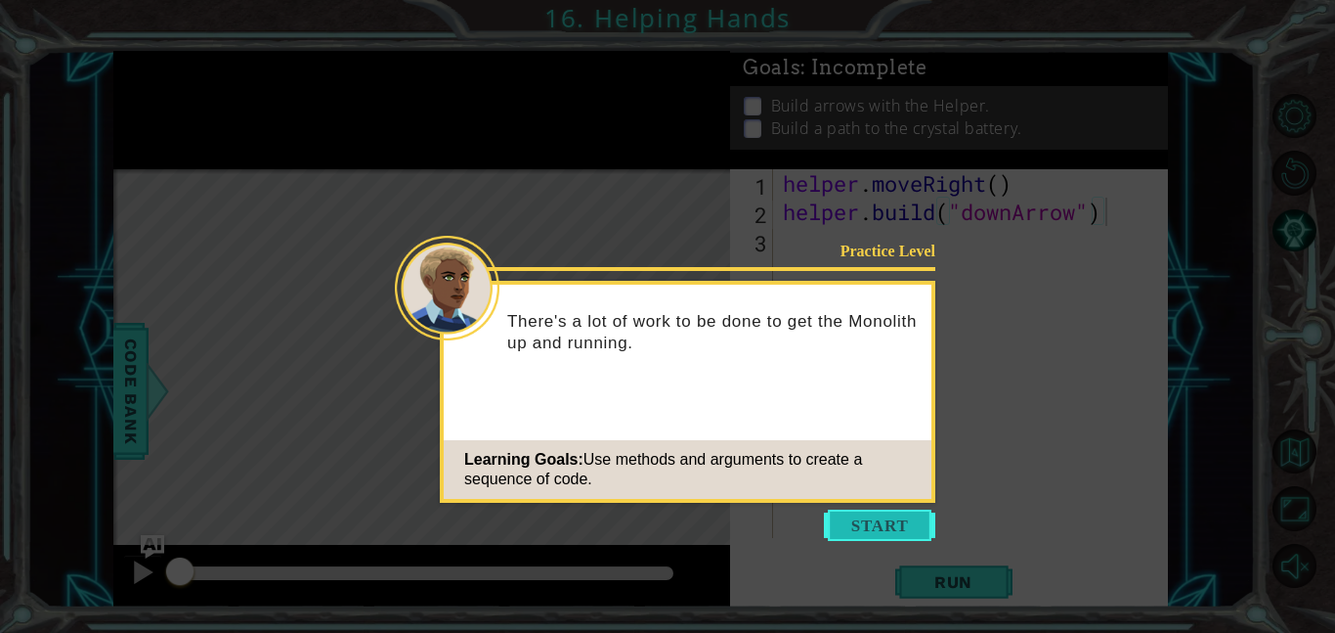
click at [894, 518] on button "Start" at bounding box center [879, 524] width 111 height 31
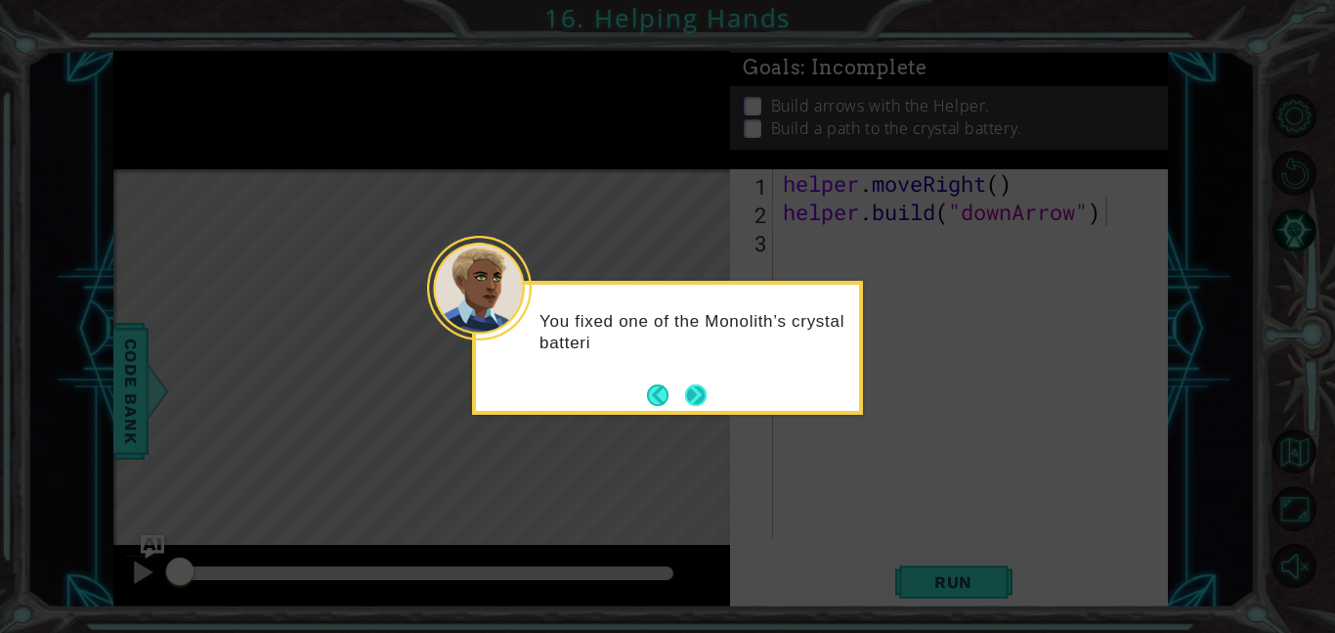
click at [698, 392] on button "Next" at bounding box center [696, 395] width 22 height 22
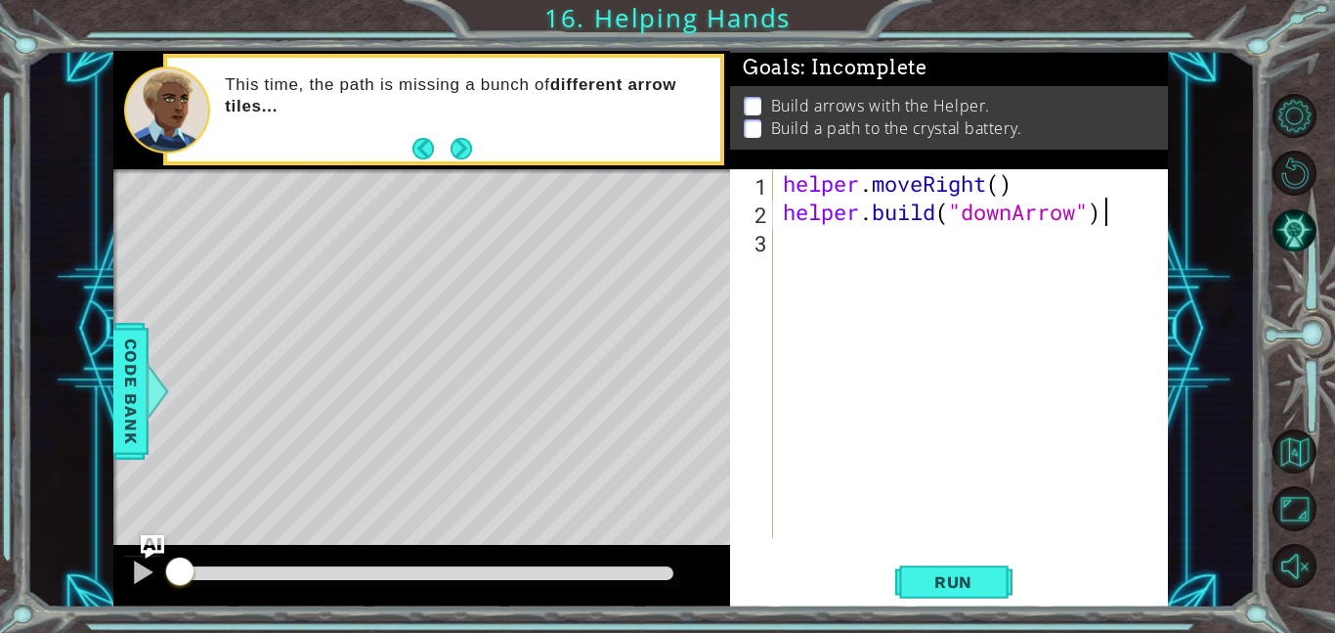
click at [808, 245] on div "helper . moveRight ( ) helper . build ( "downArrow" )" at bounding box center [976, 381] width 395 height 425
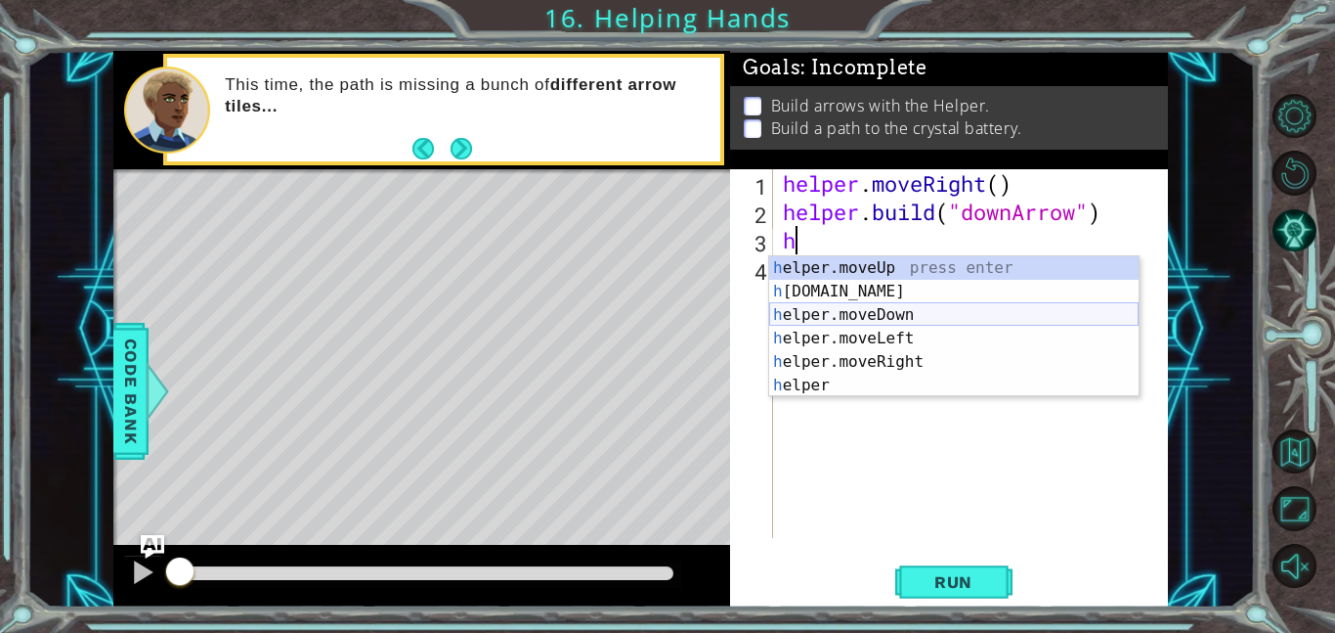
click at [902, 315] on div "h elper.moveUp press enter h [DOMAIN_NAME] press enter h elper.moveDown press e…" at bounding box center [954, 350] width 370 height 188
type textarea "helper.moveDown(1)"
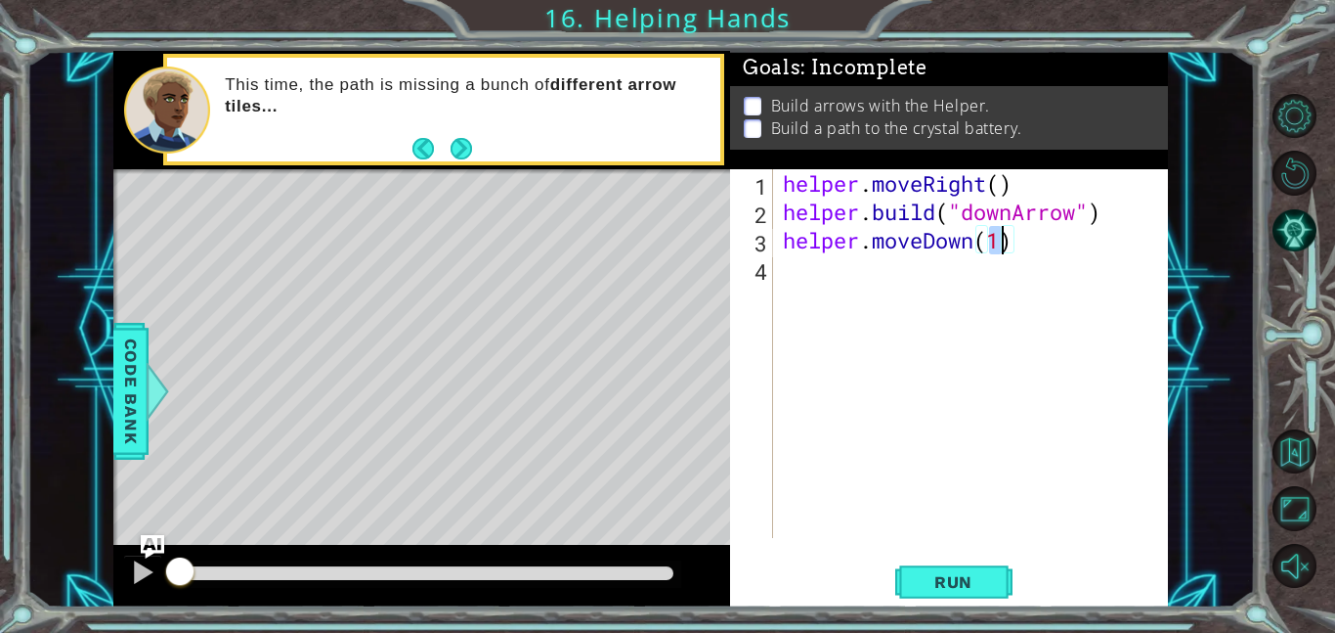
click at [877, 275] on div "helper . moveRight ( ) helper . build ( "downArrow" ) helper . moveDown ( 1 )" at bounding box center [976, 381] width 395 height 425
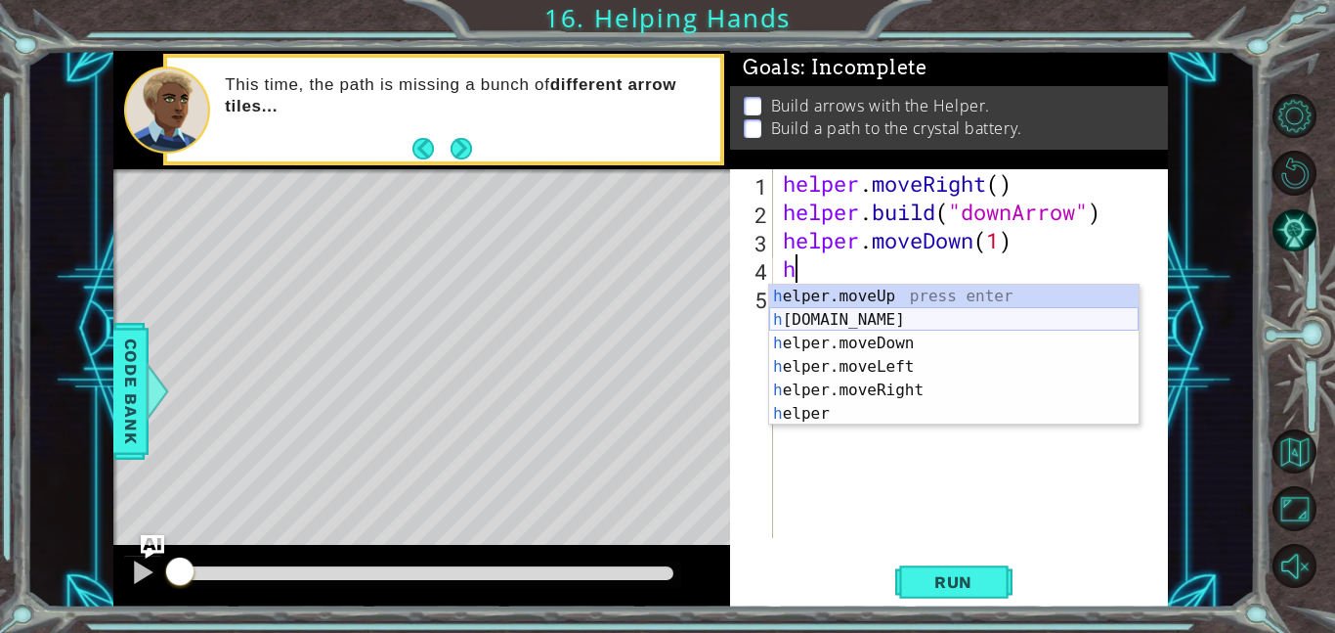
click at [893, 310] on div "h elper.moveUp press enter h [DOMAIN_NAME] press enter h elper.moveDown press e…" at bounding box center [954, 378] width 370 height 188
type textarea "[DOMAIN_NAME]("rightArrow")"
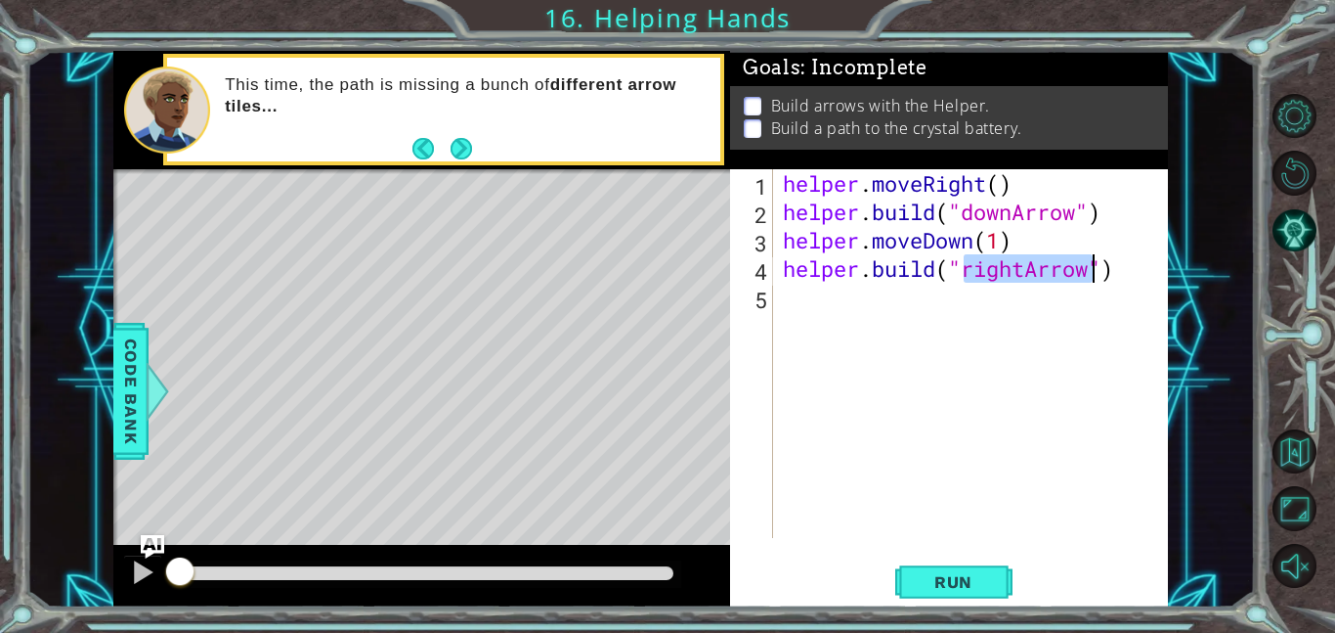
click at [806, 301] on div "helper . moveRight ( ) helper . build ( "downArrow" ) helper . moveDown ( 1 ) h…" at bounding box center [976, 381] width 395 height 425
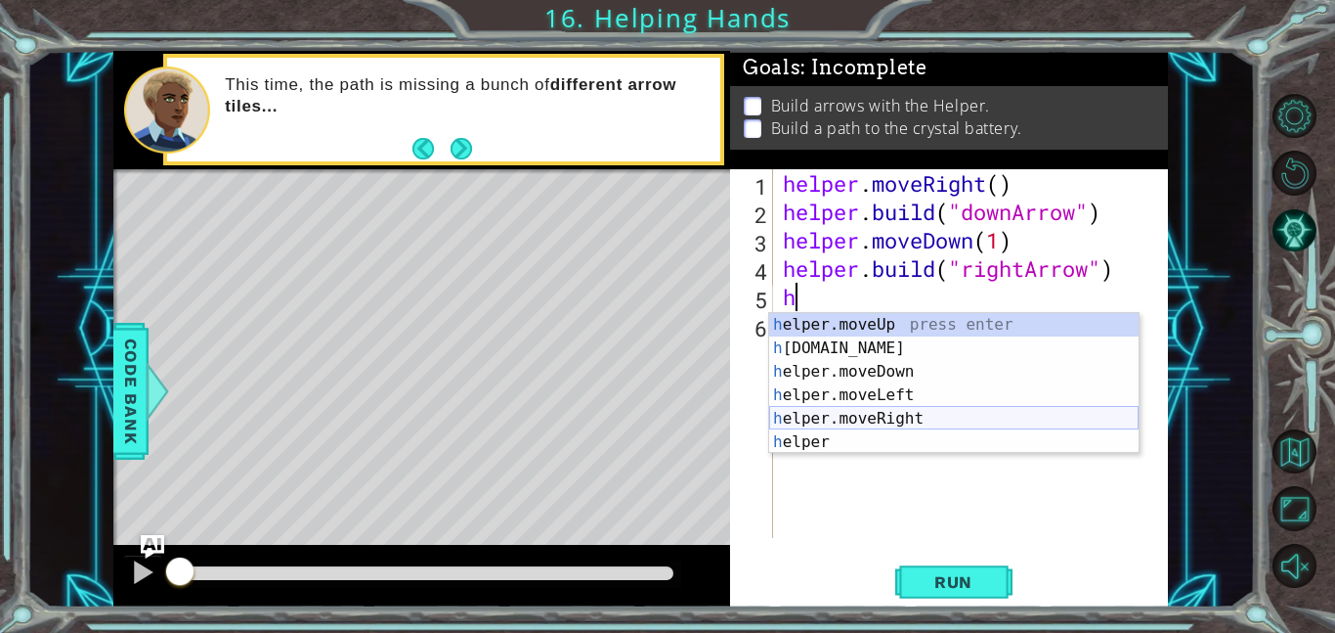
click at [853, 413] on div "h elper.moveUp press enter h [DOMAIN_NAME] press enter h elper.moveDown press e…" at bounding box center [954, 407] width 370 height 188
type textarea "helper.moveRight(1)"
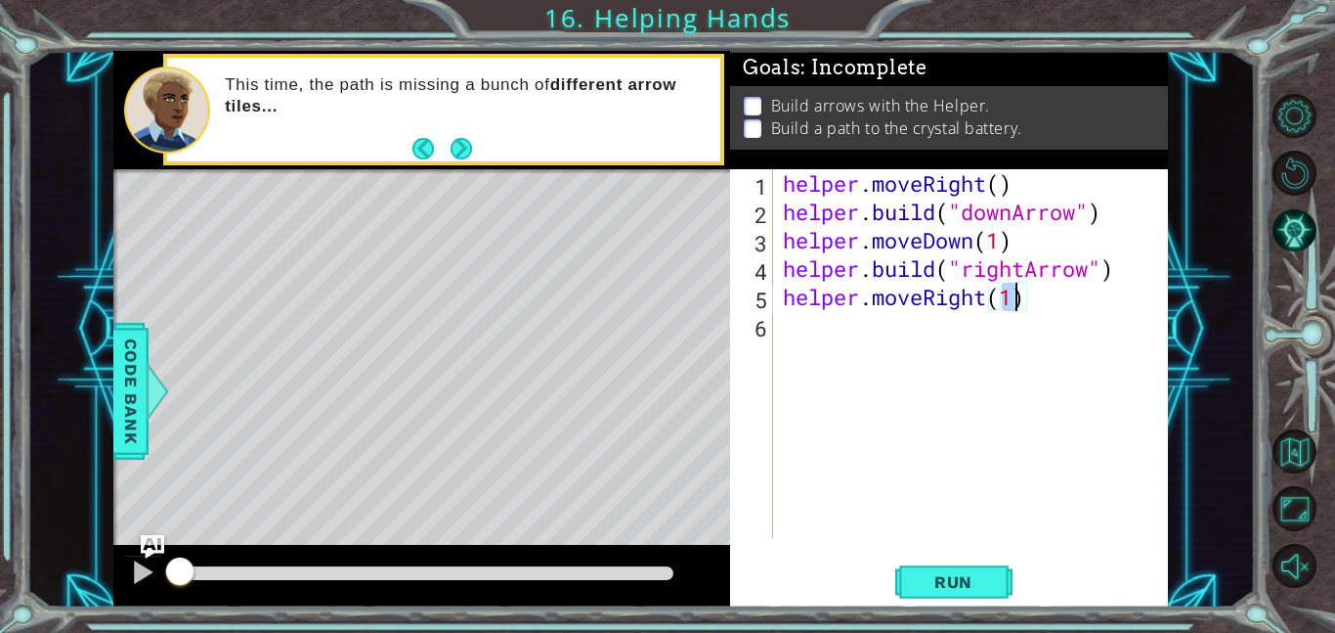
click at [806, 349] on div "helper . moveRight ( ) helper . build ( "downArrow" ) helper . moveDown ( 1 ) h…" at bounding box center [976, 381] width 395 height 425
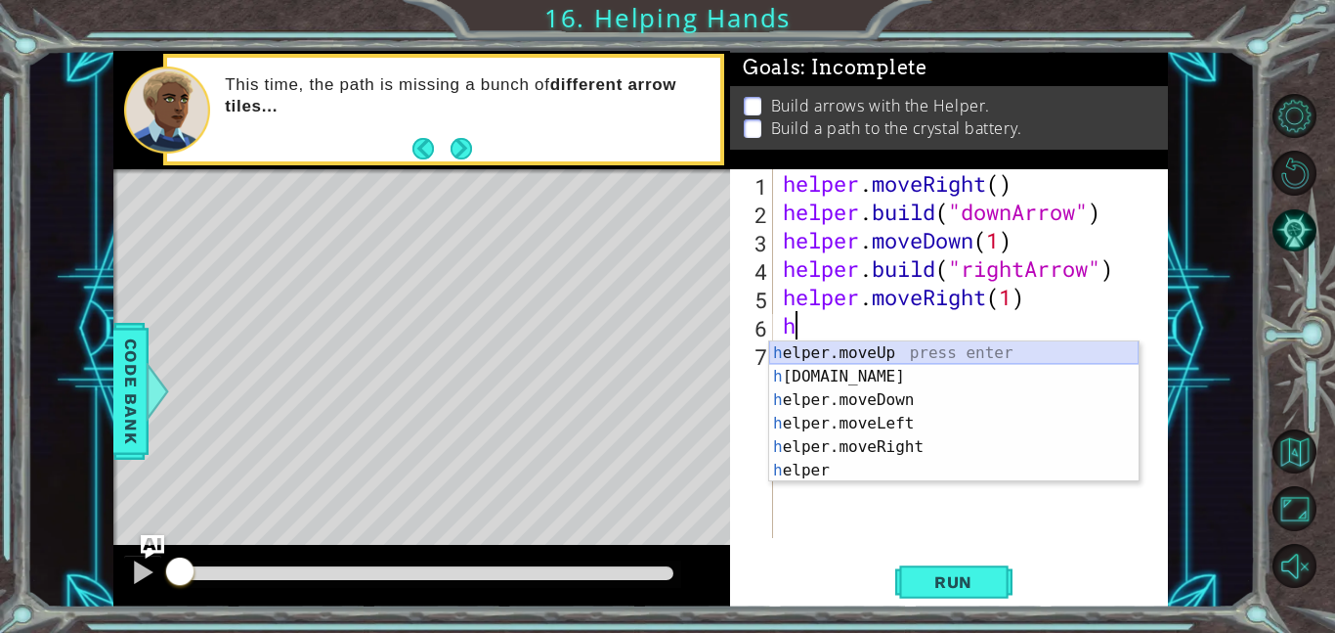
click at [861, 365] on div "h elper.moveUp press enter h [DOMAIN_NAME] press enter h elper.moveDown press e…" at bounding box center [954, 435] width 370 height 188
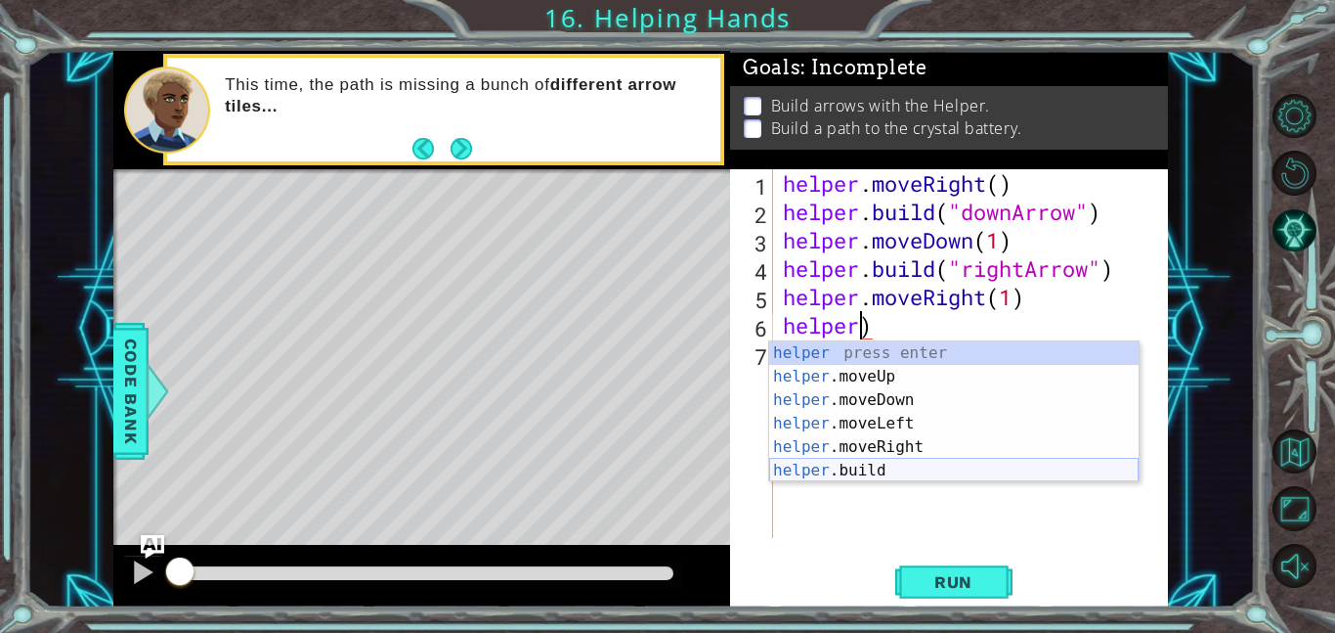
click at [881, 471] on div "helper press enter helper .moveUp press enter helper .moveDown press enter help…" at bounding box center [954, 435] width 370 height 188
type textarea "[DOMAIN_NAME]("rightArrow")"
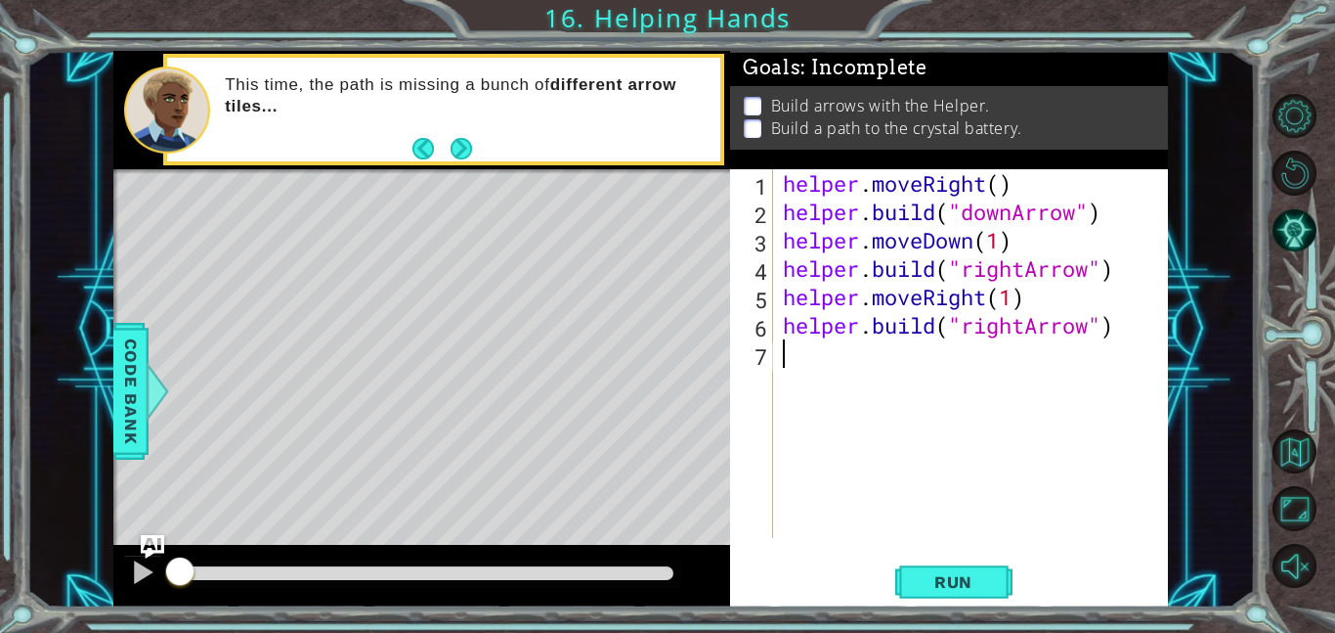
click at [799, 366] on div "helper . moveRight ( ) helper . build ( "downArrow" ) helper . moveDown ( 1 ) h…" at bounding box center [976, 381] width 395 height 425
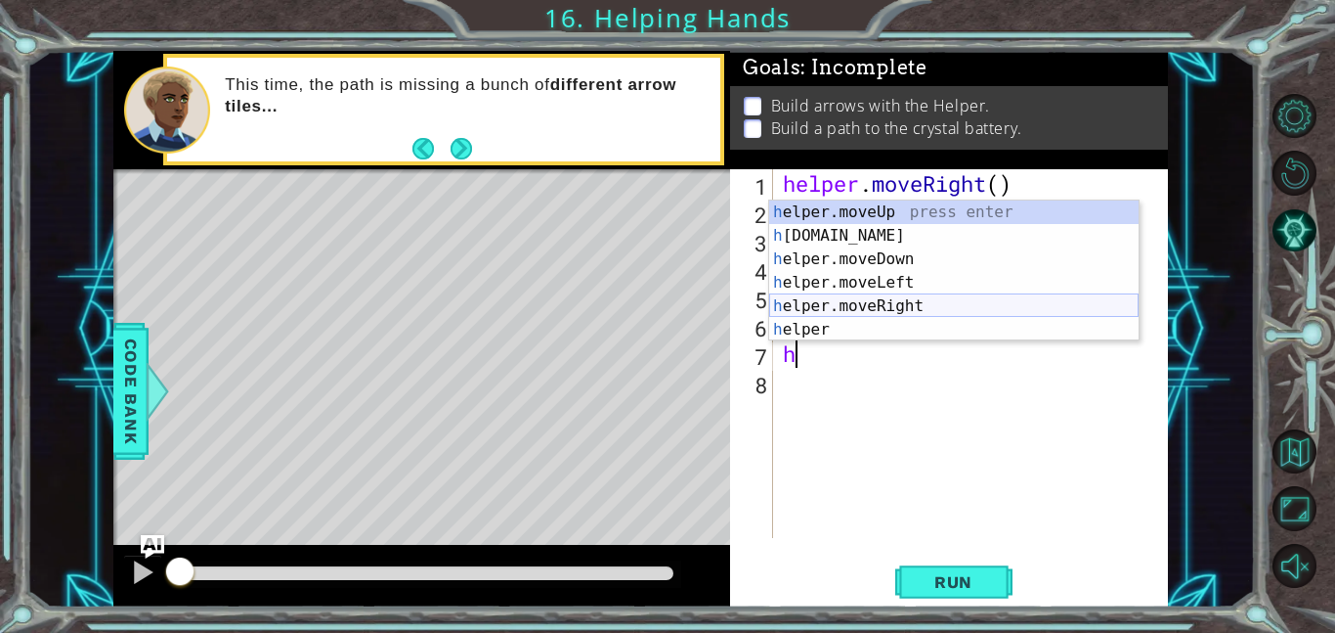
click at [901, 306] on div "h elper.moveUp press enter h [DOMAIN_NAME] press enter h elper.moveDown press e…" at bounding box center [954, 294] width 370 height 188
type textarea "helper.moveRight(1)"
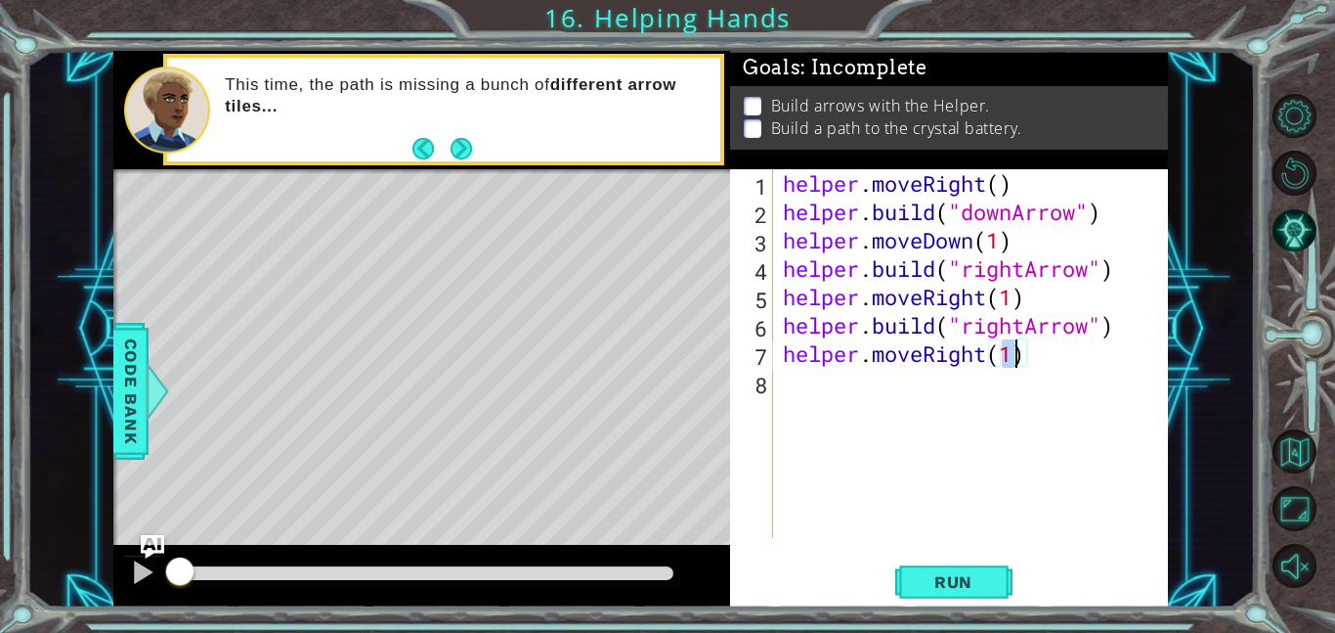
click at [831, 385] on div "helper . moveRight ( ) helper . build ( "downArrow" ) helper . moveDown ( 1 ) h…" at bounding box center [976, 381] width 395 height 425
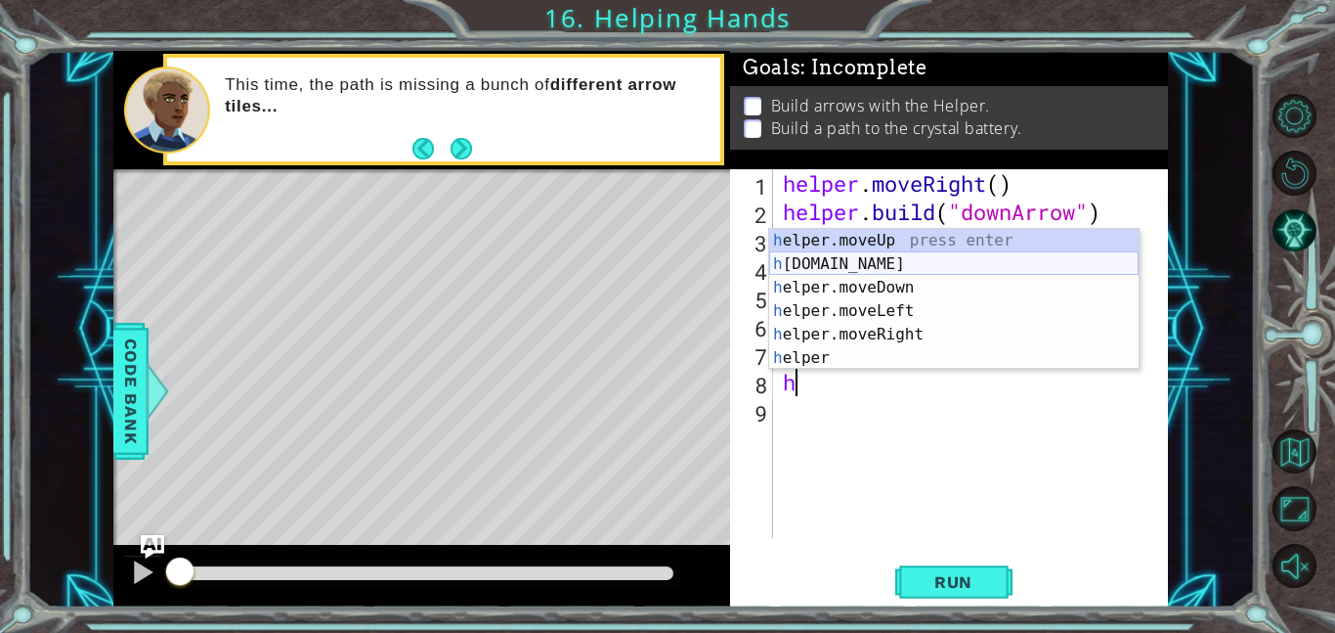
click at [876, 257] on div "h elper.moveUp press enter h [DOMAIN_NAME] press enter h elper.moveDown press e…" at bounding box center [954, 323] width 370 height 188
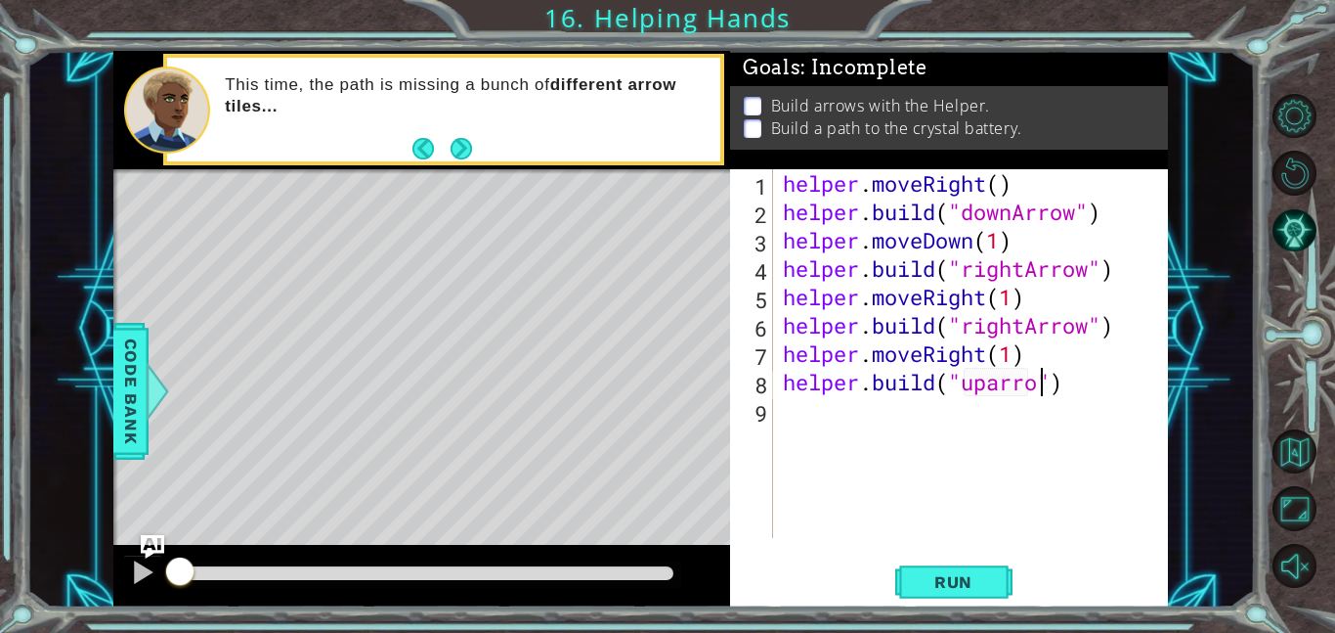
scroll to position [0, 12]
type textarea "[DOMAIN_NAME]("uparrow")"
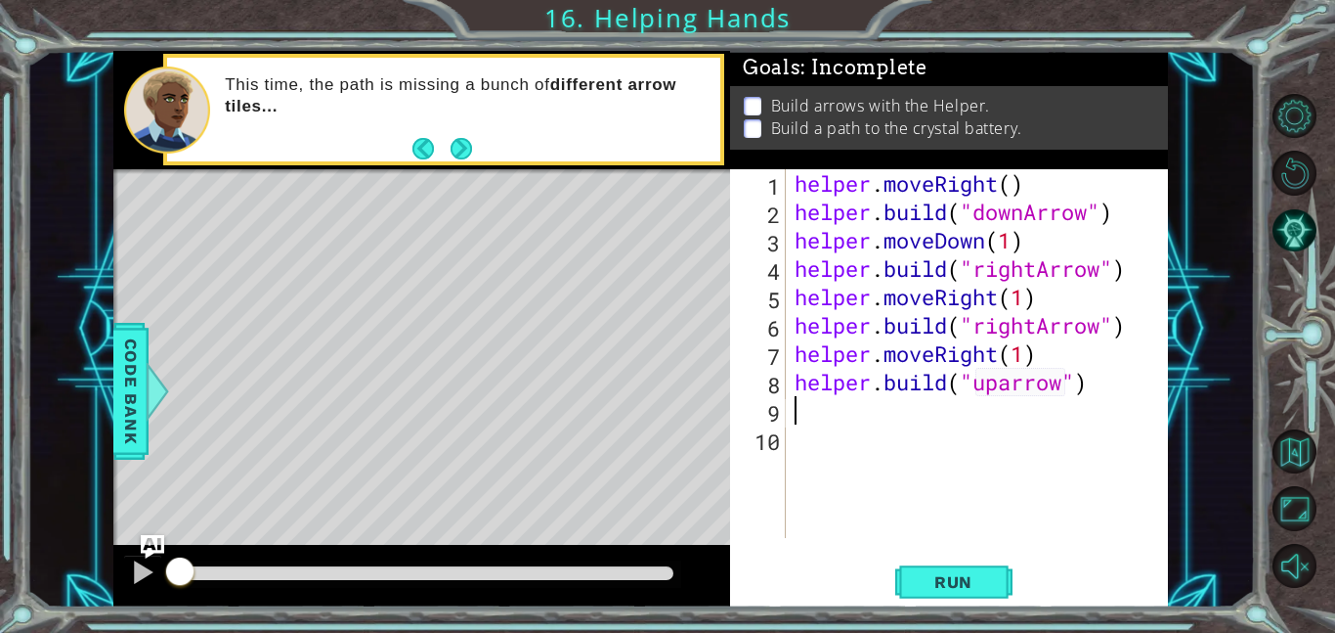
scroll to position [0, 0]
click at [973, 577] on span "Run" at bounding box center [953, 582] width 77 height 20
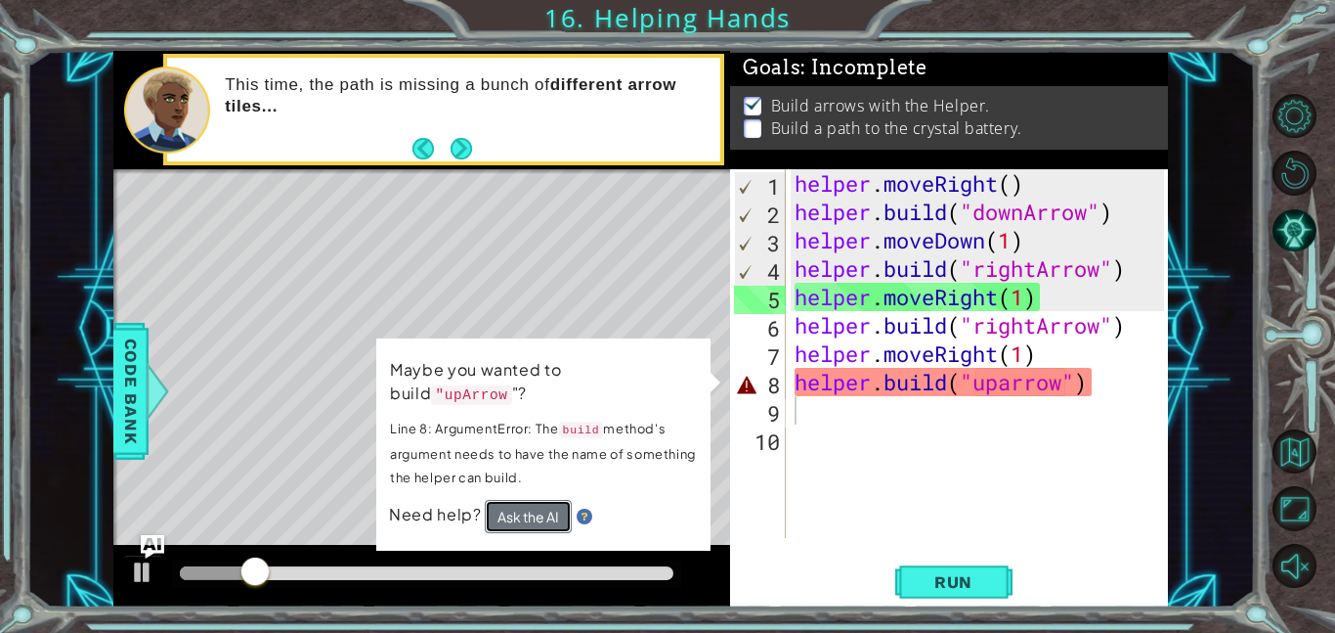
click at [538, 502] on button "Ask the AI" at bounding box center [528, 516] width 87 height 33
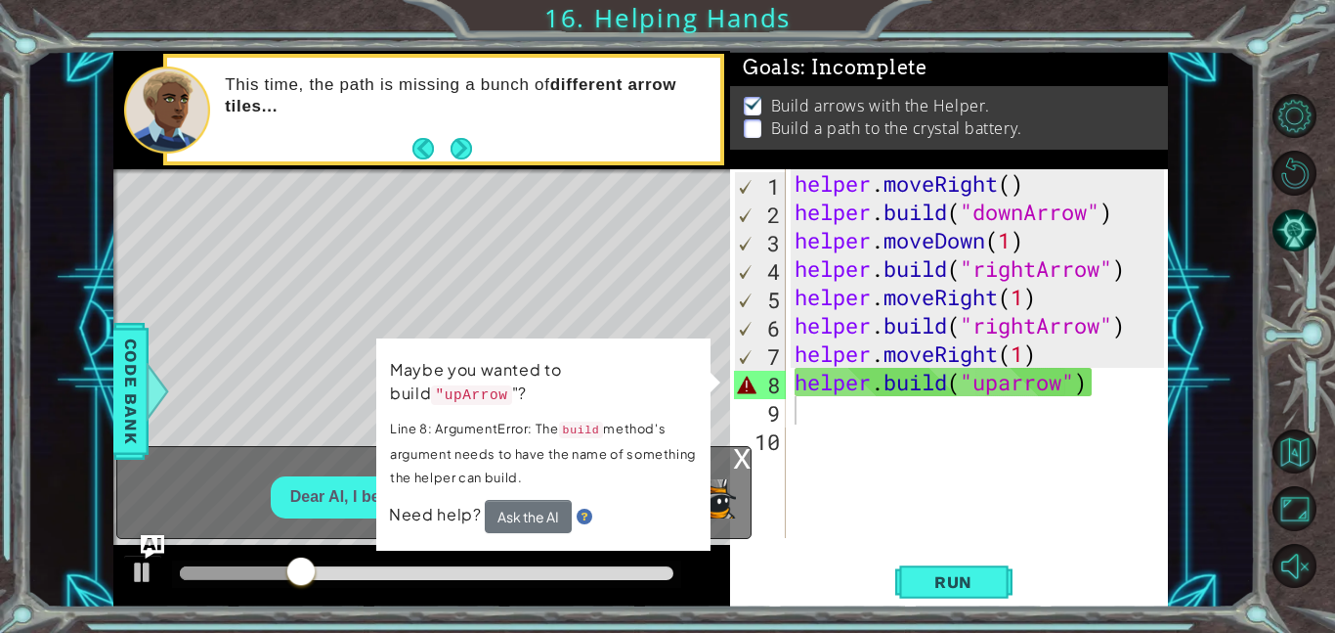
click at [420, 510] on span "Need help?" at bounding box center [437, 513] width 96 height 21
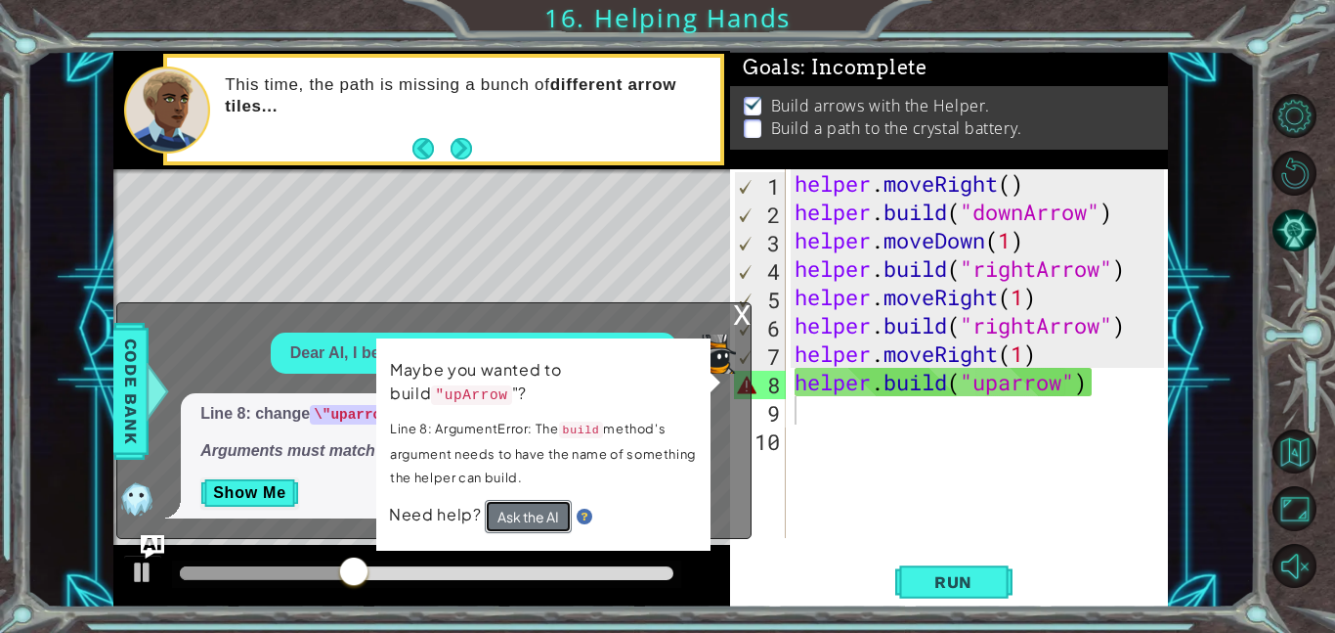
click at [541, 507] on button "Ask the AI" at bounding box center [528, 516] width 87 height 33
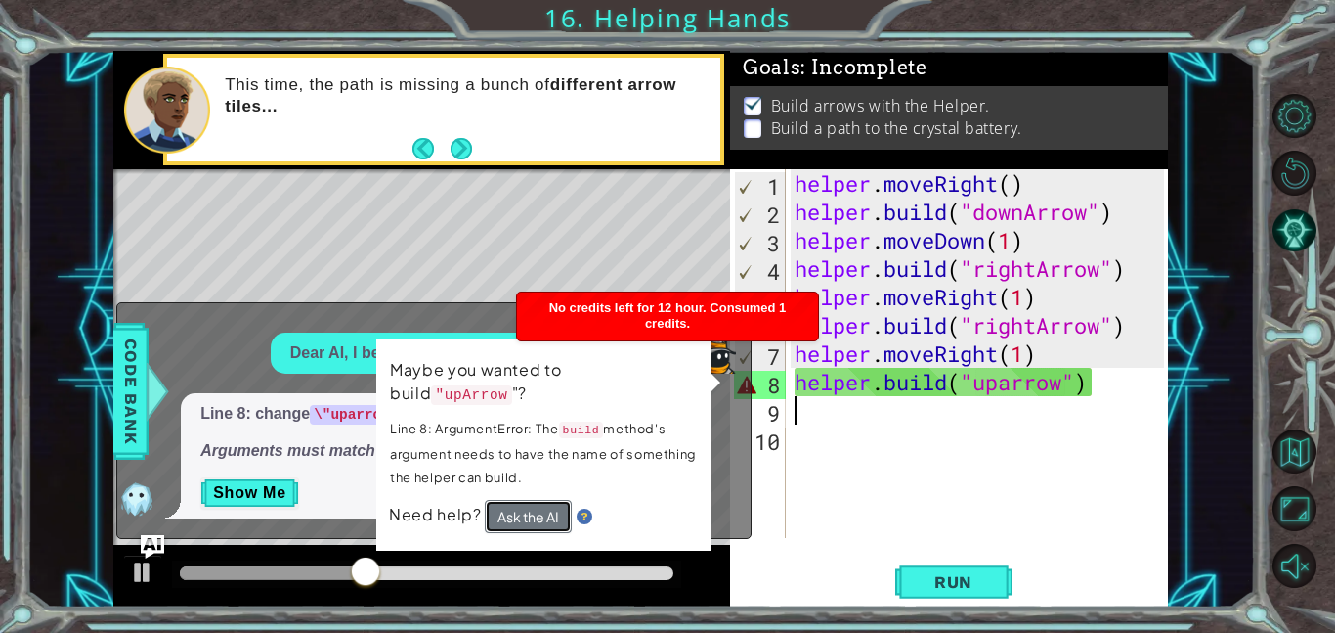
click at [541, 507] on button "Ask the AI" at bounding box center [528, 516] width 87 height 33
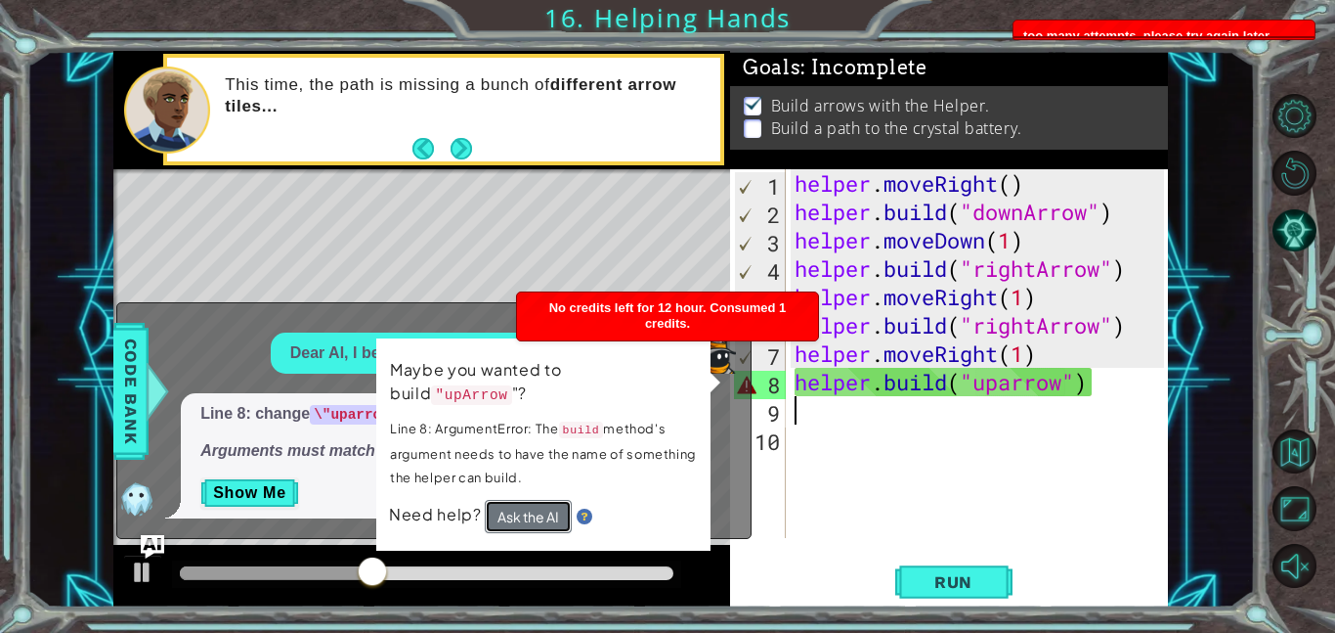
click at [541, 507] on button "Ask the AI" at bounding box center [528, 516] width 87 height 33
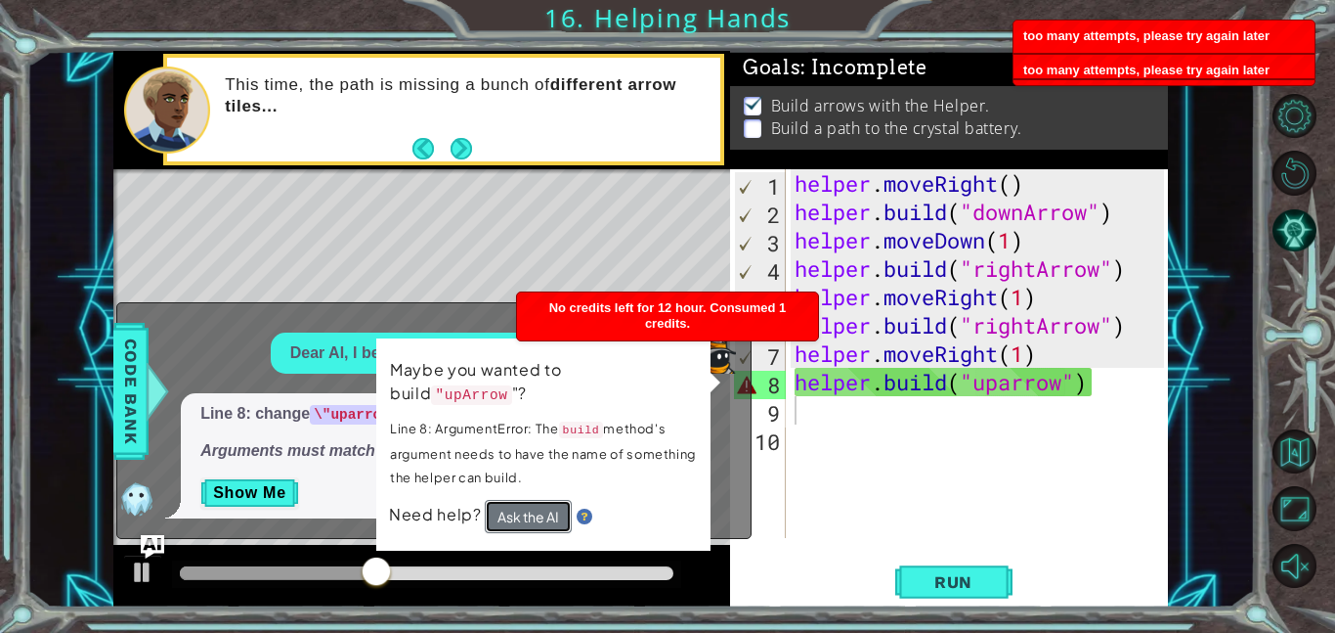
click at [541, 507] on button "Ask the AI" at bounding box center [528, 516] width 87 height 33
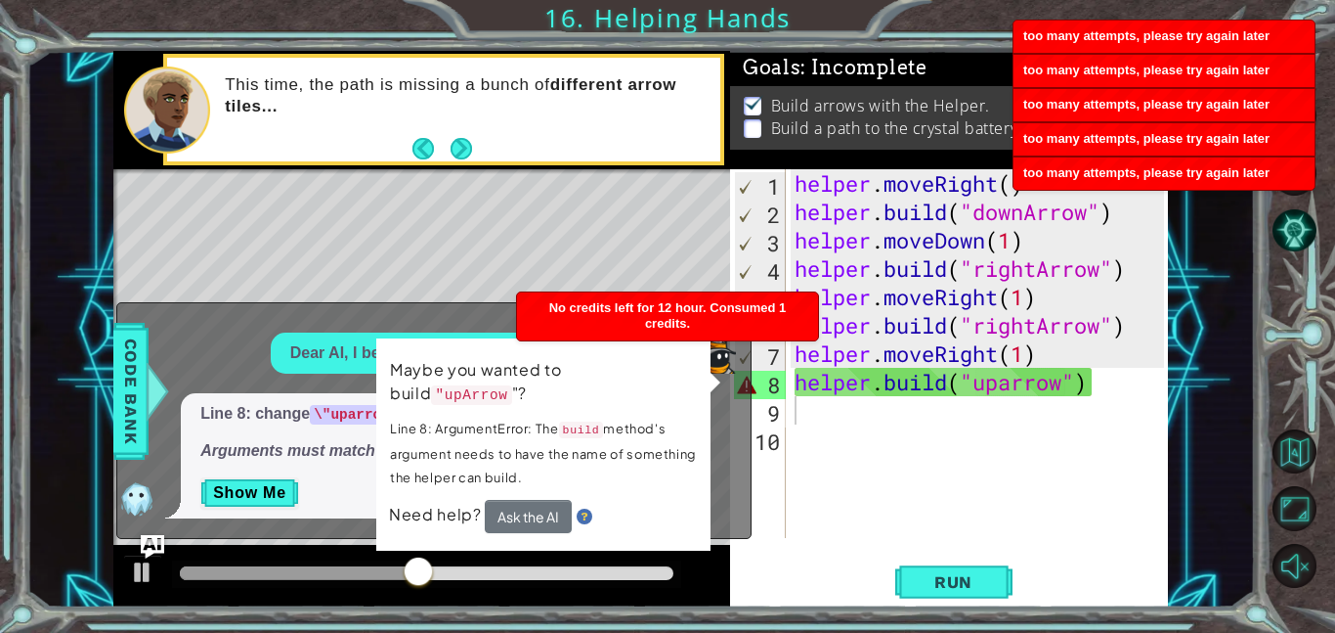
click at [432, 524] on div "Need help? Ask the AI" at bounding box center [543, 516] width 309 height 33
click at [437, 513] on span "Need help?" at bounding box center [437, 513] width 96 height 21
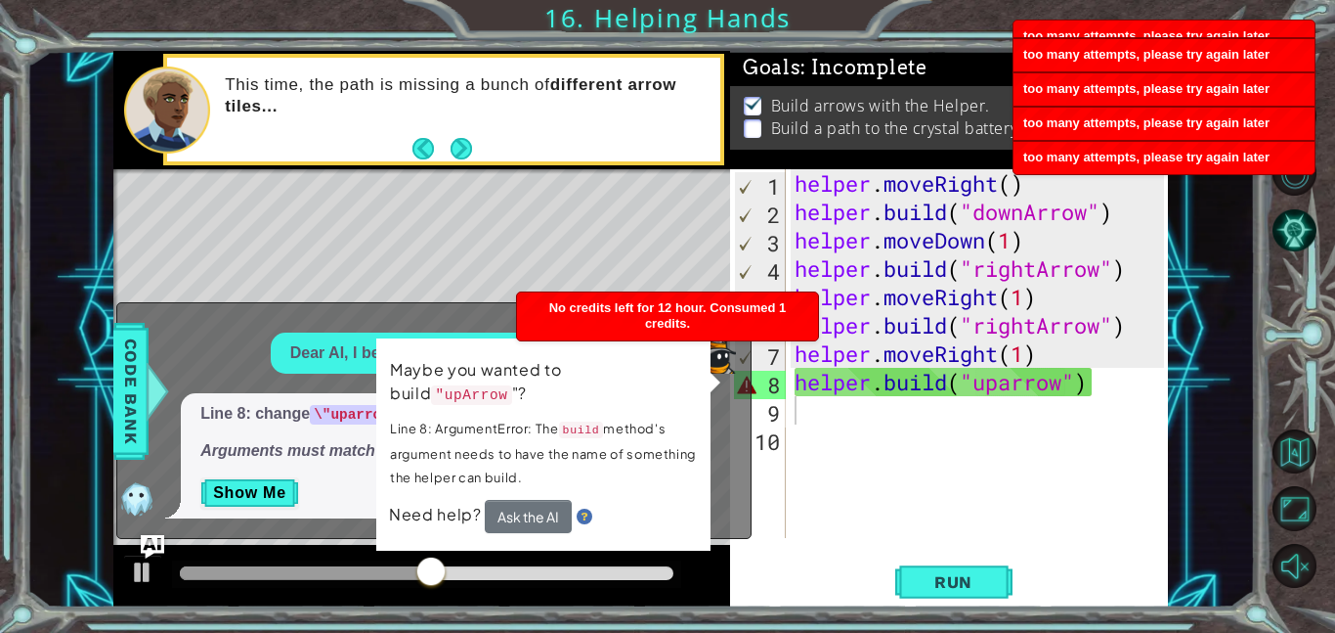
click at [437, 513] on span "Need help?" at bounding box center [437, 513] width 96 height 21
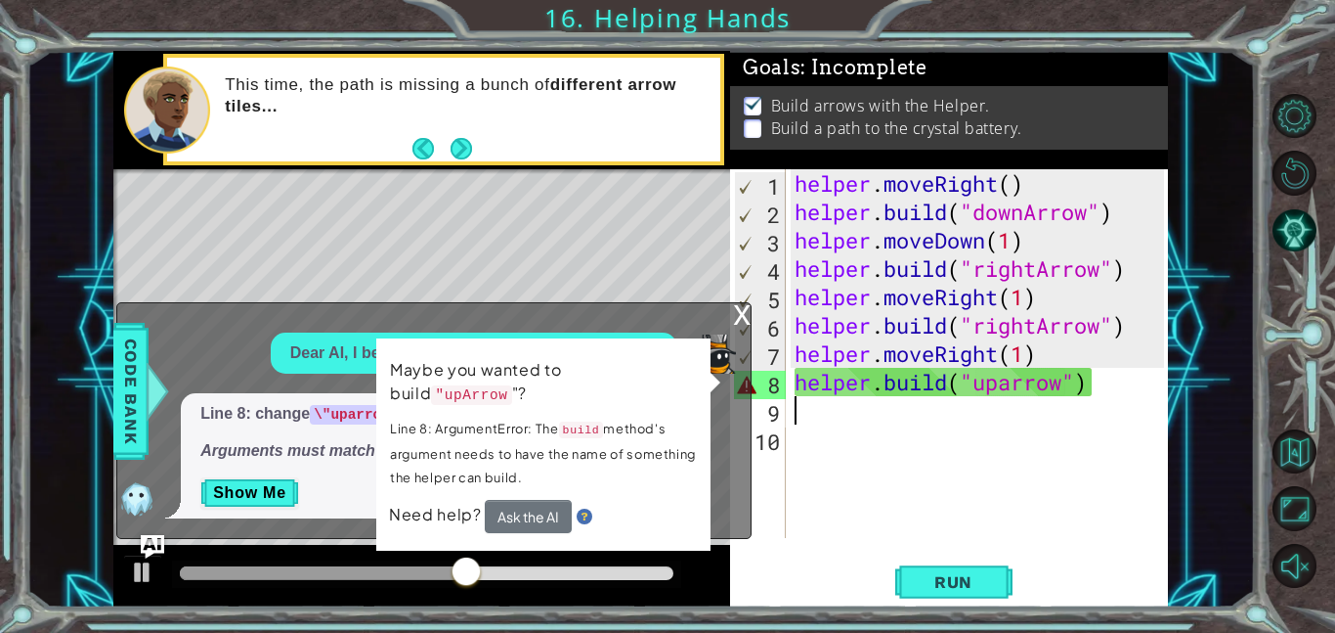
click at [748, 311] on div "x" at bounding box center [742, 313] width 18 height 20
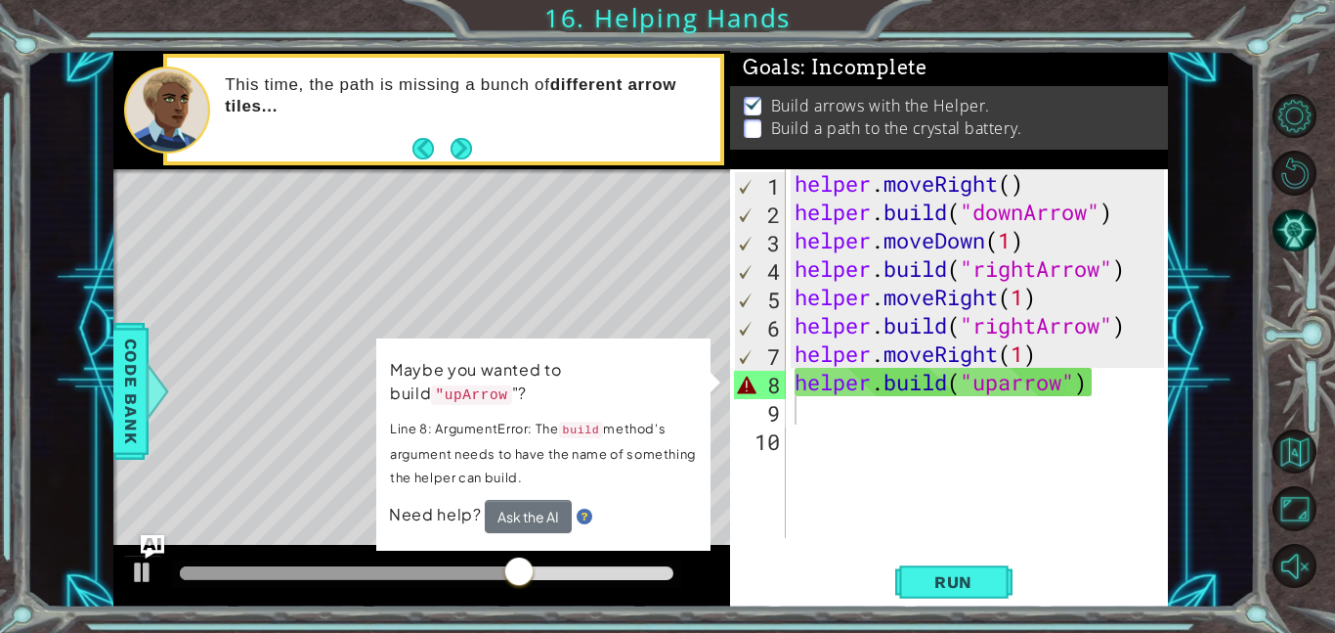
click at [1074, 379] on div "helper . moveRight ( ) helper . build ( "downArrow" ) helper . moveDown ( 1 ) h…" at bounding box center [982, 381] width 383 height 425
click at [1067, 383] on div "helper . moveRight ( ) helper . build ( "downArrow" ) helper . moveDown ( 1 ) h…" at bounding box center [982, 381] width 383 height 425
click at [1010, 377] on div "helper . moveRight ( ) helper . build ( "downArrow" ) helper . moveDown ( 1 ) h…" at bounding box center [982, 381] width 383 height 425
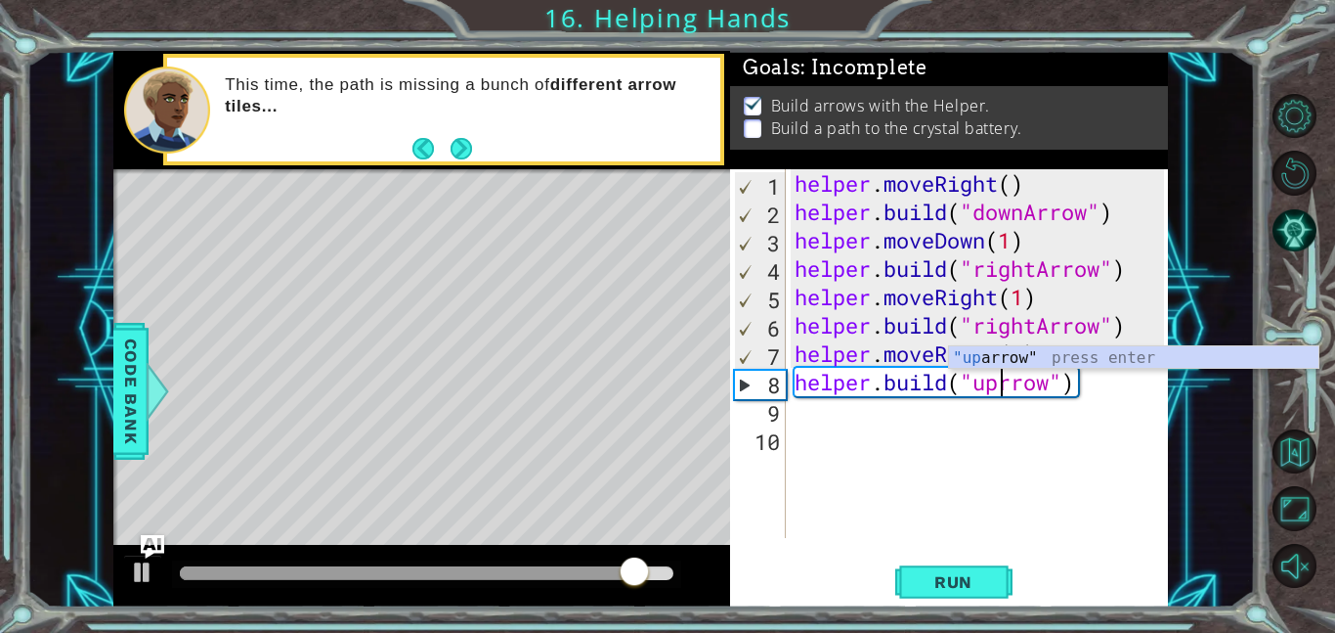
scroll to position [0, 10]
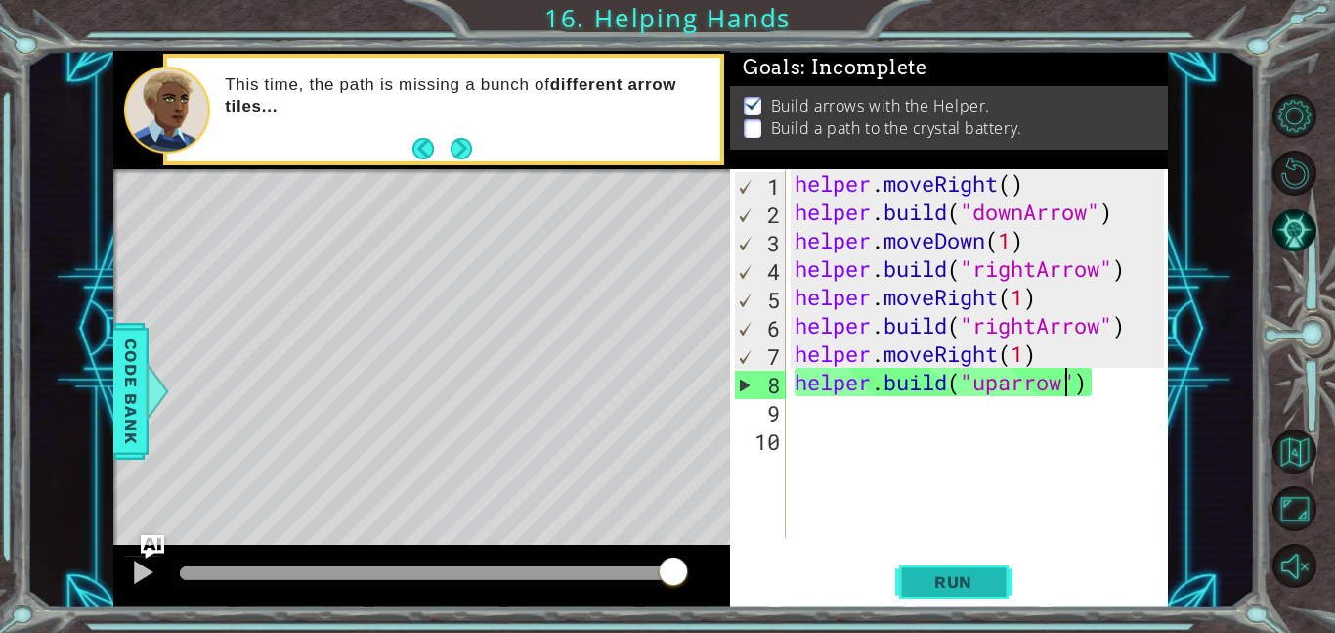
click at [944, 572] on span "Run" at bounding box center [953, 582] width 77 height 20
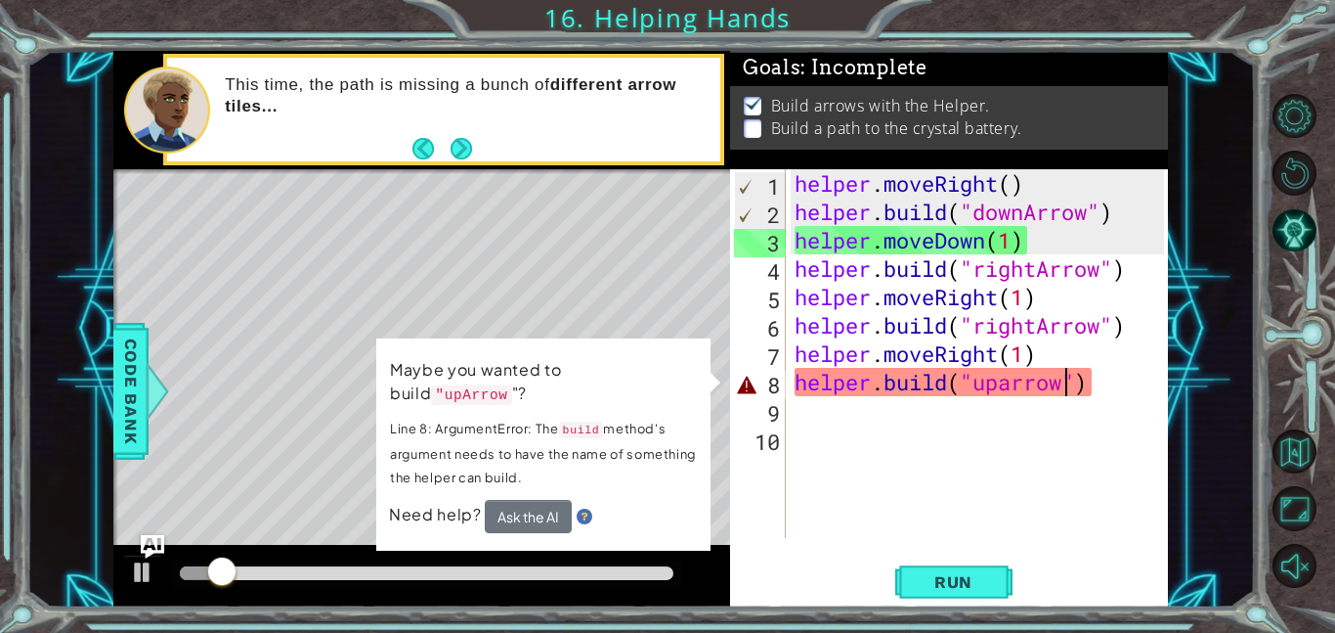
click at [1013, 379] on div "helper . moveRight ( ) helper . build ( "downArrow" ) helper . moveDown ( 1 ) h…" at bounding box center [982, 381] width 383 height 425
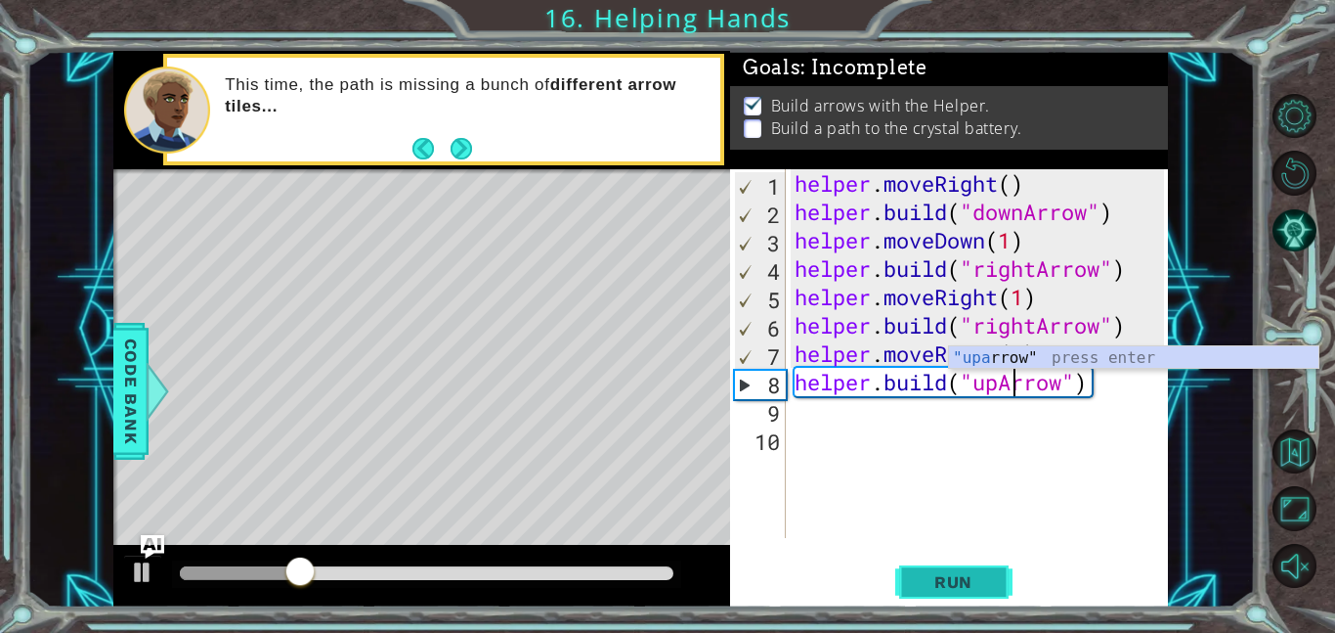
type textarea "[DOMAIN_NAME]("upArrow")"
click at [967, 568] on button "Run" at bounding box center [954, 581] width 117 height 44
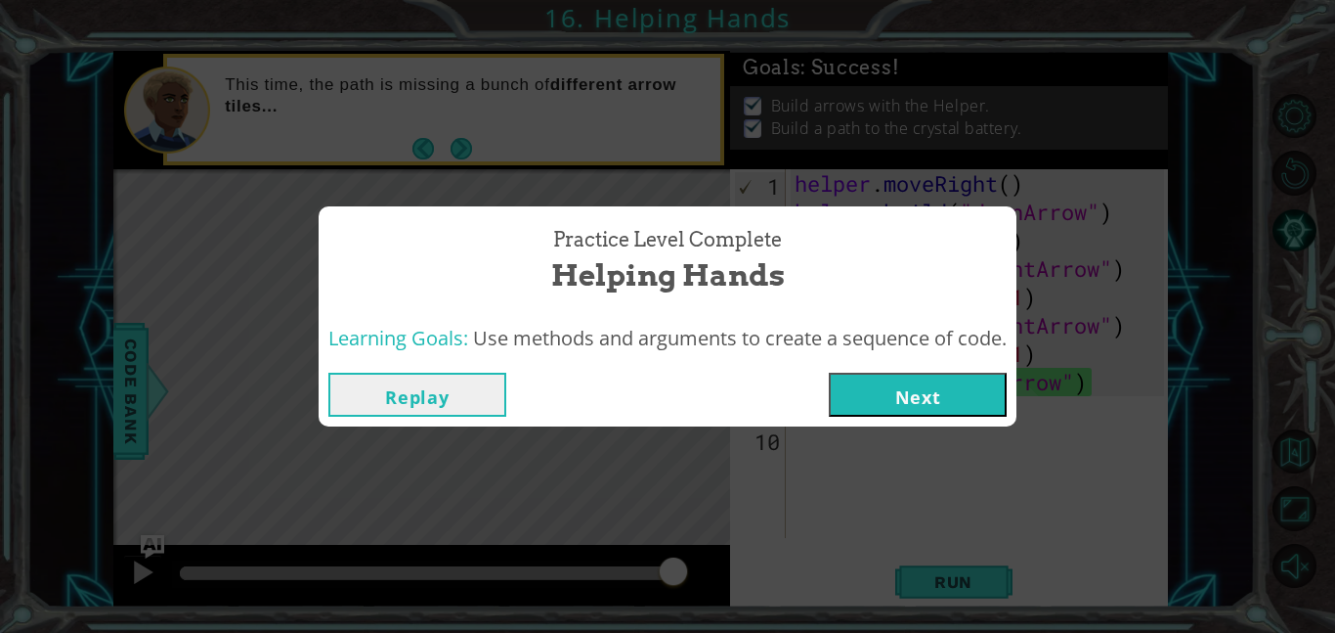
click at [936, 407] on button "Next" at bounding box center [918, 394] width 178 height 44
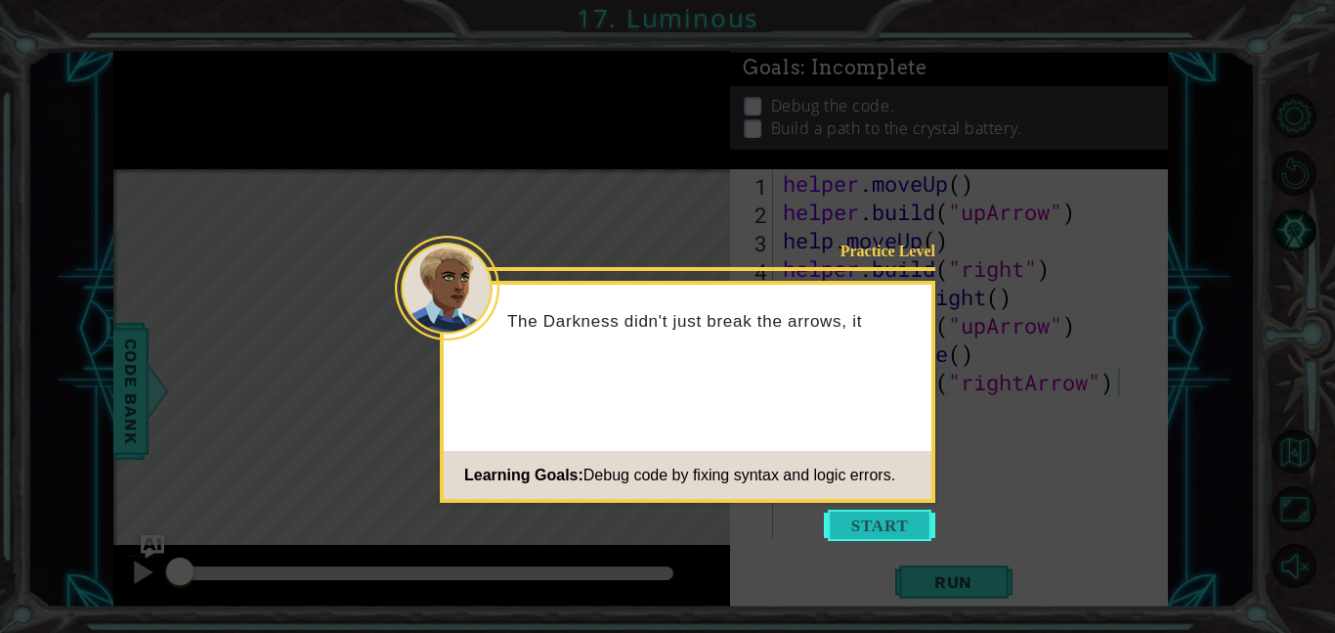
click at [892, 515] on button "Start" at bounding box center [879, 524] width 111 height 31
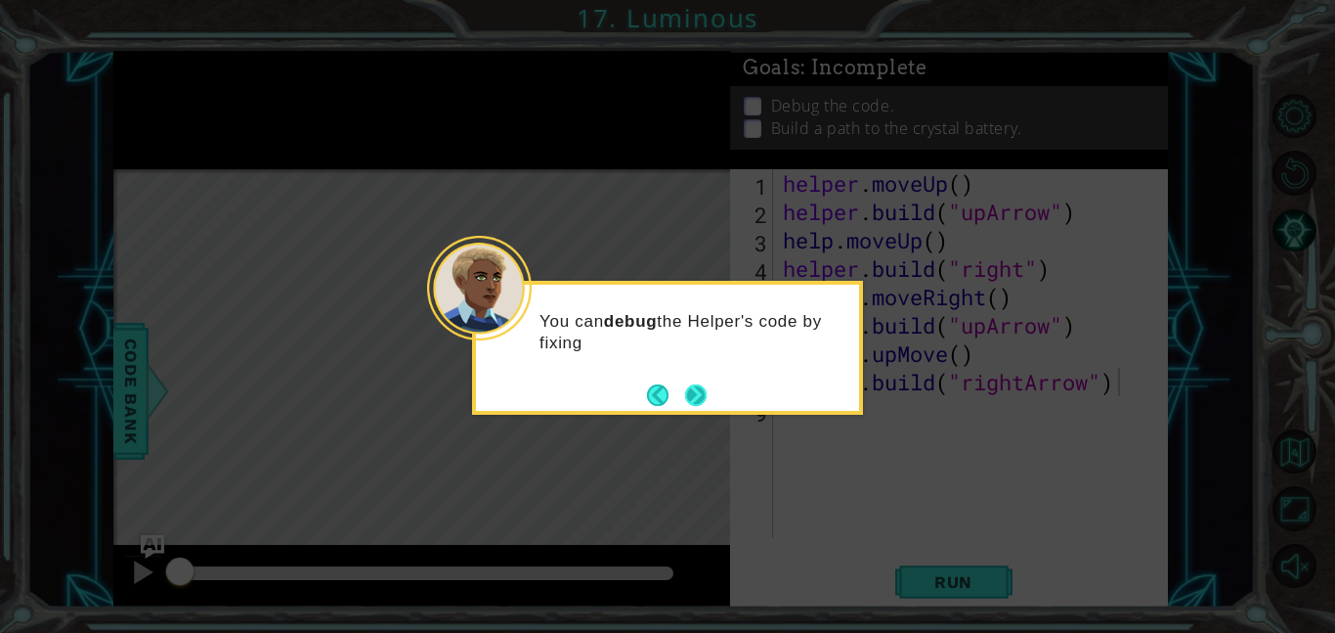
click at [686, 384] on button "Next" at bounding box center [696, 395] width 22 height 22
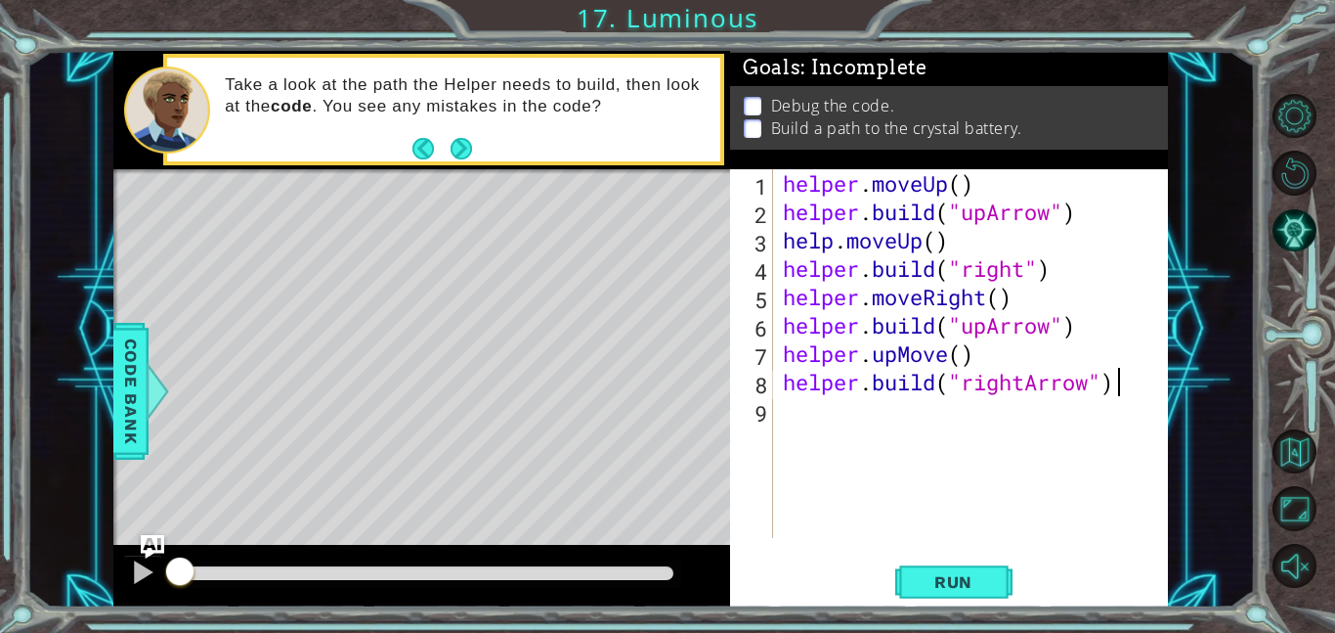
click at [1026, 278] on div "helper . moveUp ( ) helper . build ( "upArrow" ) help . moveUp ( ) helper . bui…" at bounding box center [976, 381] width 395 height 425
click at [1053, 321] on div "helper . moveUp ( ) helper . build ( "upArrow" ) help . moveUp ( ) helper . bui…" at bounding box center [976, 381] width 395 height 425
click at [897, 364] on div "helper . moveUp ( ) helper . build ( "upArrow" ) help . moveUp ( ) helper . bui…" at bounding box center [976, 381] width 395 height 425
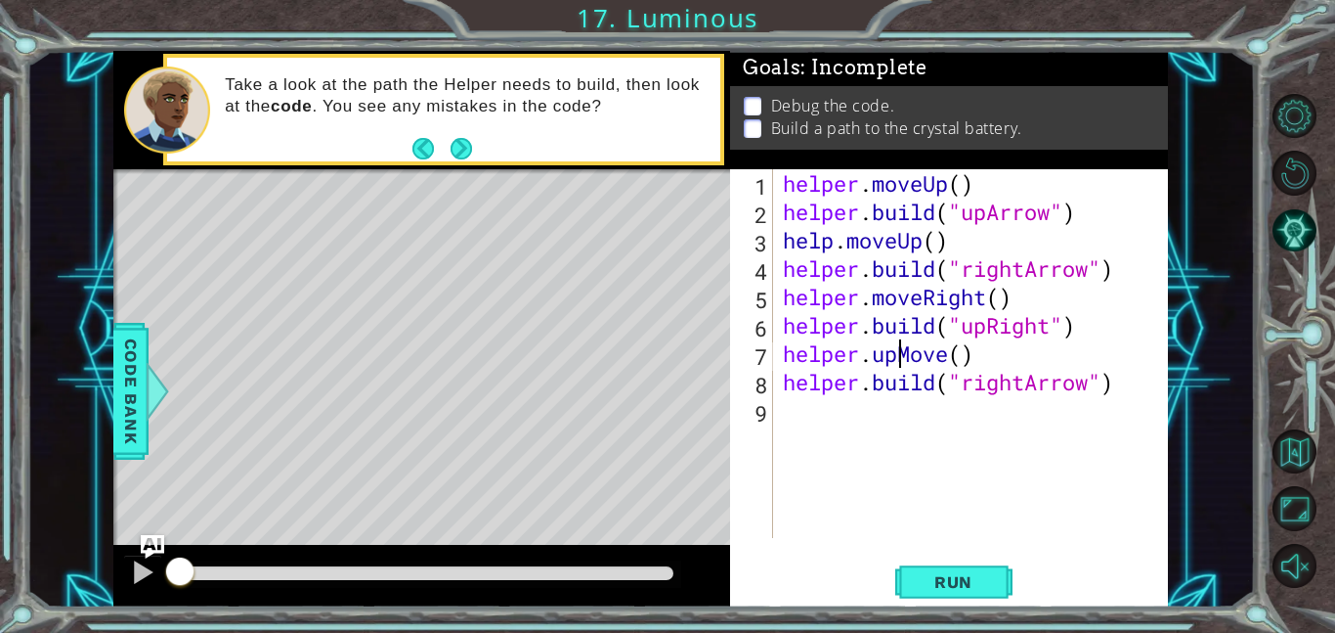
scroll to position [0, 7]
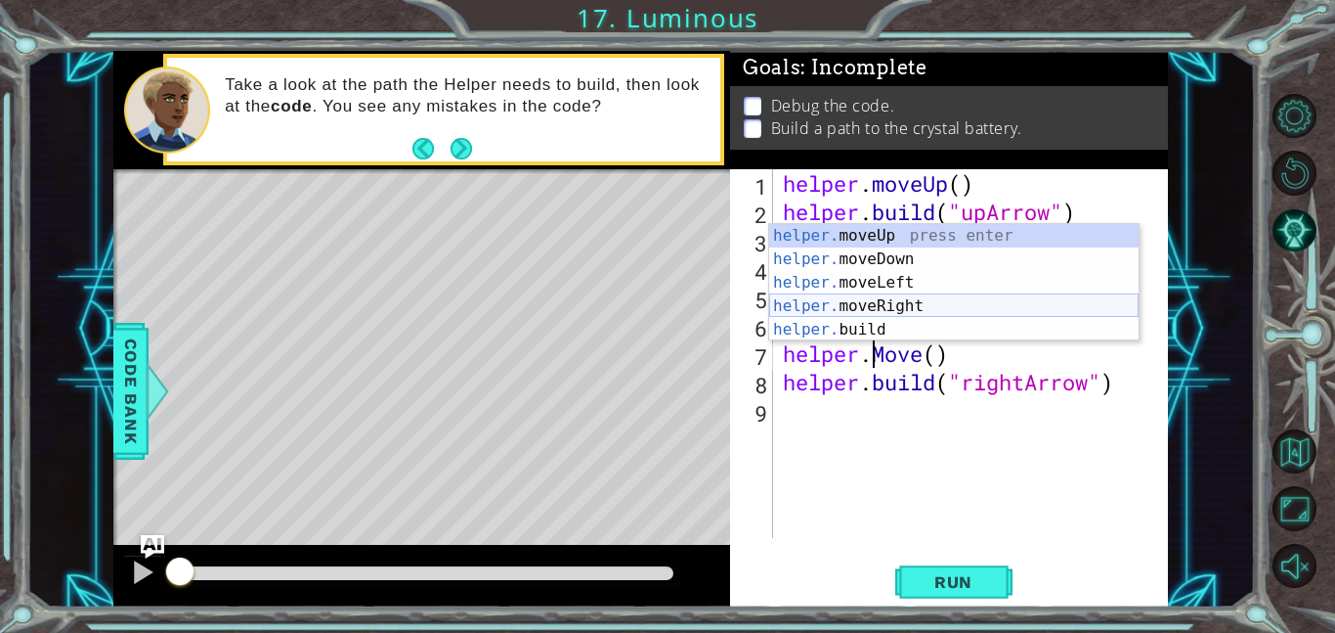
click at [885, 310] on div "helper. moveUp press enter helper. moveDown press enter helper. moveLeft press …" at bounding box center [954, 306] width 370 height 164
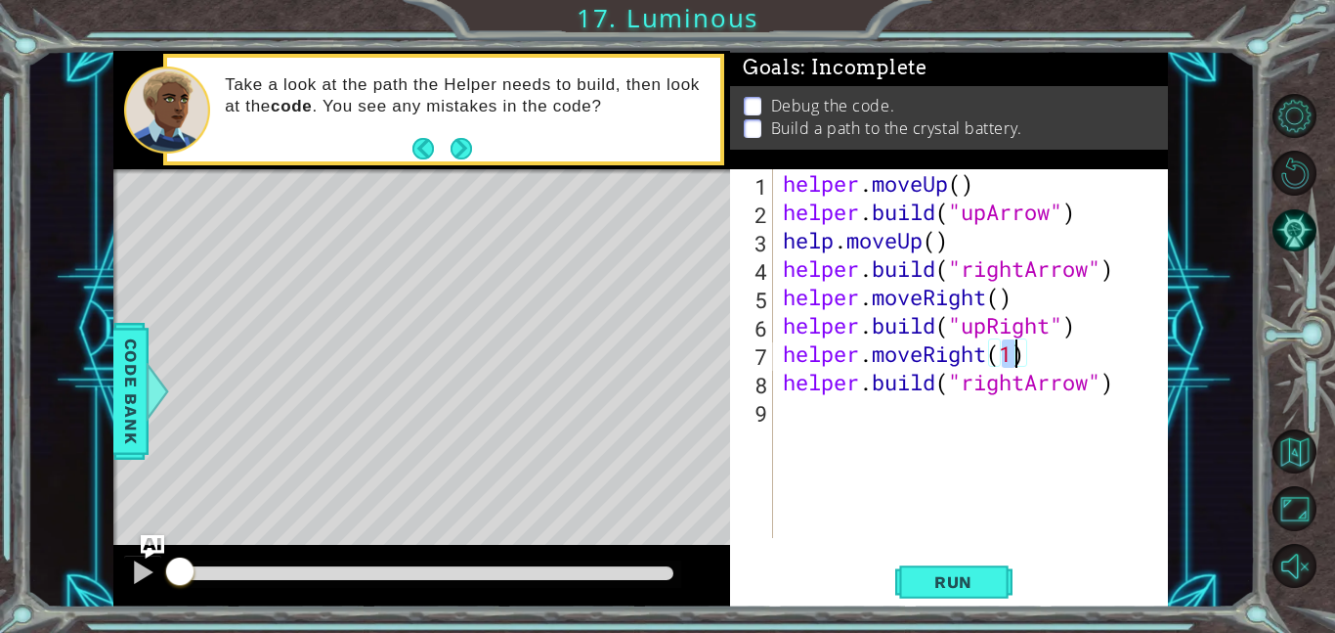
click at [1096, 384] on div "helper . moveUp ( ) helper . build ( "upArrow" ) help . moveUp ( ) helper . bui…" at bounding box center [976, 381] width 395 height 425
type textarea "[DOMAIN_NAME]("upArrow")"
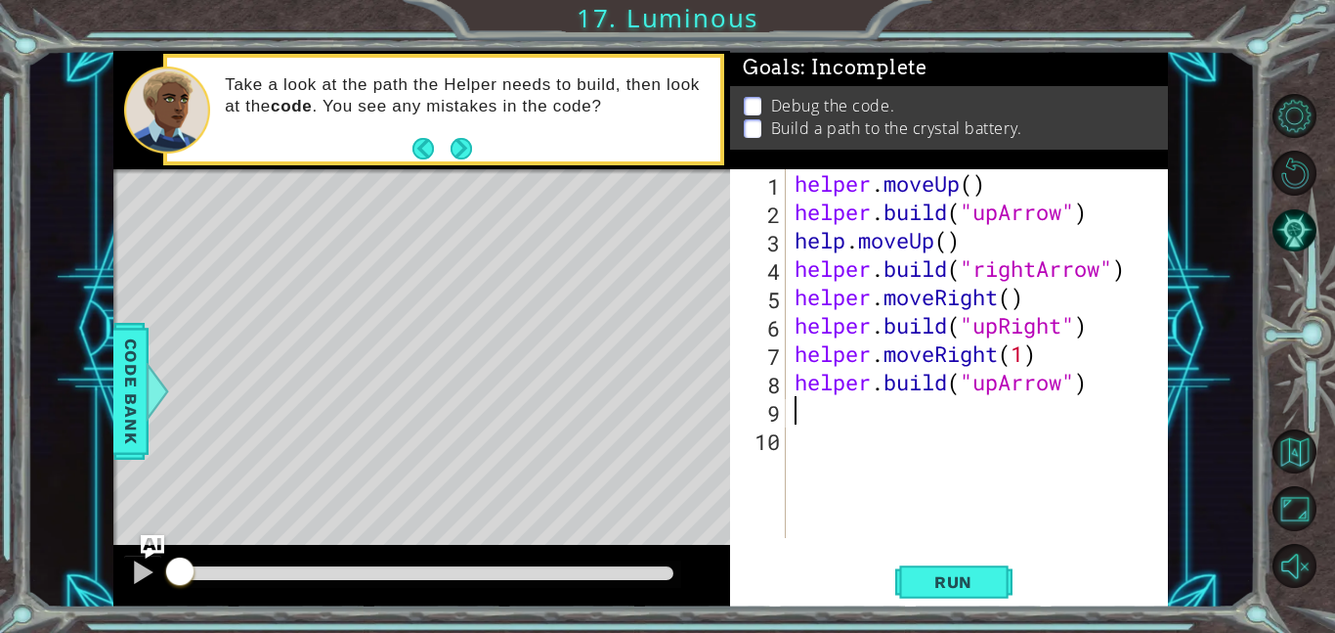
scroll to position [0, 0]
click at [932, 589] on span "Run" at bounding box center [953, 582] width 77 height 20
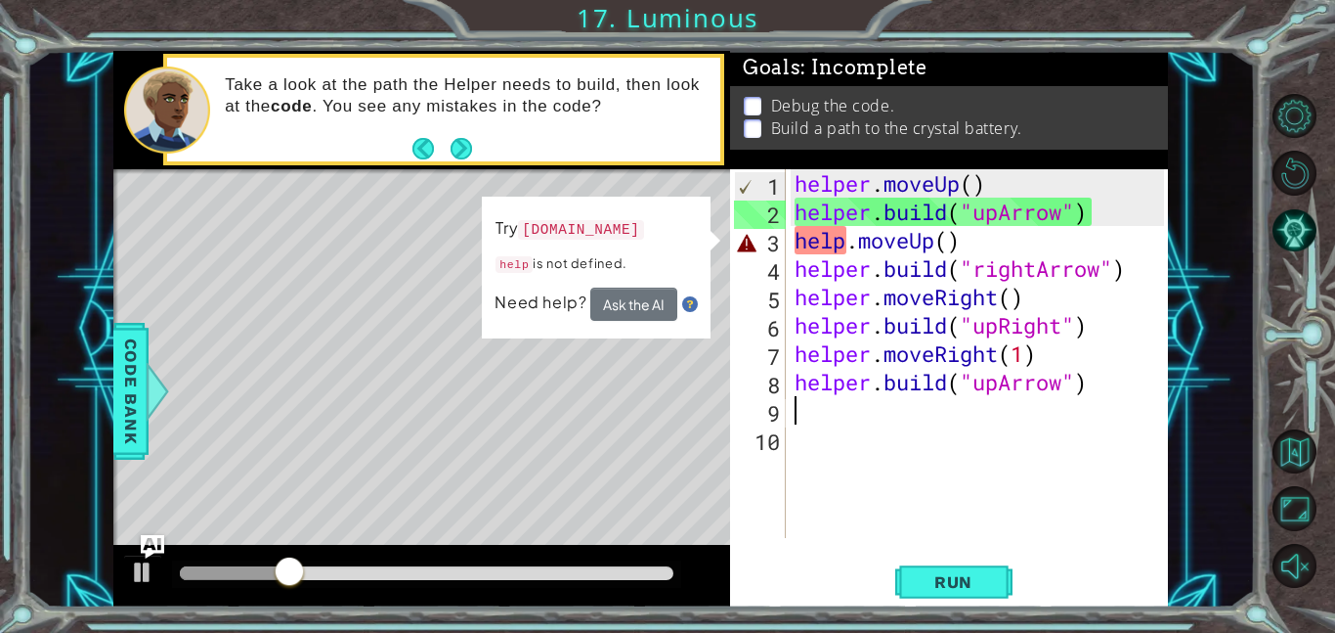
click at [844, 246] on div "helper . moveUp ( ) helper . build ( "upArrow" ) help . moveUp ( ) helper . bui…" at bounding box center [982, 381] width 383 height 425
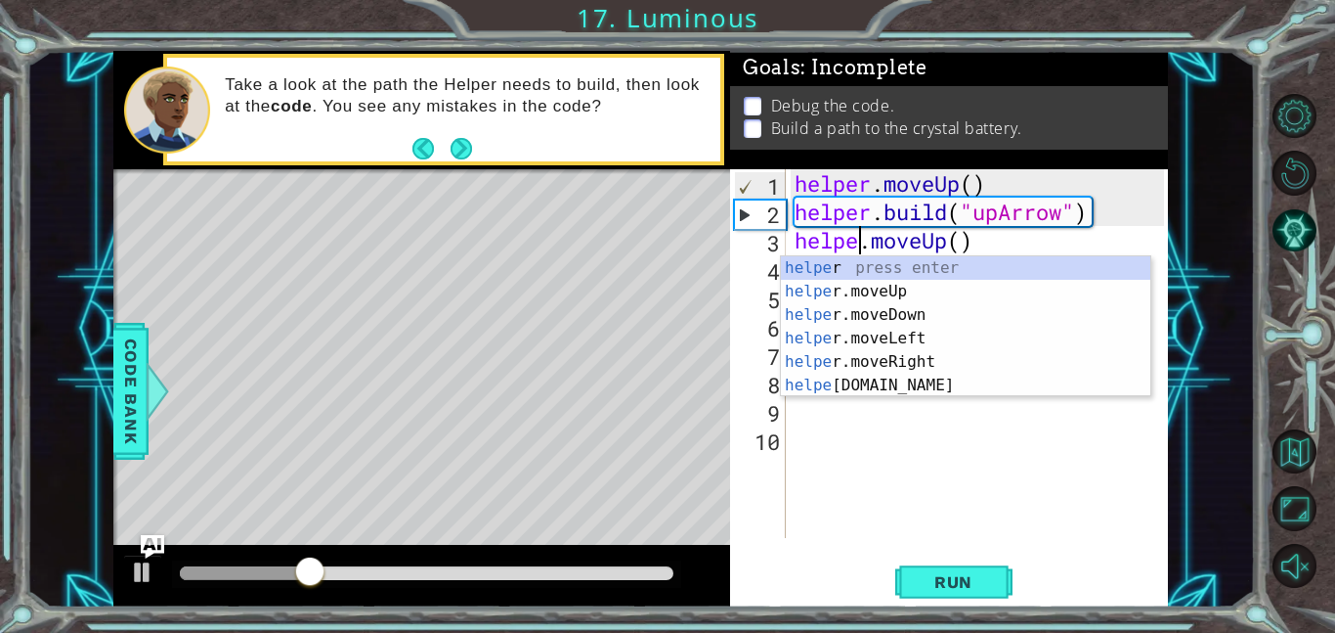
scroll to position [0, 3]
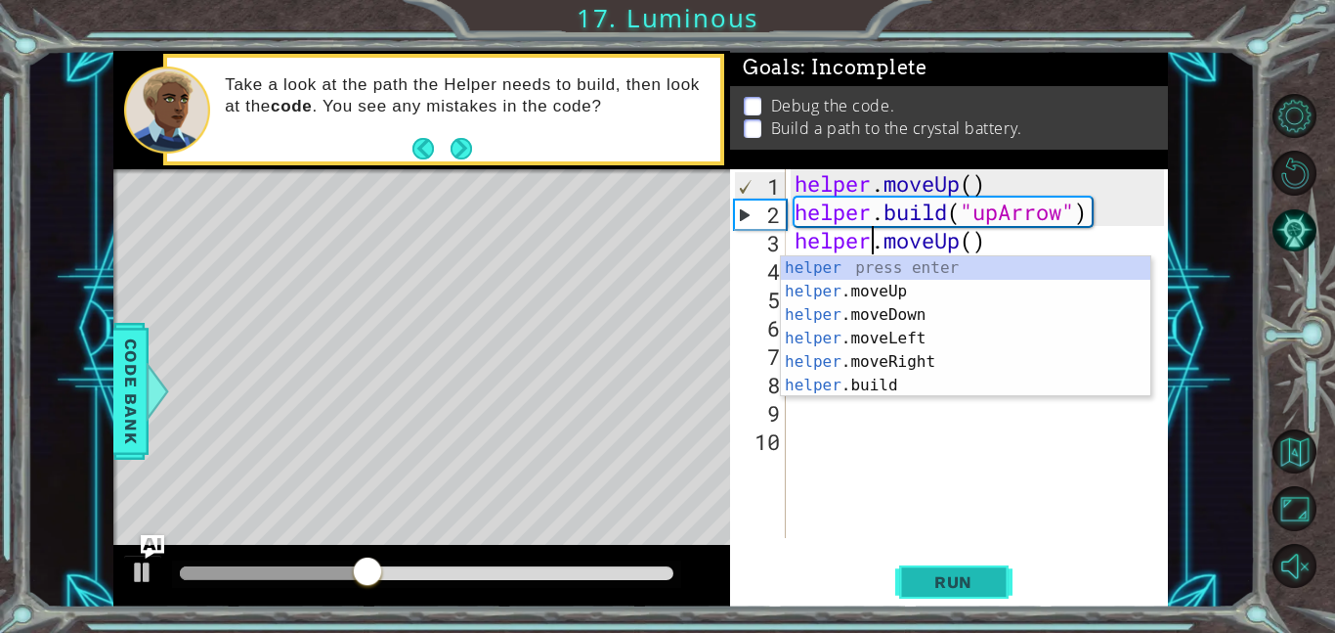
click at [928, 565] on button "Run" at bounding box center [954, 581] width 117 height 44
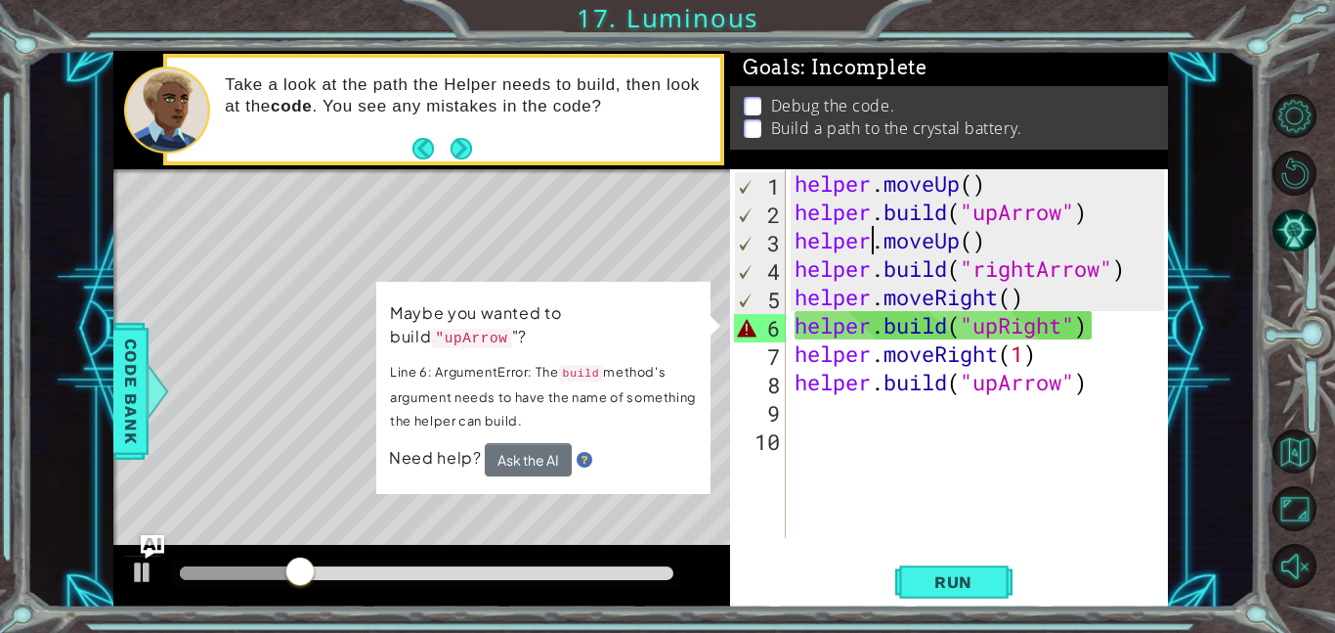
click at [1015, 325] on div "helper . moveUp ( ) helper . build ( "upArrow" ) helper . moveUp ( ) helper . b…" at bounding box center [982, 381] width 383 height 425
click at [1067, 325] on div "helper . moveUp ( ) helper . build ( "upArrow" ) helper . moveUp ( ) helper . b…" at bounding box center [982, 381] width 383 height 425
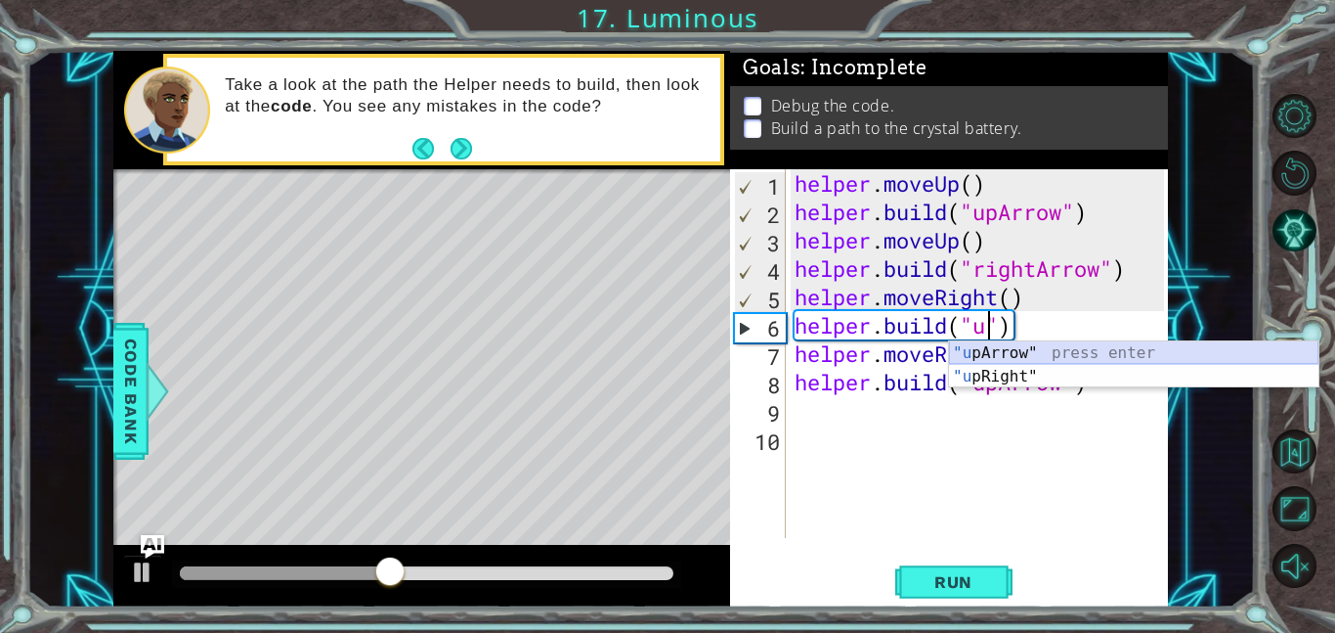
click at [1065, 346] on div ""u [PERSON_NAME]" press enter "u pRight" press enter" at bounding box center [1134, 388] width 370 height 94
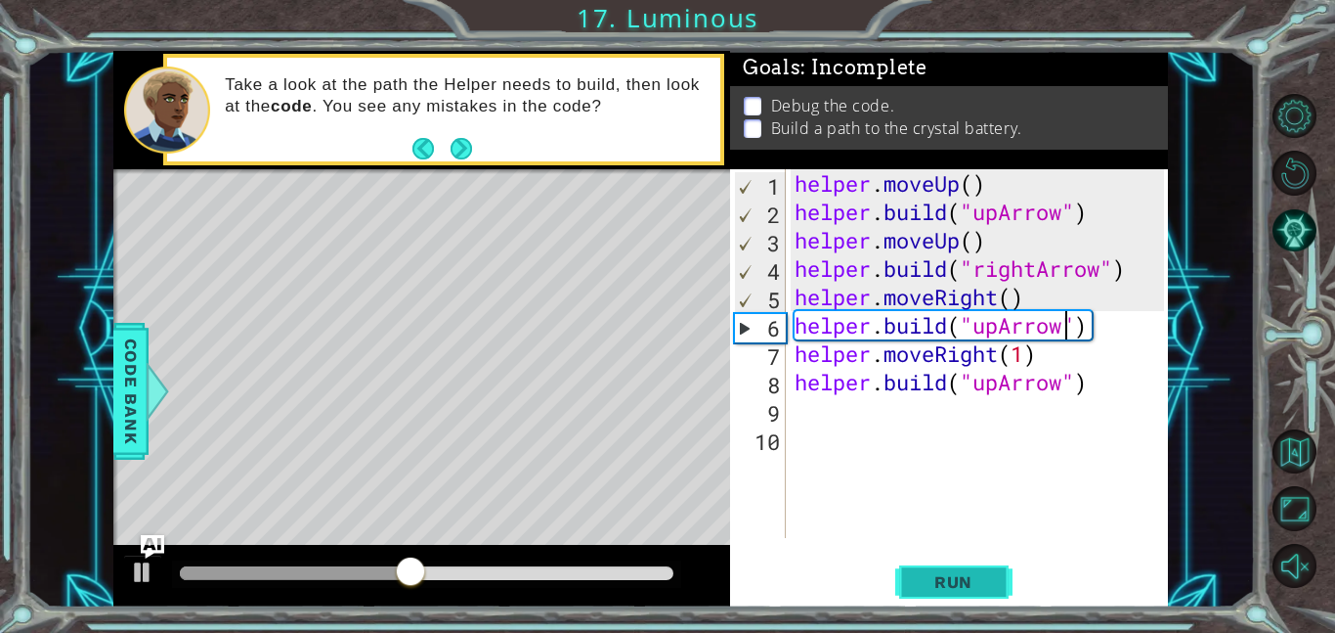
click at [956, 581] on span "Run" at bounding box center [953, 582] width 77 height 20
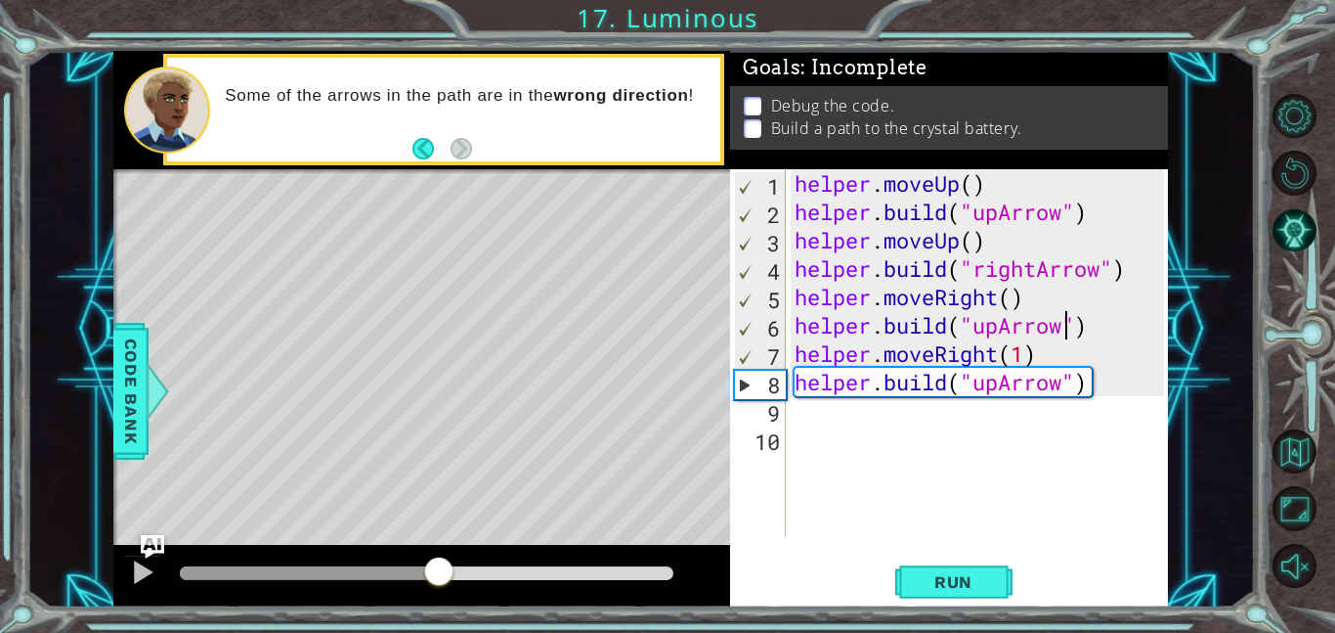
drag, startPoint x: 243, startPoint y: 573, endPoint x: 442, endPoint y: 613, distance: 202.5
click at [442, 613] on div "1 ההההההההההההההההההההההההההההההההההההההההההההההההההההההההההההההההההההההההההההה…" at bounding box center [667, 316] width 1335 height 633
click at [141, 570] on div at bounding box center [142, 571] width 25 height 25
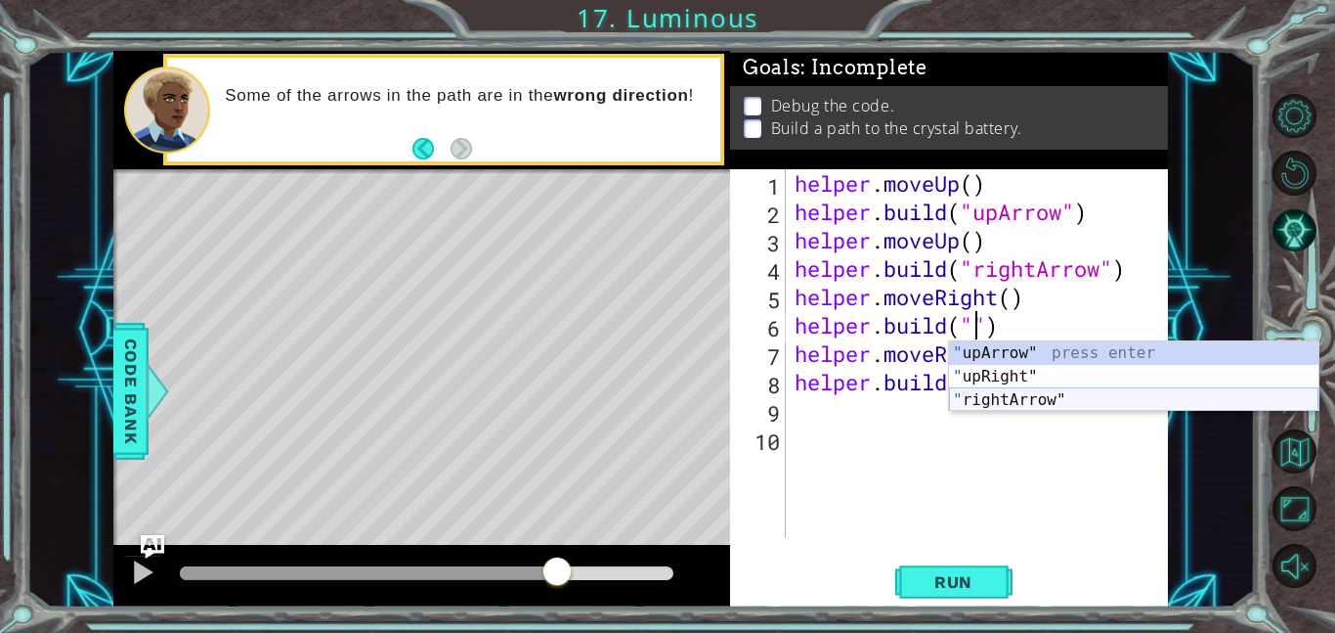
click at [967, 400] on div "" upArrow" press enter " upRight" press enter " rightArrow" press enter" at bounding box center [1134, 399] width 370 height 117
type textarea "[DOMAIN_NAME]("rightArrow")"
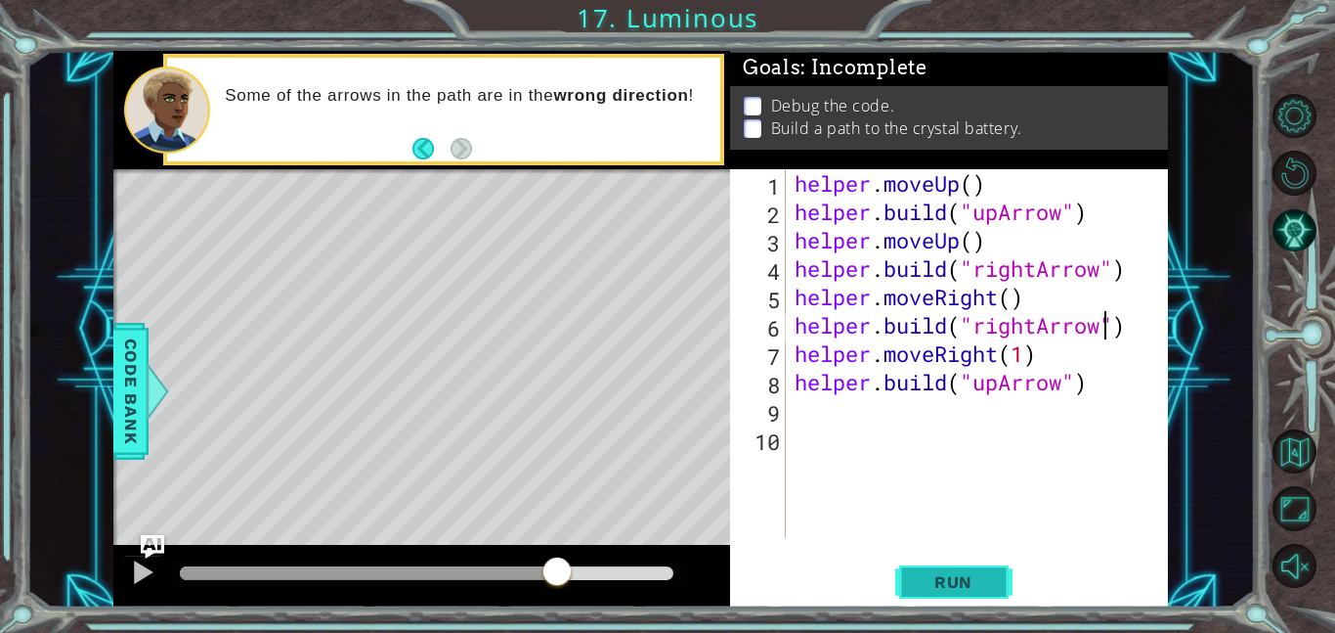
click at [966, 586] on span "Run" at bounding box center [953, 582] width 77 height 20
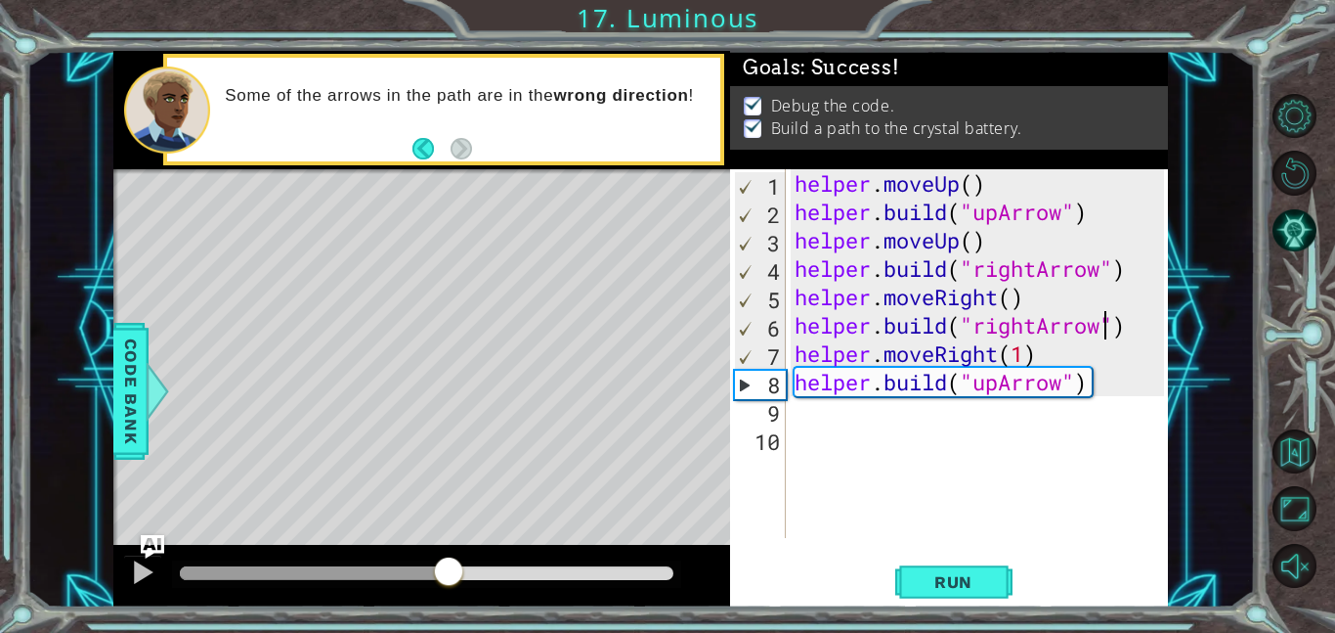
drag, startPoint x: 231, startPoint y: 568, endPoint x: 450, endPoint y: 591, distance: 220.2
click at [450, 591] on div at bounding box center [421, 576] width 617 height 63
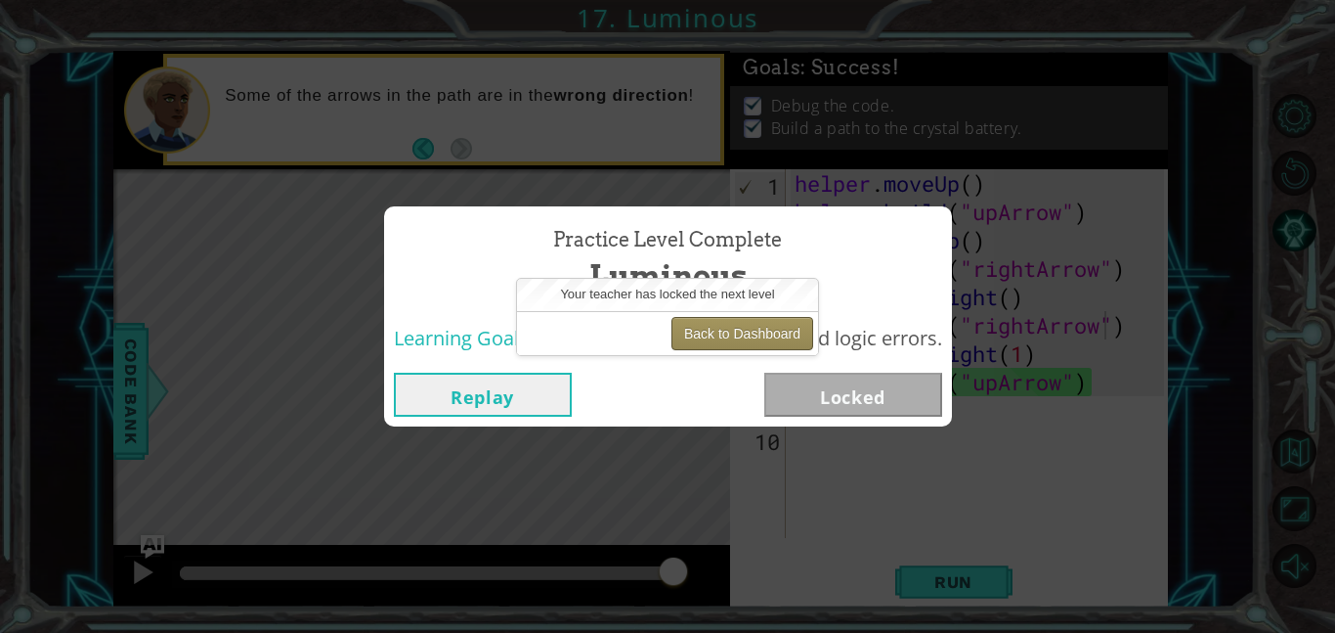
click at [721, 338] on button "Back to Dashboard" at bounding box center [743, 333] width 142 height 33
click at [722, 338] on button "Back to Dashboard" at bounding box center [743, 333] width 142 height 33
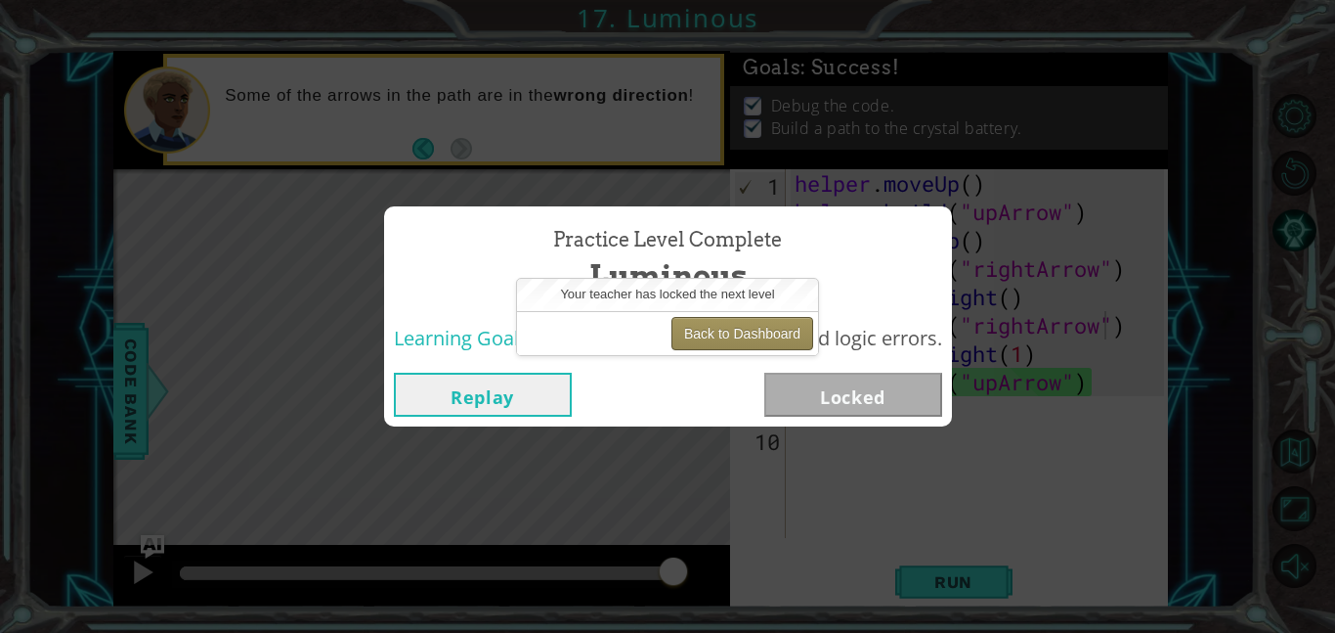
click at [722, 338] on button "Back to Dashboard" at bounding box center [743, 333] width 142 height 33
